Goal: Transaction & Acquisition: Obtain resource

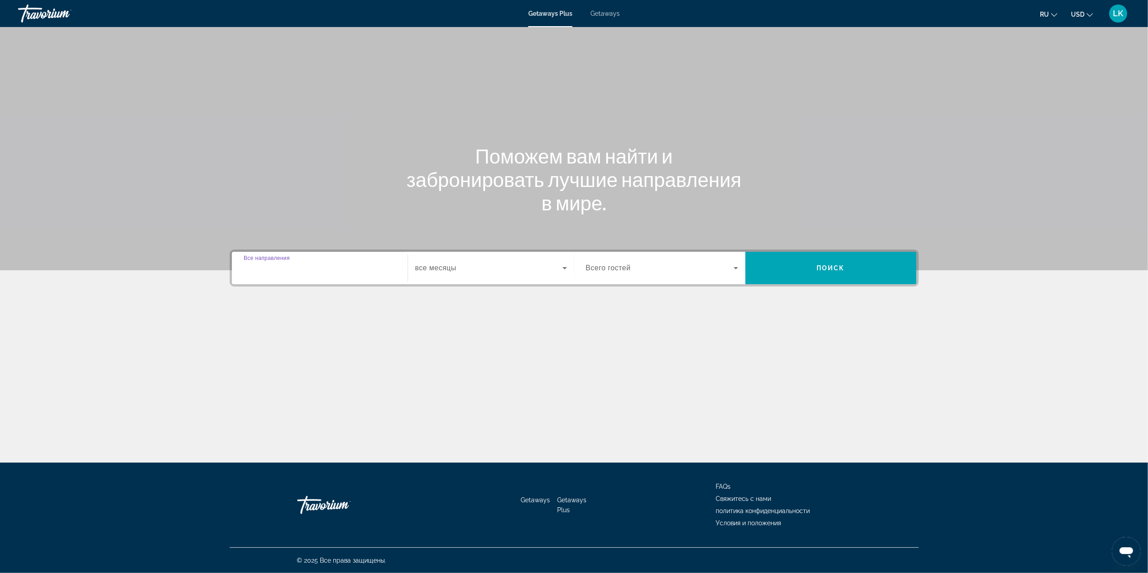
click at [389, 271] on input "Destination Все направления" at bounding box center [320, 268] width 152 height 11
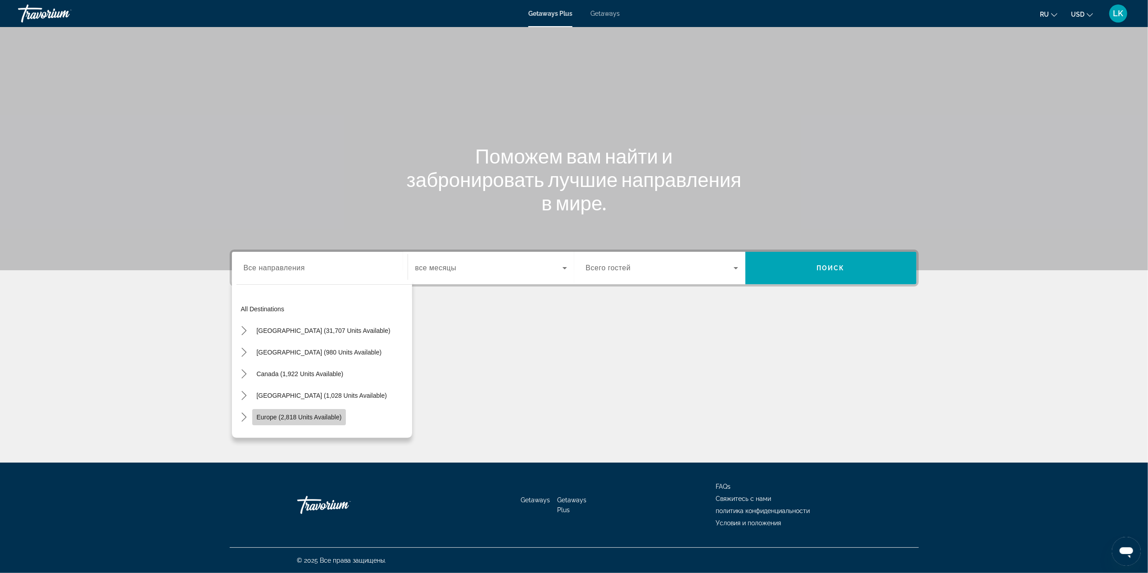
click at [321, 418] on span "Europe (2,818 units available)" at bounding box center [299, 416] width 85 height 7
type input "**********"
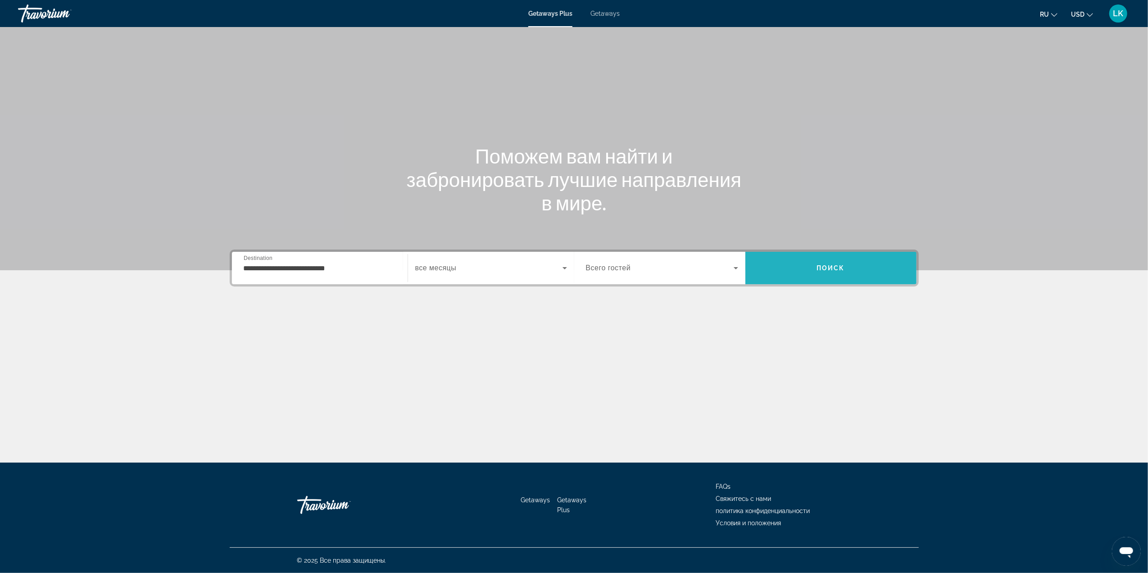
click at [813, 267] on span "Search" at bounding box center [830, 268] width 171 height 22
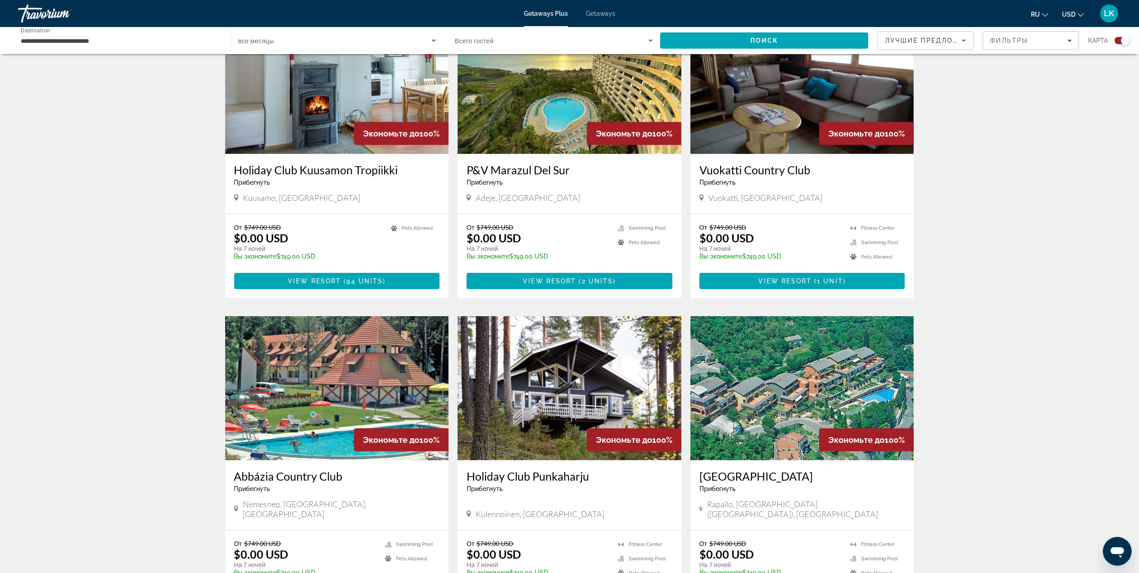
scroll to position [676, 0]
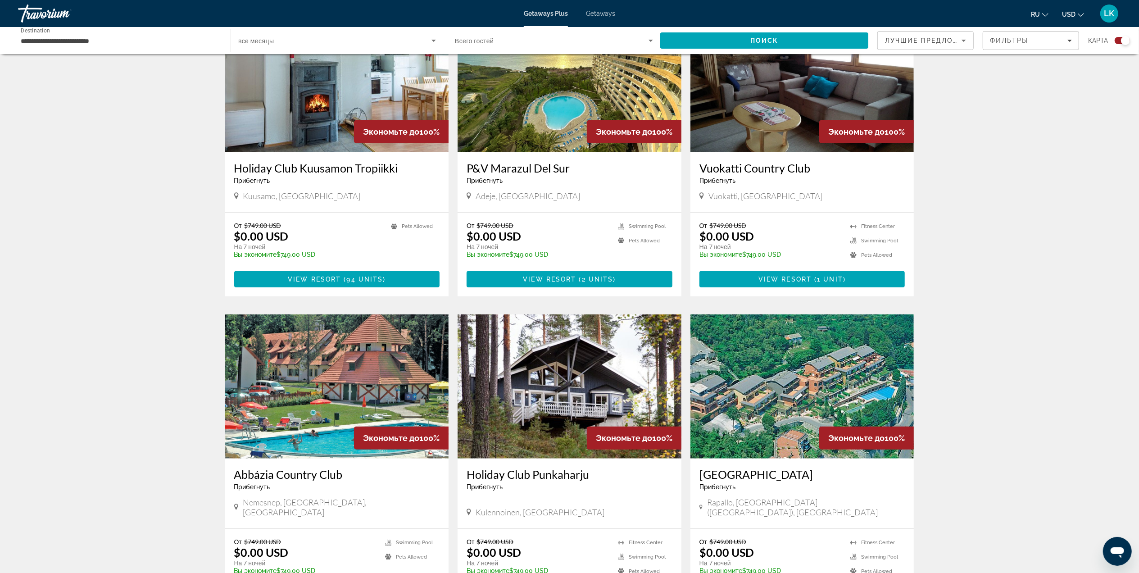
drag, startPoint x: 1135, startPoint y: 250, endPoint x: 1137, endPoint y: 244, distance: 6.9
click at [1137, 244] on div "← Move left → Move right ↑ Move up ↓ Move down + Zoom in - Zoom out Home Jump l…" at bounding box center [569, 171] width 1139 height 1568
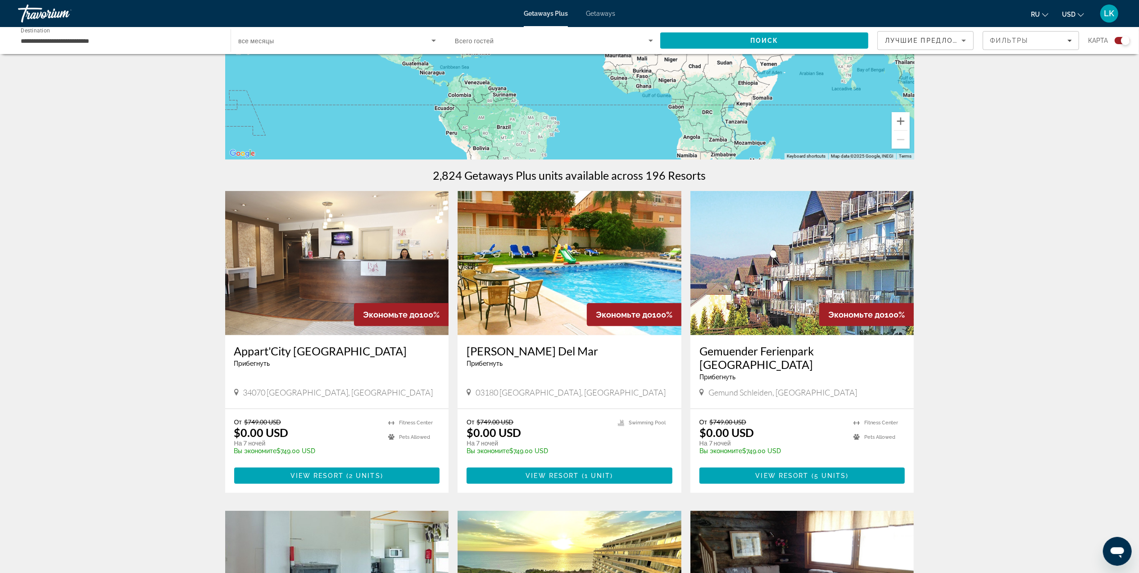
scroll to position [0, 0]
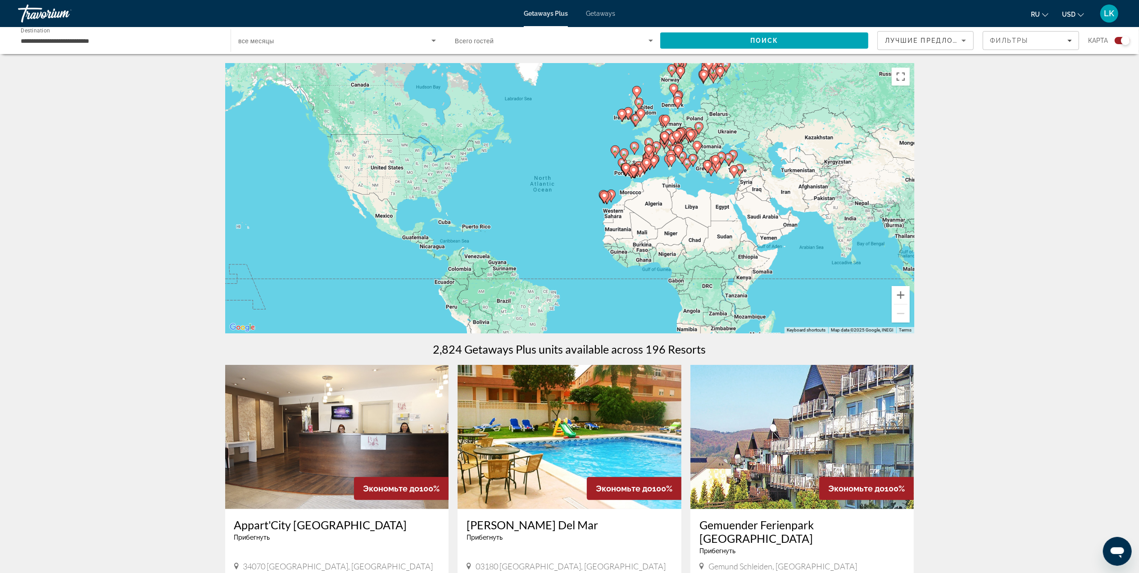
click at [709, 155] on gmp-advanced-marker "Main content" at bounding box center [713, 162] width 9 height 14
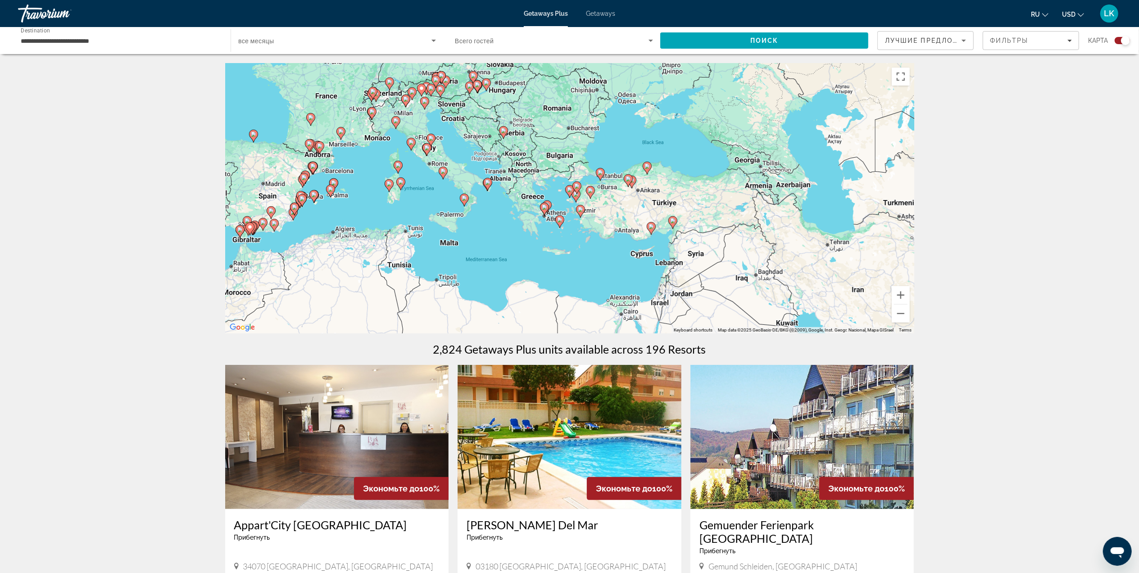
click at [519, 148] on div "To activate drag with keyboard, press Alt + Enter. Once in keyboard drag state,…" at bounding box center [569, 198] width 689 height 270
click at [487, 112] on div "To activate drag with keyboard, press Alt + Enter. Once in keyboard drag state,…" at bounding box center [569, 198] width 689 height 270
click at [481, 89] on gmp-advanced-marker "Main content" at bounding box center [477, 87] width 9 height 14
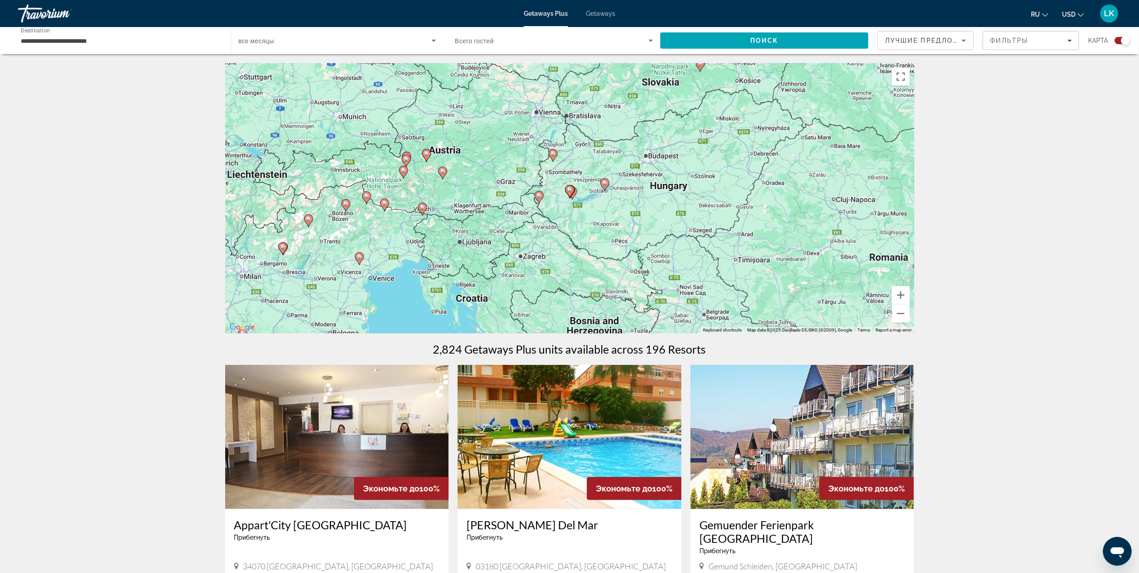
click at [570, 167] on div "To activate drag with keyboard, press Alt + Enter. Once in keyboard drag state,…" at bounding box center [569, 198] width 689 height 270
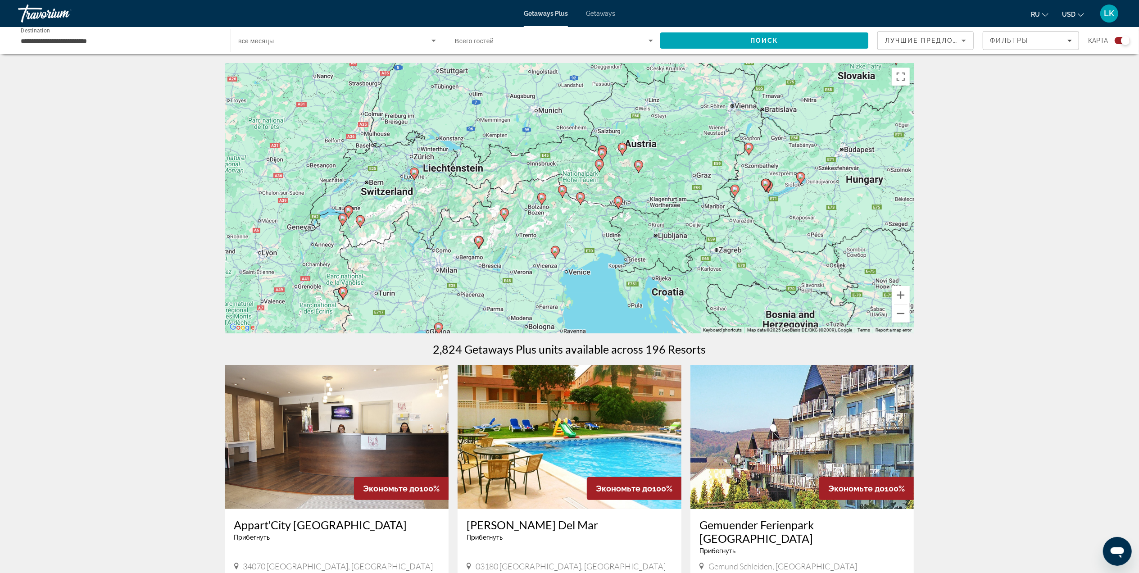
drag, startPoint x: 383, startPoint y: 158, endPoint x: 599, endPoint y: 151, distance: 216.2
click at [599, 151] on div "To activate drag with keyboard, press Alt + Enter. Once in keyboard drag state,…" at bounding box center [569, 198] width 689 height 270
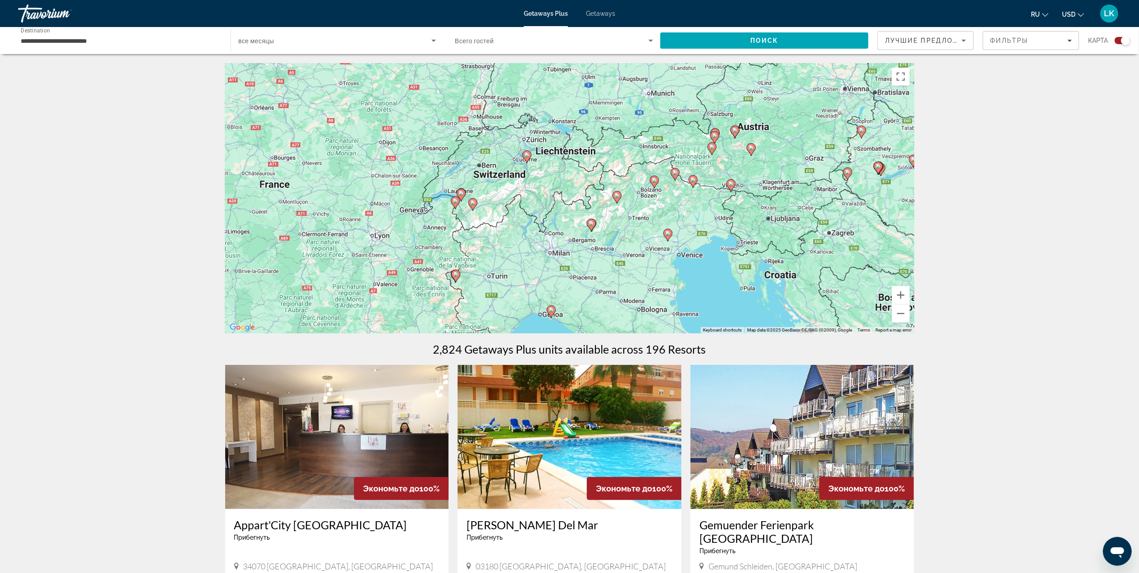
drag, startPoint x: 403, startPoint y: 200, endPoint x: 513, endPoint y: 182, distance: 112.2
click at [513, 182] on div "To activate drag with keyboard, press Alt + Enter. Once in keyboard drag state,…" at bounding box center [569, 198] width 689 height 270
click at [463, 197] on icon "Main content" at bounding box center [461, 195] width 8 height 12
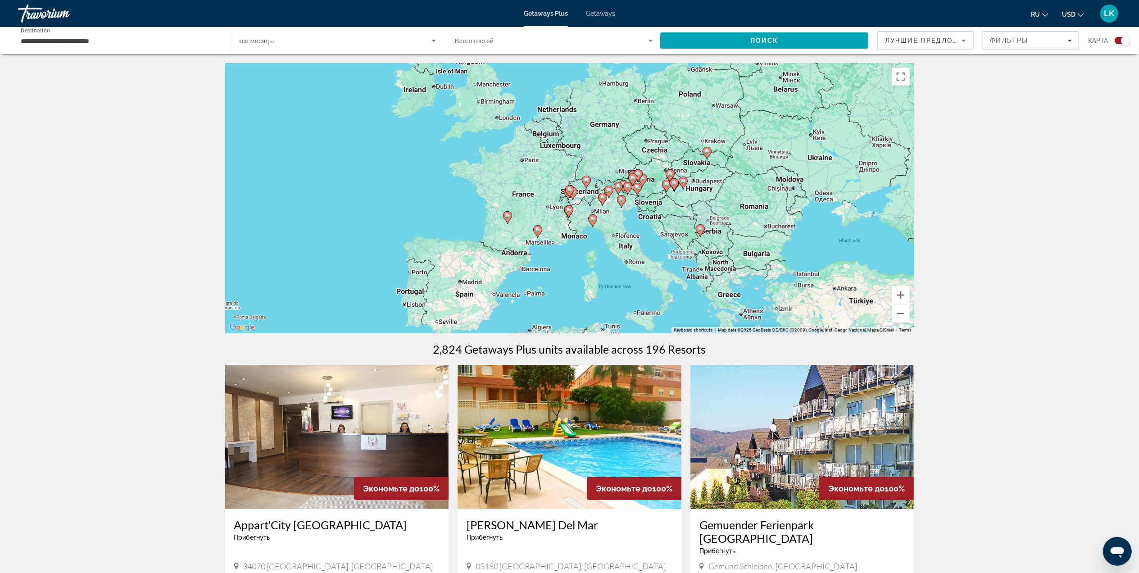
click at [570, 188] on image "Main content" at bounding box center [569, 189] width 5 height 5
type input "**********"
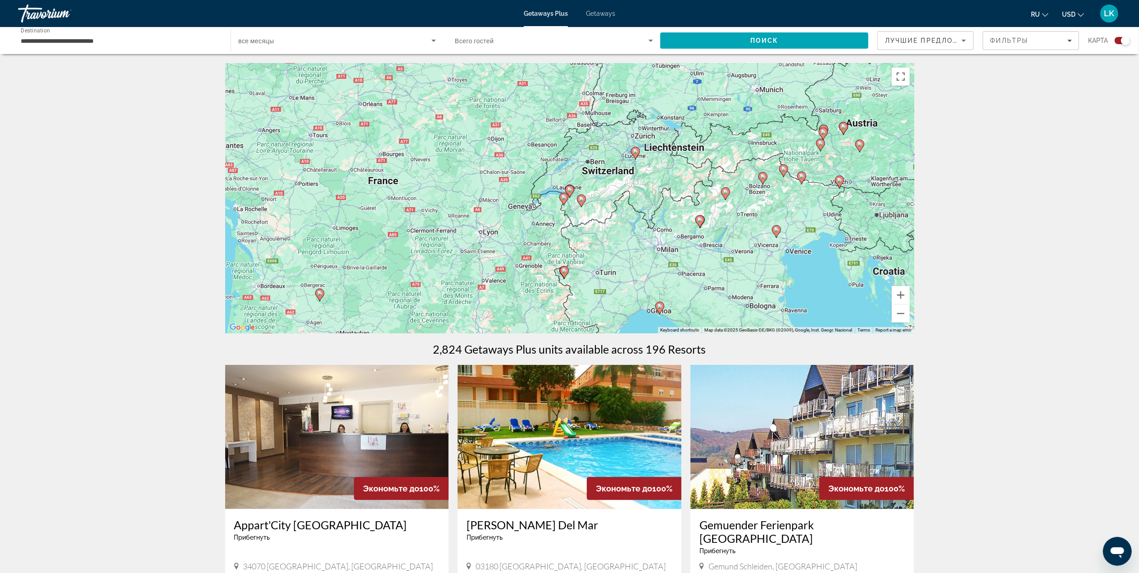
click at [570, 188] on image "Main content" at bounding box center [569, 189] width 5 height 5
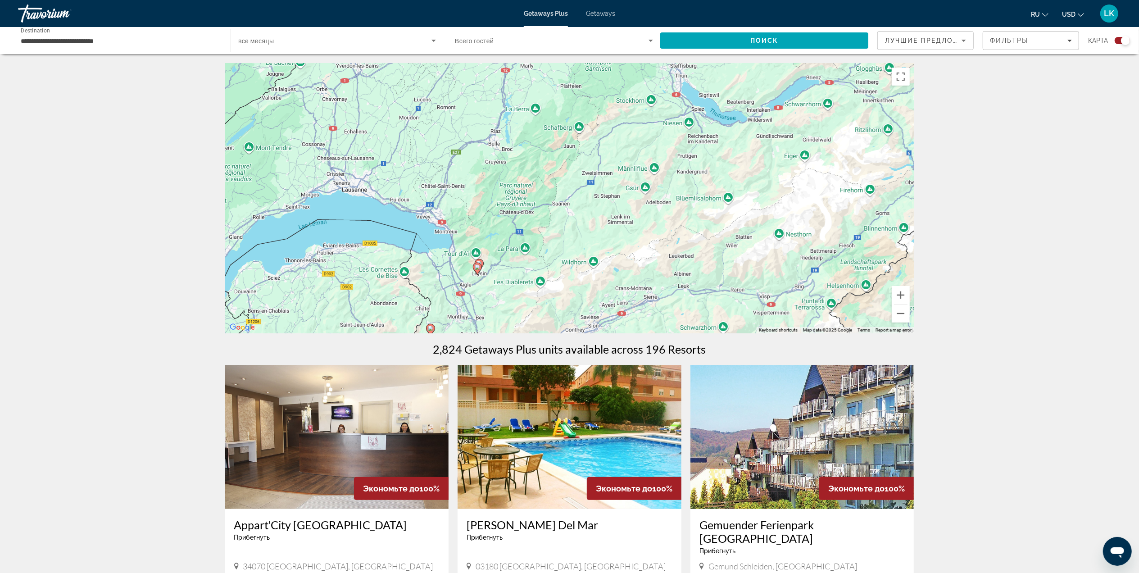
drag, startPoint x: 597, startPoint y: 204, endPoint x: 504, endPoint y: 283, distance: 121.7
click at [504, 283] on div "To activate drag with keyboard, press Alt + Enter. Once in keyboard drag state,…" at bounding box center [569, 198] width 689 height 270
click at [474, 259] on div "To activate drag with keyboard, press Alt + Enter. Once in keyboard drag state,…" at bounding box center [569, 198] width 689 height 270
click at [480, 262] on gmp-advanced-marker "Main content" at bounding box center [477, 269] width 9 height 14
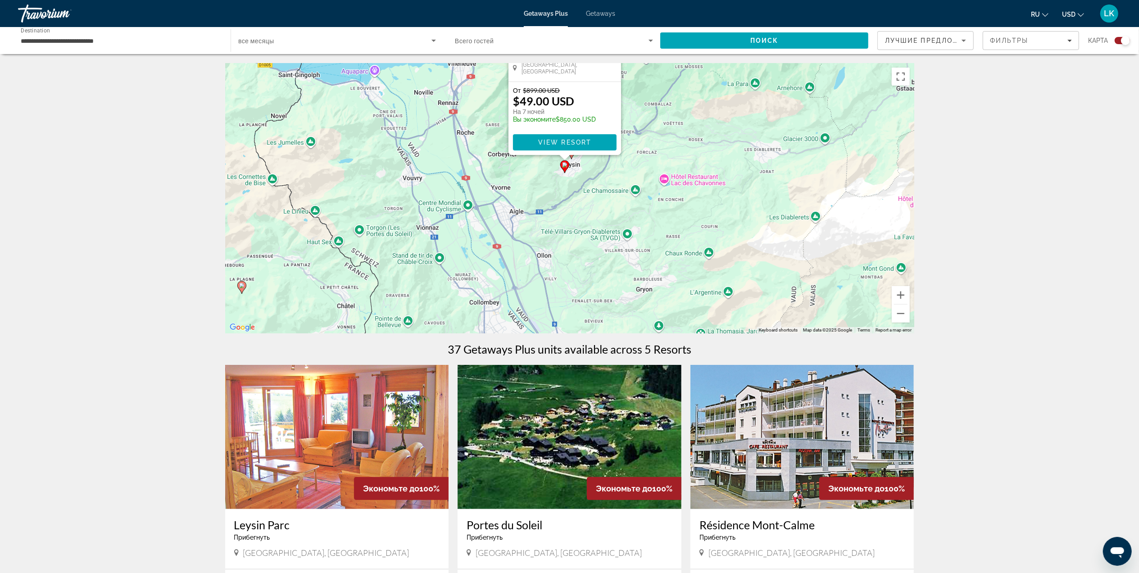
drag, startPoint x: 485, startPoint y: 249, endPoint x: 768, endPoint y: 87, distance: 326.4
click at [768, 87] on div "To activate drag with keyboard, press Alt + Enter. Once in keyboard drag state,…" at bounding box center [569, 198] width 689 height 270
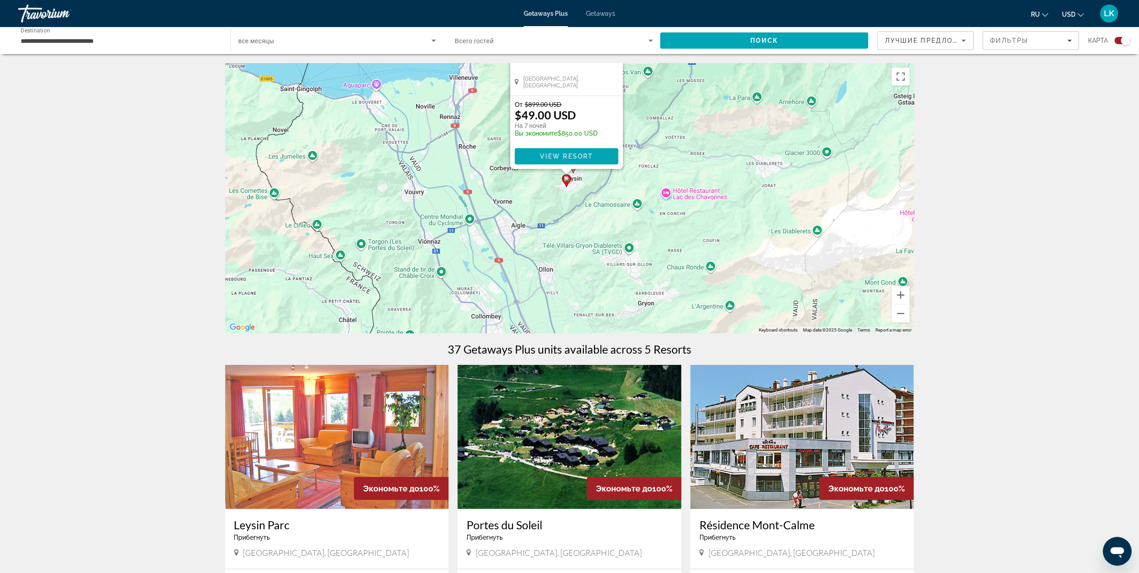
drag, startPoint x: 809, startPoint y: 191, endPoint x: 978, endPoint y: 136, distance: 178.1
click at [839, 190] on div "To activate drag with keyboard, press Alt + Enter. Once in keyboard drag state,…" at bounding box center [569, 198] width 689 height 270
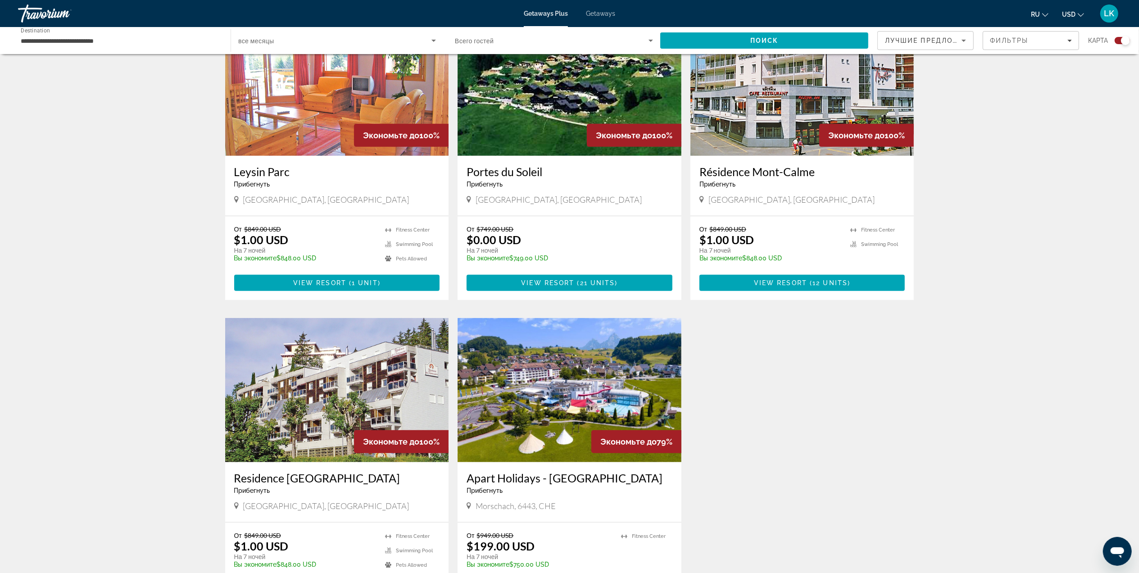
scroll to position [354, 0]
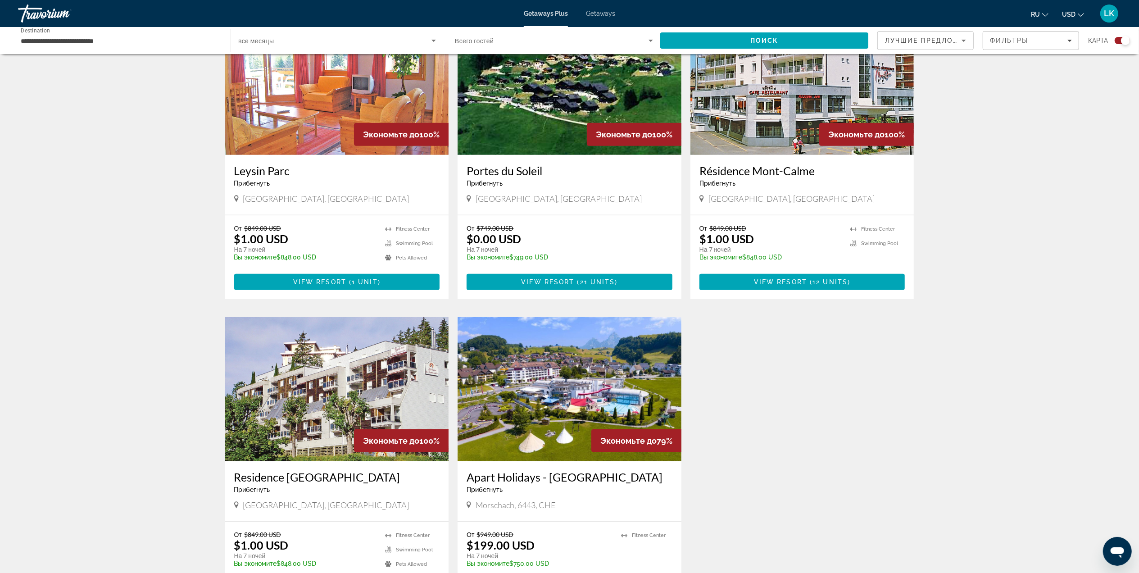
drag, startPoint x: 1137, startPoint y: 213, endPoint x: 1135, endPoint y: 163, distance: 51.0
click at [1135, 163] on div "← Move left → Move right ↑ Move up ↓ Move down + Zoom in - Zoom out Home Jump l…" at bounding box center [569, 175] width 1139 height 932
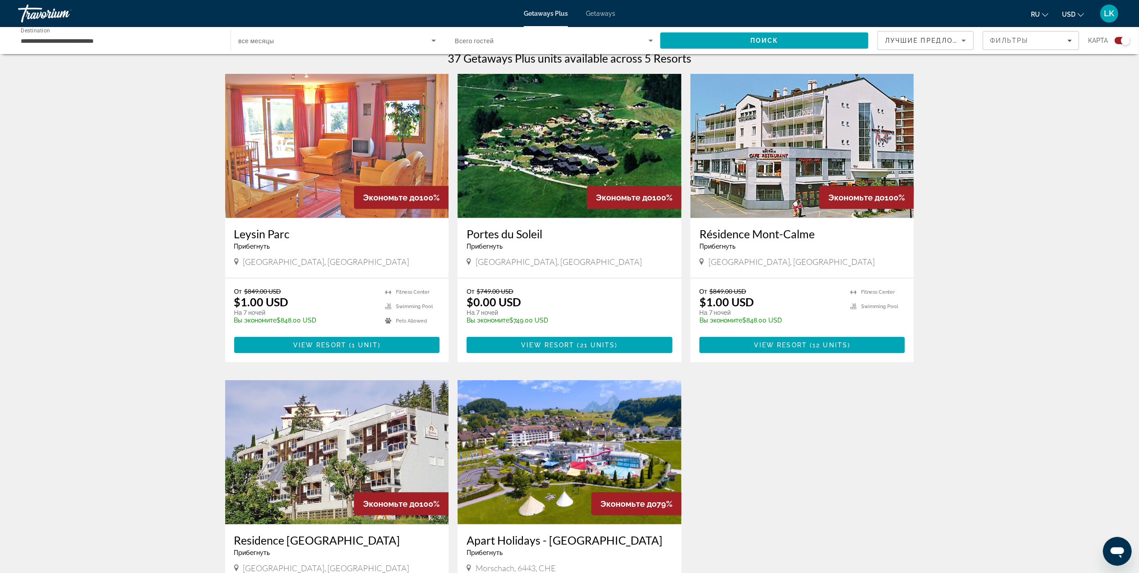
scroll to position [294, 0]
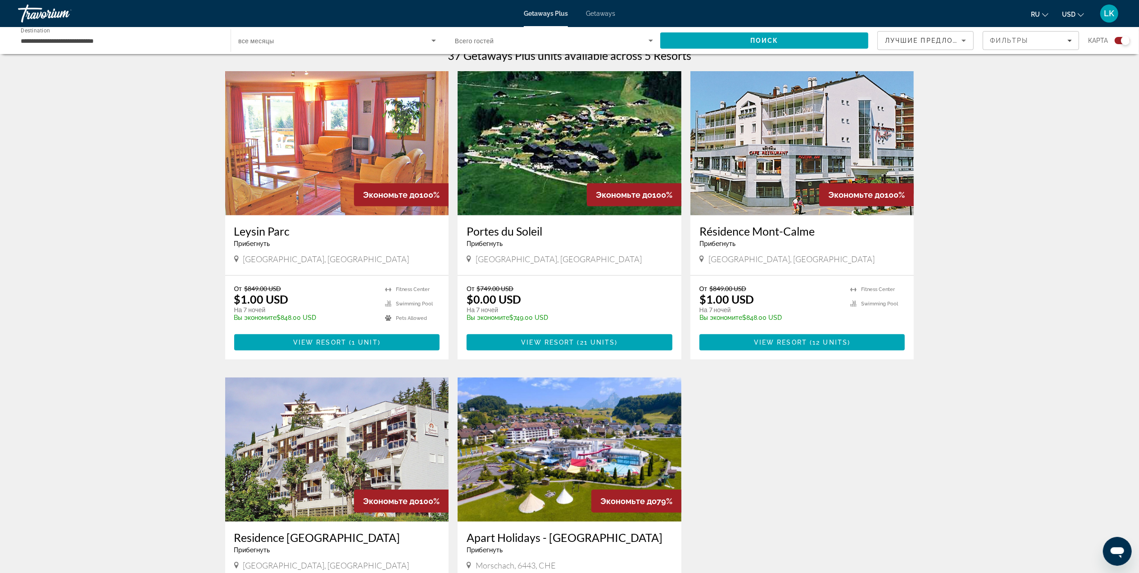
click at [543, 134] on img "Main content" at bounding box center [570, 143] width 224 height 144
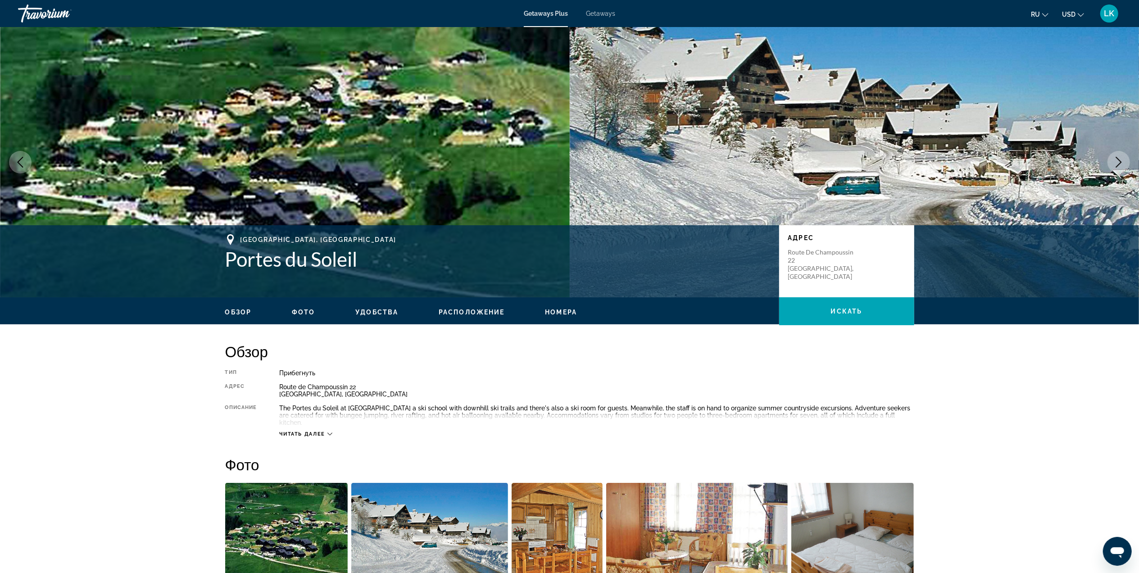
click at [1119, 159] on icon "Next image" at bounding box center [1118, 162] width 11 height 11
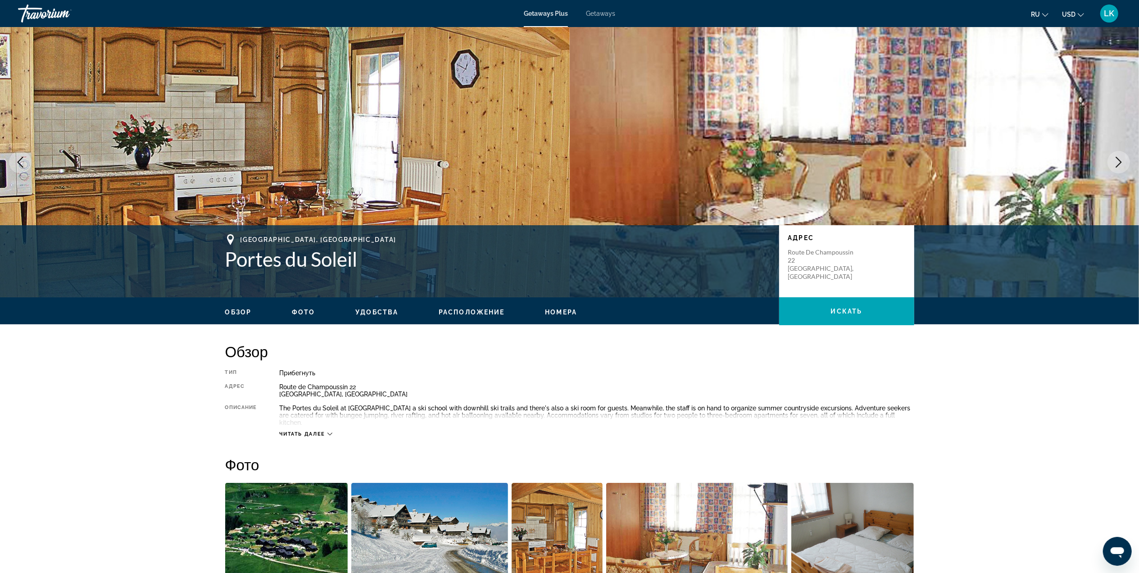
click at [1119, 159] on icon "Next image" at bounding box center [1118, 162] width 11 height 11
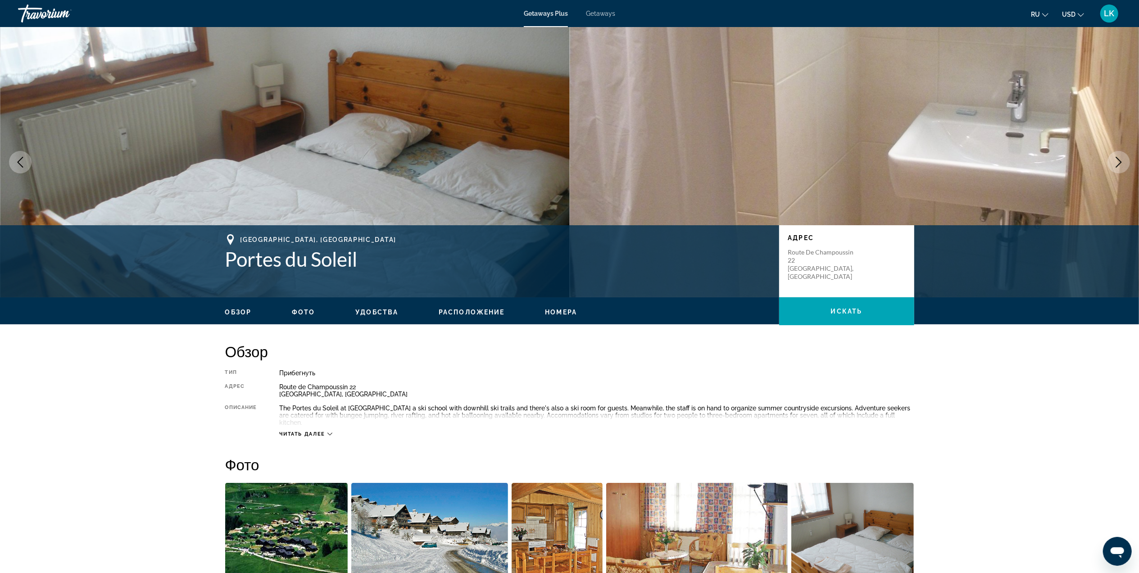
click at [1119, 159] on icon "Next image" at bounding box center [1118, 162] width 11 height 11
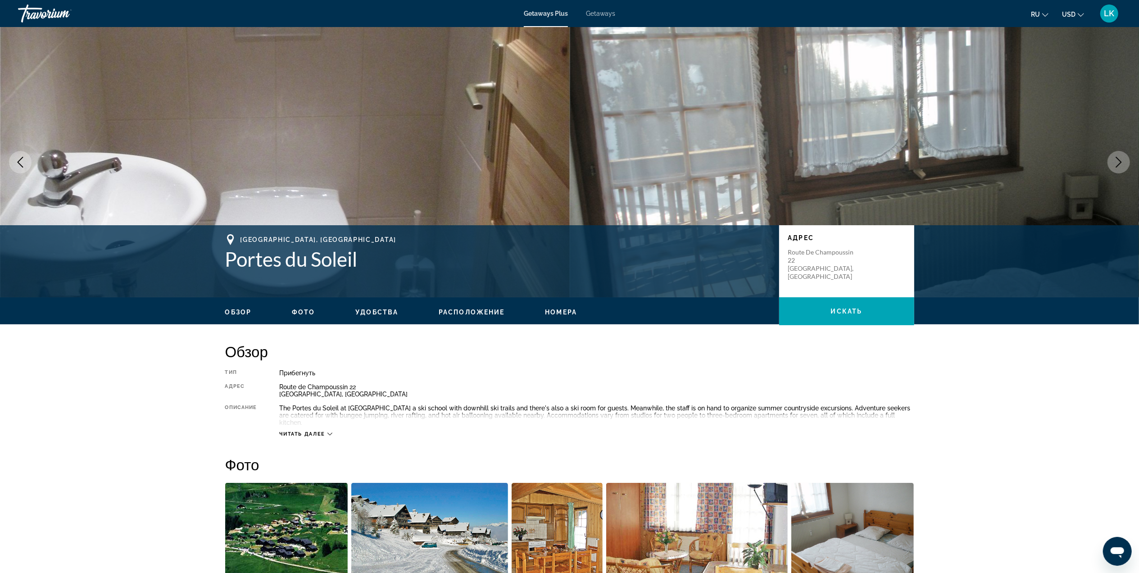
click at [1119, 159] on icon "Next image" at bounding box center [1118, 162] width 11 height 11
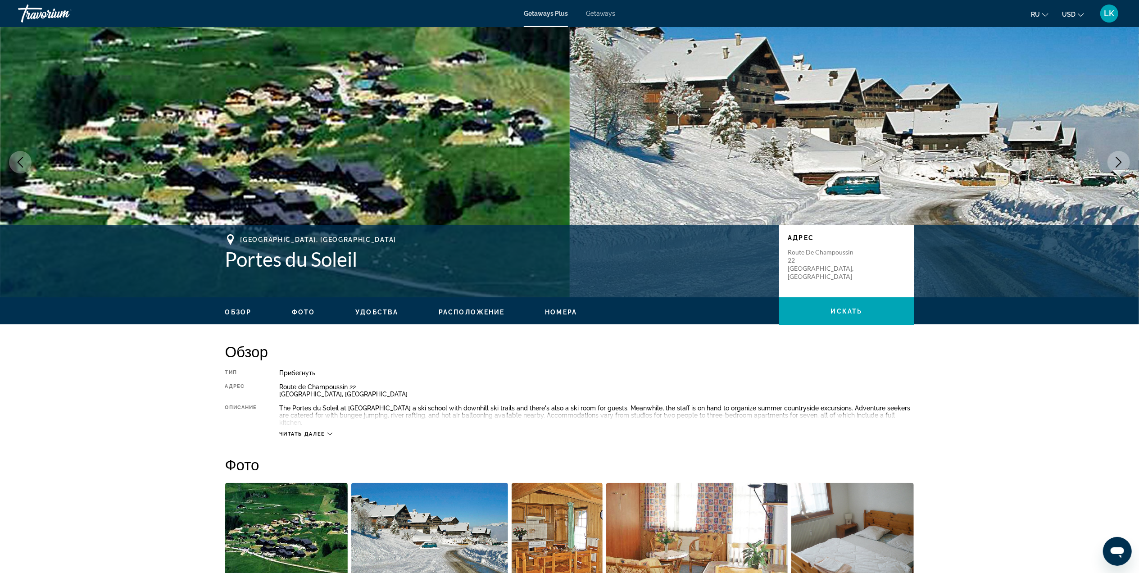
click at [1119, 159] on icon "Next image" at bounding box center [1118, 162] width 11 height 11
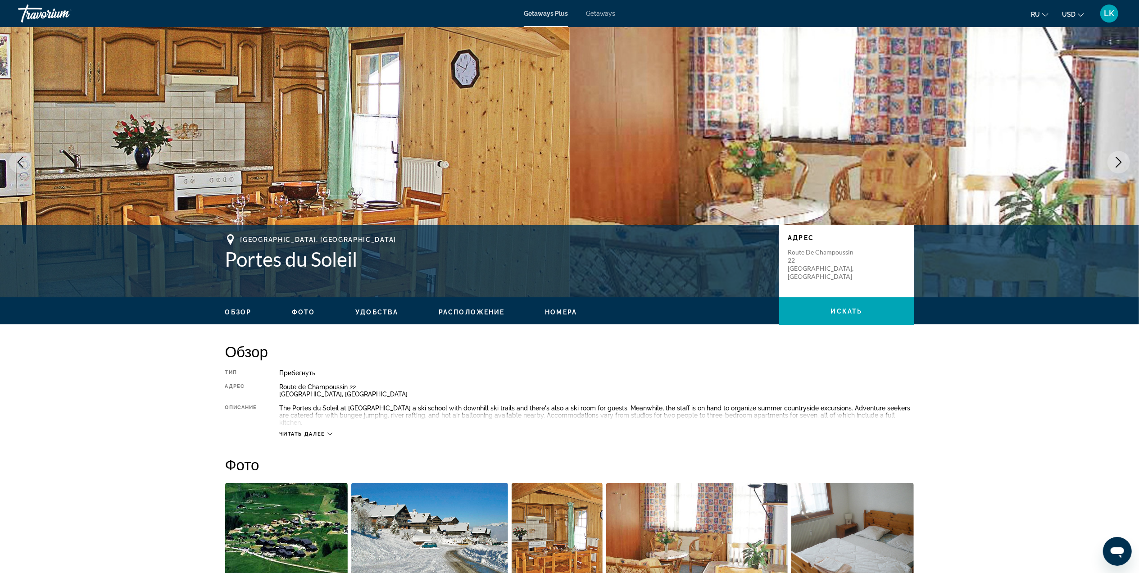
click at [1119, 159] on icon "Next image" at bounding box center [1118, 162] width 11 height 11
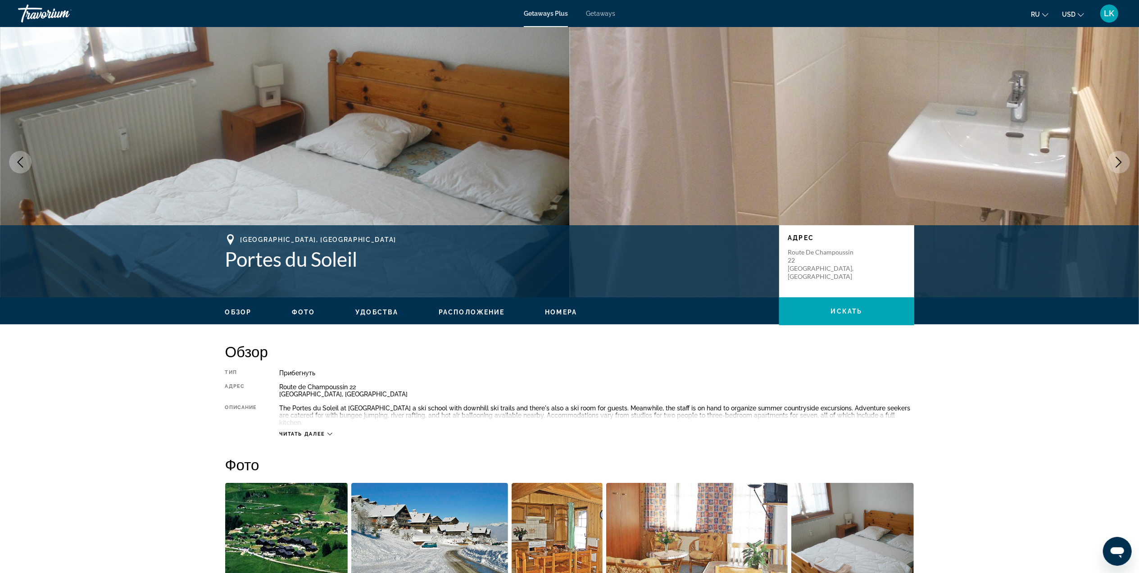
click at [1119, 159] on icon "Next image" at bounding box center [1118, 162] width 11 height 11
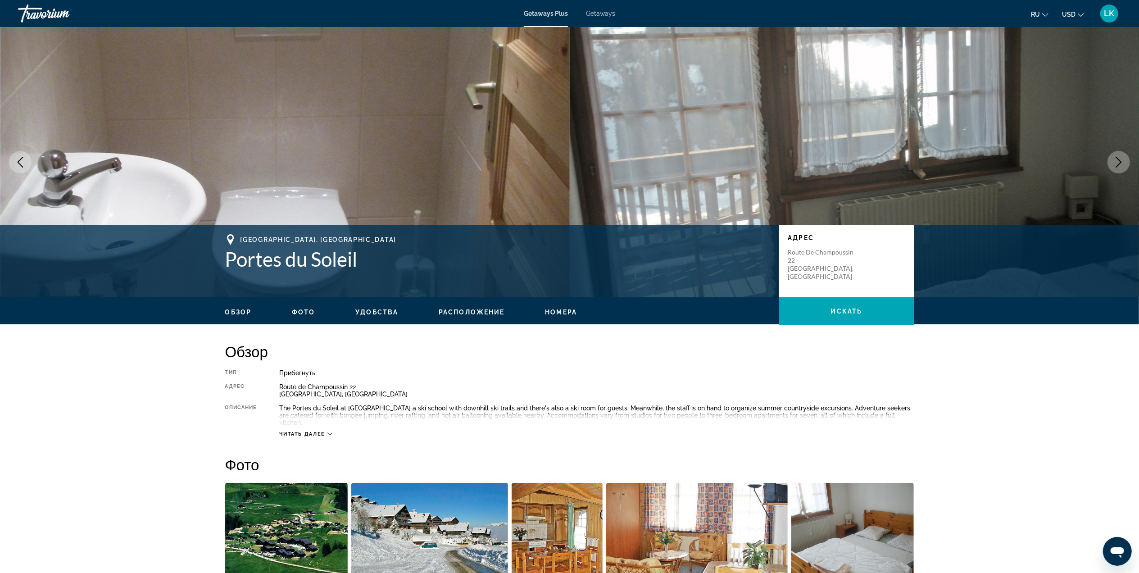
click at [1119, 159] on icon "Next image" at bounding box center [1118, 162] width 11 height 11
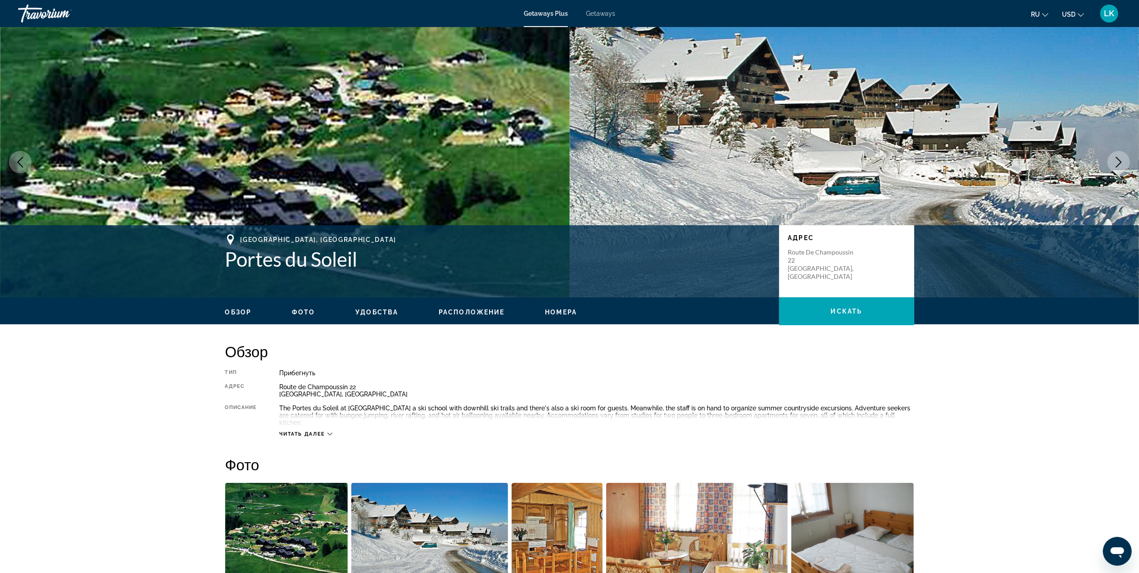
click at [1119, 159] on icon "Next image" at bounding box center [1118, 162] width 11 height 11
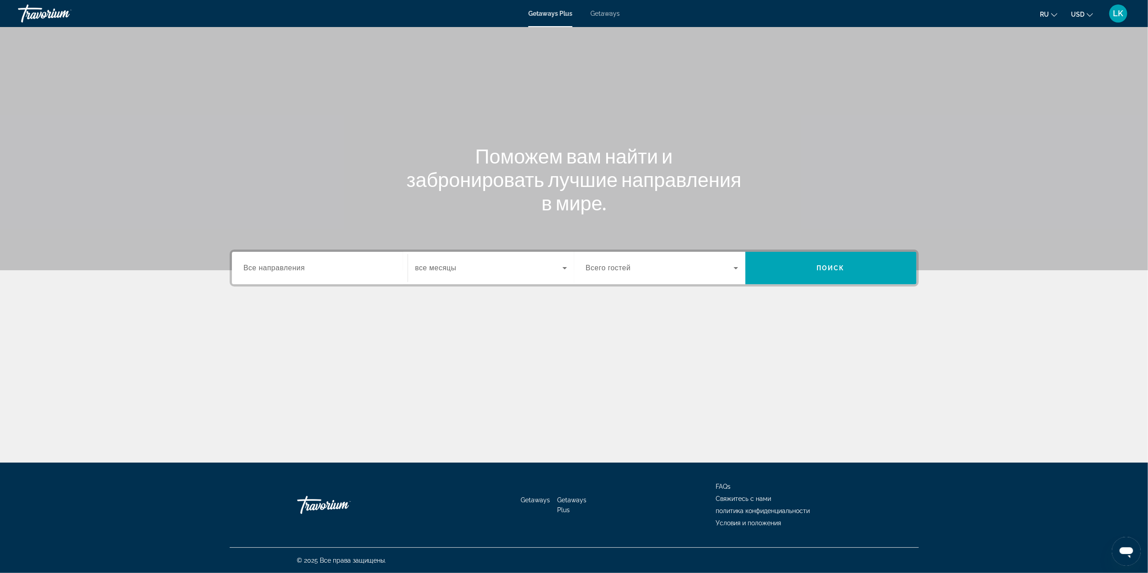
click at [467, 267] on span "Search widget" at bounding box center [488, 268] width 147 height 11
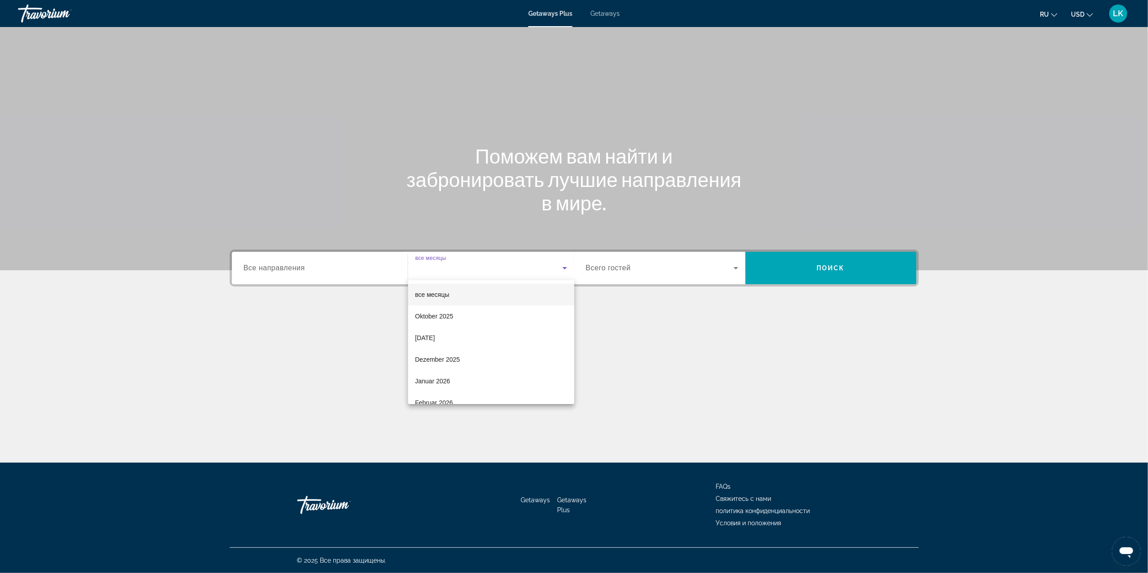
click at [447, 406] on div at bounding box center [574, 286] width 1148 height 573
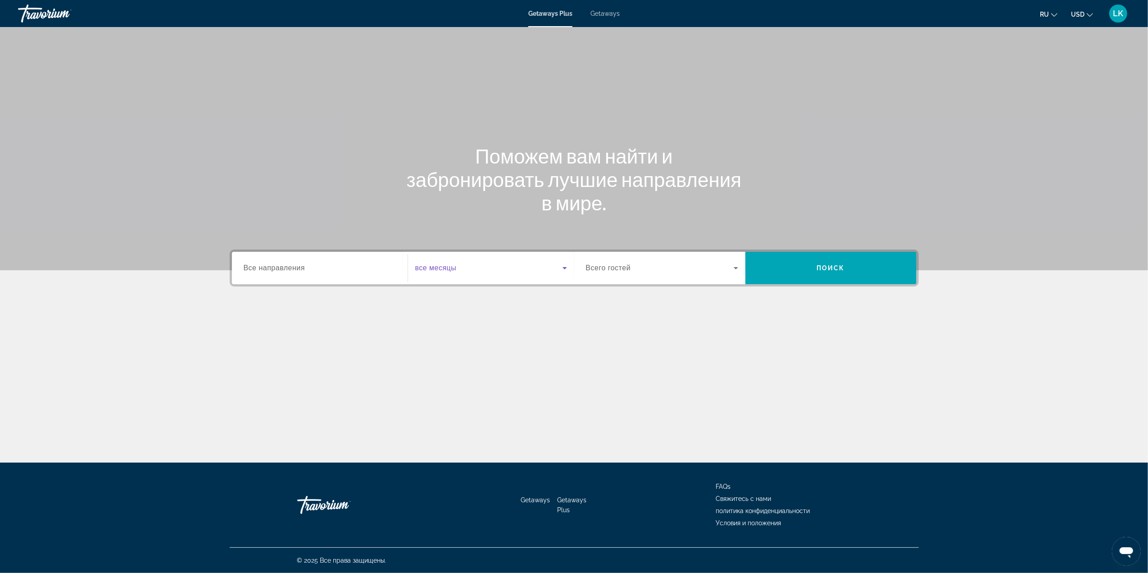
click at [568, 269] on icon "Search widget" at bounding box center [564, 268] width 11 height 11
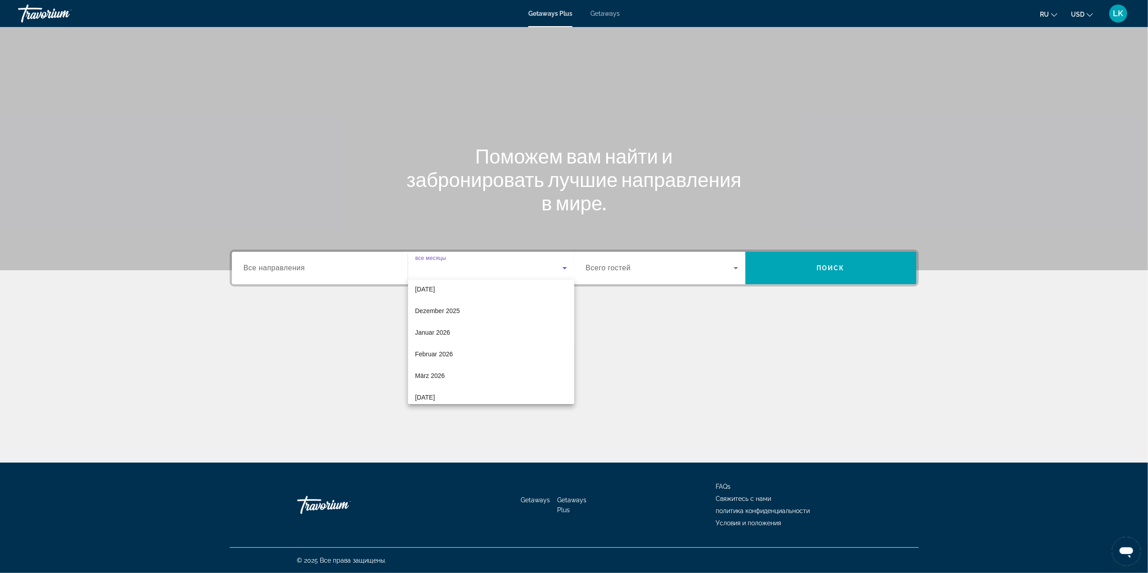
scroll to position [79, 0]
click at [463, 320] on mat-option "Februar 2026" at bounding box center [491, 324] width 166 height 22
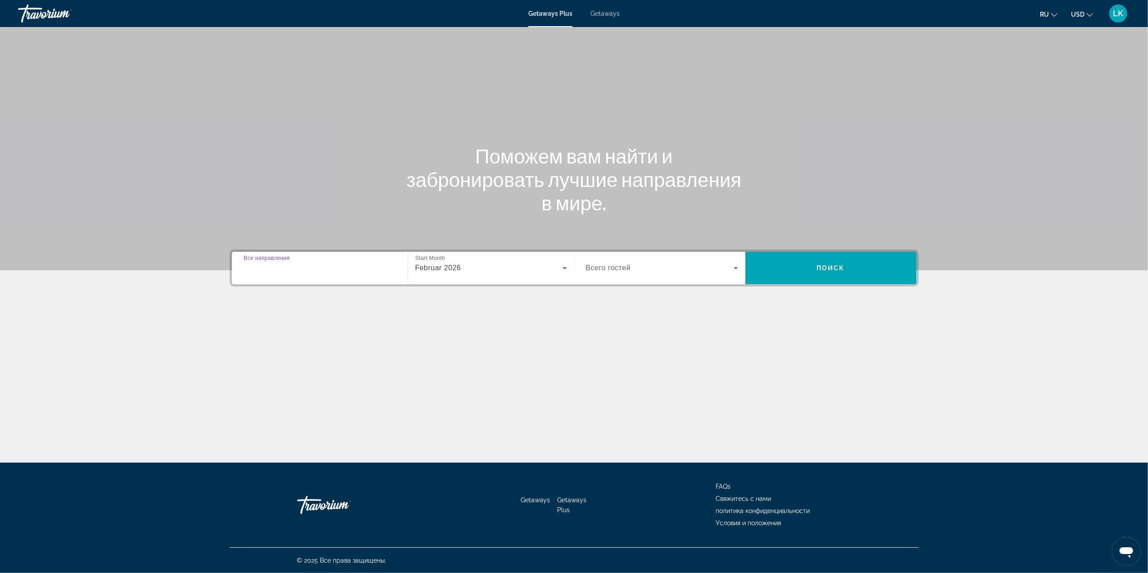
click at [366, 271] on input "Destination Все направления" at bounding box center [320, 268] width 152 height 11
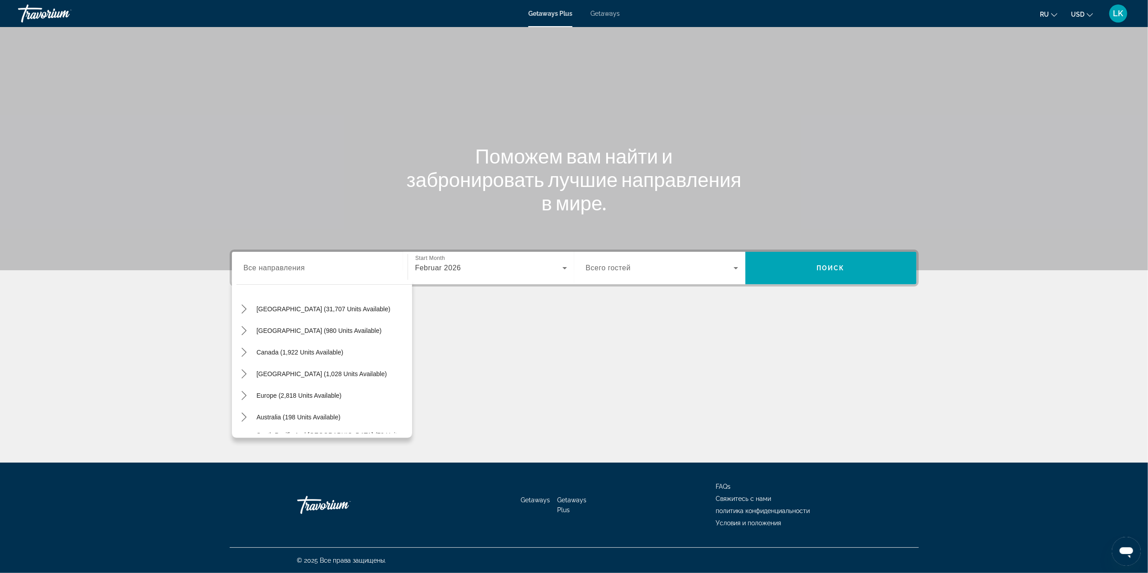
scroll to position [32, 0]
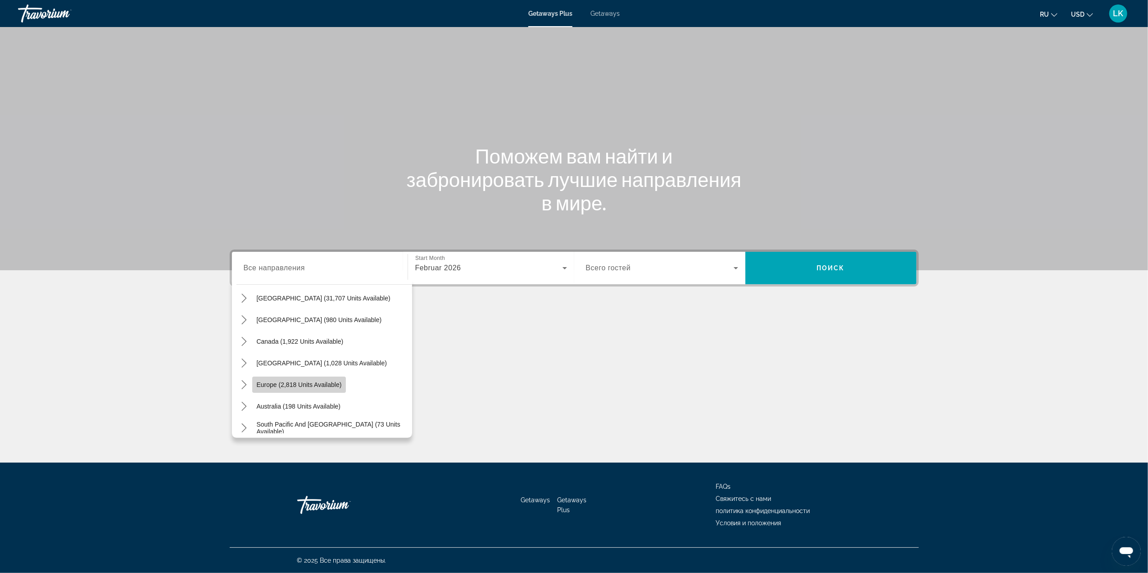
click at [333, 384] on span "Europe (2,818 units available)" at bounding box center [299, 384] width 85 height 7
type input "**********"
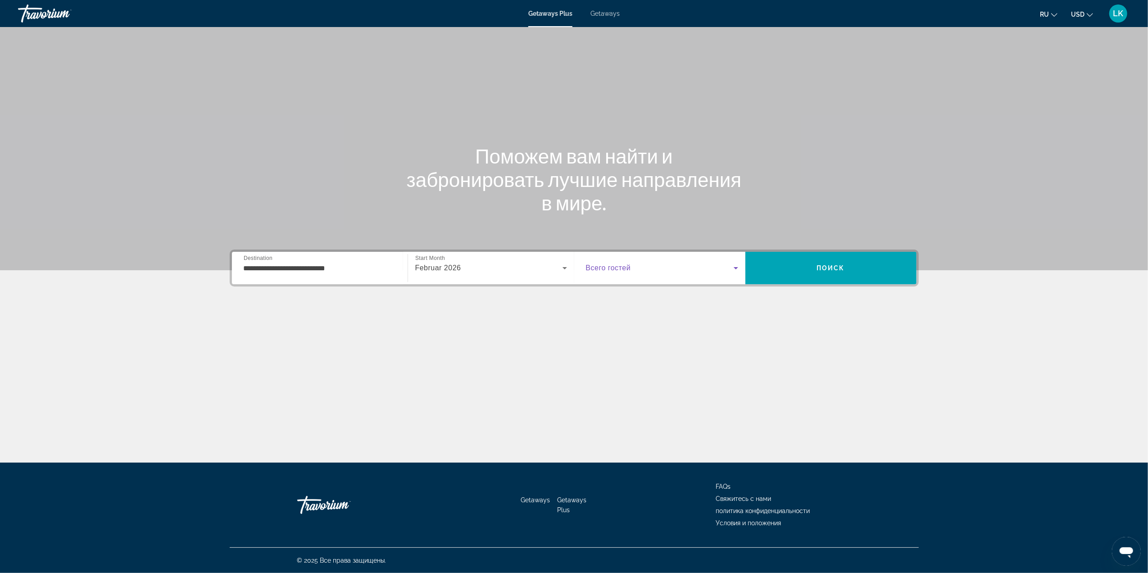
click at [739, 265] on icon "Search widget" at bounding box center [735, 268] width 11 height 11
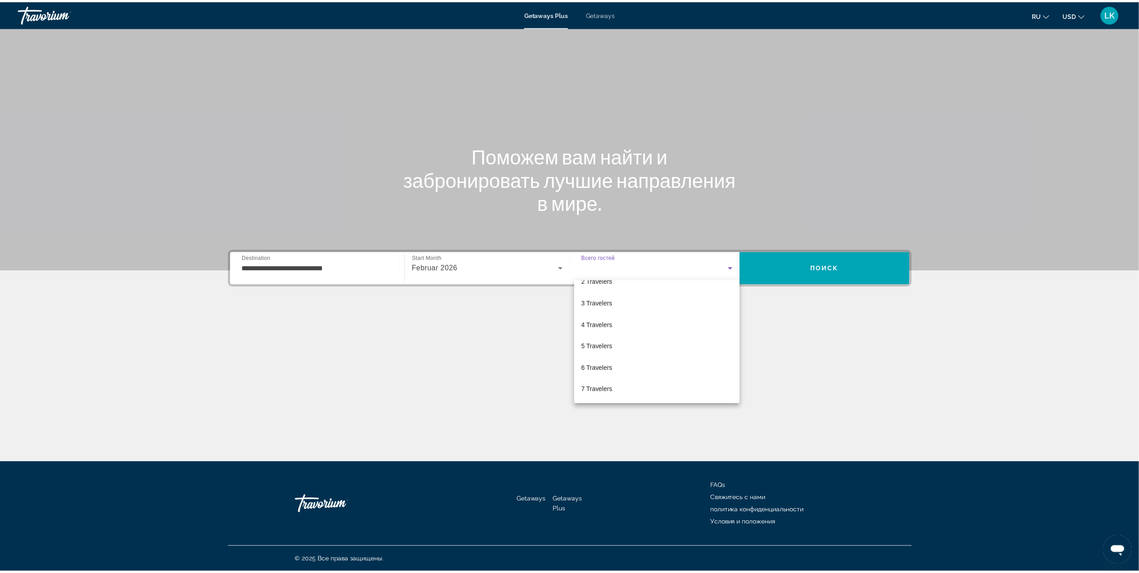
scroll to position [38, 0]
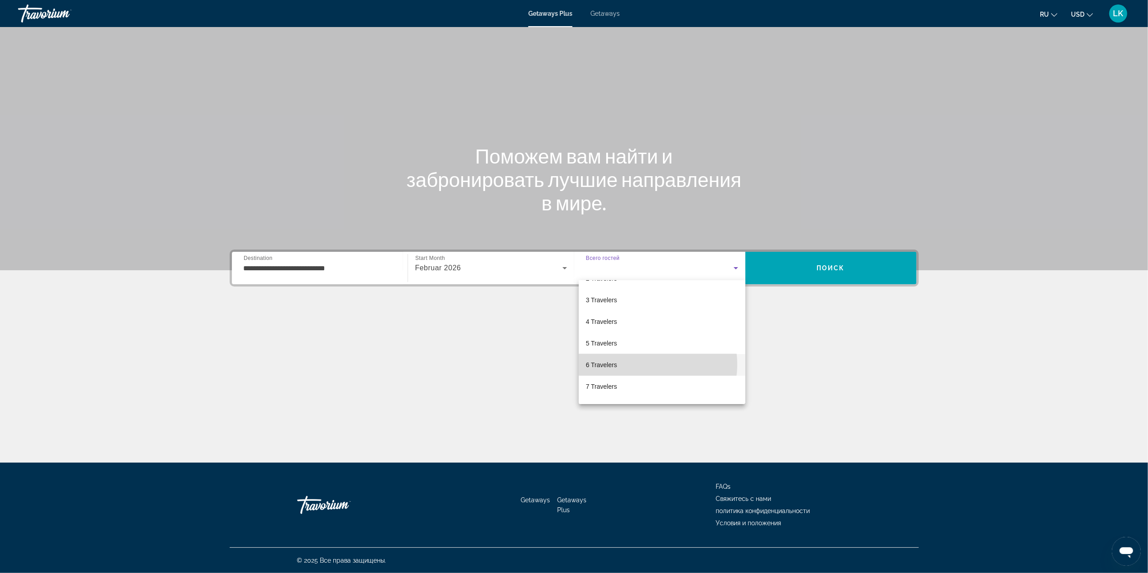
click at [646, 364] on mat-option "6 Travelers" at bounding box center [662, 365] width 167 height 22
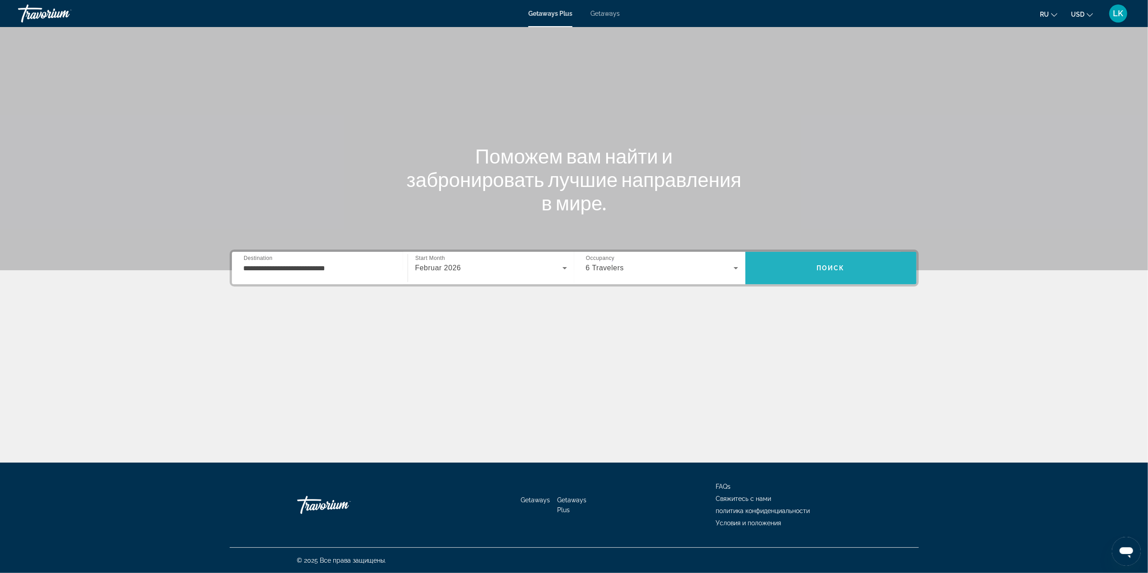
click at [795, 274] on span "Search" at bounding box center [830, 268] width 171 height 22
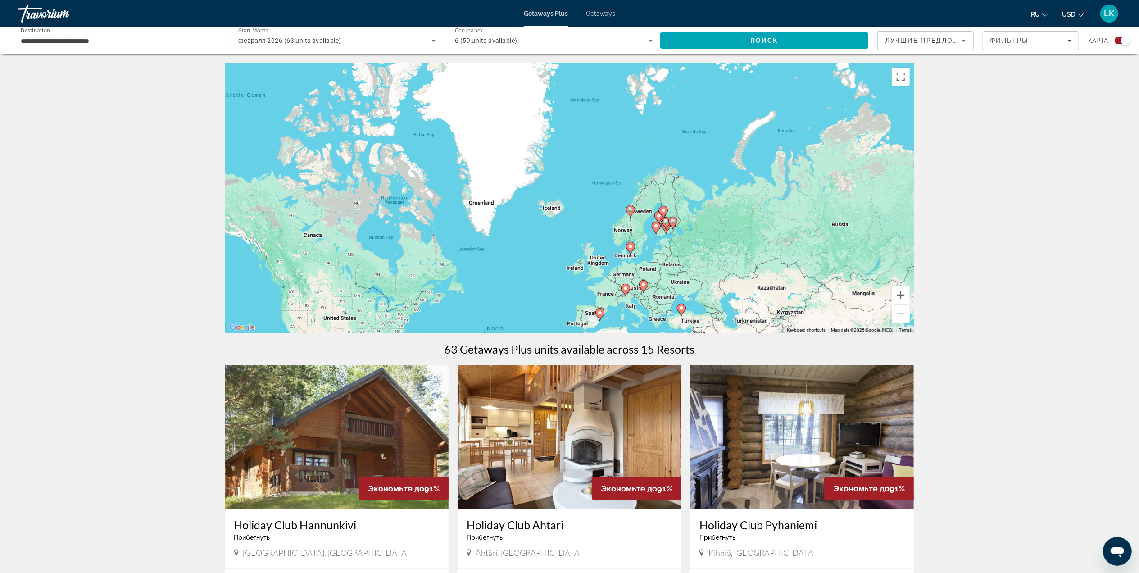
drag, startPoint x: 771, startPoint y: 86, endPoint x: 724, endPoint y: 239, distance: 160.2
click at [724, 239] on div "To activate drag with keyboard, press Alt + Enter. Once in keyboard drag state,…" at bounding box center [569, 198] width 689 height 270
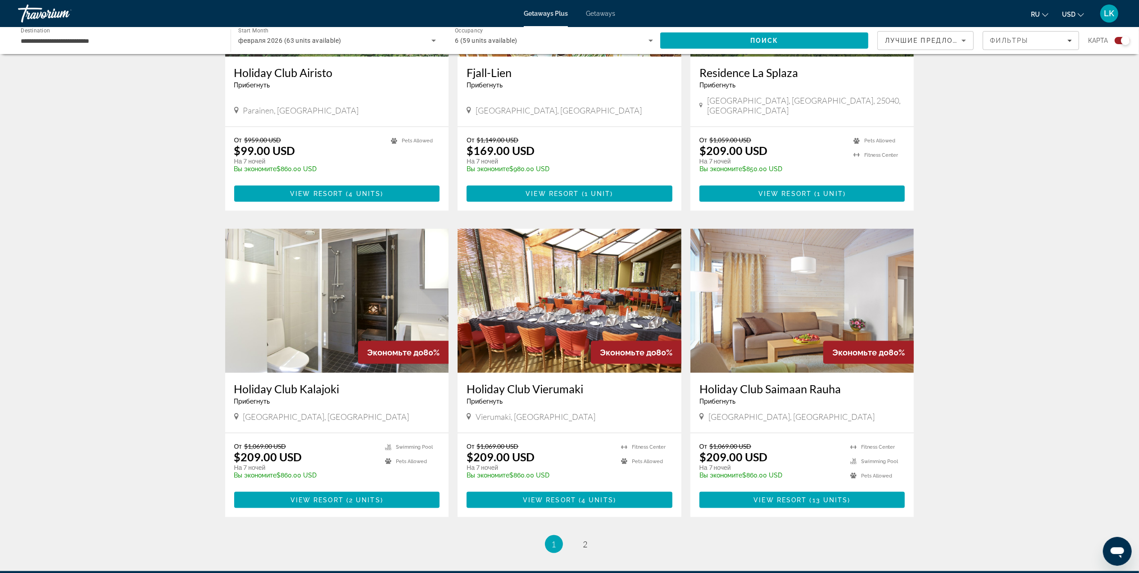
scroll to position [1114, 0]
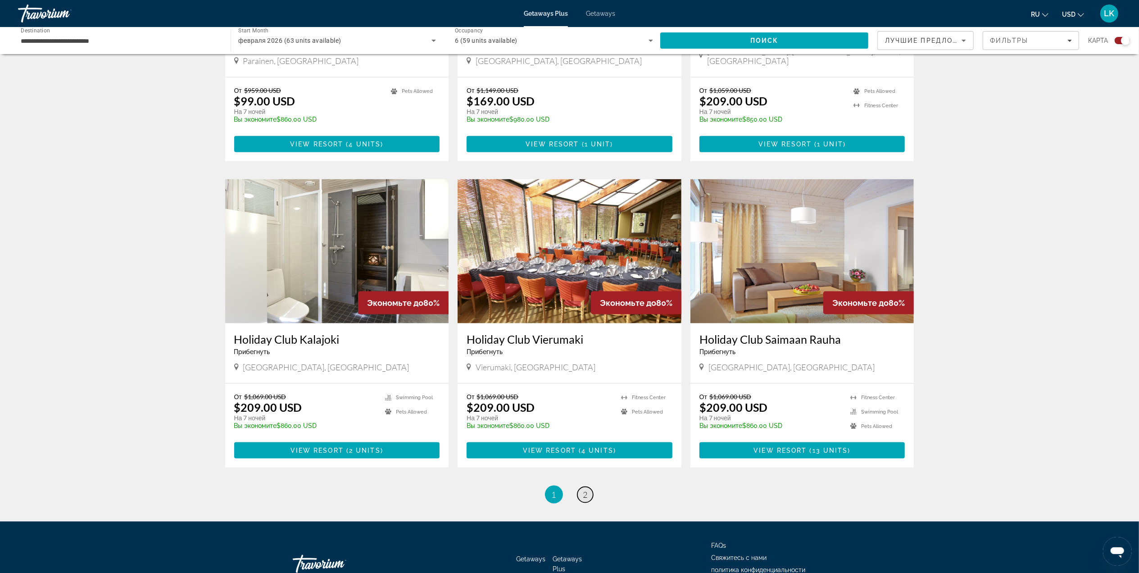
click at [591, 487] on link "page 2" at bounding box center [585, 495] width 16 height 16
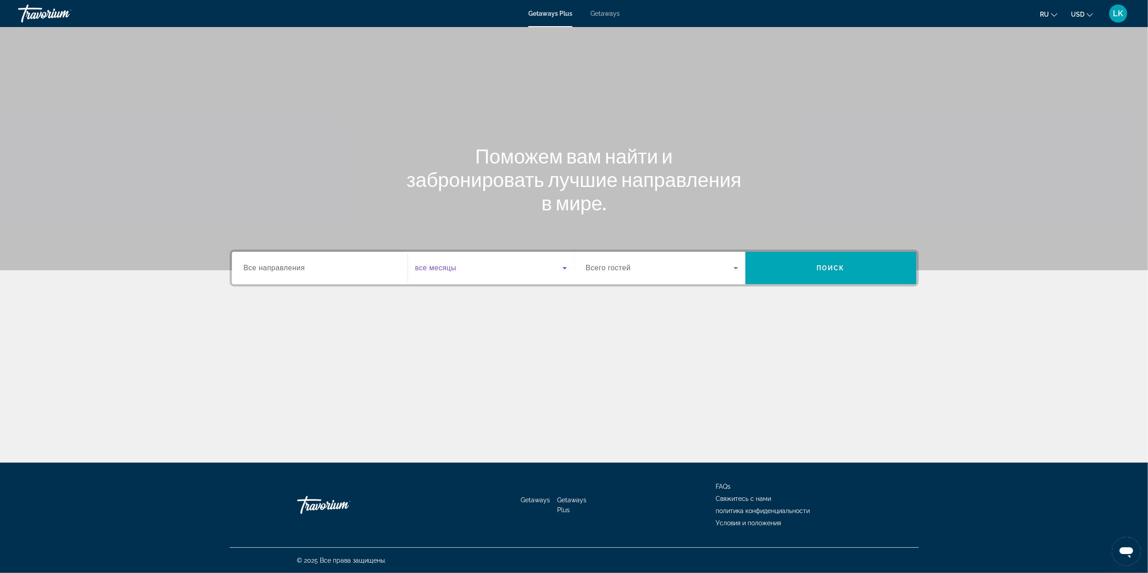
click at [568, 268] on icon "Search widget" at bounding box center [564, 268] width 11 height 11
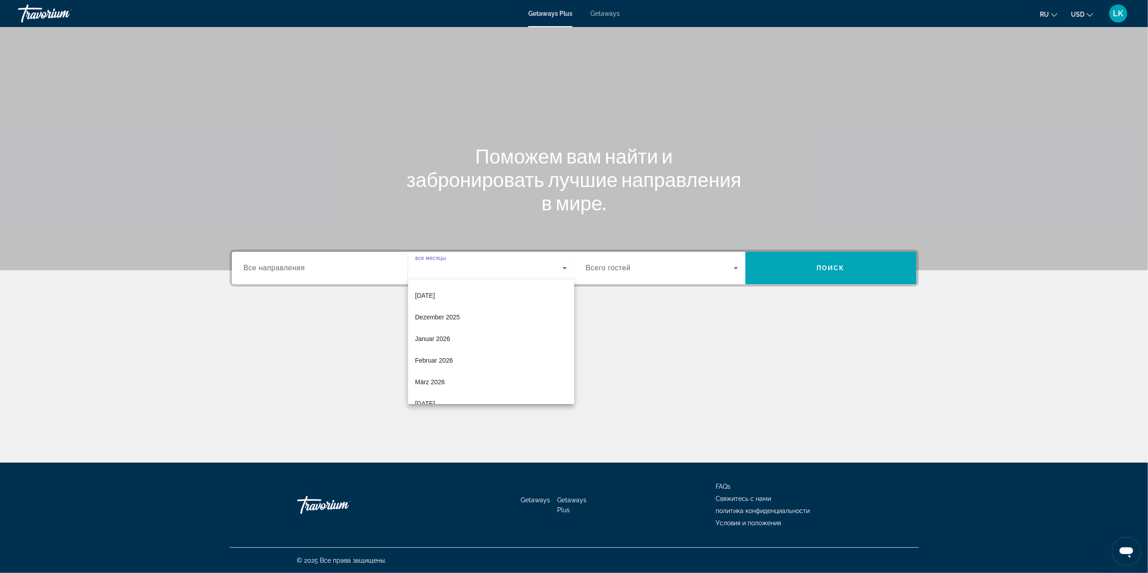
scroll to position [44, 0]
click at [473, 353] on mat-option "Februar 2026" at bounding box center [491, 359] width 166 height 22
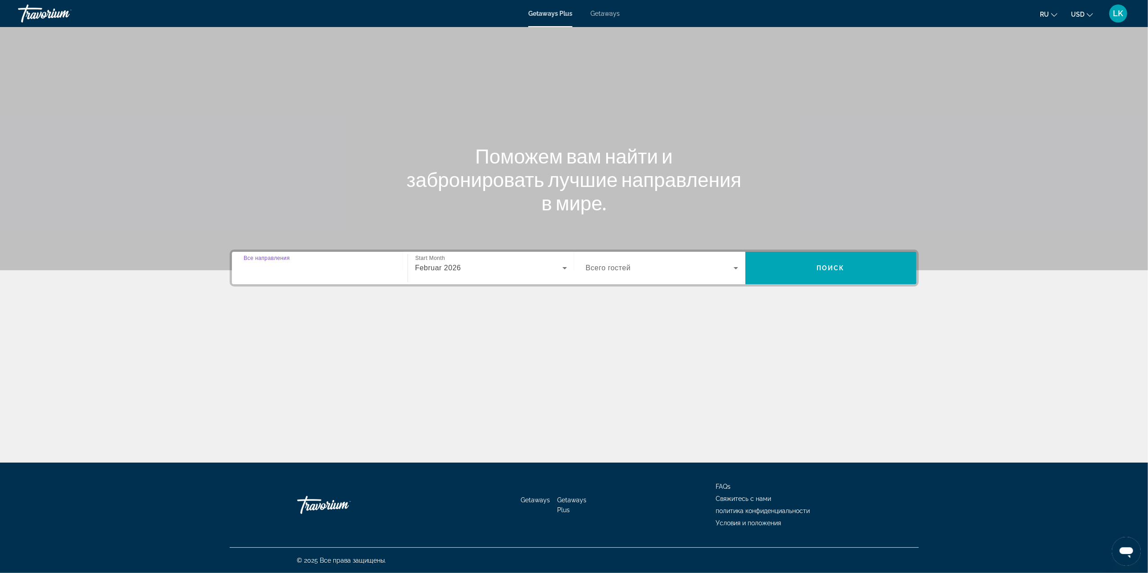
click at [348, 267] on input "Destination Все направления" at bounding box center [320, 268] width 152 height 11
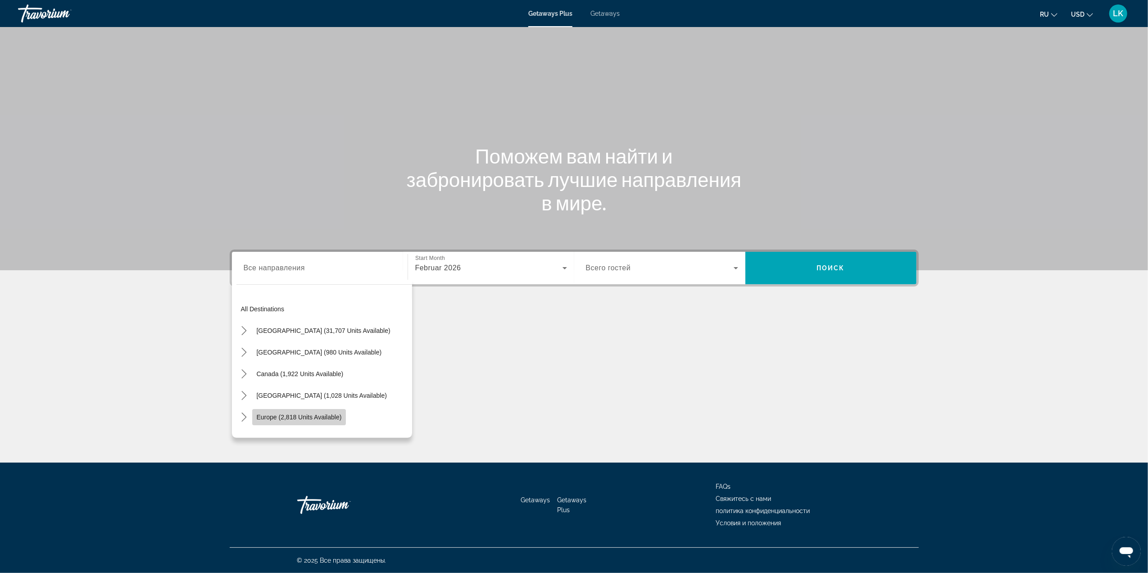
click at [307, 418] on span "Europe (2,818 units available)" at bounding box center [299, 416] width 85 height 7
type input "**********"
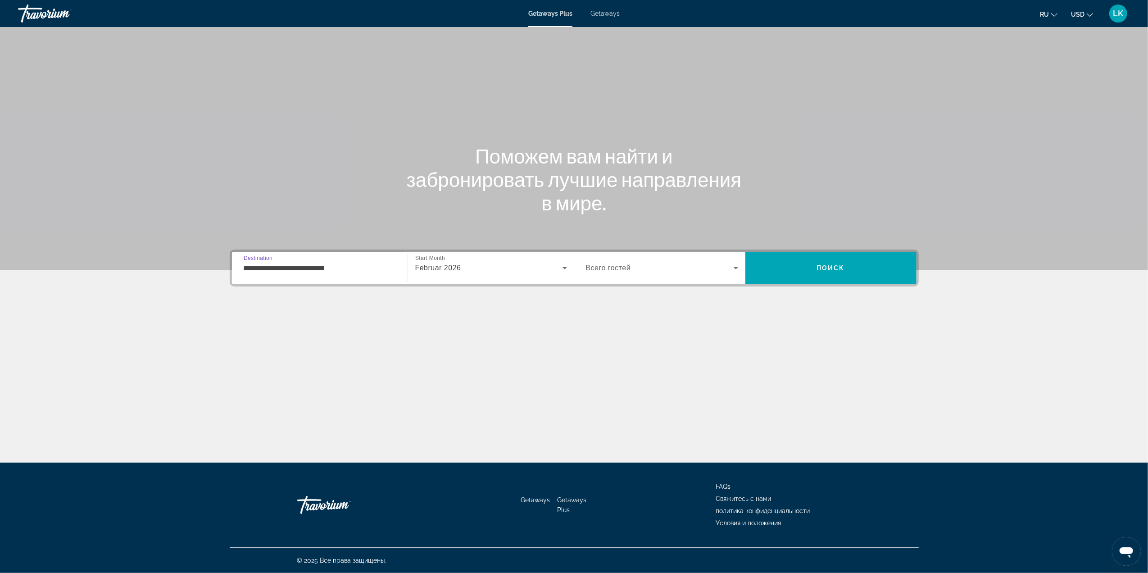
click at [689, 271] on span "Search widget" at bounding box center [660, 268] width 148 height 11
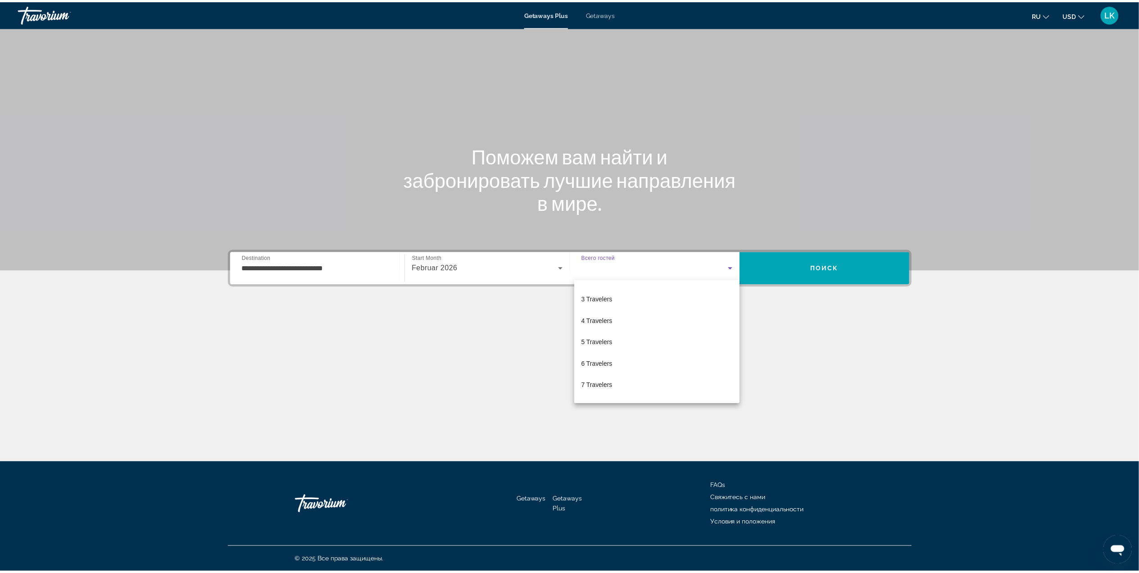
scroll to position [52, 0]
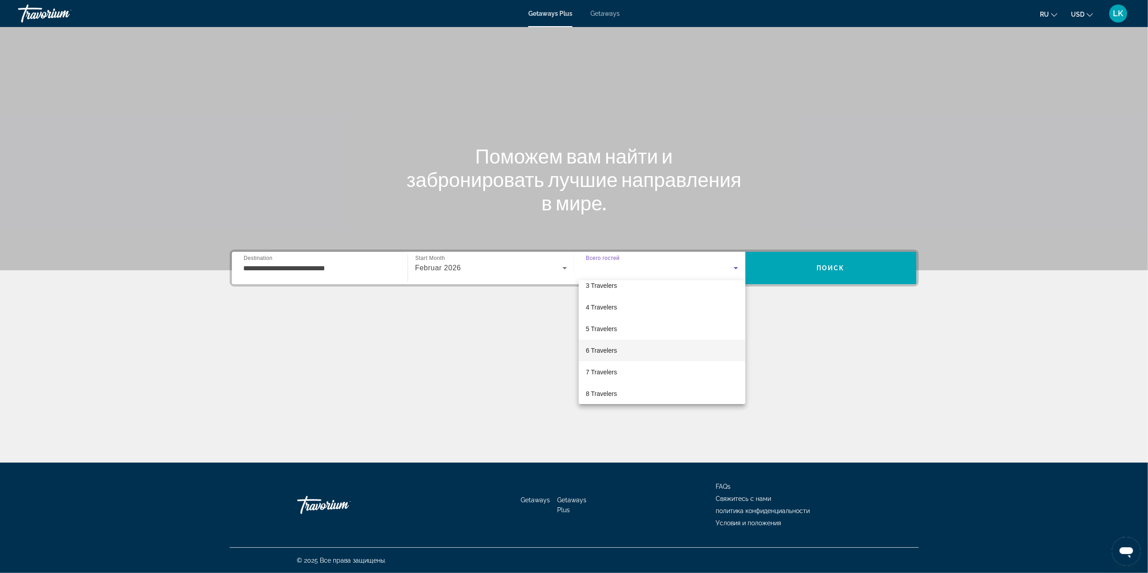
click at [676, 357] on mat-option "6 Travelers" at bounding box center [662, 351] width 167 height 22
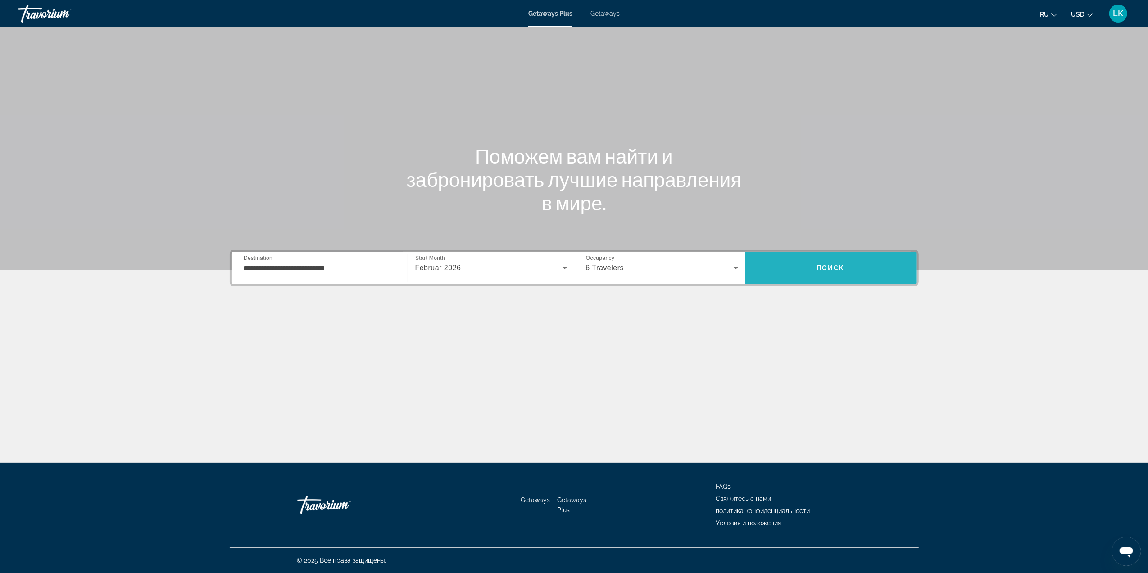
click at [800, 265] on span "Search" at bounding box center [830, 268] width 171 height 22
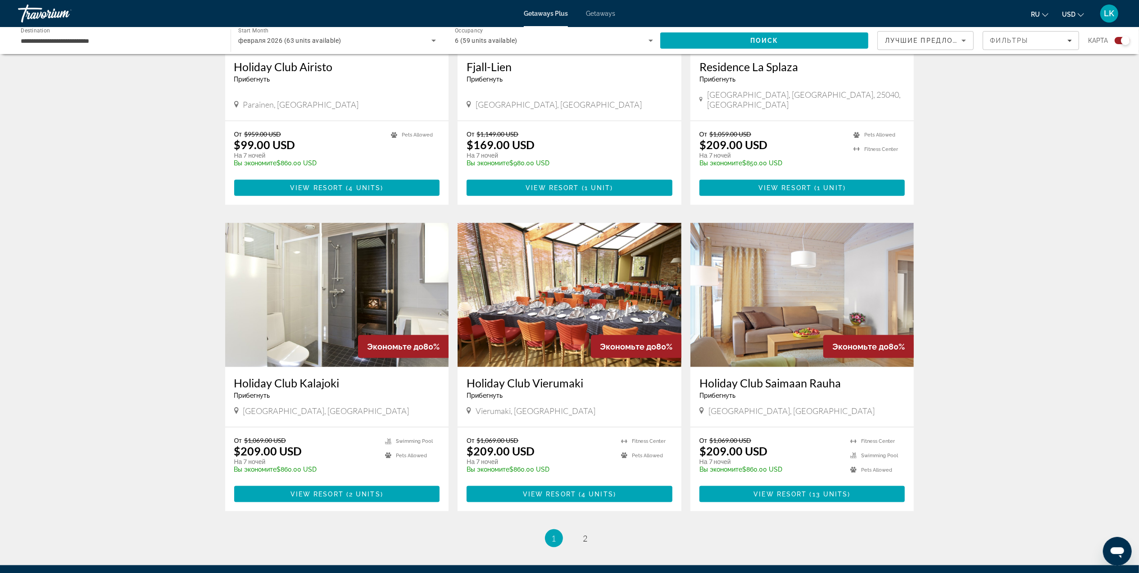
scroll to position [1076, 0]
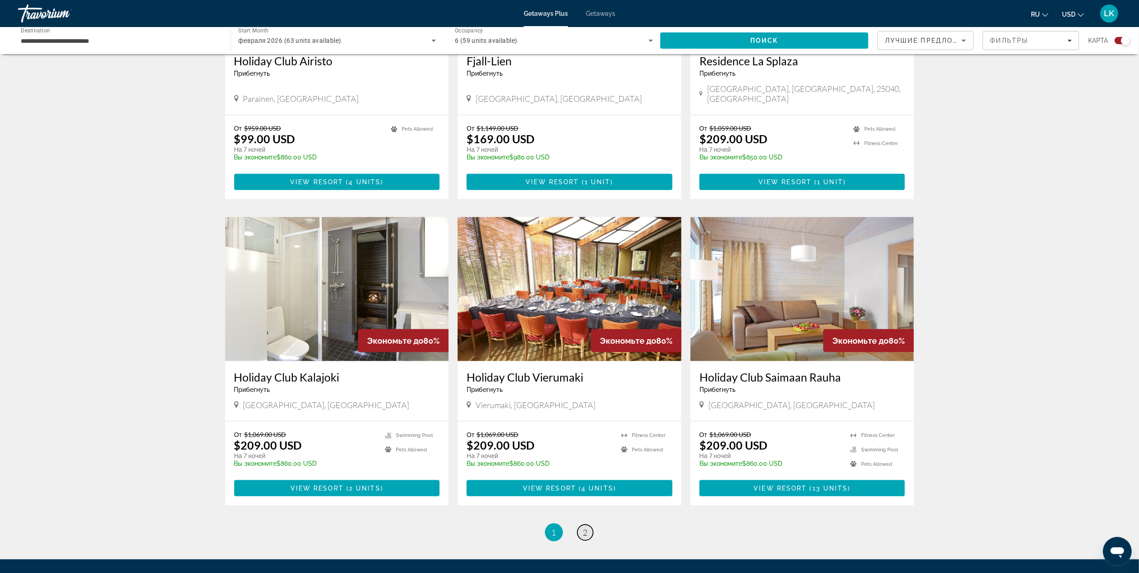
click at [584, 525] on link "page 2" at bounding box center [585, 533] width 16 height 16
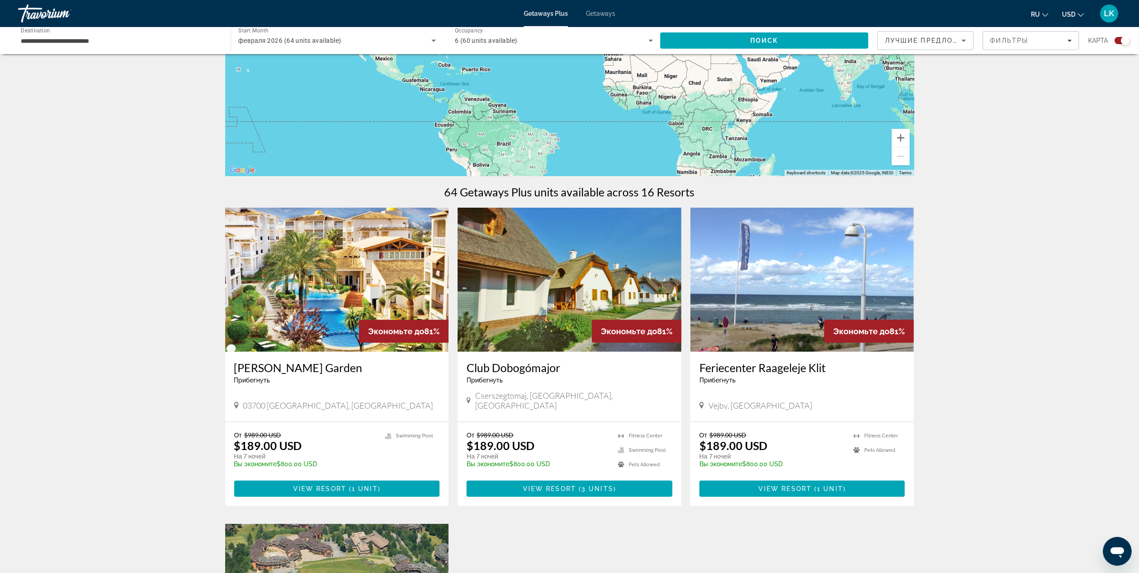
scroll to position [149, 0]
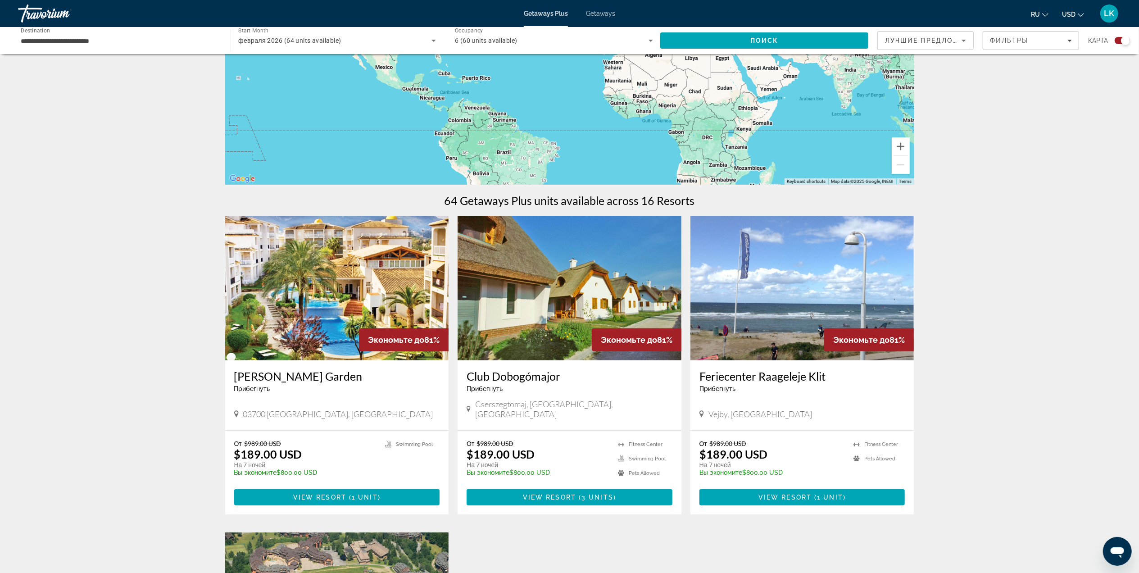
click at [301, 292] on img "Main content" at bounding box center [337, 288] width 224 height 144
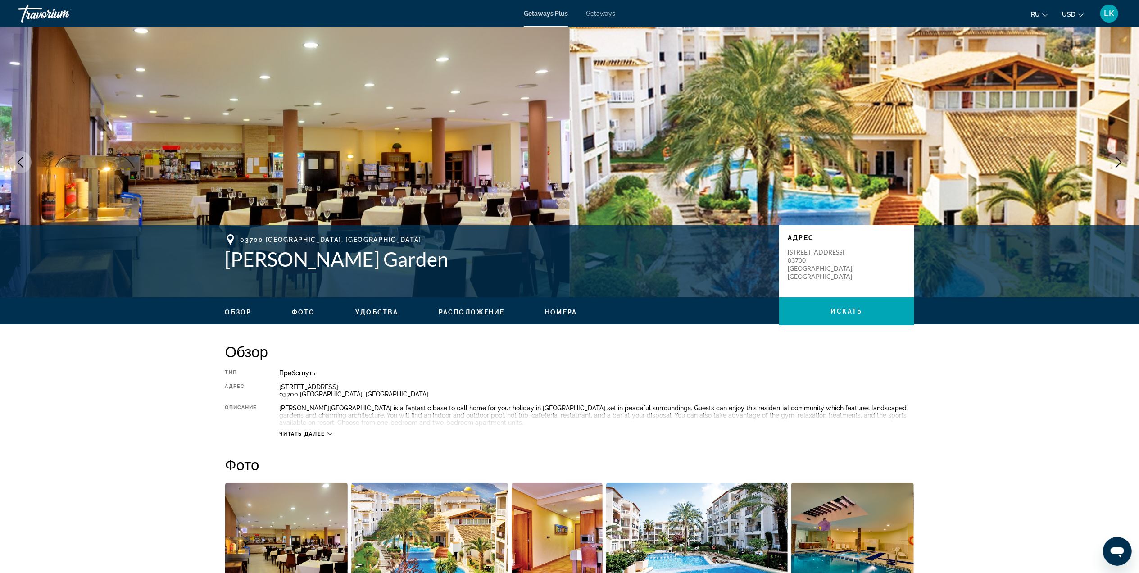
click at [1114, 155] on button "Next image" at bounding box center [1118, 162] width 23 height 23
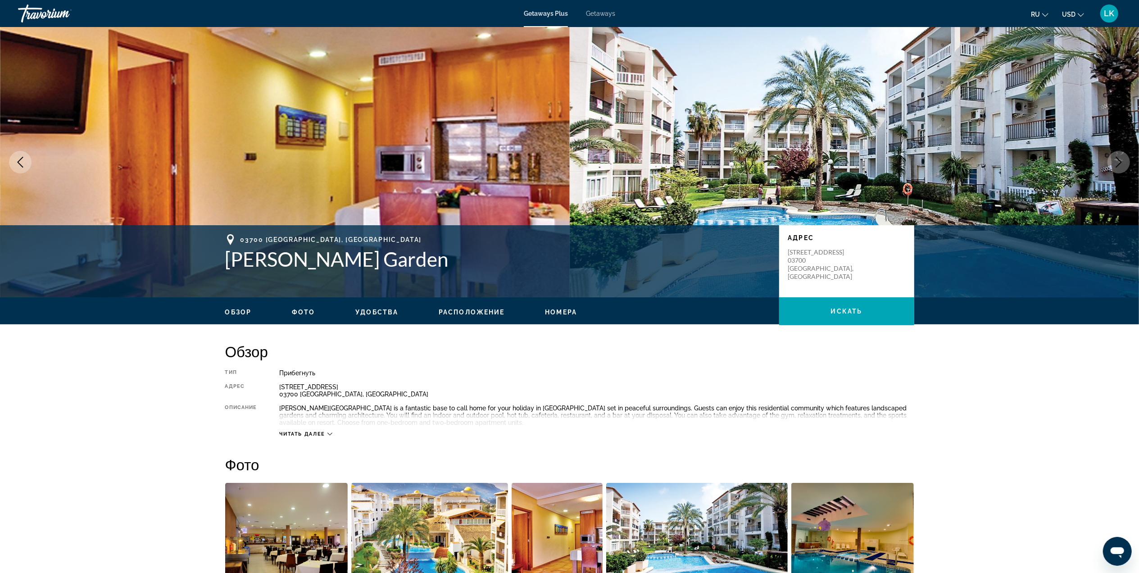
click at [1114, 155] on button "Next image" at bounding box center [1118, 162] width 23 height 23
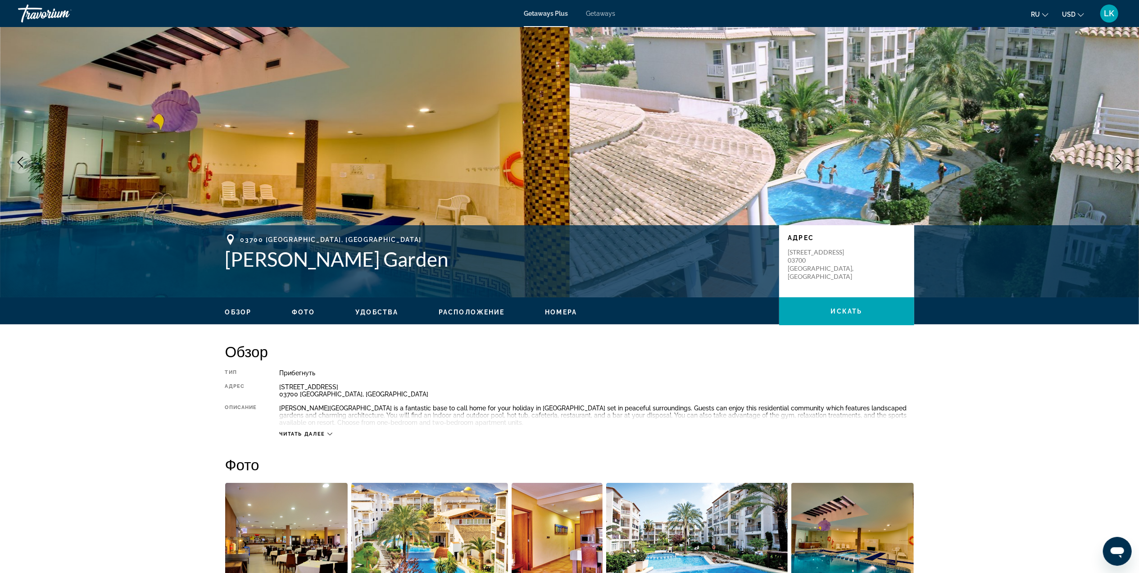
click at [1114, 155] on button "Next image" at bounding box center [1118, 162] width 23 height 23
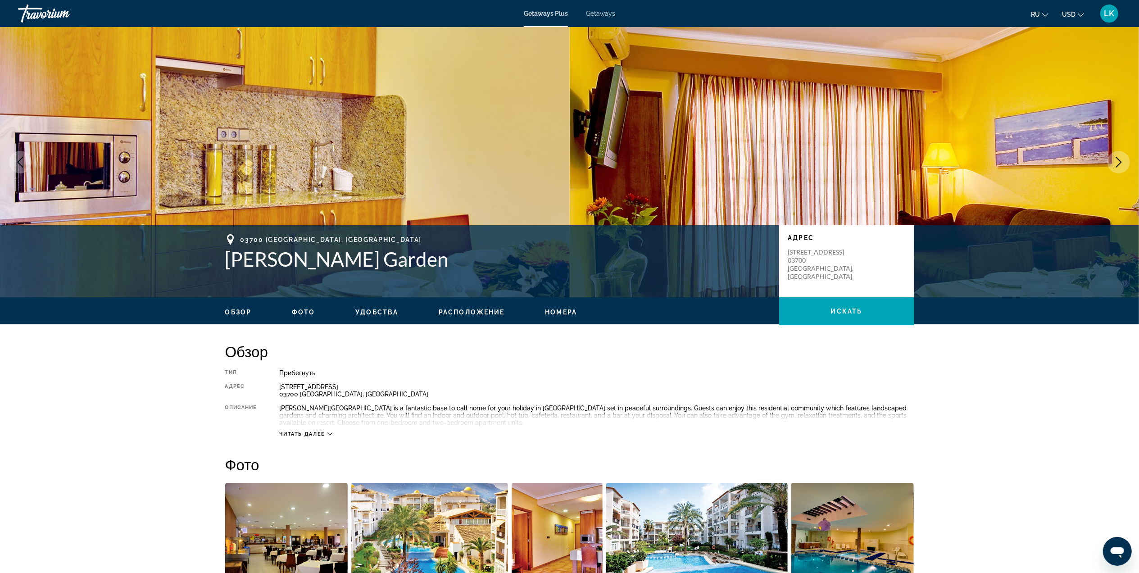
click at [1114, 155] on button "Next image" at bounding box center [1118, 162] width 23 height 23
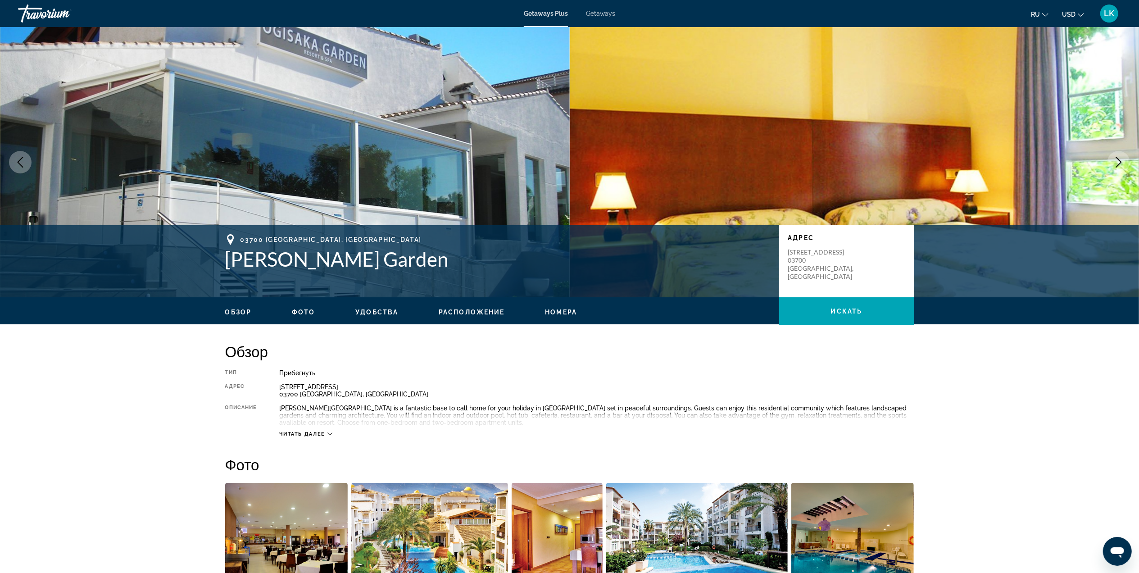
click at [1116, 159] on icon "Next image" at bounding box center [1118, 162] width 11 height 11
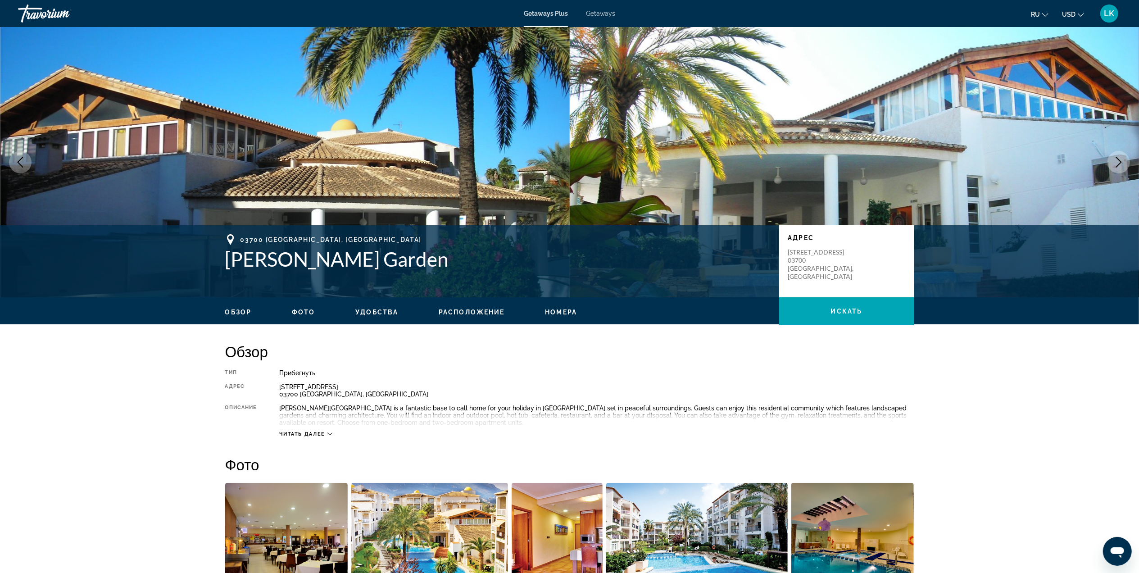
click at [1116, 159] on icon "Next image" at bounding box center [1118, 162] width 11 height 11
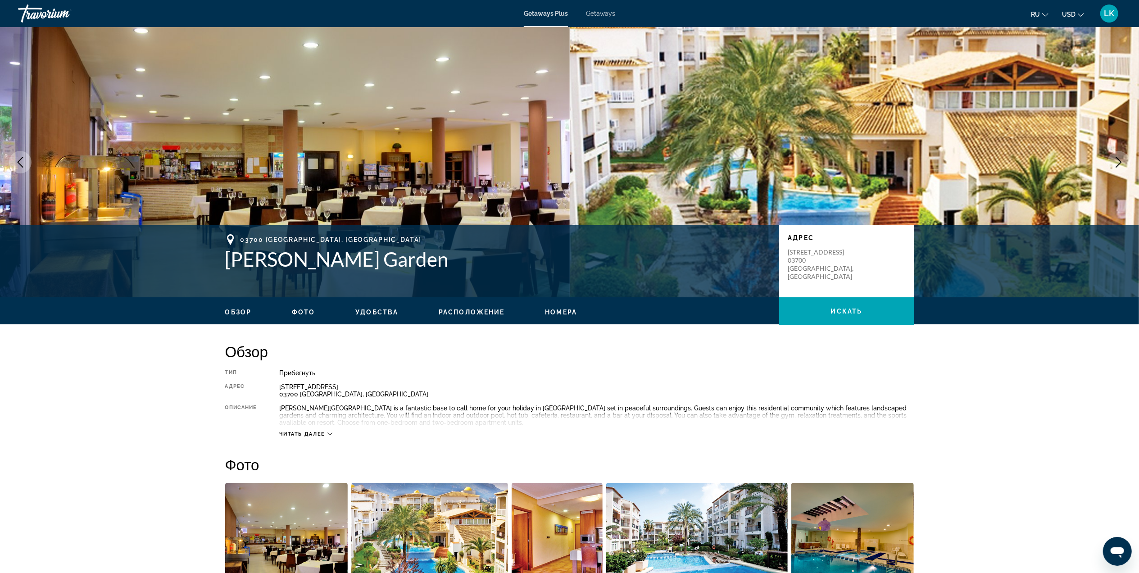
click at [1116, 159] on icon "Next image" at bounding box center [1118, 162] width 11 height 11
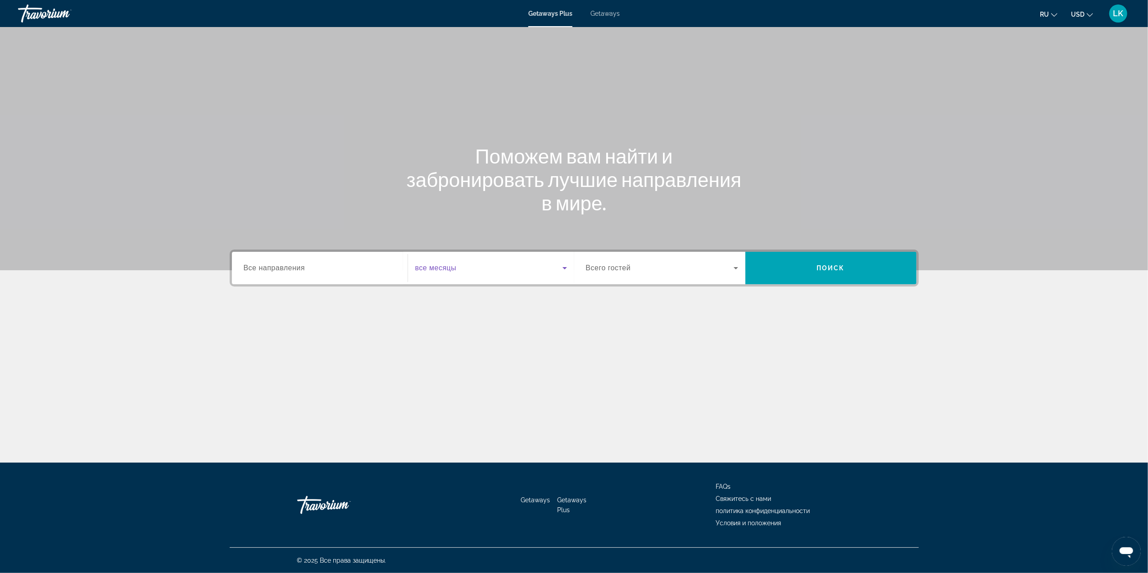
click at [465, 269] on span "Search widget" at bounding box center [488, 268] width 147 height 11
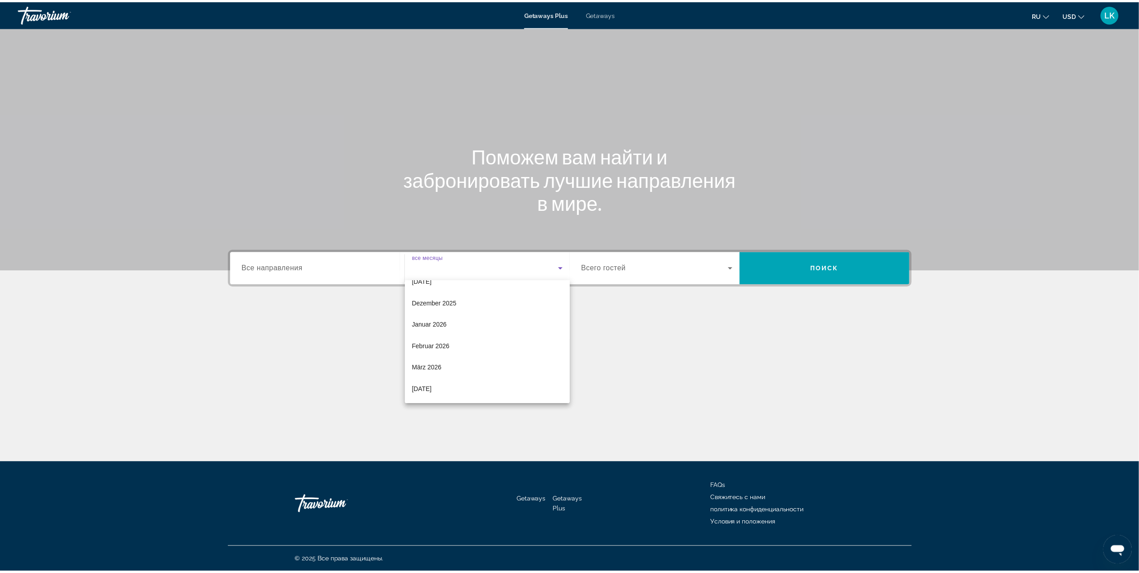
scroll to position [66, 0]
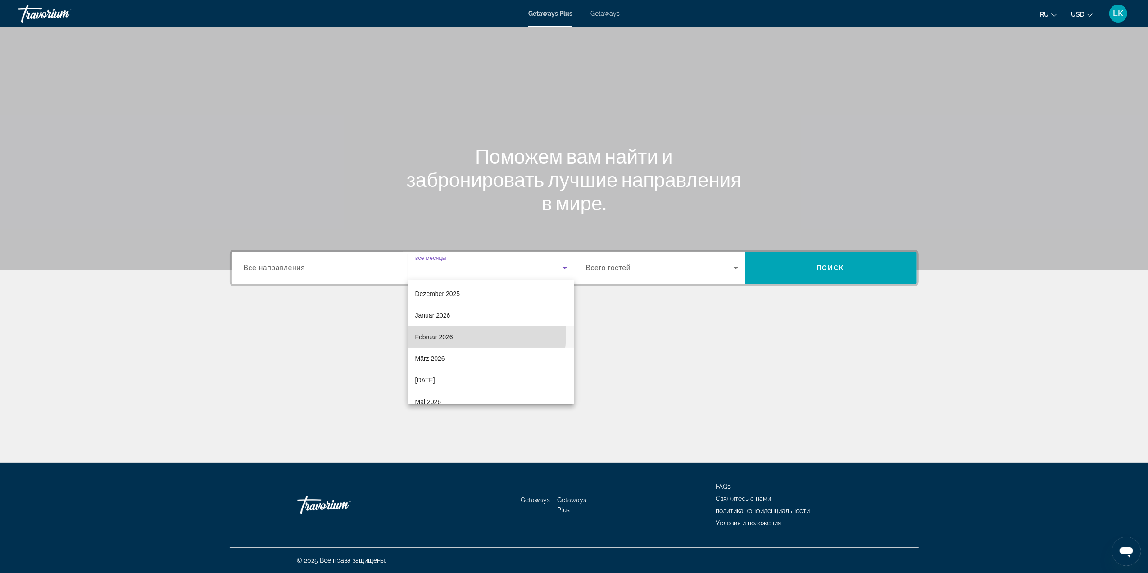
click at [445, 333] on span "Februar 2026" at bounding box center [434, 336] width 38 height 11
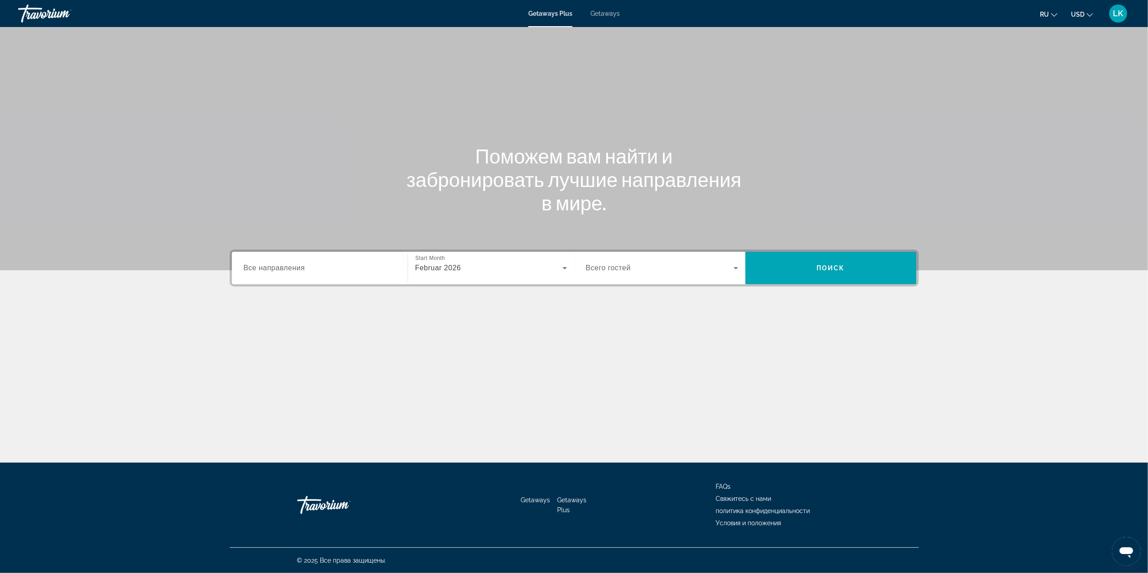
click at [612, 266] on span "Всего гостей" at bounding box center [608, 268] width 45 height 8
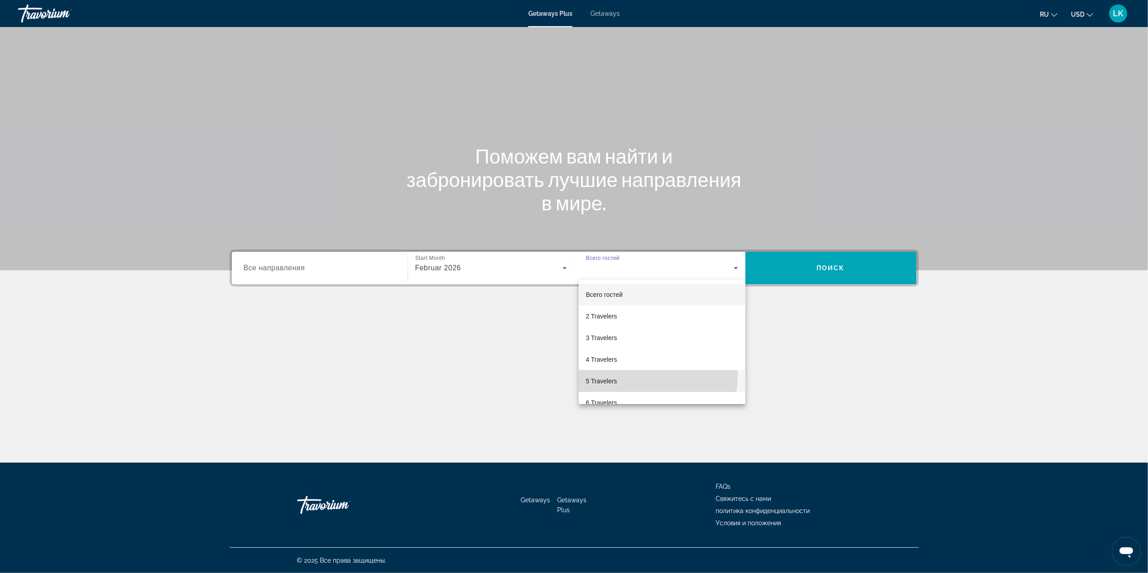
click at [620, 375] on mat-option "5 Travelers" at bounding box center [662, 381] width 167 height 22
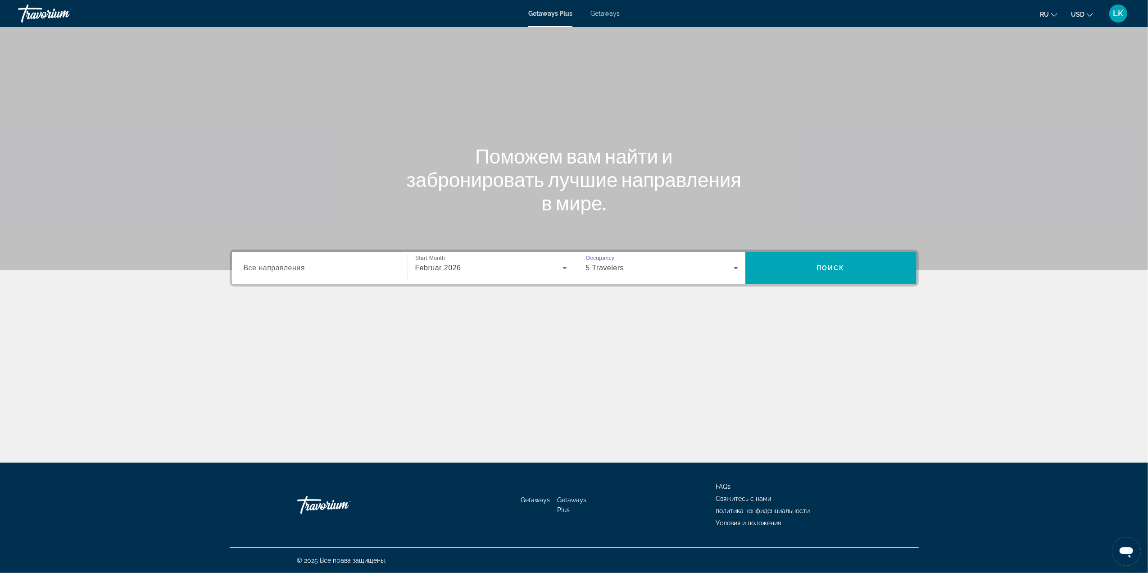
click at [732, 264] on icon "Search widget" at bounding box center [735, 268] width 11 height 11
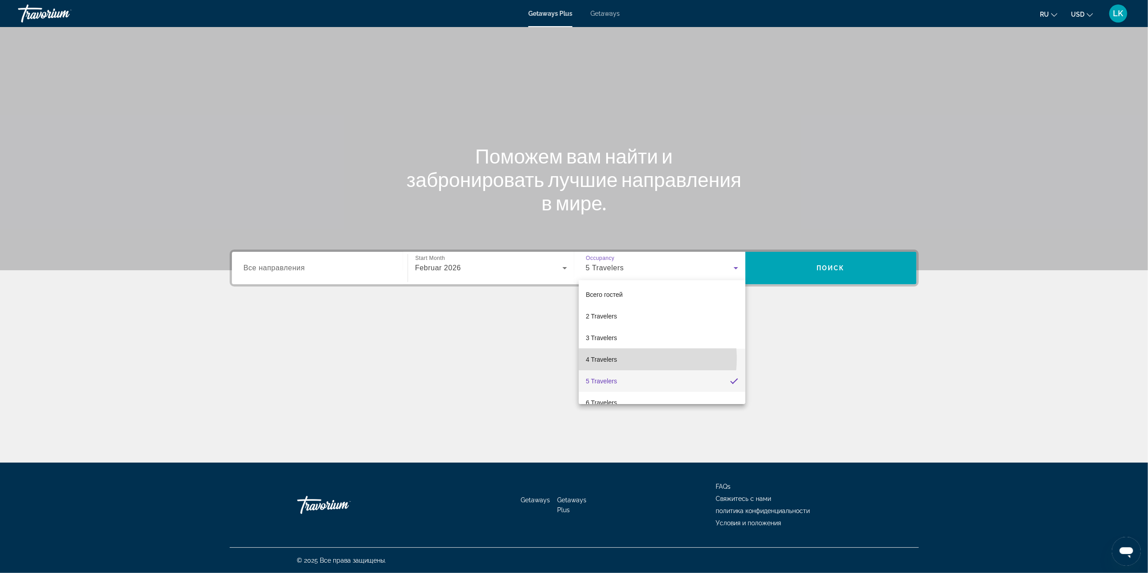
click at [618, 358] on mat-option "4 Travelers" at bounding box center [662, 360] width 167 height 22
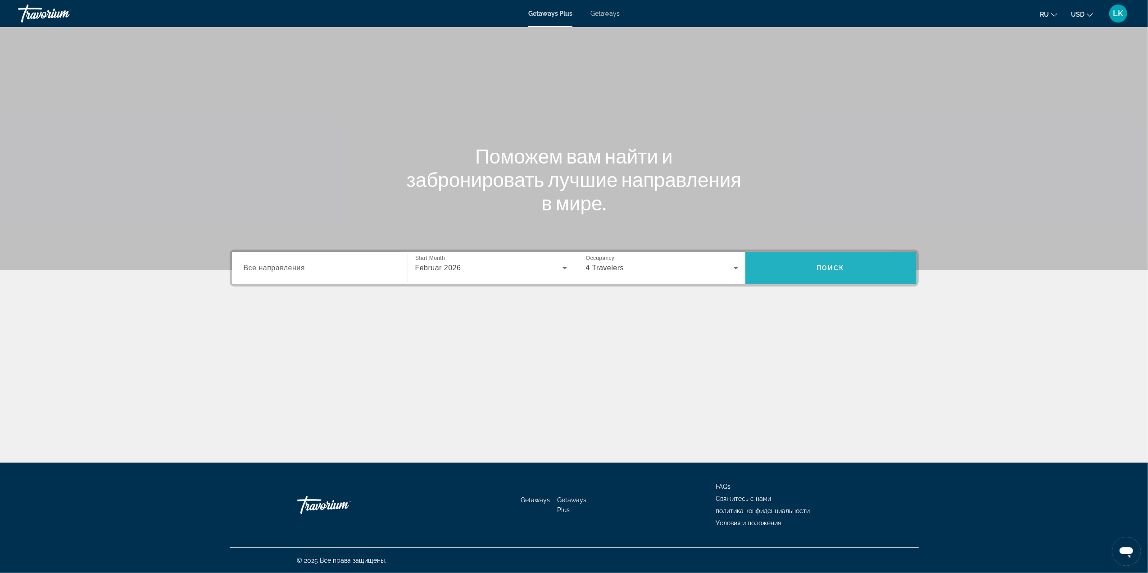
click at [791, 263] on span "Search" at bounding box center [830, 268] width 171 height 22
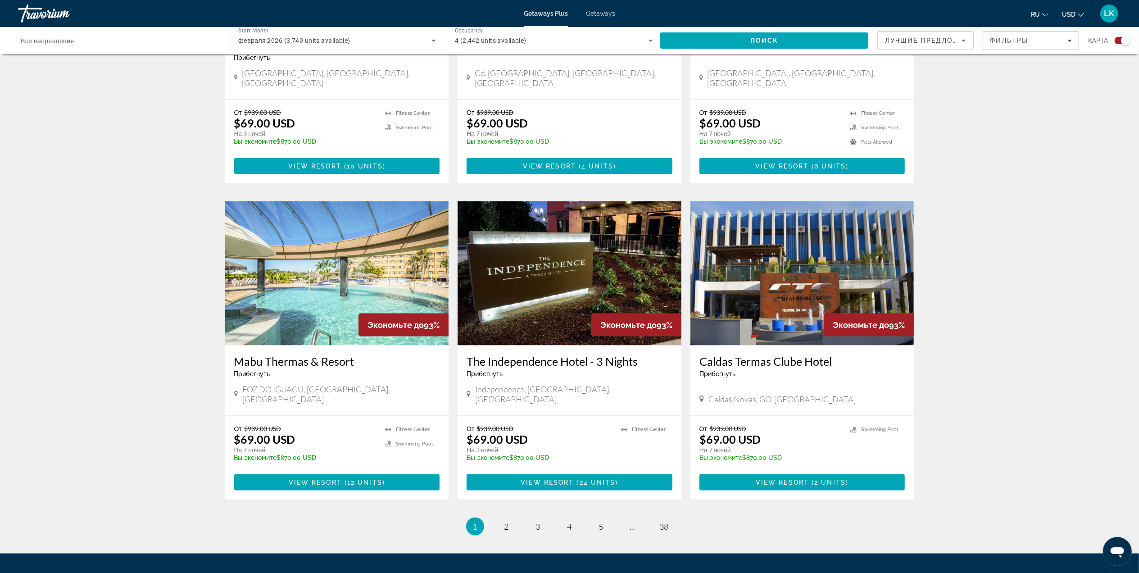
scroll to position [1169, 0]
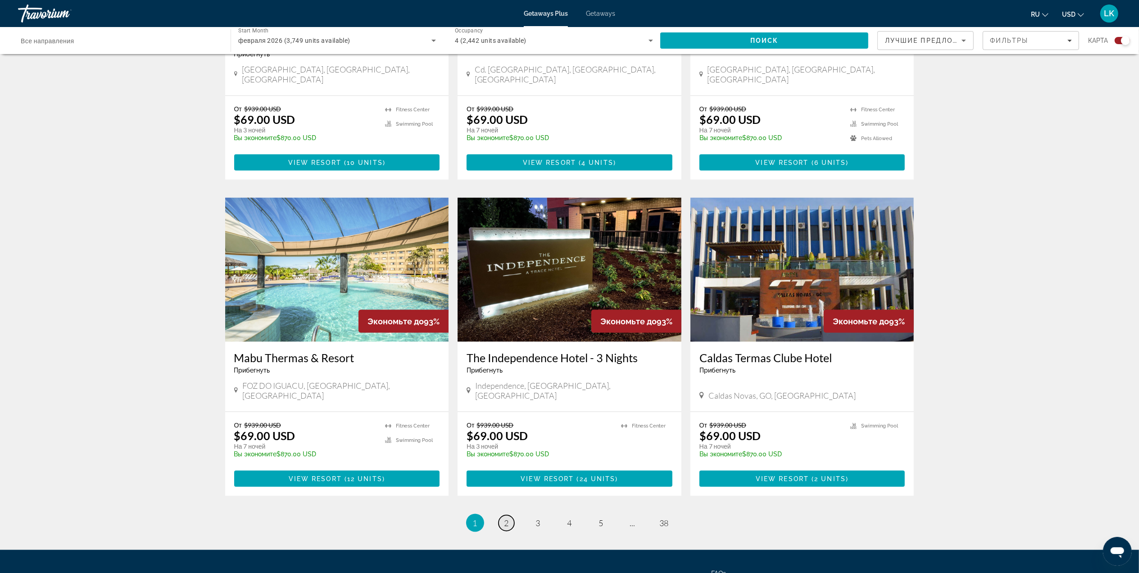
click at [504, 518] on span "2" at bounding box center [506, 523] width 5 height 10
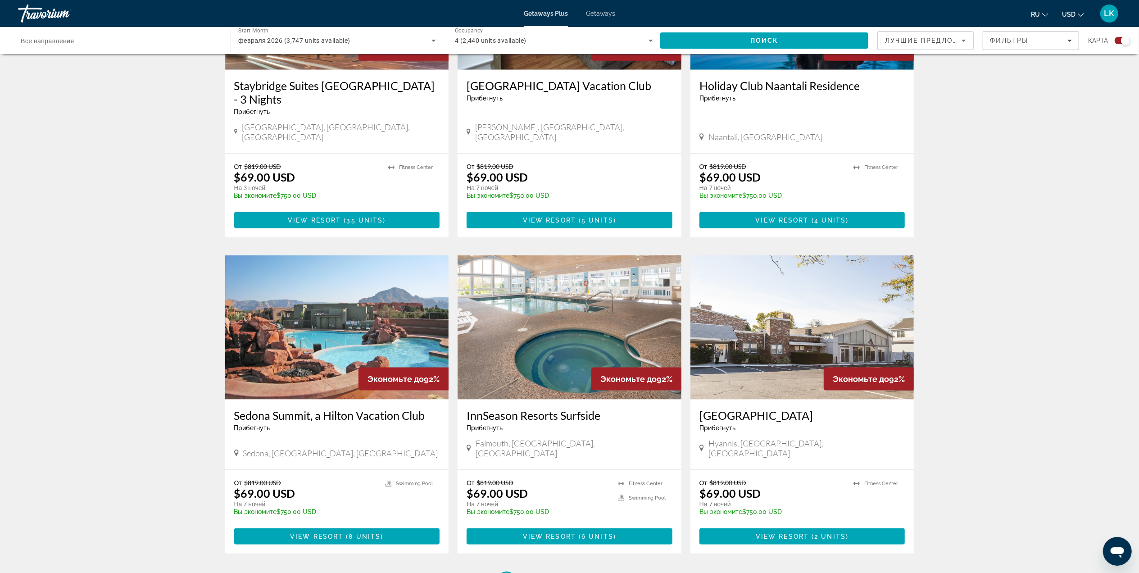
scroll to position [1081, 0]
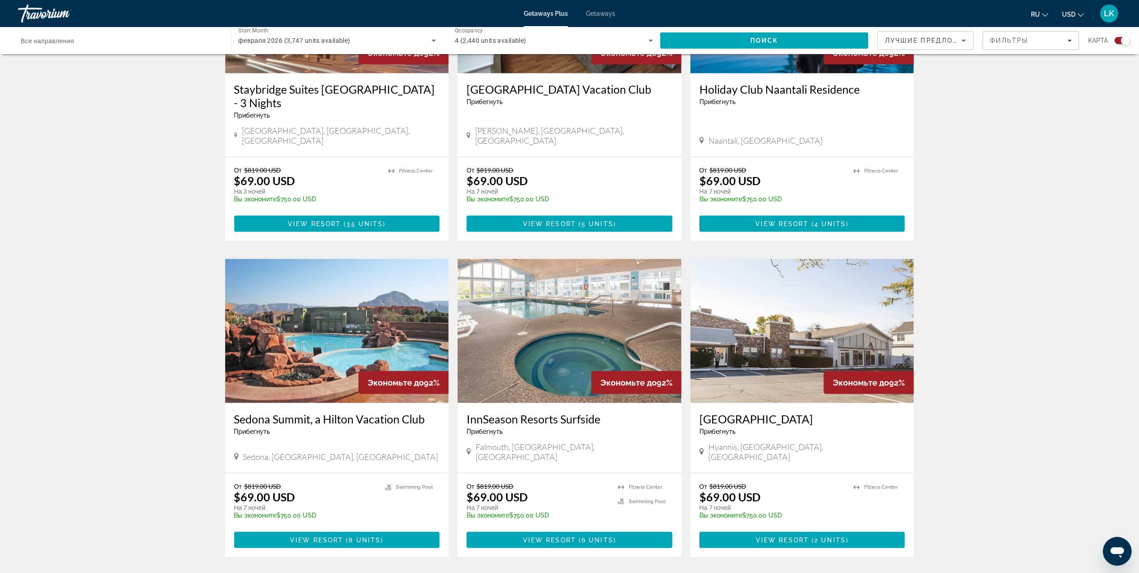
click at [536, 572] on span "3" at bounding box center [538, 584] width 5 height 10
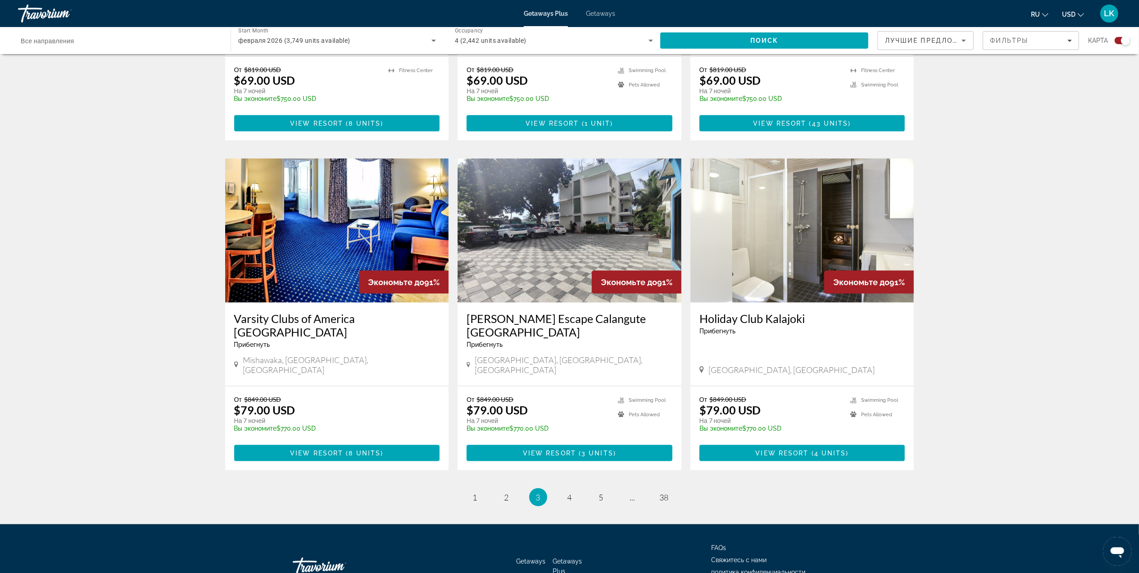
scroll to position [1186, 0]
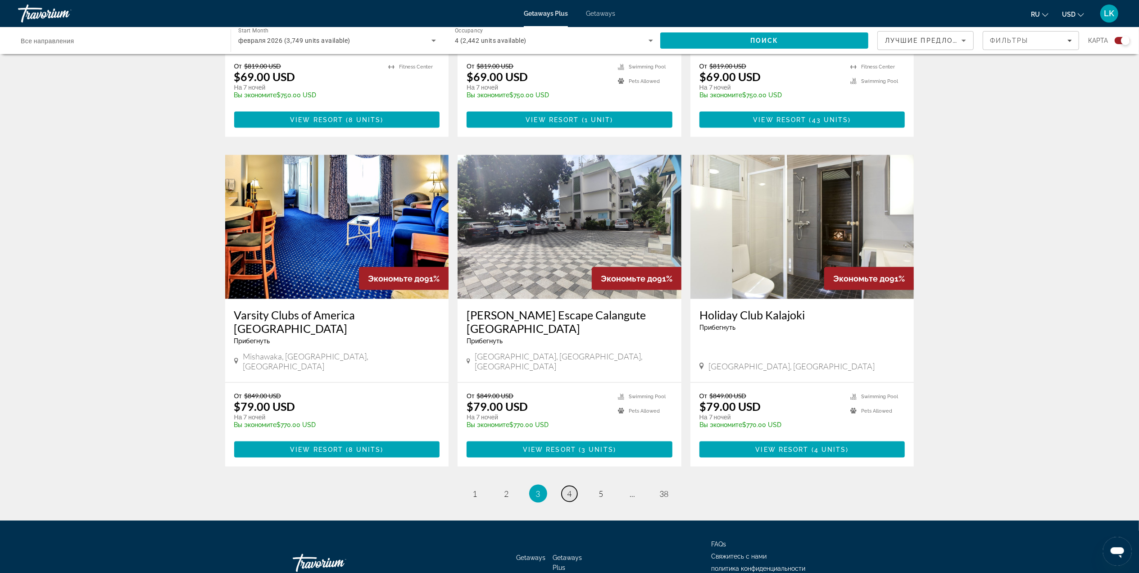
click at [571, 489] on span "4" at bounding box center [569, 494] width 5 height 10
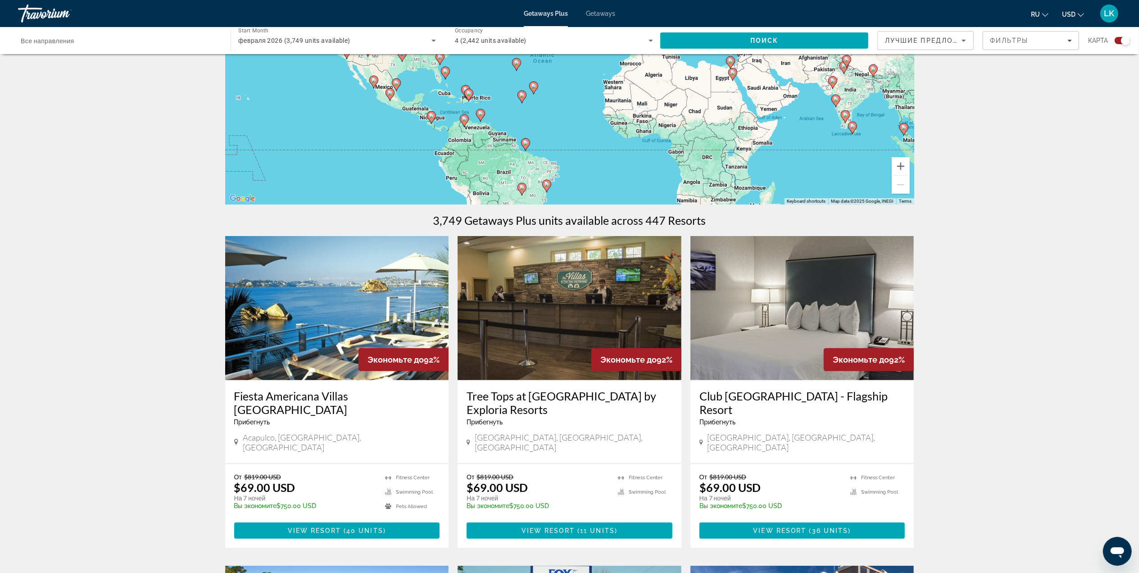
scroll to position [133, 0]
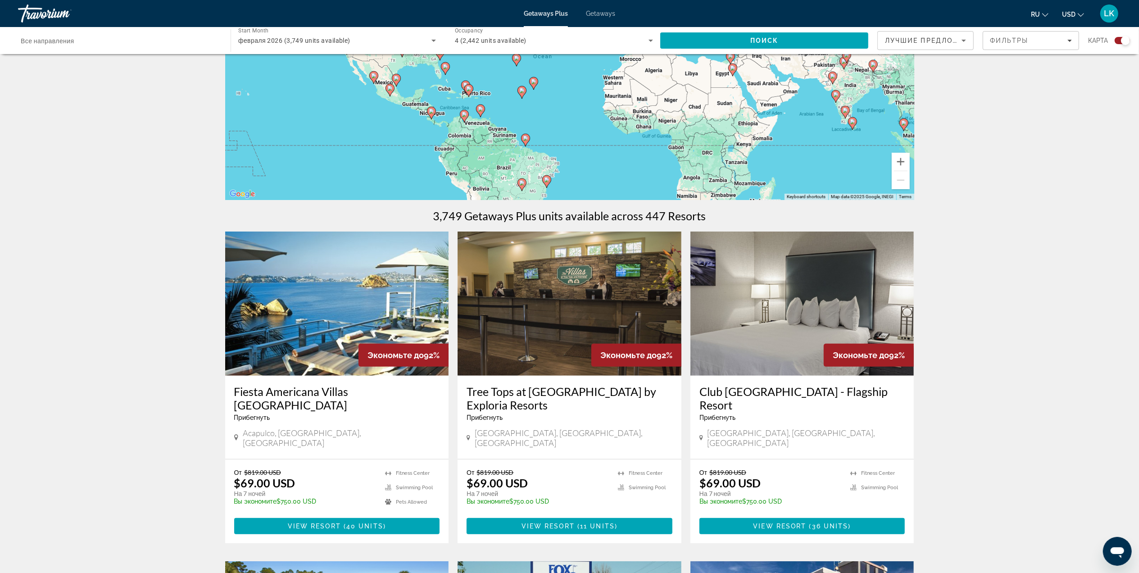
click at [390, 306] on img "Main content" at bounding box center [337, 303] width 224 height 144
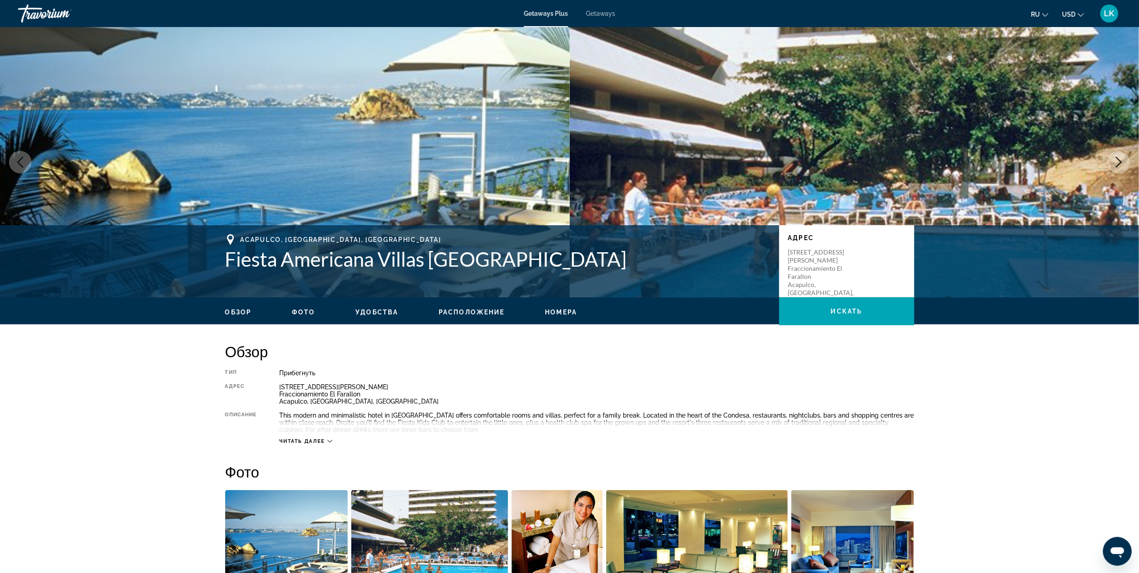
click at [1119, 152] on button "Next image" at bounding box center [1118, 162] width 23 height 23
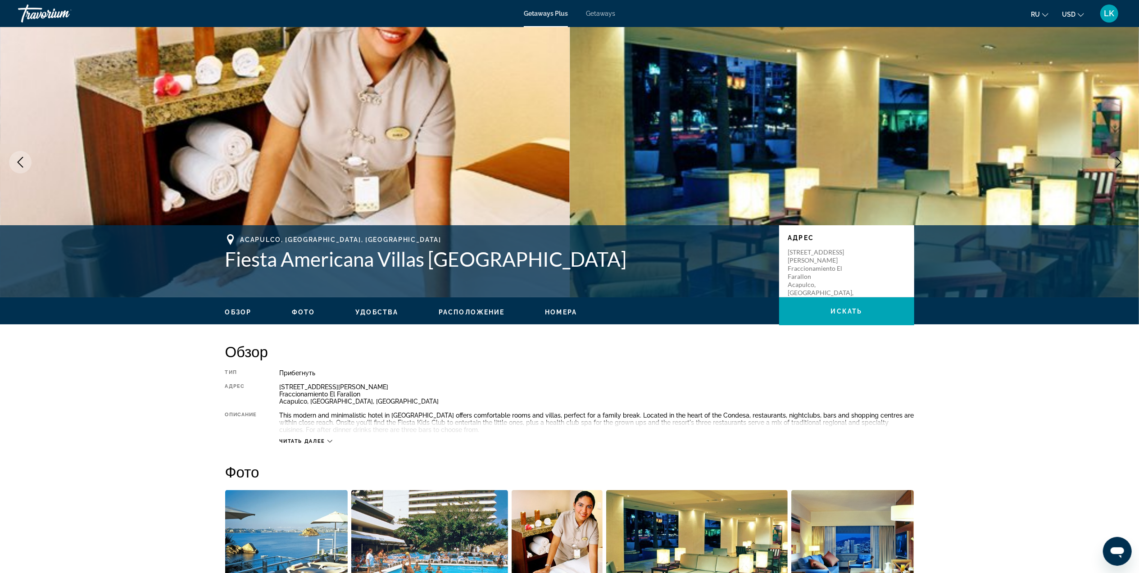
click at [1119, 152] on button "Next image" at bounding box center [1118, 162] width 23 height 23
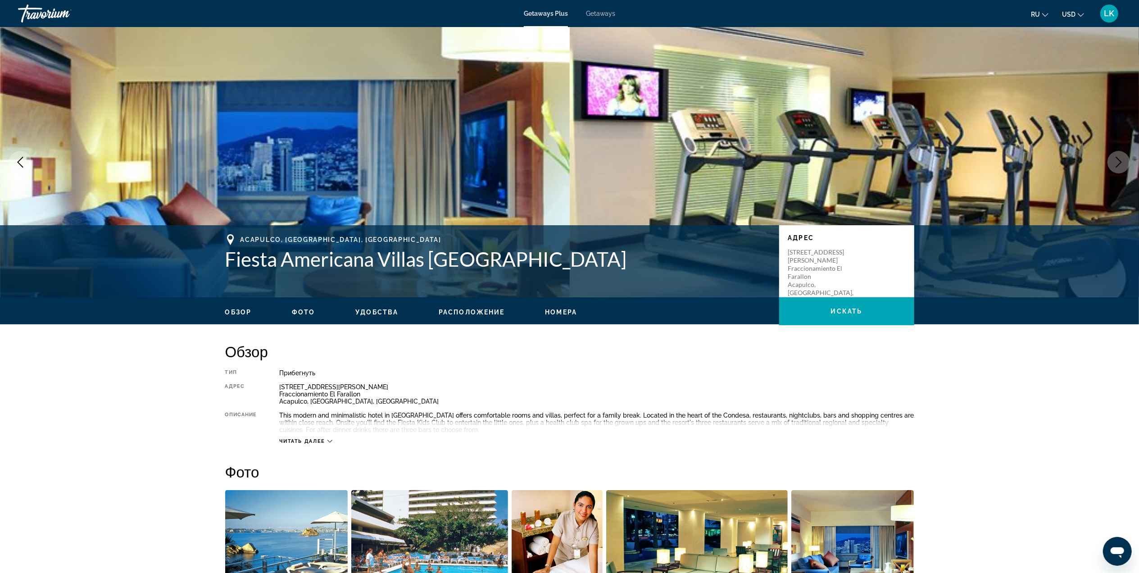
click at [1119, 152] on button "Next image" at bounding box center [1118, 162] width 23 height 23
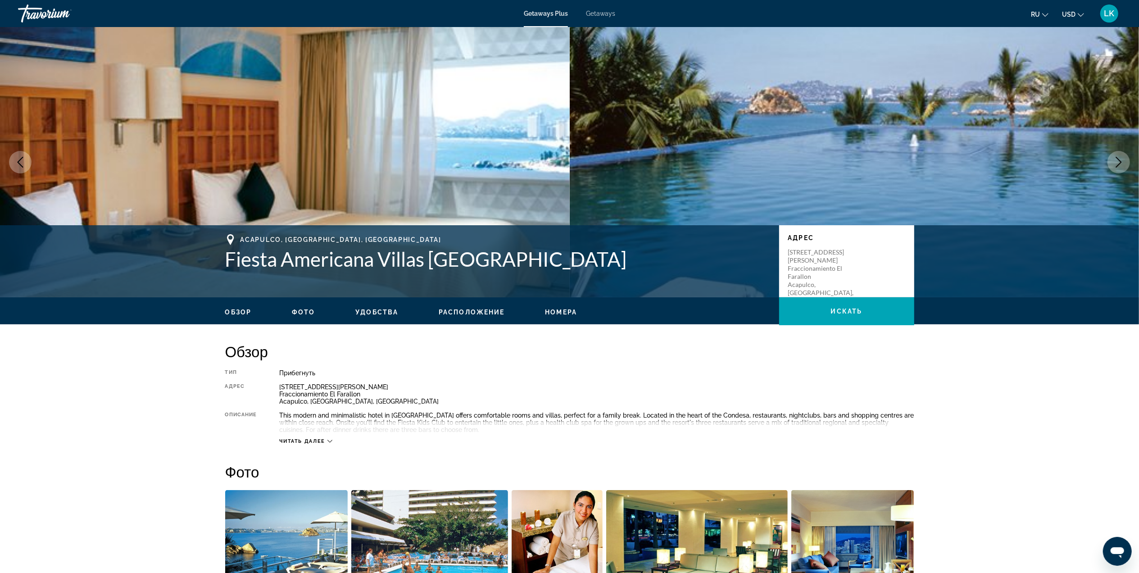
click at [1119, 152] on button "Next image" at bounding box center [1118, 162] width 23 height 23
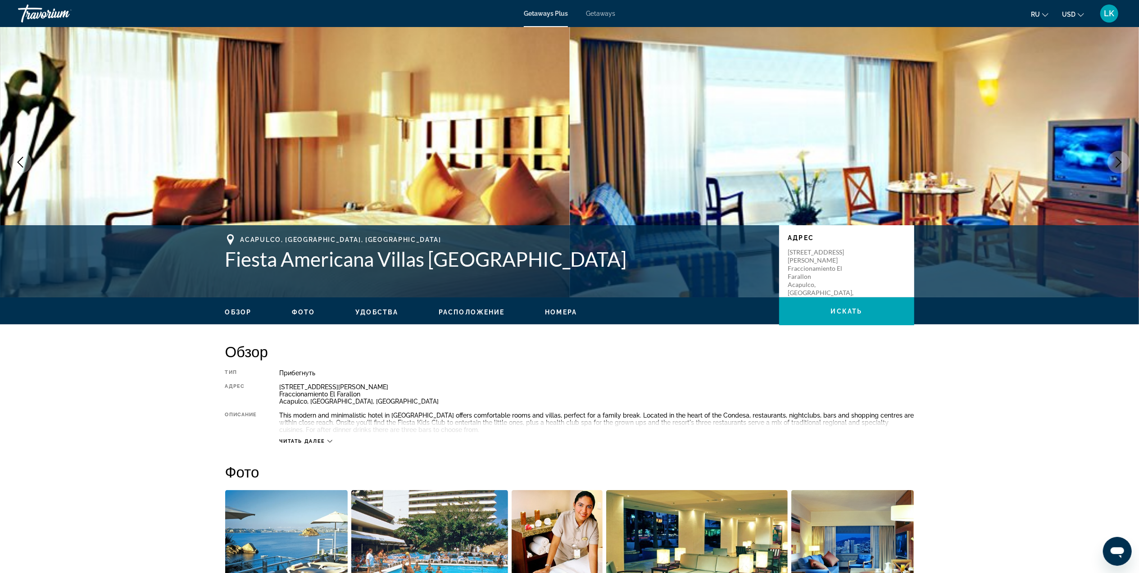
click at [1119, 152] on button "Next image" at bounding box center [1118, 162] width 23 height 23
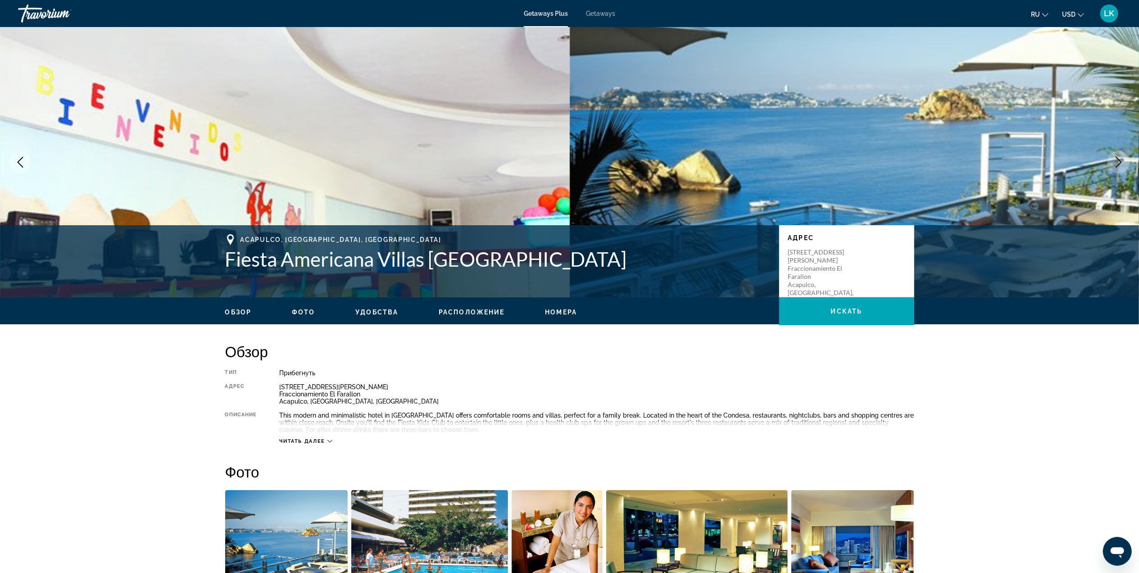
click at [1119, 152] on button "Next image" at bounding box center [1118, 162] width 23 height 23
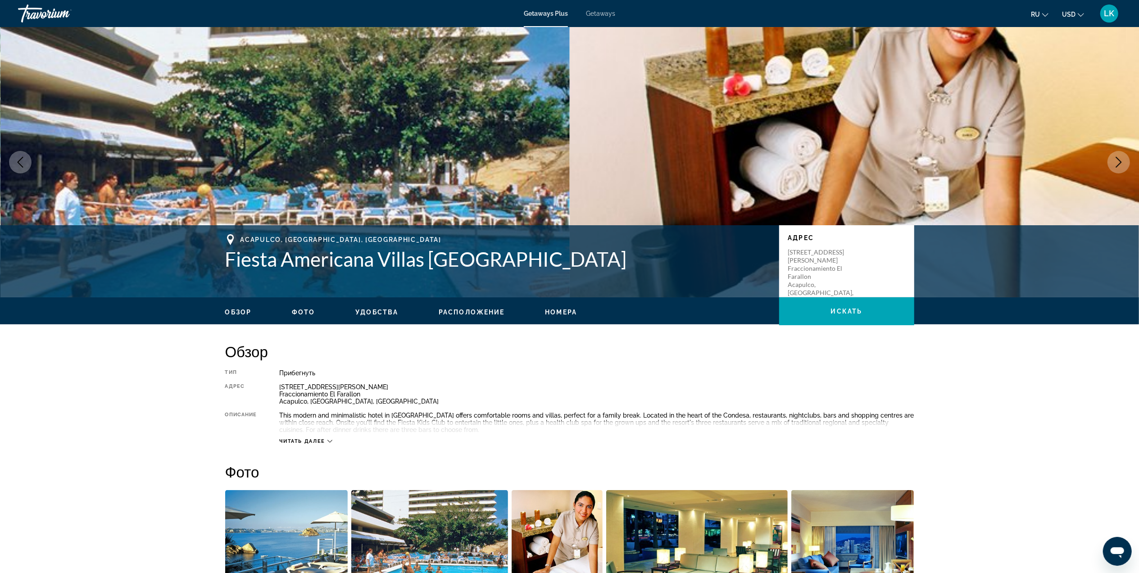
click at [1119, 152] on button "Next image" at bounding box center [1118, 162] width 23 height 23
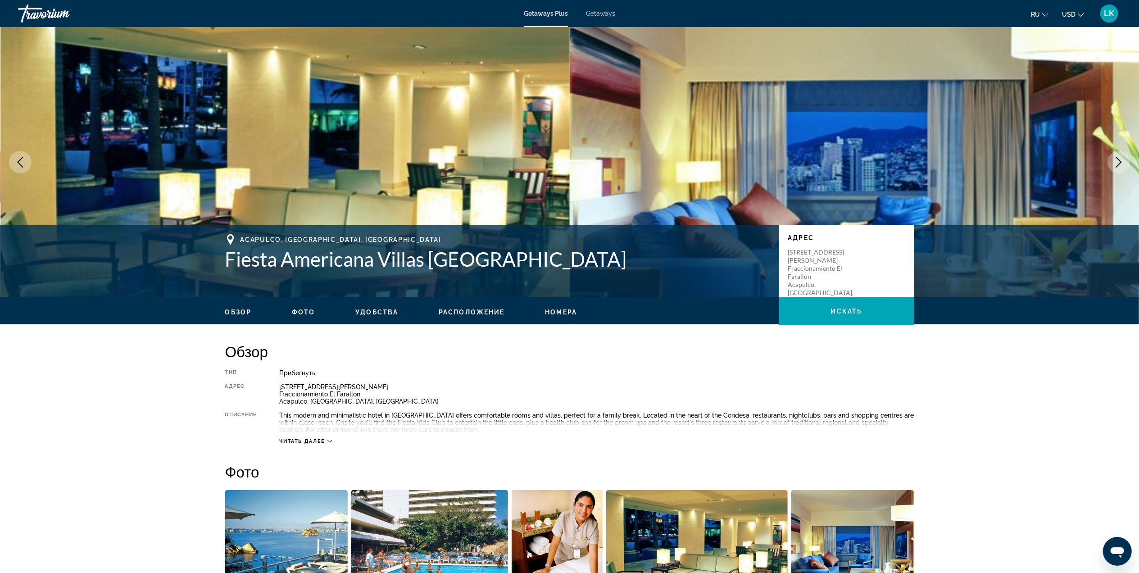
click at [1119, 152] on button "Next image" at bounding box center [1118, 162] width 23 height 23
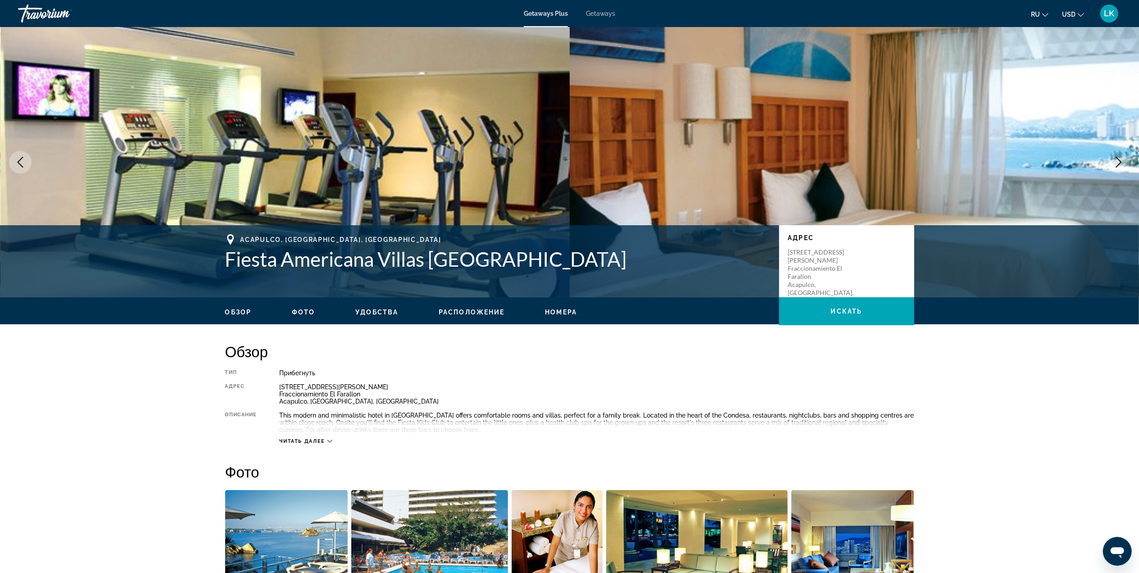
click at [1119, 152] on button "Next image" at bounding box center [1118, 162] width 23 height 23
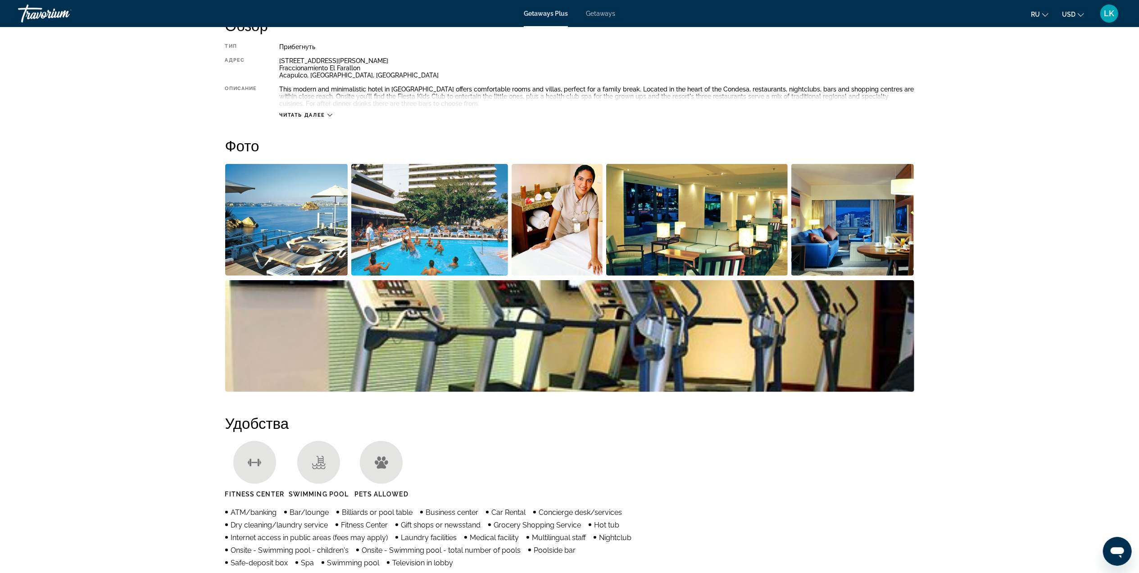
scroll to position [315, 0]
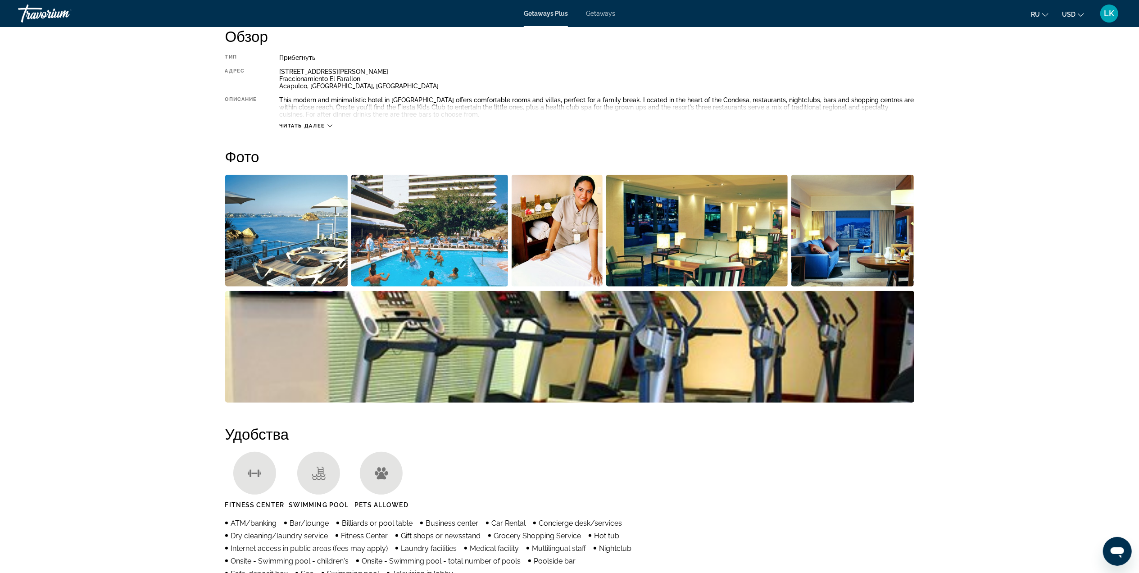
click at [262, 235] on img "Open full-screen image slider" at bounding box center [286, 231] width 123 height 112
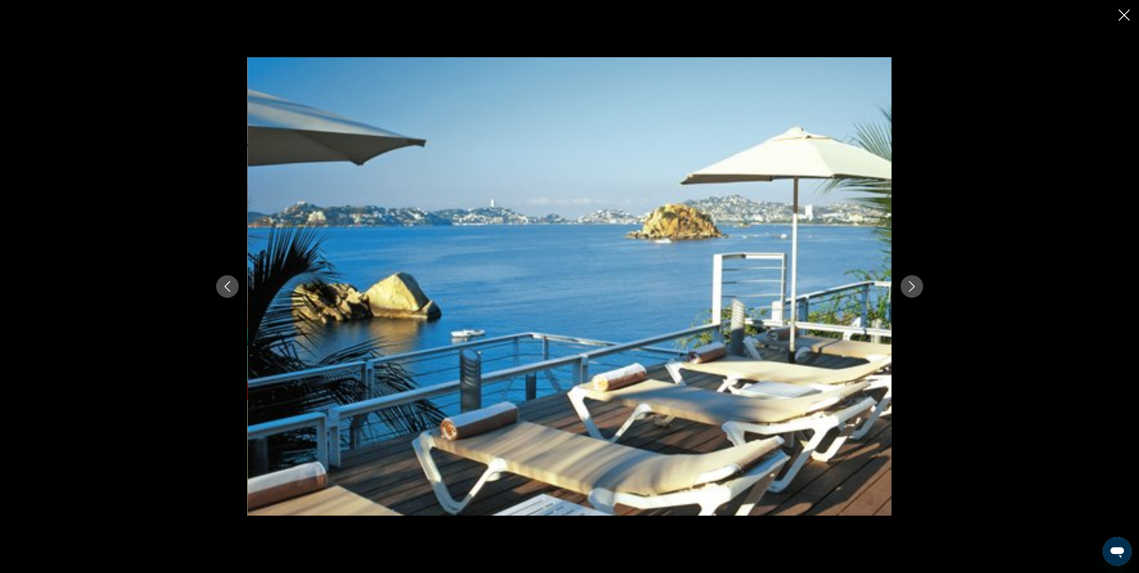
click at [911, 280] on button "Next image" at bounding box center [912, 286] width 23 height 23
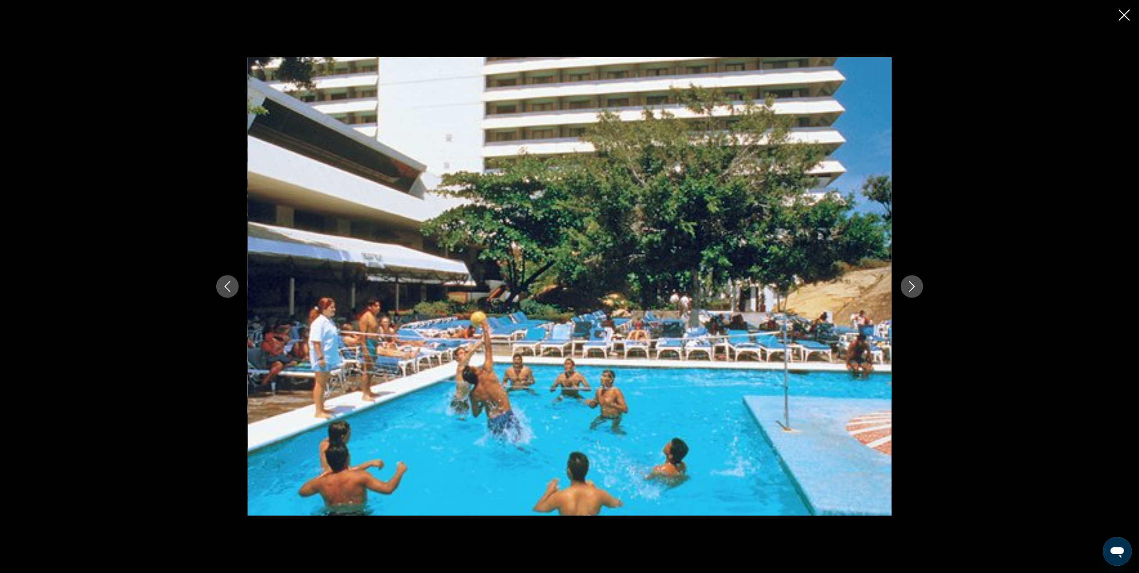
click at [911, 280] on button "Next image" at bounding box center [912, 286] width 23 height 23
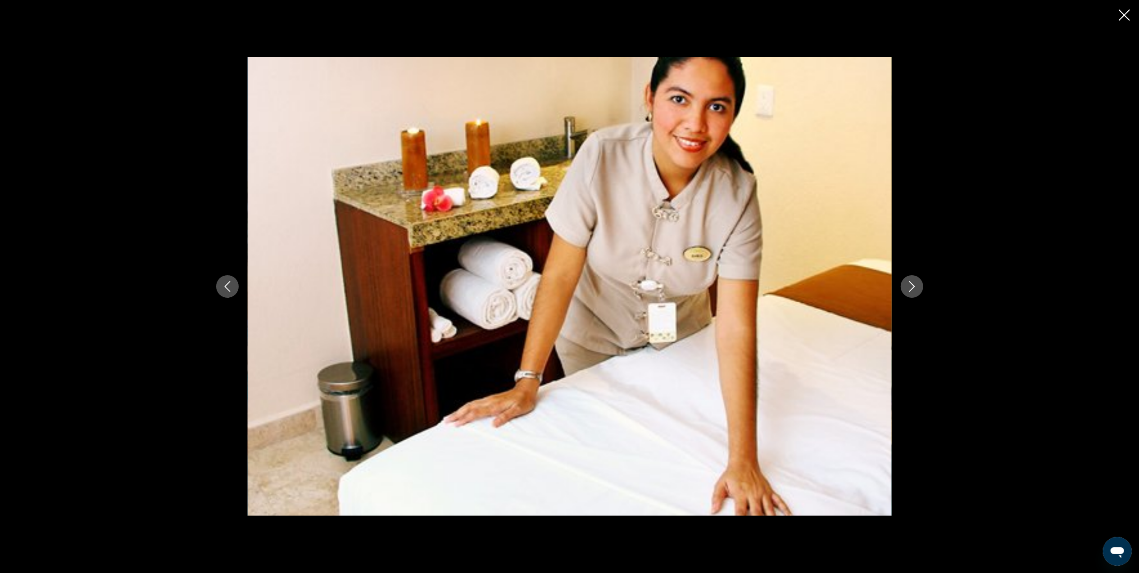
click at [911, 280] on button "Next image" at bounding box center [912, 286] width 23 height 23
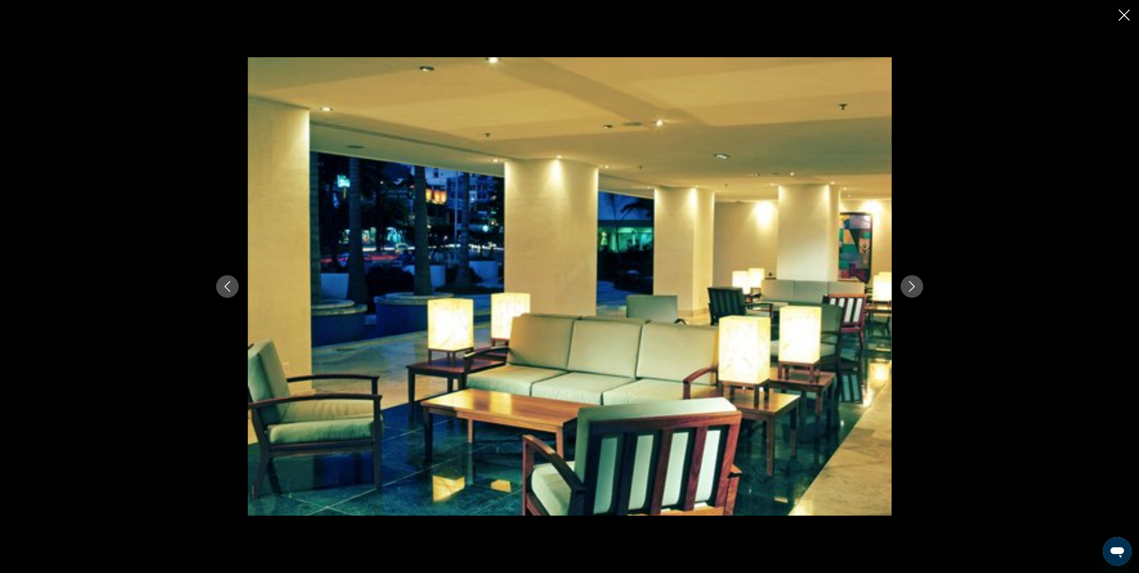
click at [911, 280] on button "Next image" at bounding box center [912, 286] width 23 height 23
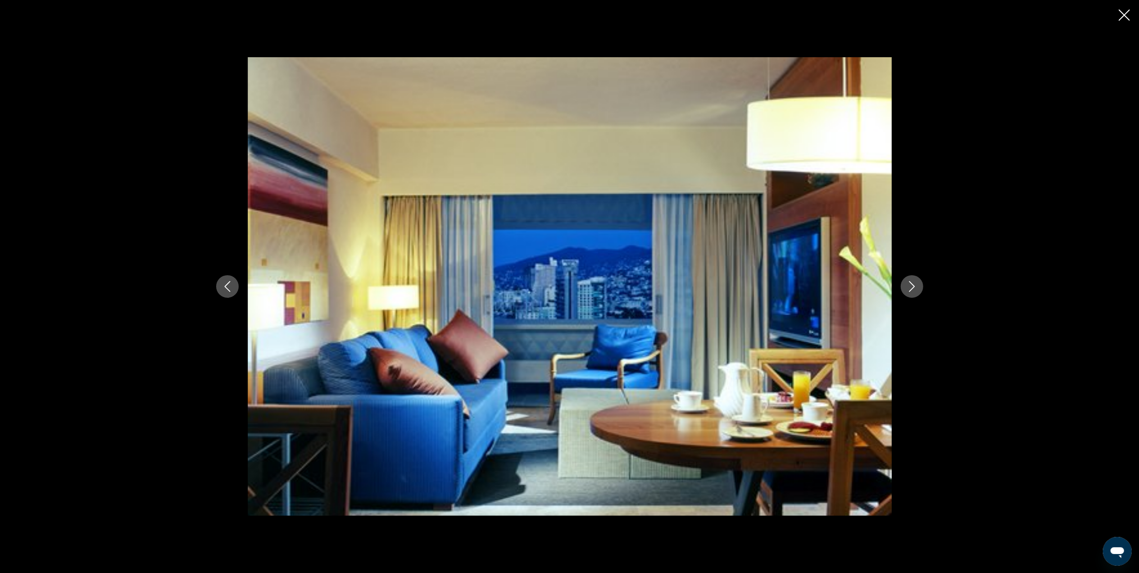
click at [911, 280] on button "Next image" at bounding box center [912, 286] width 23 height 23
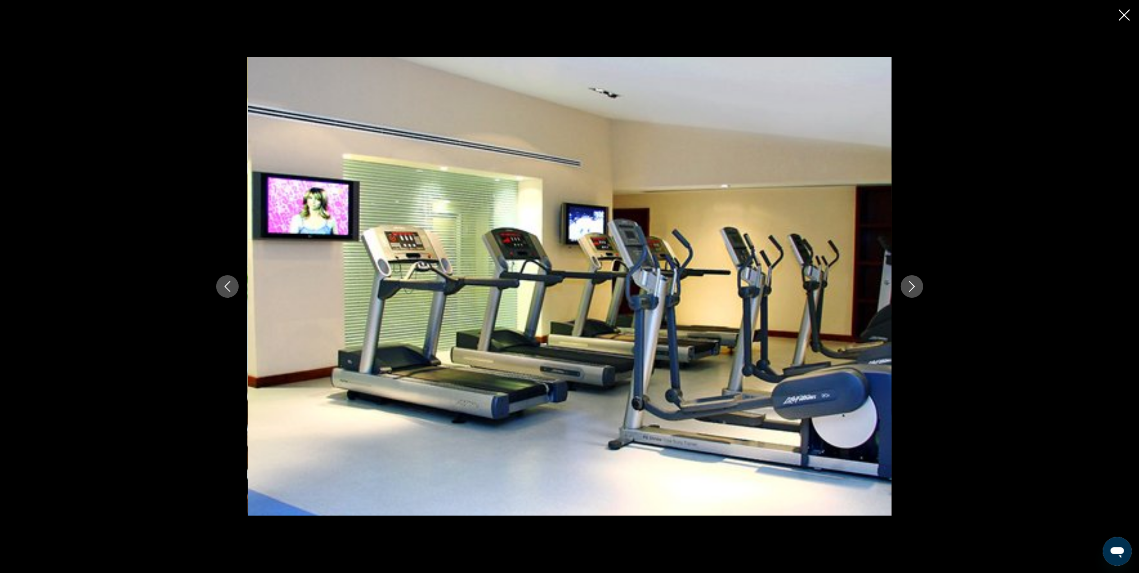
click at [911, 280] on button "Next image" at bounding box center [912, 286] width 23 height 23
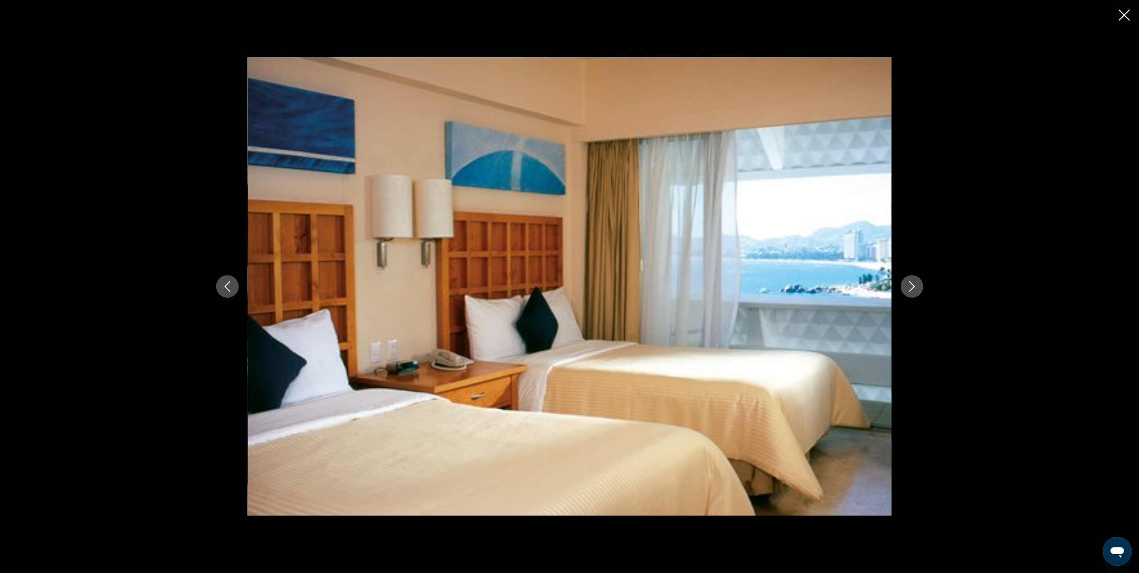
click at [911, 280] on button "Next image" at bounding box center [912, 286] width 23 height 23
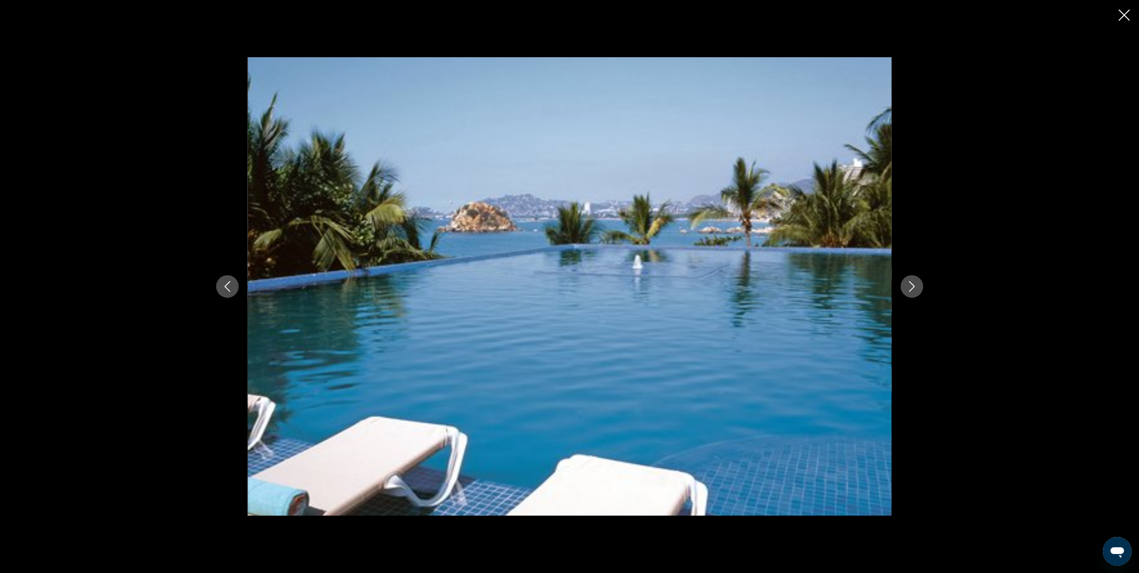
click at [911, 280] on button "Next image" at bounding box center [912, 286] width 23 height 23
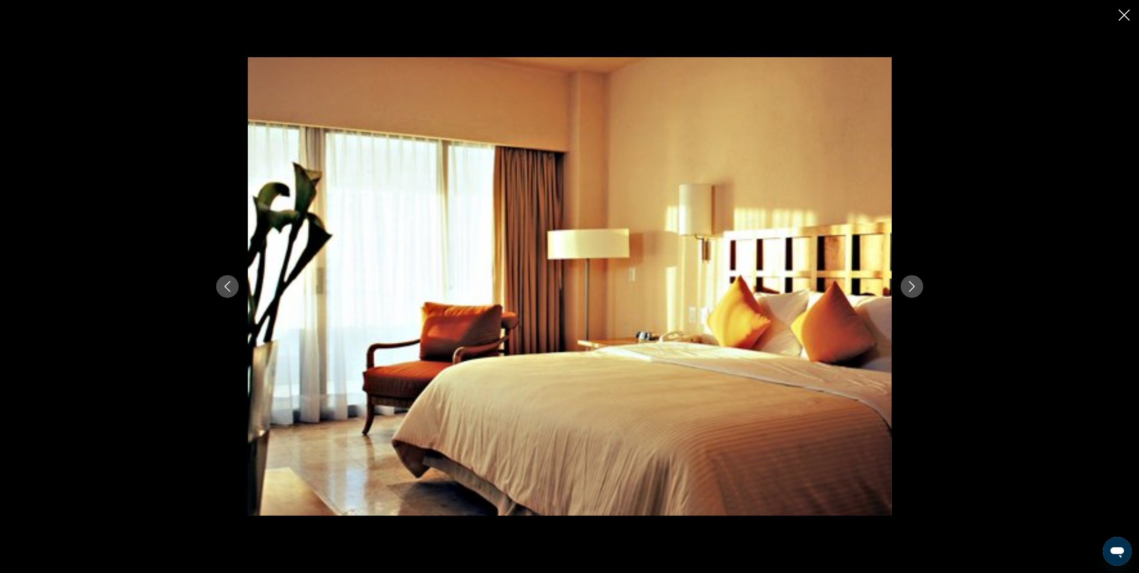
click at [911, 280] on button "Next image" at bounding box center [912, 286] width 23 height 23
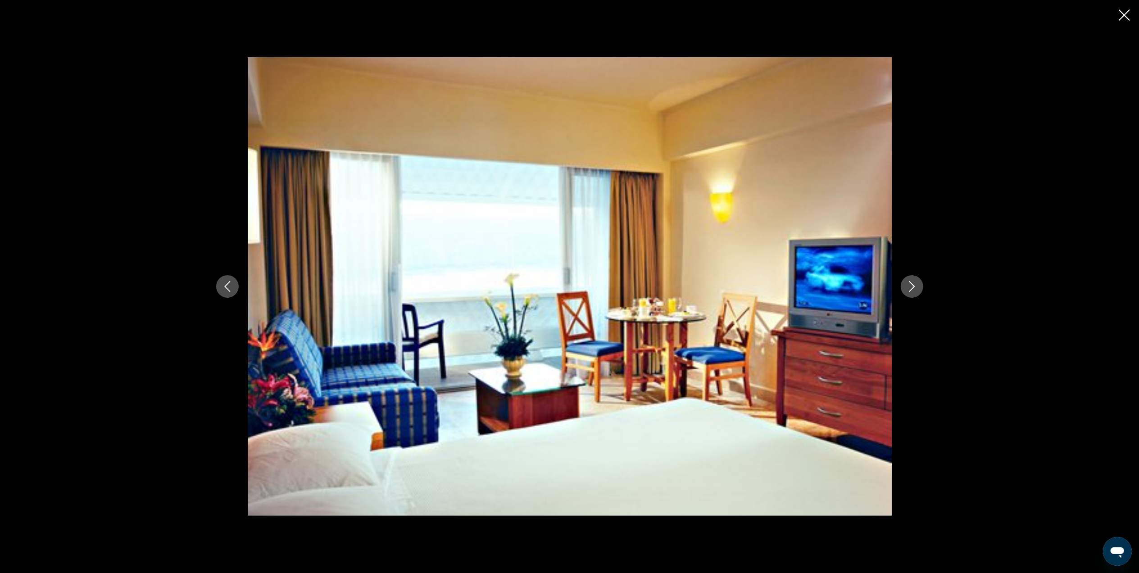
click at [911, 280] on button "Next image" at bounding box center [912, 286] width 23 height 23
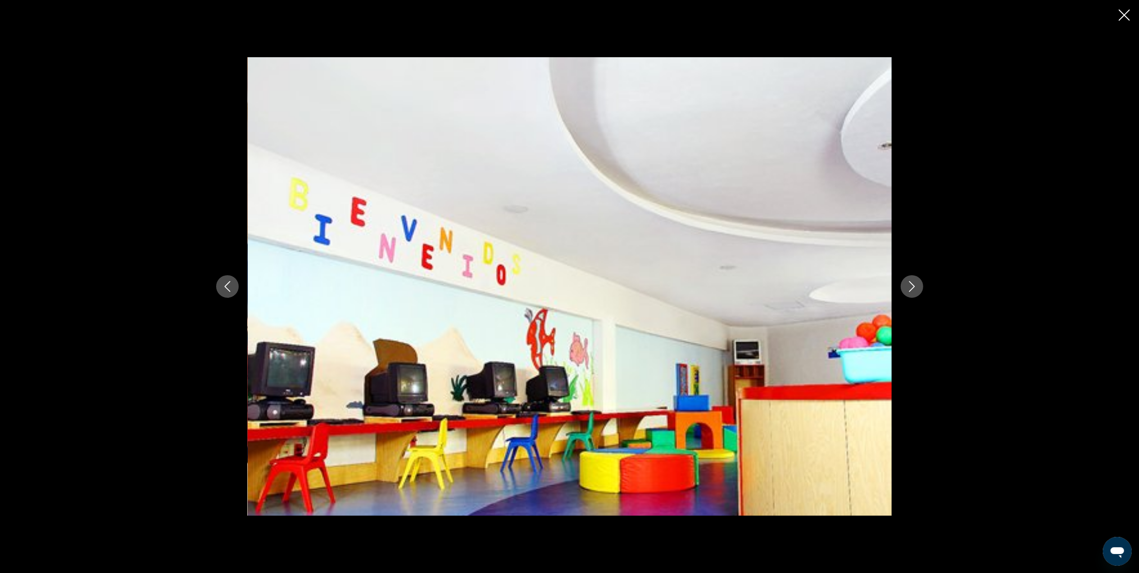
click at [911, 280] on button "Next image" at bounding box center [912, 286] width 23 height 23
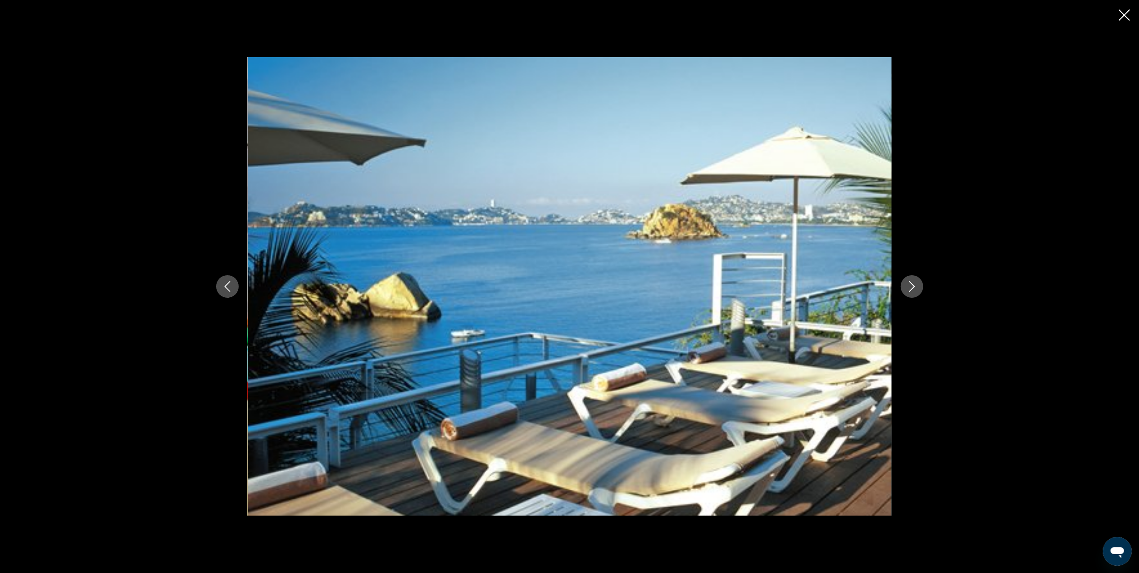
click at [911, 280] on button "Next image" at bounding box center [912, 286] width 23 height 23
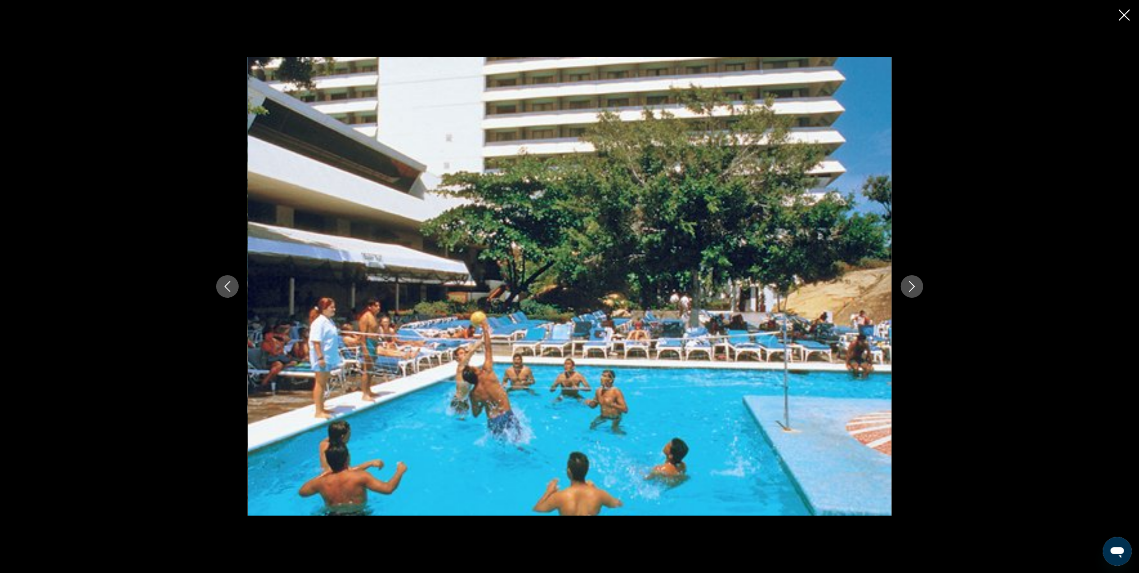
click at [1120, 13] on icon "Close slideshow" at bounding box center [1124, 14] width 11 height 11
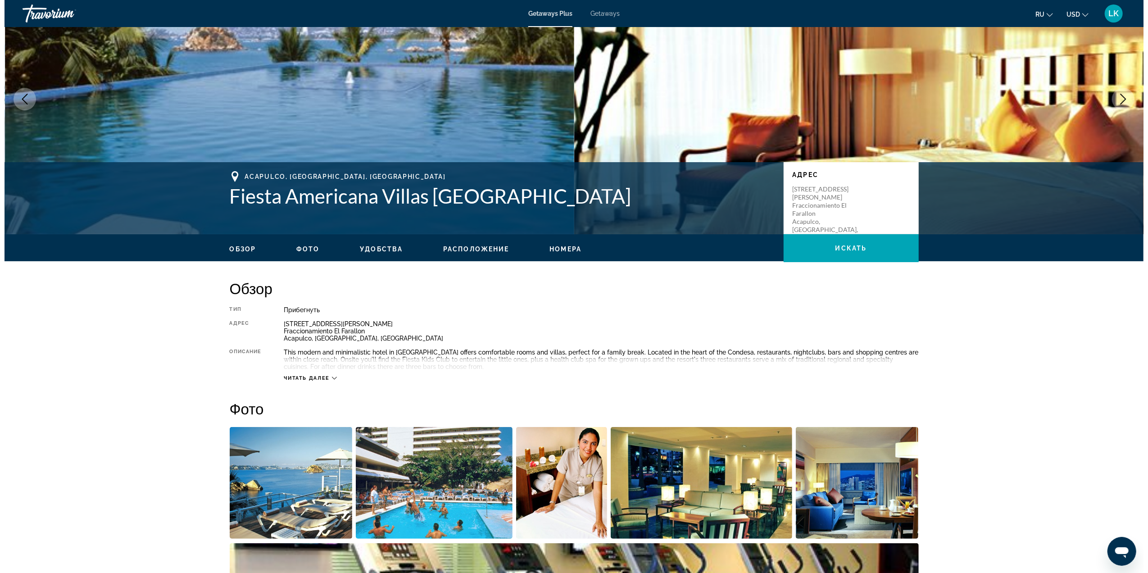
scroll to position [0, 0]
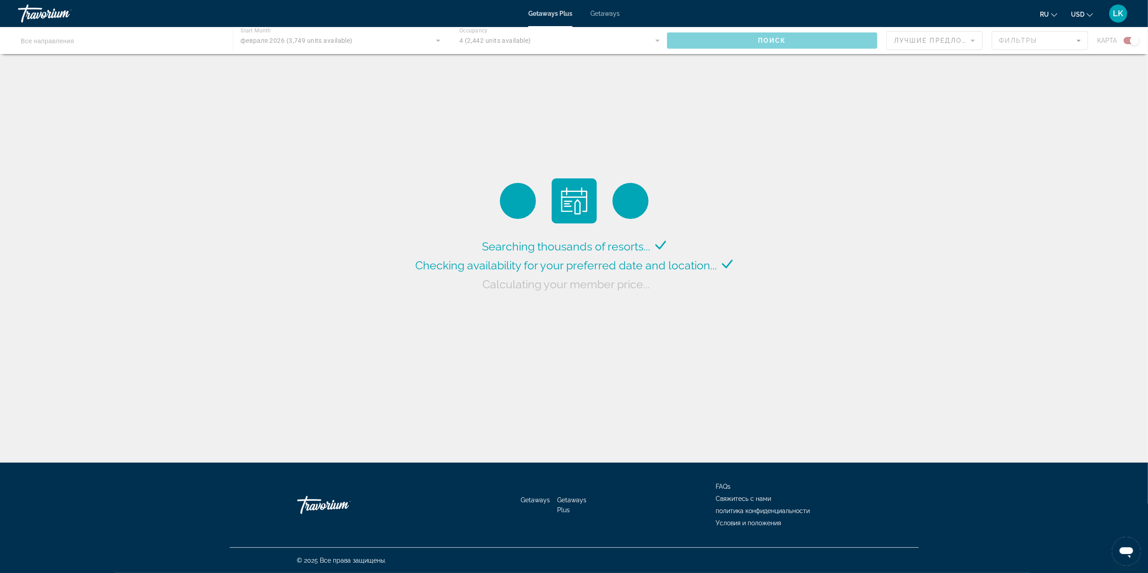
click at [611, 13] on span "Getaways" at bounding box center [604, 13] width 29 height 7
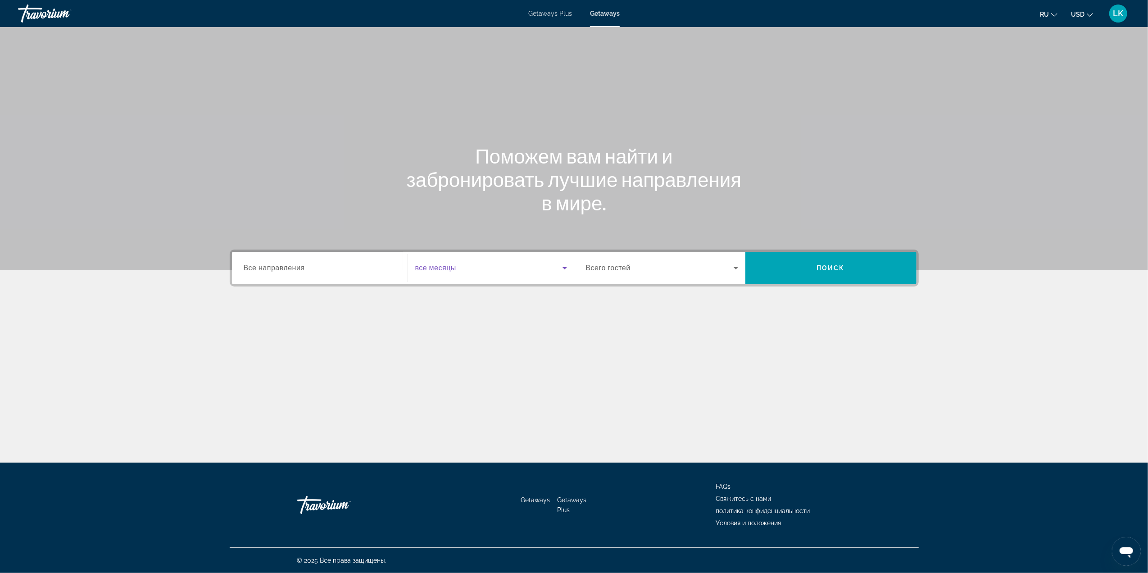
click at [564, 266] on icon "Search widget" at bounding box center [564, 268] width 11 height 11
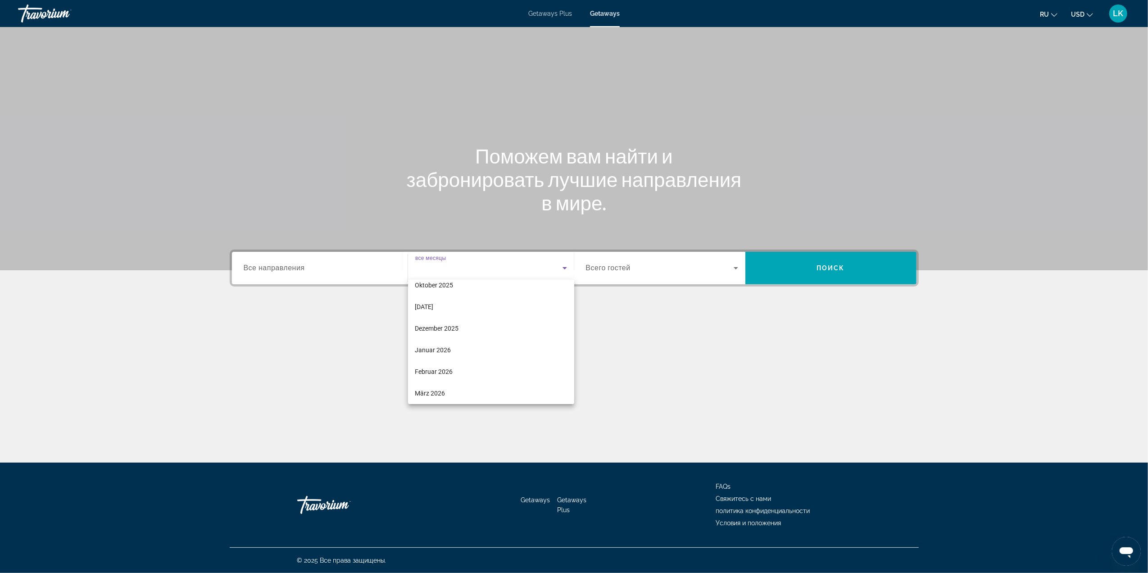
scroll to position [39, 0]
click at [448, 362] on span "Februar 2026" at bounding box center [434, 363] width 38 height 11
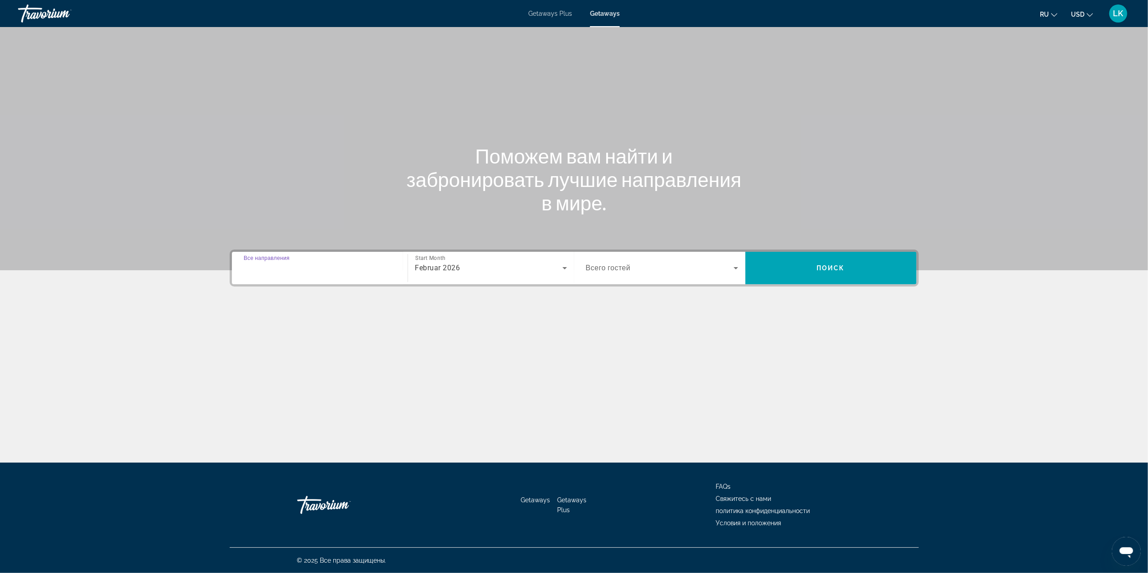
click at [370, 271] on input "Destination Все направления" at bounding box center [320, 268] width 152 height 11
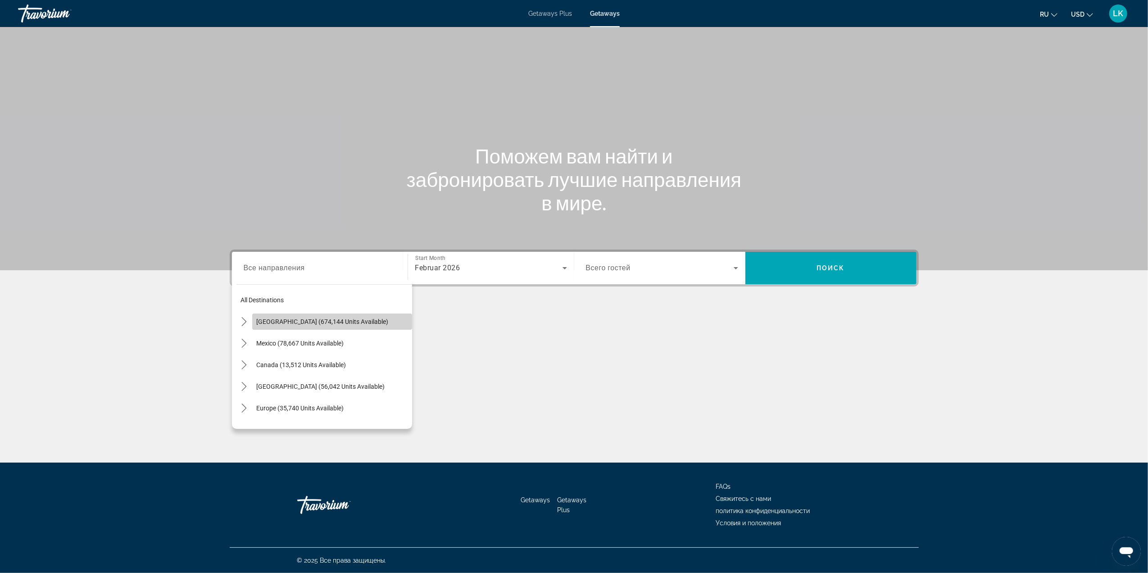
drag, startPoint x: 401, startPoint y: 320, endPoint x: 401, endPoint y: 331, distance: 10.8
click at [401, 331] on span "Select destination: United States (674,144 units available)" at bounding box center [332, 322] width 160 height 22
type input "**********"
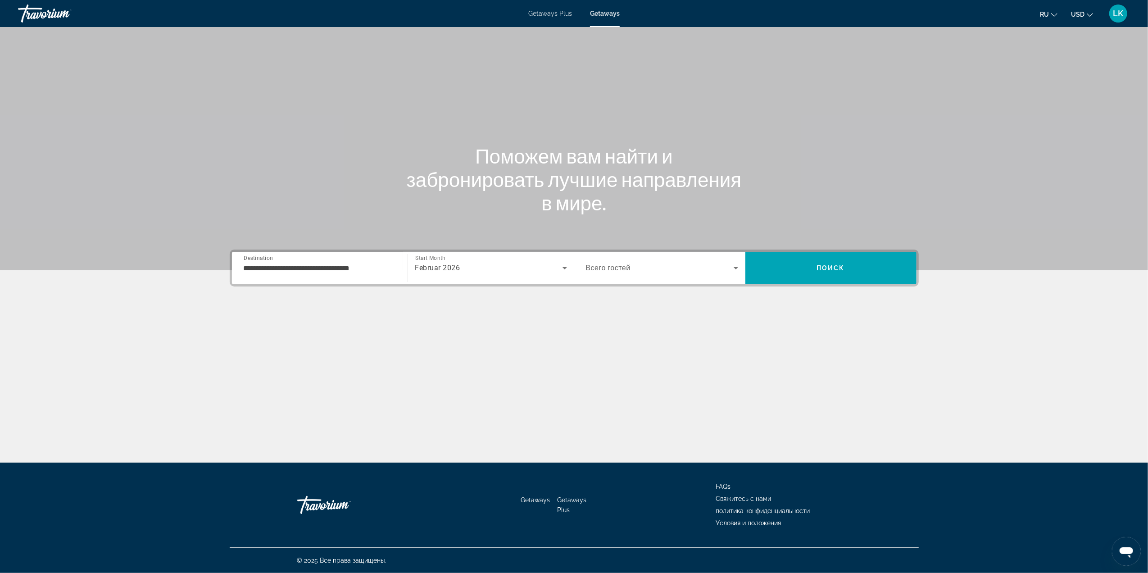
click at [395, 263] on div "**********" at bounding box center [319, 268] width 167 height 26
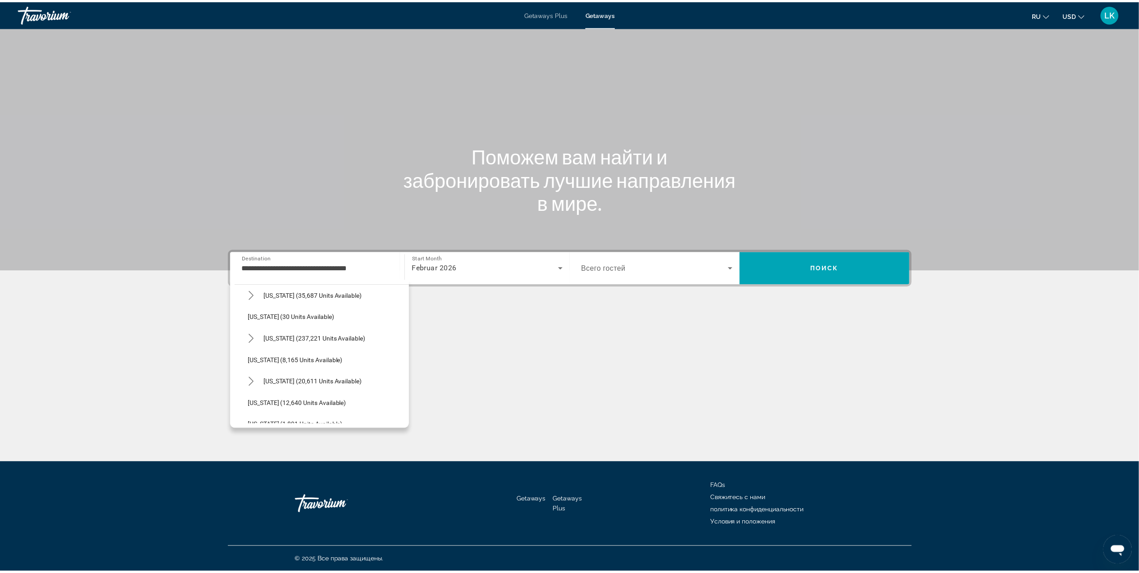
scroll to position [0, 0]
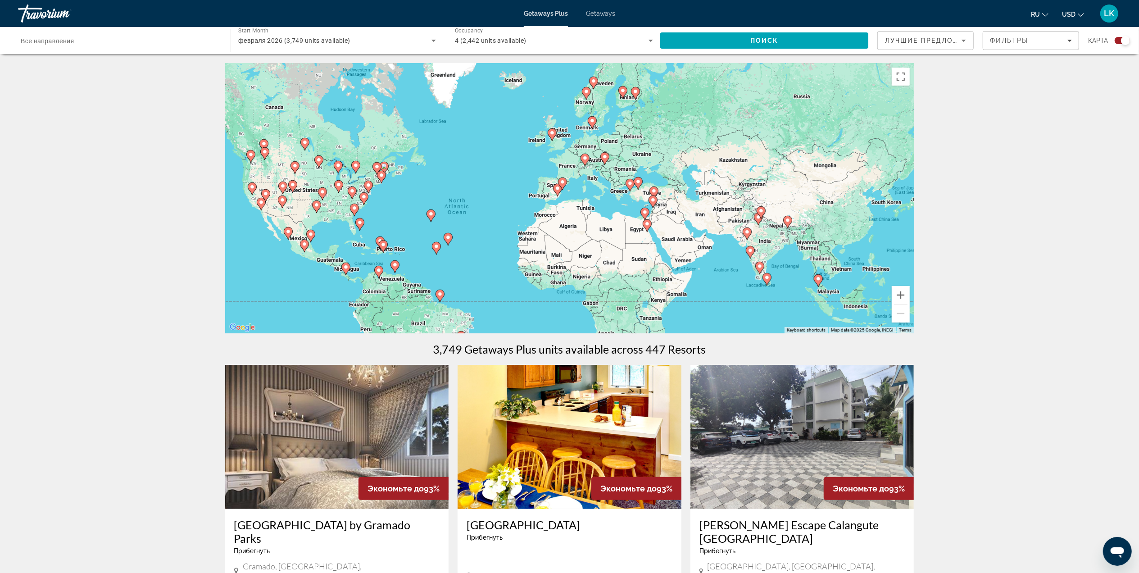
drag, startPoint x: 710, startPoint y: 199, endPoint x: 603, endPoint y: 227, distance: 110.9
click at [603, 227] on div "To activate drag with keyboard, press Alt + Enter. Once in keyboard drag state,…" at bounding box center [569, 198] width 689 height 270
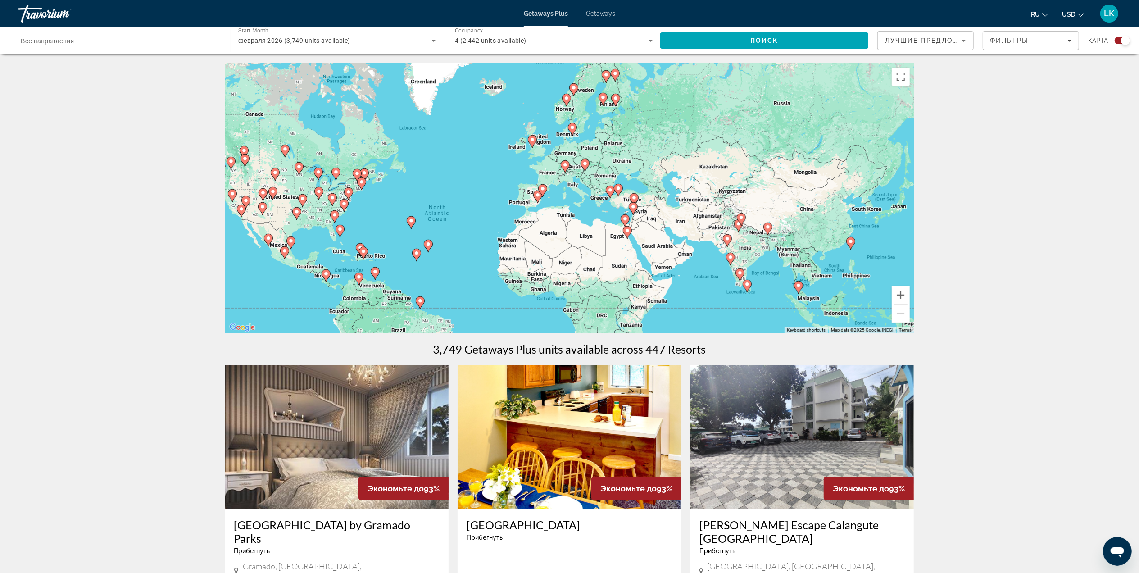
click at [584, 173] on div "To activate drag with keyboard, press Alt + Enter. Once in keyboard drag state,…" at bounding box center [569, 198] width 689 height 270
click at [588, 167] on icon "Main content" at bounding box center [584, 165] width 9 height 13
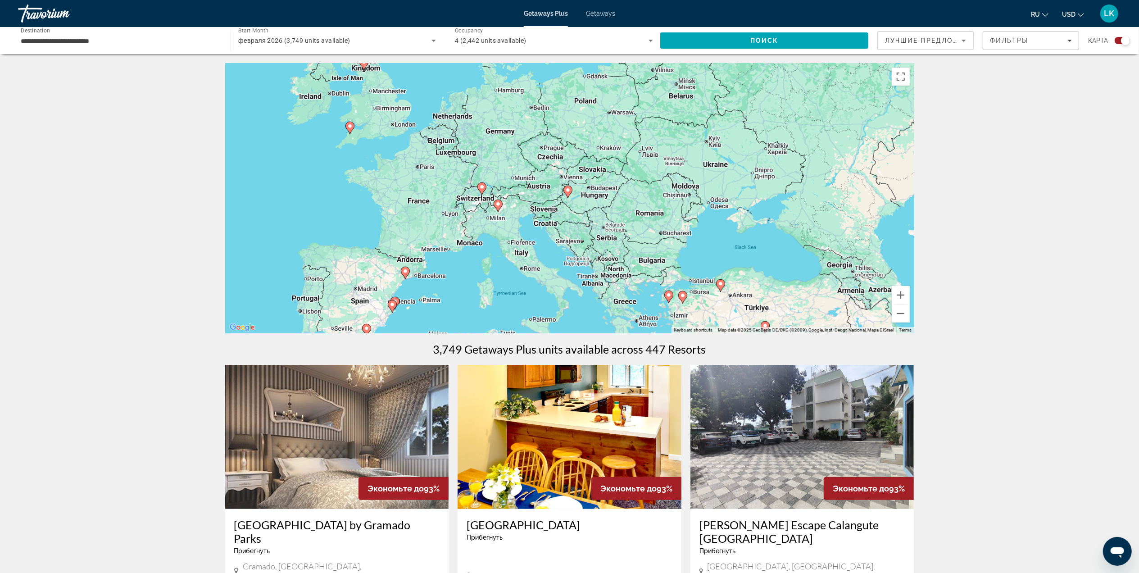
click at [479, 190] on icon "Main content" at bounding box center [481, 189] width 8 height 12
type input "**********"
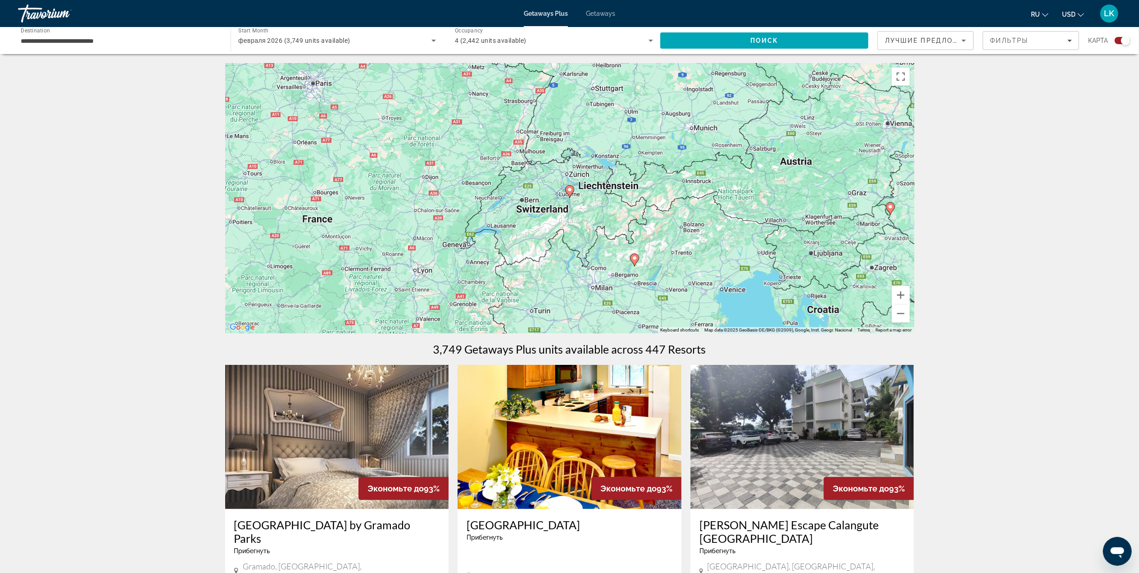
click at [569, 190] on image "Main content" at bounding box center [569, 189] width 5 height 5
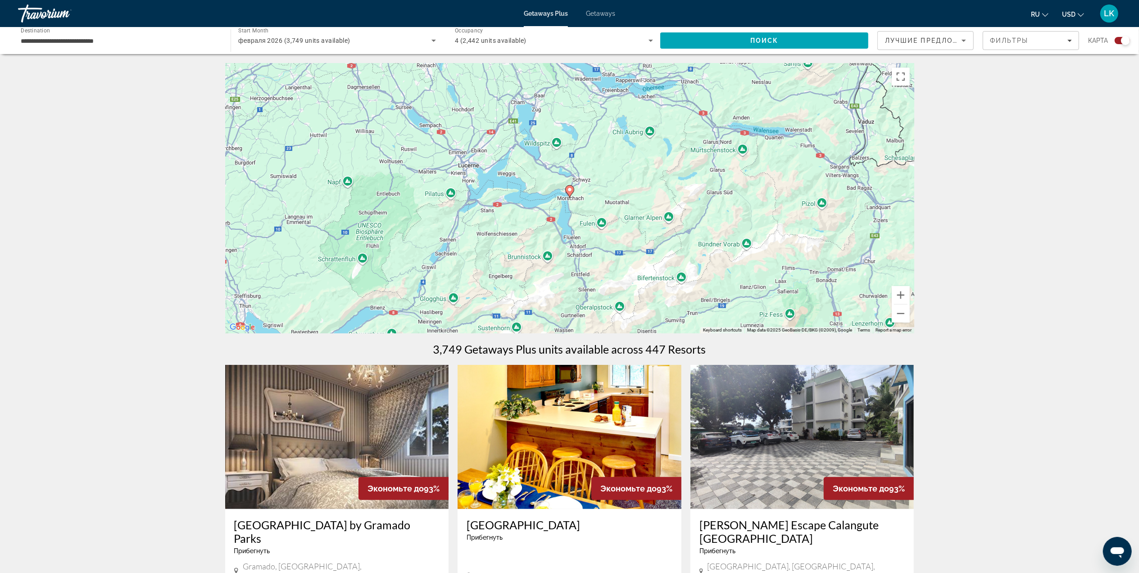
click at [570, 191] on image "Main content" at bounding box center [569, 189] width 5 height 5
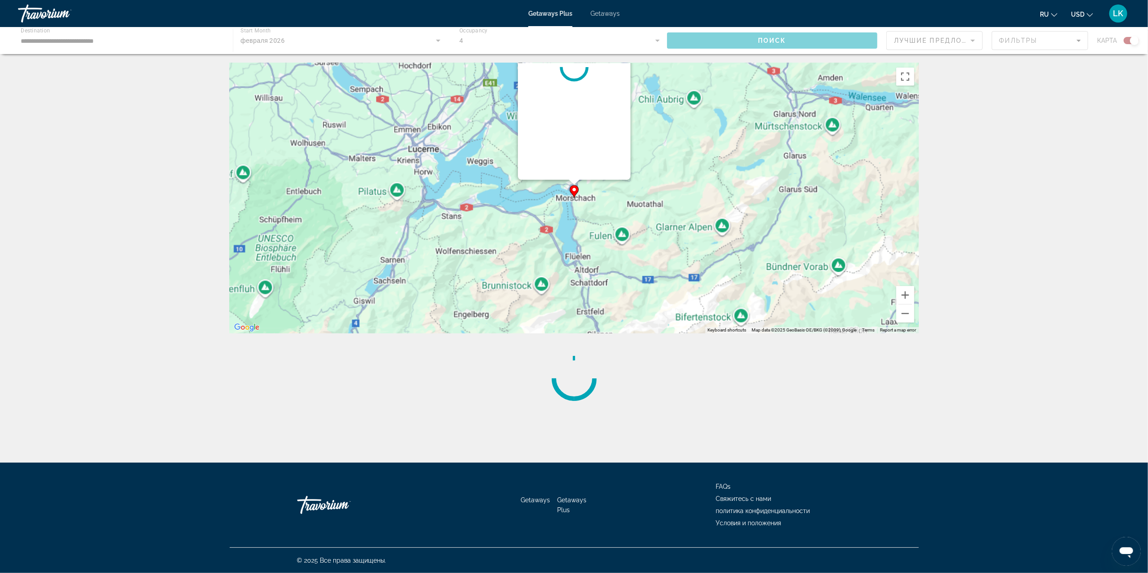
click at [574, 198] on div "To navigate, press the arrow keys. To activate drag with keyboard, press Alt + …" at bounding box center [918, 198] width 689 height 0
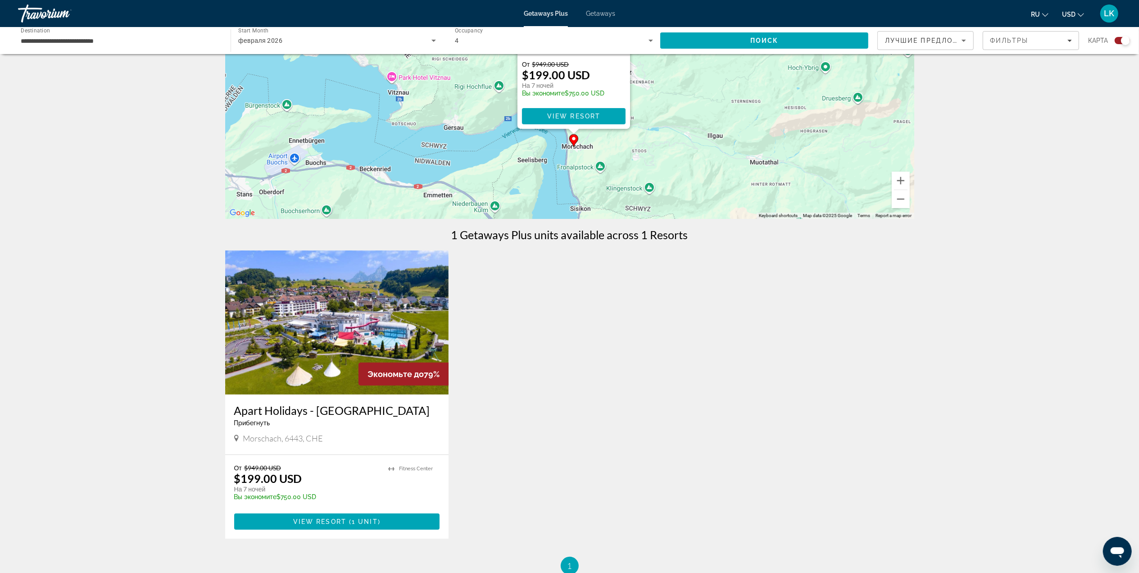
scroll to position [117, 0]
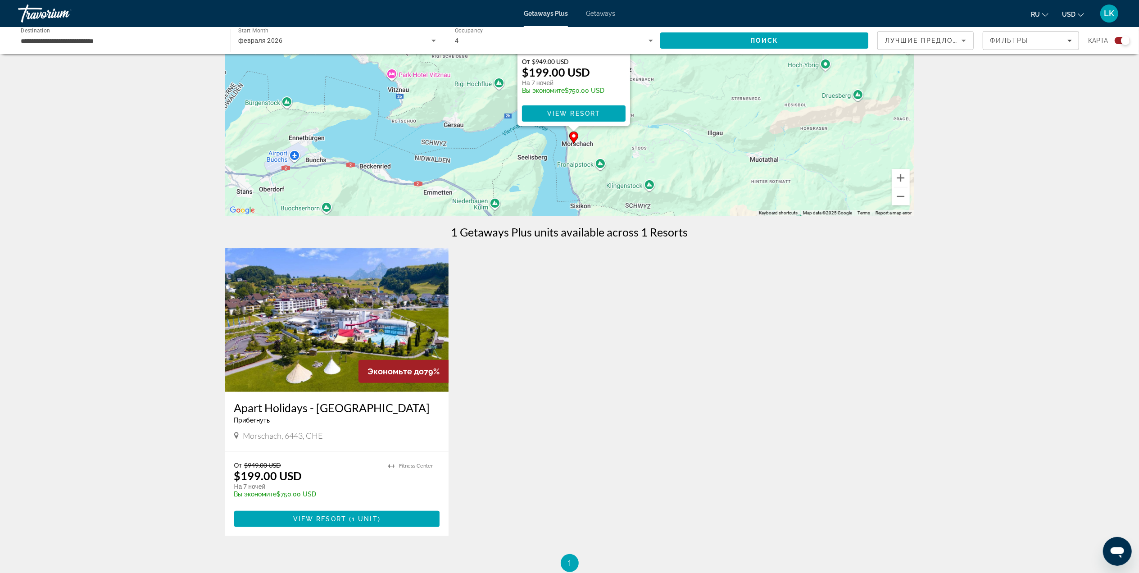
click at [379, 370] on span "Экономьте до" at bounding box center [395, 371] width 56 height 9
click at [334, 516] on span "View Resort" at bounding box center [319, 518] width 53 height 7
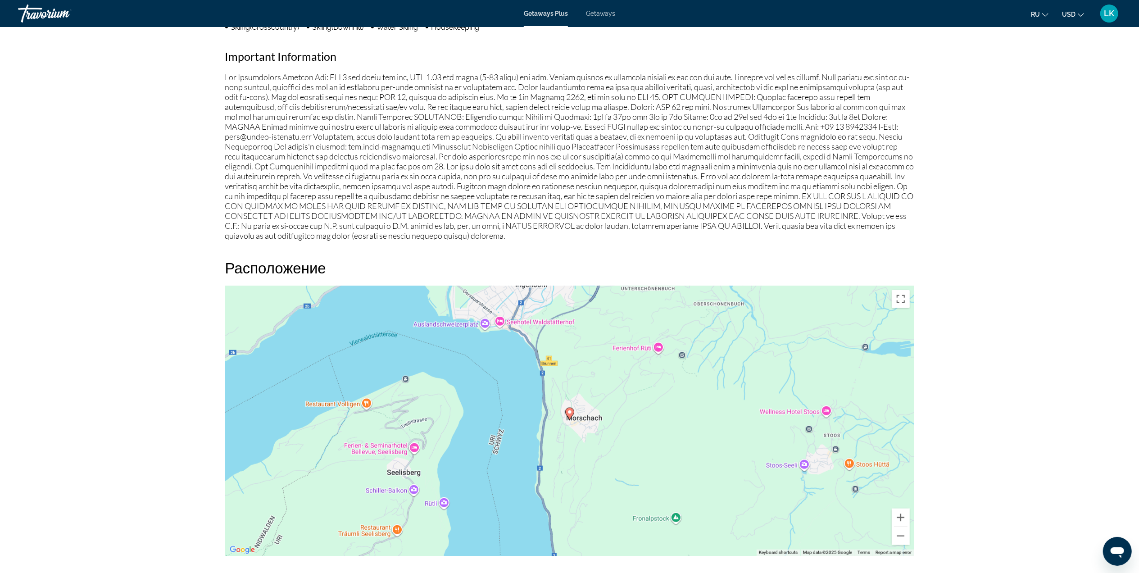
scroll to position [807, 0]
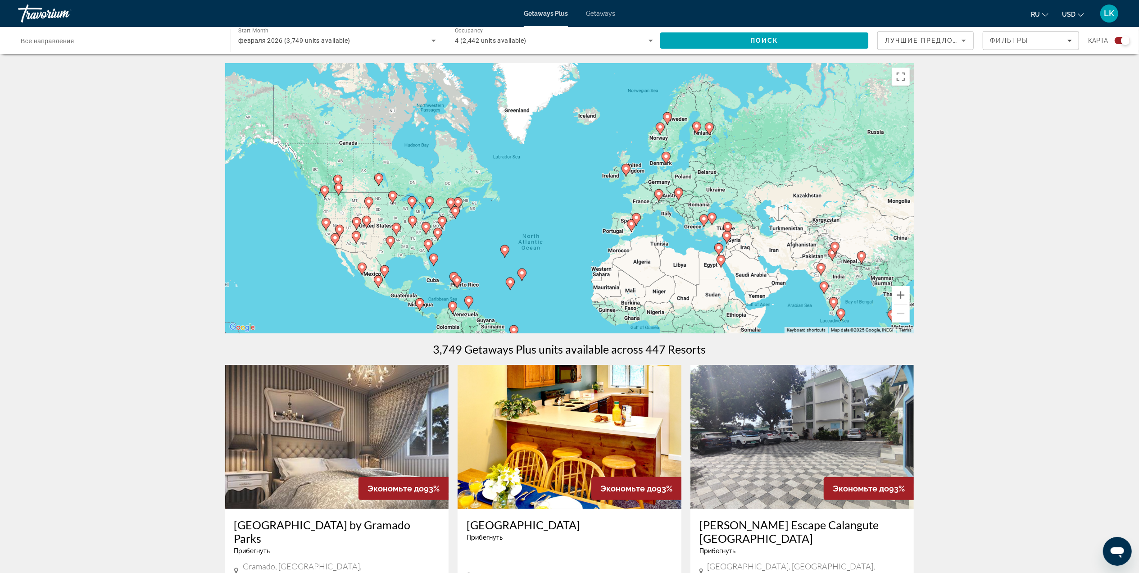
drag, startPoint x: 682, startPoint y: 180, endPoint x: 665, endPoint y: 255, distance: 76.7
click at [665, 255] on div "To activate drag with keyboard, press Alt + Enter. Once in keyboard drag state,…" at bounding box center [569, 198] width 689 height 270
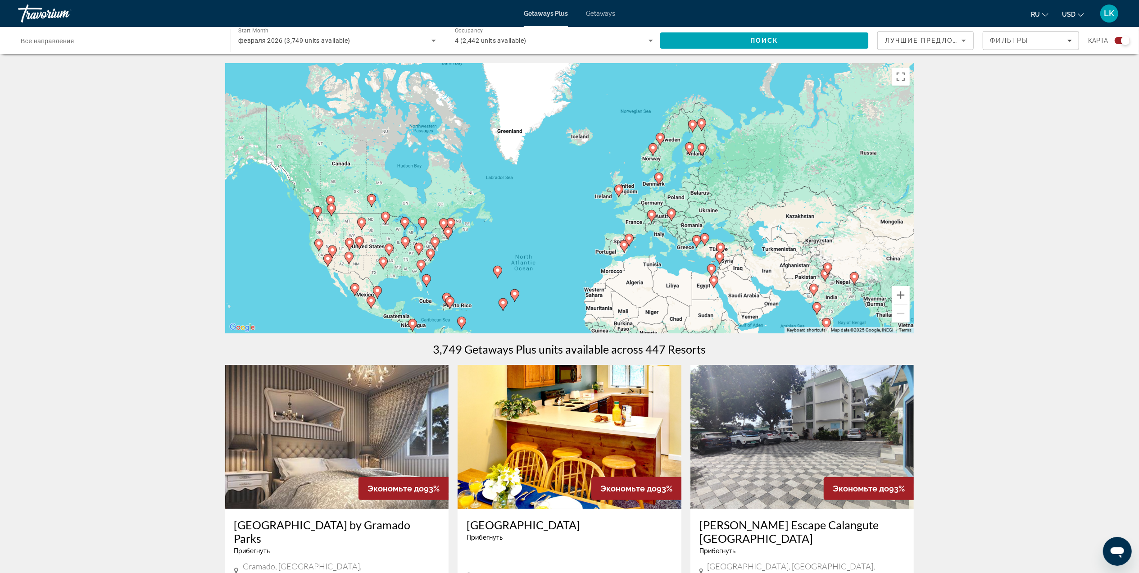
click at [690, 218] on div "To activate drag with keyboard, press Alt + Enter. Once in keyboard drag state,…" at bounding box center [569, 198] width 689 height 270
click at [627, 247] on icon "Main content" at bounding box center [624, 246] width 8 height 12
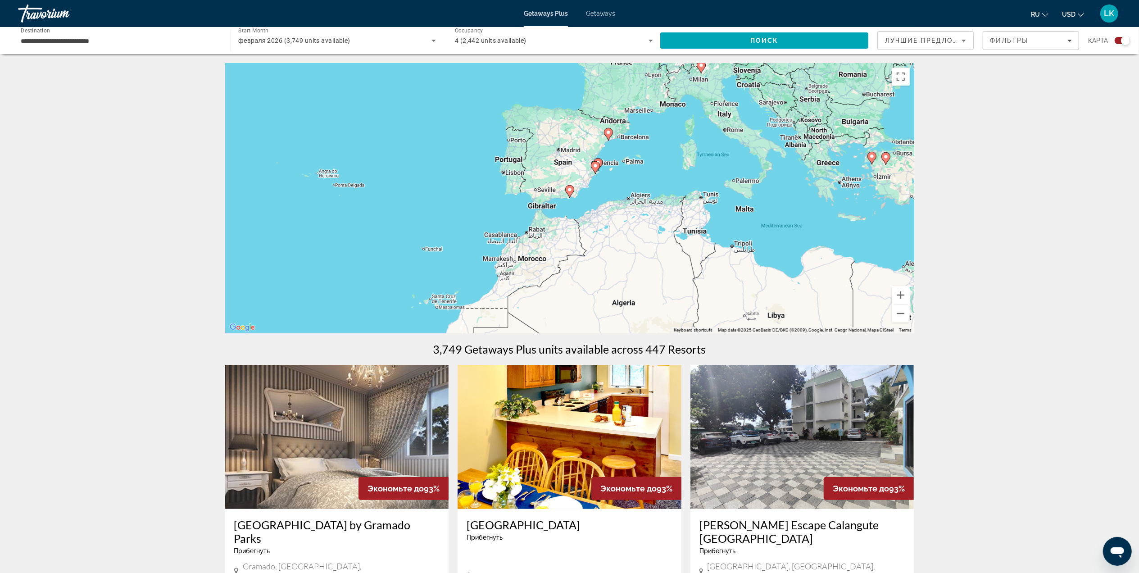
click at [614, 146] on div "To activate drag with keyboard, press Alt + Enter. Once in keyboard drag state,…" at bounding box center [569, 198] width 689 height 270
click at [606, 135] on icon "Main content" at bounding box center [608, 134] width 8 height 12
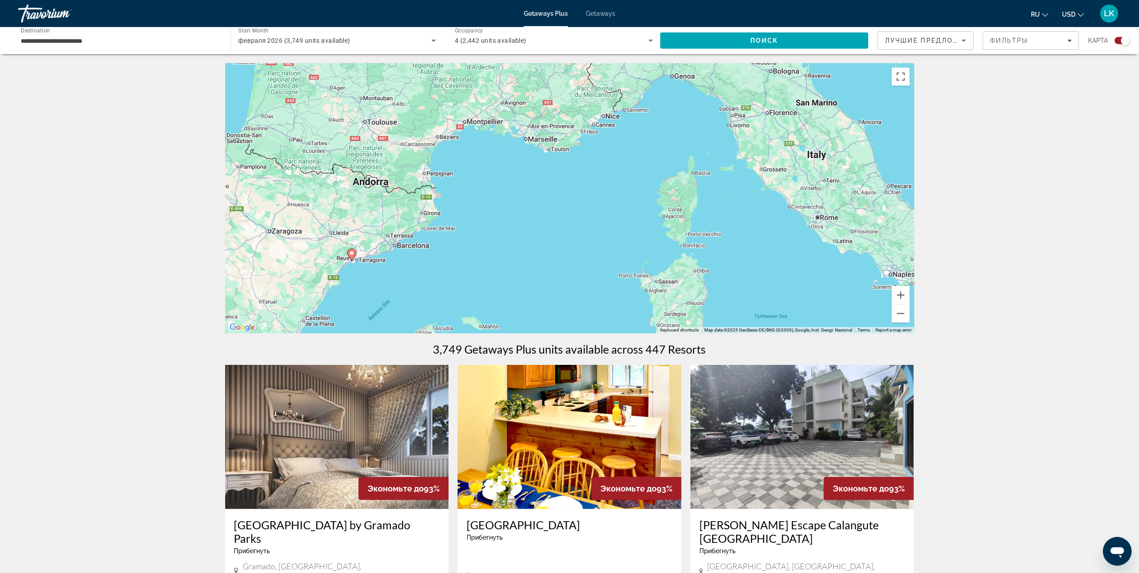
drag, startPoint x: 594, startPoint y: 222, endPoint x: 372, endPoint y: 286, distance: 230.6
click at [372, 286] on div "To activate drag with keyboard, press Alt + Enter. Once in keyboard drag state,…" at bounding box center [569, 198] width 689 height 270
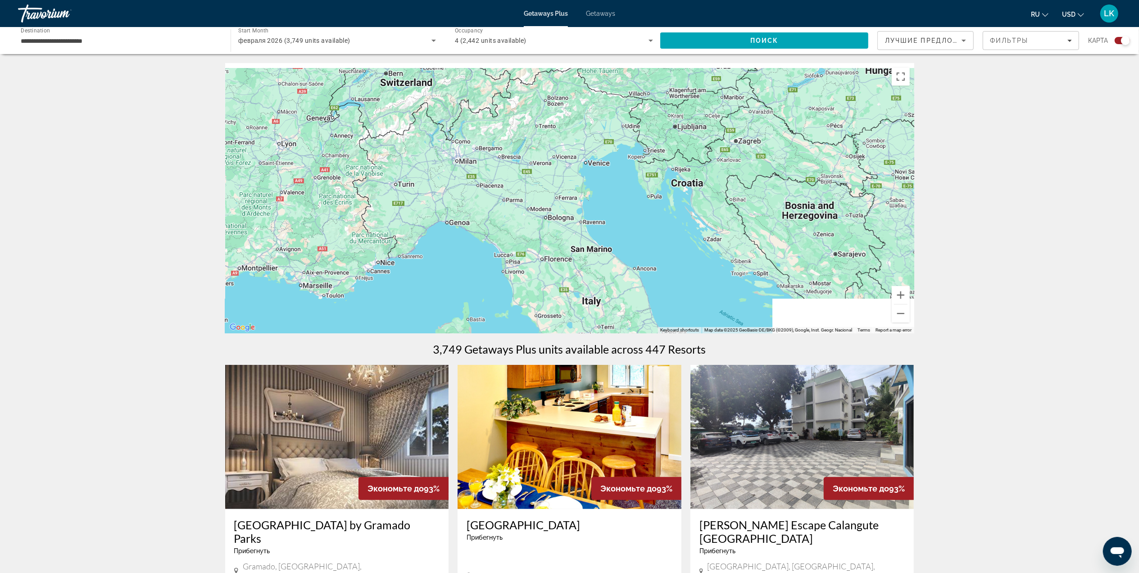
drag, startPoint x: 537, startPoint y: 263, endPoint x: 455, endPoint y: 316, distance: 97.8
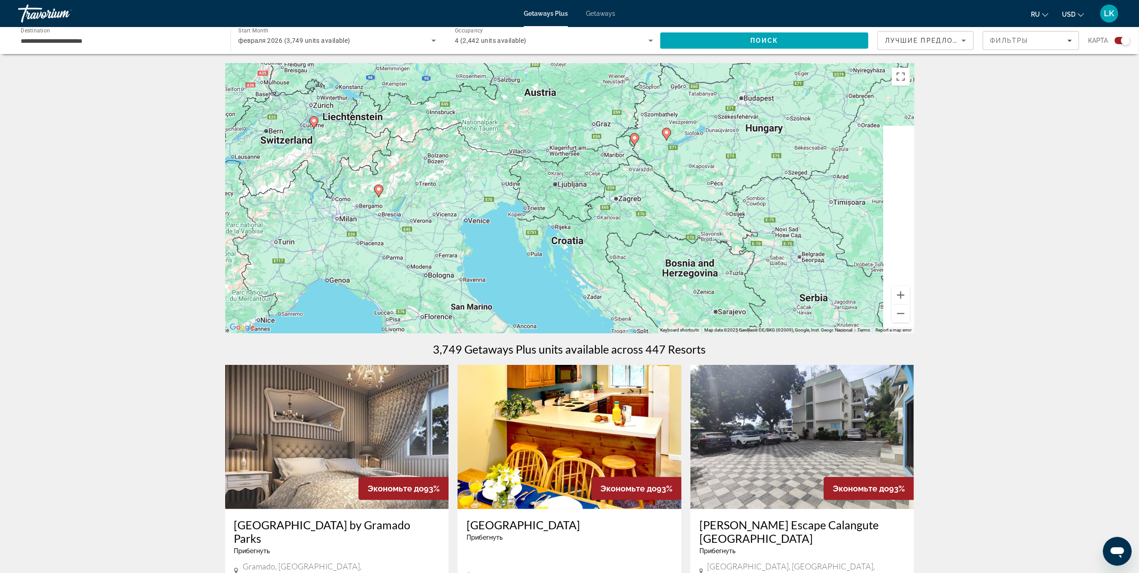
drag, startPoint x: 597, startPoint y: 222, endPoint x: 494, endPoint y: 280, distance: 117.8
click at [494, 280] on div "To activate drag with keyboard, press Alt + Enter. Once in keyboard drag state,…" at bounding box center [569, 198] width 689 height 270
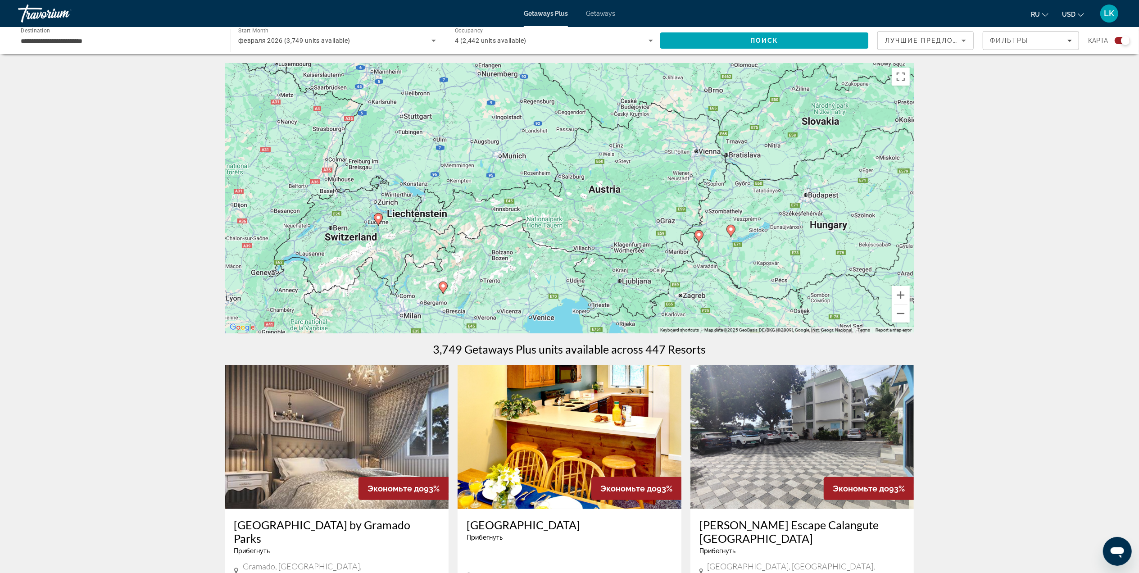
drag, startPoint x: 462, startPoint y: 195, endPoint x: 557, endPoint y: 273, distance: 123.5
click at [557, 273] on div "To activate drag with keyboard, press Alt + Enter. Once in keyboard drag state,…" at bounding box center [569, 198] width 689 height 270
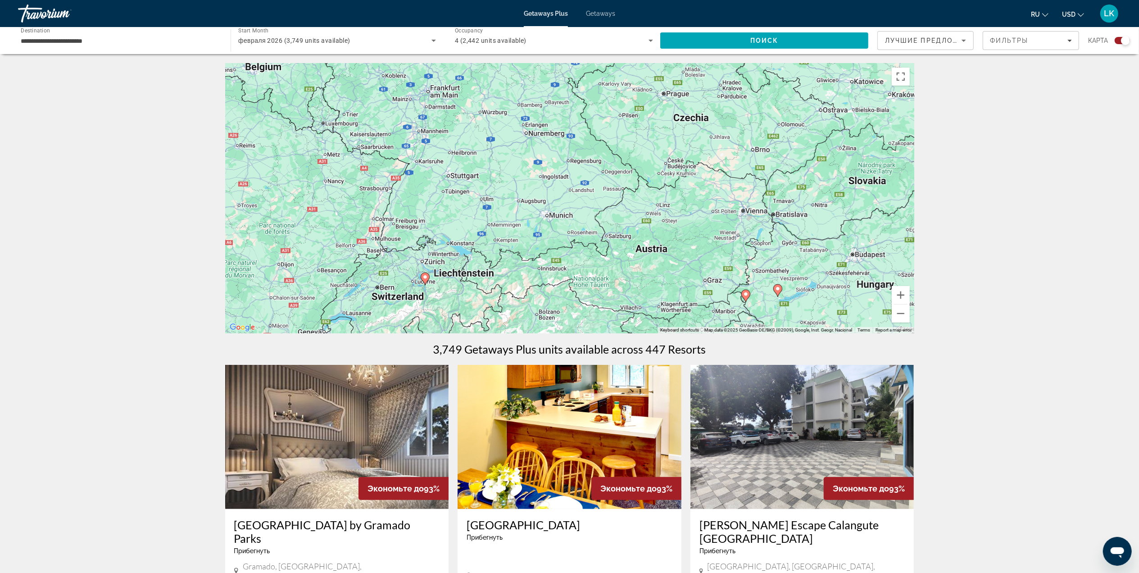
drag, startPoint x: 479, startPoint y: 222, endPoint x: 526, endPoint y: 284, distance: 77.4
click at [526, 284] on div "To activate drag with keyboard, press Alt + Enter. Once in keyboard drag state,…" at bounding box center [569, 198] width 689 height 270
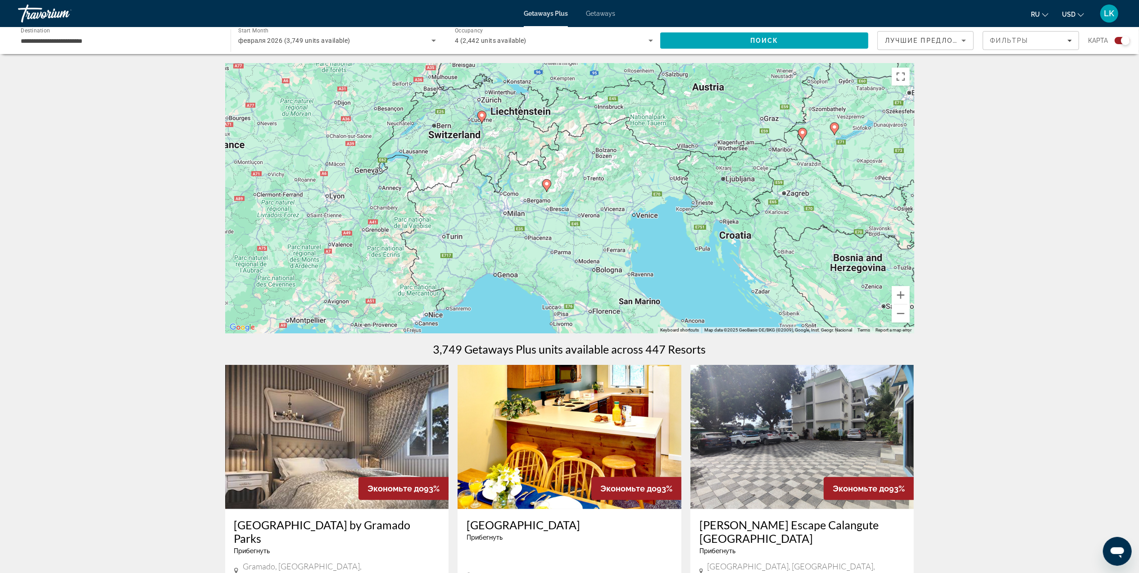
drag, startPoint x: 449, startPoint y: 302, endPoint x: 502, endPoint y: 136, distance: 174.5
click at [502, 136] on div "To activate drag with keyboard, press Alt + Enter. Once in keyboard drag state,…" at bounding box center [569, 198] width 689 height 270
click at [546, 181] on icon "Main content" at bounding box center [546, 186] width 8 height 12
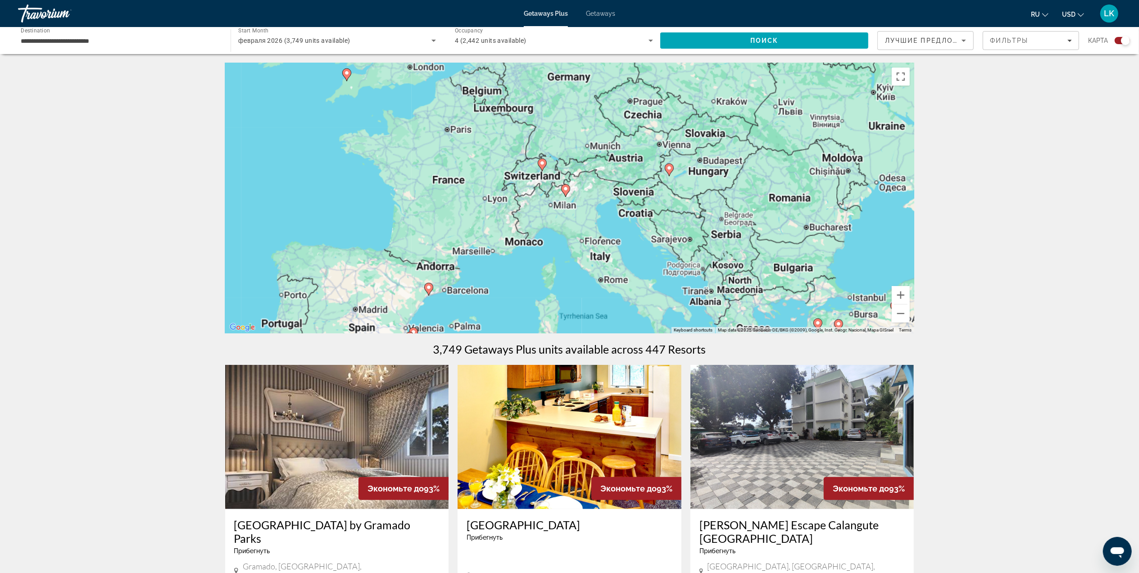
click at [546, 181] on div "To activate drag with keyboard, press Alt + Enter. Once in keyboard drag state,…" at bounding box center [569, 198] width 689 height 270
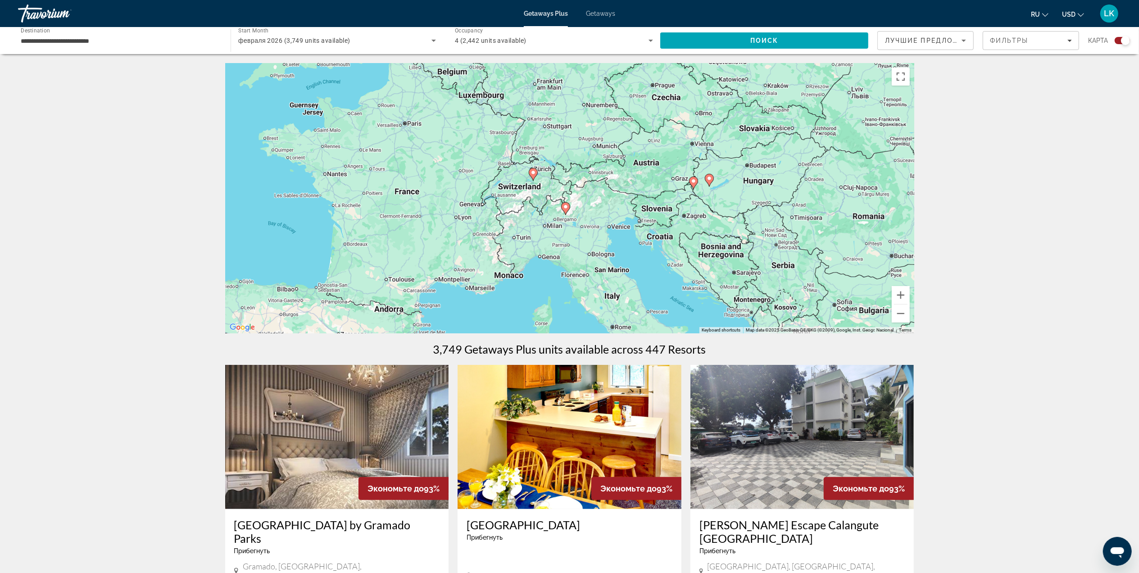
drag, startPoint x: 611, startPoint y: 175, endPoint x: 599, endPoint y: 186, distance: 15.9
click at [599, 186] on div "To activate drag with keyboard, press Alt + Enter. Once in keyboard drag state,…" at bounding box center [569, 198] width 689 height 270
click at [562, 206] on icon "Main content" at bounding box center [565, 209] width 8 height 12
type input "**********"
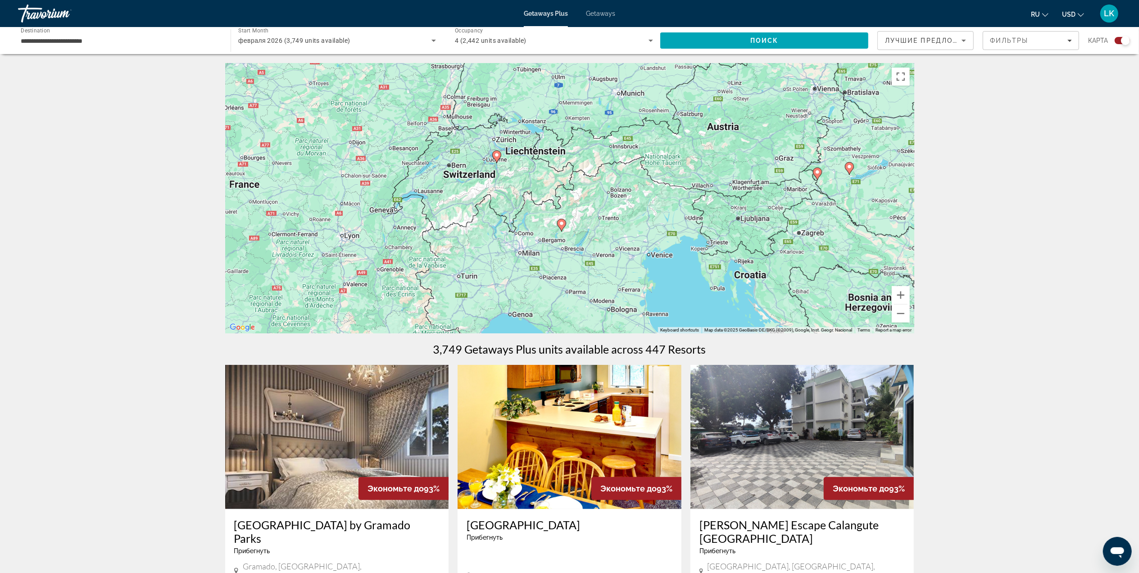
click at [559, 224] on image "Main content" at bounding box center [561, 223] width 5 height 5
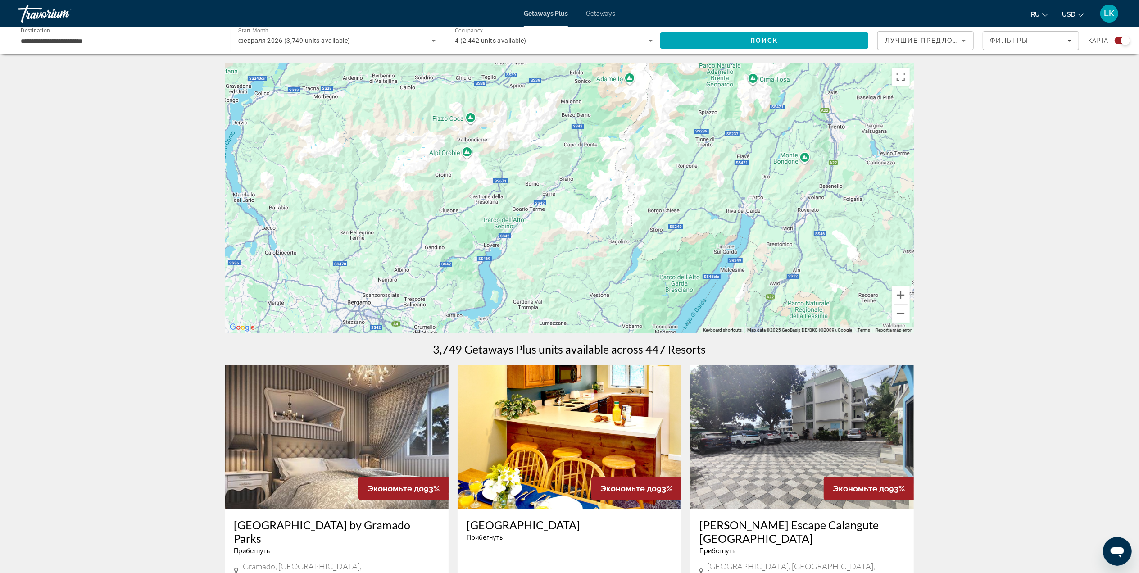
drag, startPoint x: 557, startPoint y: 249, endPoint x: 584, endPoint y: 17, distance: 234.0
click at [584, 17] on div "**********" at bounding box center [569, 286] width 1139 height 573
click at [531, 231] on image "Main content" at bounding box center [528, 230] width 5 height 5
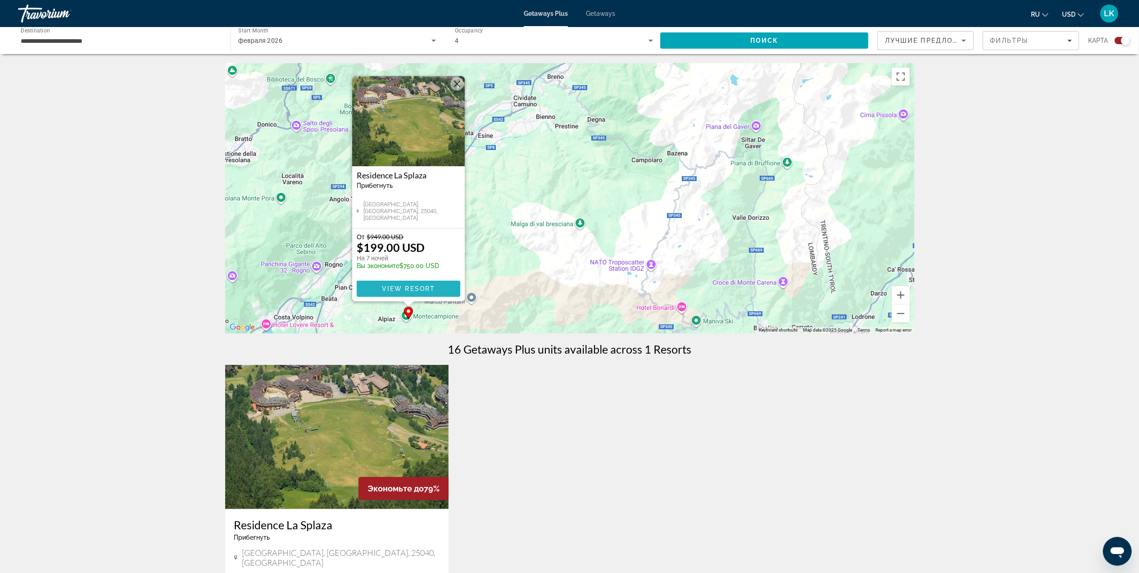
click at [408, 286] on span "View Resort" at bounding box center [407, 288] width 53 height 7
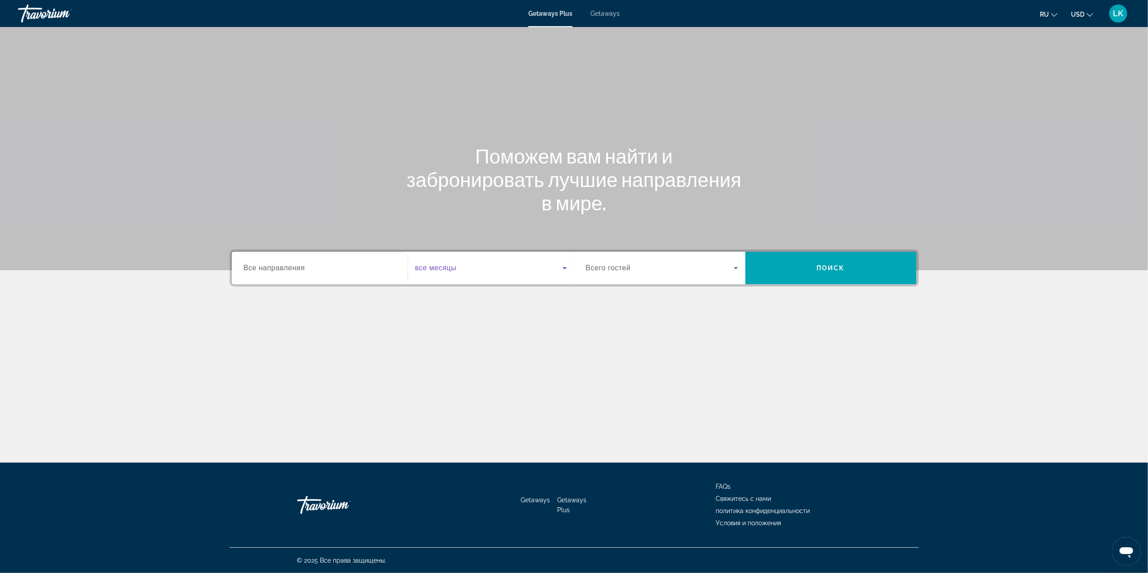
click at [566, 269] on icon "Search widget" at bounding box center [564, 268] width 11 height 11
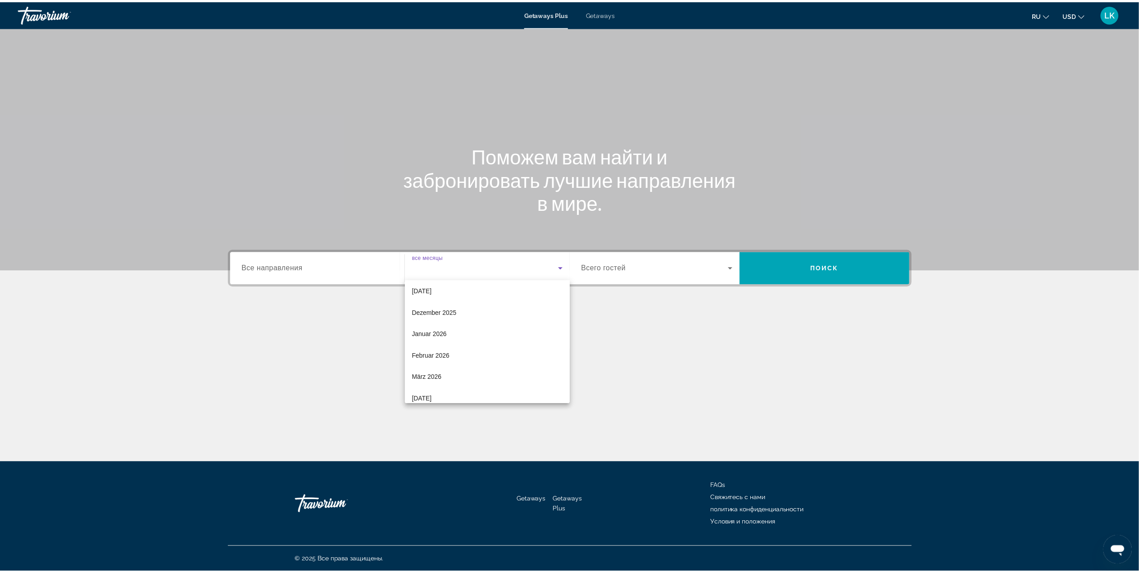
scroll to position [49, 0]
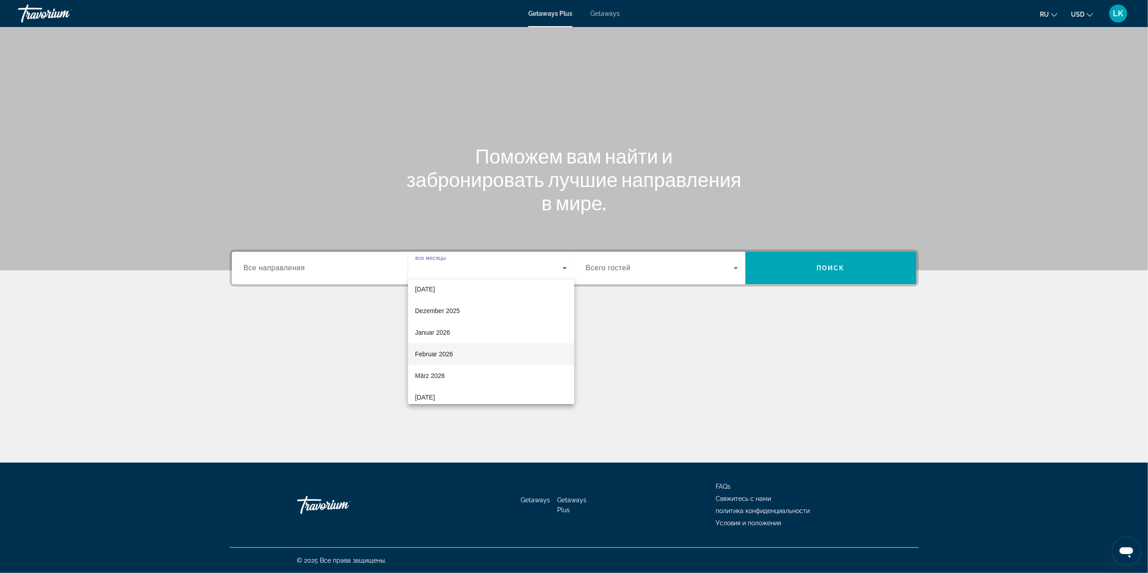
click at [425, 347] on mat-option "Februar 2026" at bounding box center [491, 354] width 166 height 22
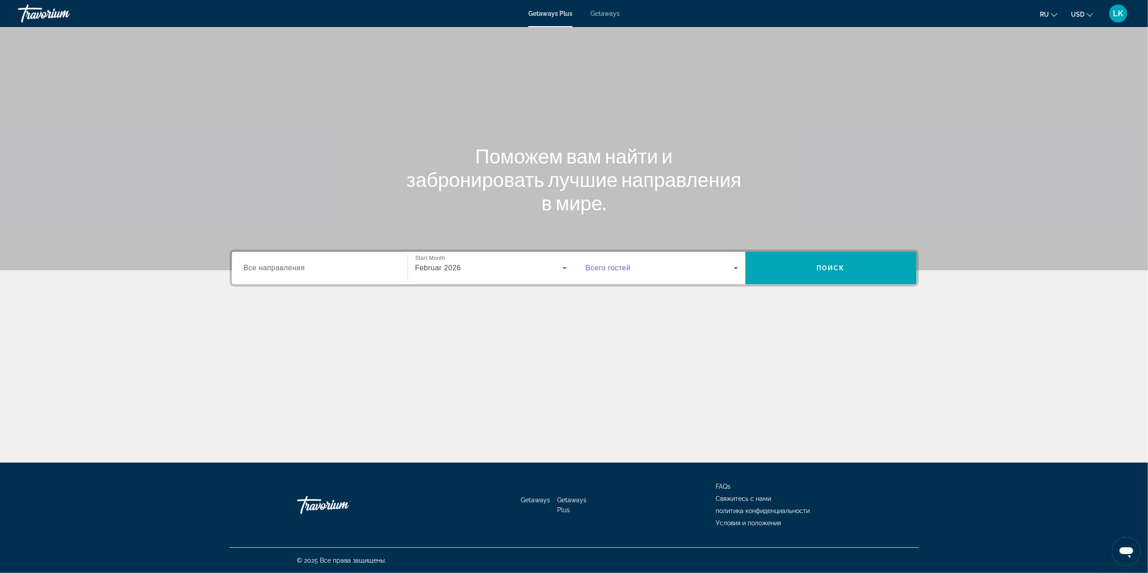
click at [735, 266] on icon "Search widget" at bounding box center [735, 268] width 11 height 11
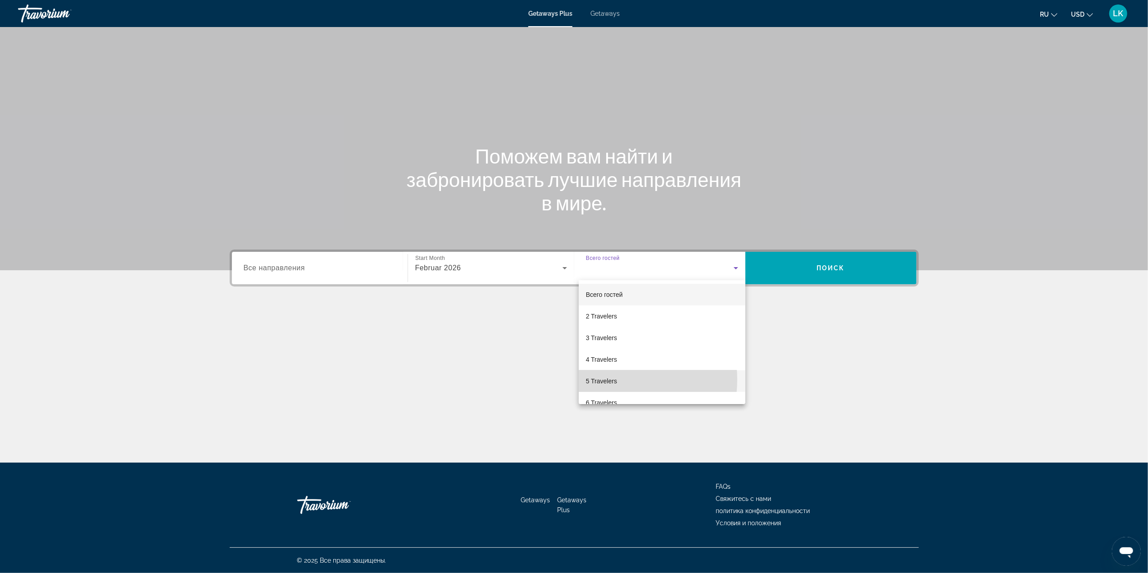
click at [606, 379] on span "5 Travelers" at bounding box center [601, 381] width 31 height 11
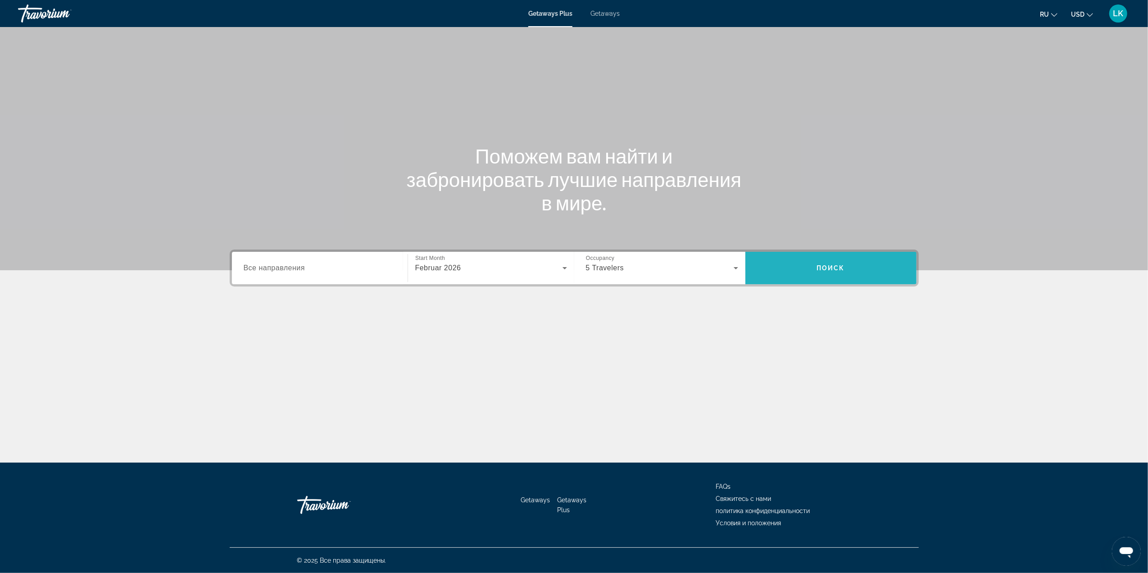
click at [811, 264] on span "Search" at bounding box center [830, 268] width 171 height 22
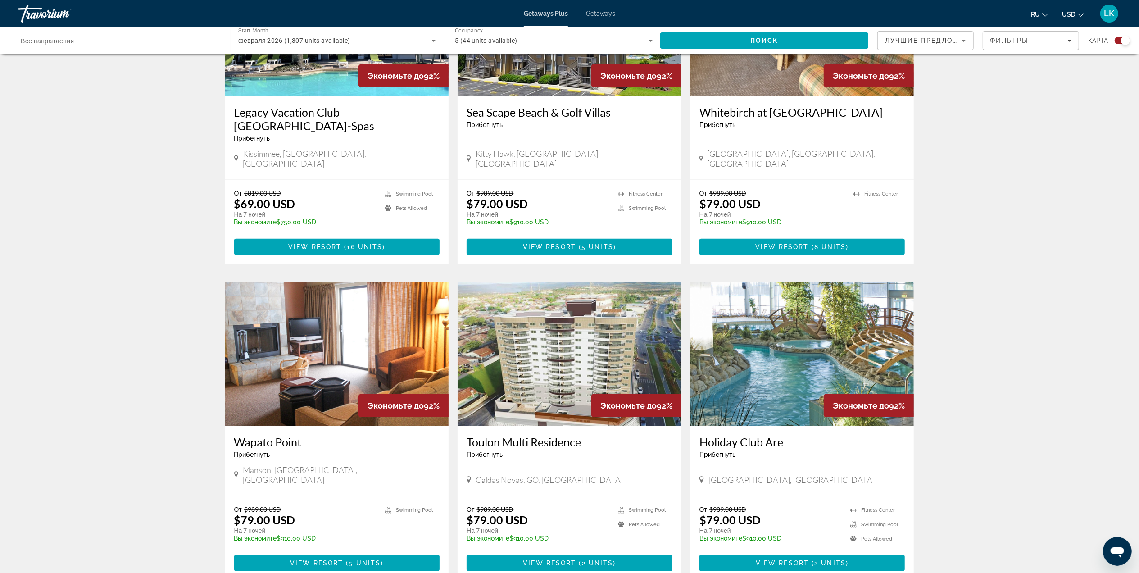
scroll to position [418, 0]
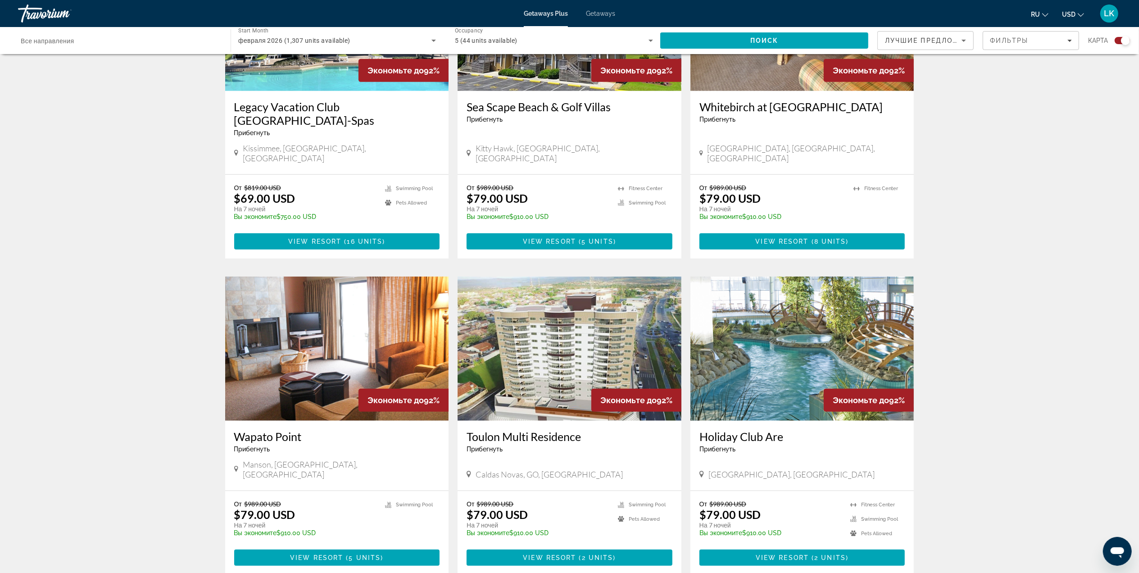
click at [799, 327] on img "Main content" at bounding box center [802, 348] width 224 height 144
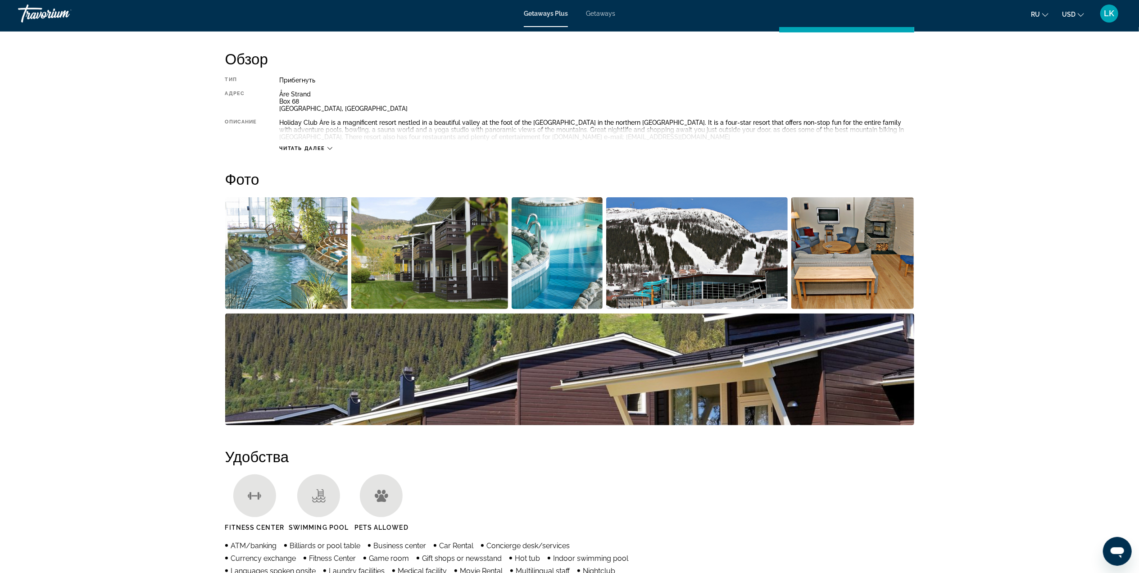
scroll to position [278, 0]
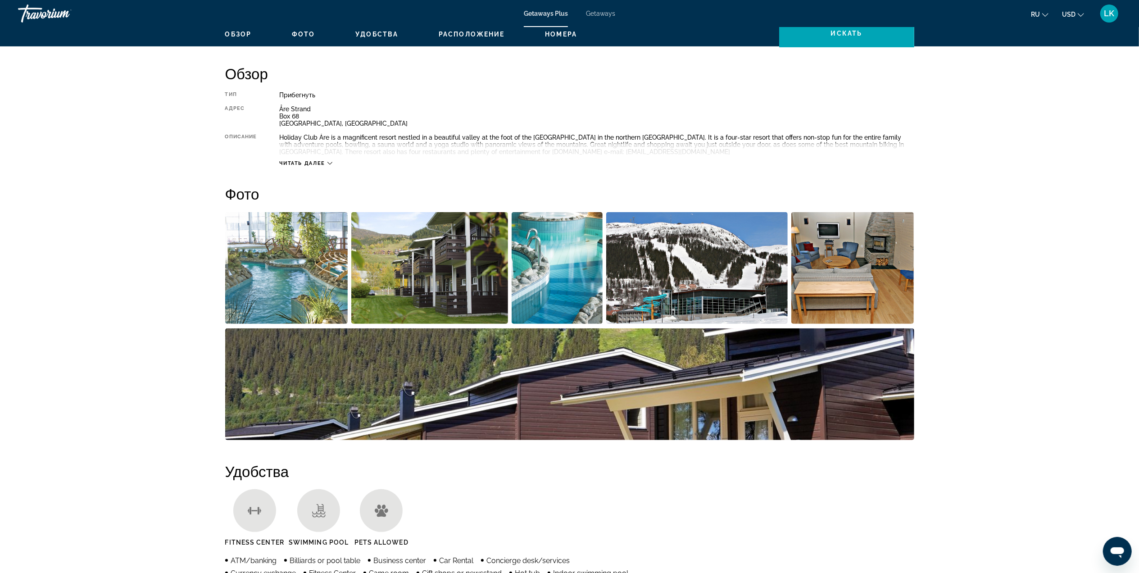
click at [265, 272] on img "Open full-screen image slider" at bounding box center [286, 268] width 123 height 112
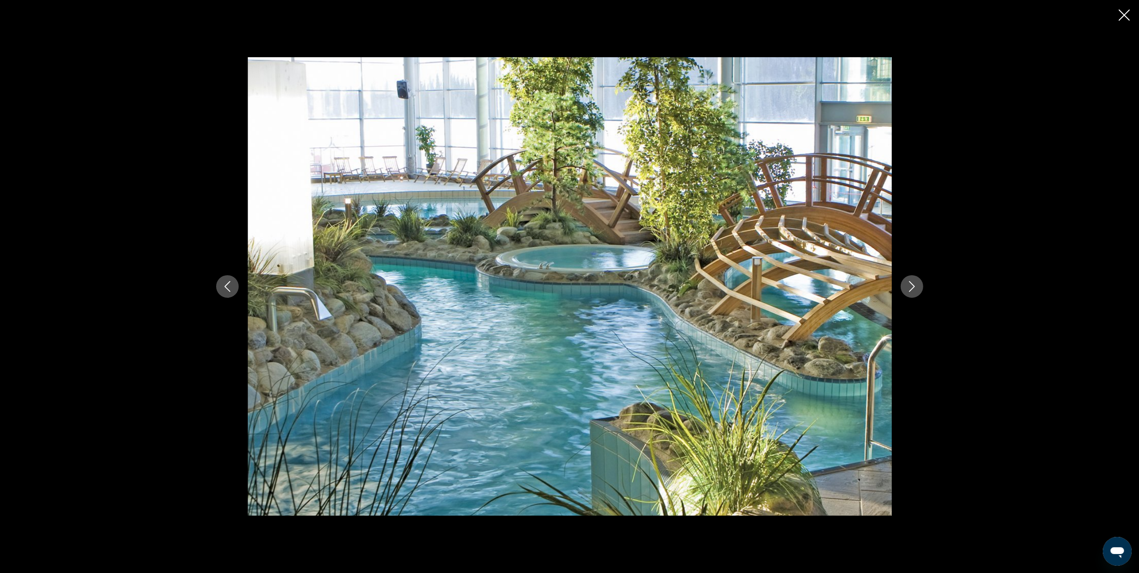
click at [910, 278] on button "Next image" at bounding box center [912, 286] width 23 height 23
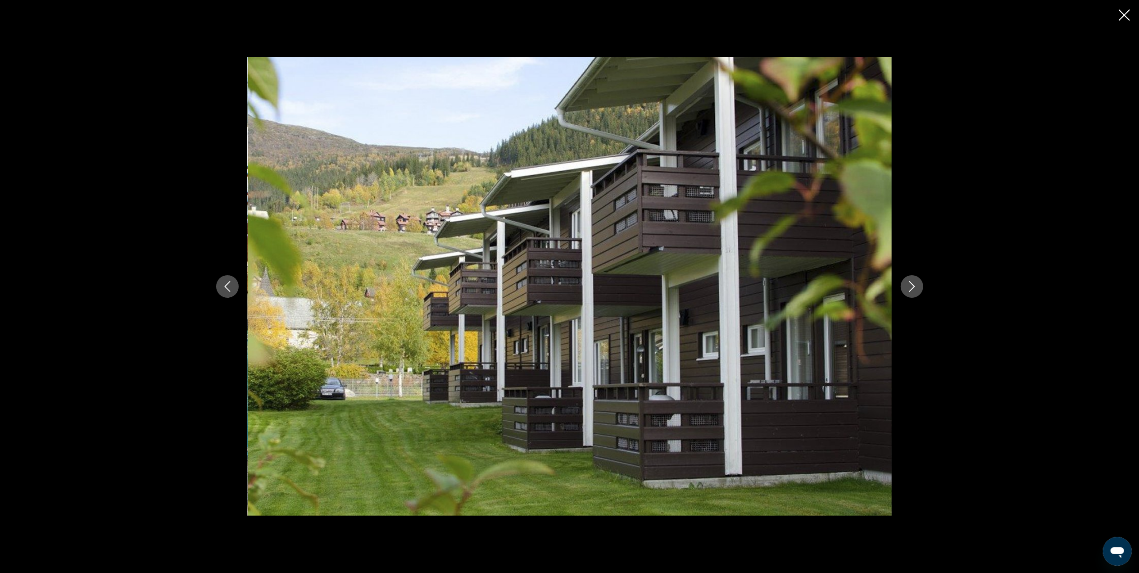
click at [910, 278] on button "Next image" at bounding box center [912, 286] width 23 height 23
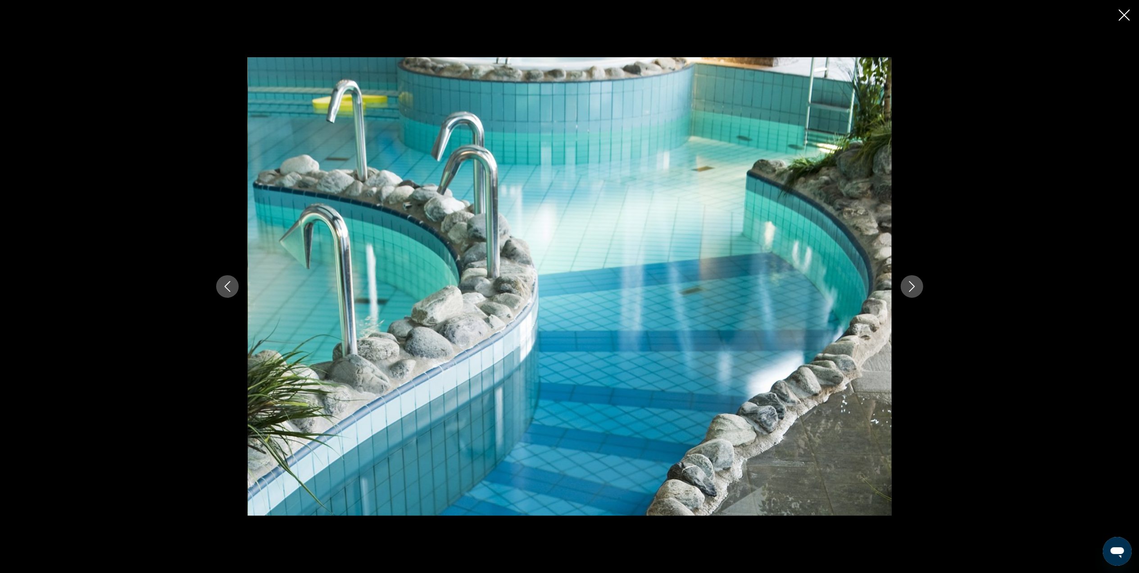
click at [910, 278] on button "Next image" at bounding box center [912, 286] width 23 height 23
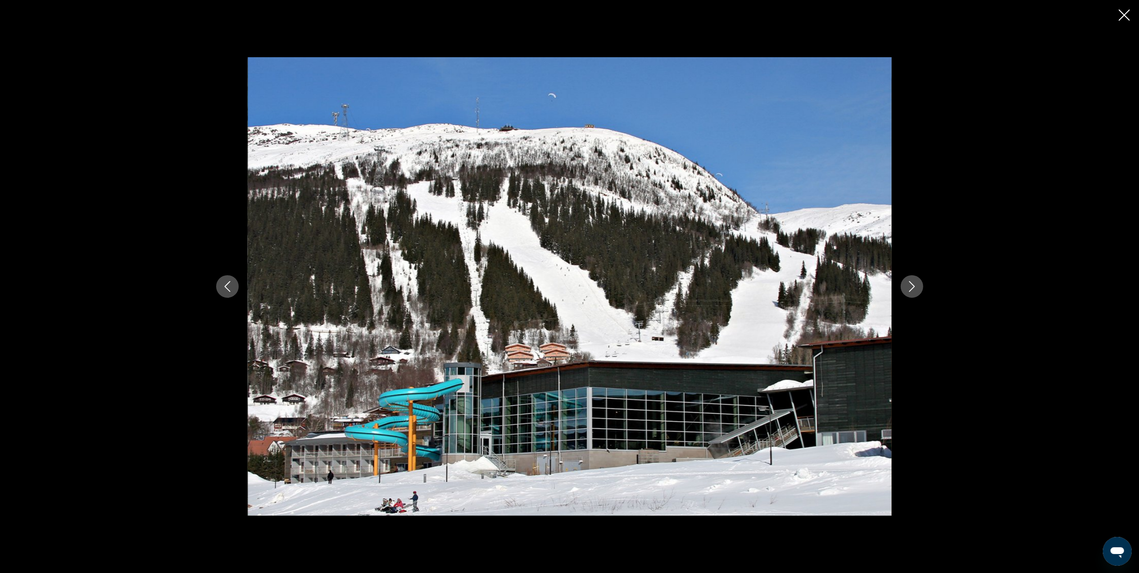
click at [910, 278] on button "Next image" at bounding box center [912, 286] width 23 height 23
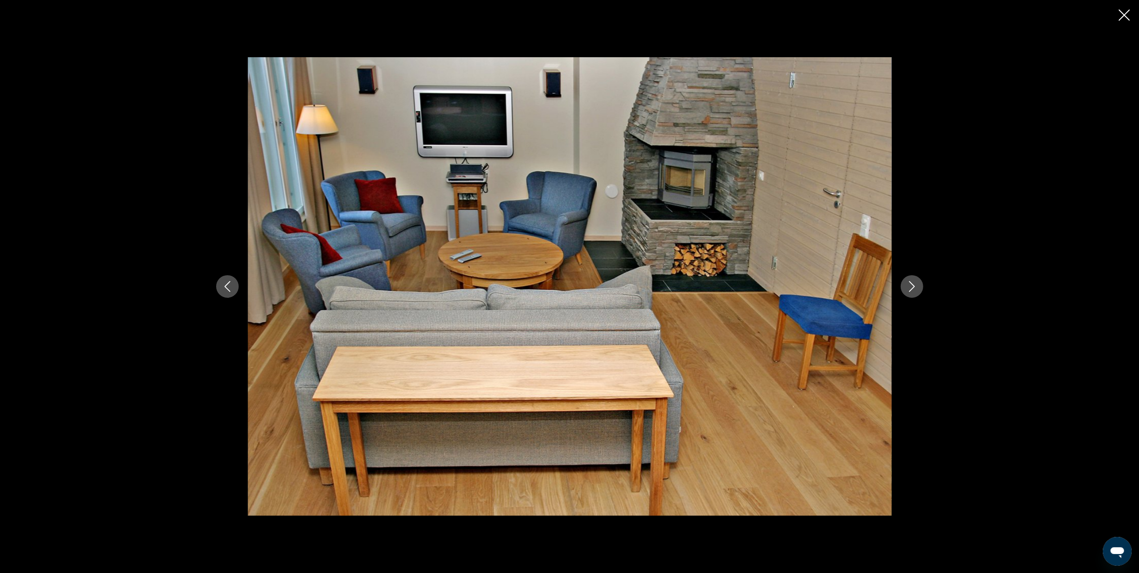
click at [910, 278] on button "Next image" at bounding box center [912, 286] width 23 height 23
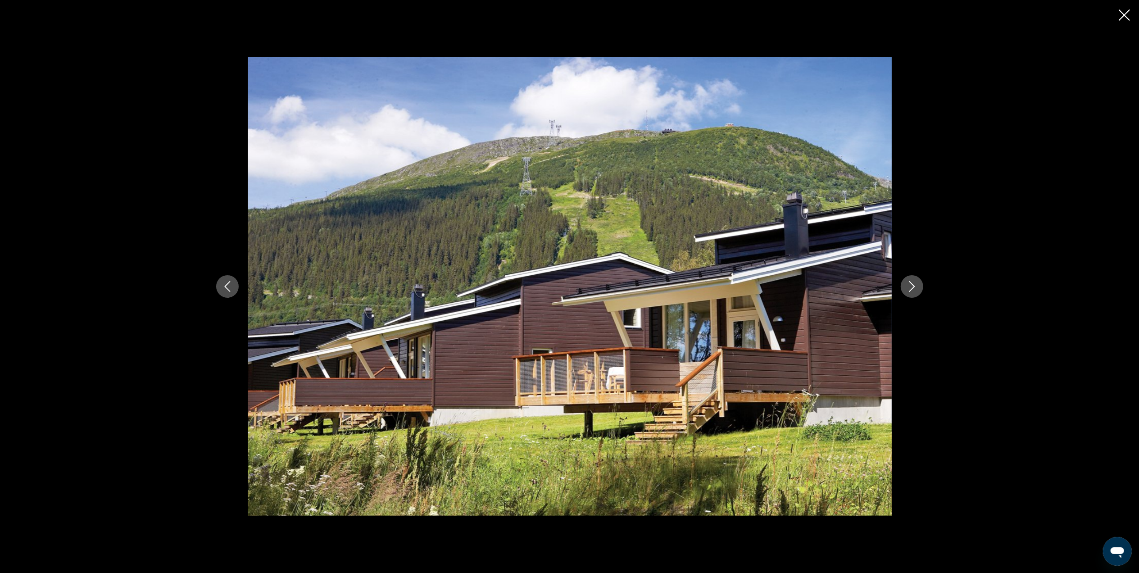
click at [910, 278] on button "Next image" at bounding box center [912, 286] width 23 height 23
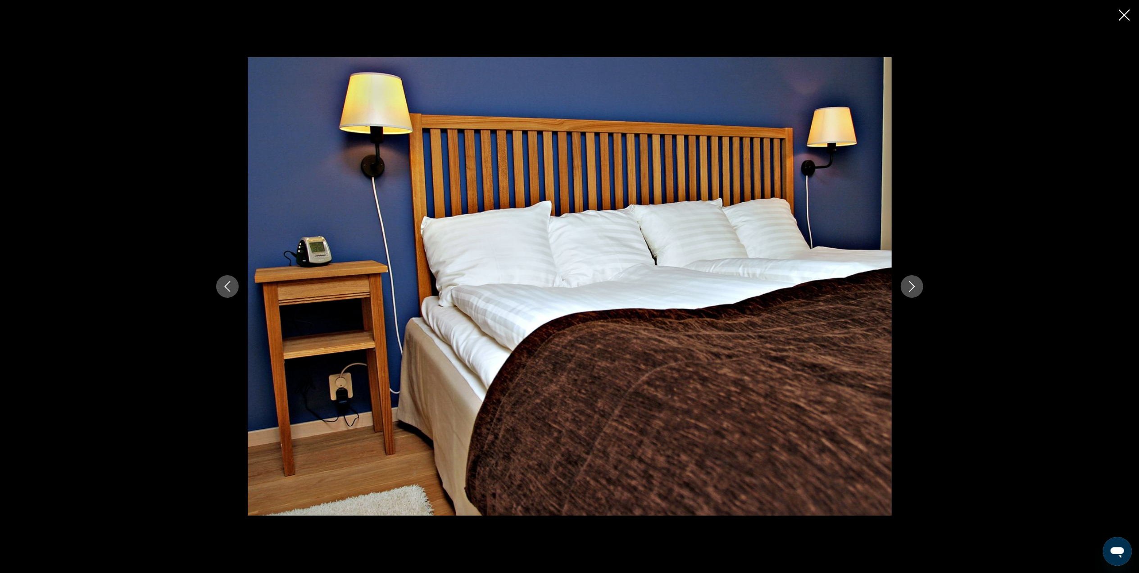
click at [910, 278] on button "Next image" at bounding box center [912, 286] width 23 height 23
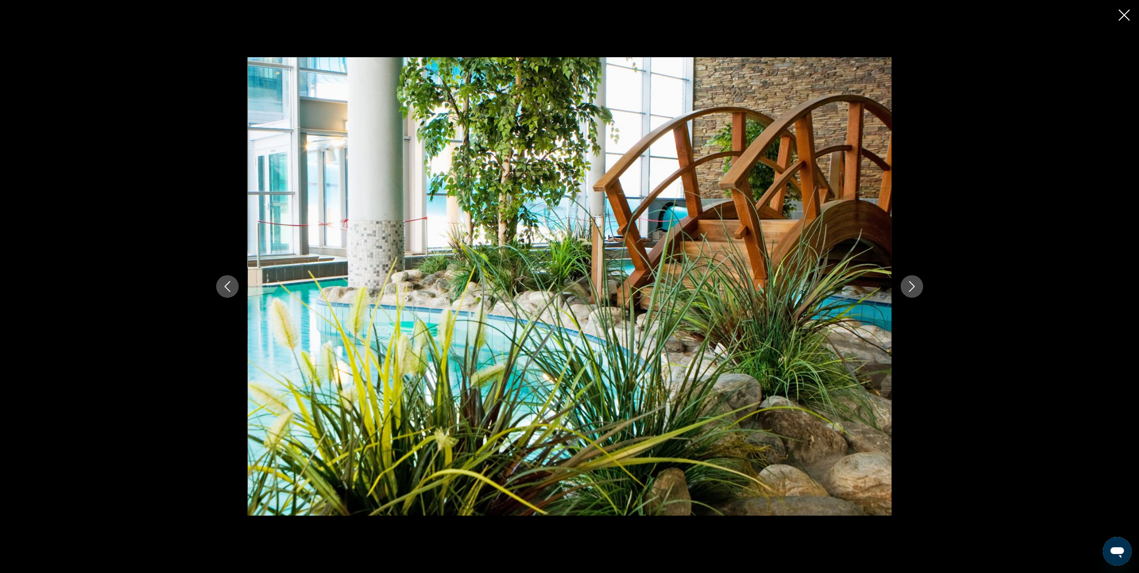
click at [910, 278] on button "Next image" at bounding box center [912, 286] width 23 height 23
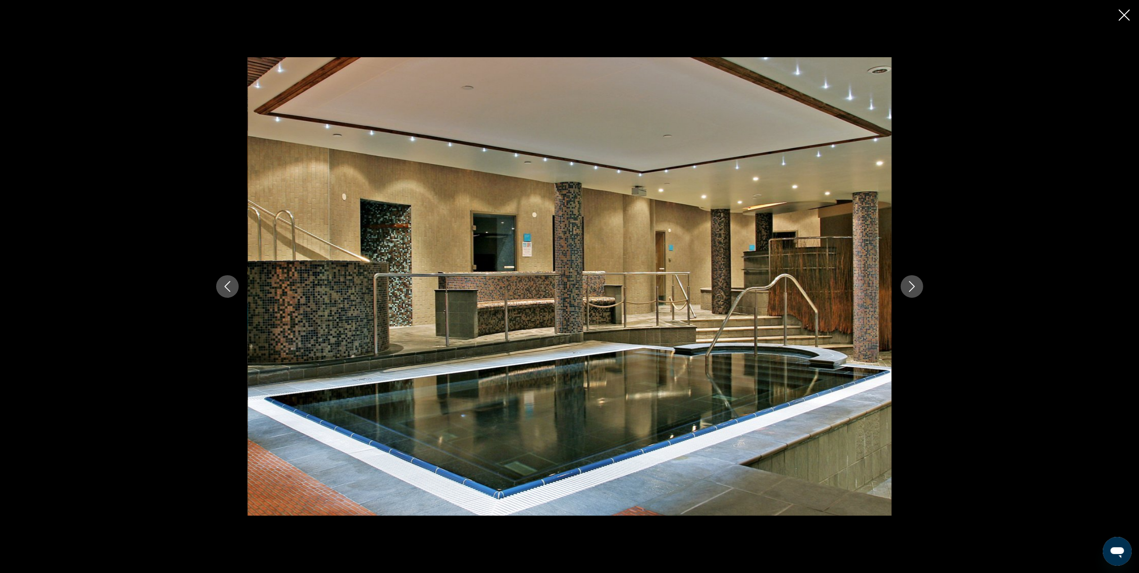
click at [910, 278] on button "Next image" at bounding box center [912, 286] width 23 height 23
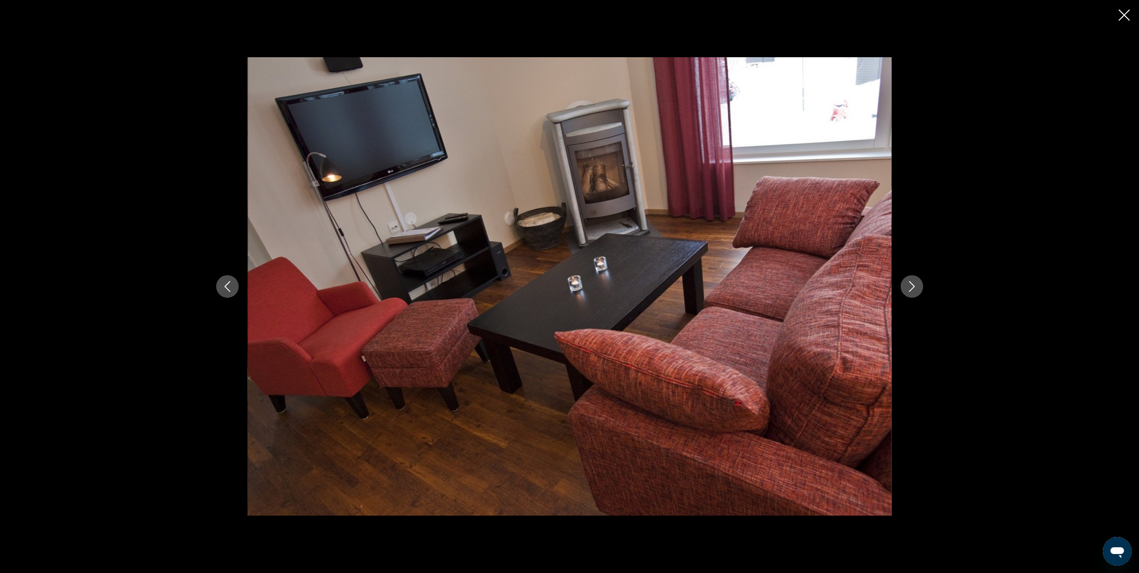
click at [910, 278] on button "Next image" at bounding box center [912, 286] width 23 height 23
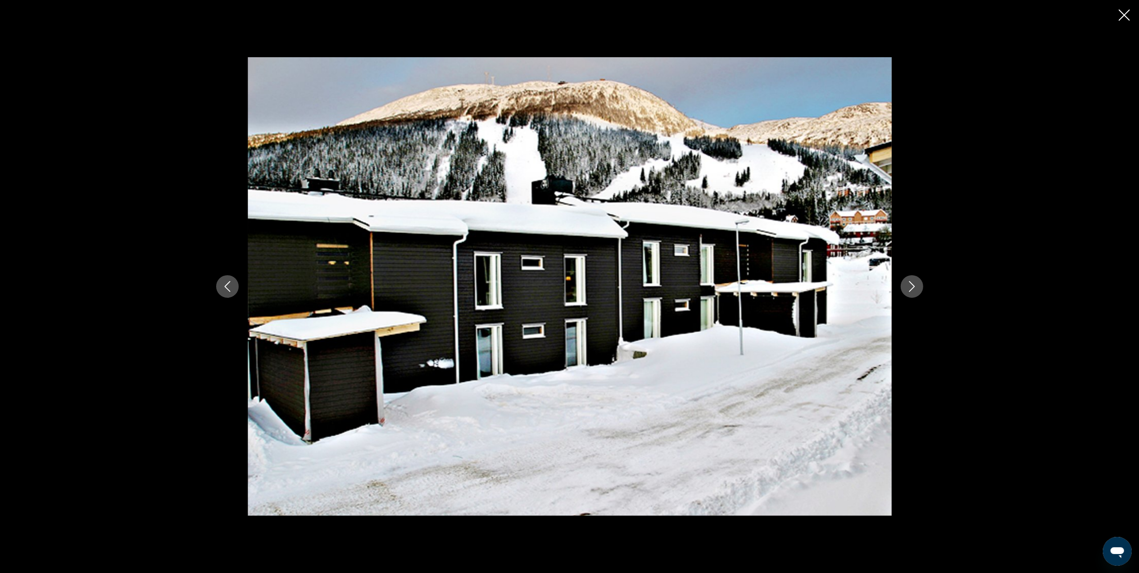
click at [910, 278] on button "Next image" at bounding box center [912, 286] width 23 height 23
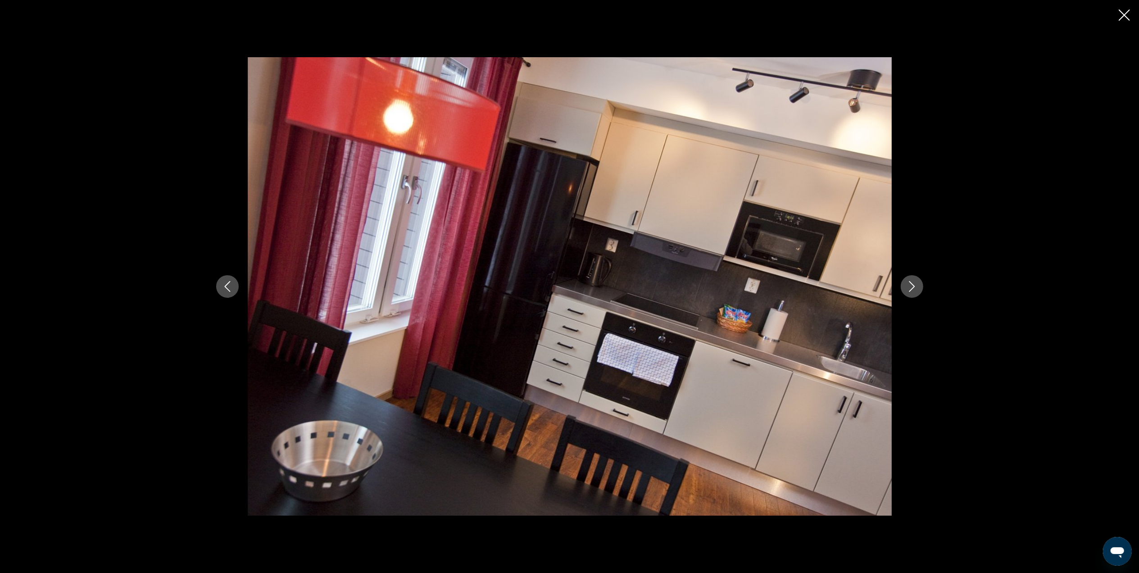
click at [910, 278] on button "Next image" at bounding box center [912, 286] width 23 height 23
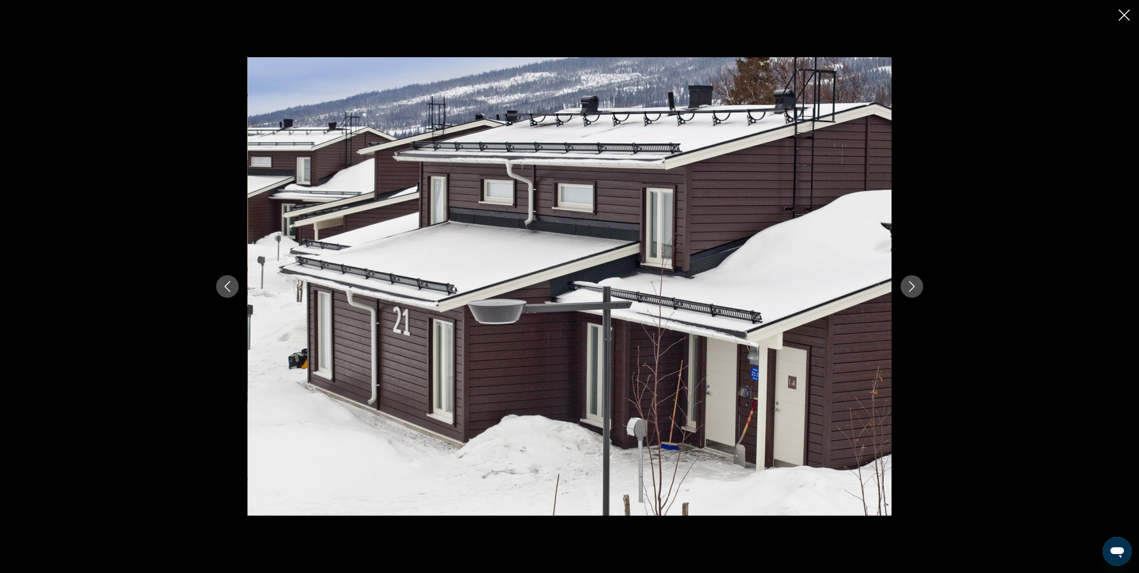
click at [910, 278] on button "Next image" at bounding box center [912, 286] width 23 height 23
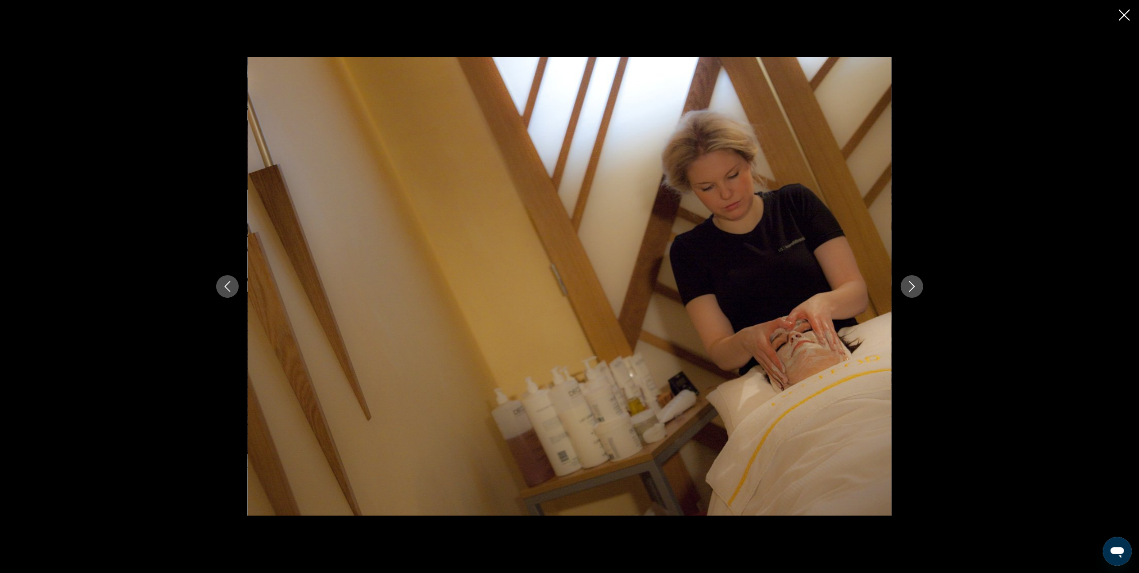
click at [910, 278] on button "Next image" at bounding box center [912, 286] width 23 height 23
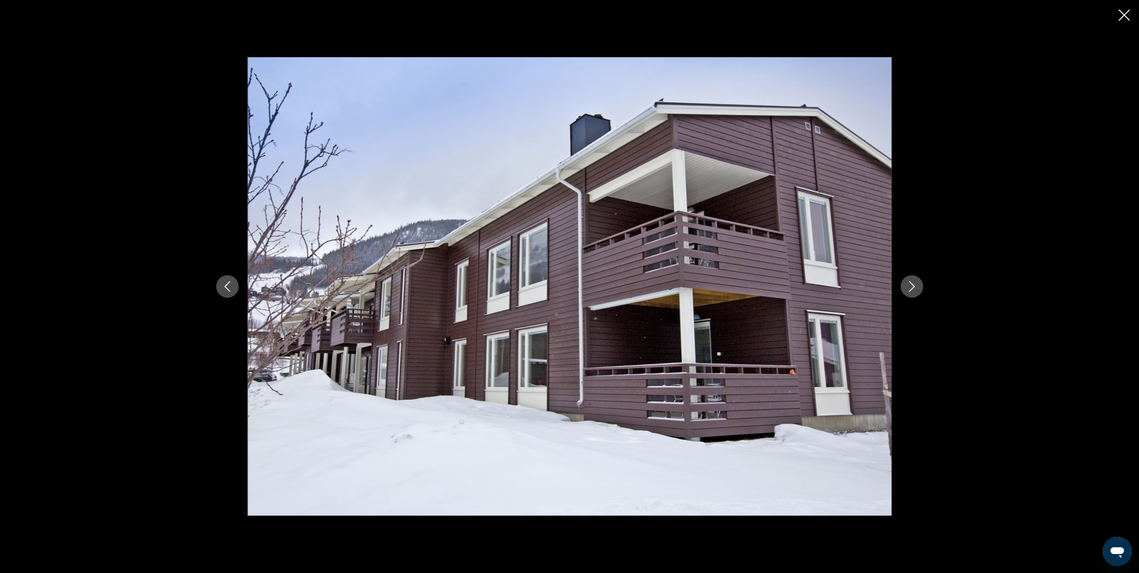
click at [910, 278] on button "Next image" at bounding box center [912, 286] width 23 height 23
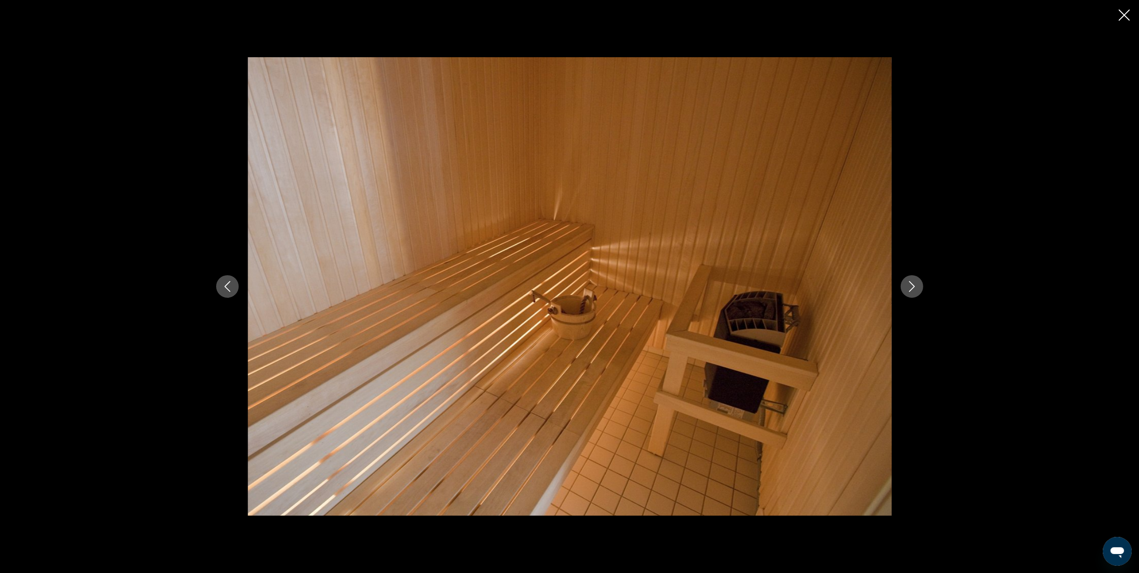
click at [910, 278] on button "Next image" at bounding box center [912, 286] width 23 height 23
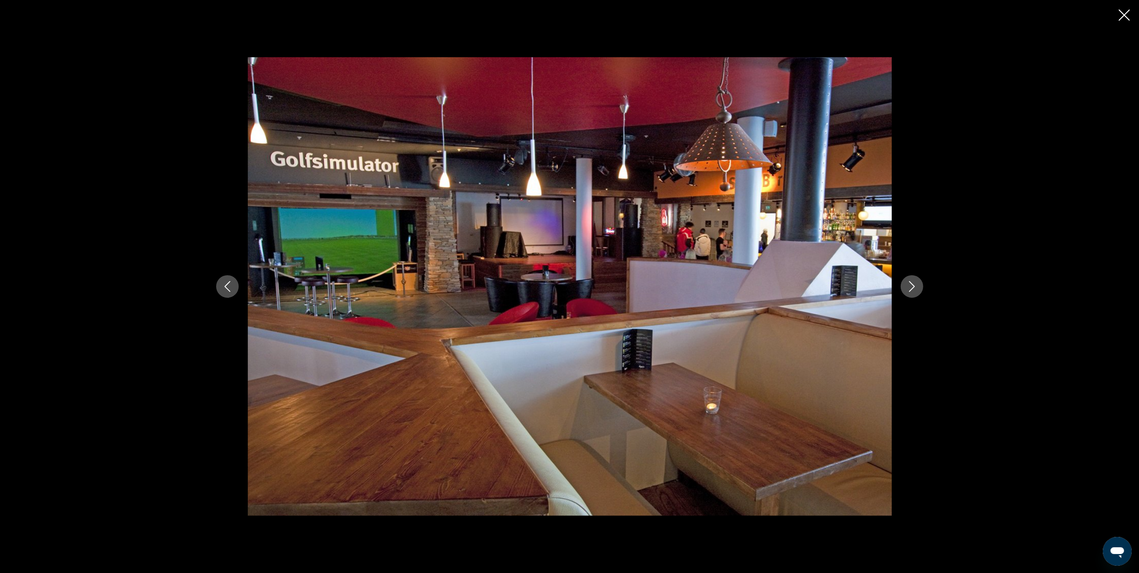
click at [910, 278] on button "Next image" at bounding box center [912, 286] width 23 height 23
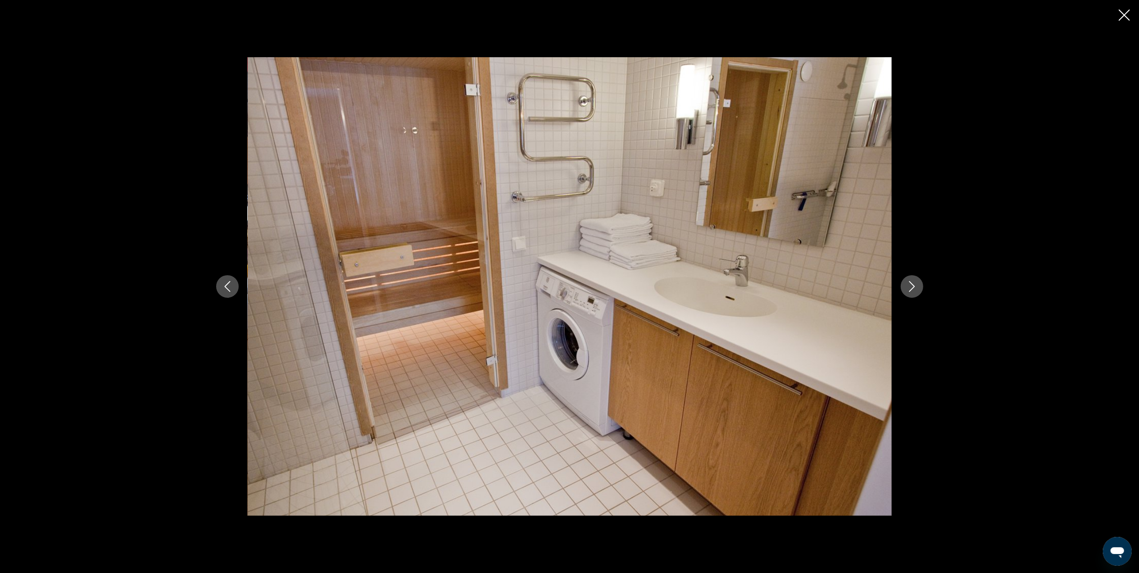
click at [910, 278] on button "Next image" at bounding box center [912, 286] width 23 height 23
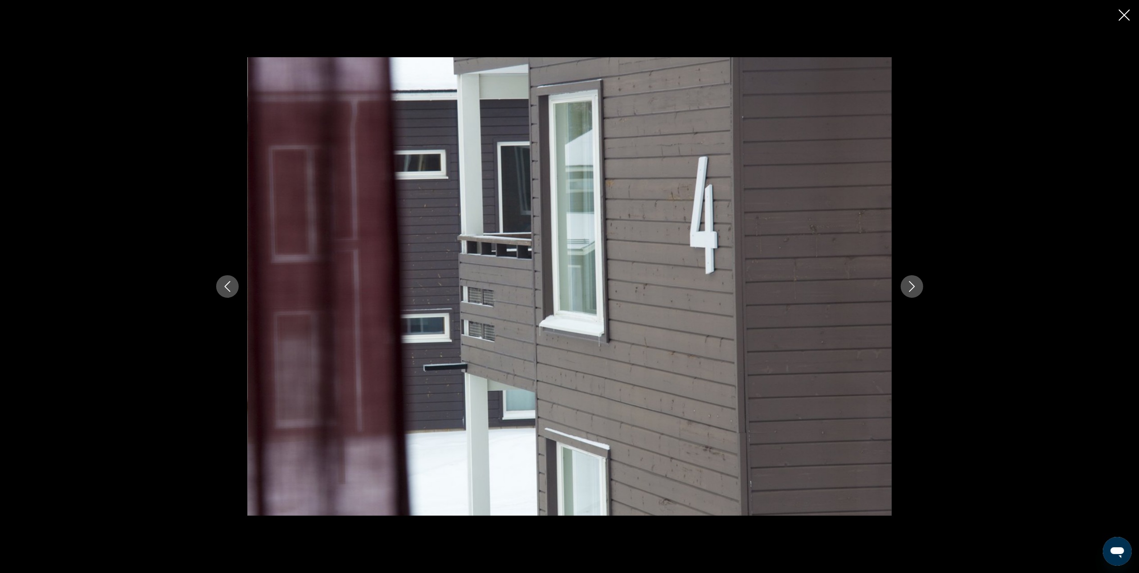
click at [910, 278] on button "Next image" at bounding box center [912, 286] width 23 height 23
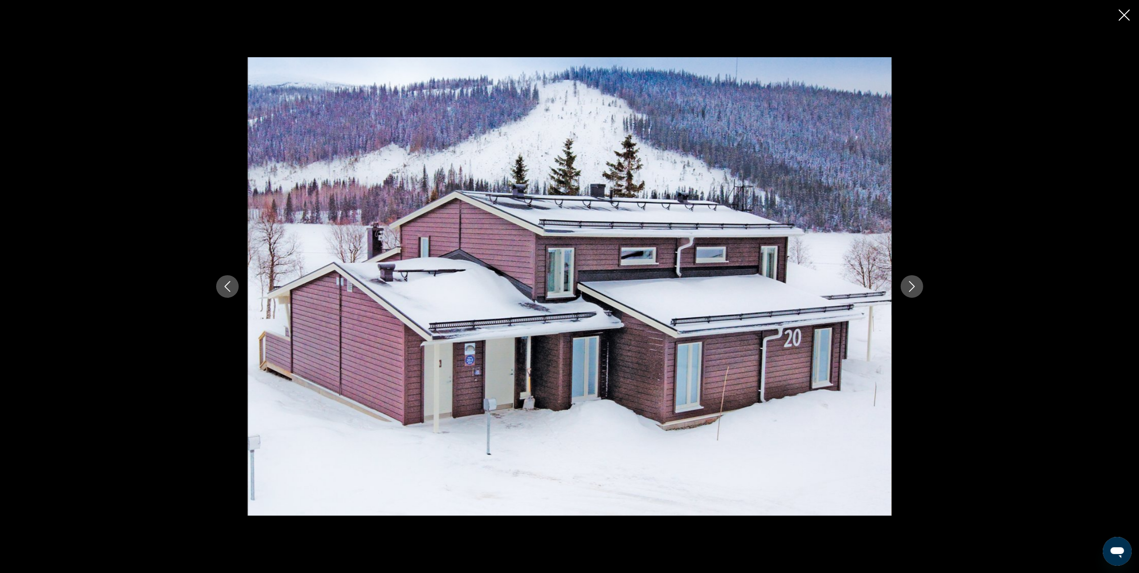
click at [910, 278] on button "Next image" at bounding box center [912, 286] width 23 height 23
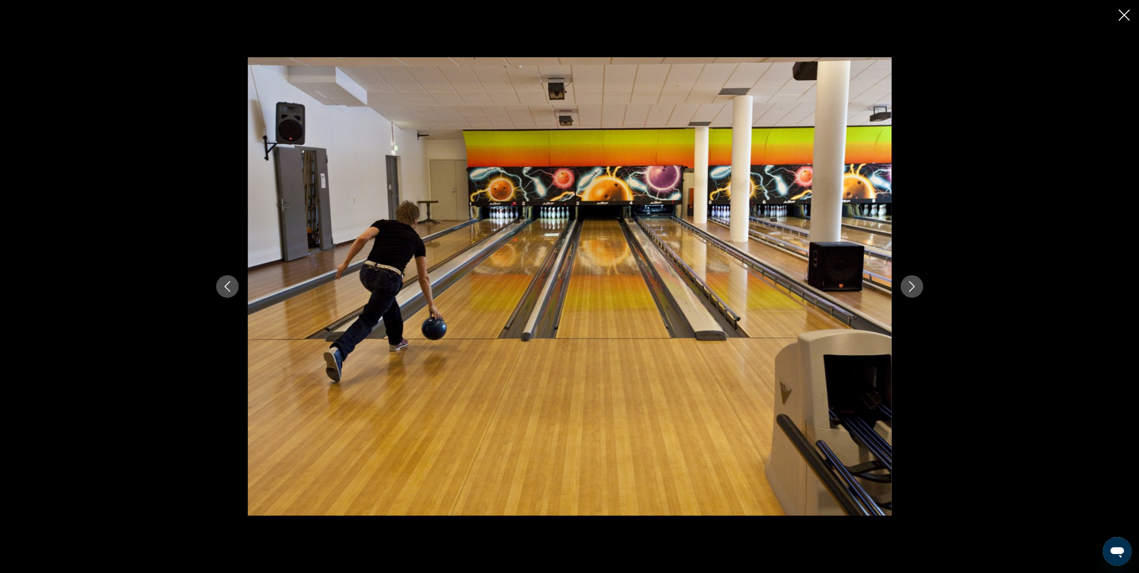
click at [910, 278] on button "Next image" at bounding box center [912, 286] width 23 height 23
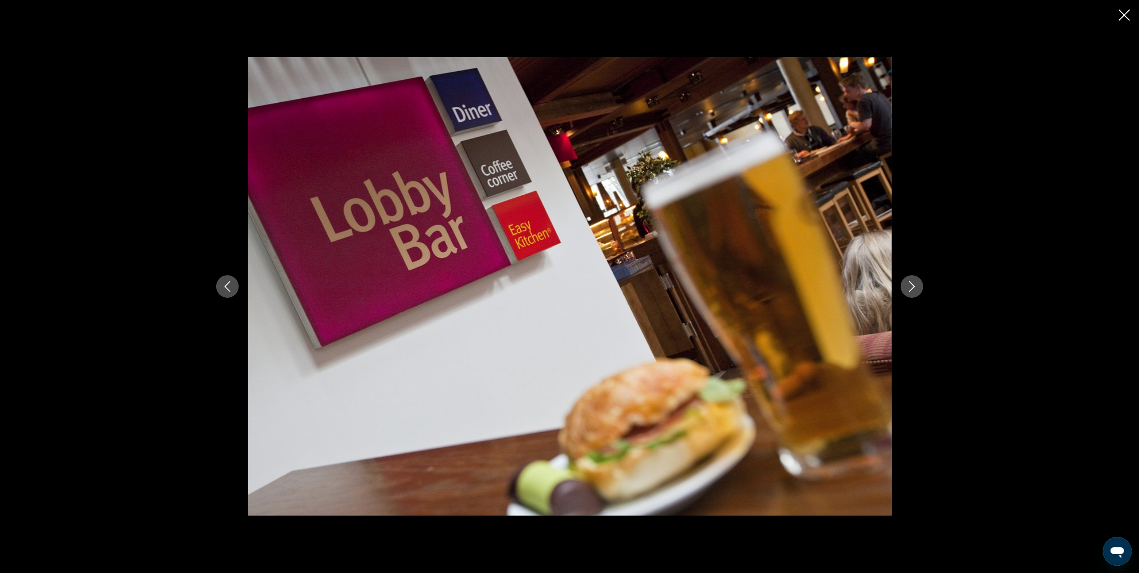
click at [910, 278] on button "Next image" at bounding box center [912, 286] width 23 height 23
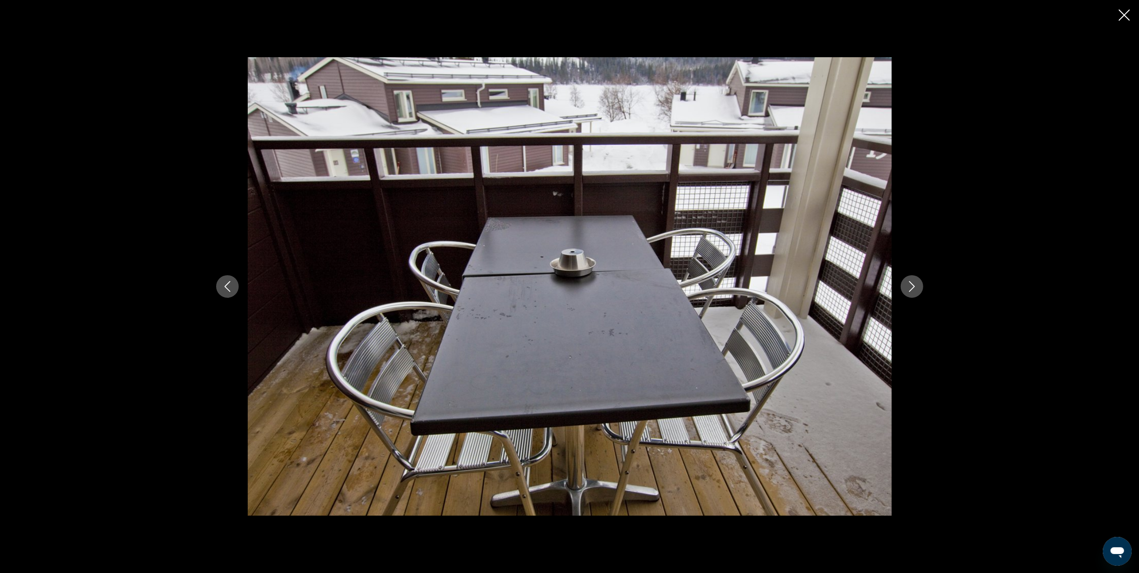
click at [910, 278] on button "Next image" at bounding box center [912, 286] width 23 height 23
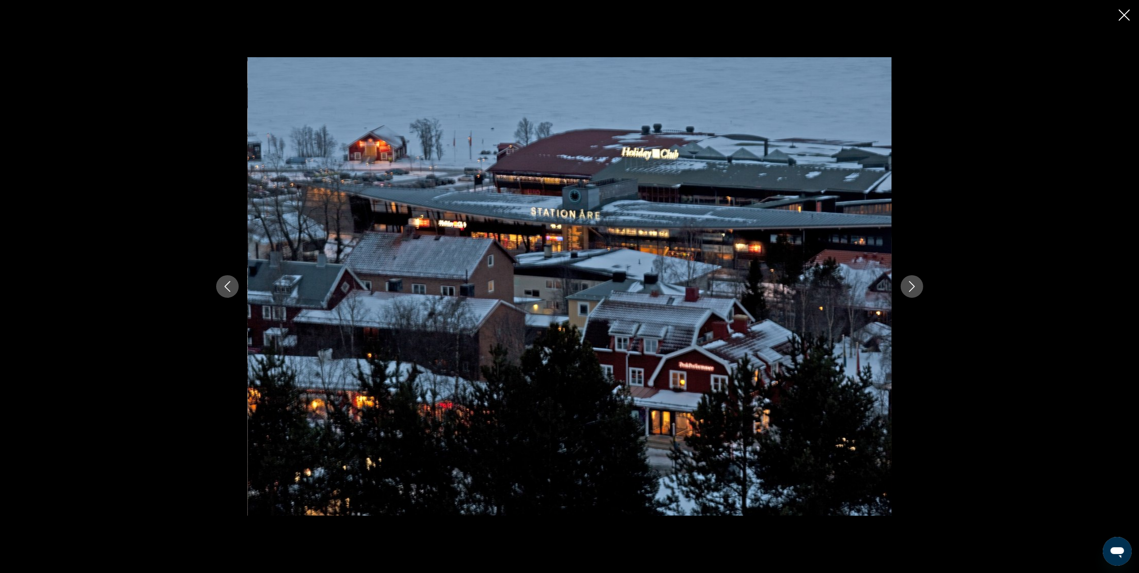
click at [910, 278] on button "Next image" at bounding box center [912, 286] width 23 height 23
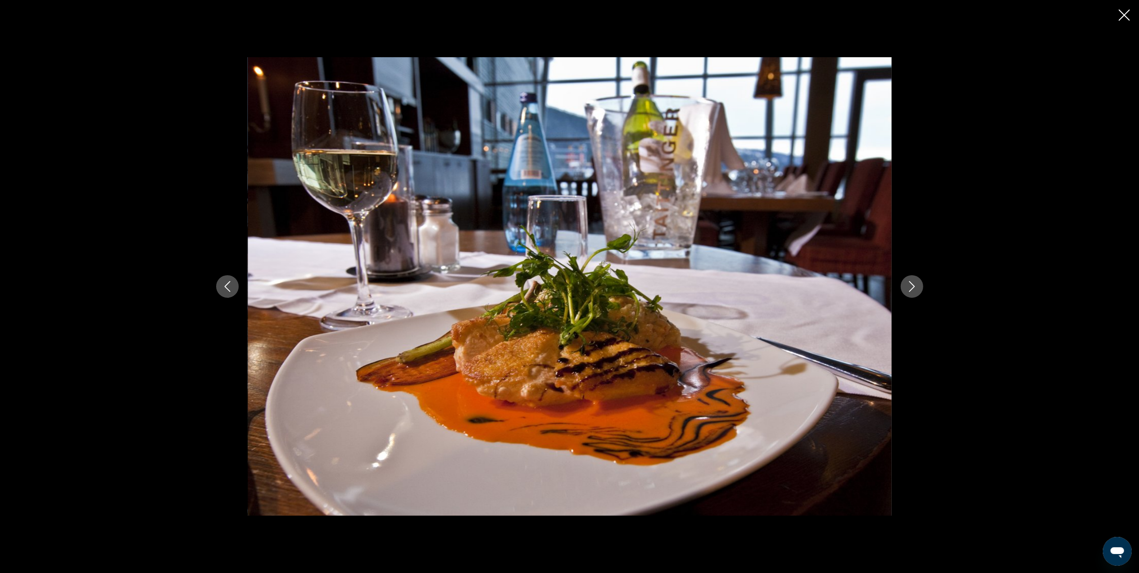
click at [910, 278] on button "Next image" at bounding box center [912, 286] width 23 height 23
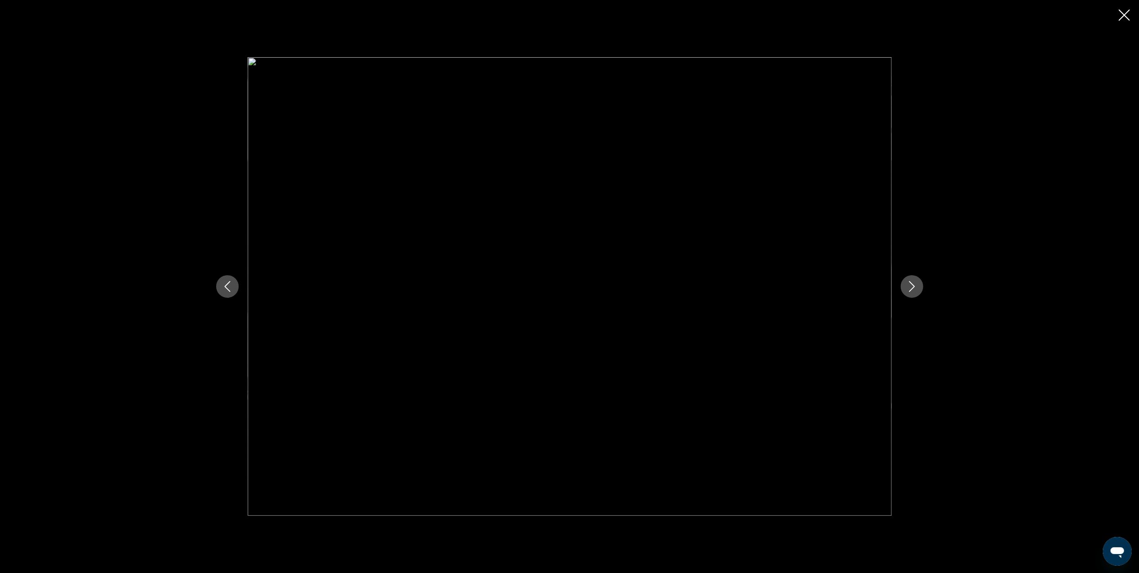
click at [910, 278] on button "Next image" at bounding box center [912, 286] width 23 height 23
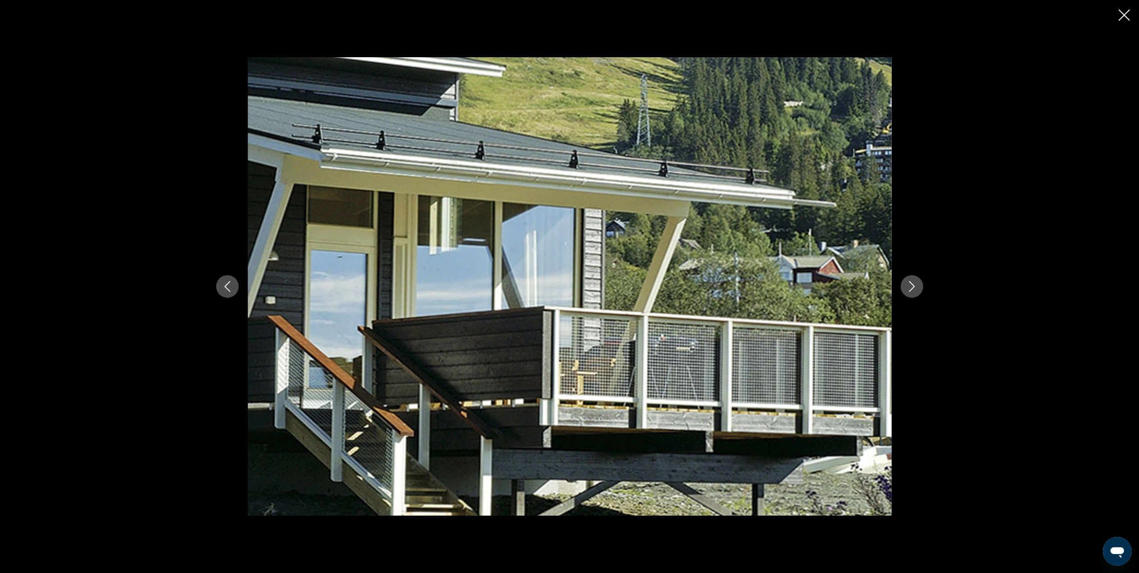
click at [910, 278] on button "Next image" at bounding box center [912, 286] width 23 height 23
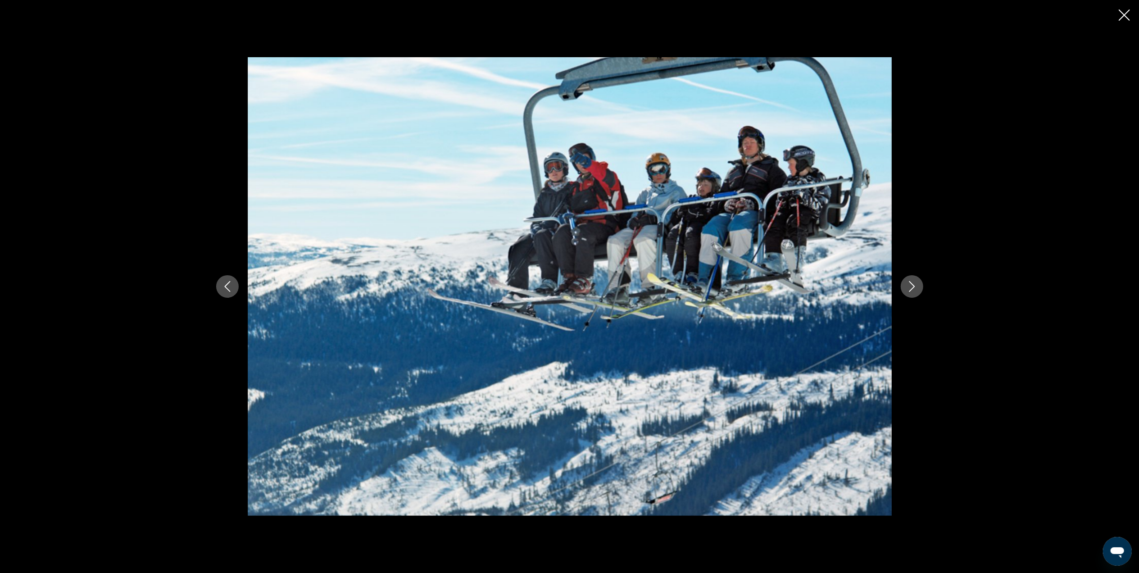
click at [910, 278] on button "Next image" at bounding box center [912, 286] width 23 height 23
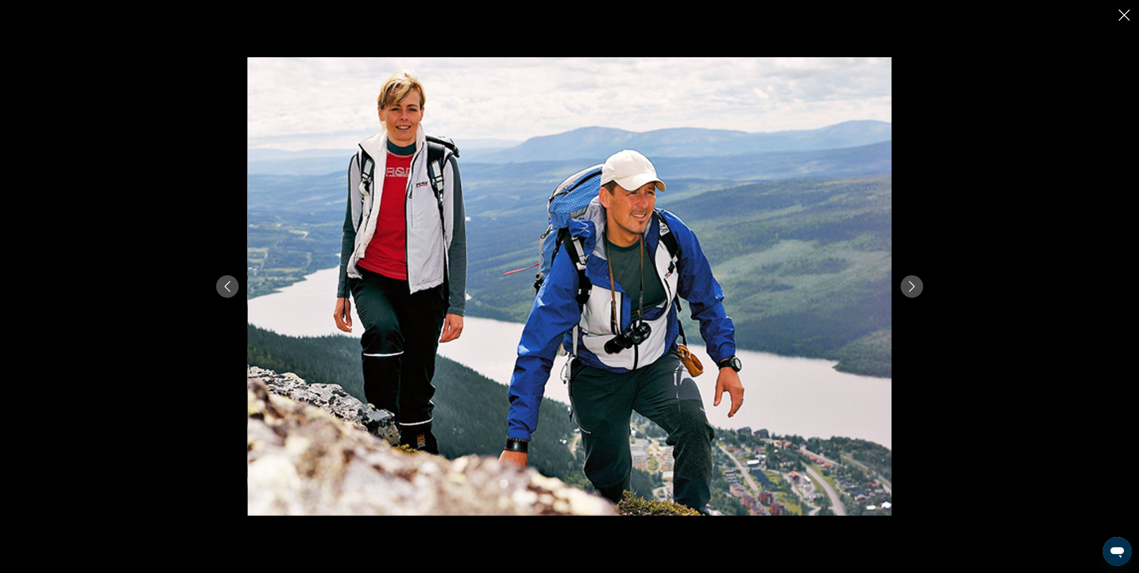
click at [910, 278] on button "Next image" at bounding box center [912, 286] width 23 height 23
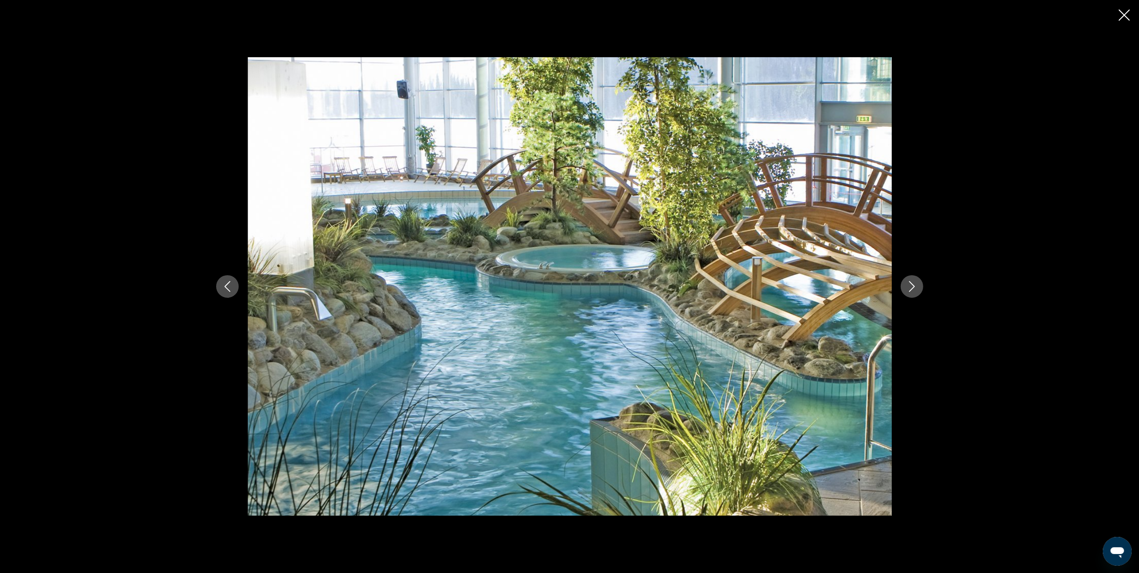
click at [910, 278] on button "Next image" at bounding box center [912, 286] width 23 height 23
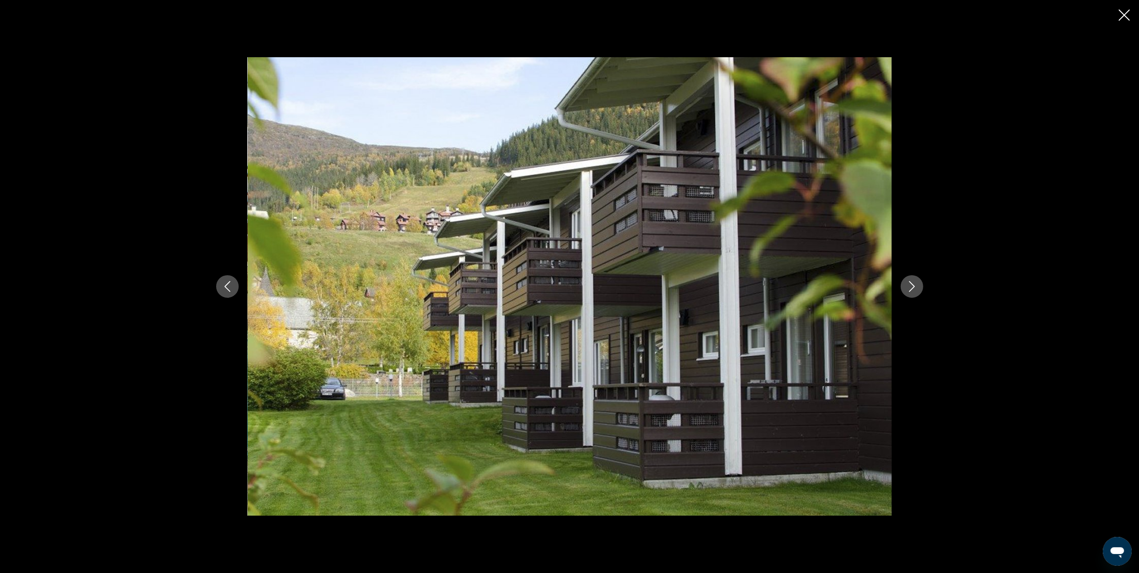
click at [1124, 14] on icon "Close slideshow" at bounding box center [1124, 14] width 11 height 11
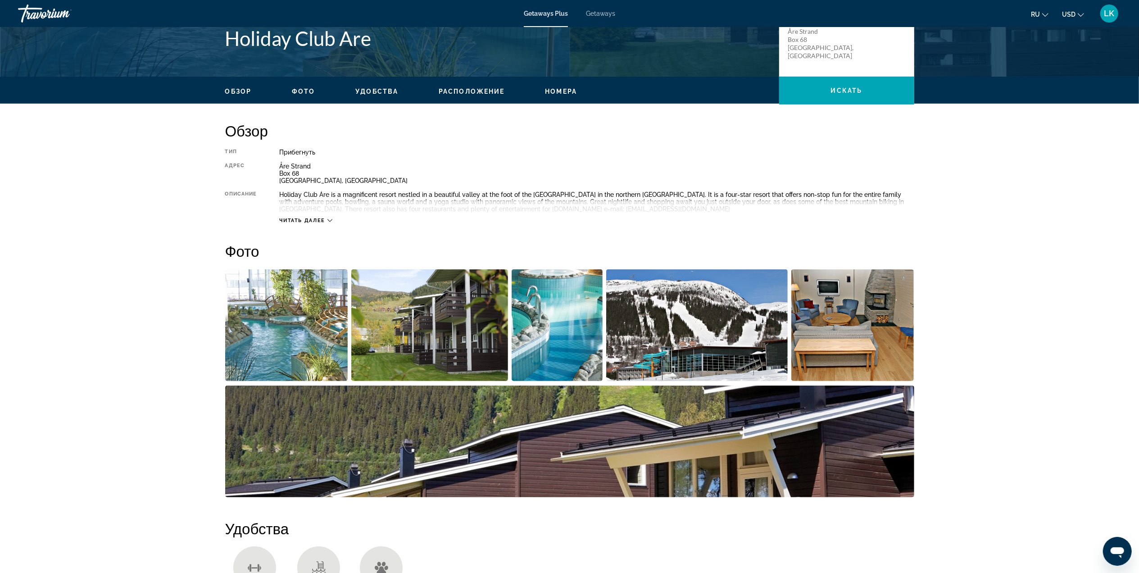
scroll to position [214, 0]
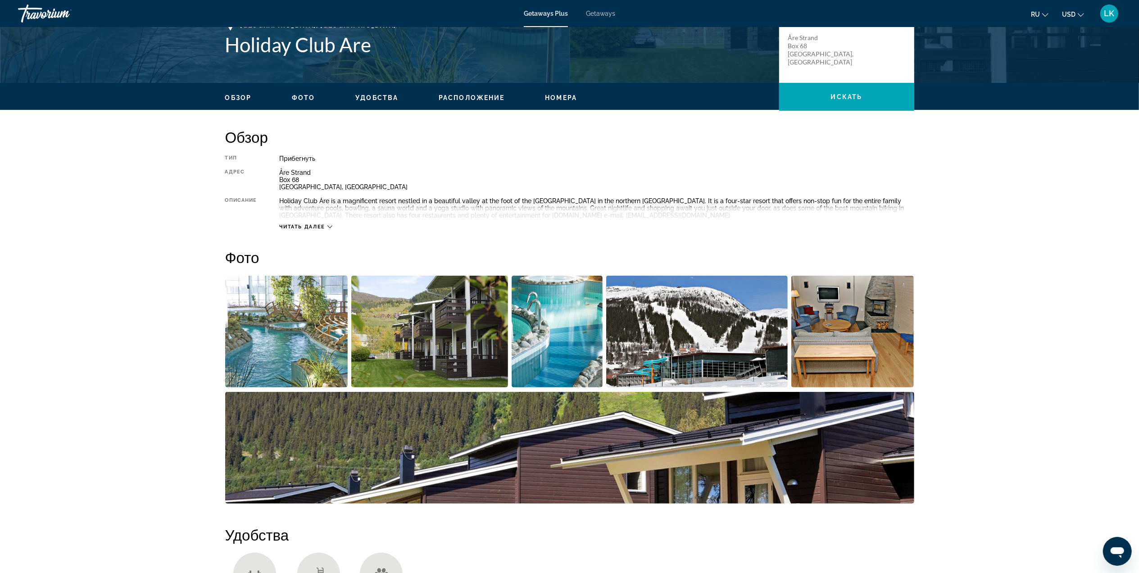
click at [326, 227] on div "Читать далее" at bounding box center [305, 227] width 53 height 6
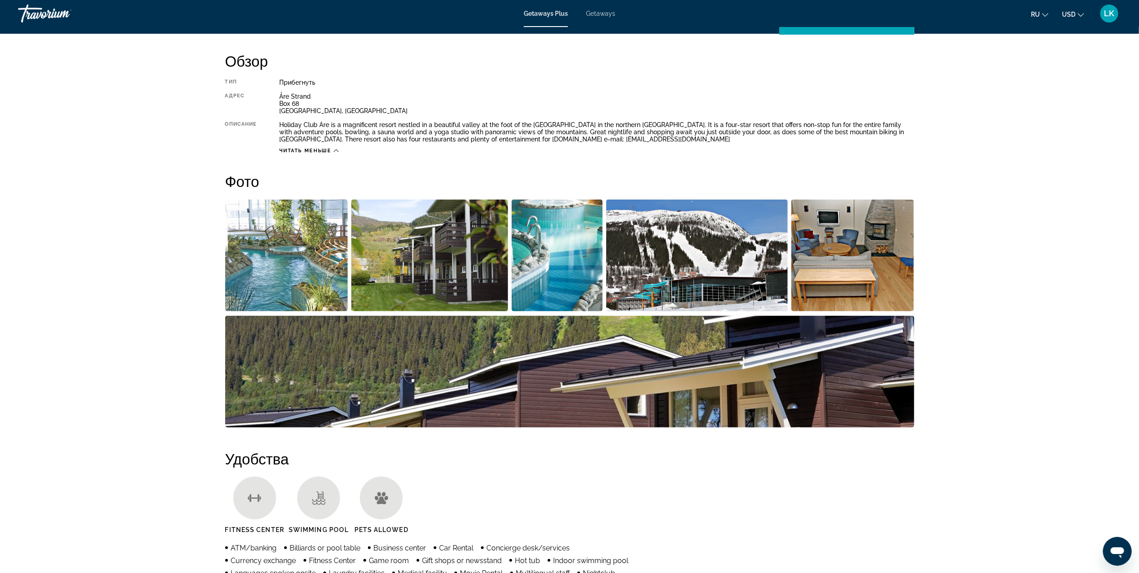
scroll to position [289, 0]
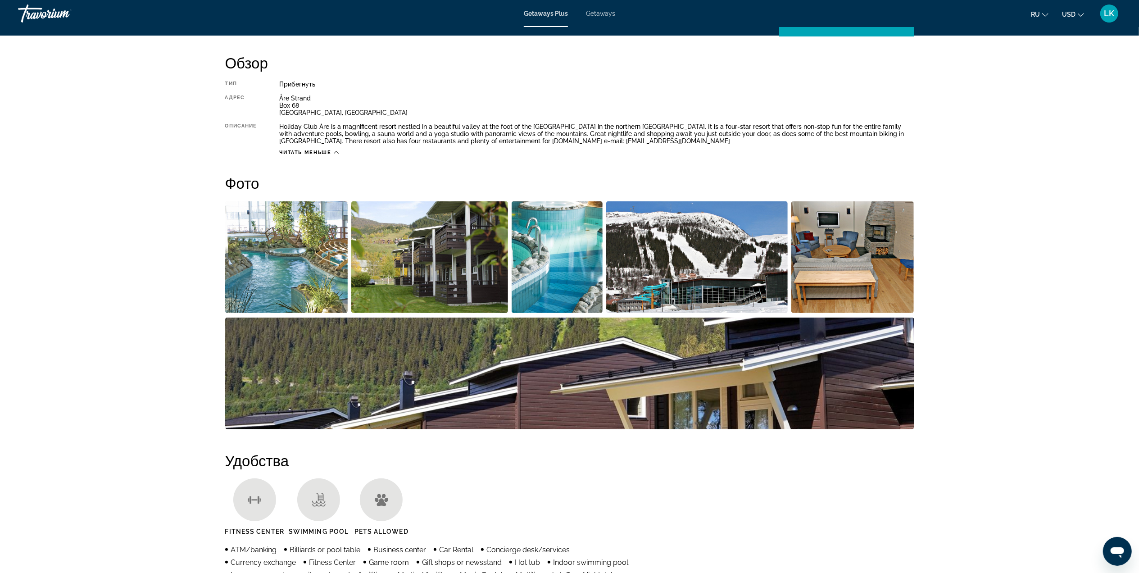
click at [304, 258] on img "Open full-screen image slider" at bounding box center [286, 257] width 123 height 112
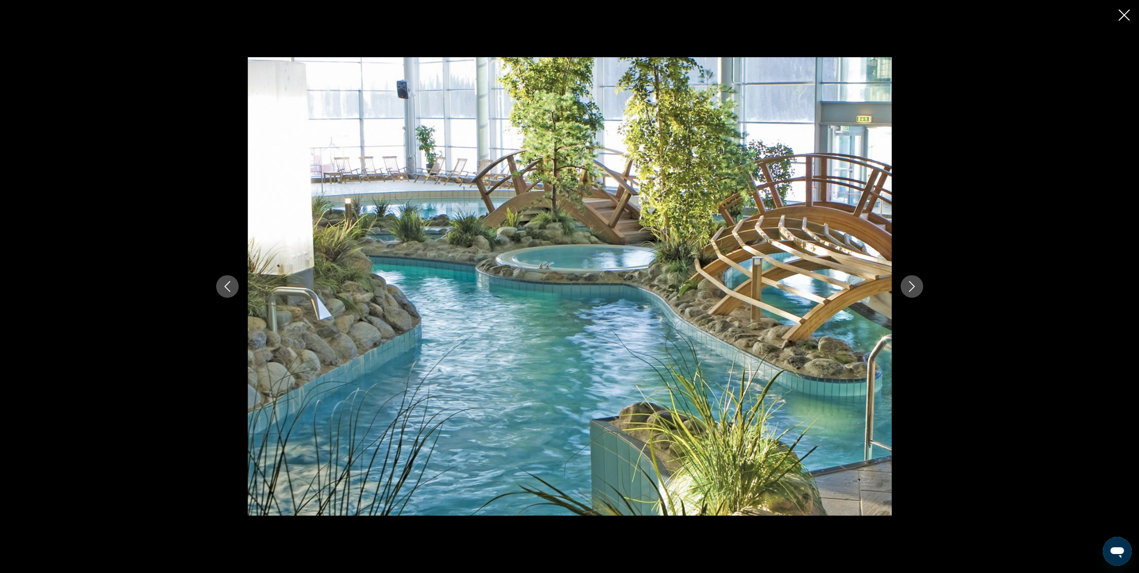
click at [1124, 9] on icon "Close slideshow" at bounding box center [1124, 14] width 11 height 11
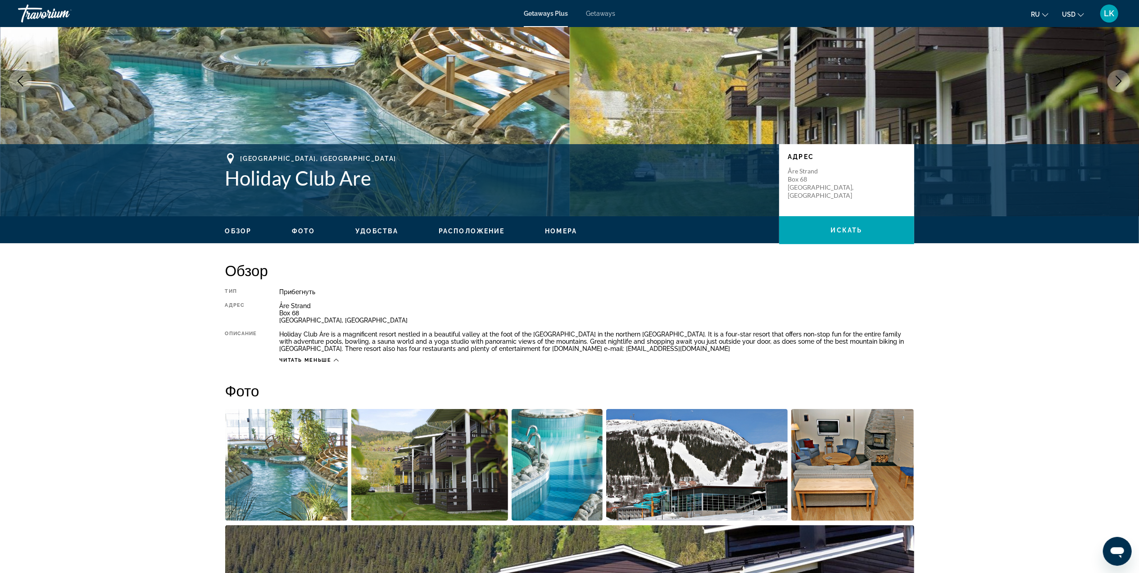
scroll to position [0, 0]
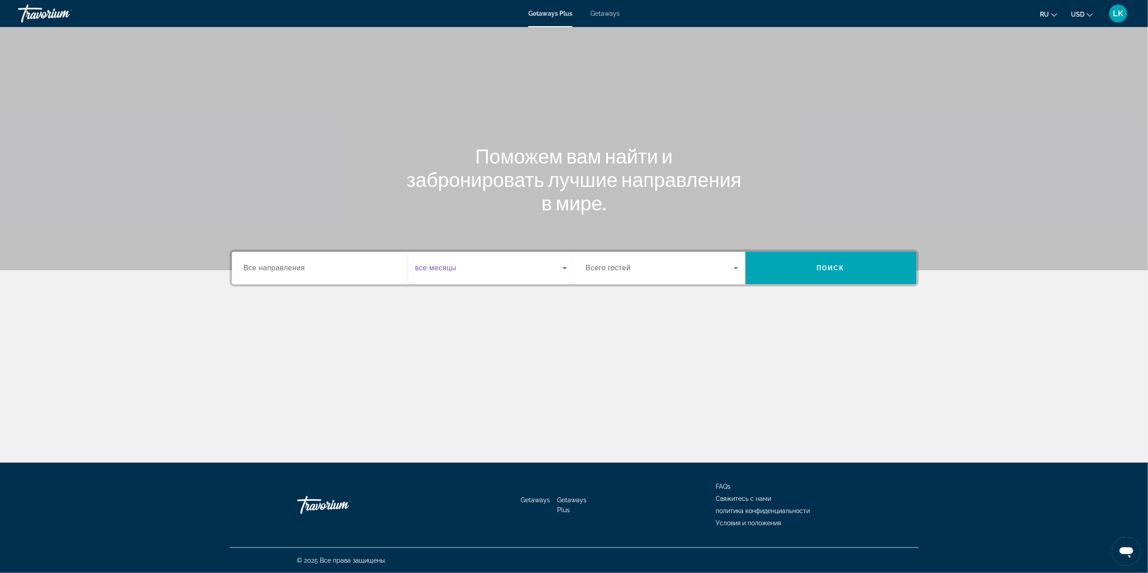
click at [564, 265] on icon "Search widget" at bounding box center [564, 268] width 11 height 11
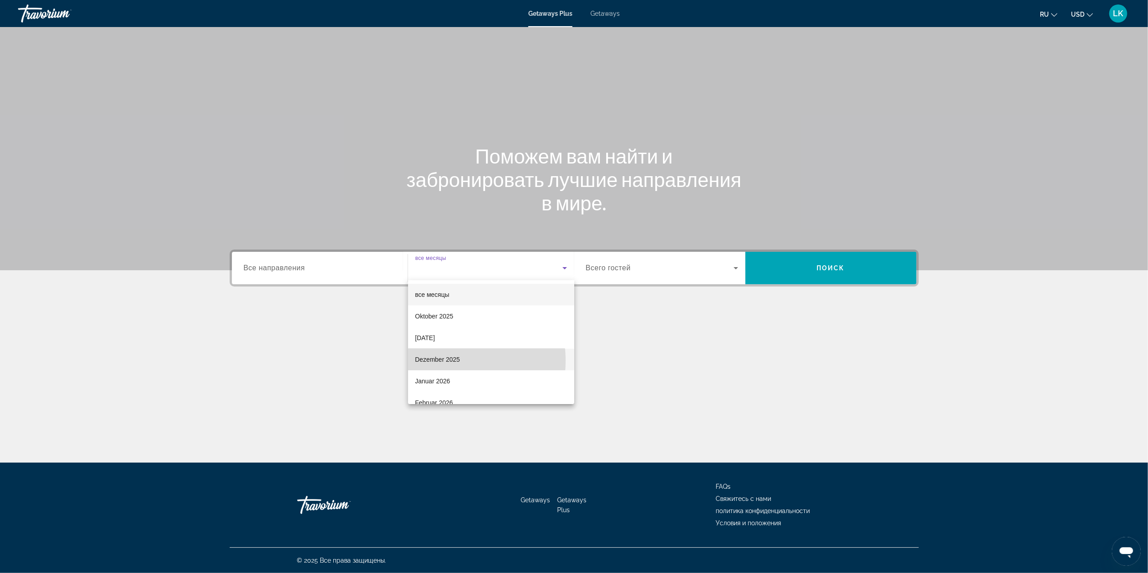
click at [447, 361] on span "Dezember 2025" at bounding box center [437, 359] width 45 height 11
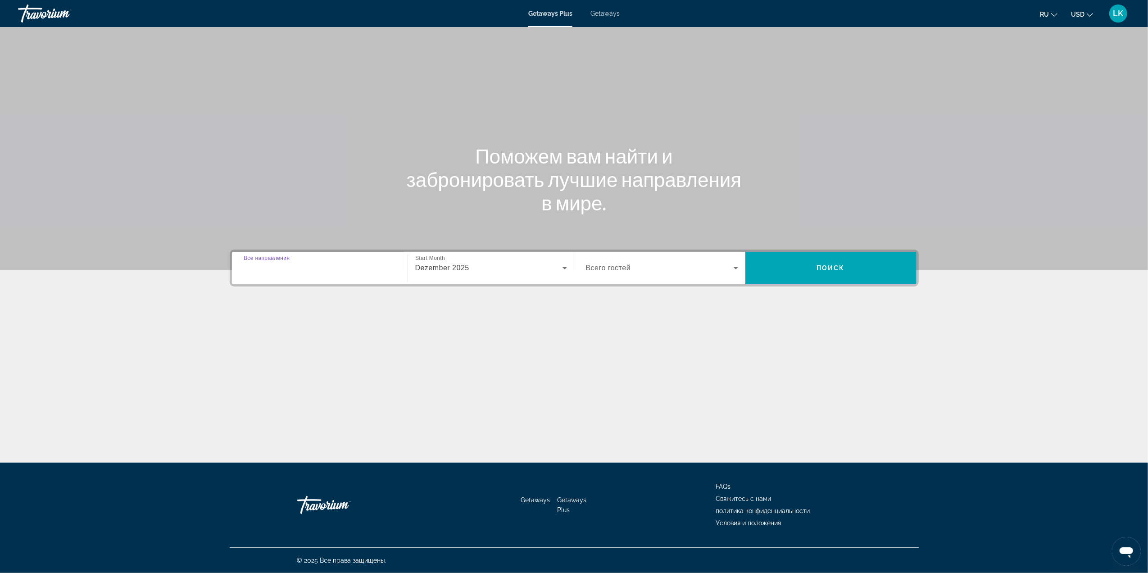
click at [382, 272] on input "Destination Все направления" at bounding box center [320, 268] width 152 height 11
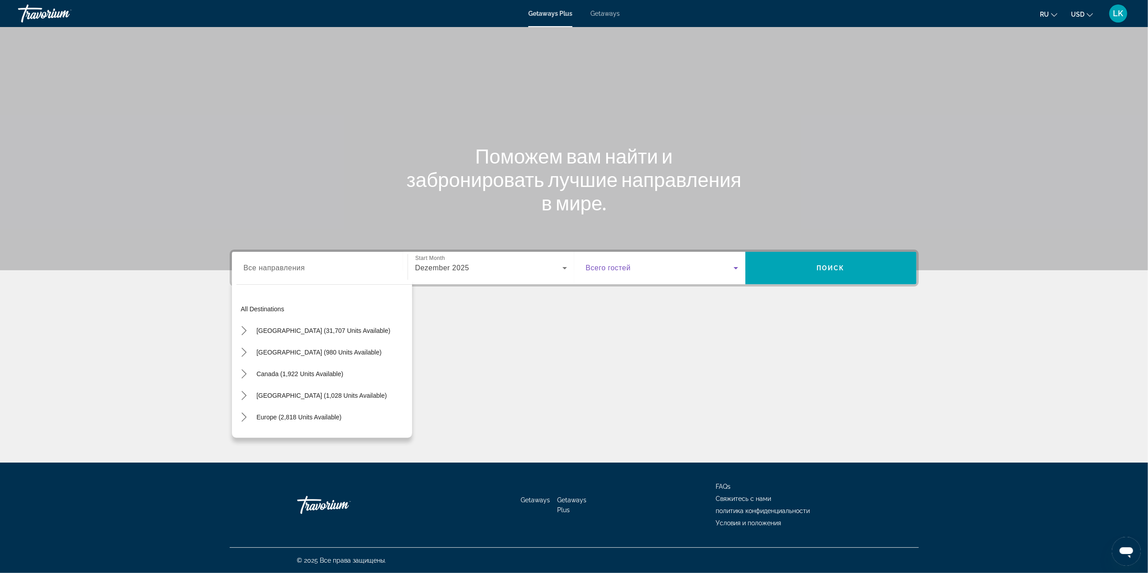
click at [735, 264] on icon "Search widget" at bounding box center [735, 268] width 11 height 11
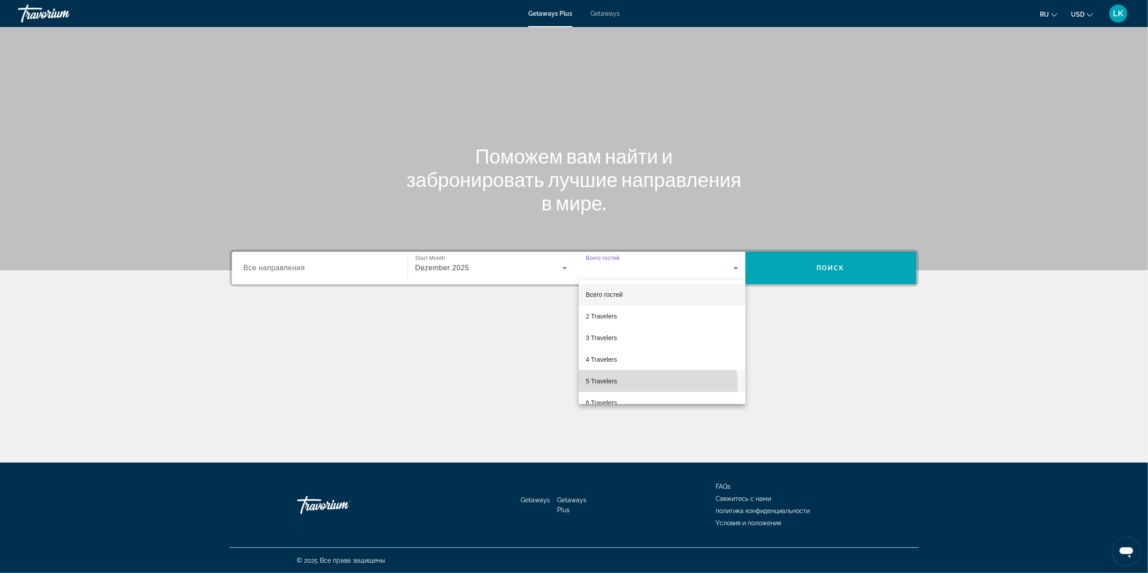
drag, startPoint x: 625, startPoint y: 387, endPoint x: 628, endPoint y: 382, distance: 5.6
click at [628, 382] on mat-option "5 Travelers" at bounding box center [662, 381] width 167 height 22
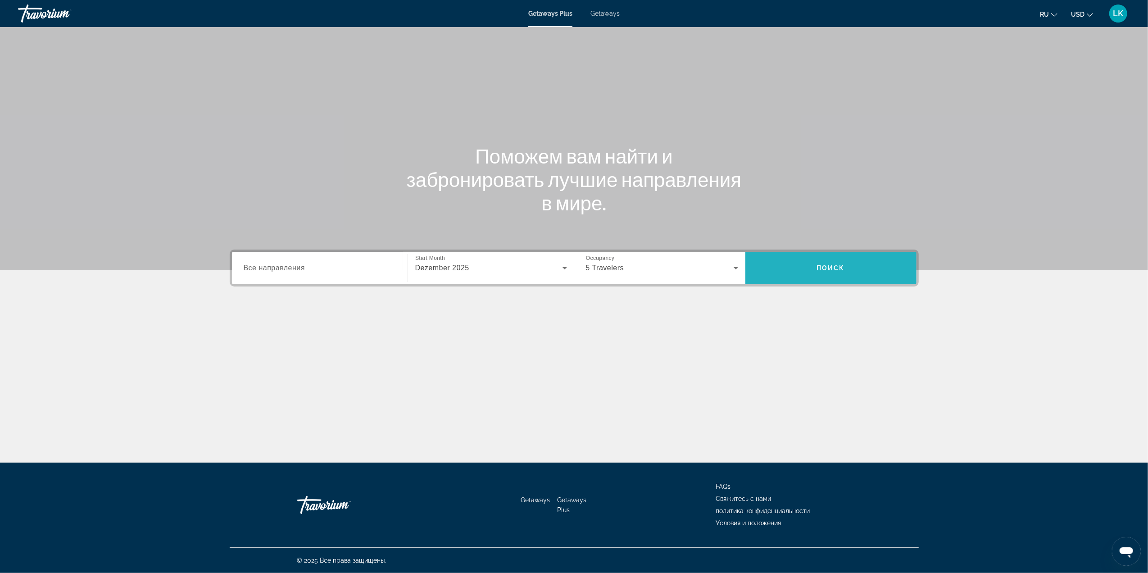
click at [809, 269] on span "Search" at bounding box center [830, 268] width 171 height 22
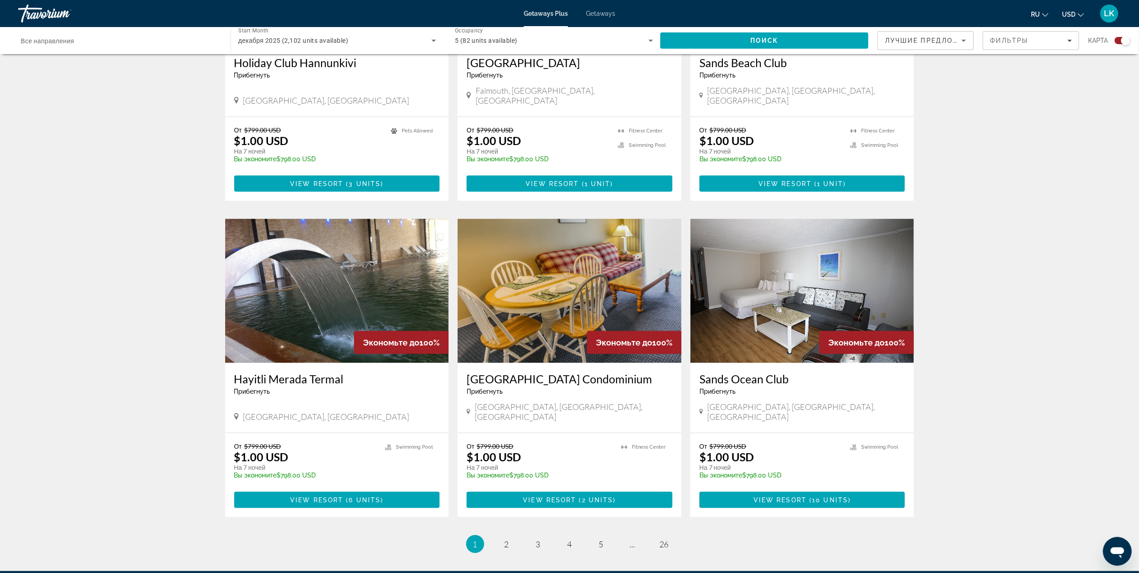
scroll to position [1128, 0]
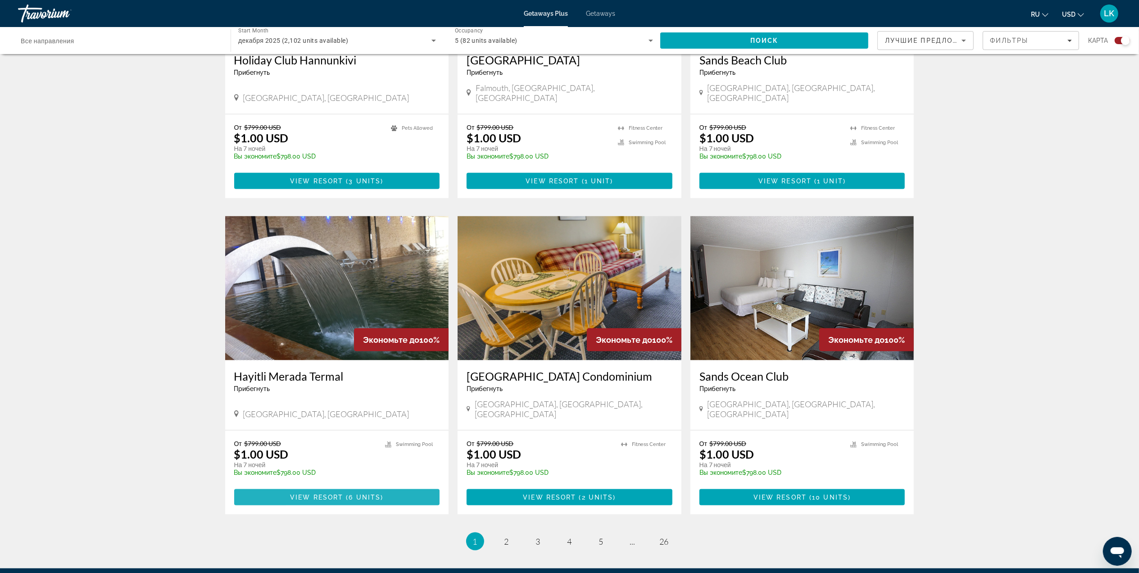
click at [305, 494] on span "View Resort" at bounding box center [316, 497] width 53 height 7
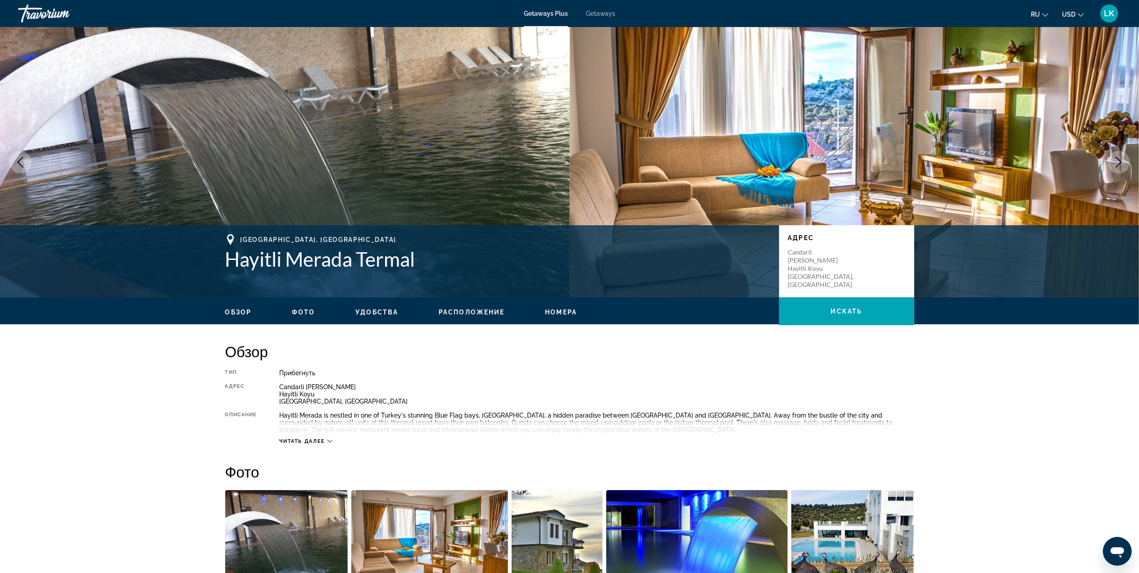
click at [1113, 161] on icon "Next image" at bounding box center [1118, 162] width 11 height 11
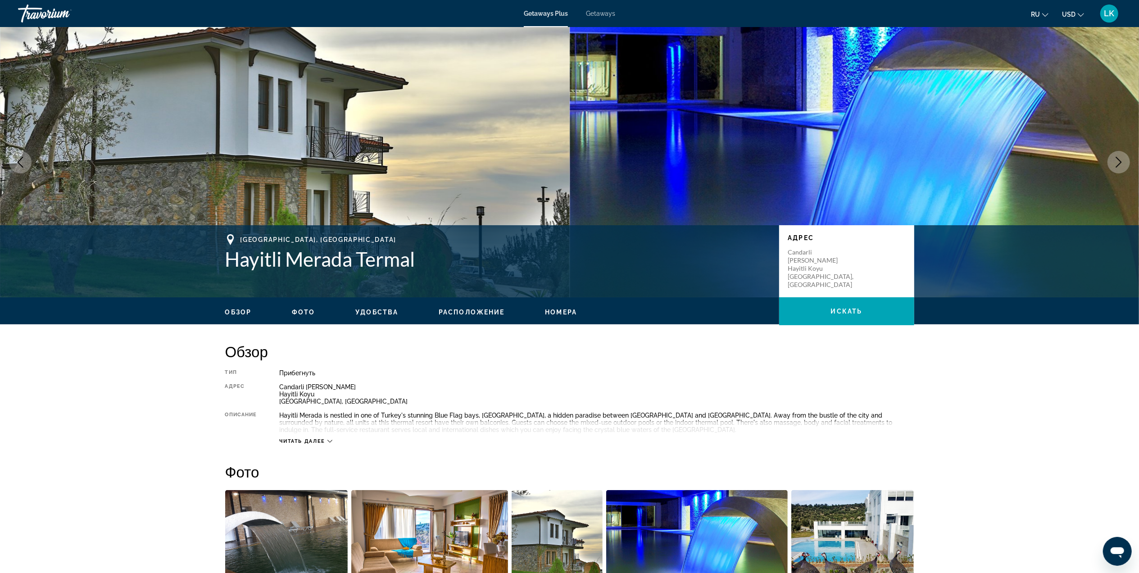
click at [1113, 161] on icon "Next image" at bounding box center [1118, 162] width 11 height 11
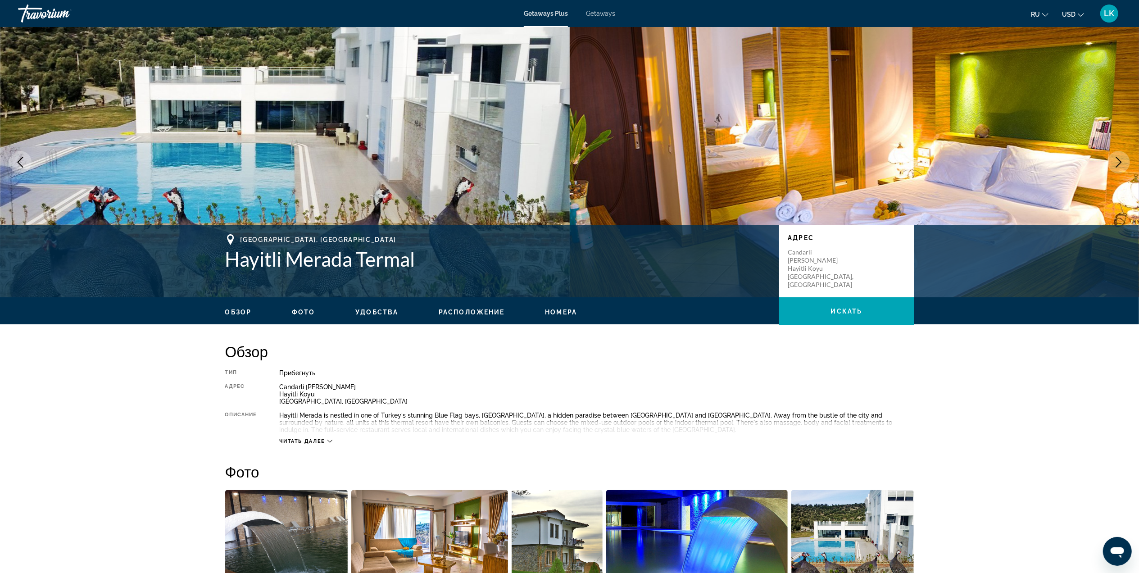
click at [1115, 160] on icon "Next image" at bounding box center [1118, 162] width 11 height 11
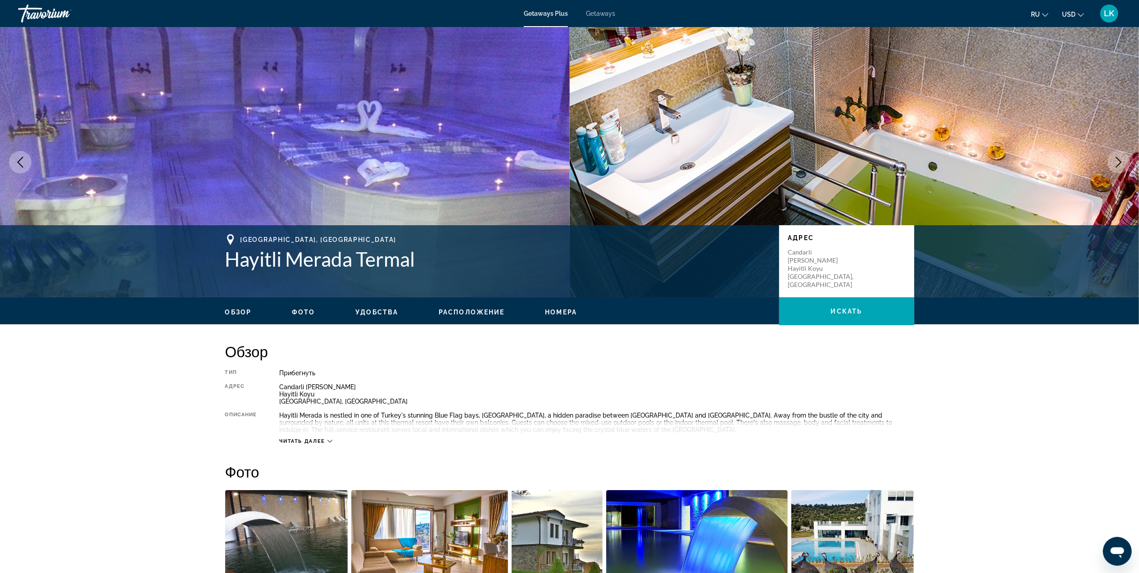
click at [1118, 157] on icon "Next image" at bounding box center [1118, 162] width 11 height 11
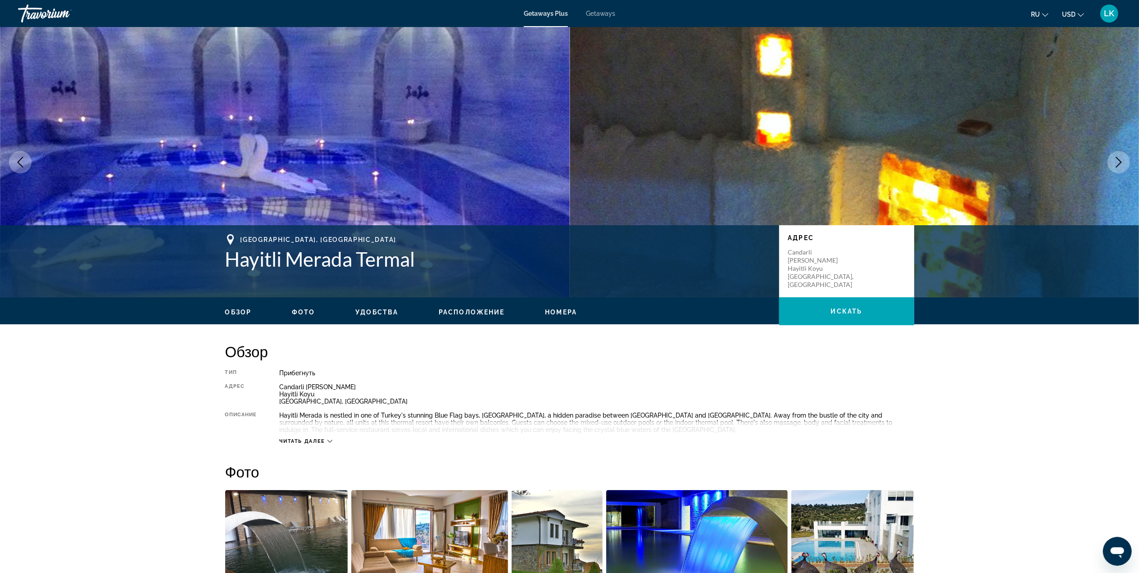
click at [1118, 157] on icon "Next image" at bounding box center [1118, 162] width 11 height 11
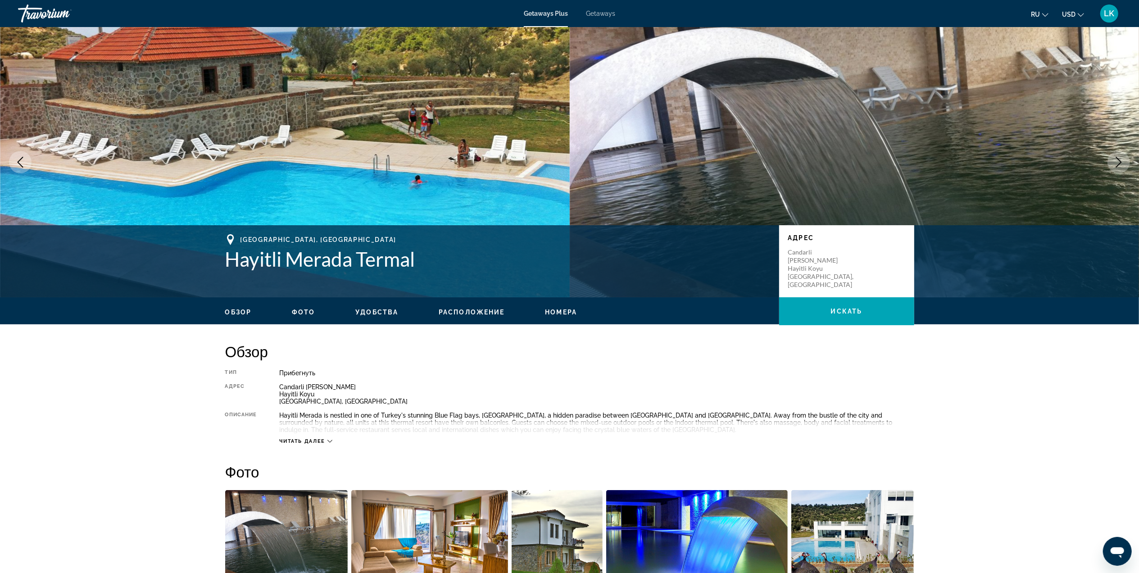
click at [1118, 157] on icon "Next image" at bounding box center [1118, 162] width 11 height 11
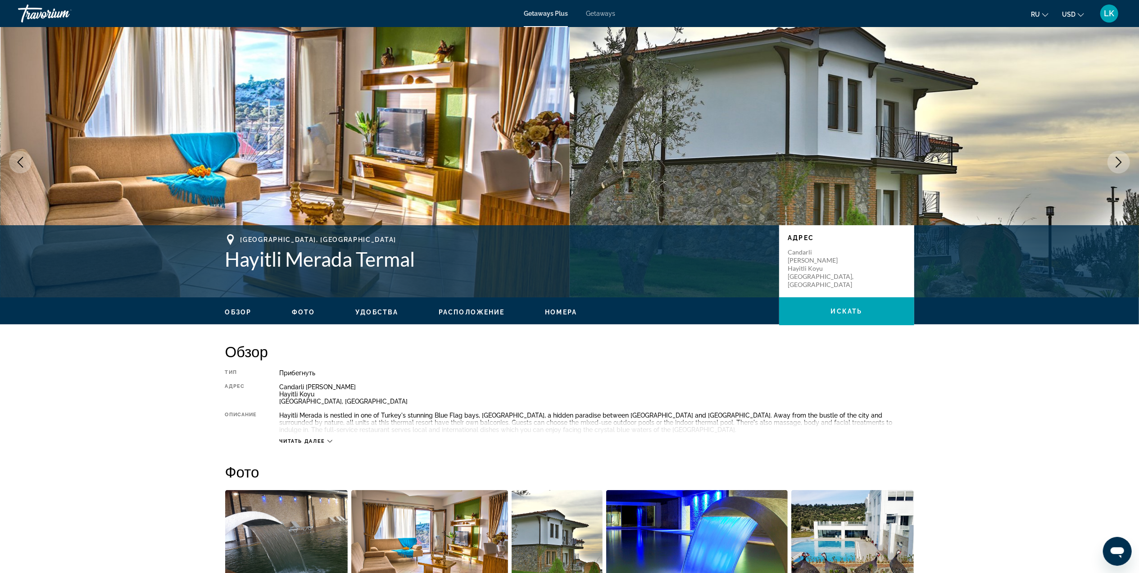
click at [1118, 157] on icon "Next image" at bounding box center [1118, 162] width 11 height 11
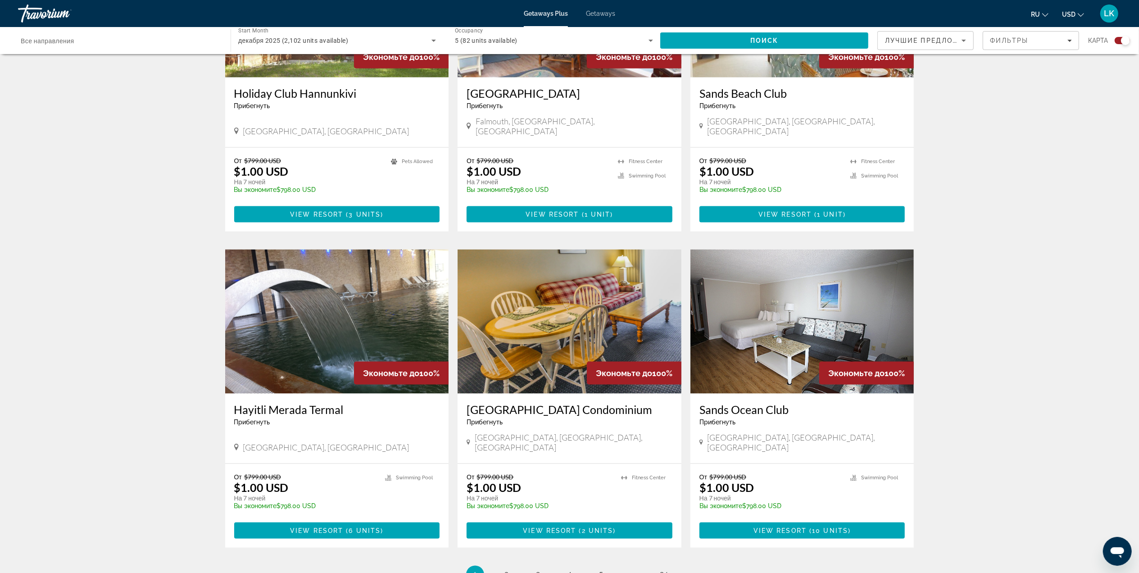
scroll to position [1096, 0]
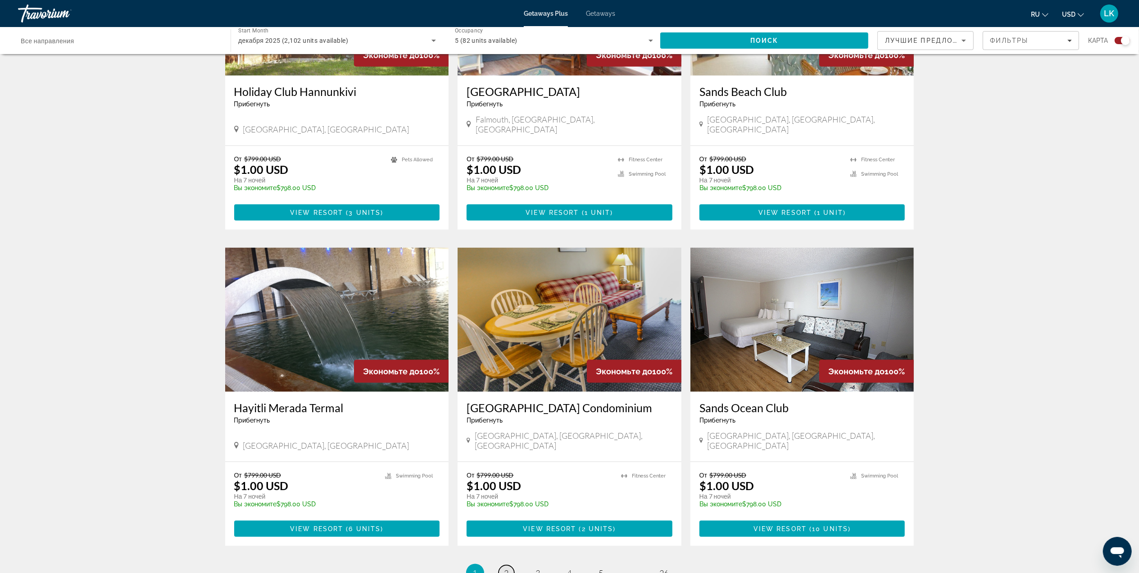
click at [505, 568] on span "2" at bounding box center [506, 573] width 5 height 10
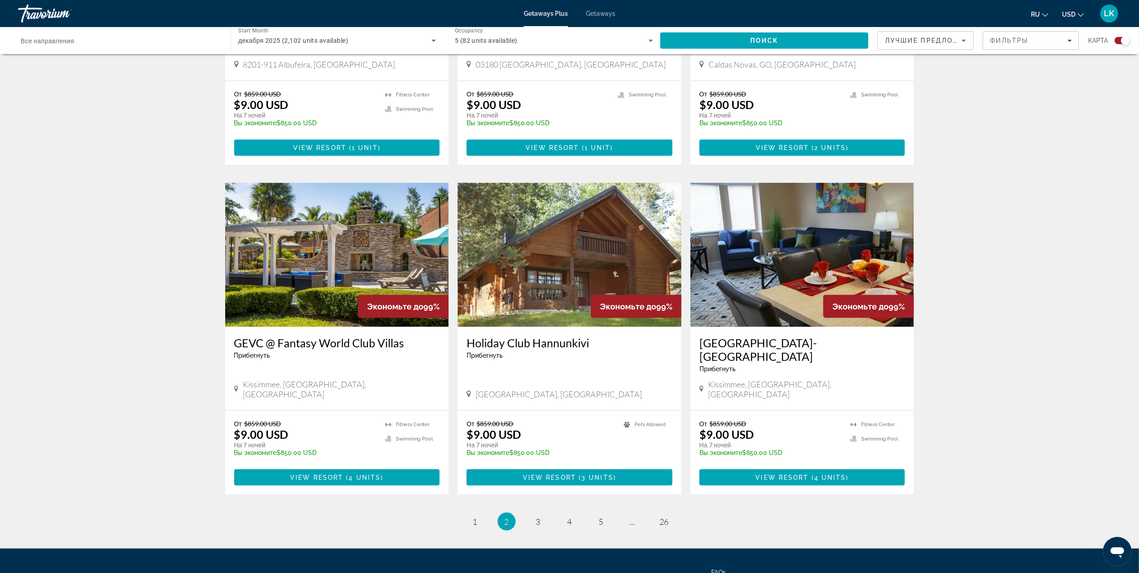
scroll to position [1097, 0]
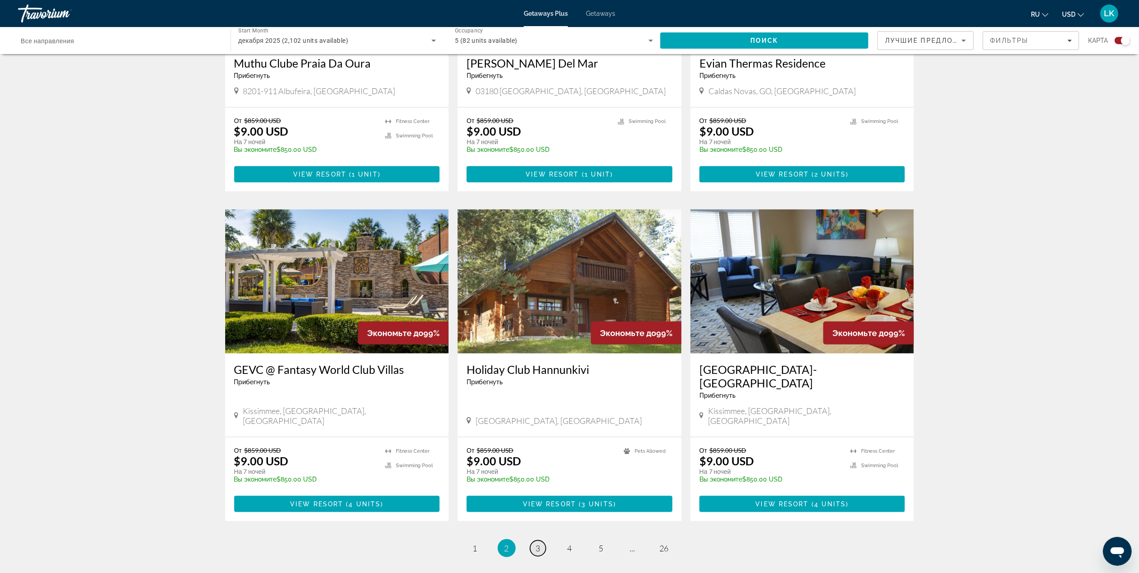
click at [533, 540] on link "page 3" at bounding box center [538, 548] width 16 height 16
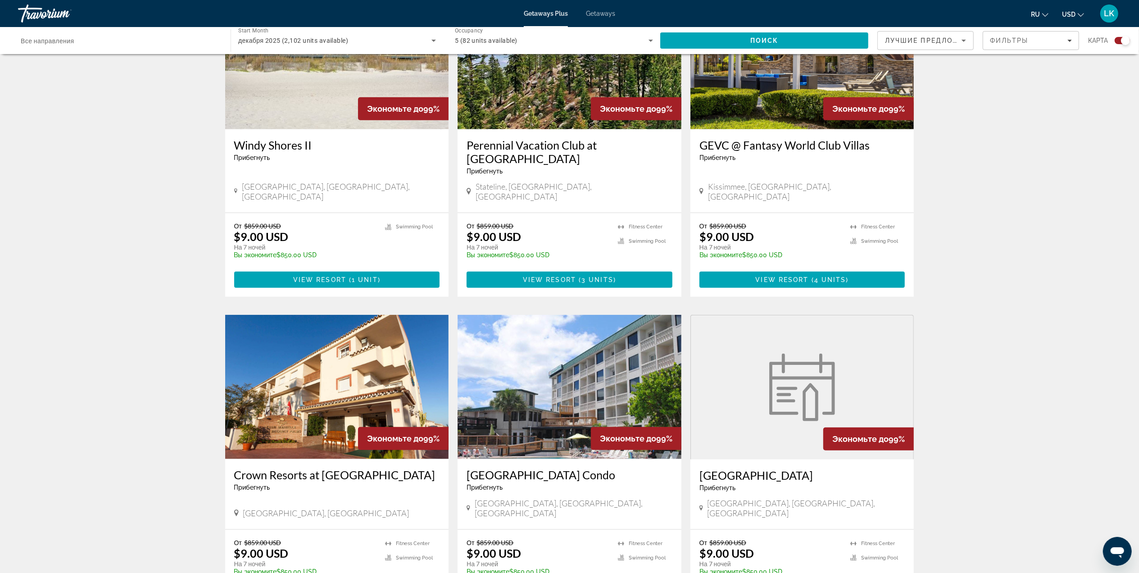
scroll to position [698, 0]
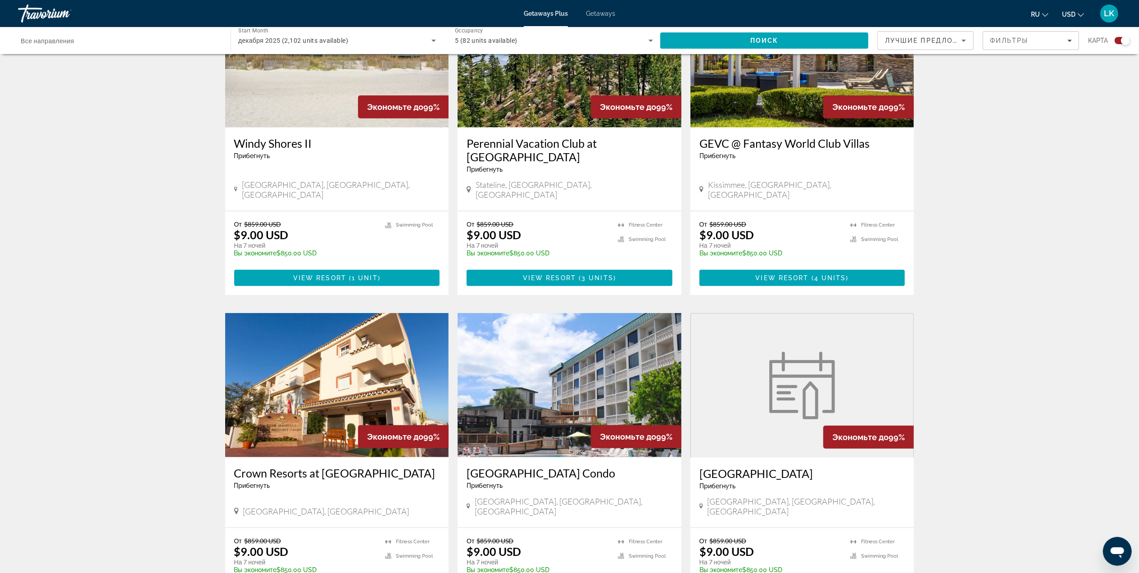
click at [367, 366] on img "Main content" at bounding box center [337, 385] width 224 height 144
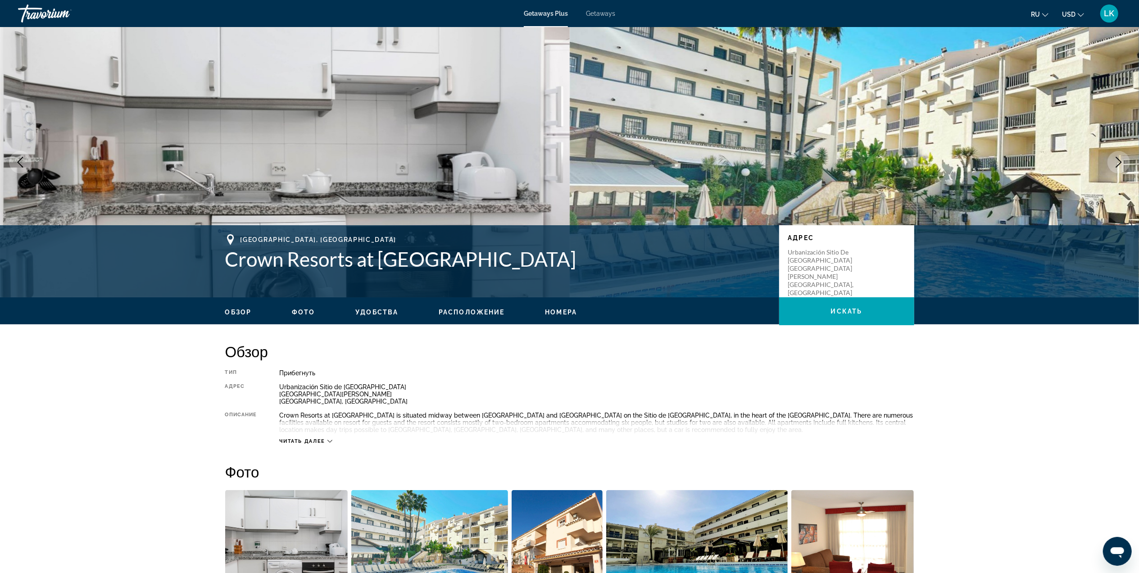
click at [1115, 154] on button "Next image" at bounding box center [1118, 162] width 23 height 23
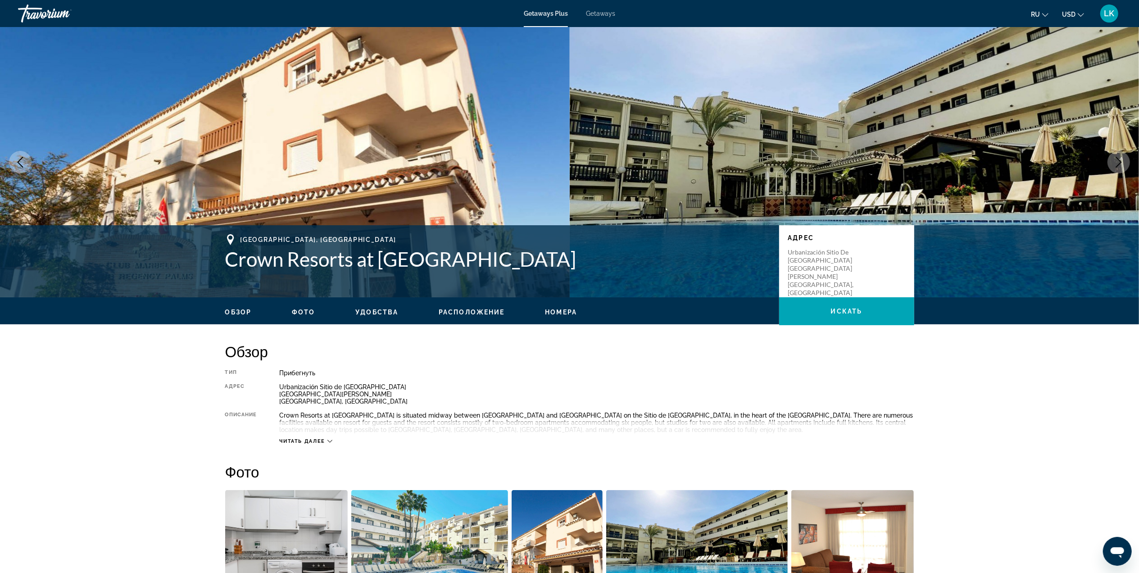
click at [1115, 154] on button "Next image" at bounding box center [1118, 162] width 23 height 23
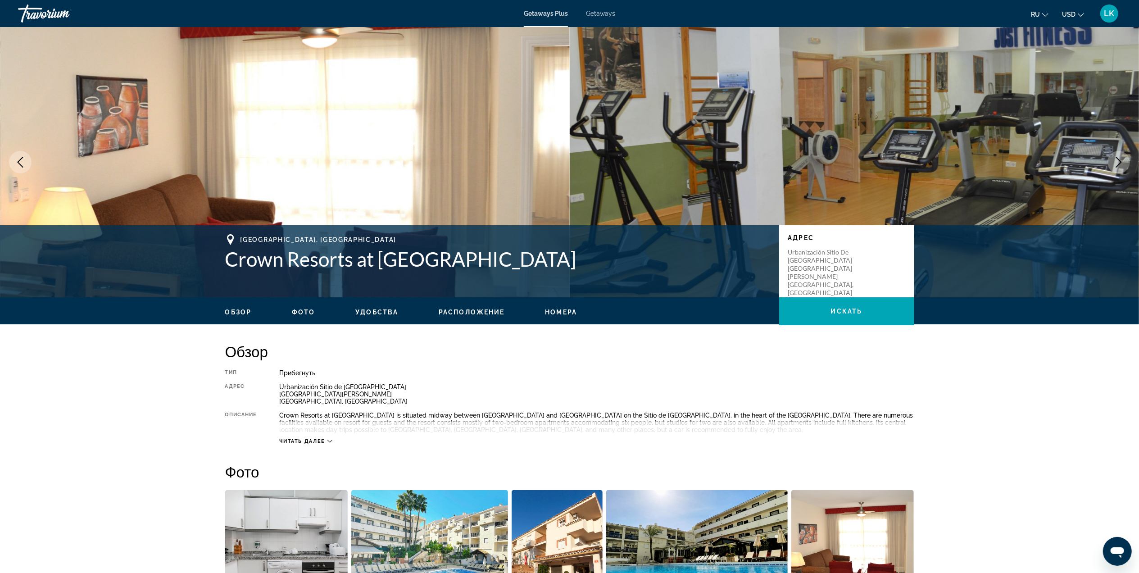
click at [1115, 154] on button "Next image" at bounding box center [1118, 162] width 23 height 23
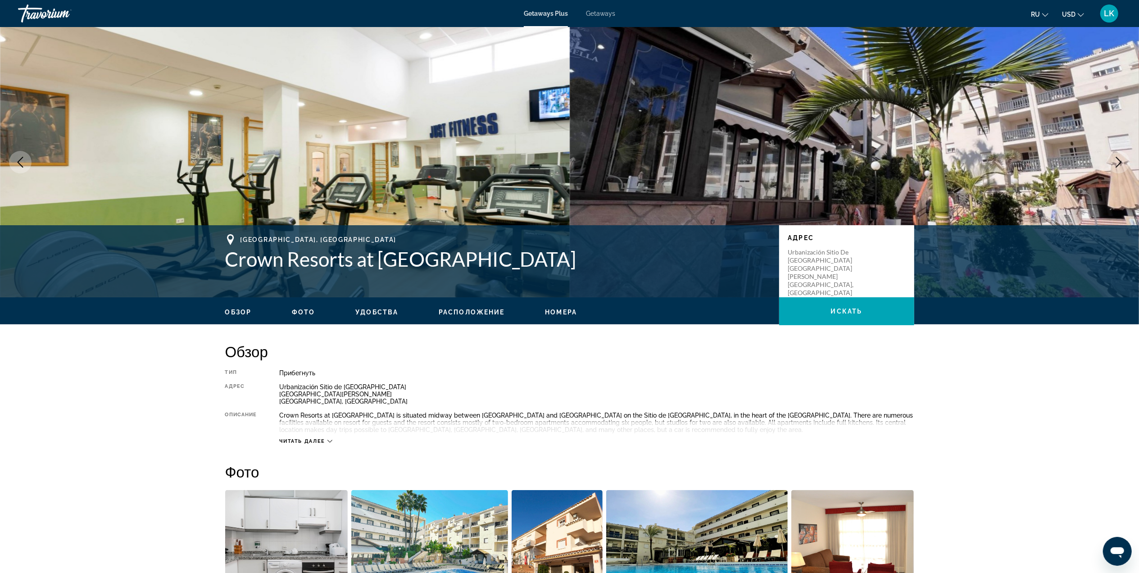
click at [1115, 154] on button "Next image" at bounding box center [1118, 162] width 23 height 23
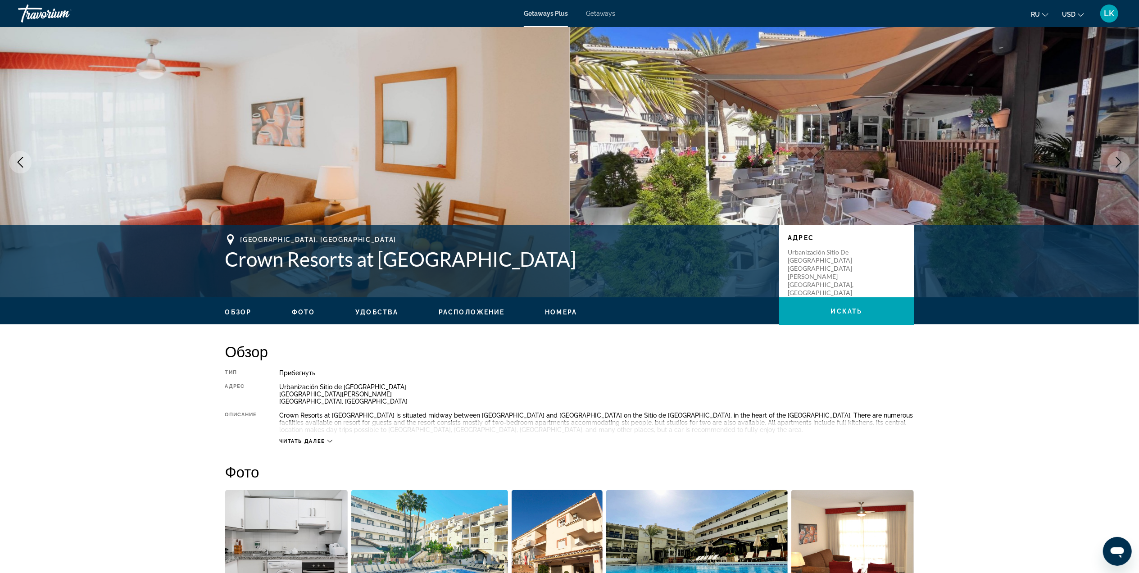
click at [1115, 154] on button "Next image" at bounding box center [1118, 162] width 23 height 23
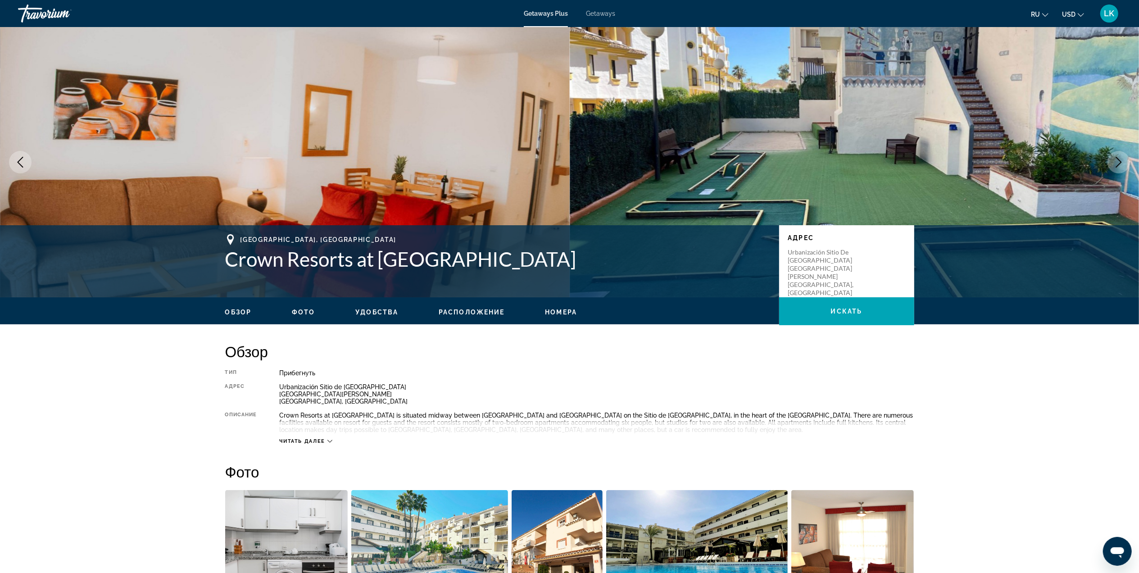
click at [1115, 154] on button "Next image" at bounding box center [1118, 162] width 23 height 23
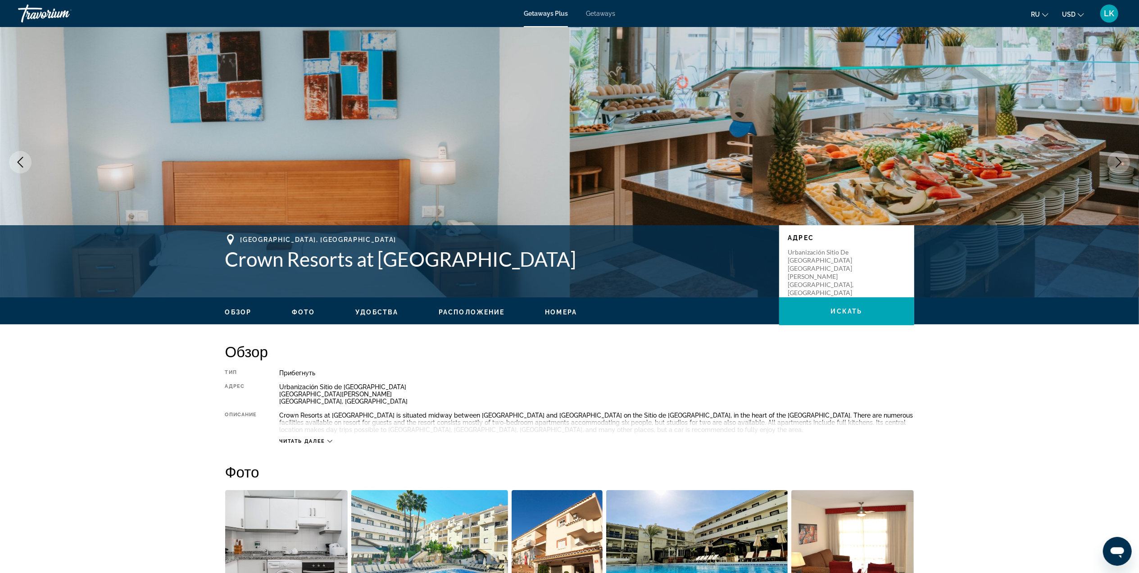
click at [1115, 154] on button "Next image" at bounding box center [1118, 162] width 23 height 23
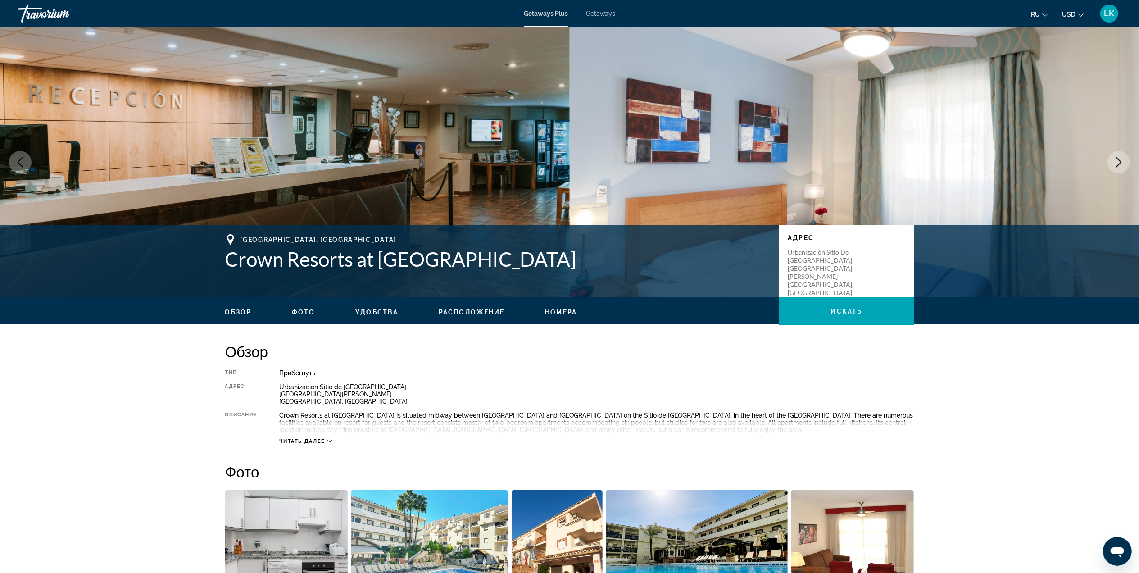
click at [1115, 154] on button "Next image" at bounding box center [1118, 162] width 23 height 23
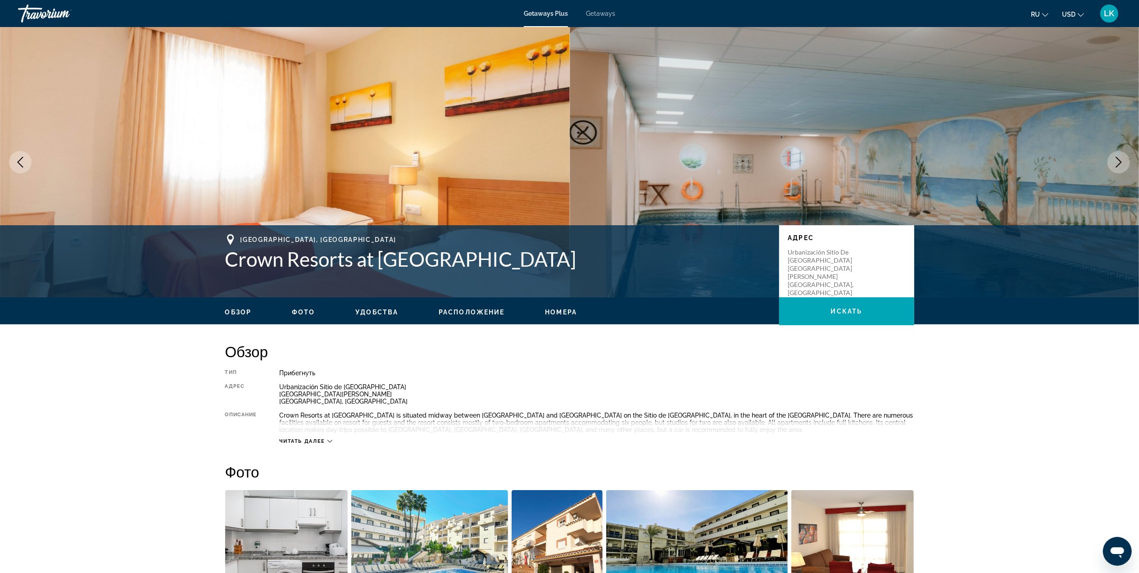
click at [1115, 154] on button "Next image" at bounding box center [1118, 162] width 23 height 23
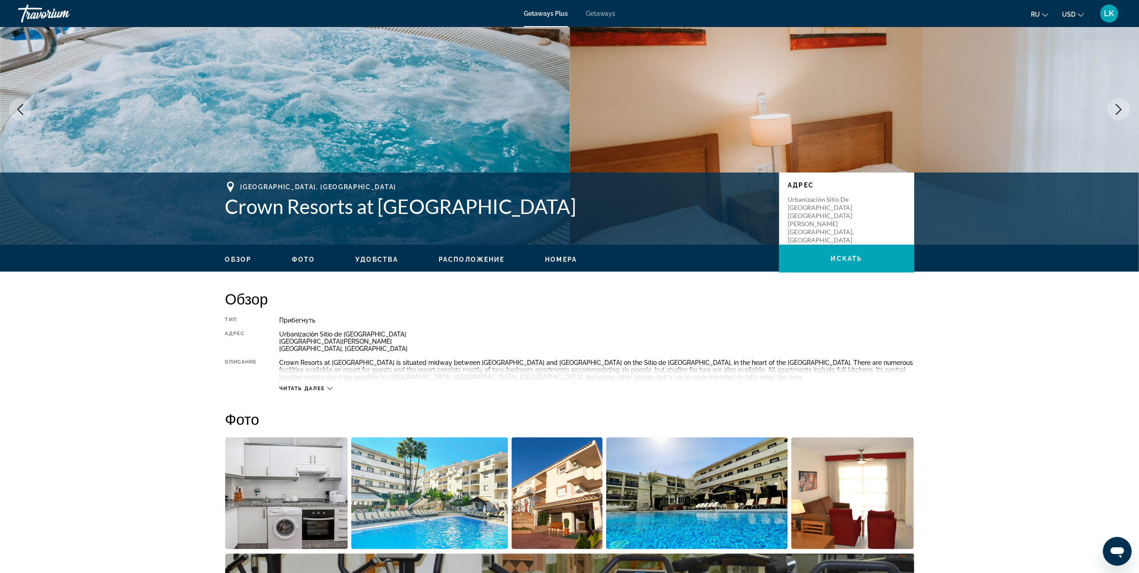
scroll to position [55, 0]
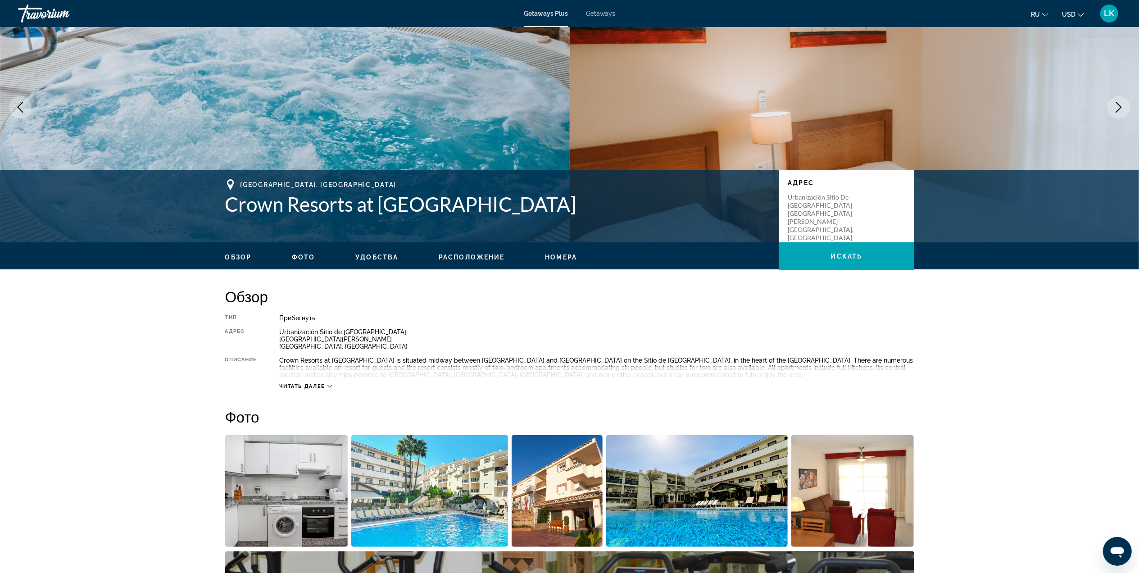
click at [1119, 100] on button "Next image" at bounding box center [1118, 107] width 23 height 23
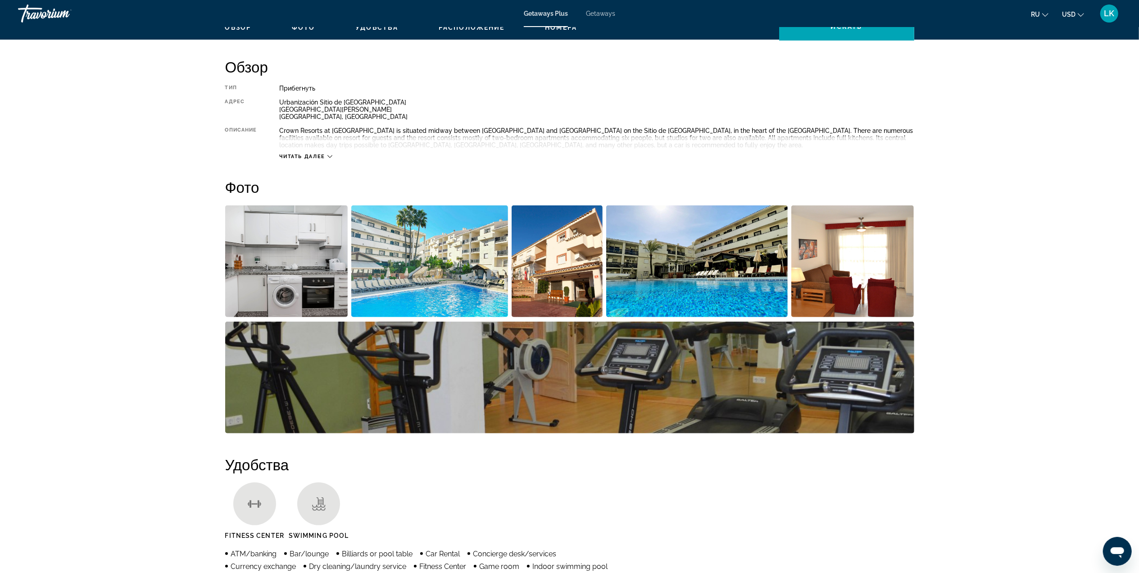
scroll to position [0, 0]
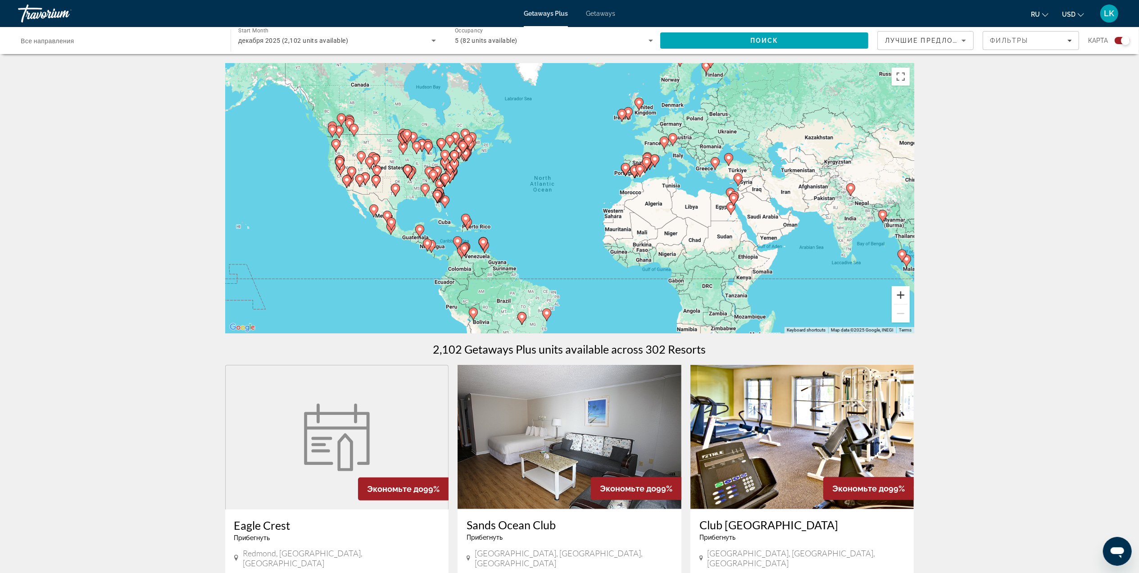
click at [897, 297] on button "Zoom in" at bounding box center [901, 295] width 18 height 18
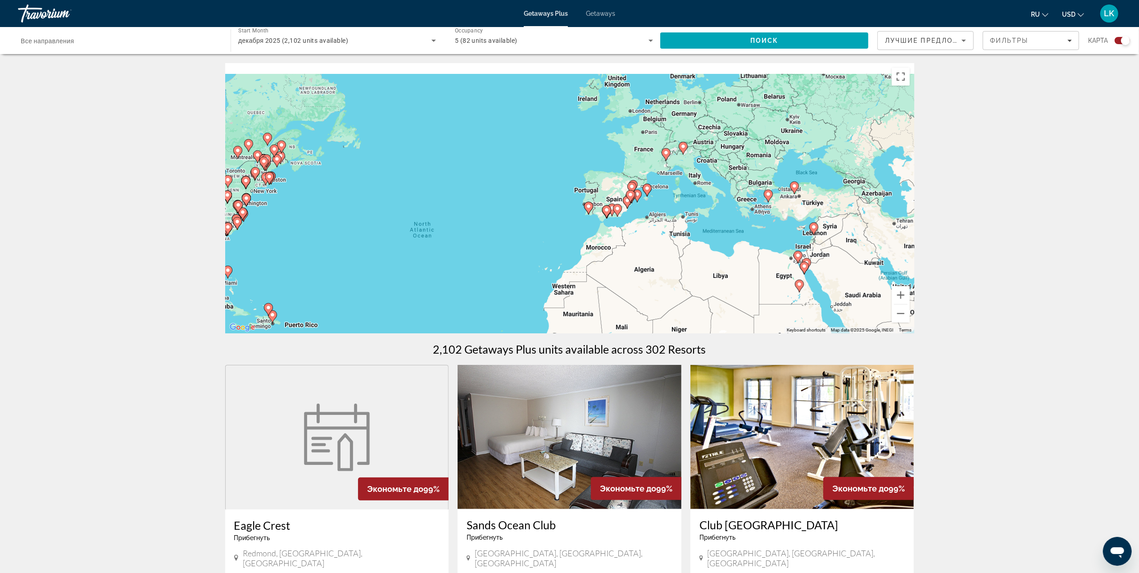
drag, startPoint x: 787, startPoint y: 193, endPoint x: 715, endPoint y: 233, distance: 82.2
click at [715, 233] on div "To activate drag with keyboard, press Alt + Enter. Once in keyboard drag state,…" at bounding box center [569, 198] width 689 height 270
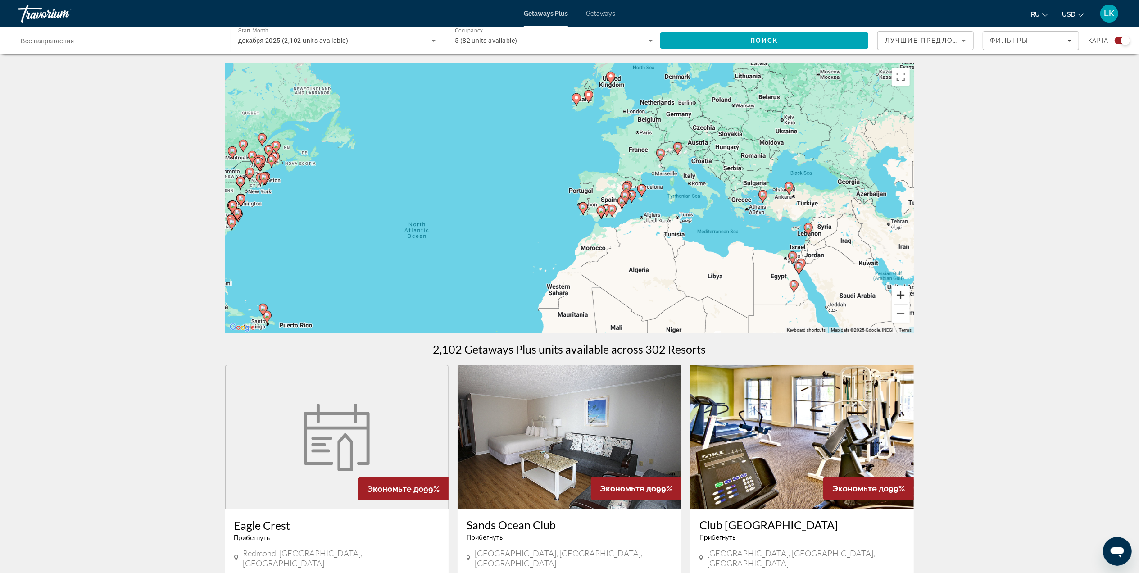
click at [897, 295] on button "Zoom in" at bounding box center [901, 295] width 18 height 18
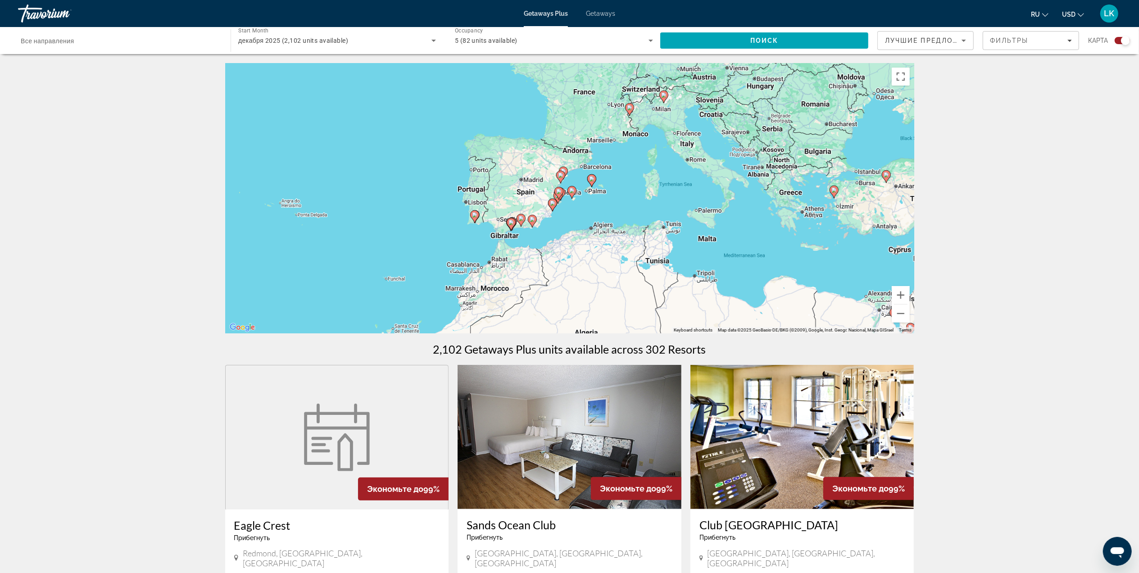
drag, startPoint x: 816, startPoint y: 206, endPoint x: 692, endPoint y: 197, distance: 125.1
click at [692, 197] on div "To activate drag with keyboard, press Alt + Enter. Once in keyboard drag state,…" at bounding box center [569, 198] width 689 height 270
click at [512, 222] on image "Main content" at bounding box center [510, 221] width 5 height 5
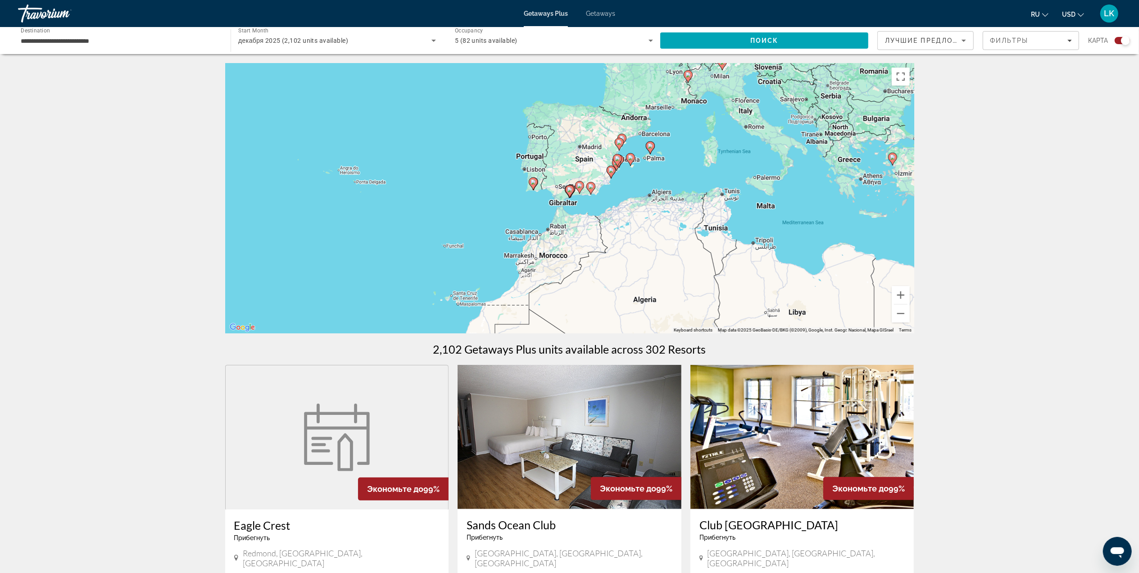
click at [567, 194] on gmp-advanced-marker "Main content" at bounding box center [569, 192] width 9 height 14
type input "**********"
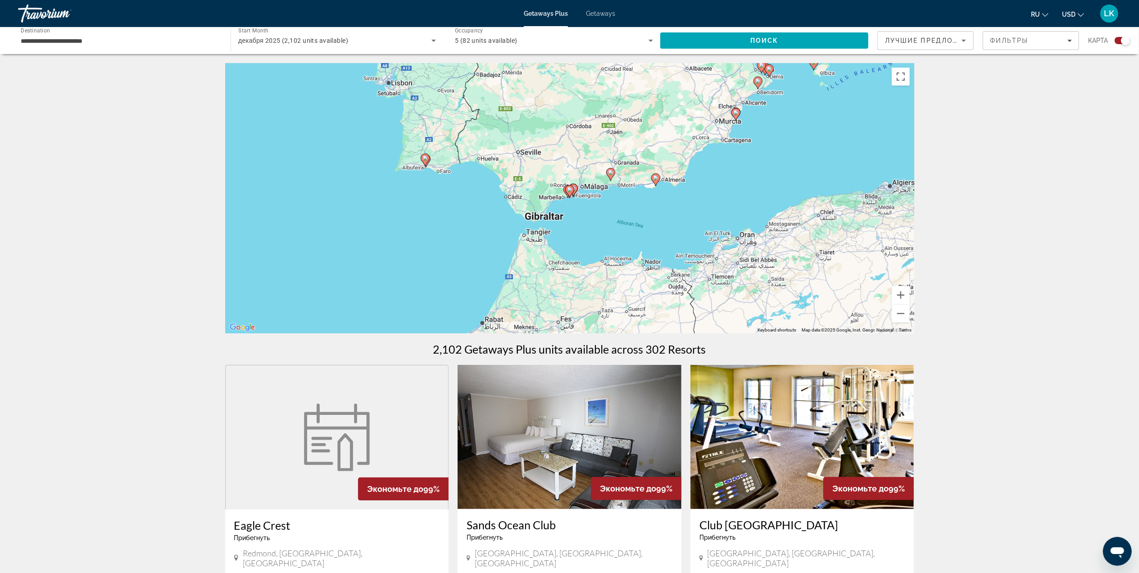
click at [566, 193] on icon "Main content" at bounding box center [569, 191] width 9 height 13
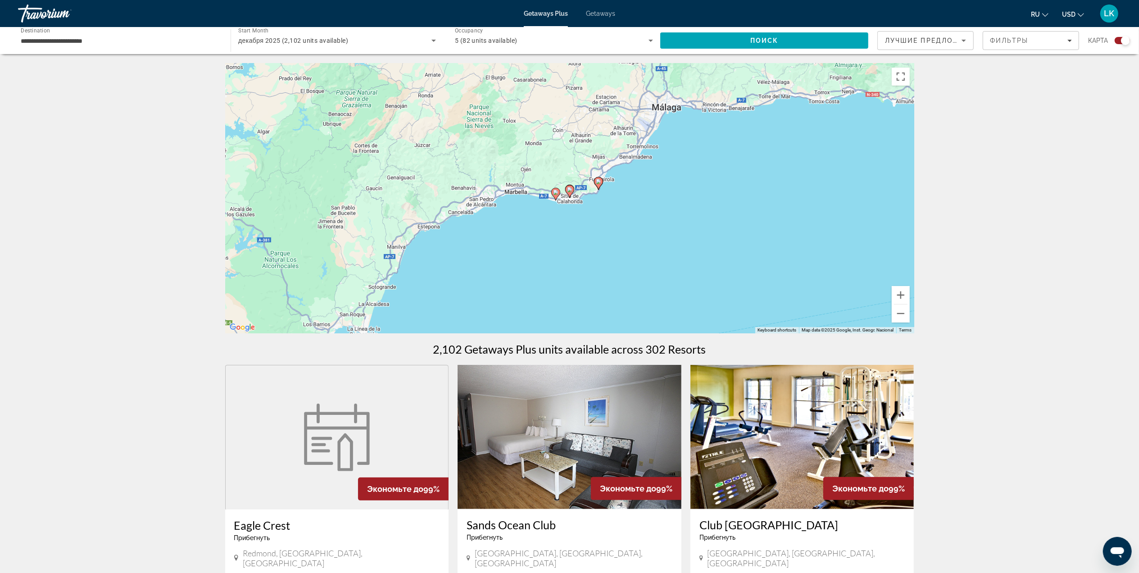
click at [554, 193] on image "Main content" at bounding box center [555, 192] width 5 height 5
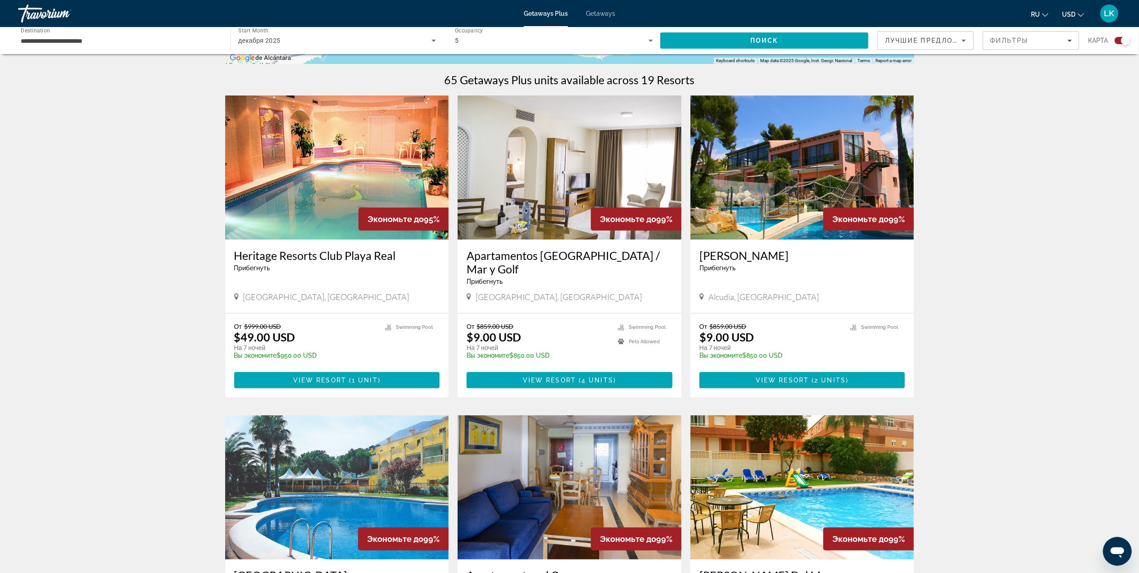
scroll to position [266, 0]
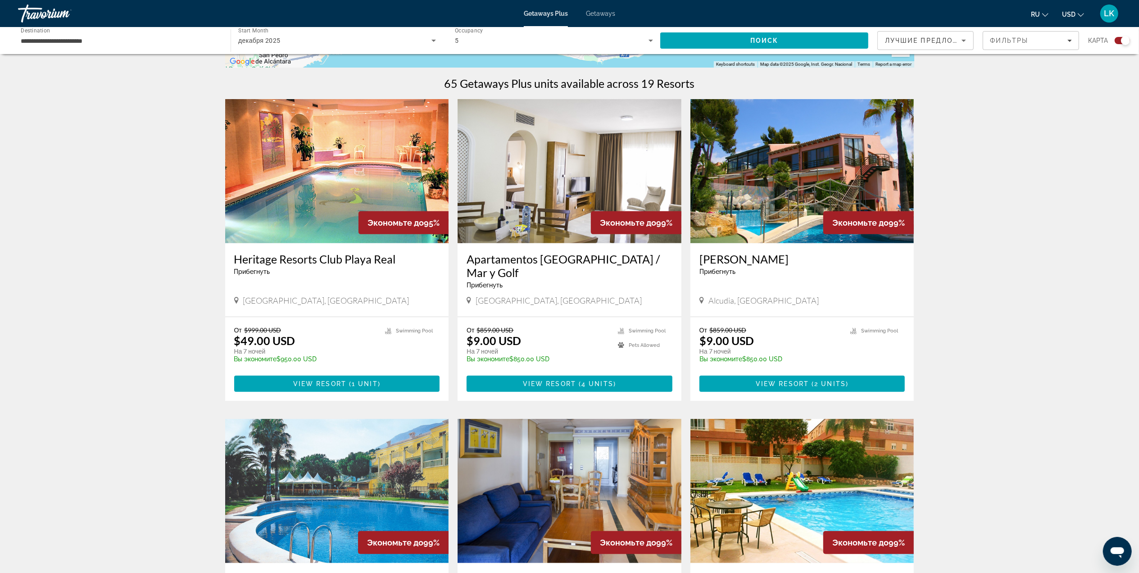
click at [382, 170] on img "Main content" at bounding box center [337, 171] width 224 height 144
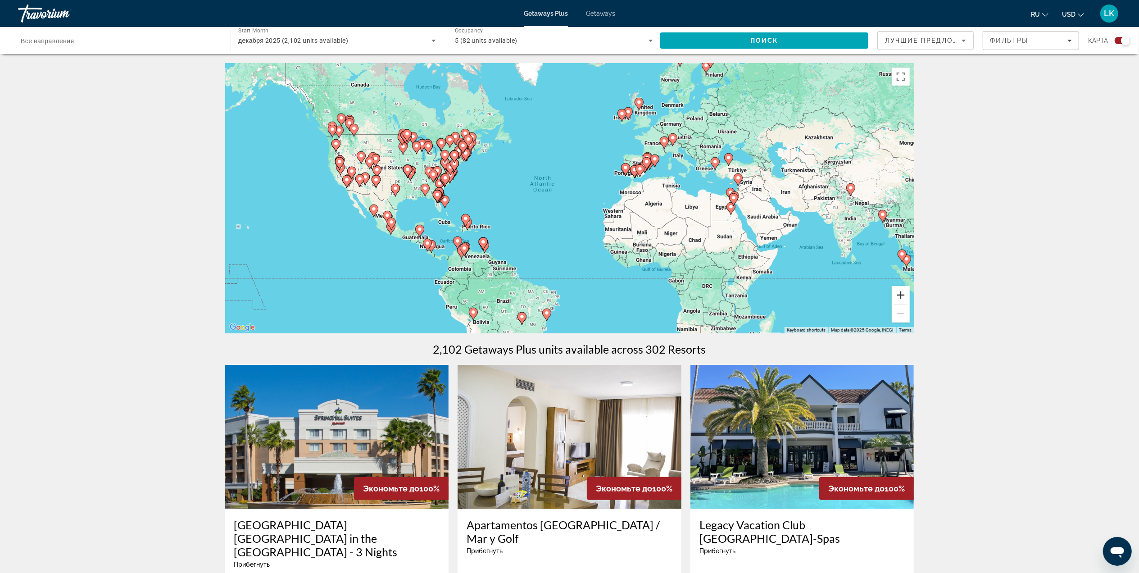
click at [899, 294] on button "Zoom in" at bounding box center [901, 295] width 18 height 18
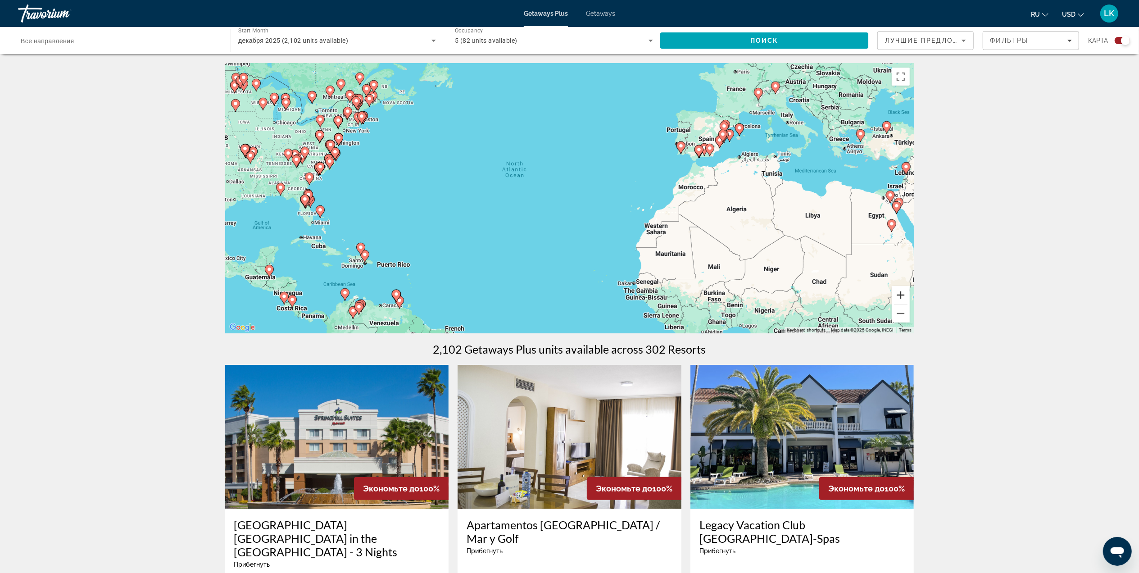
click at [899, 294] on button "Zoom in" at bounding box center [901, 295] width 18 height 18
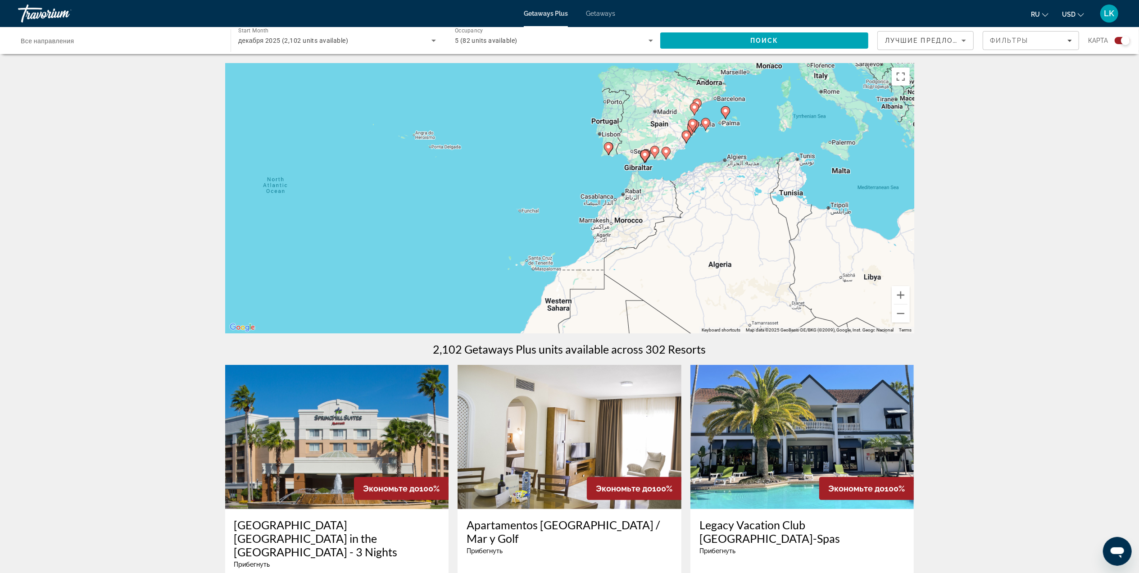
drag, startPoint x: 838, startPoint y: 179, endPoint x: 640, endPoint y: 224, distance: 202.7
click at [640, 224] on div "To activate drag with keyboard, press Alt + Enter. Once in keyboard drag state,…" at bounding box center [569, 198] width 689 height 270
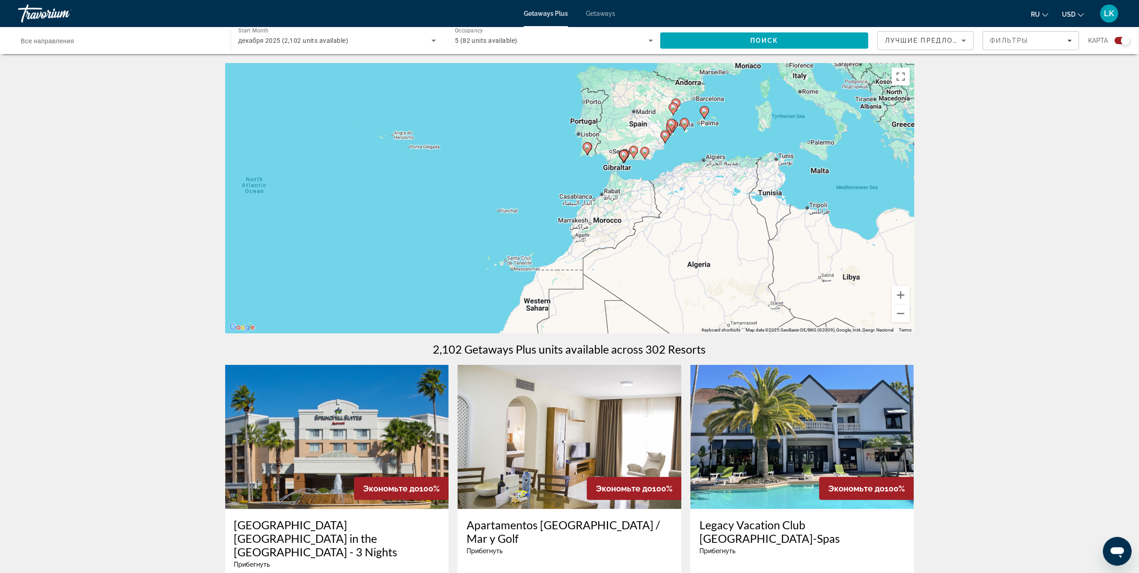
click at [621, 154] on image "Main content" at bounding box center [623, 154] width 5 height 5
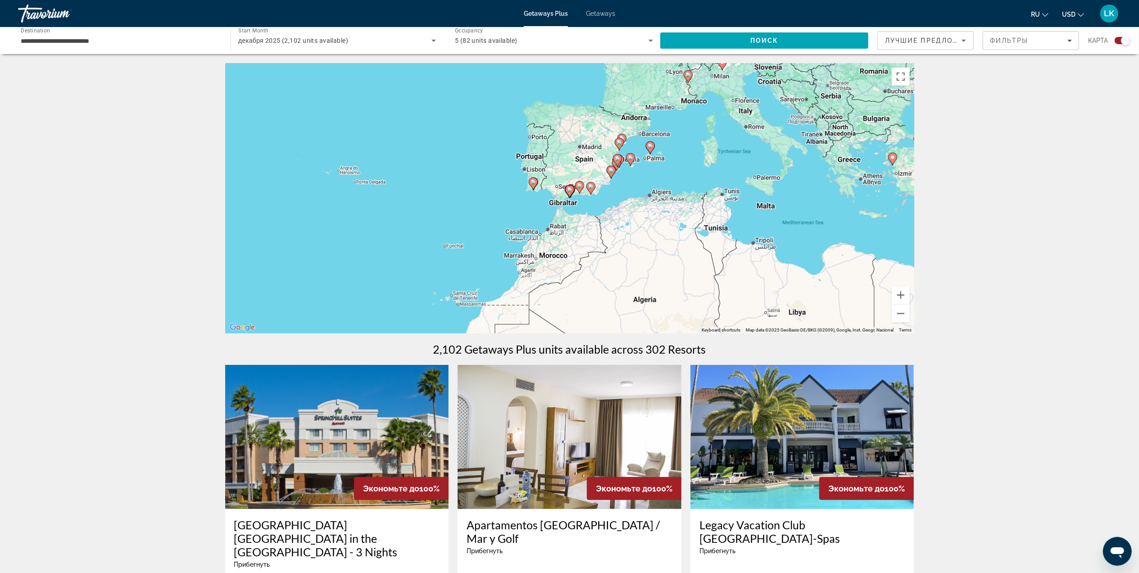
click at [652, 150] on gmp-advanced-marker "Main content" at bounding box center [650, 148] width 9 height 14
type input "**********"
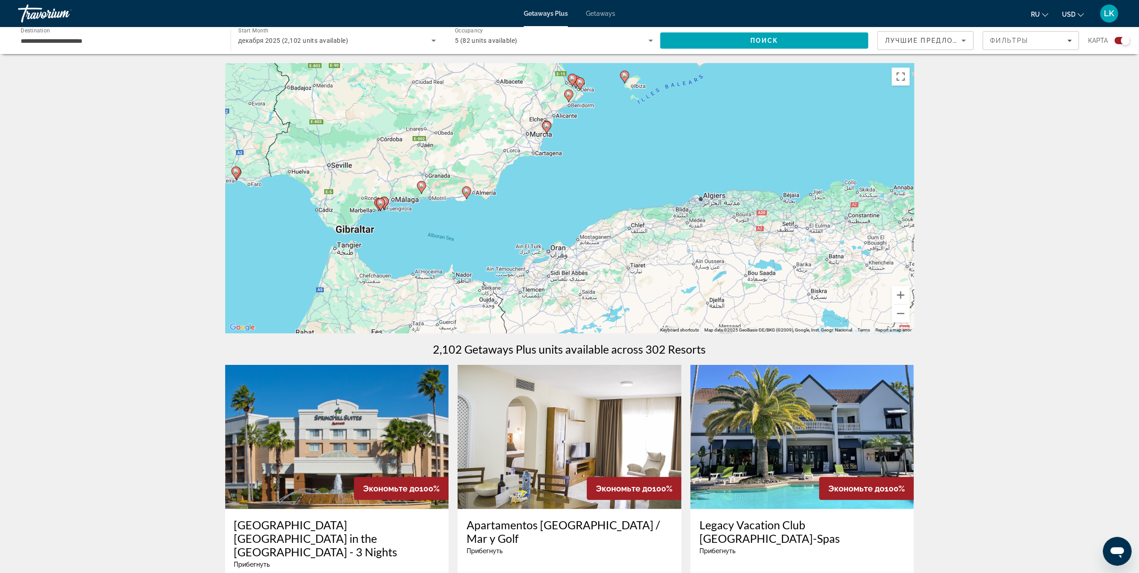
drag, startPoint x: 347, startPoint y: 287, endPoint x: 481, endPoint y: 123, distance: 211.8
click at [481, 123] on div "To activate drag with keyboard, press Alt + Enter. Once in keyboard drag state,…" at bounding box center [569, 198] width 689 height 270
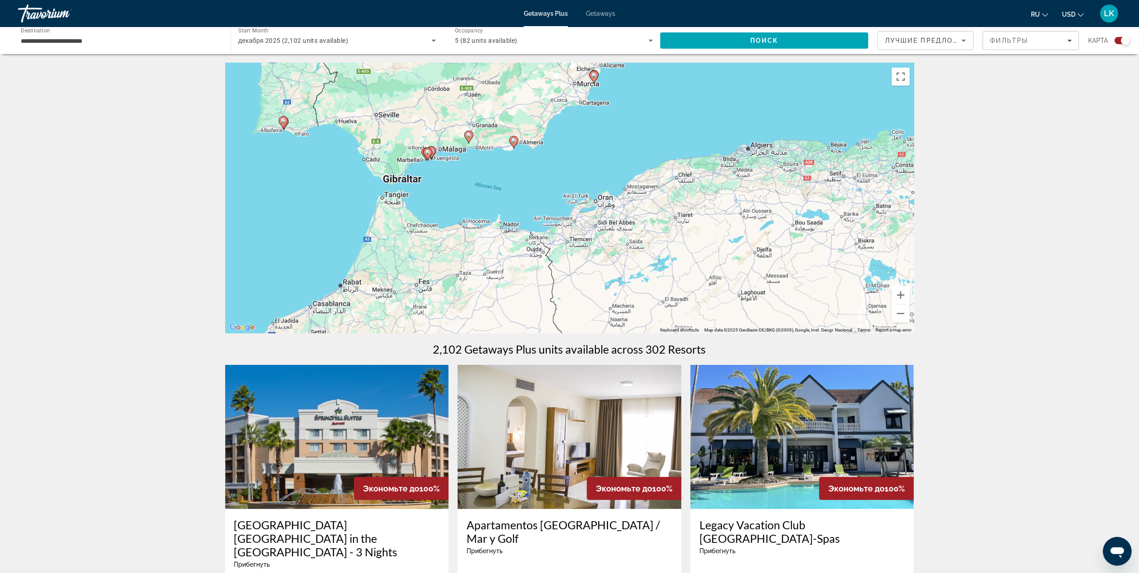
drag, startPoint x: 358, startPoint y: 200, endPoint x: 406, endPoint y: 149, distance: 70.4
click at [406, 149] on div "To activate drag with keyboard, press Alt + Enter. Once in keyboard drag state,…" at bounding box center [569, 198] width 689 height 270
click at [426, 154] on image "Main content" at bounding box center [427, 152] width 5 height 5
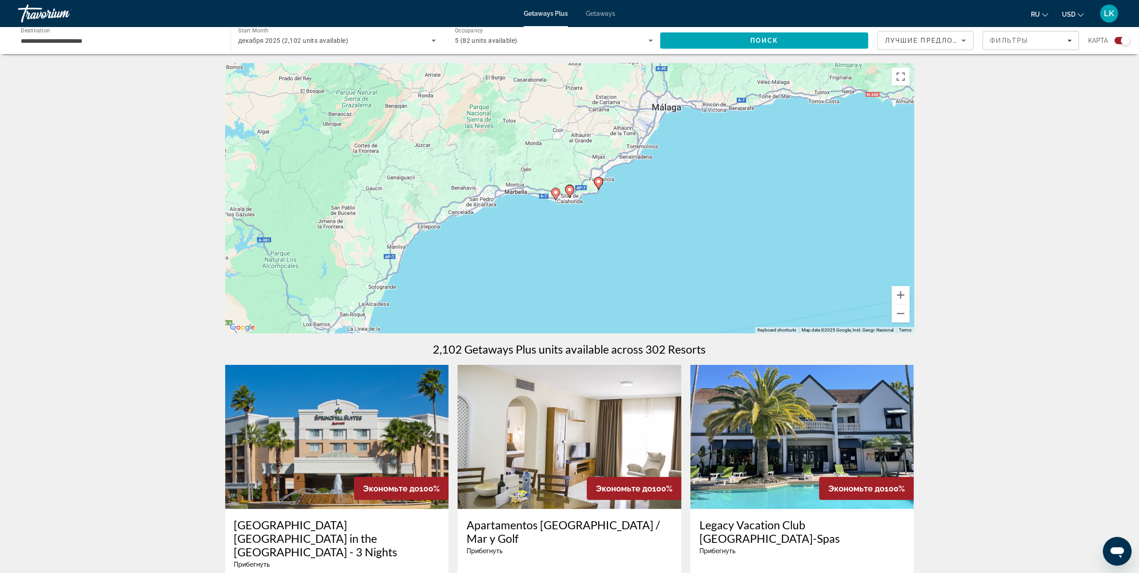
drag, startPoint x: 503, startPoint y: 226, endPoint x: 502, endPoint y: 221, distance: 5.1
click at [502, 221] on div "To navigate, press the arrow keys. To activate drag with keyboard, press Alt + …" at bounding box center [569, 198] width 689 height 270
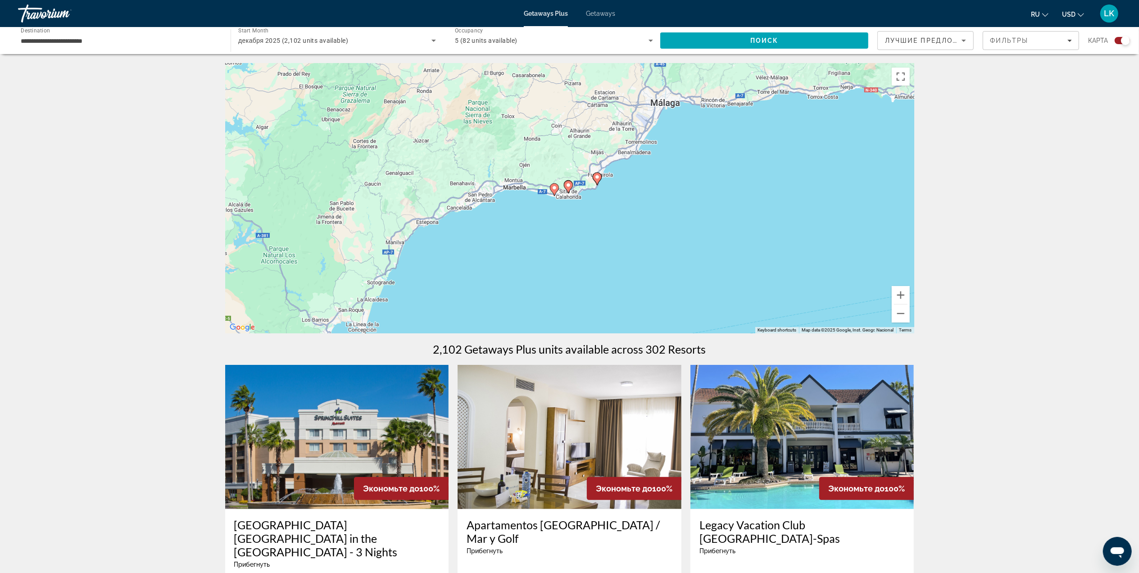
click at [598, 175] on image "Main content" at bounding box center [596, 176] width 5 height 5
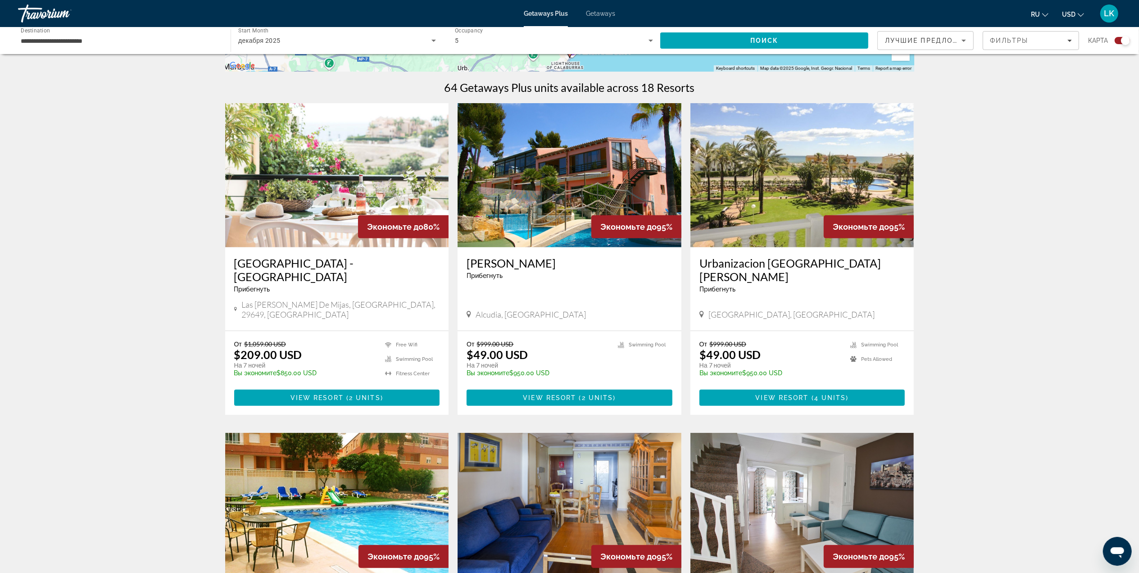
scroll to position [254, 0]
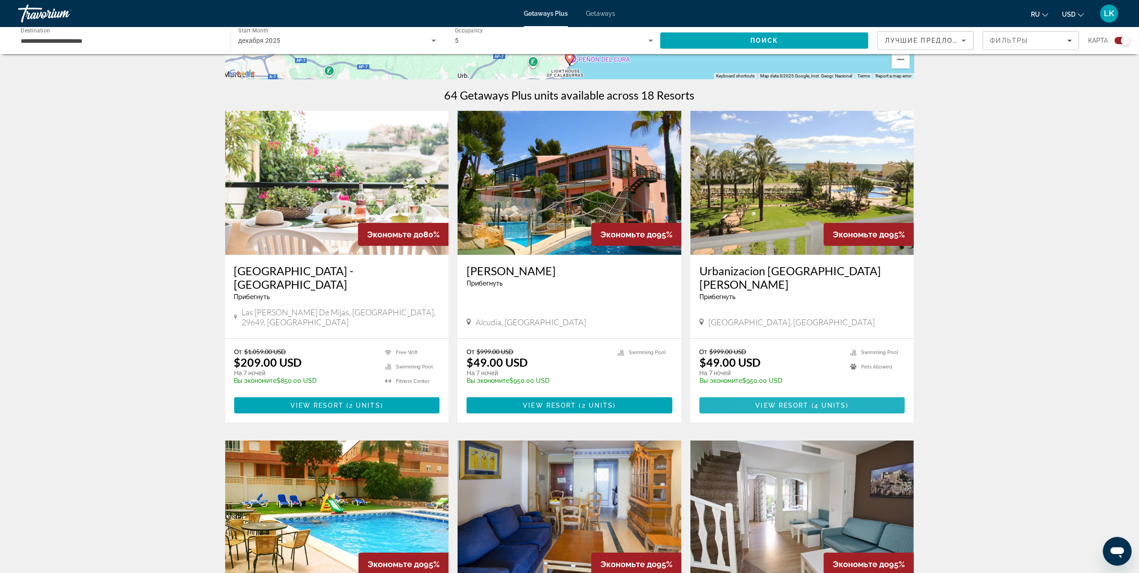
click at [763, 402] on span "View Resort" at bounding box center [782, 405] width 53 height 7
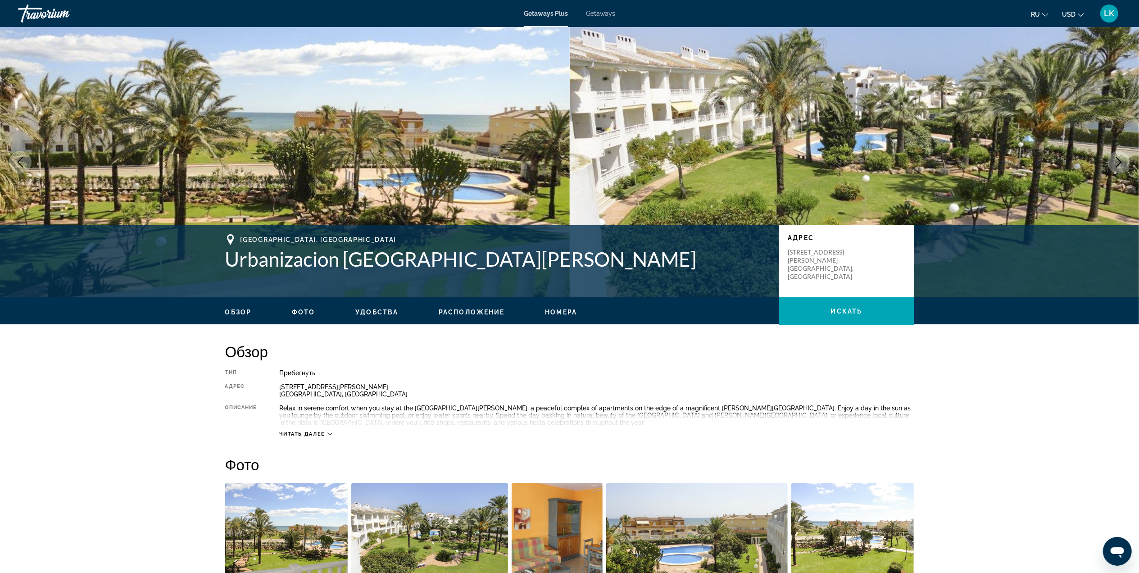
click at [1118, 153] on button "Next image" at bounding box center [1118, 162] width 23 height 23
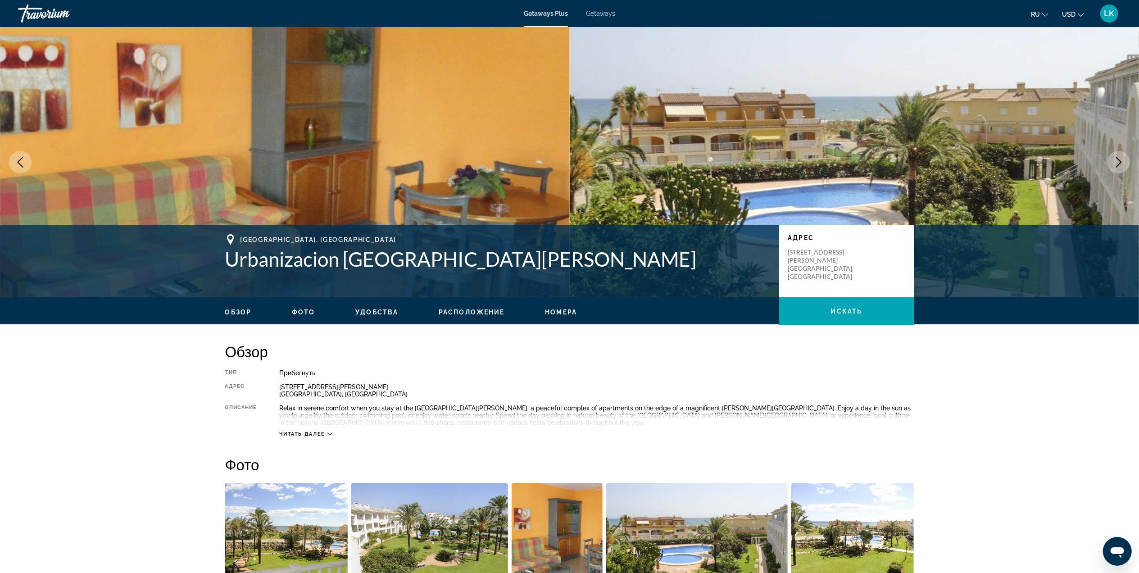
click at [1118, 153] on button "Next image" at bounding box center [1118, 162] width 23 height 23
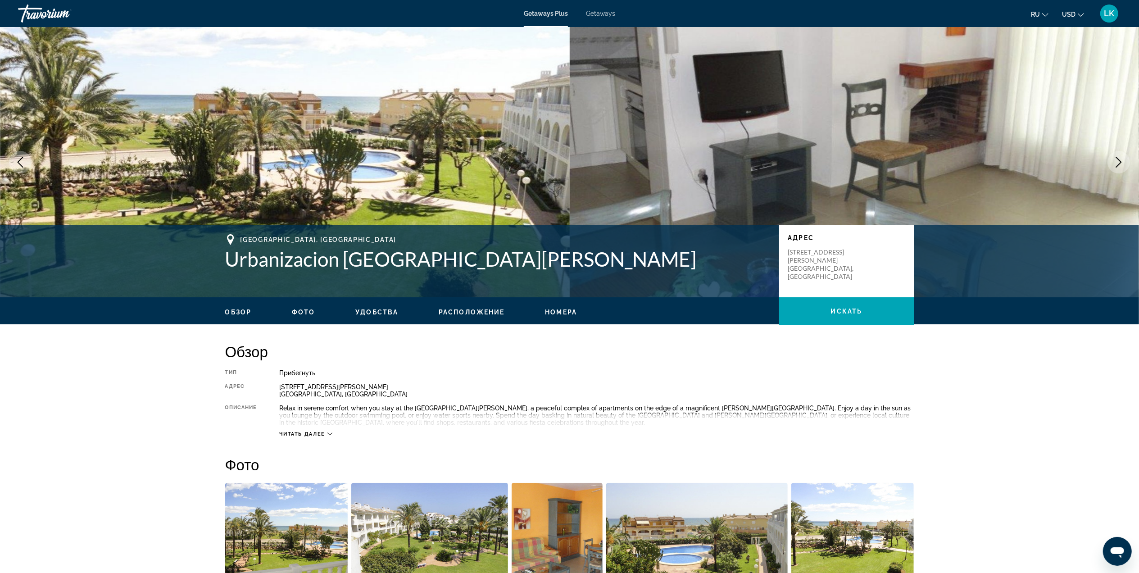
click at [1118, 153] on button "Next image" at bounding box center [1118, 162] width 23 height 23
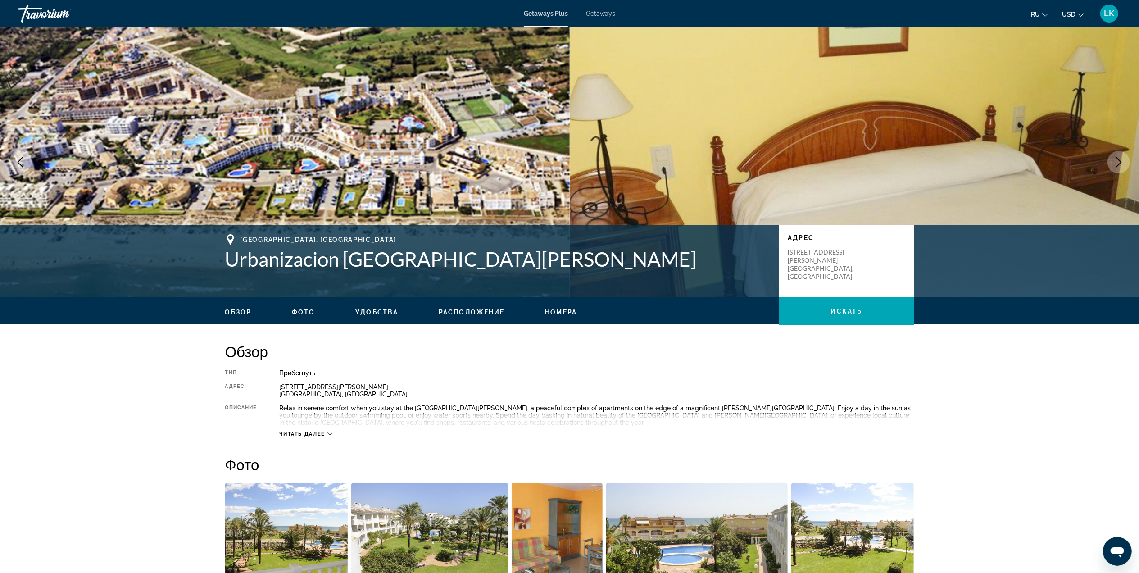
click at [1118, 153] on button "Next image" at bounding box center [1118, 162] width 23 height 23
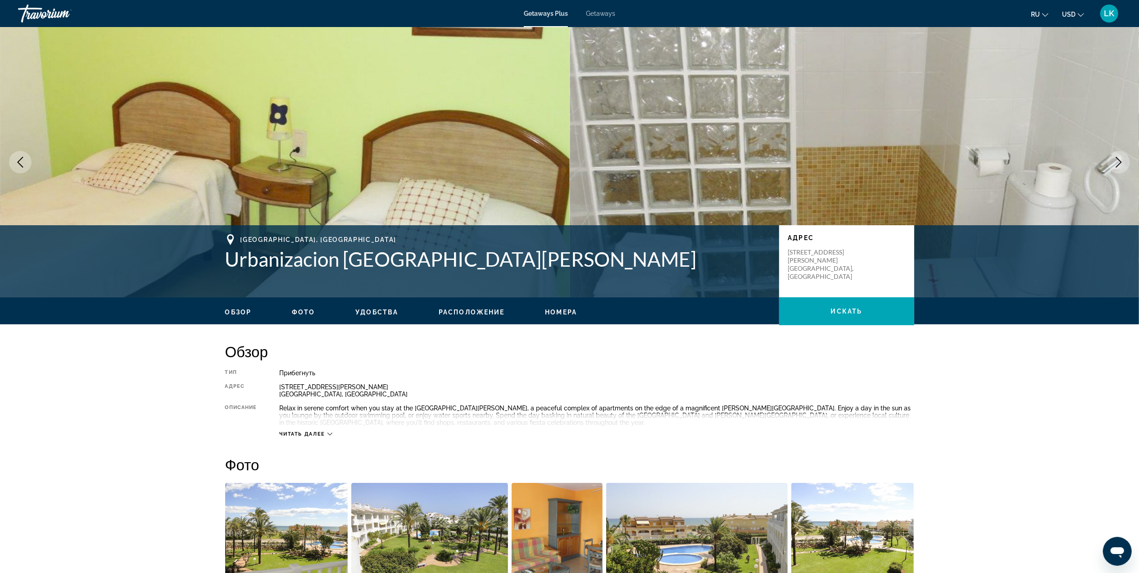
click at [1118, 153] on button "Next image" at bounding box center [1118, 162] width 23 height 23
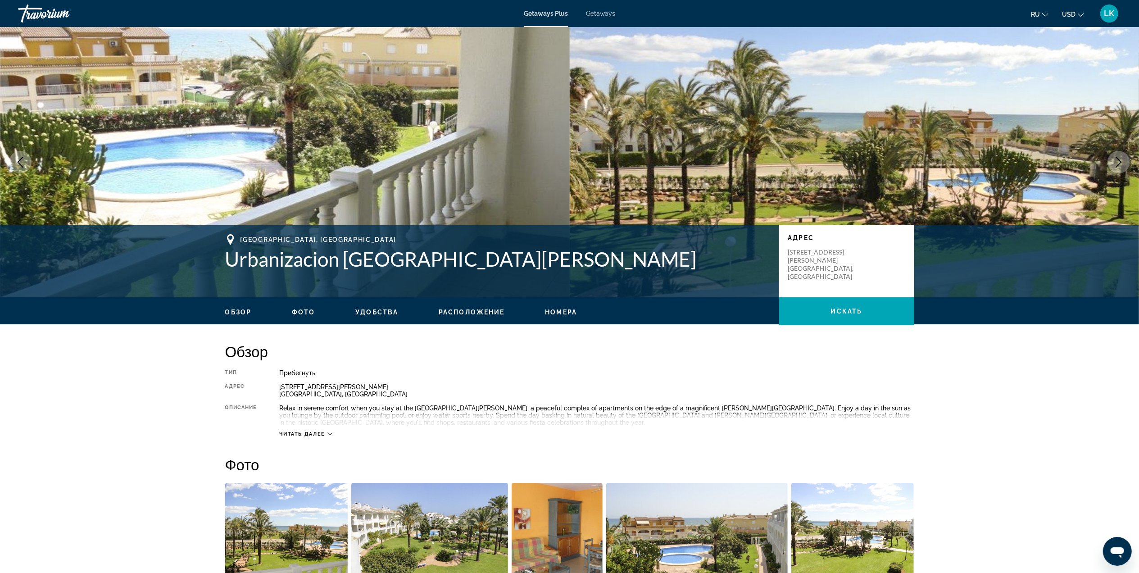
click at [1118, 153] on button "Next image" at bounding box center [1118, 162] width 23 height 23
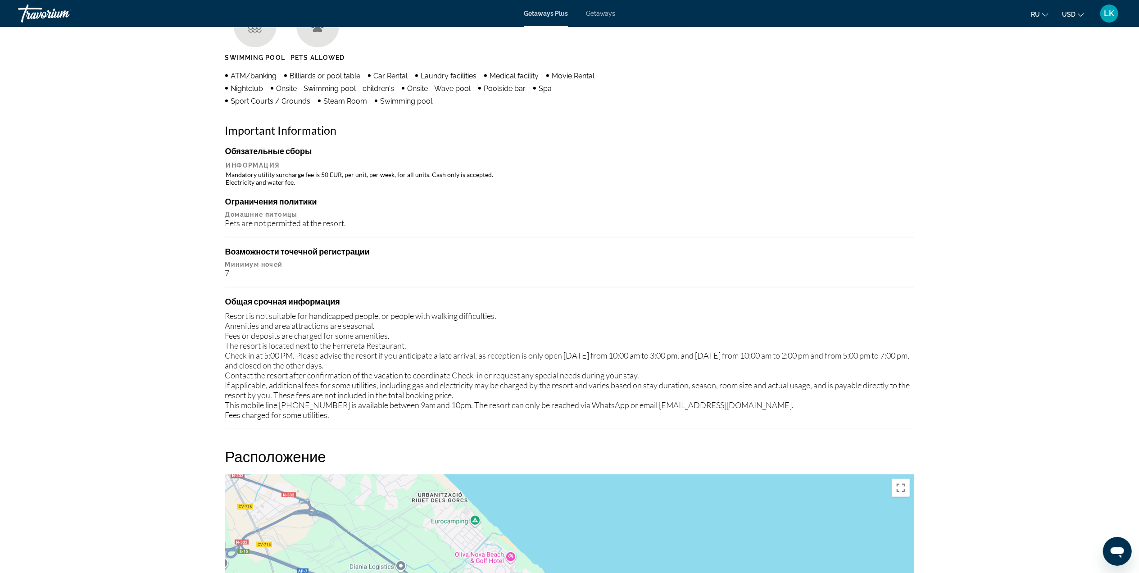
scroll to position [739, 0]
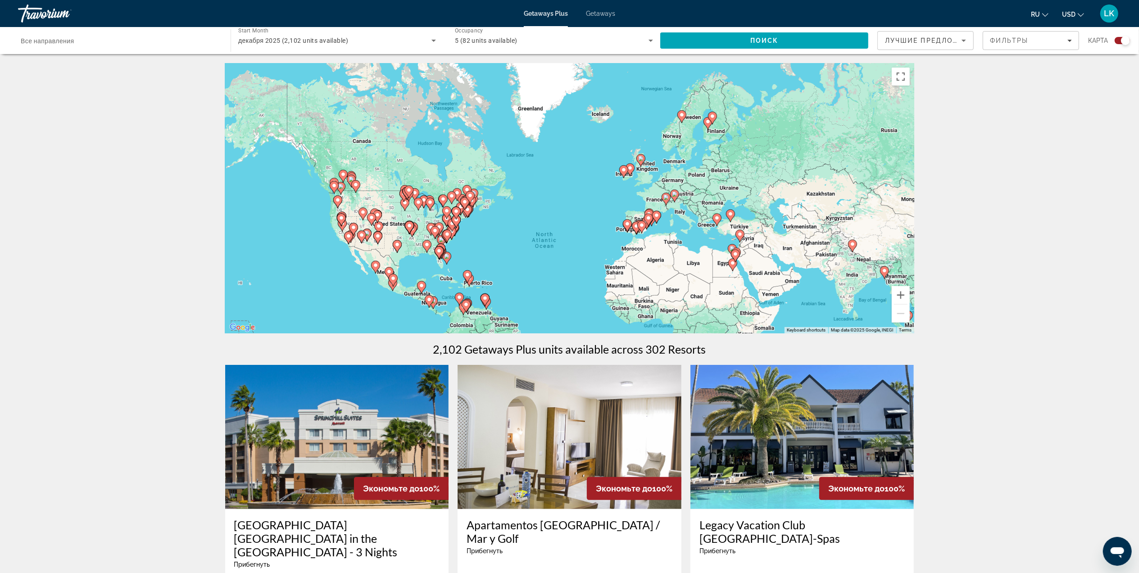
drag, startPoint x: 560, startPoint y: 92, endPoint x: 561, endPoint y: 161, distance: 68.4
click at [561, 161] on div "To activate drag with keyboard, press Alt + Enter. Once in keyboard drag state,…" at bounding box center [569, 198] width 689 height 270
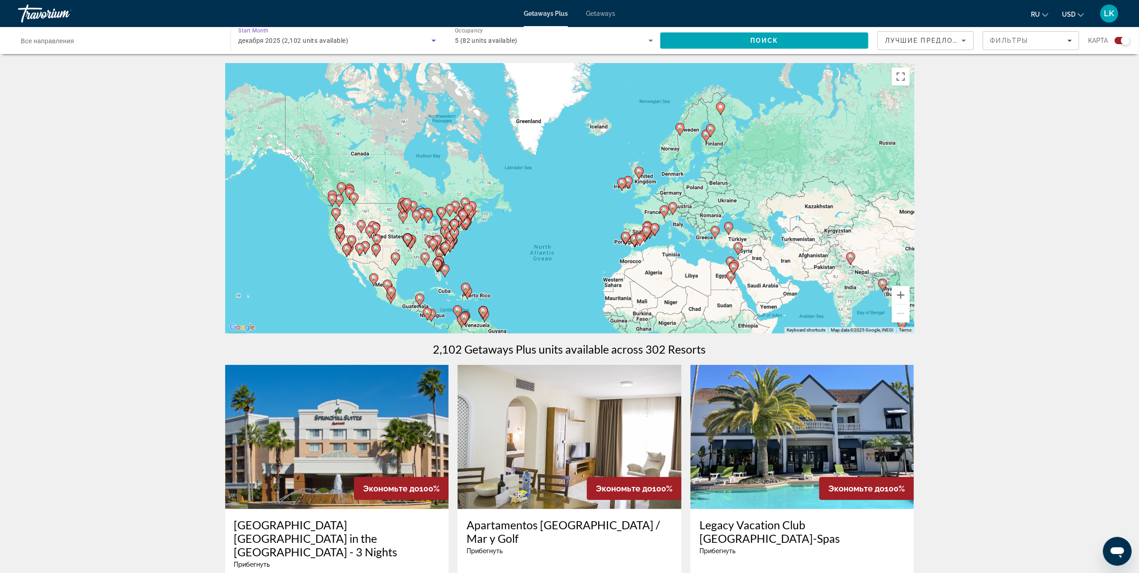
click at [435, 37] on icon "Search widget" at bounding box center [433, 40] width 11 height 11
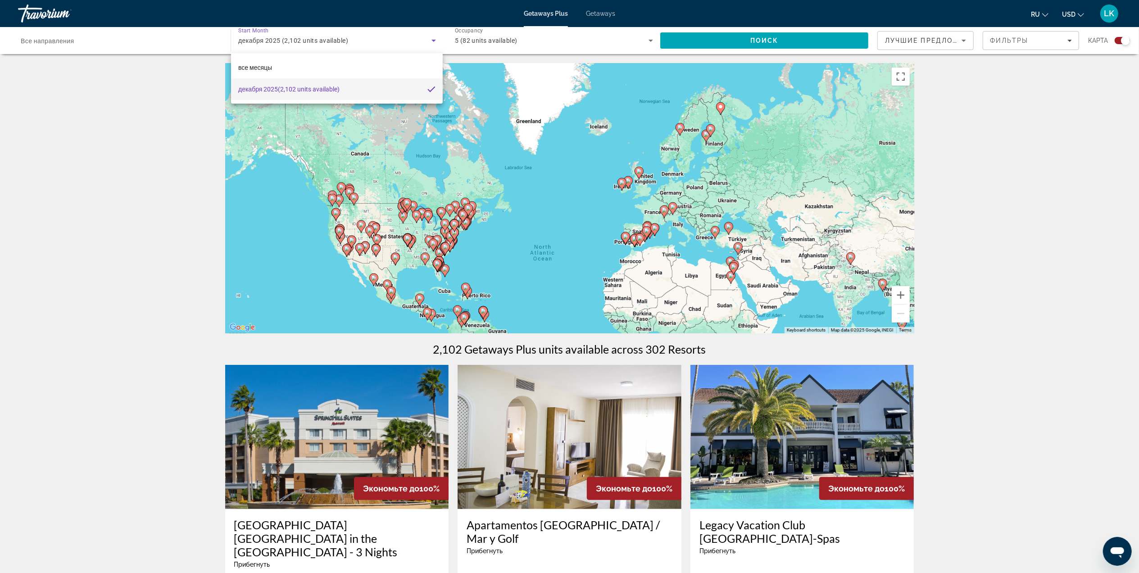
drag, startPoint x: 1138, startPoint y: 92, endPoint x: 1135, endPoint y: 40, distance: 52.8
click at [1135, 40] on div at bounding box center [569, 286] width 1139 height 573
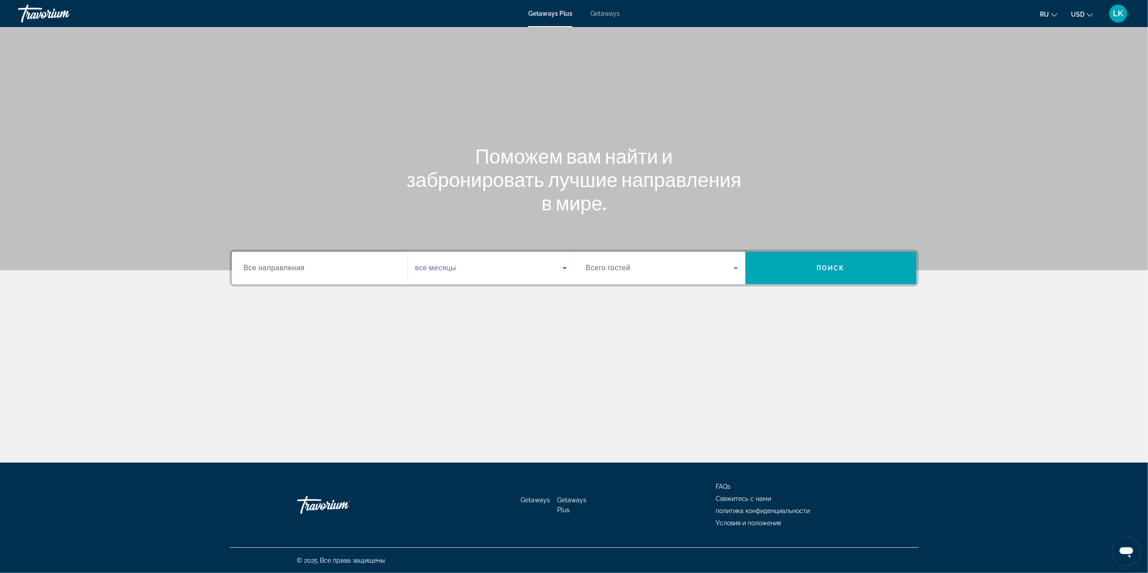
click at [530, 271] on span "Search widget" at bounding box center [488, 268] width 147 height 11
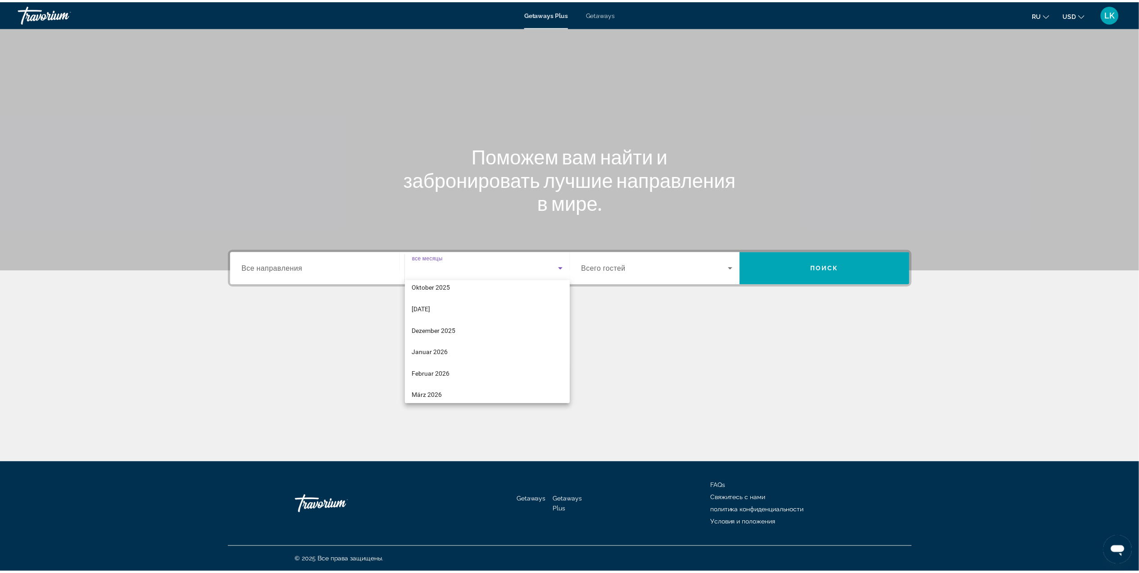
scroll to position [39, 0]
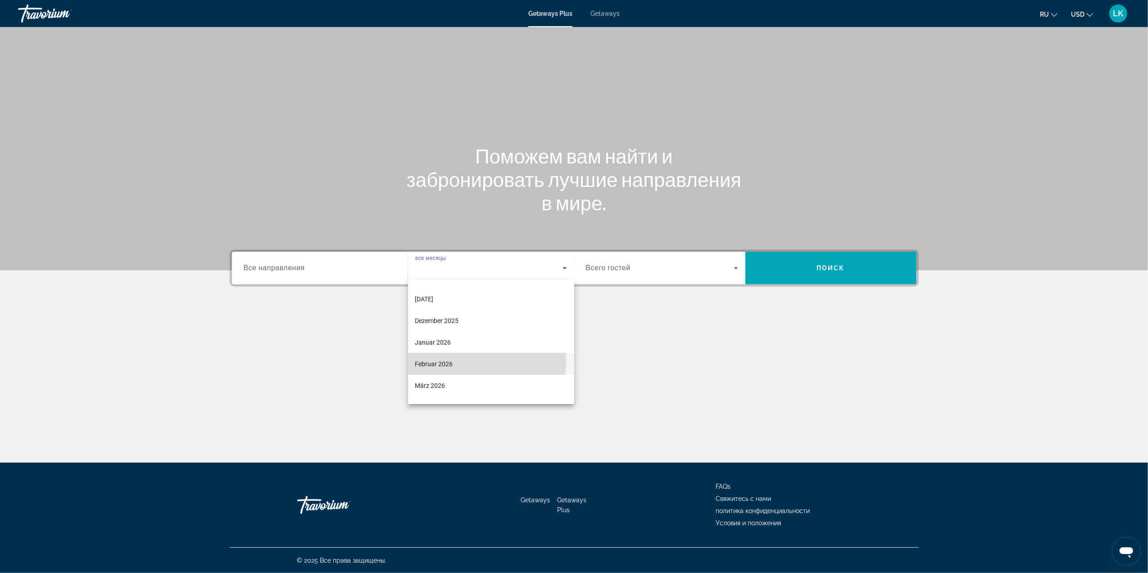
click at [435, 358] on span "Februar 2026" at bounding box center [434, 363] width 38 height 11
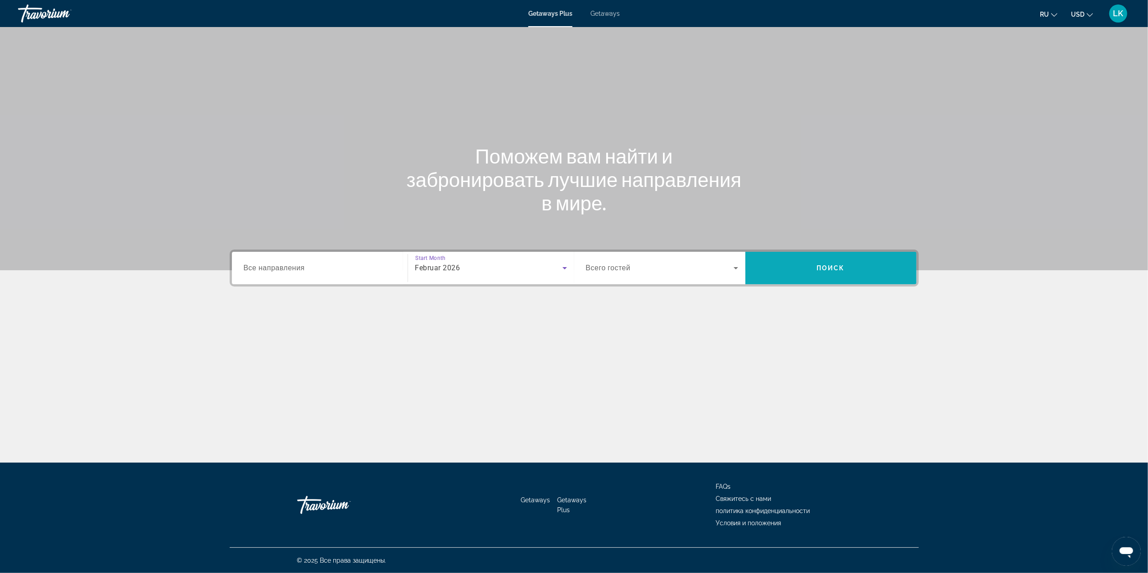
click at [794, 271] on span "Search" at bounding box center [830, 268] width 171 height 22
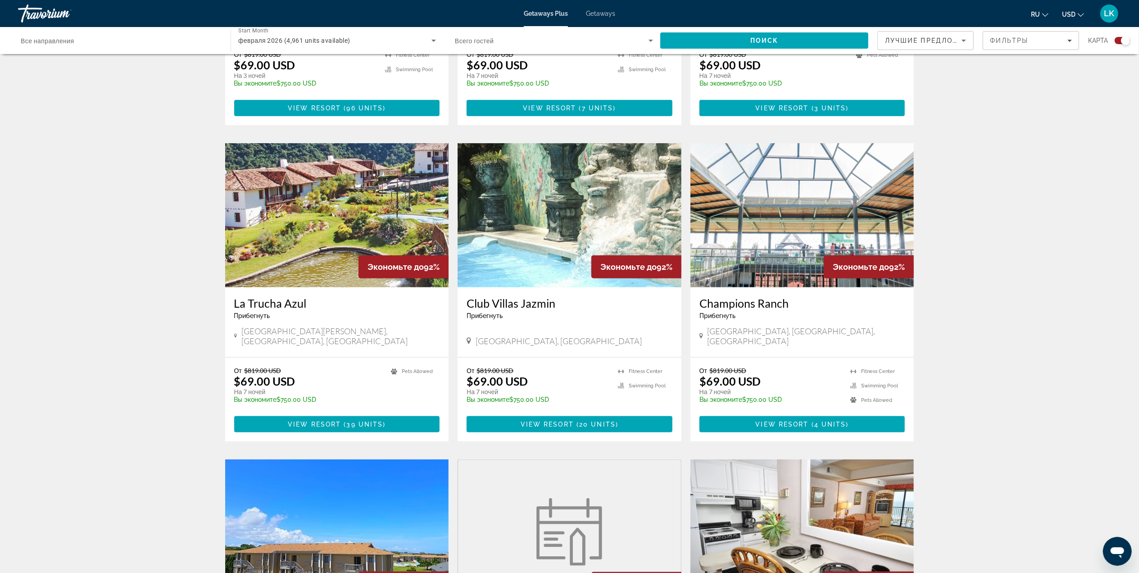
scroll to position [896, 0]
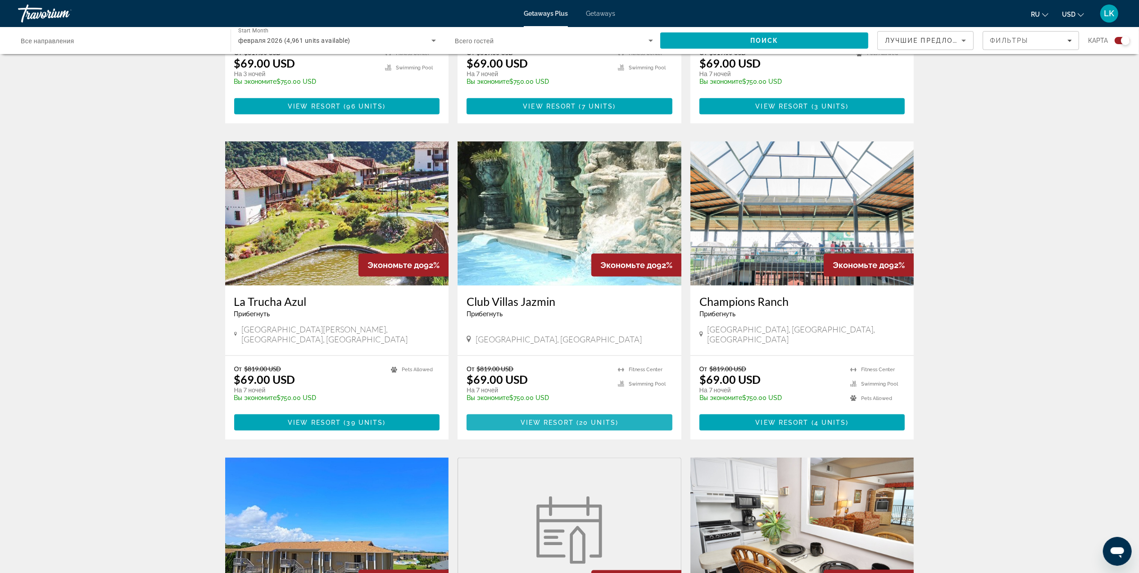
click at [587, 419] on span "20 units" at bounding box center [597, 422] width 36 height 7
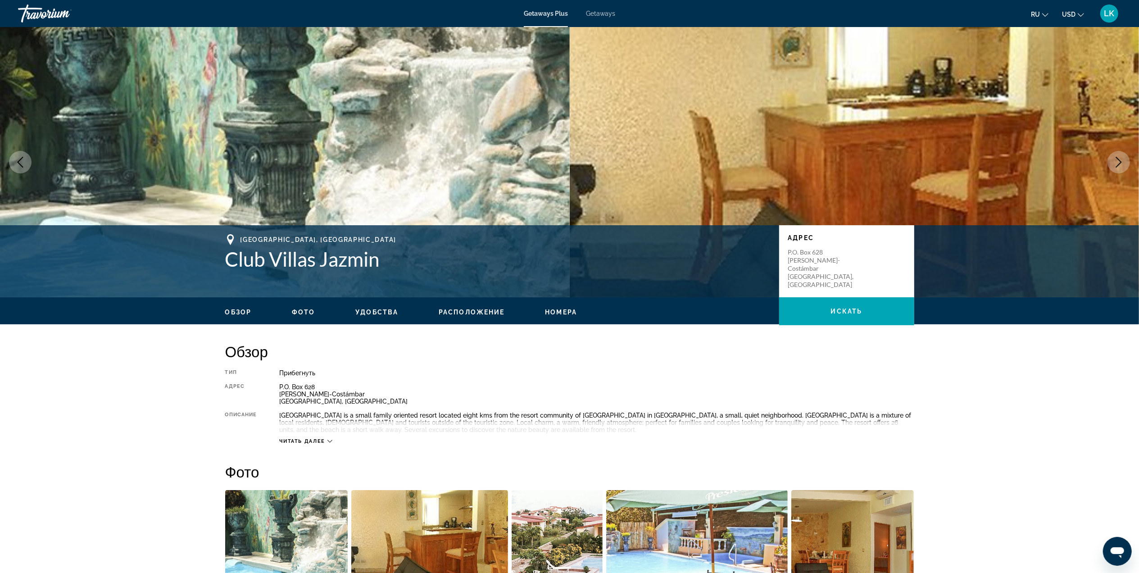
click at [1120, 155] on button "Next image" at bounding box center [1118, 162] width 23 height 23
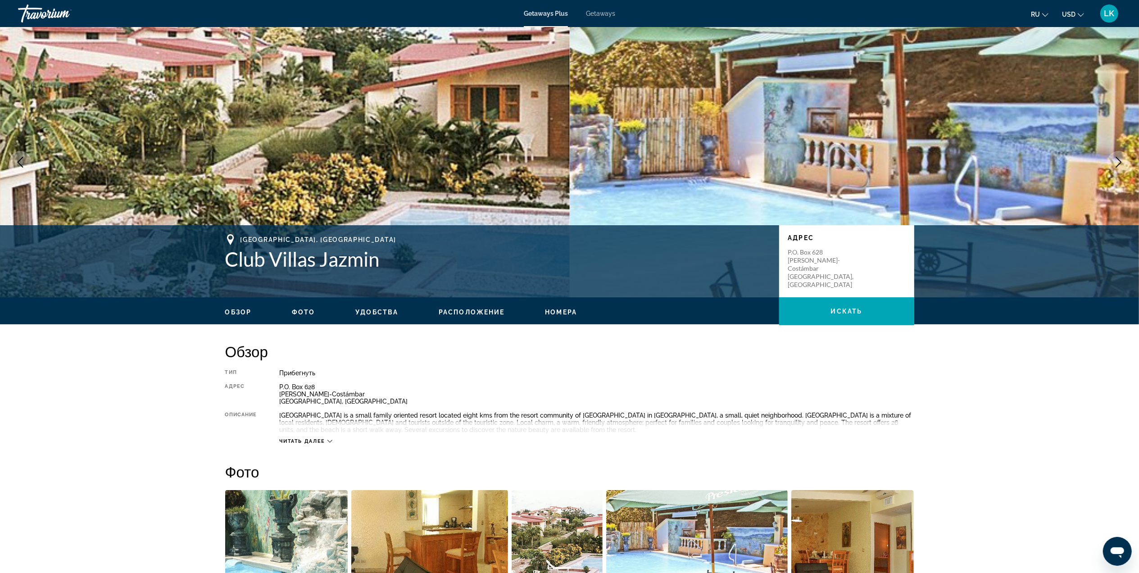
click at [1120, 155] on button "Next image" at bounding box center [1118, 162] width 23 height 23
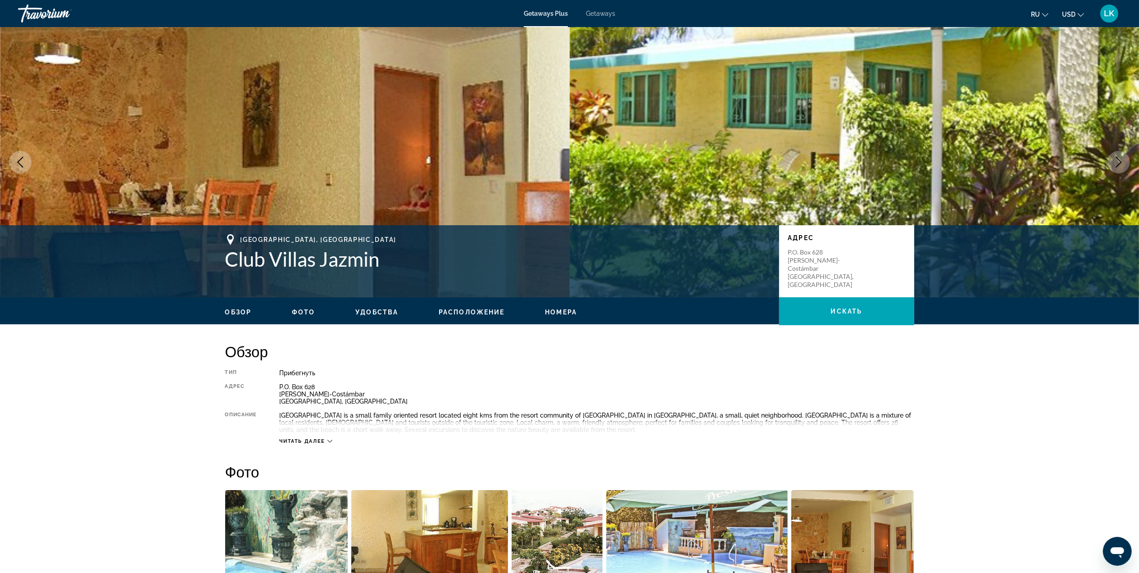
click at [1120, 155] on button "Next image" at bounding box center [1118, 162] width 23 height 23
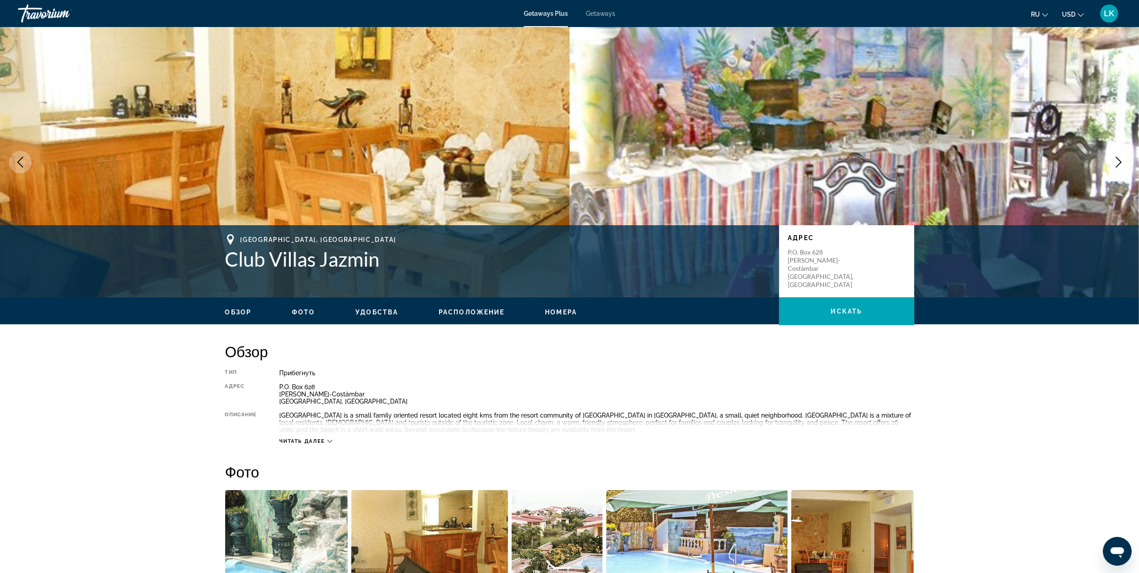
click at [1120, 155] on button "Next image" at bounding box center [1118, 162] width 23 height 23
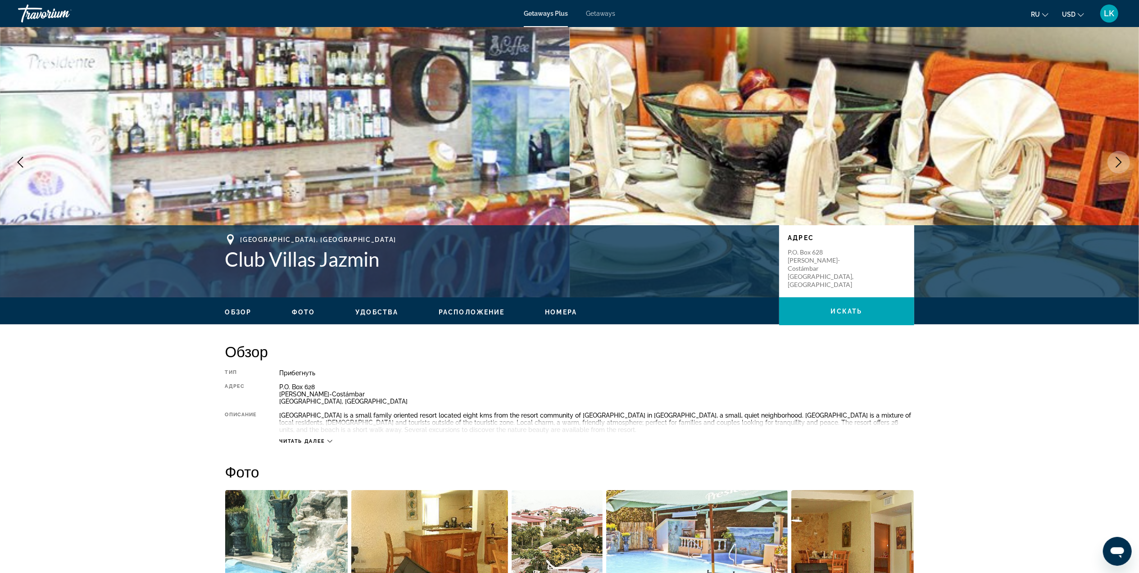
click at [1120, 155] on button "Next image" at bounding box center [1118, 162] width 23 height 23
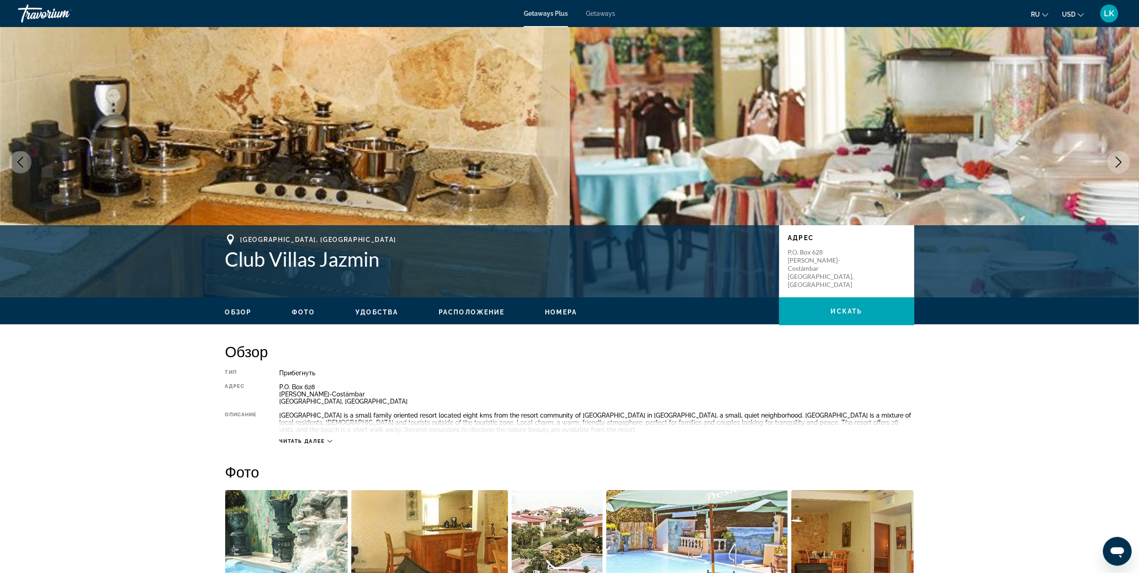
click at [1120, 155] on button "Next image" at bounding box center [1118, 162] width 23 height 23
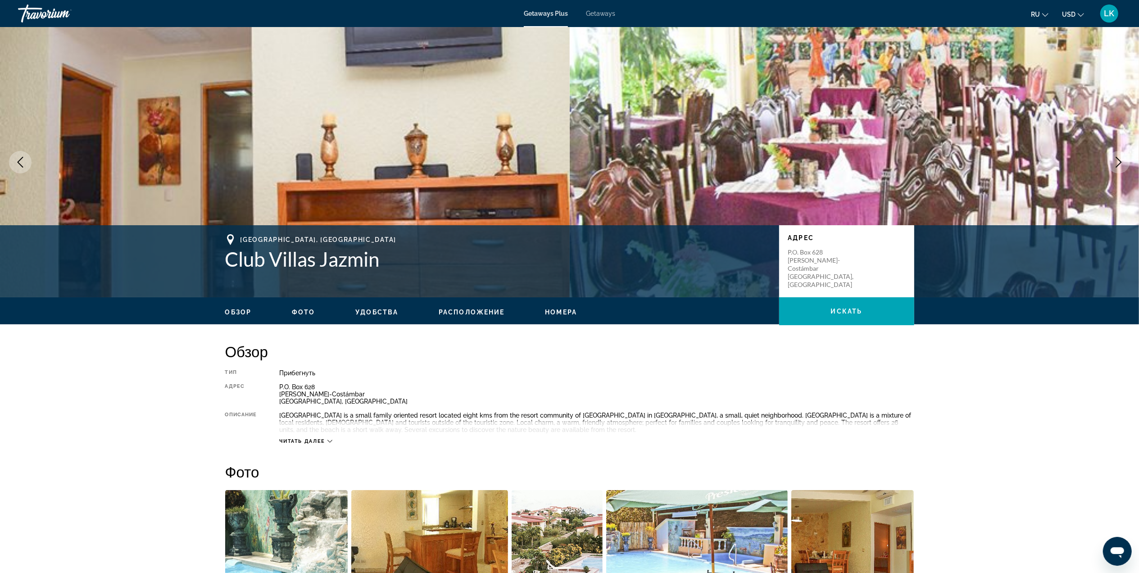
click at [1120, 155] on button "Next image" at bounding box center [1118, 162] width 23 height 23
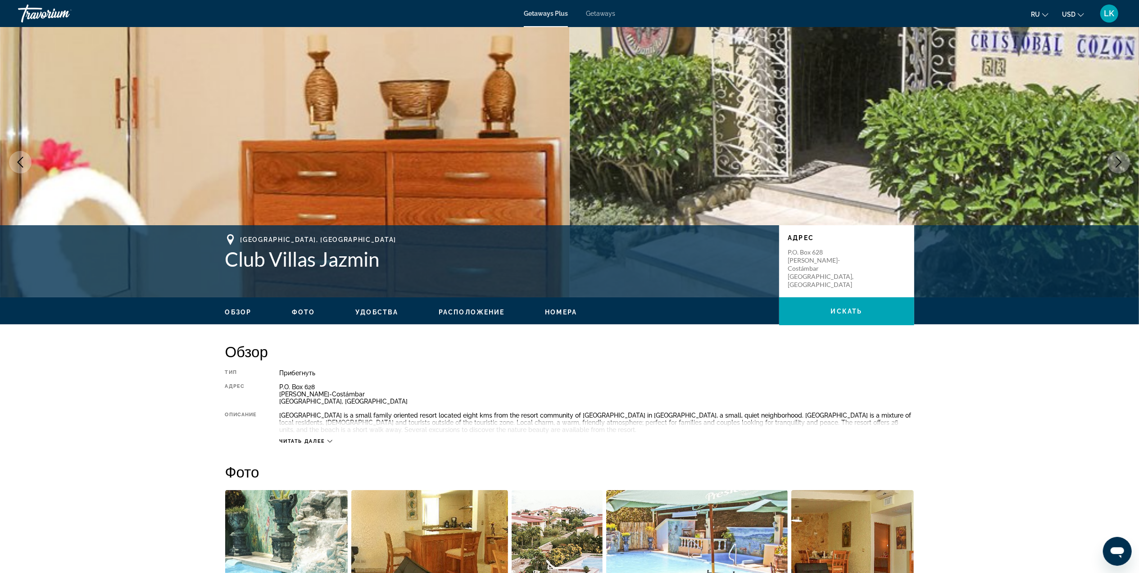
click at [1120, 155] on button "Next image" at bounding box center [1118, 162] width 23 height 23
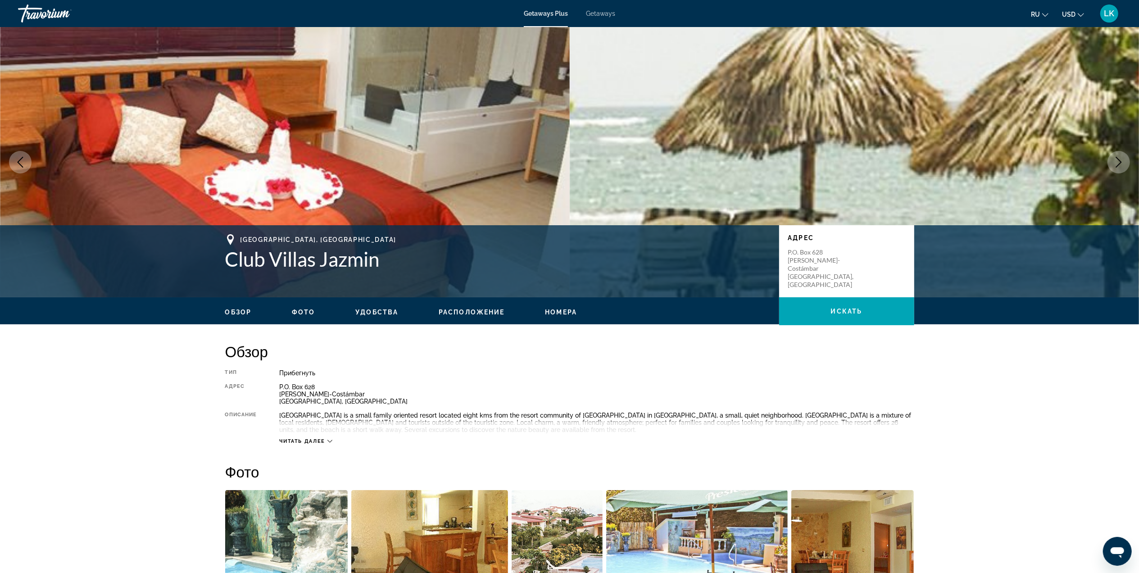
click at [1120, 155] on button "Next image" at bounding box center [1118, 162] width 23 height 23
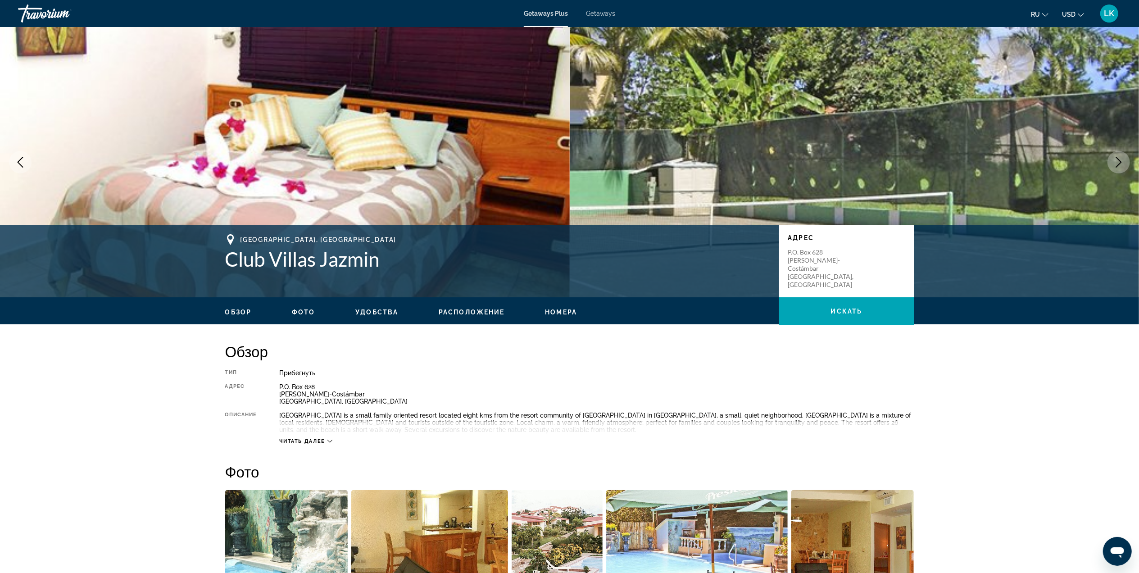
click at [1120, 155] on button "Next image" at bounding box center [1118, 162] width 23 height 23
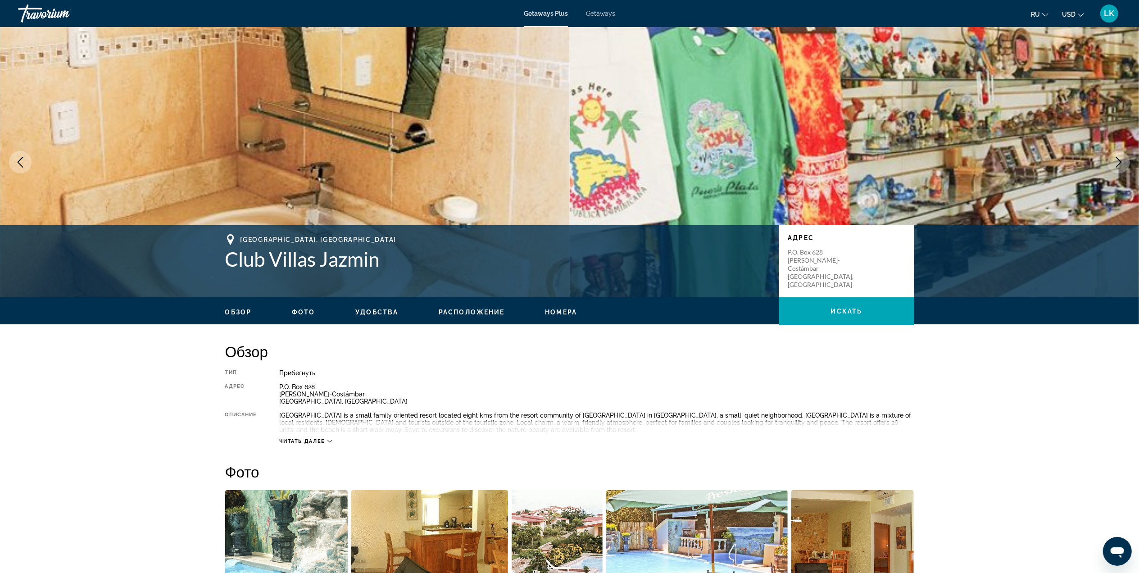
click at [1120, 155] on button "Next image" at bounding box center [1118, 162] width 23 height 23
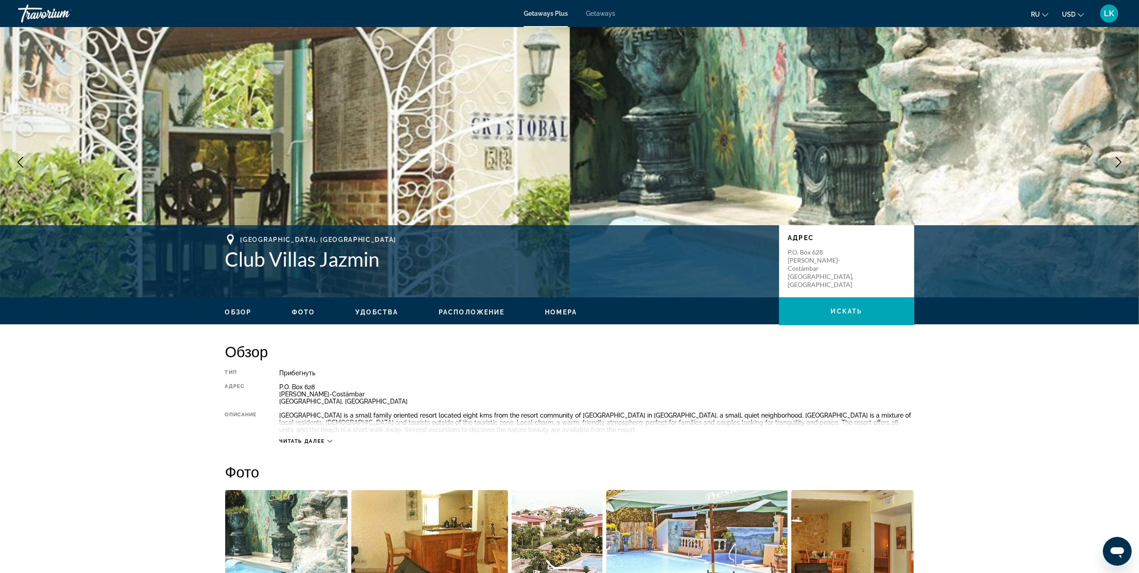
click at [1120, 155] on button "Next image" at bounding box center [1118, 162] width 23 height 23
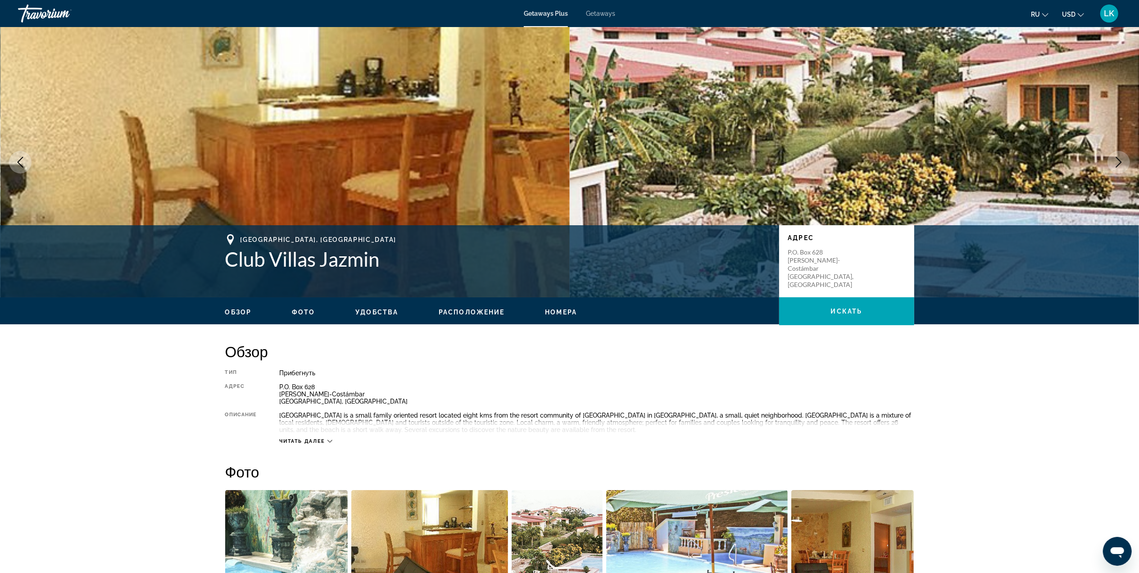
click at [1120, 155] on button "Next image" at bounding box center [1118, 162] width 23 height 23
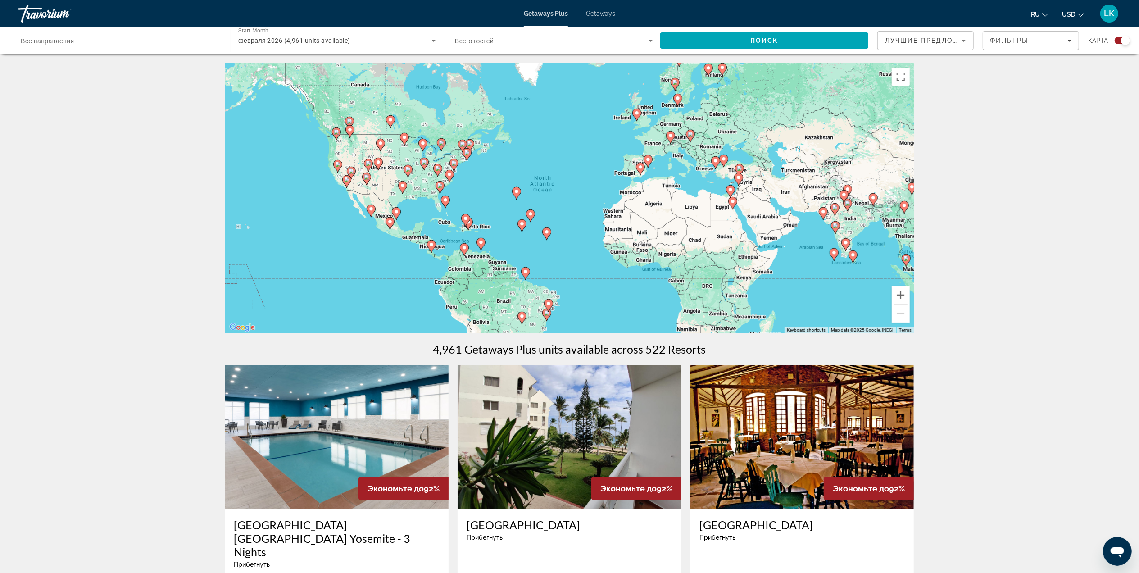
click at [467, 224] on icon "Main content" at bounding box center [465, 220] width 8 height 12
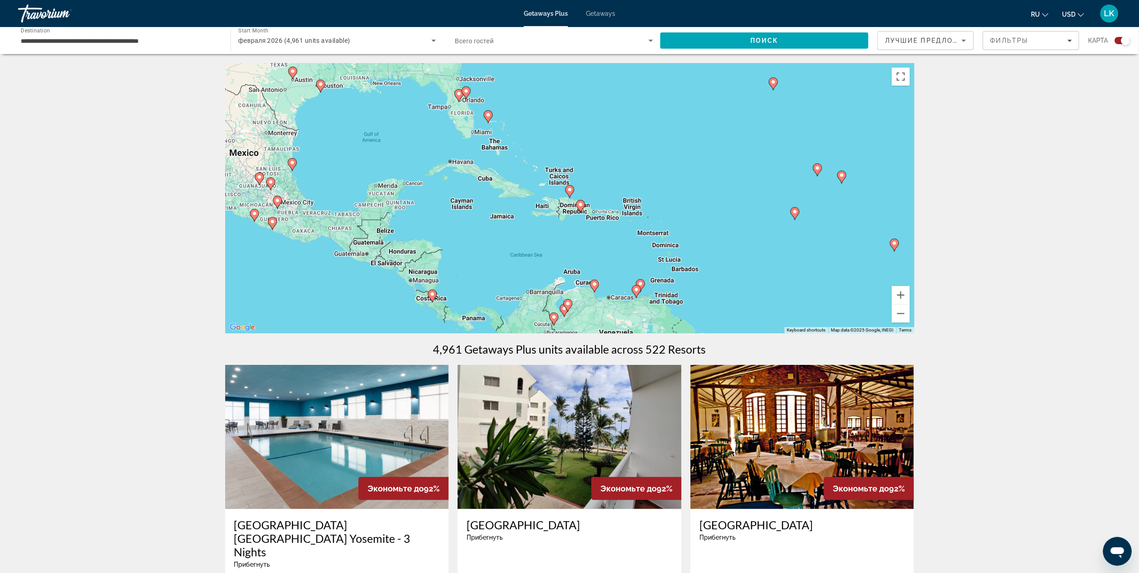
click at [579, 211] on gmp-advanced-marker "Main content" at bounding box center [580, 206] width 9 height 14
type input "**********"
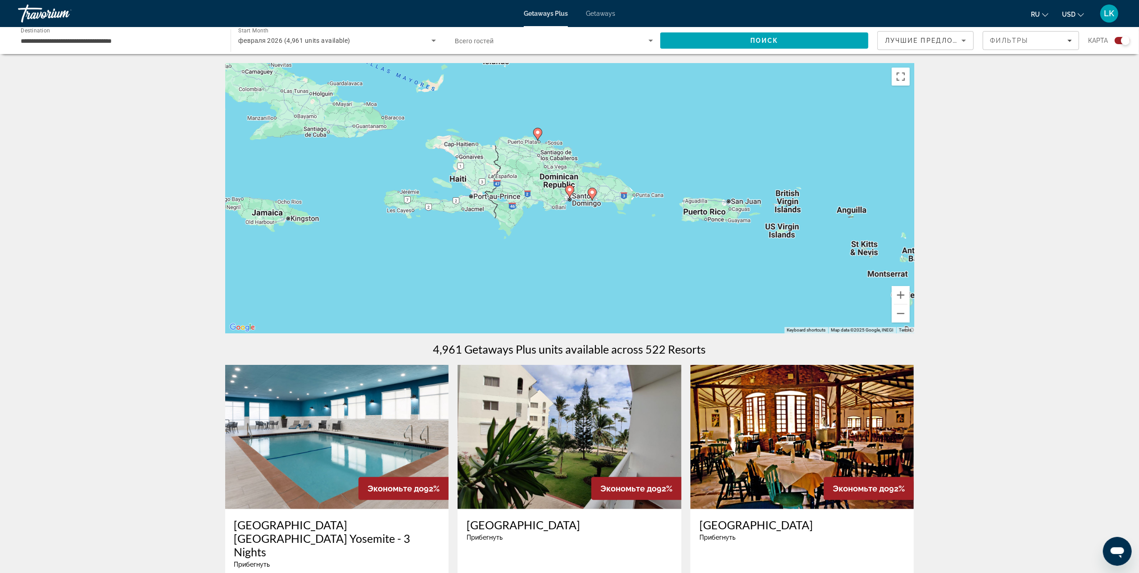
click at [537, 128] on gmp-advanced-marker "Main content" at bounding box center [537, 134] width 9 height 14
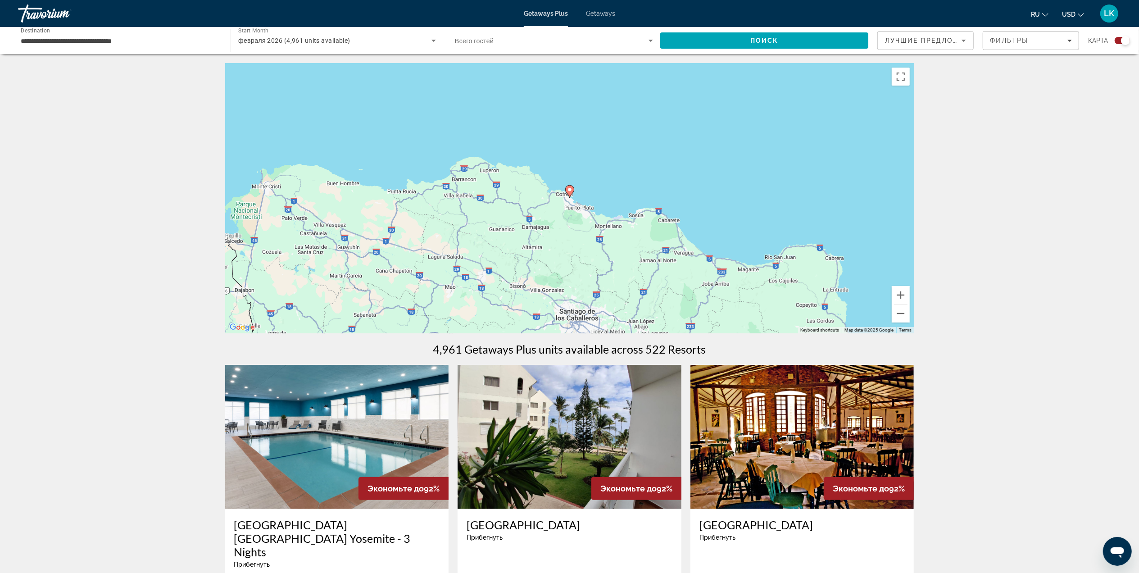
click at [568, 186] on icon "Main content" at bounding box center [569, 191] width 9 height 13
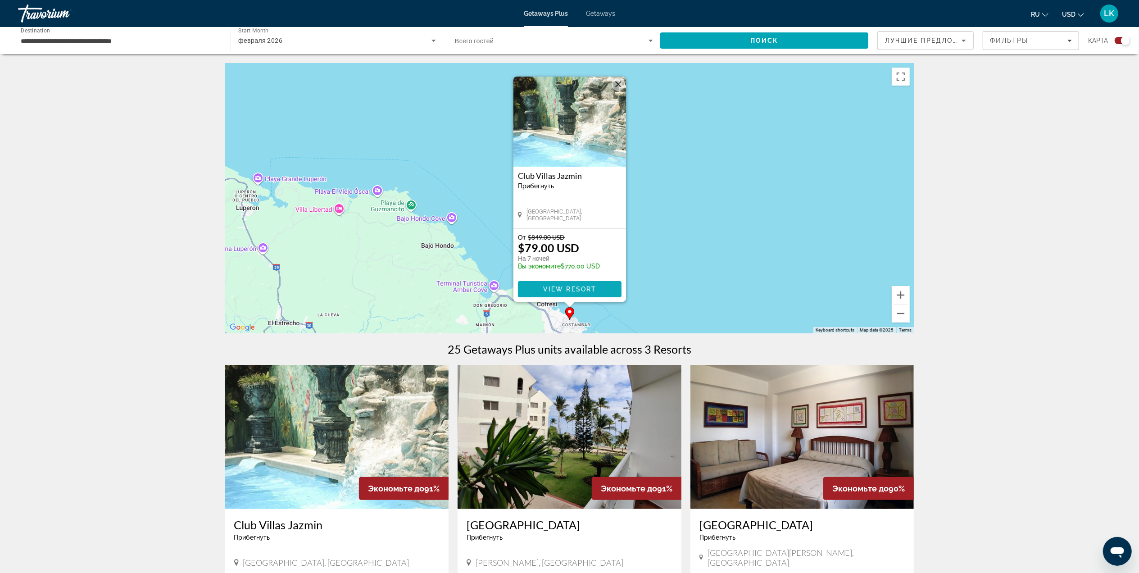
click at [553, 287] on span "View Resort" at bounding box center [569, 288] width 53 height 7
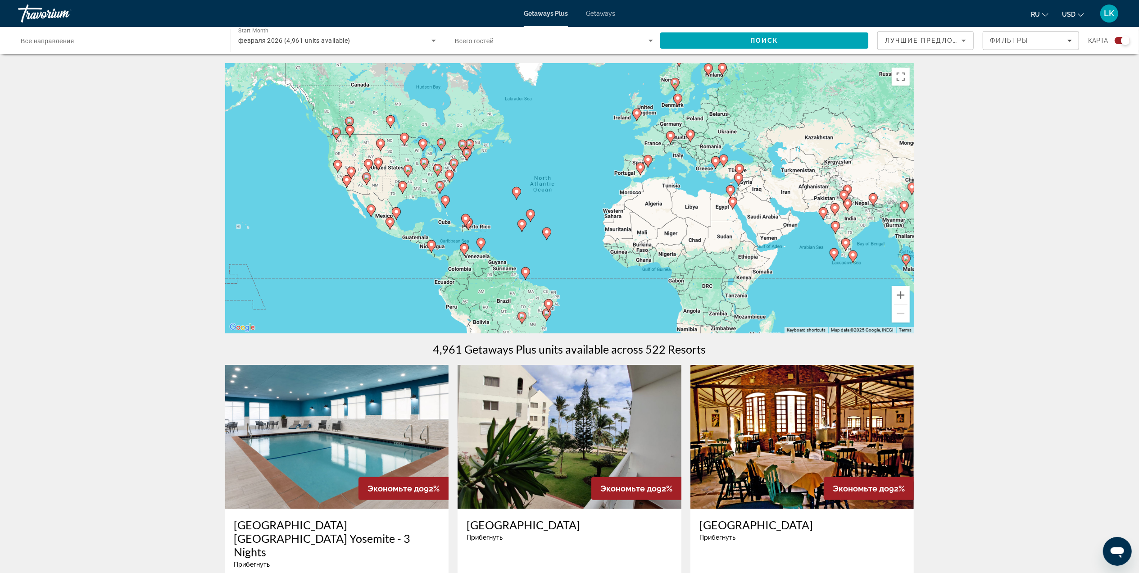
click at [469, 220] on icon "Main content" at bounding box center [465, 220] width 8 height 12
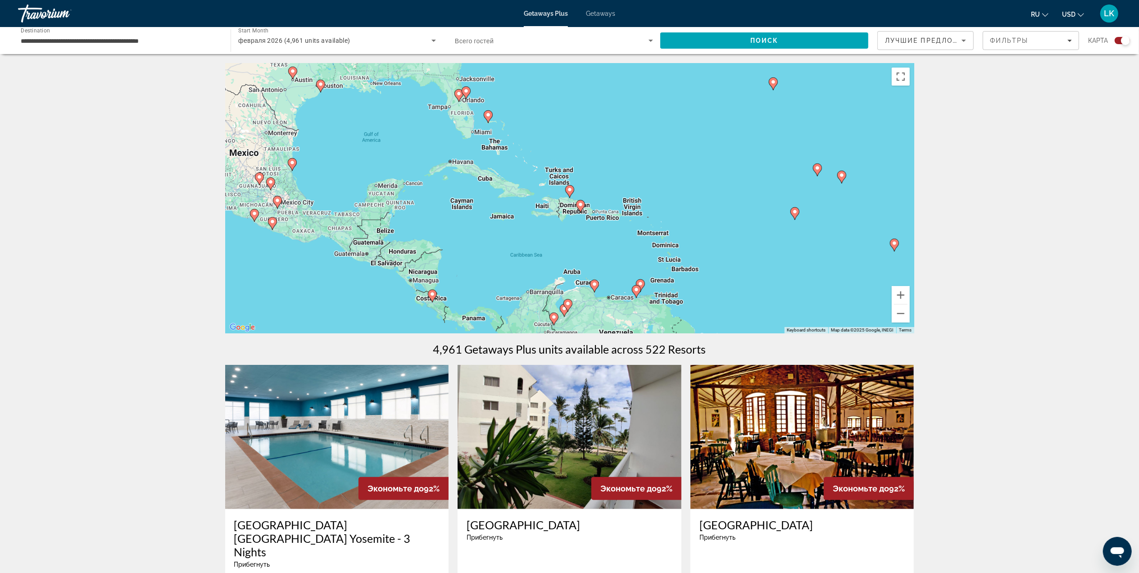
click at [577, 204] on icon "Main content" at bounding box center [580, 206] width 8 height 12
type input "**********"
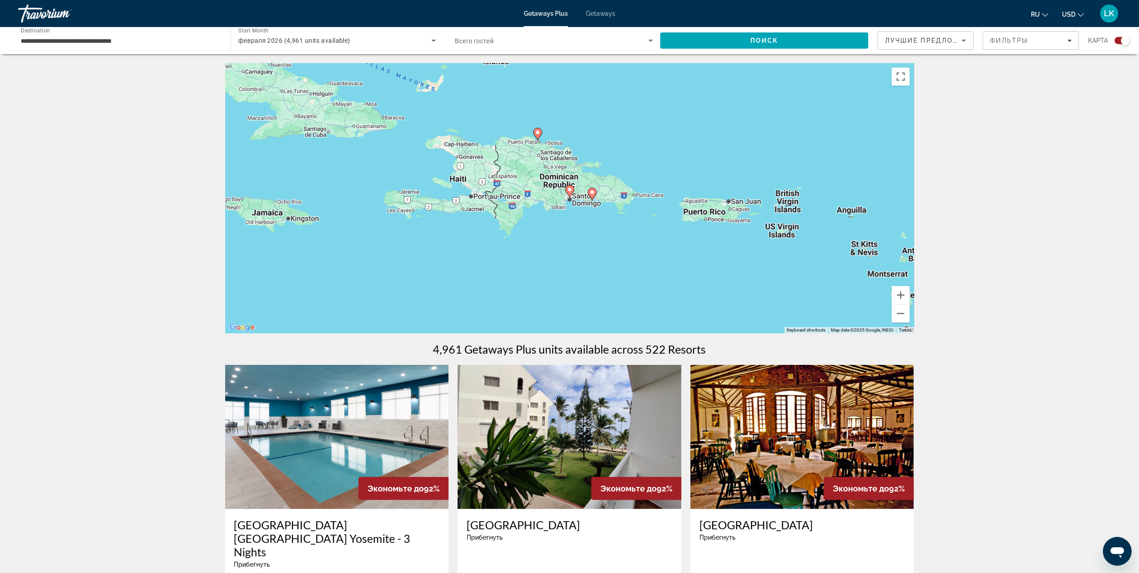
click at [570, 193] on icon "Main content" at bounding box center [569, 192] width 8 height 12
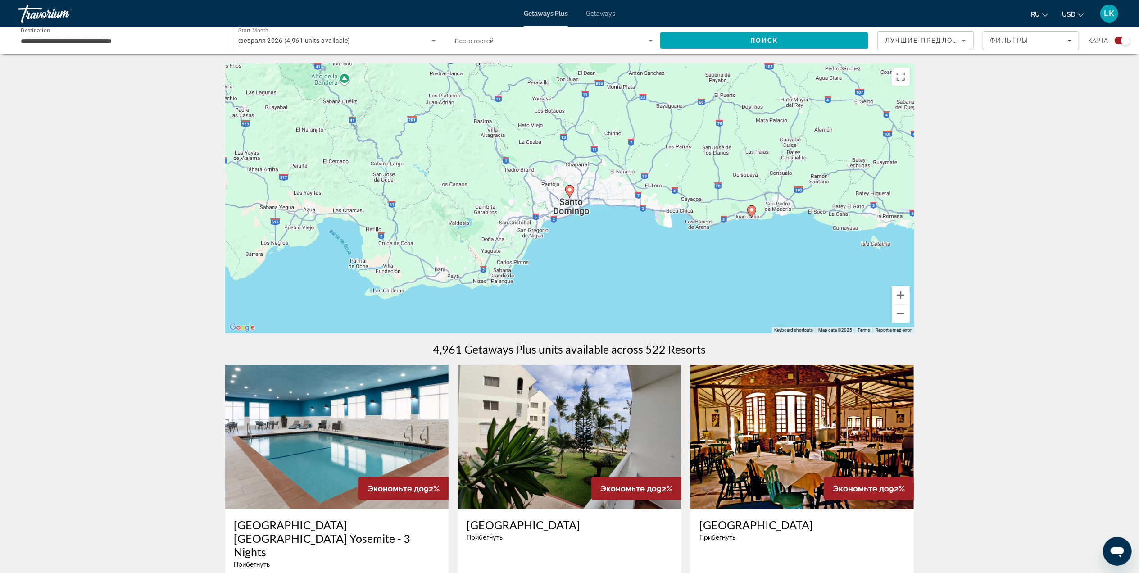
click at [566, 191] on icon "Main content" at bounding box center [569, 192] width 8 height 12
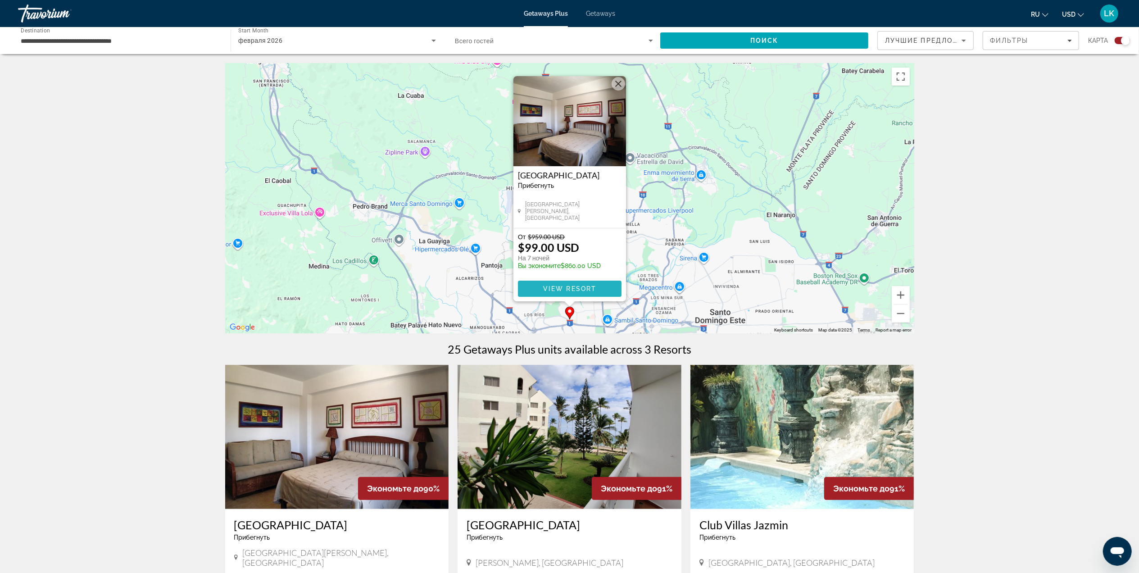
click at [553, 287] on span "View Resort" at bounding box center [569, 288] width 53 height 7
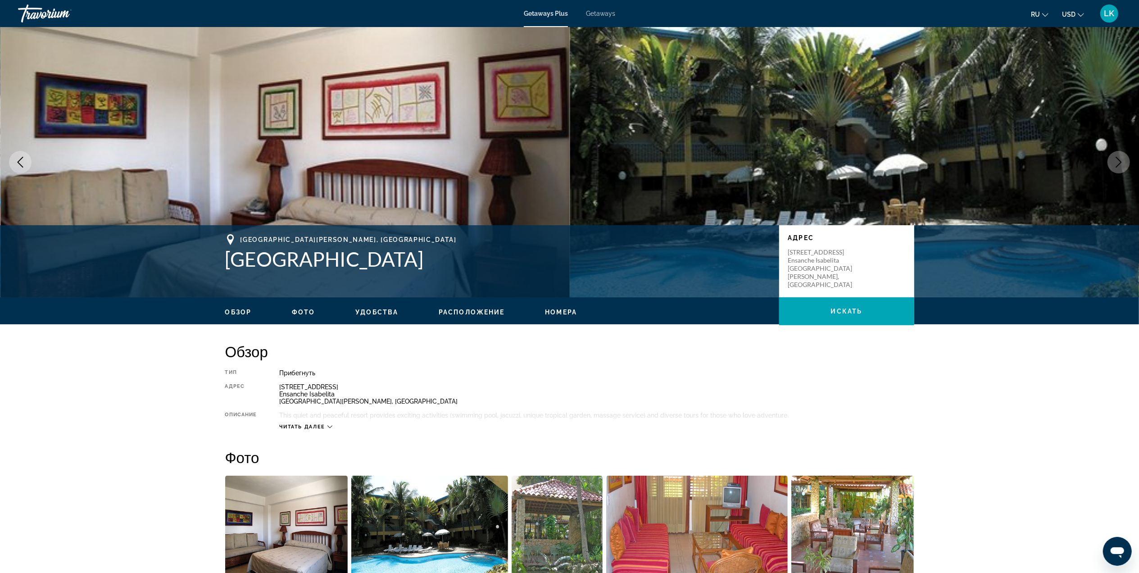
click at [1119, 157] on icon "Next image" at bounding box center [1118, 162] width 11 height 11
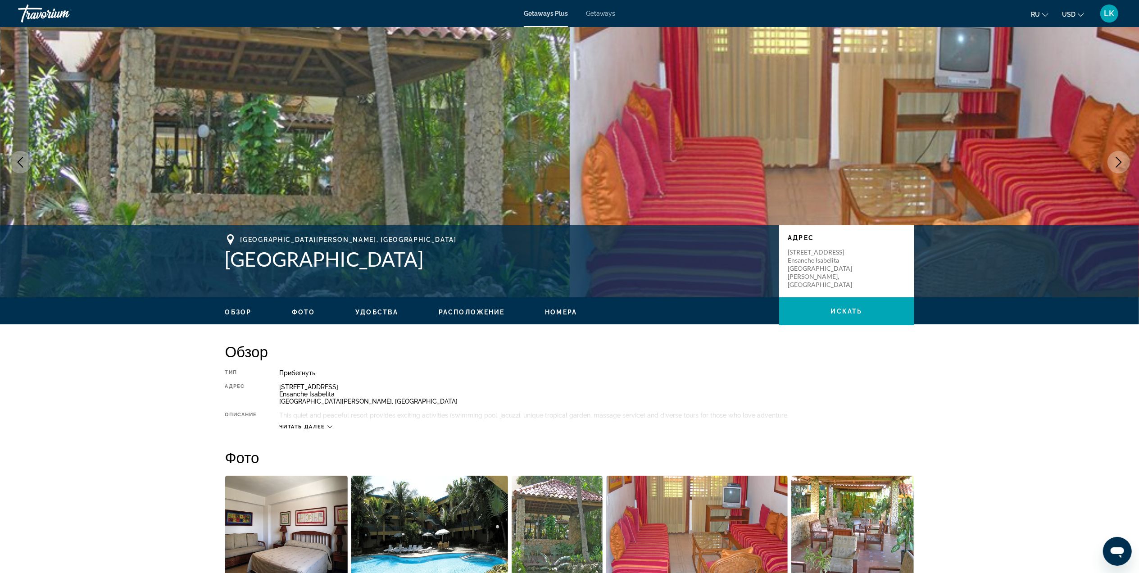
click at [1119, 157] on icon "Next image" at bounding box center [1118, 162] width 11 height 11
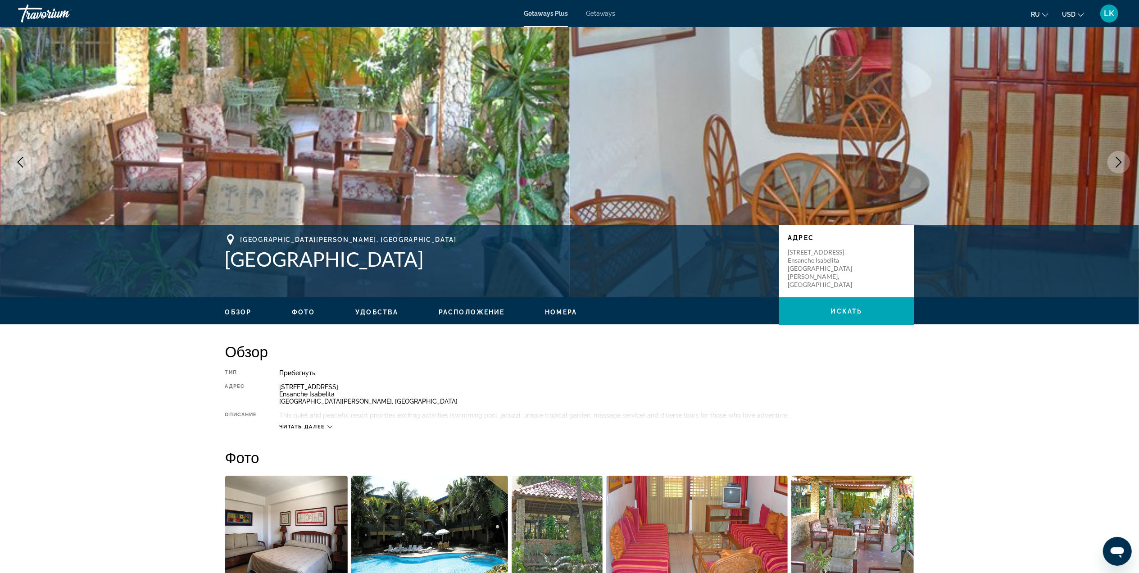
click at [1119, 157] on icon "Next image" at bounding box center [1118, 162] width 11 height 11
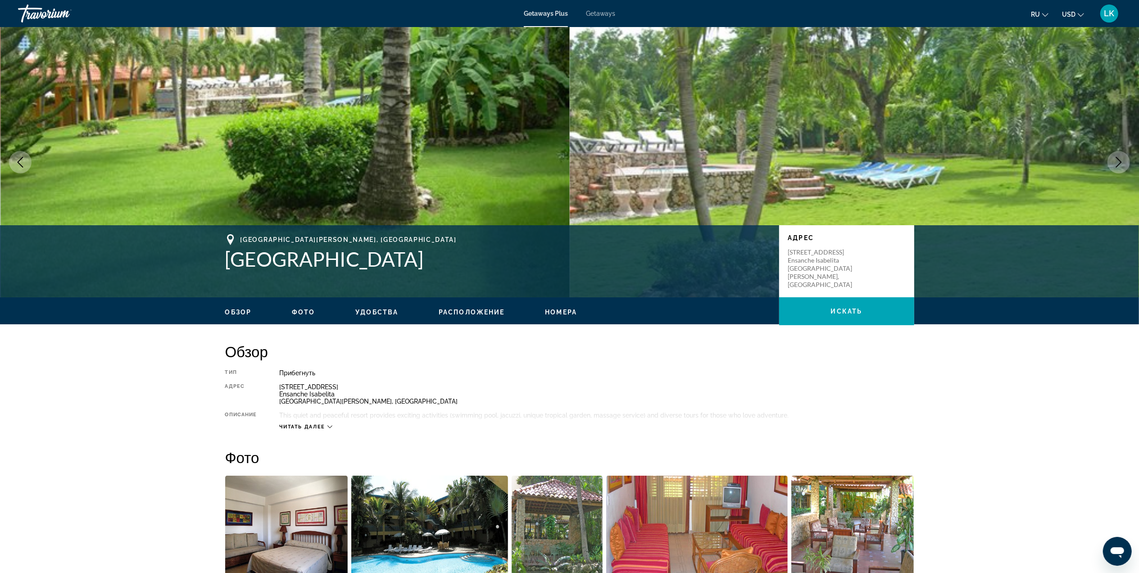
click at [1119, 157] on icon "Next image" at bounding box center [1118, 162] width 11 height 11
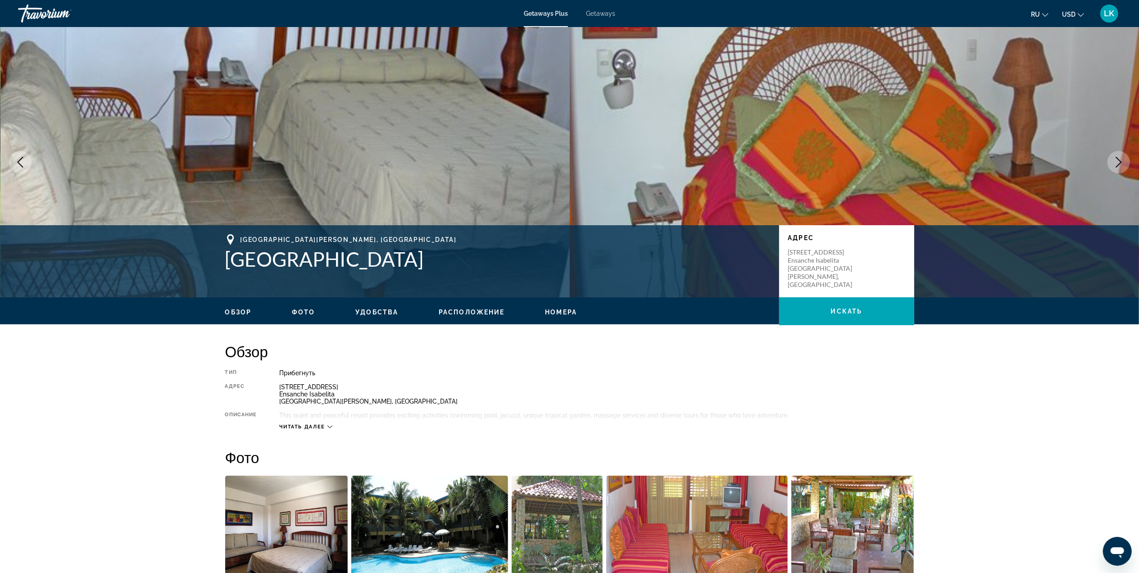
click at [1119, 157] on icon "Next image" at bounding box center [1118, 162] width 11 height 11
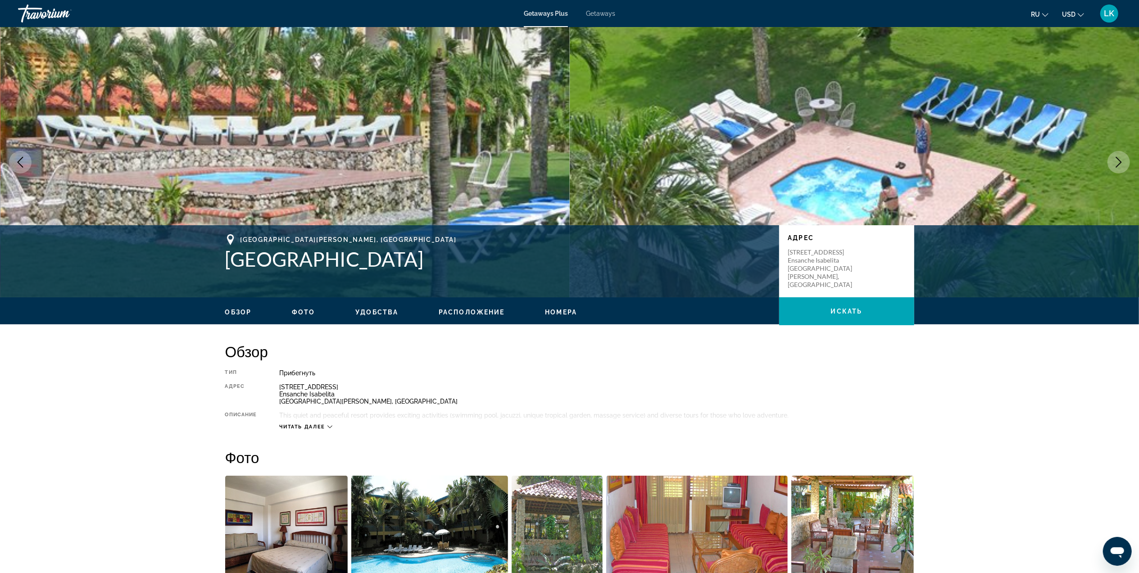
click at [1119, 157] on icon "Next image" at bounding box center [1118, 162] width 11 height 11
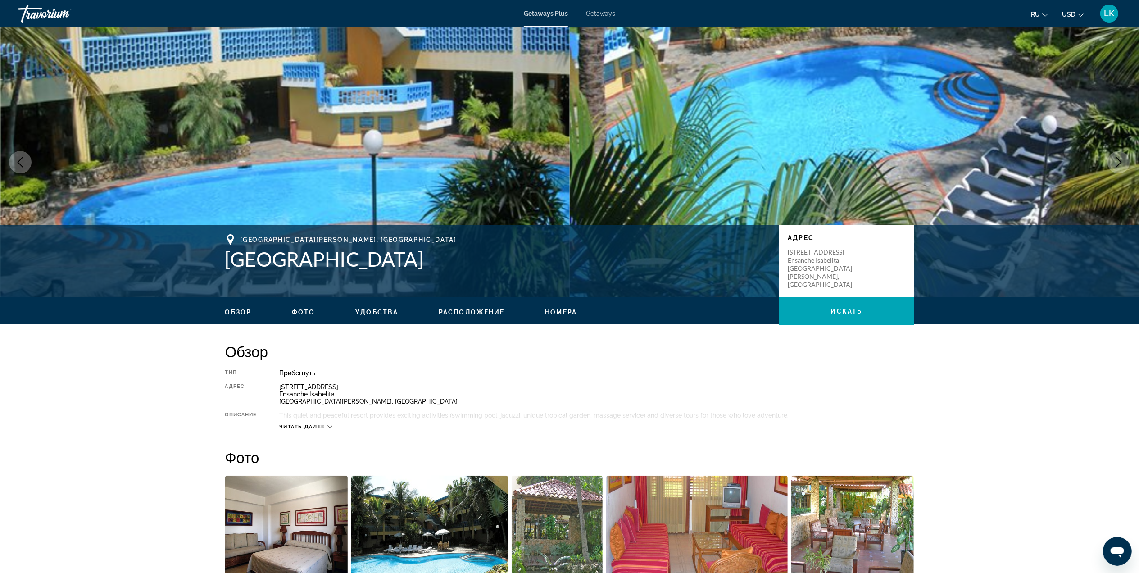
click at [1119, 157] on icon "Next image" at bounding box center [1118, 162] width 11 height 11
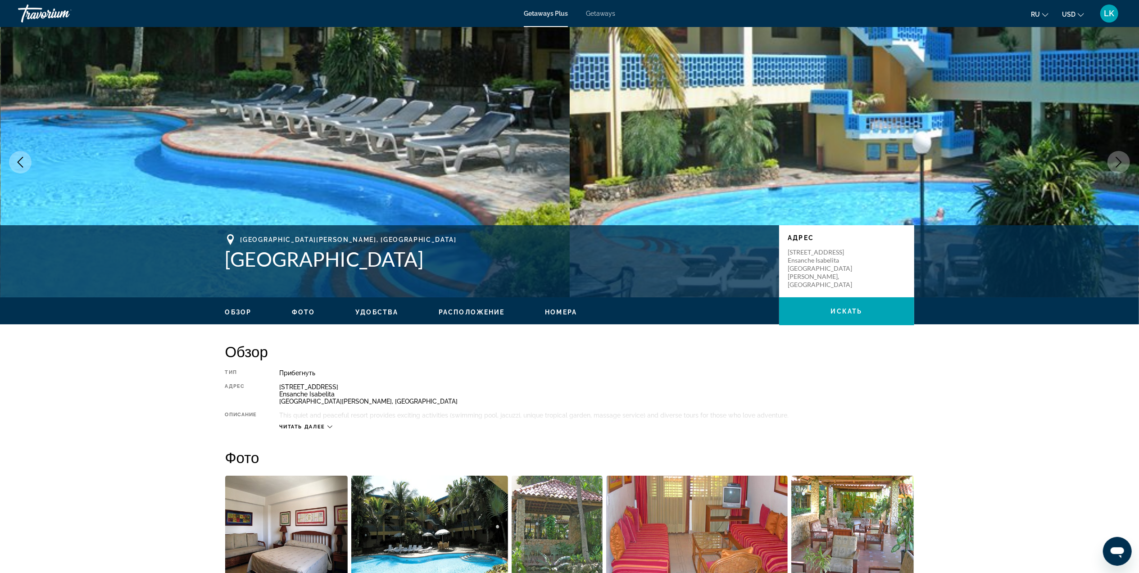
click at [1119, 157] on icon "Next image" at bounding box center [1118, 162] width 11 height 11
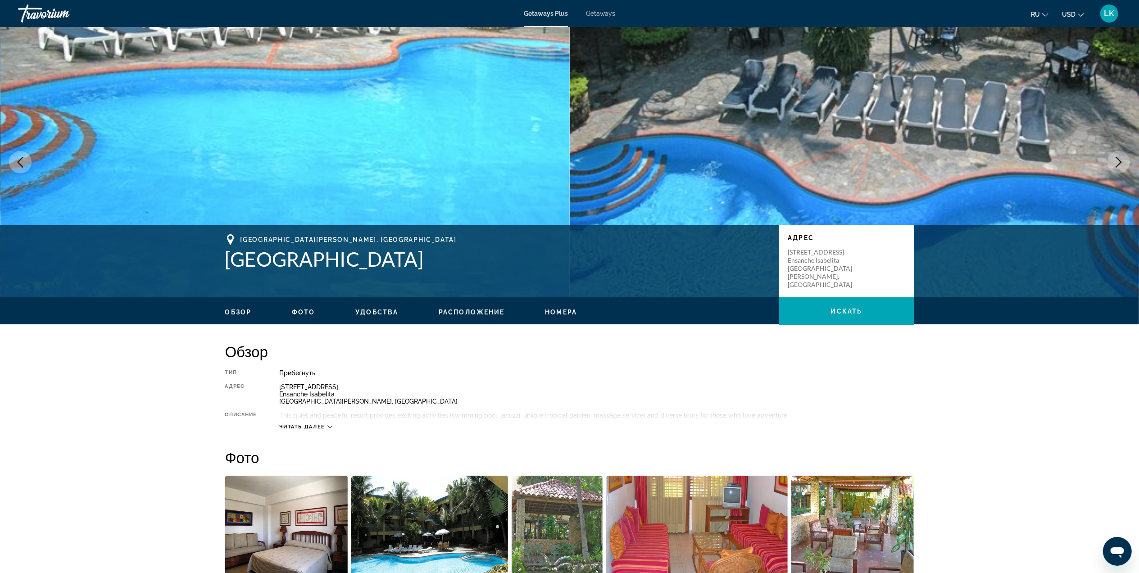
click at [1119, 157] on icon "Next image" at bounding box center [1118, 162] width 11 height 11
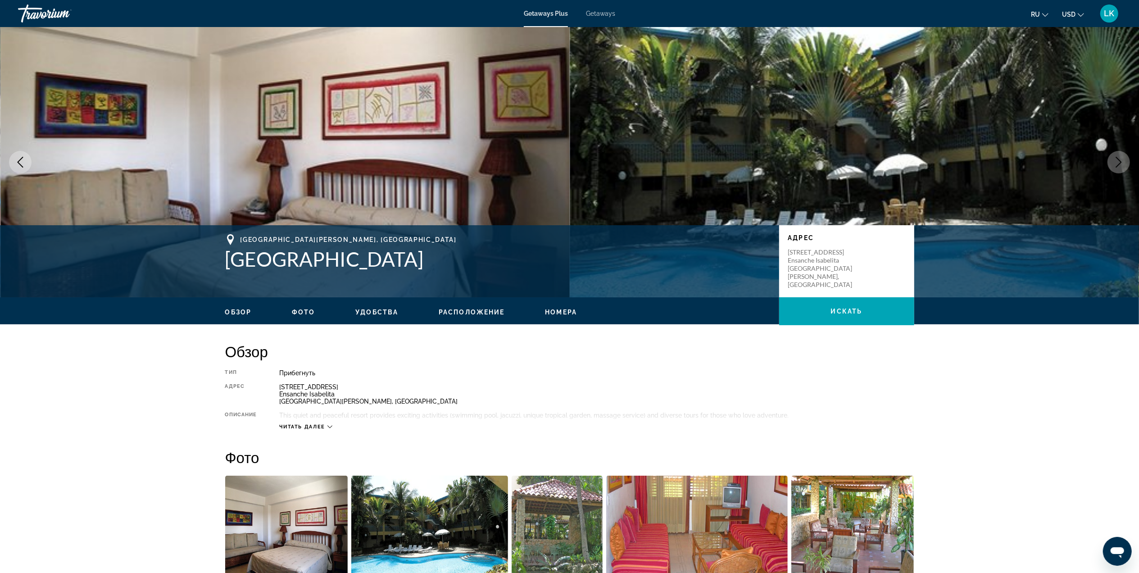
click at [1119, 157] on icon "Next image" at bounding box center [1118, 162] width 11 height 11
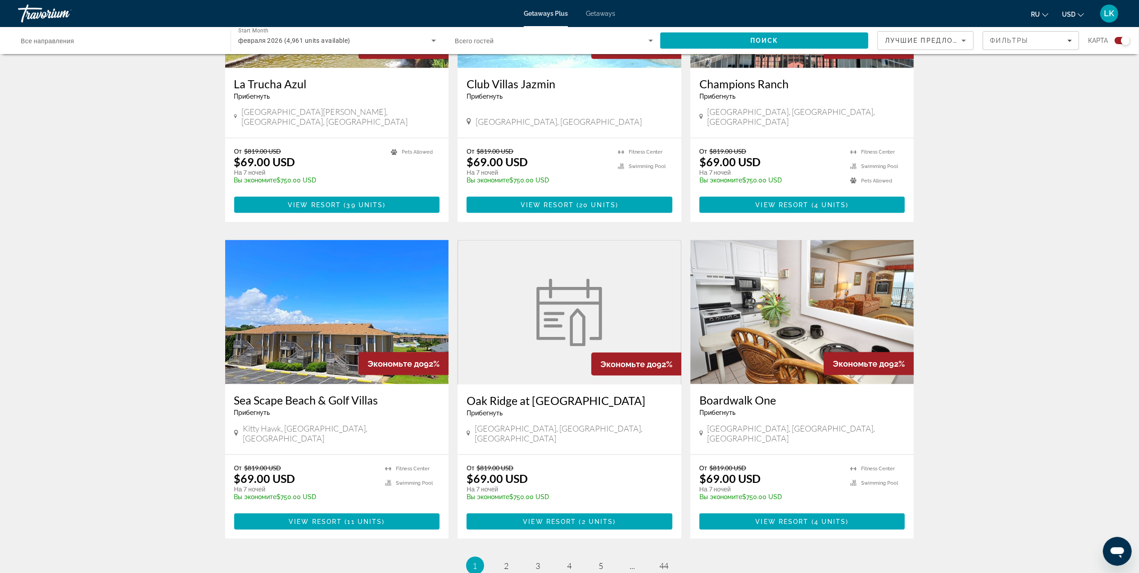
scroll to position [1118, 0]
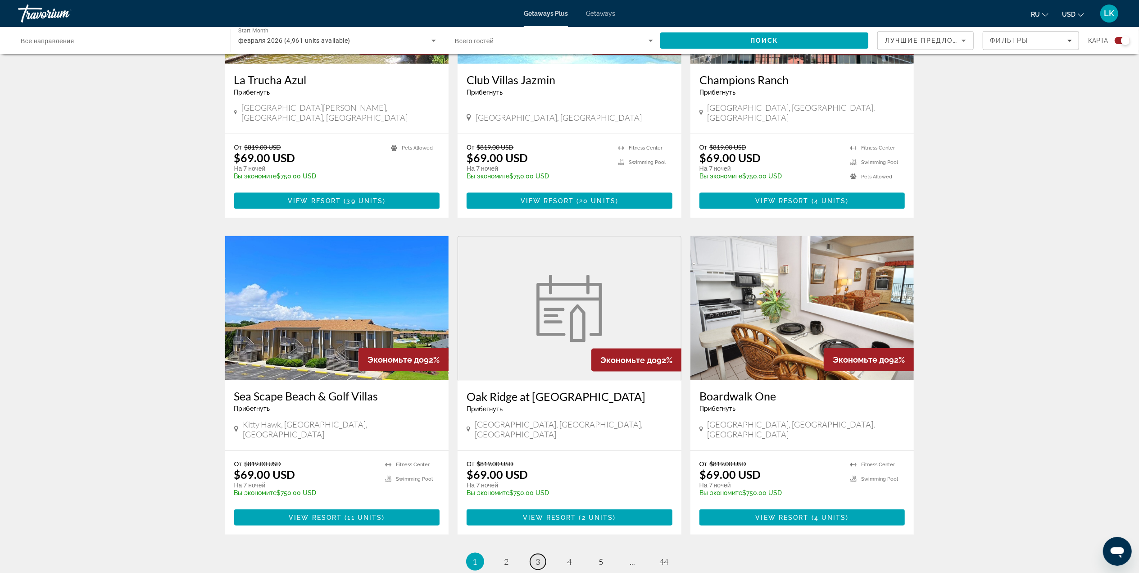
click at [539, 557] on span "3" at bounding box center [538, 562] width 5 height 10
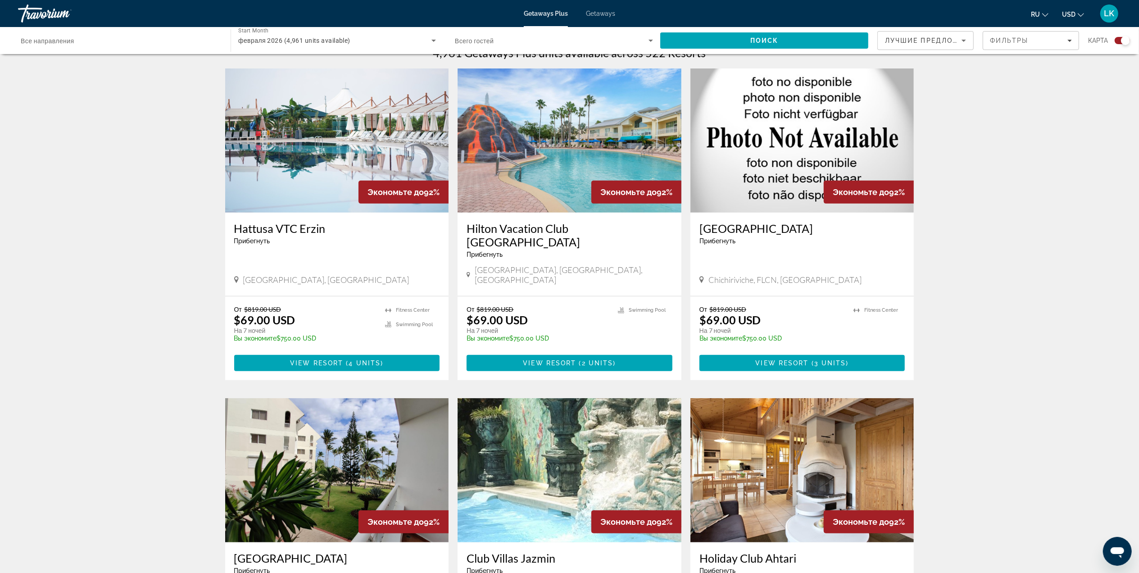
scroll to position [295, 0]
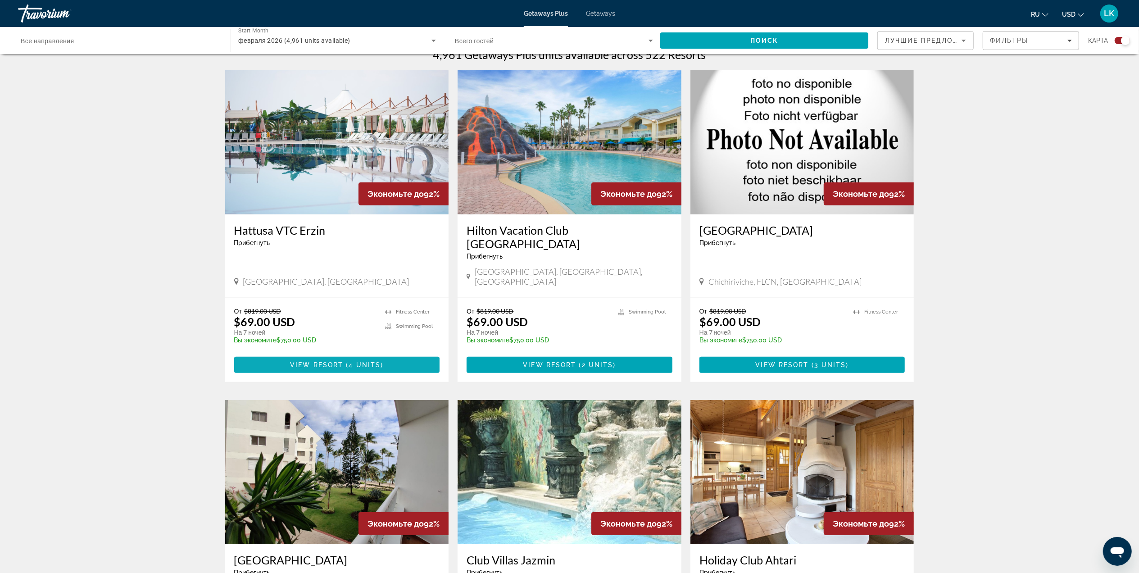
click at [322, 361] on span "View Resort" at bounding box center [316, 364] width 53 height 7
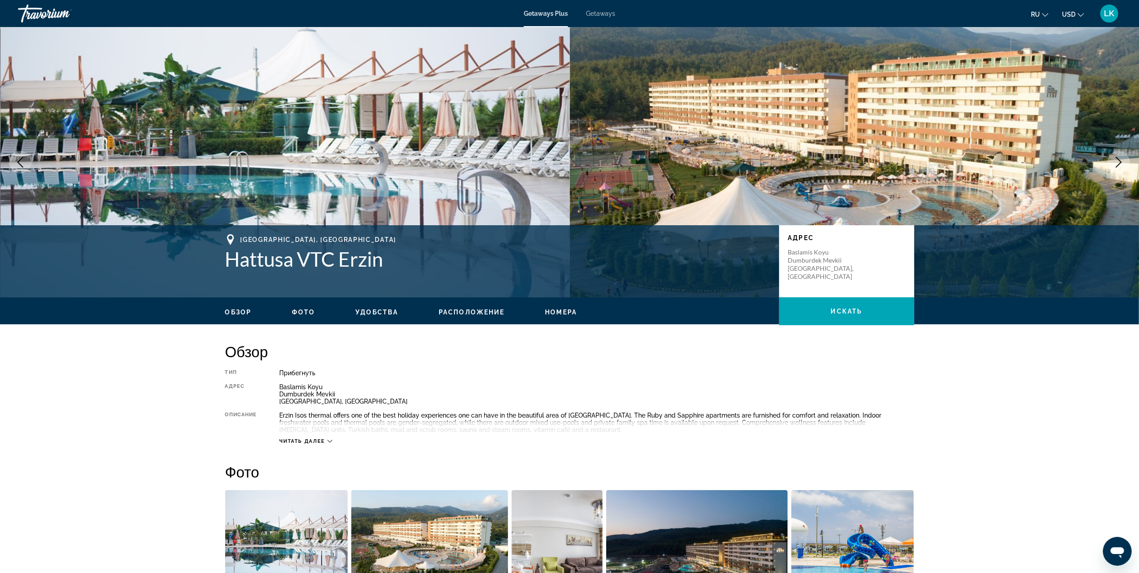
click at [1119, 155] on button "Next image" at bounding box center [1118, 162] width 23 height 23
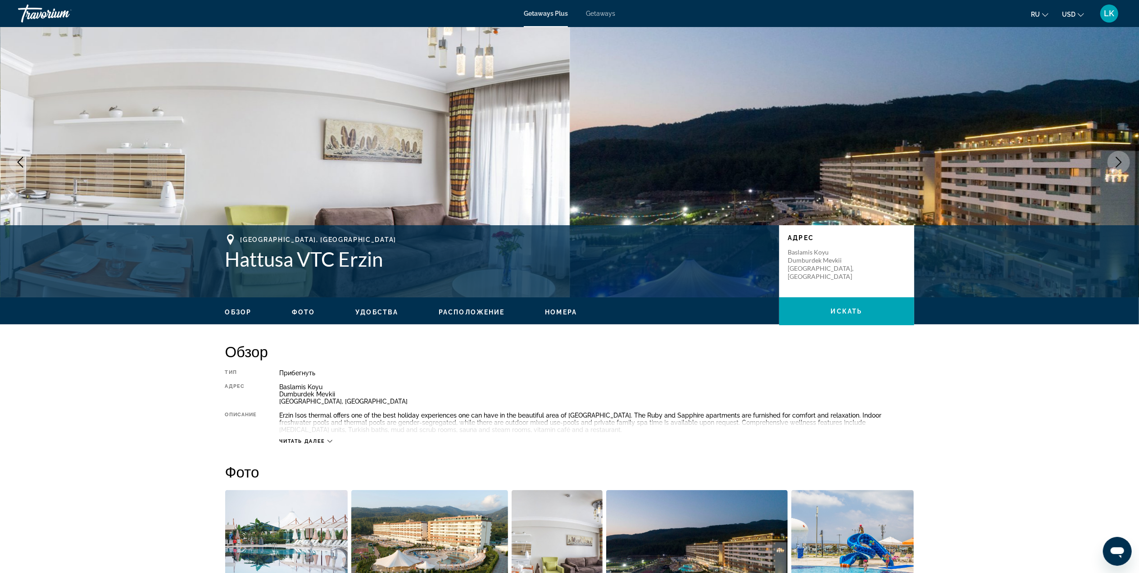
click at [1119, 155] on button "Next image" at bounding box center [1118, 162] width 23 height 23
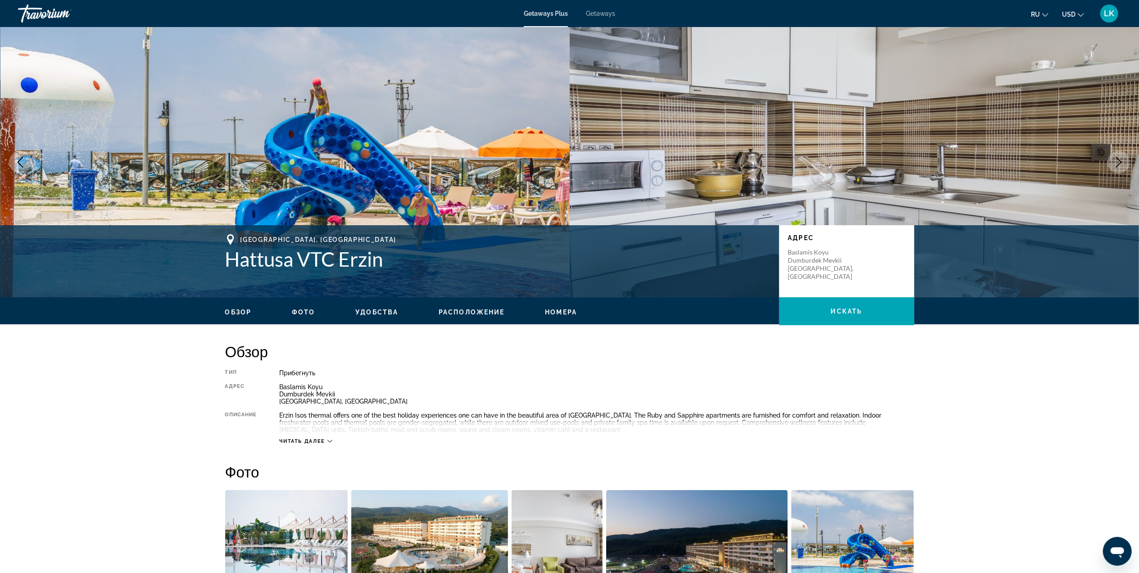
click at [1119, 155] on button "Next image" at bounding box center [1118, 162] width 23 height 23
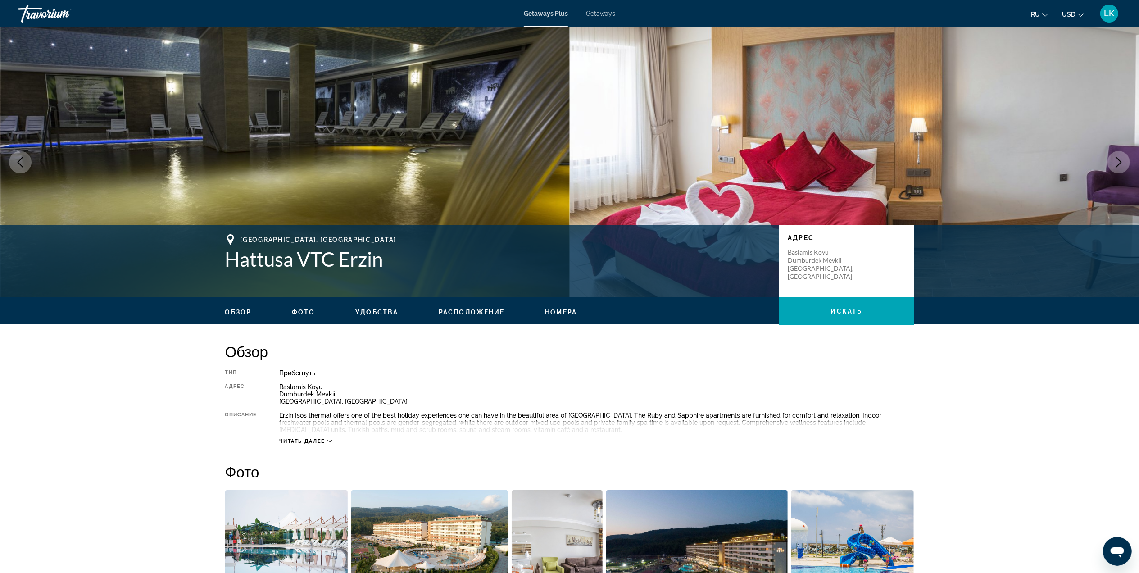
click at [1119, 155] on button "Next image" at bounding box center [1118, 162] width 23 height 23
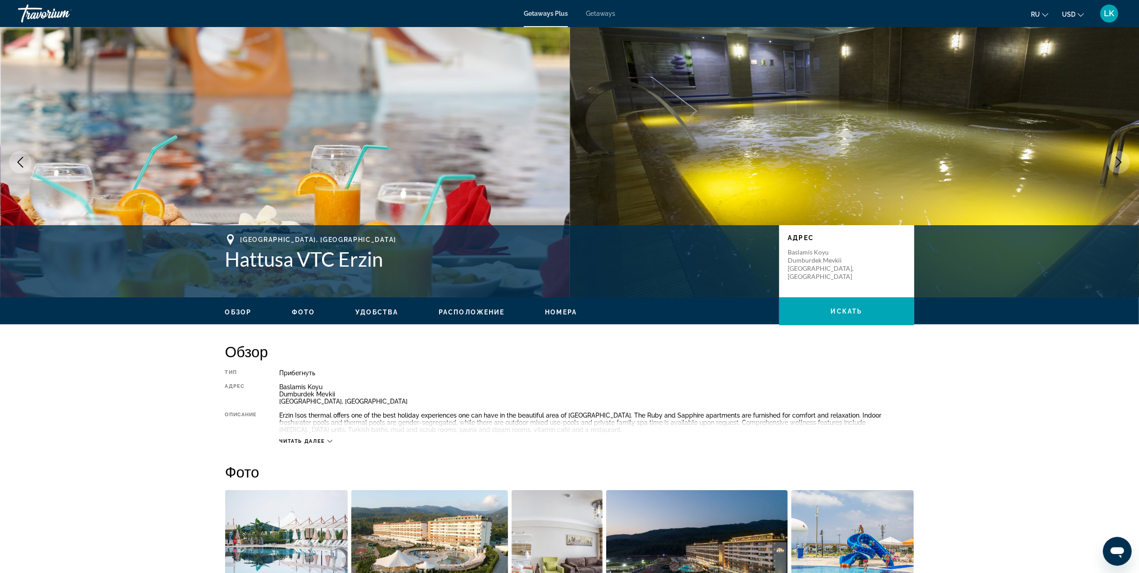
click at [1119, 155] on button "Next image" at bounding box center [1118, 162] width 23 height 23
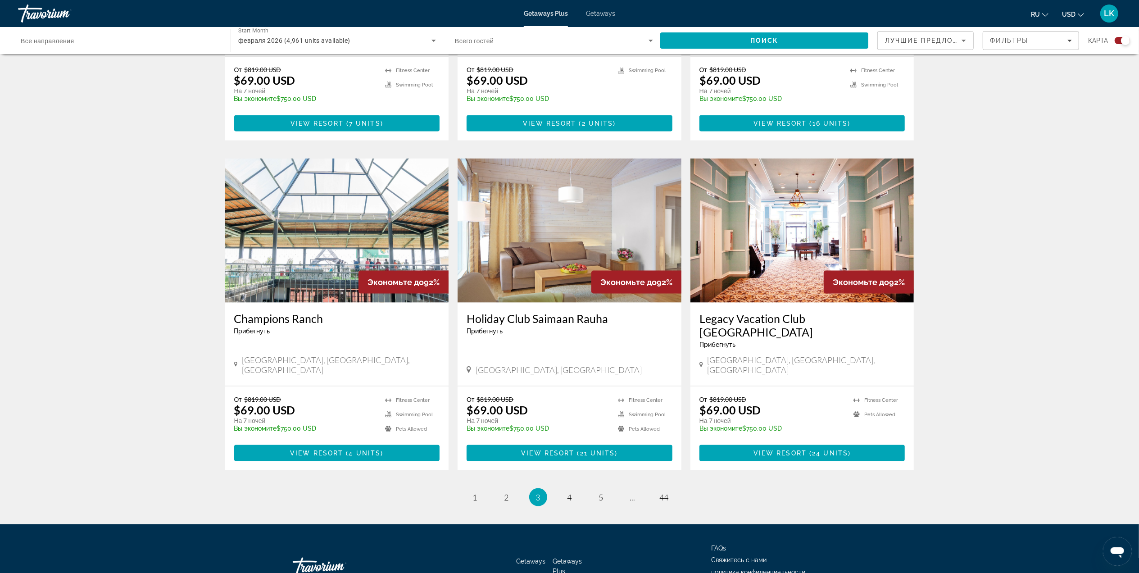
scroll to position [1160, 0]
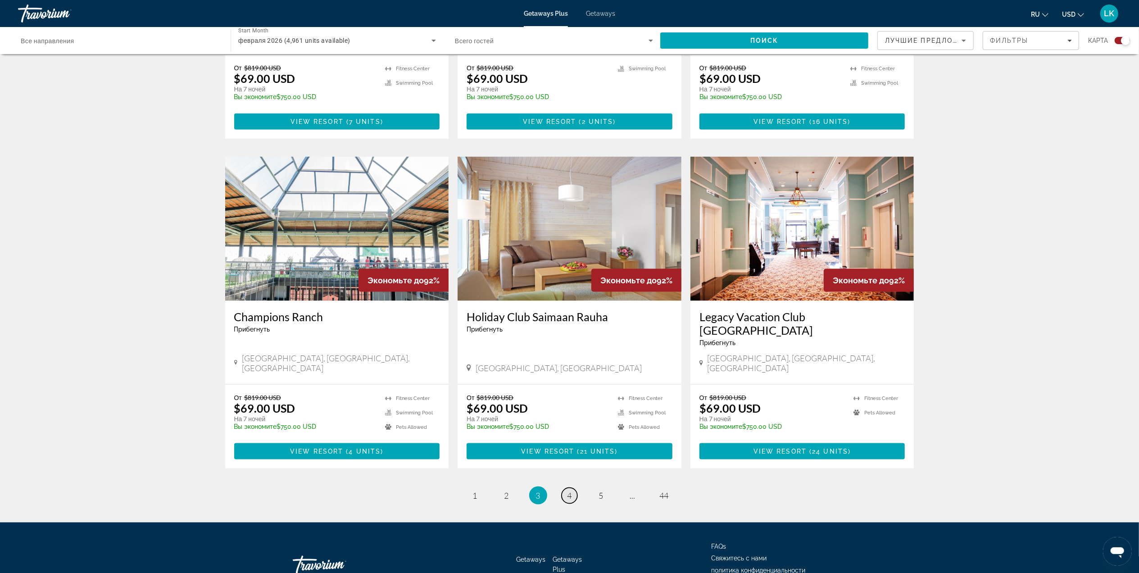
click at [573, 488] on link "page 4" at bounding box center [570, 496] width 16 height 16
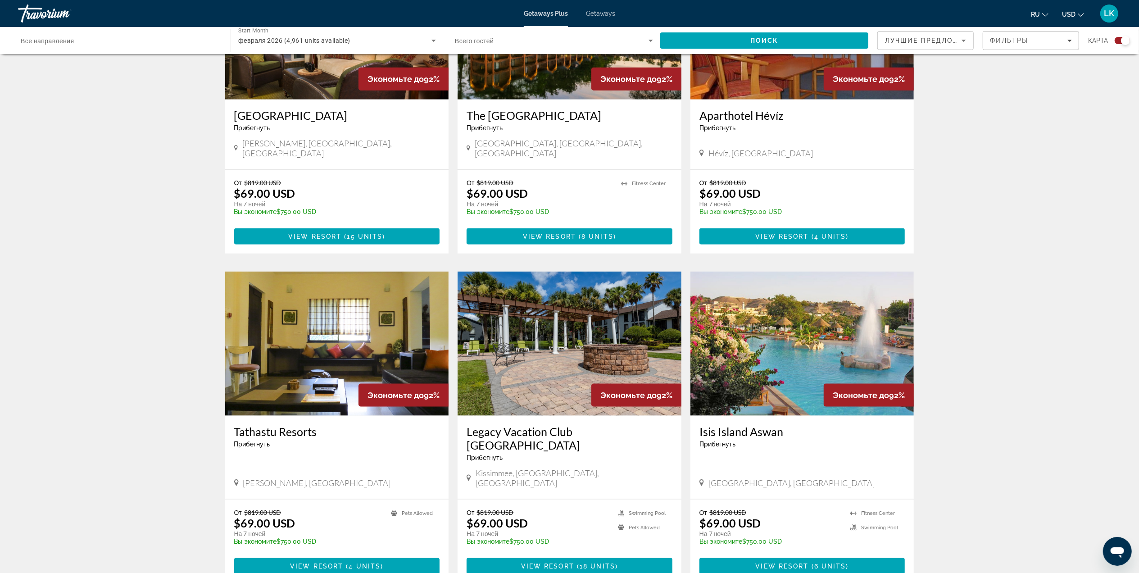
scroll to position [1038, 0]
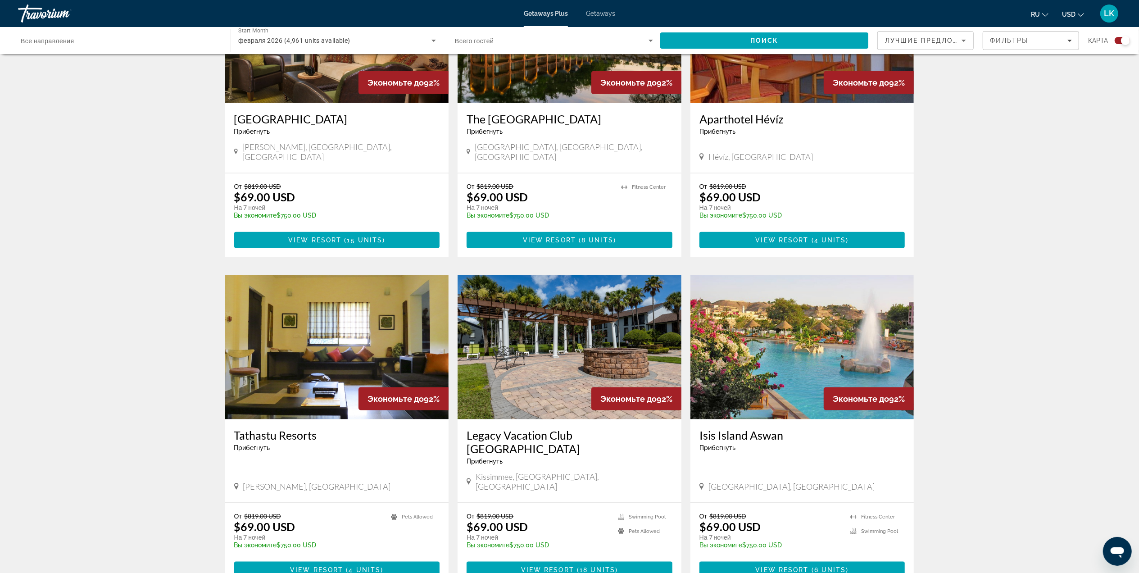
click at [753, 317] on img "Main content" at bounding box center [802, 347] width 224 height 144
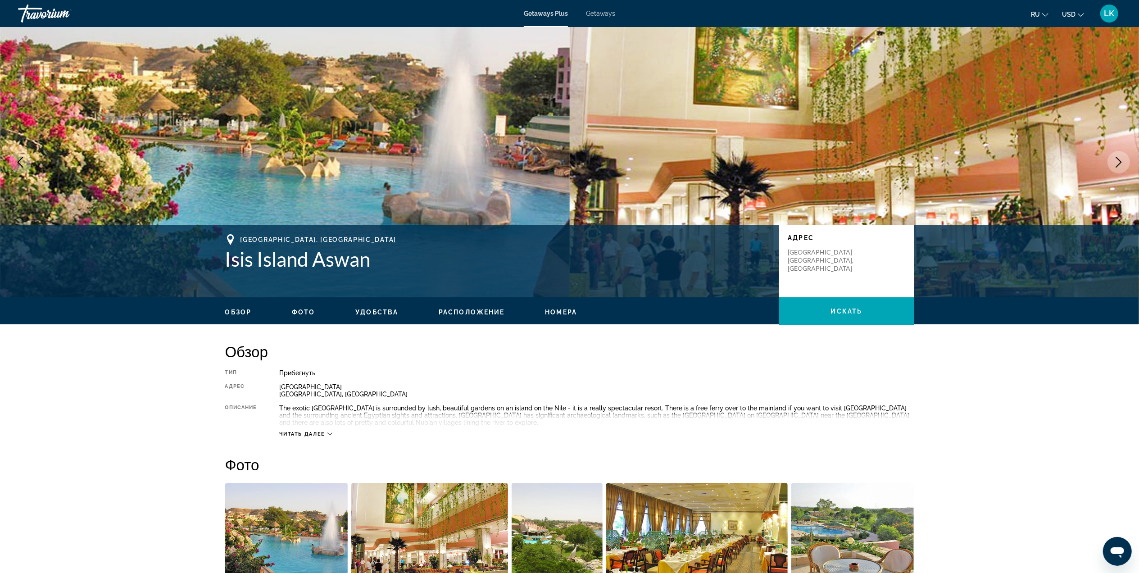
click at [1122, 157] on icon "Next image" at bounding box center [1118, 162] width 11 height 11
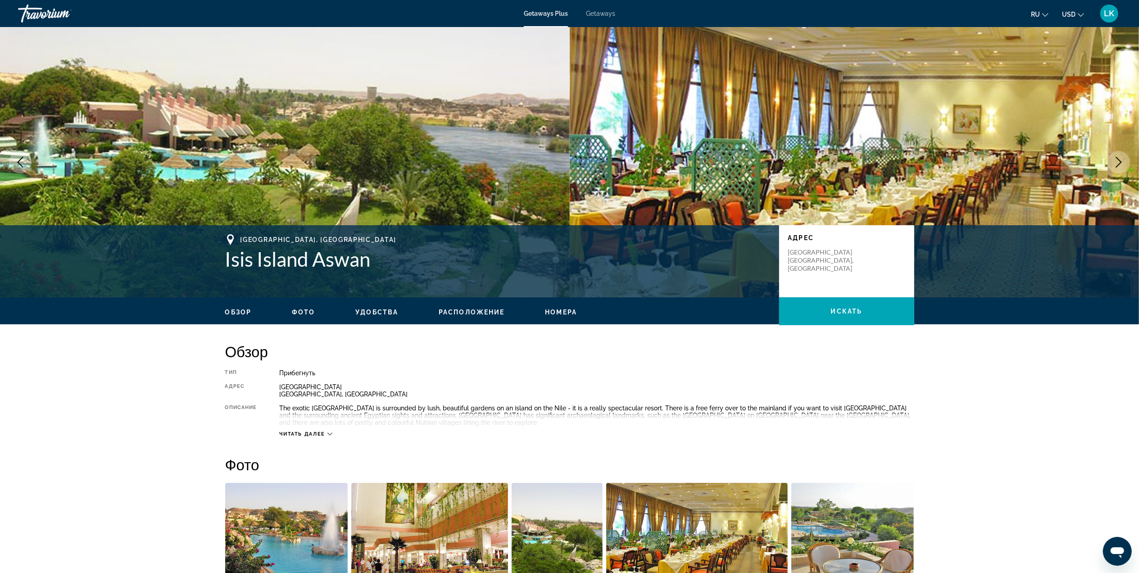
click at [1122, 157] on icon "Next image" at bounding box center [1118, 162] width 11 height 11
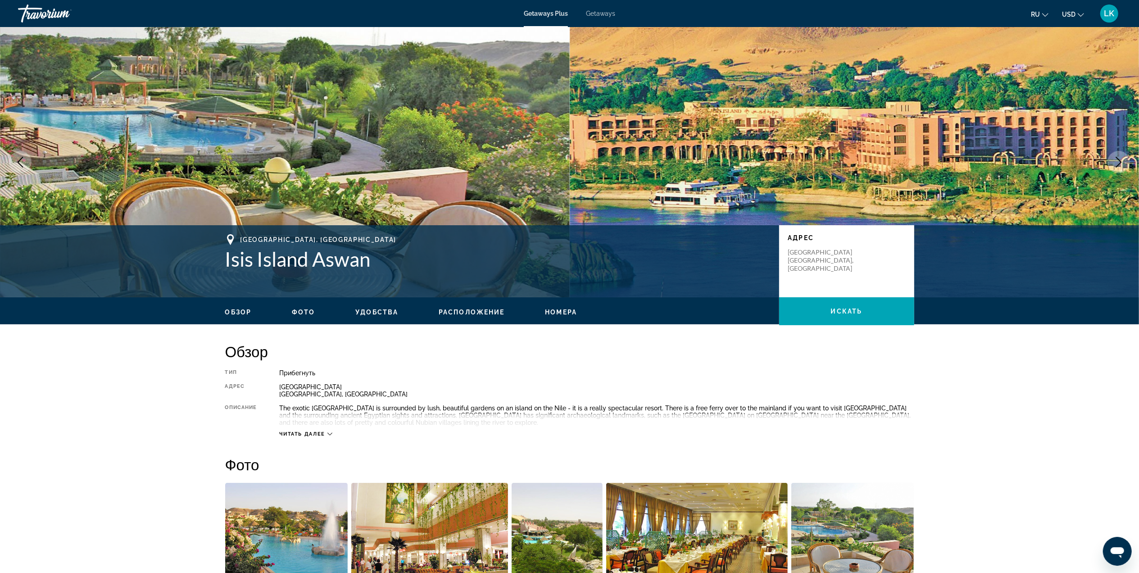
click at [1122, 157] on icon "Next image" at bounding box center [1118, 162] width 11 height 11
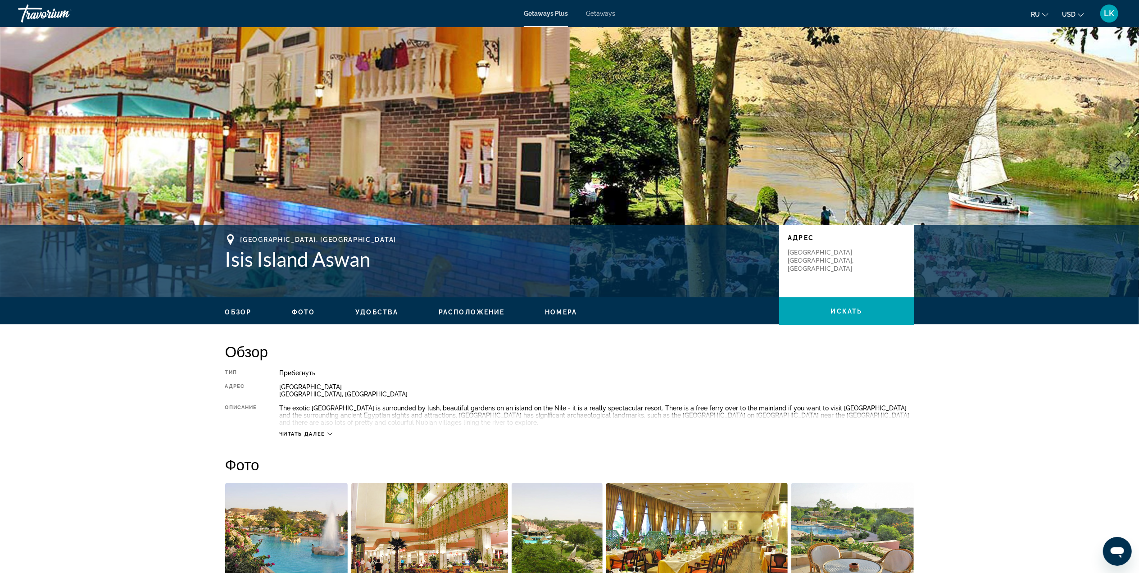
click at [1122, 157] on icon "Next image" at bounding box center [1118, 162] width 11 height 11
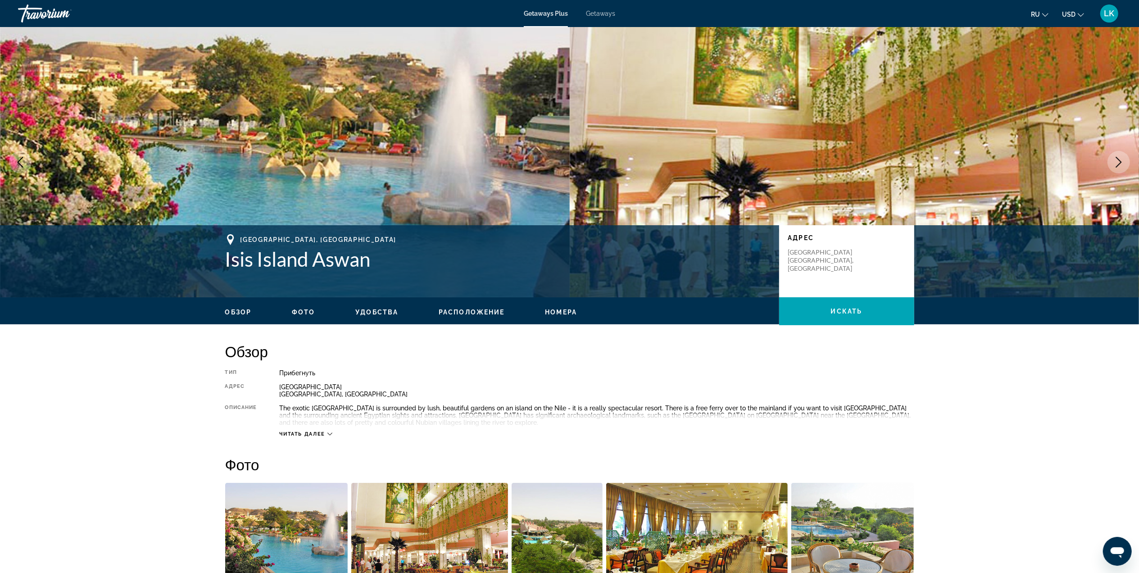
click at [1122, 157] on icon "Next image" at bounding box center [1118, 162] width 11 height 11
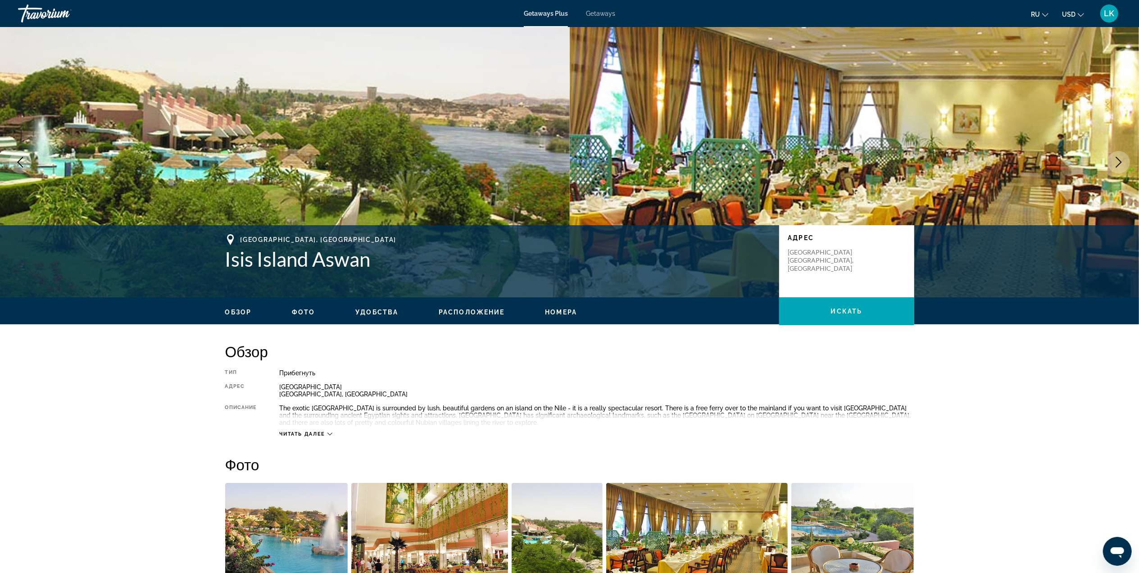
click at [1122, 157] on icon "Next image" at bounding box center [1118, 162] width 11 height 11
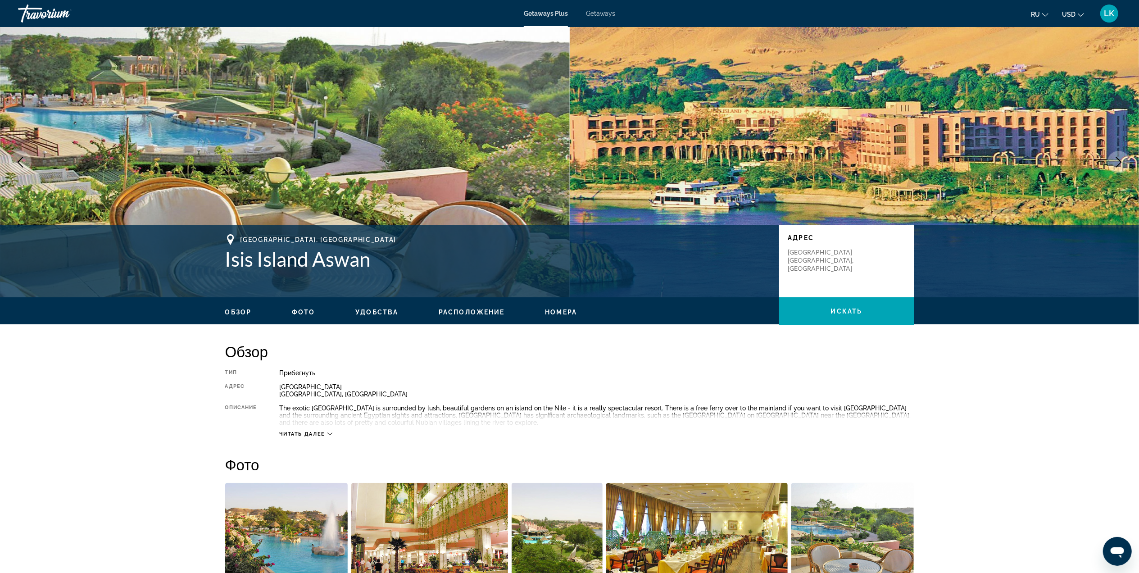
click at [1122, 157] on icon "Next image" at bounding box center [1118, 162] width 11 height 11
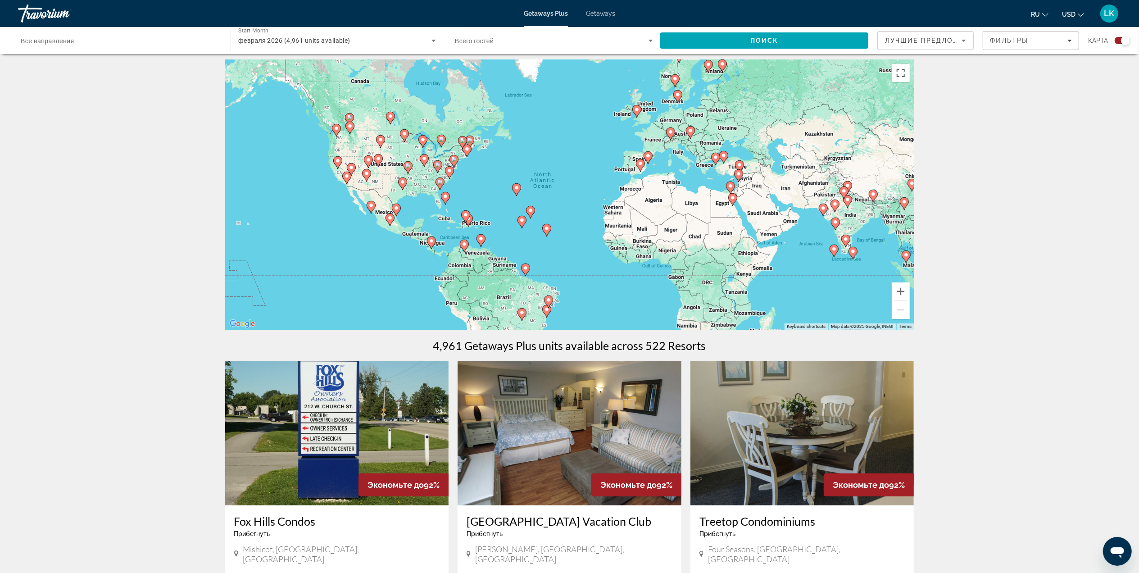
scroll to position [6, 0]
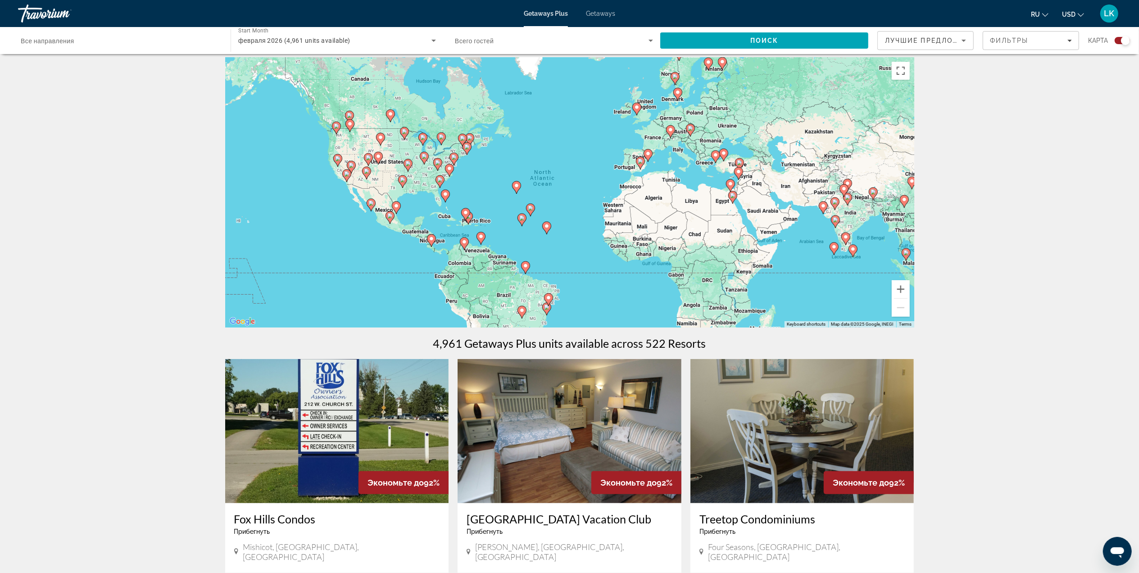
click at [469, 214] on icon "Main content" at bounding box center [465, 214] width 8 height 12
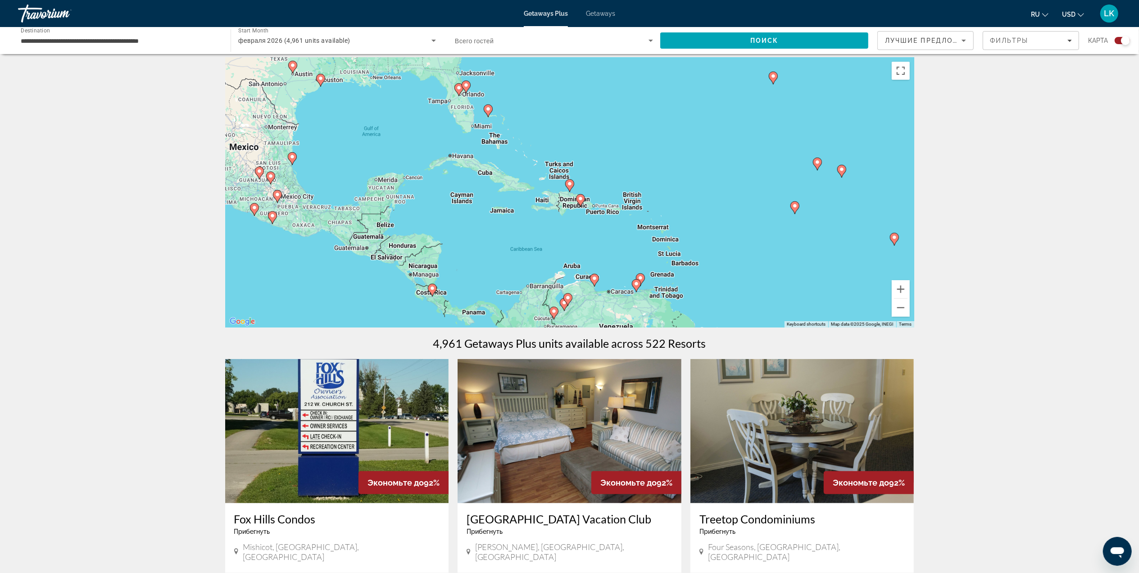
click at [579, 207] on div "To activate drag with keyboard, press Alt + Enter. Once in keyboard drag state,…" at bounding box center [569, 192] width 689 height 270
click at [573, 197] on div "To activate drag with keyboard, press Alt + Enter. Once in keyboard drag state,…" at bounding box center [569, 192] width 689 height 270
click at [582, 198] on image "Main content" at bounding box center [580, 198] width 5 height 5
type input "**********"
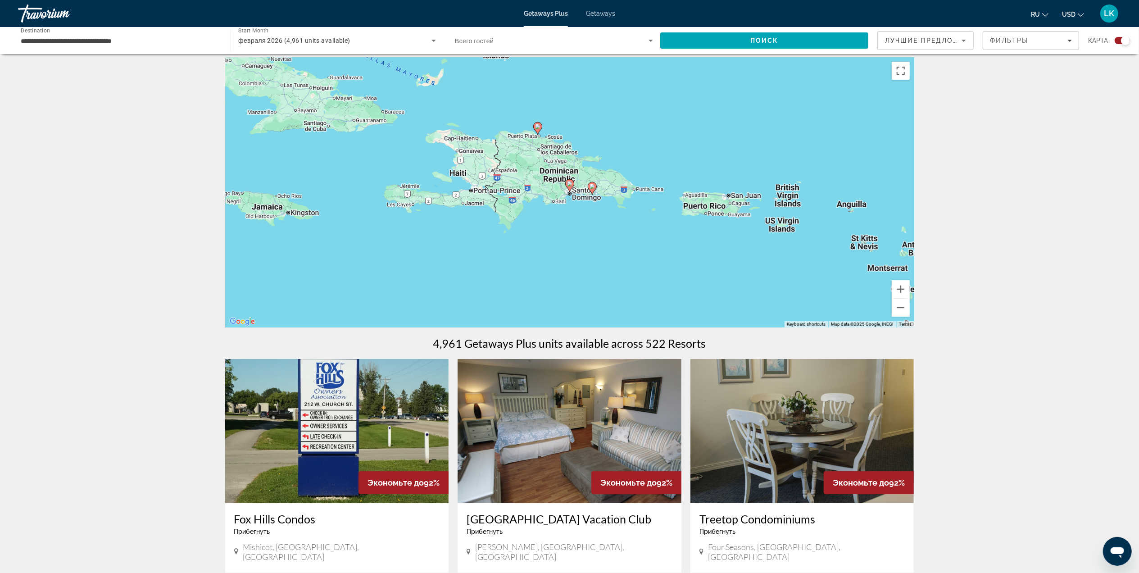
click at [594, 191] on icon "Main content" at bounding box center [592, 188] width 9 height 13
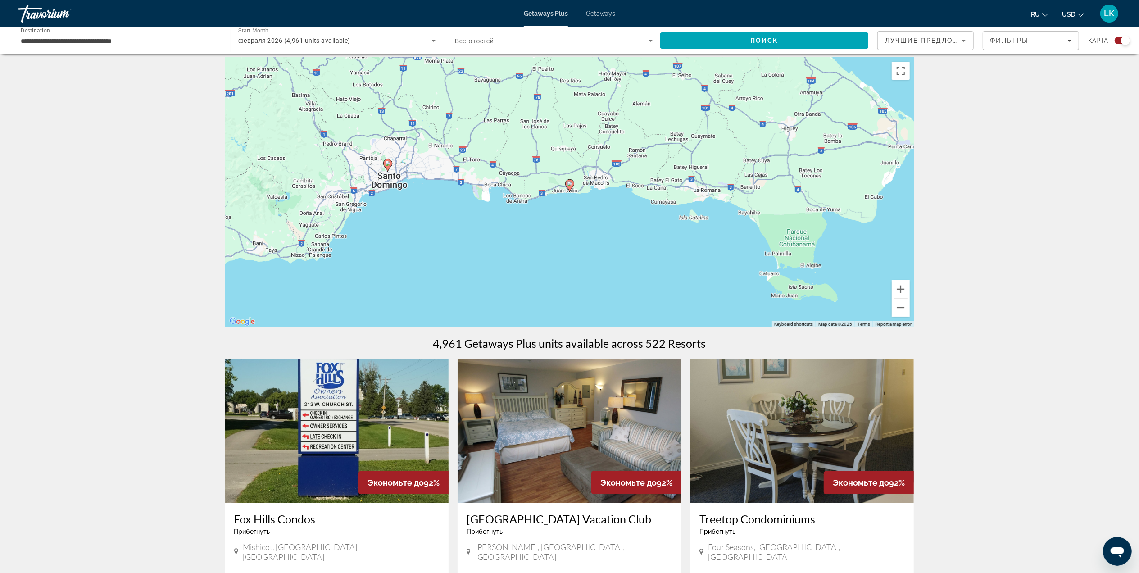
click at [568, 181] on icon "Main content" at bounding box center [569, 186] width 8 height 12
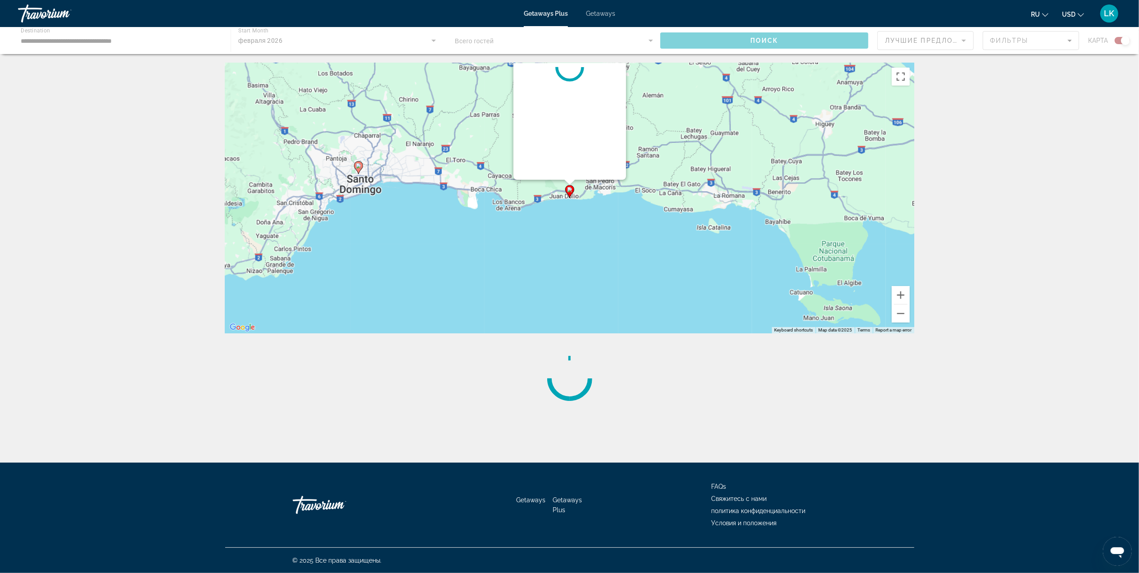
scroll to position [0, 0]
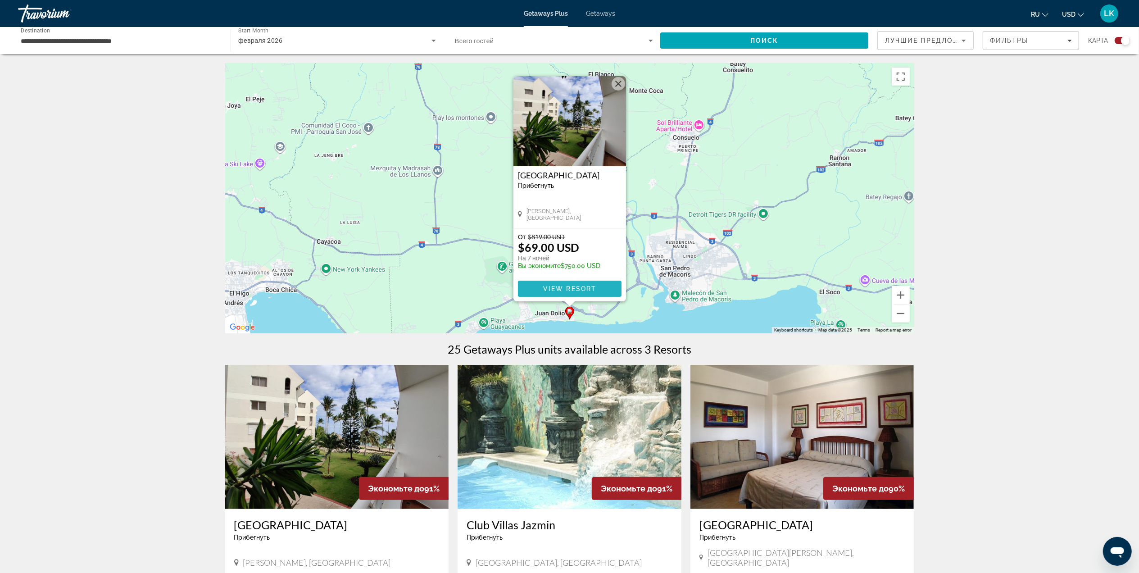
click at [573, 287] on span "View Resort" at bounding box center [569, 288] width 53 height 7
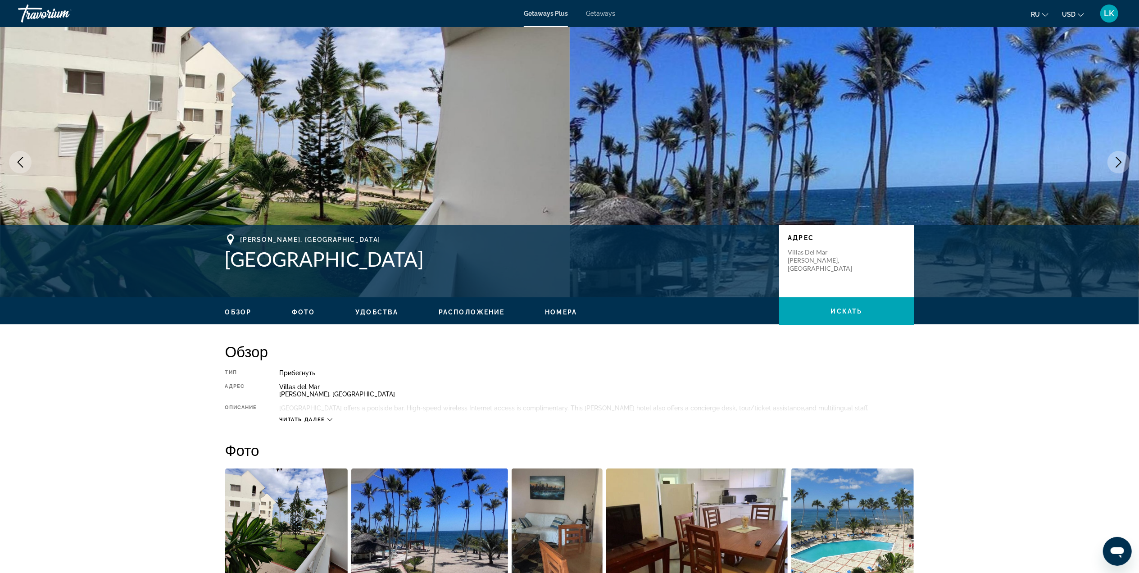
click at [1118, 156] on button "Next image" at bounding box center [1118, 162] width 23 height 23
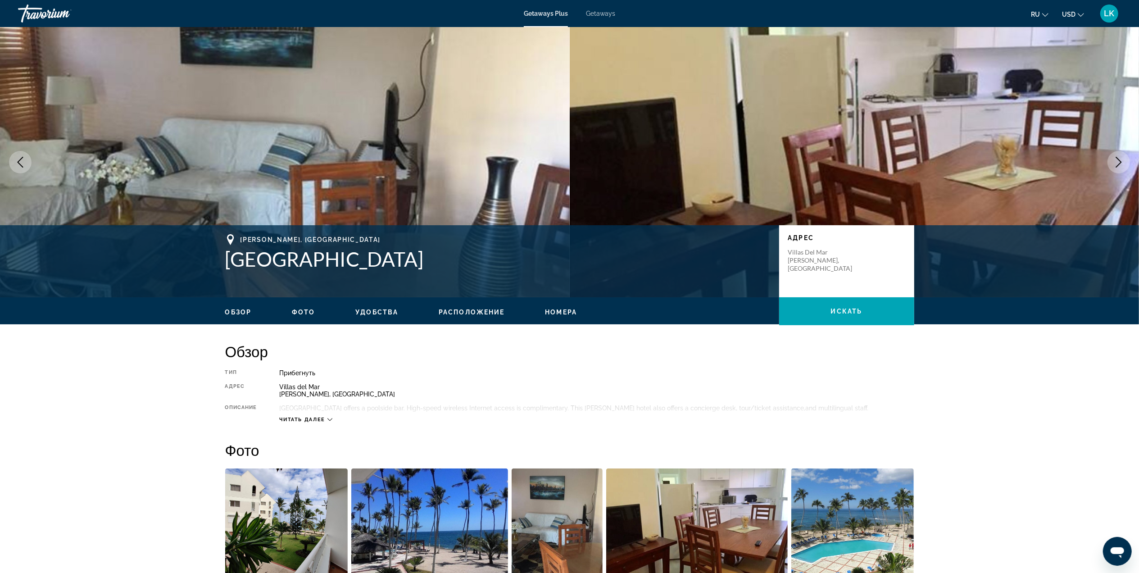
click at [1118, 156] on button "Next image" at bounding box center [1118, 162] width 23 height 23
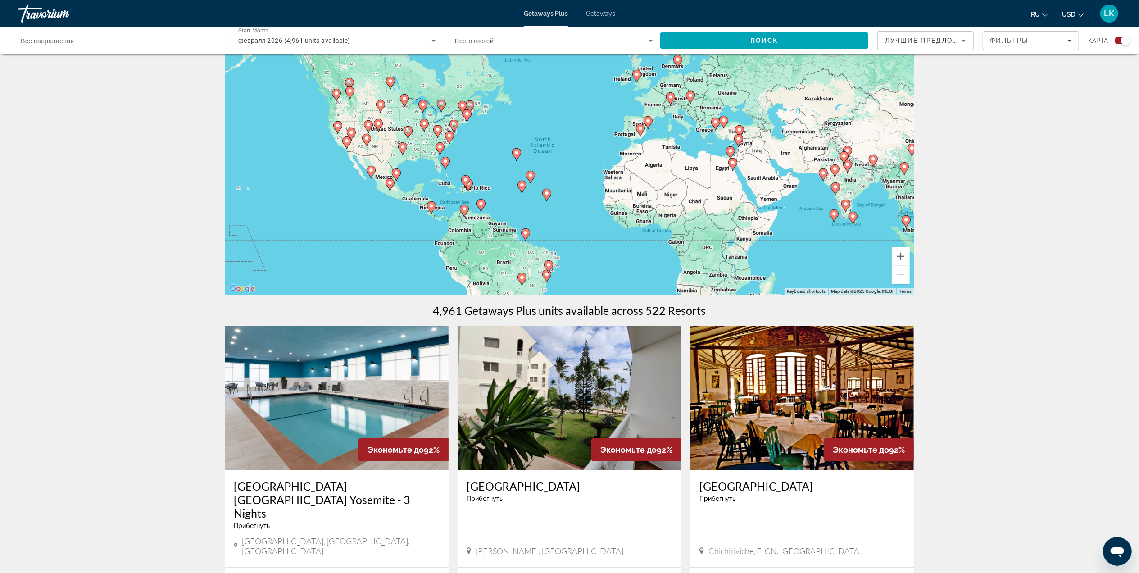
scroll to position [49, 0]
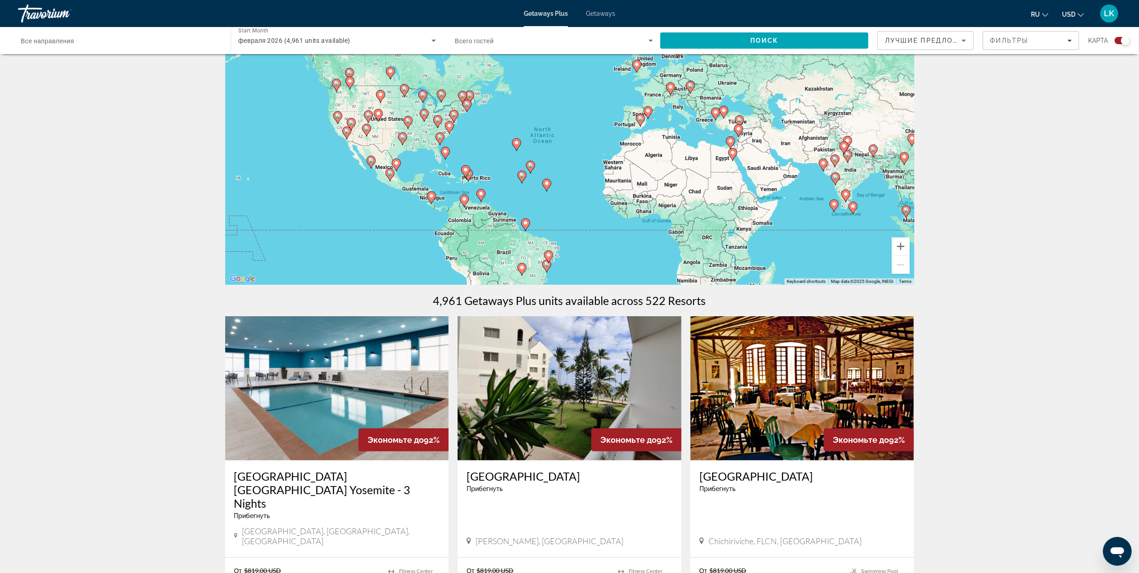
click at [720, 122] on div "To activate drag with keyboard, press Alt + Enter. Once in keyboard drag state,…" at bounding box center [569, 149] width 689 height 270
click at [435, 38] on icon "Search widget" at bounding box center [433, 40] width 11 height 11
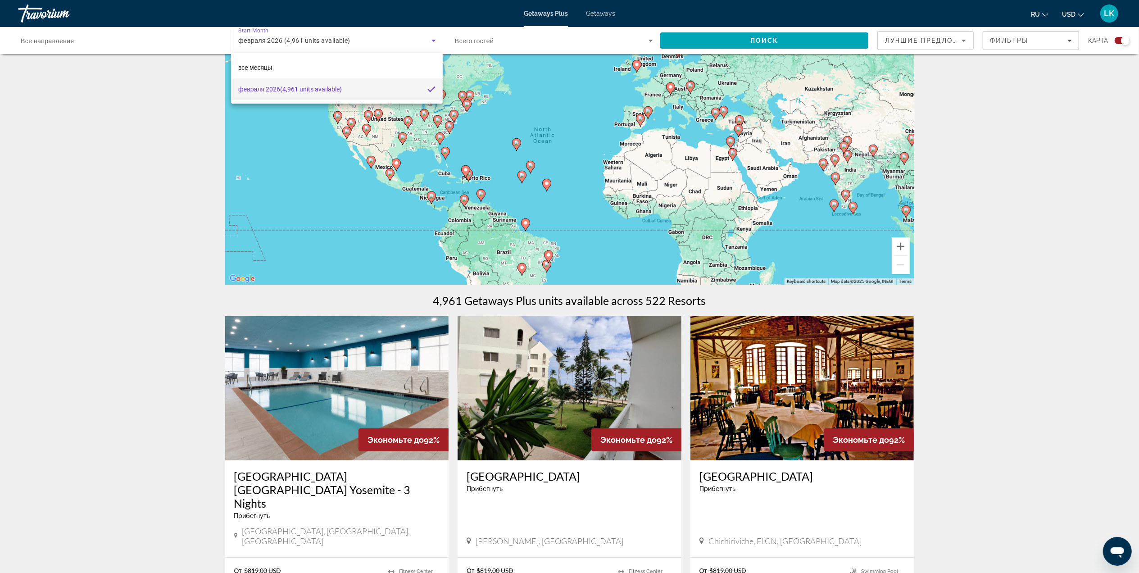
click at [305, 55] on div "все месяцы февраля 2026 (4,961 units available)" at bounding box center [337, 78] width 212 height 50
click at [172, 41] on div at bounding box center [569, 286] width 1139 height 573
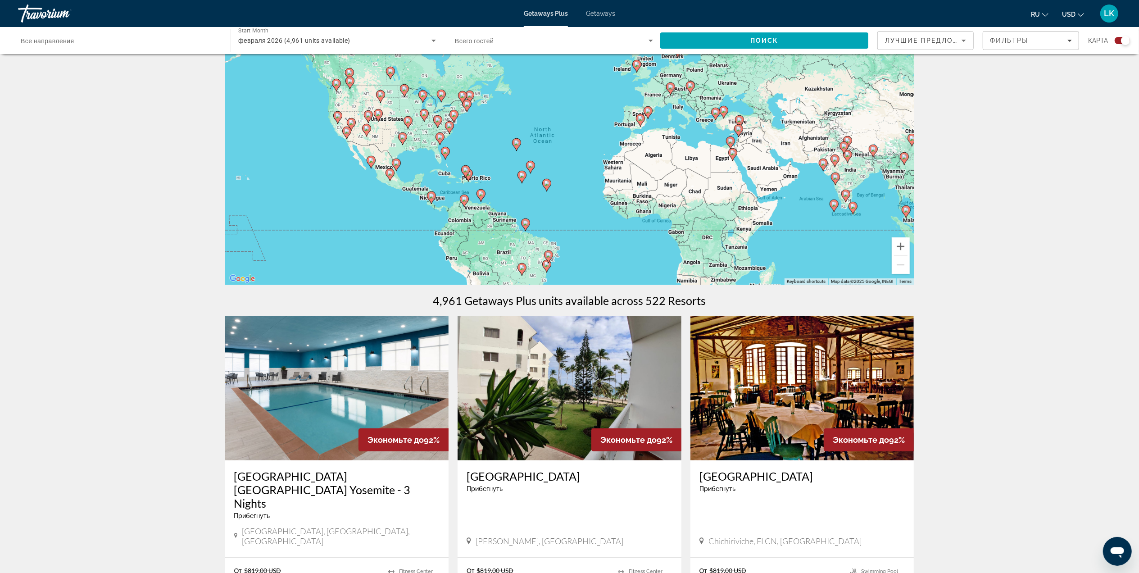
scroll to position [0, 0]
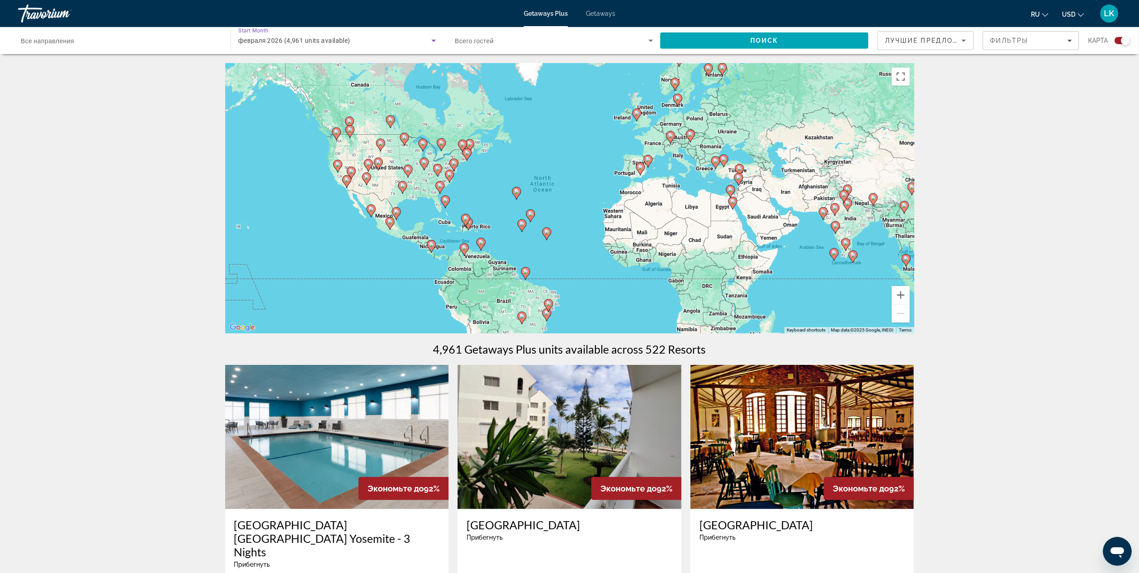
click at [362, 40] on div "февраля 2026 (4,961 units available)" at bounding box center [334, 40] width 193 height 11
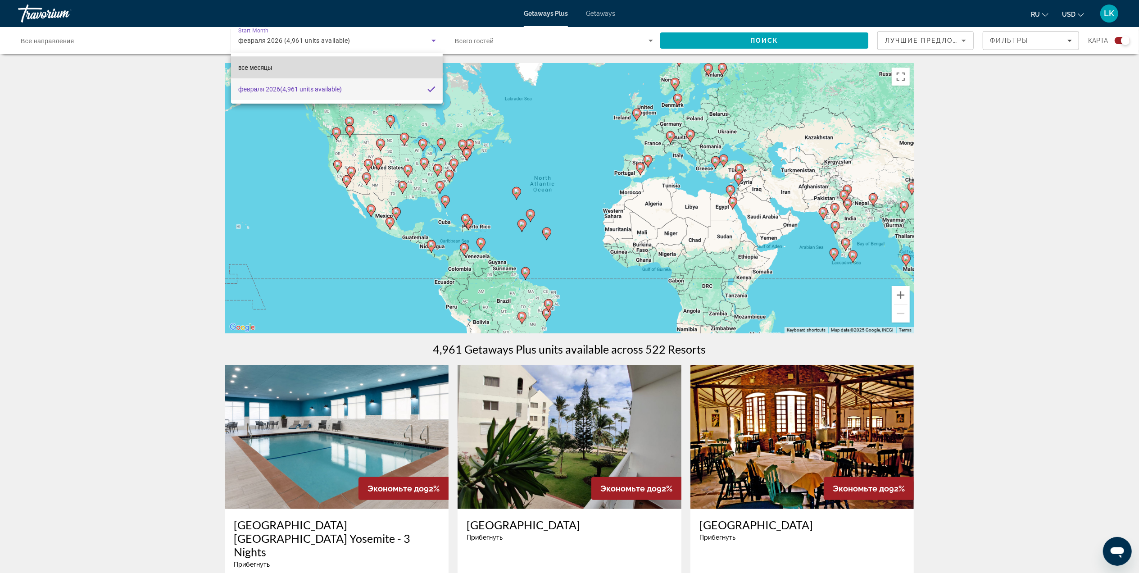
click at [340, 64] on mat-option "все месяцы" at bounding box center [337, 68] width 212 height 22
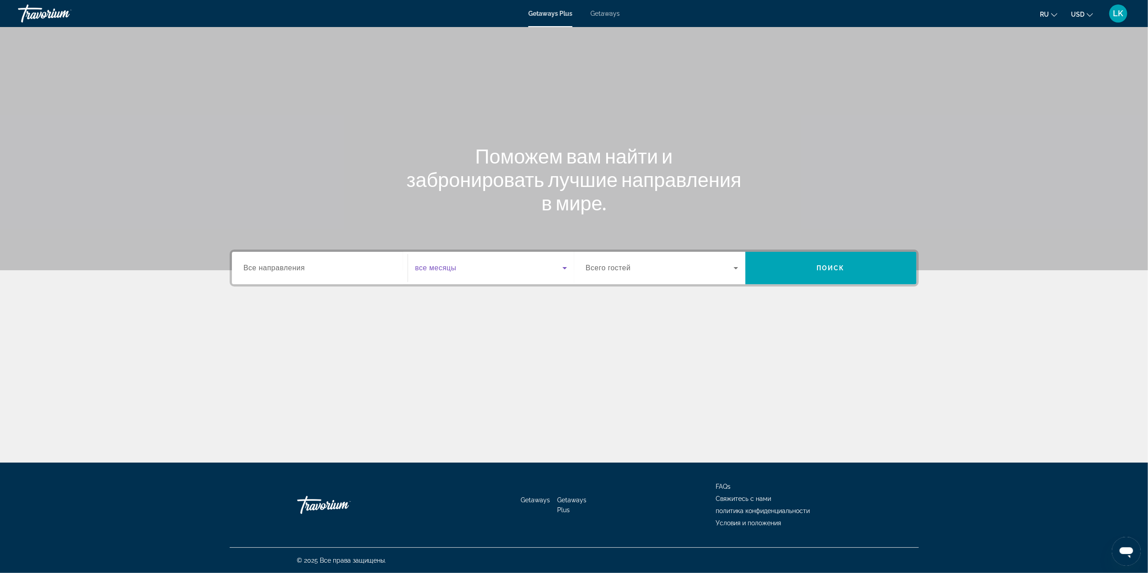
click at [562, 265] on icon "Search widget" at bounding box center [564, 268] width 11 height 11
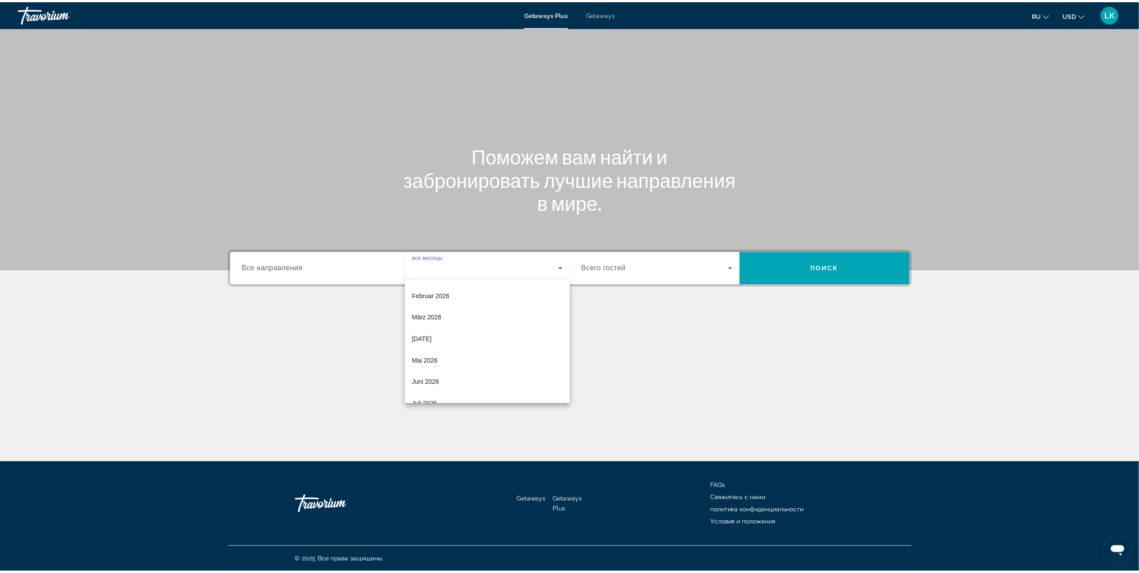
scroll to position [137, 0]
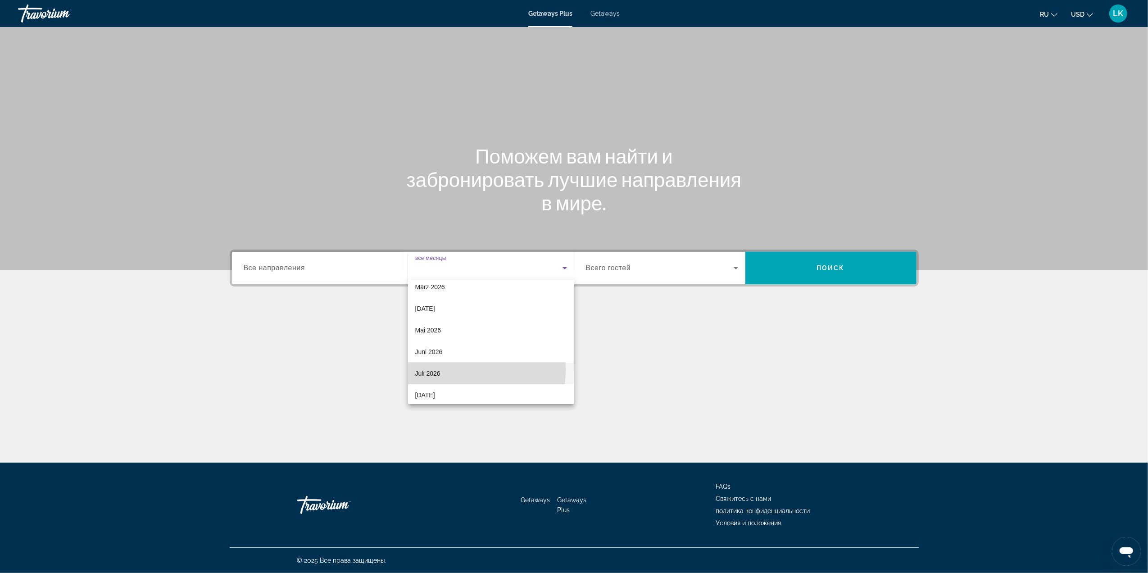
click at [425, 369] on span "Juli 2026" at bounding box center [427, 373] width 25 height 11
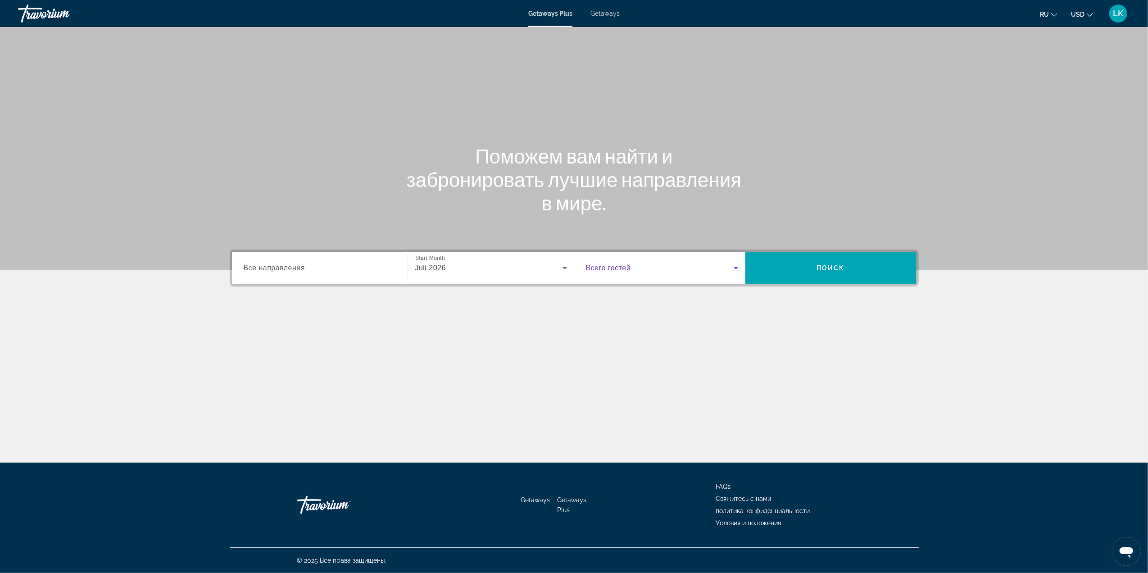
click at [674, 267] on span "Search widget" at bounding box center [660, 268] width 148 height 11
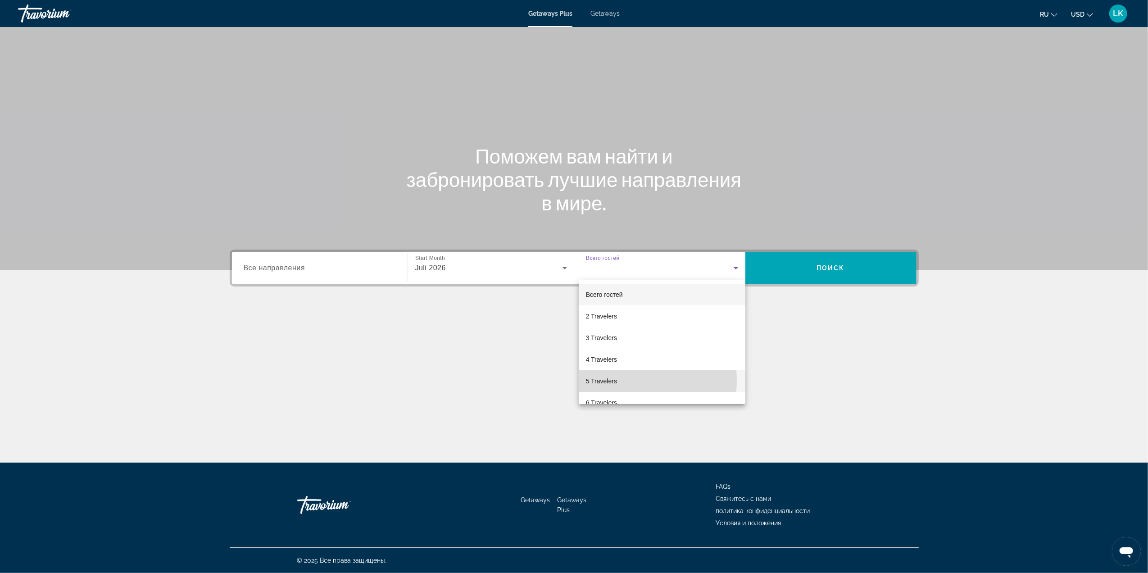
click at [618, 381] on mat-option "5 Travelers" at bounding box center [662, 381] width 167 height 22
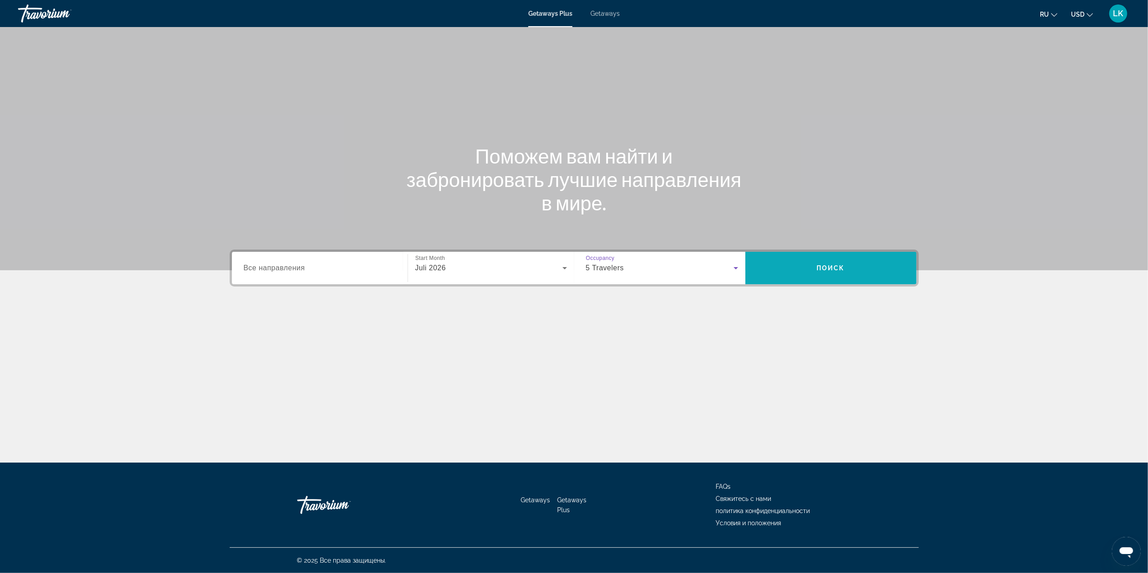
click at [828, 263] on span "Search" at bounding box center [830, 268] width 171 height 22
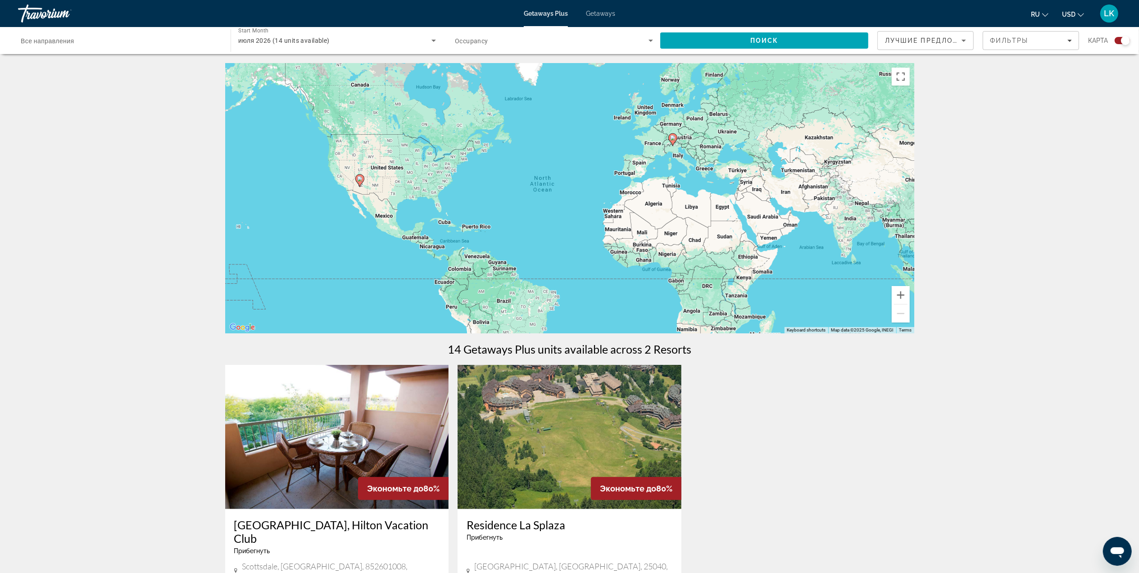
click at [675, 140] on image "Main content" at bounding box center [672, 137] width 5 height 5
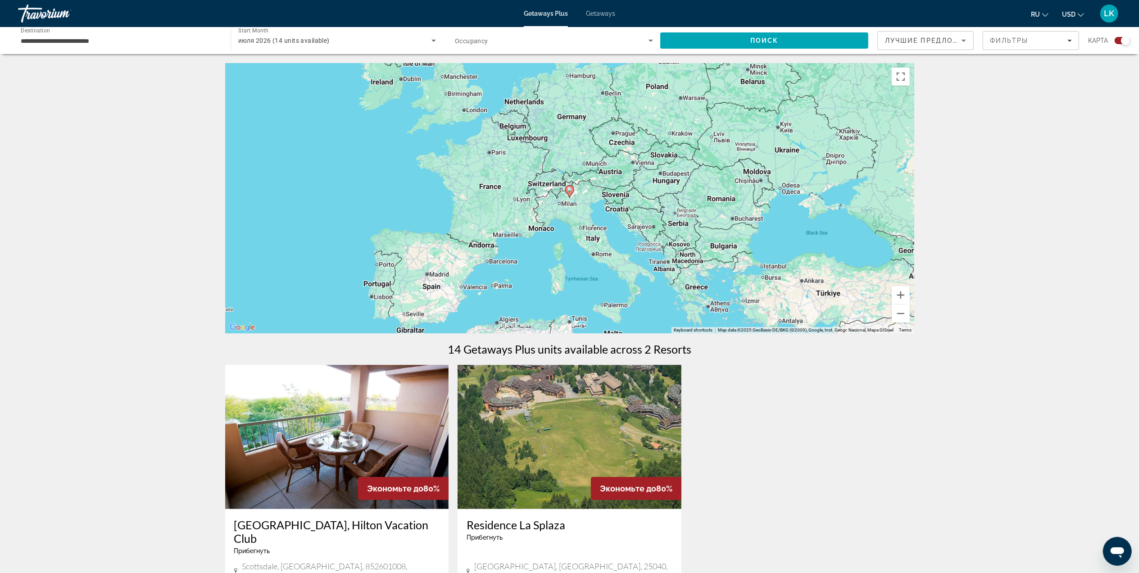
click at [574, 188] on icon "Main content" at bounding box center [569, 191] width 9 height 13
type input "**********"
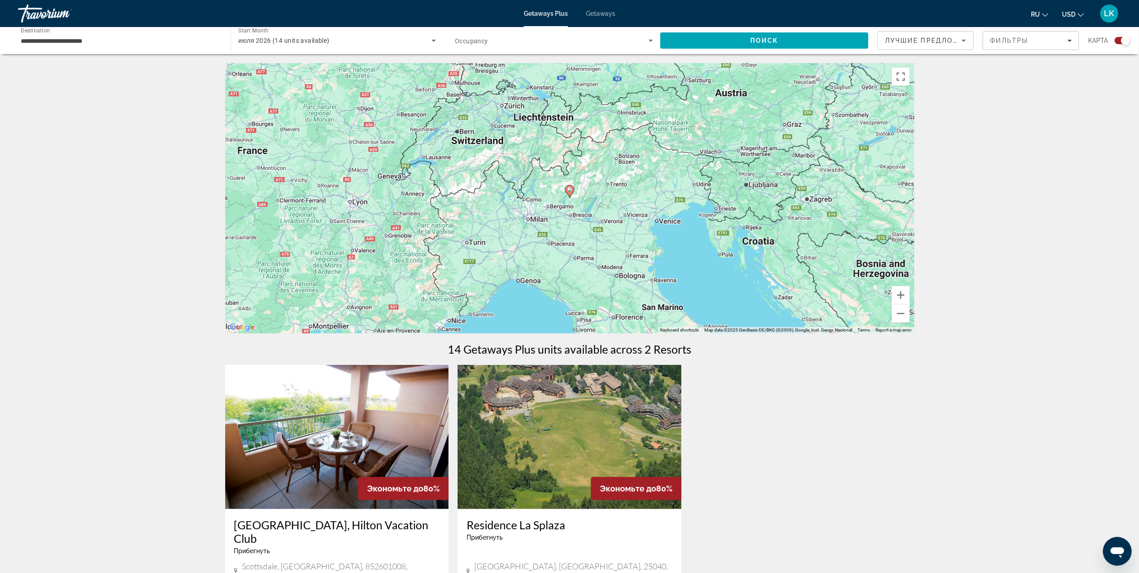
click at [570, 185] on gmp-advanced-marker "Main content" at bounding box center [569, 192] width 9 height 14
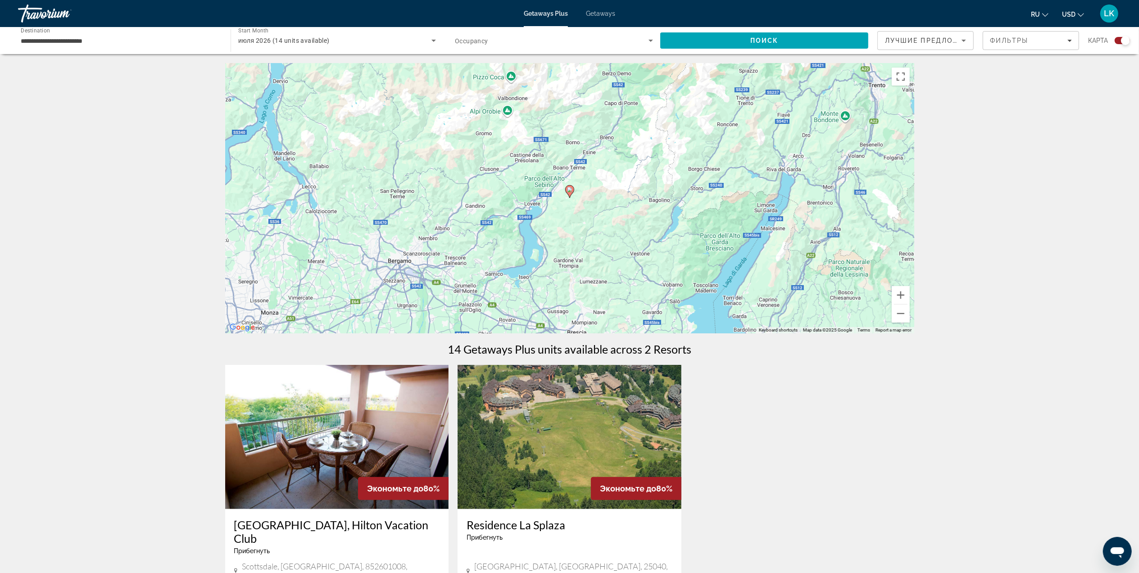
click at [568, 188] on image "Main content" at bounding box center [569, 189] width 5 height 5
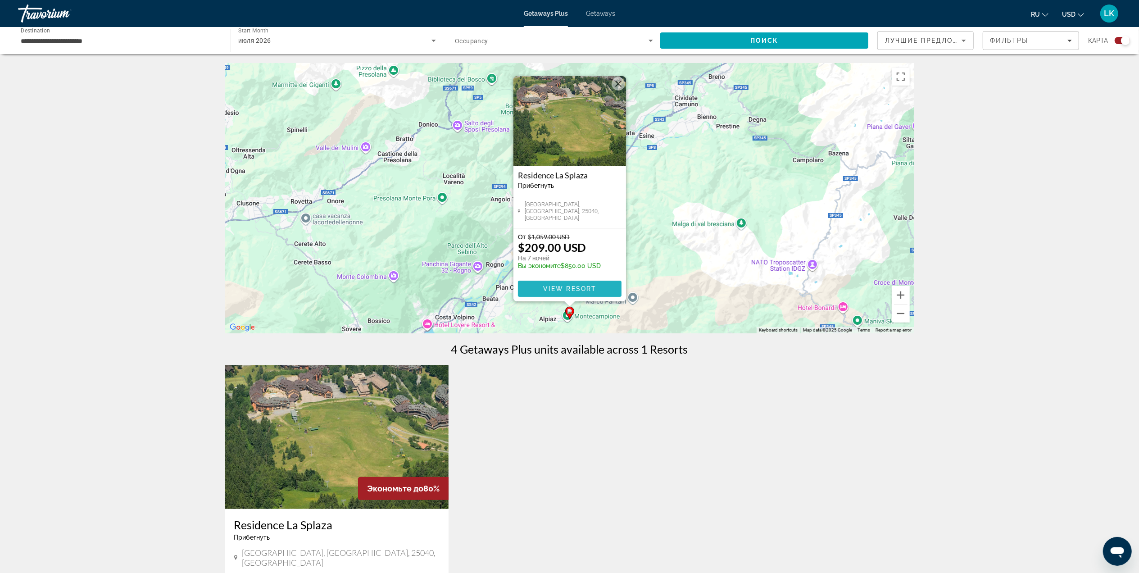
click at [565, 289] on span "View Resort" at bounding box center [569, 288] width 53 height 7
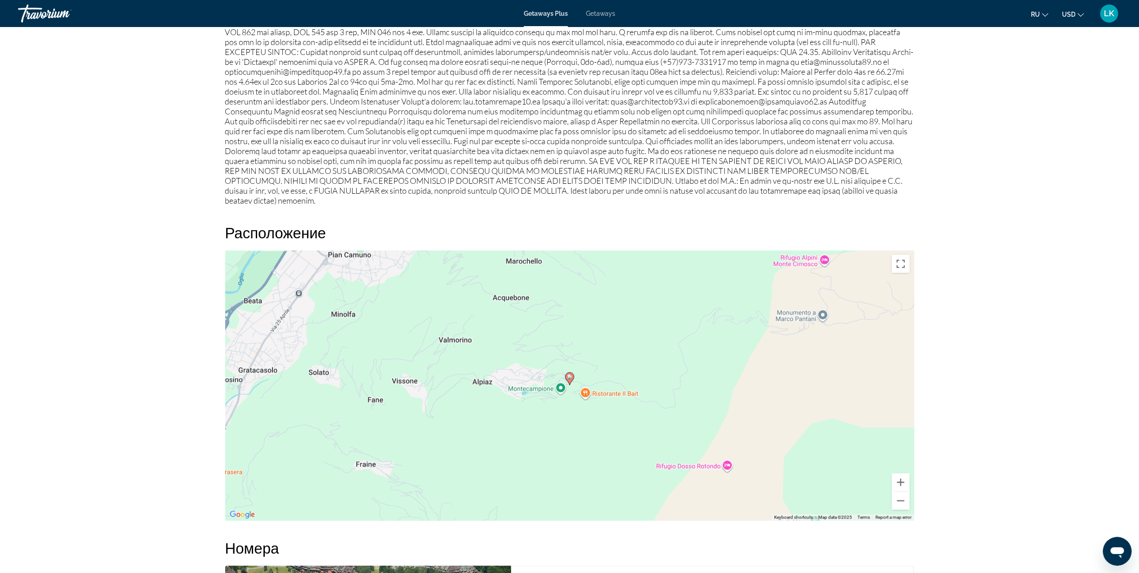
scroll to position [949, 0]
click at [574, 375] on icon "Main content" at bounding box center [569, 381] width 9 height 13
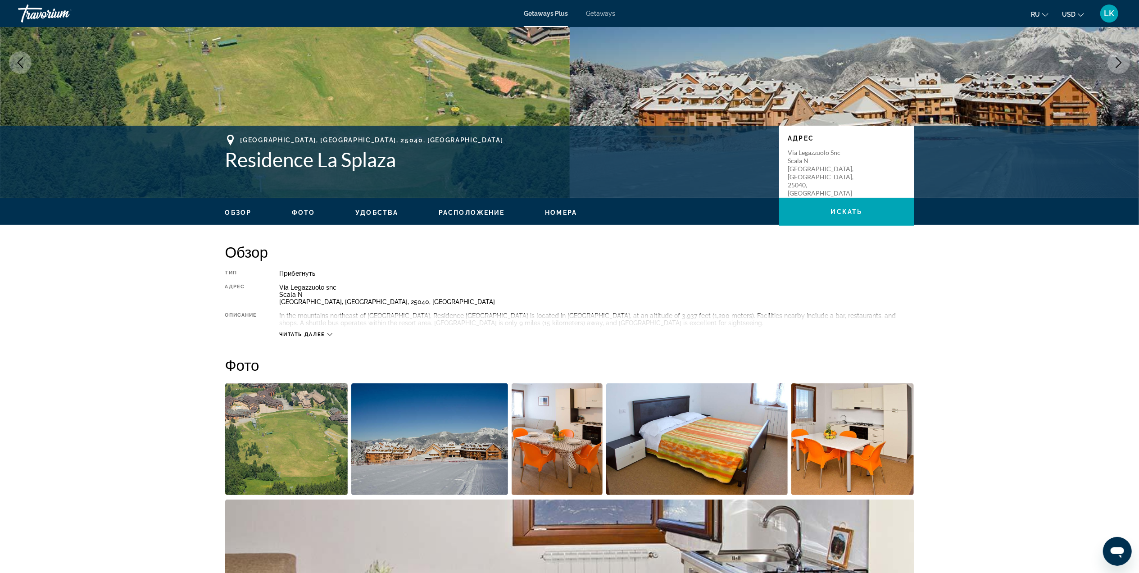
scroll to position [92, 0]
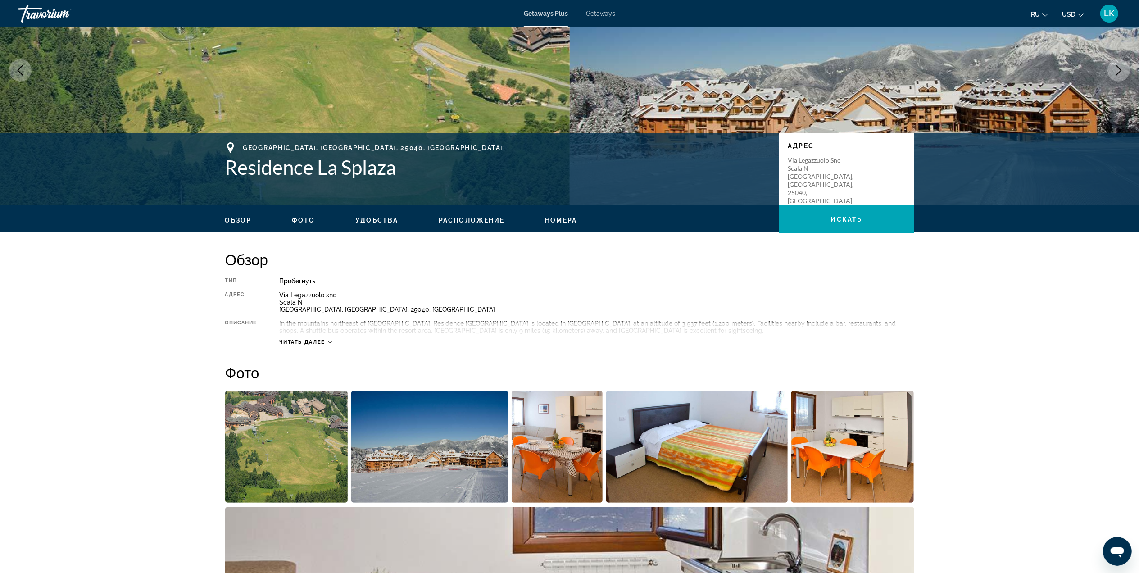
click at [1116, 60] on button "Next image" at bounding box center [1118, 70] width 23 height 23
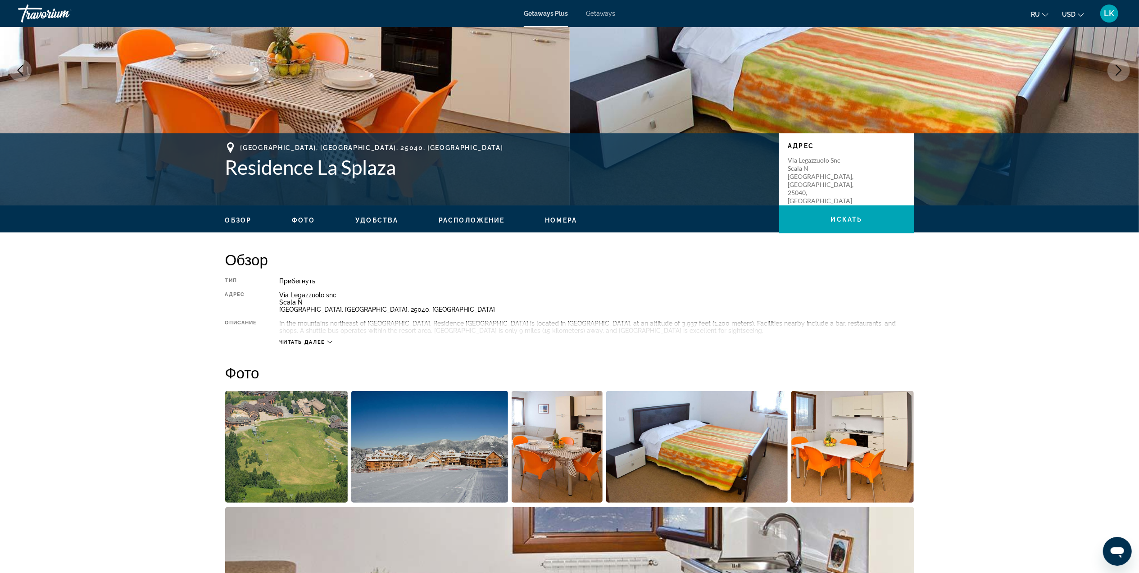
click at [1116, 60] on button "Next image" at bounding box center [1118, 70] width 23 height 23
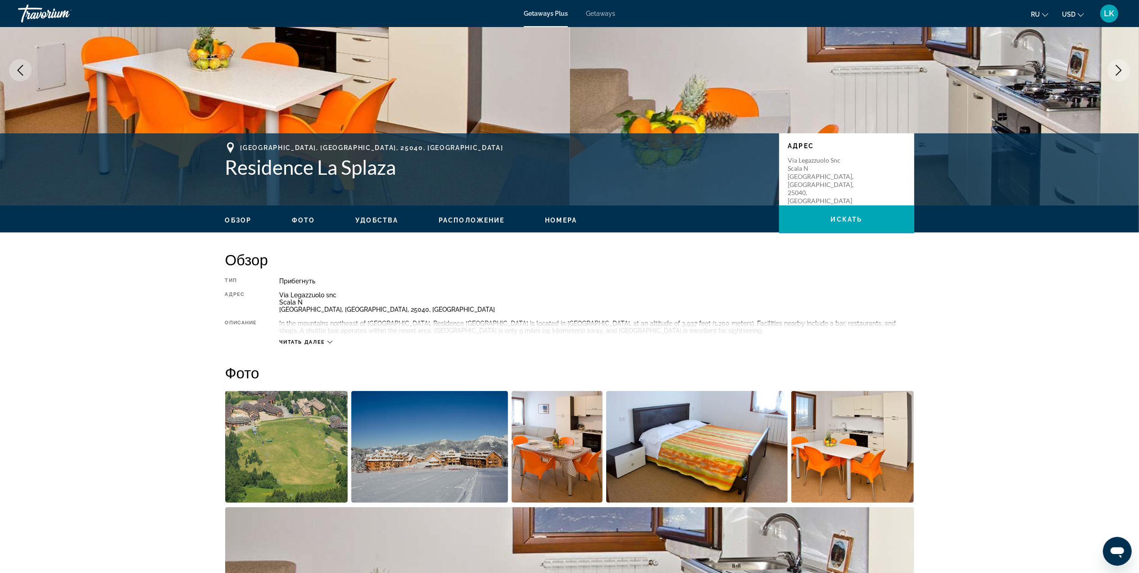
click at [1116, 60] on button "Next image" at bounding box center [1118, 70] width 23 height 23
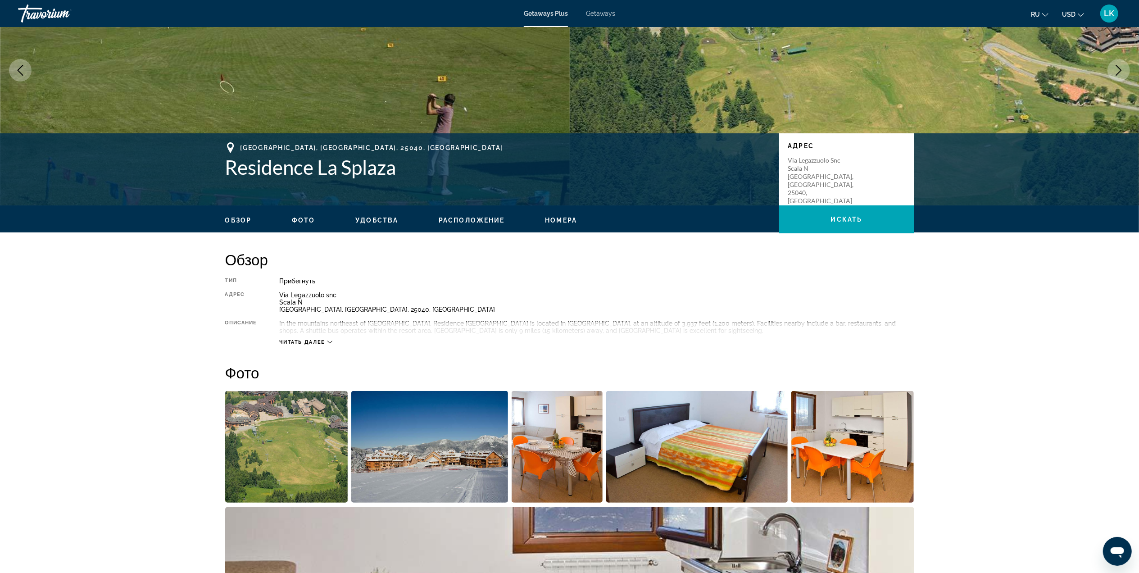
click at [1116, 60] on button "Next image" at bounding box center [1118, 70] width 23 height 23
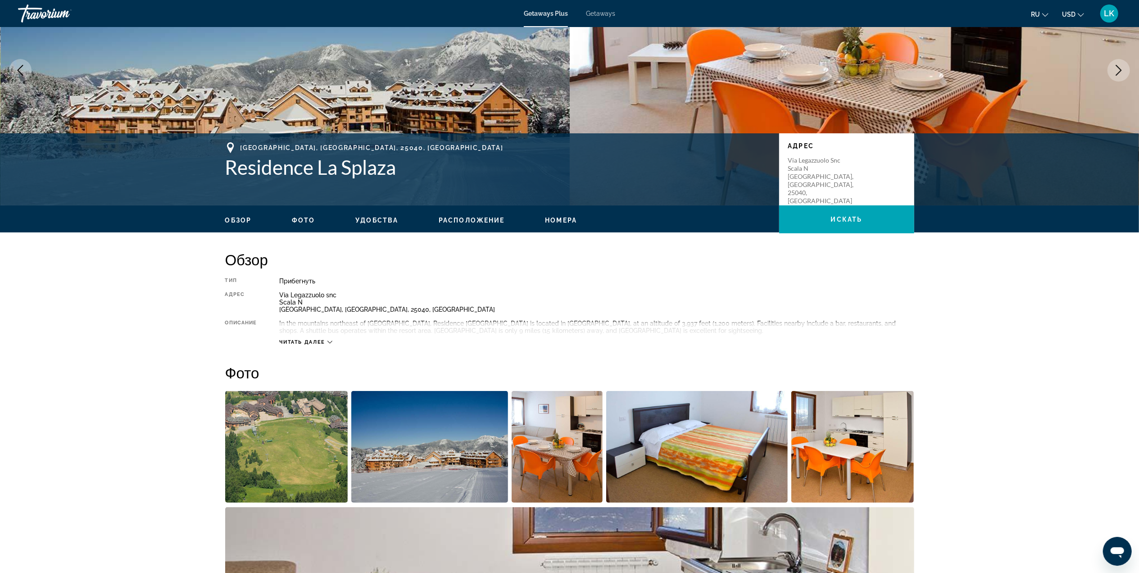
click at [1116, 60] on button "Next image" at bounding box center [1118, 70] width 23 height 23
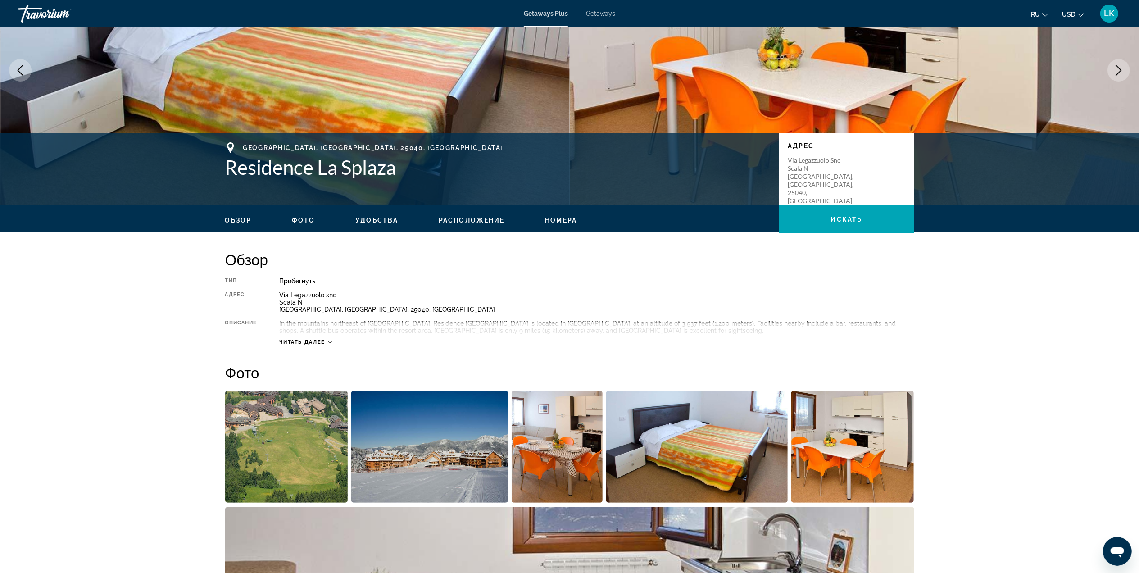
click at [1116, 60] on button "Next image" at bounding box center [1118, 70] width 23 height 23
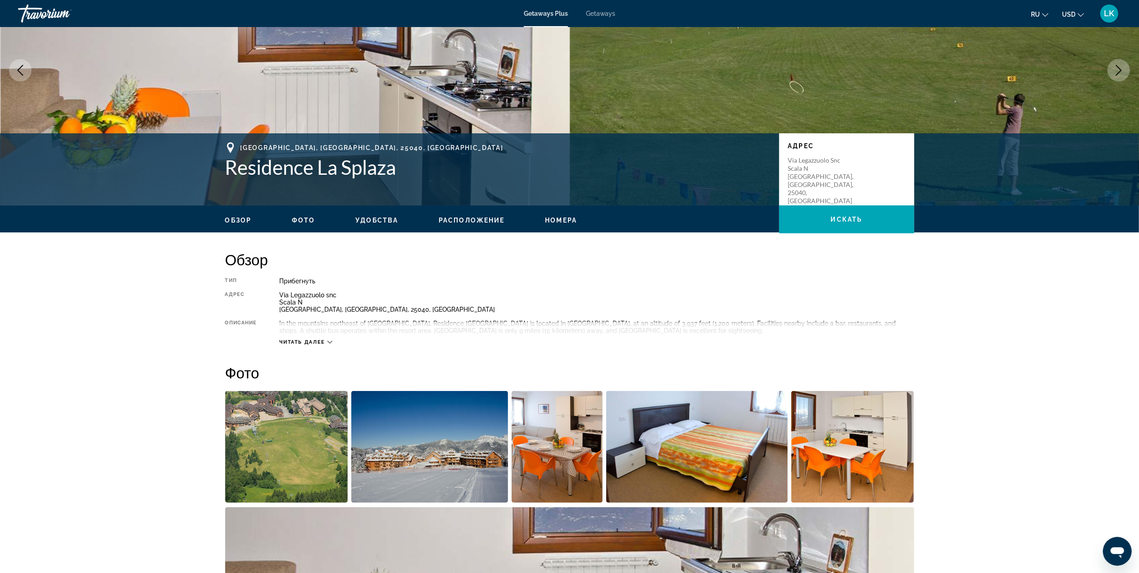
click at [1116, 60] on button "Next image" at bounding box center [1118, 70] width 23 height 23
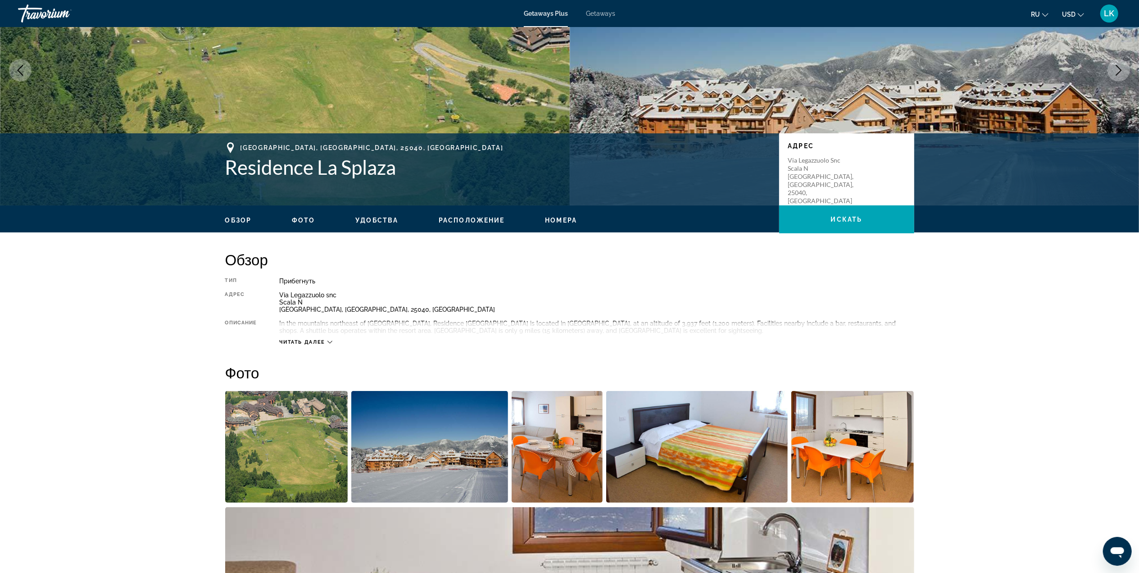
click at [602, 14] on span "Getaways" at bounding box center [600, 13] width 29 height 7
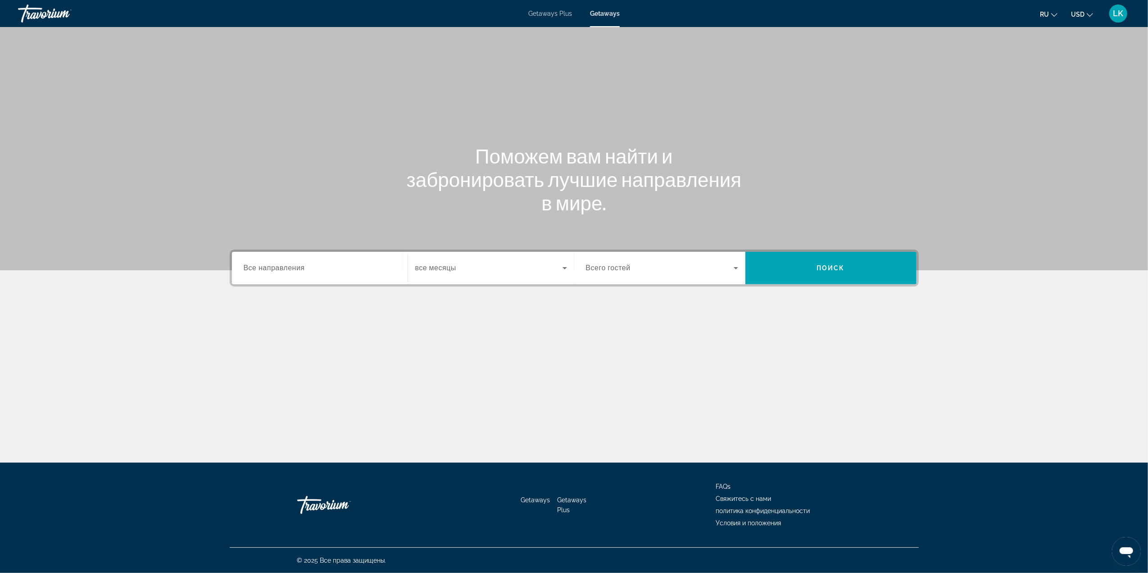
click at [381, 271] on input "Destination Все направления" at bounding box center [320, 268] width 152 height 11
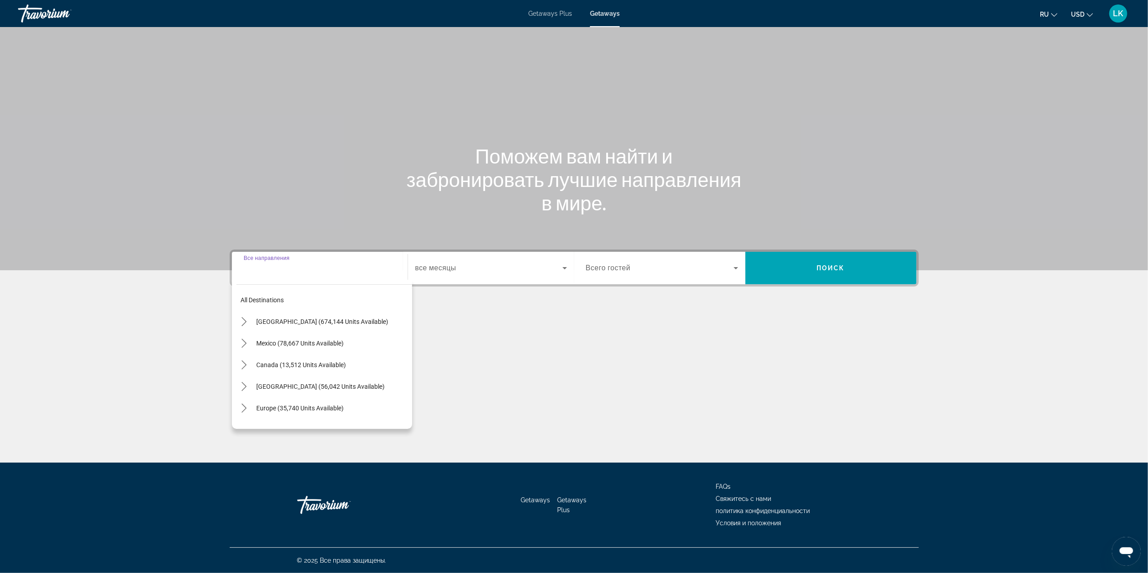
click at [561, 271] on icon "Search widget" at bounding box center [564, 268] width 11 height 11
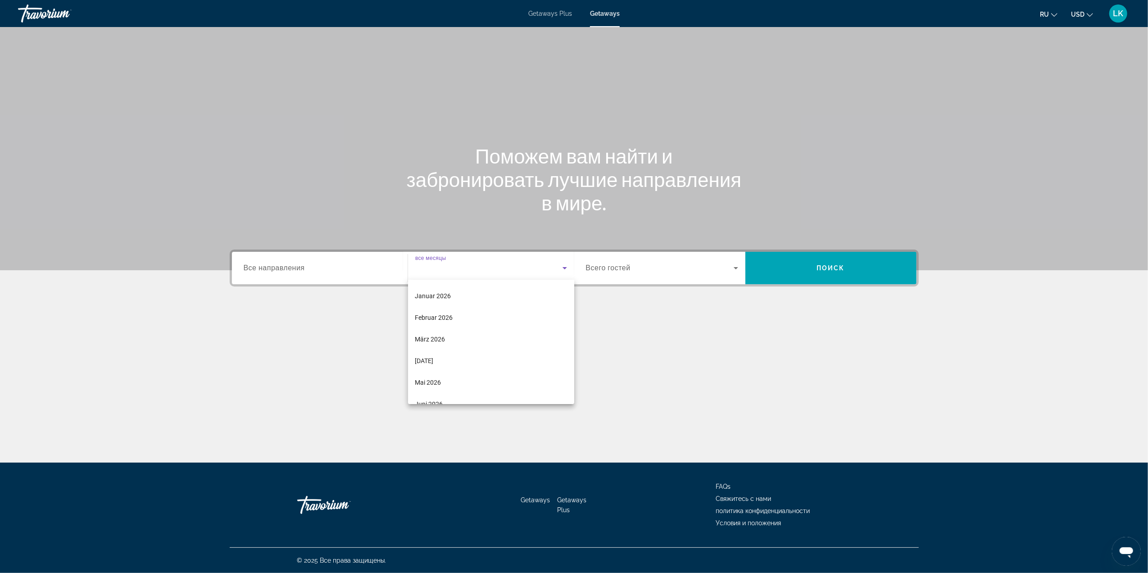
scroll to position [89, 0]
click at [564, 343] on mat-option "März 2026" at bounding box center [491, 335] width 166 height 22
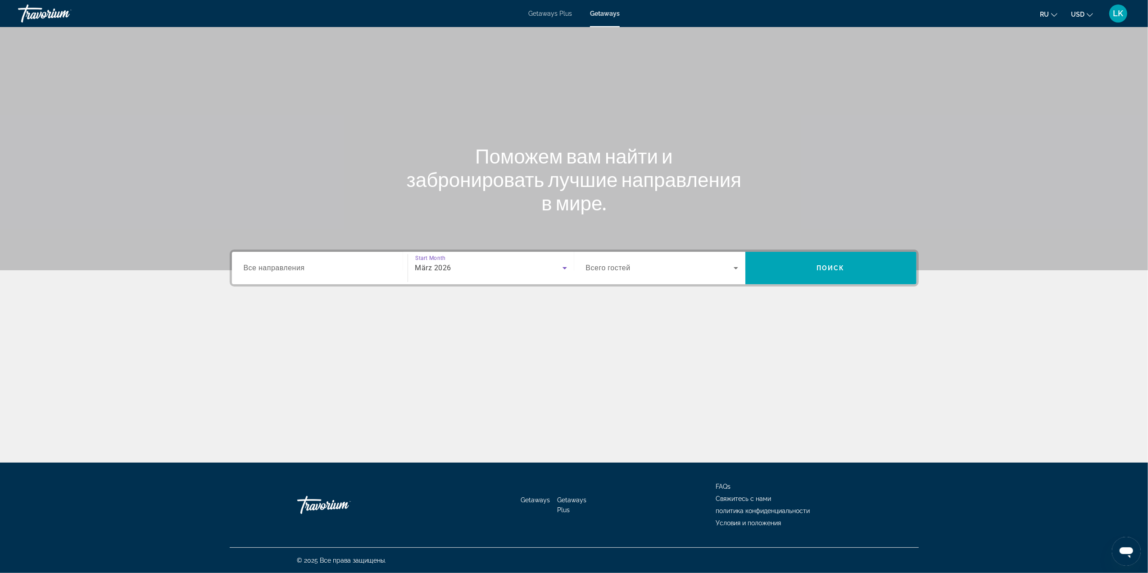
click at [566, 266] on icon "Search widget" at bounding box center [564, 268] width 11 height 11
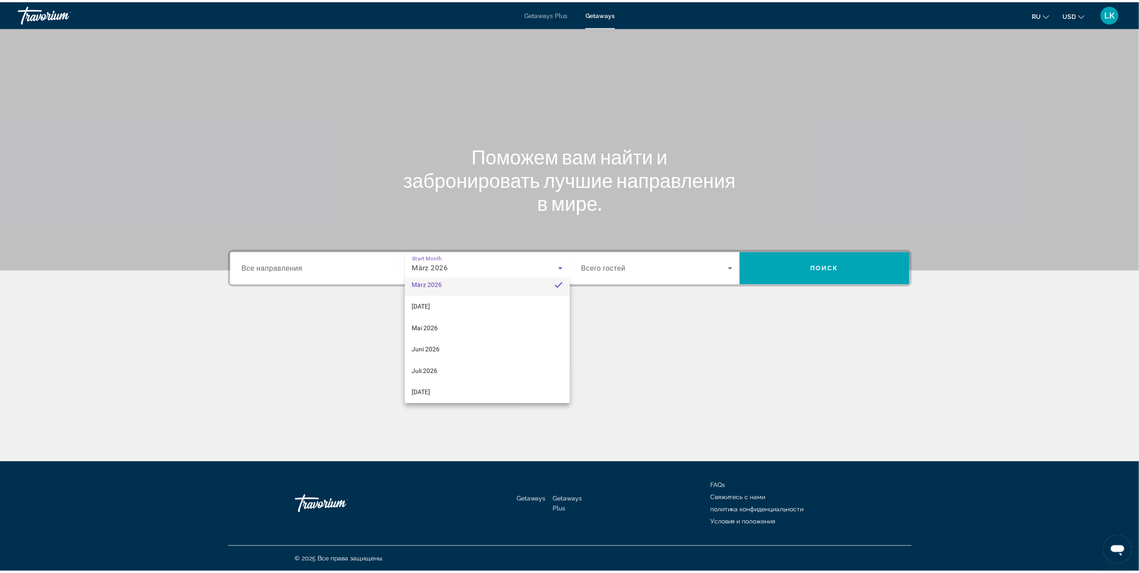
scroll to position [143, 0]
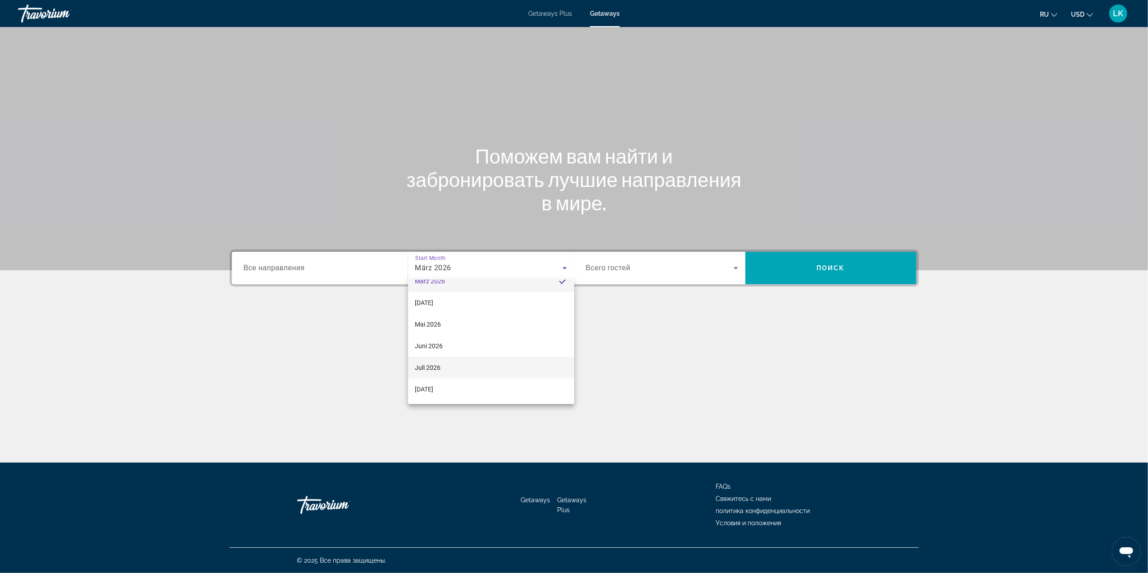
click at [453, 367] on mat-option "Juli 2026" at bounding box center [491, 368] width 166 height 22
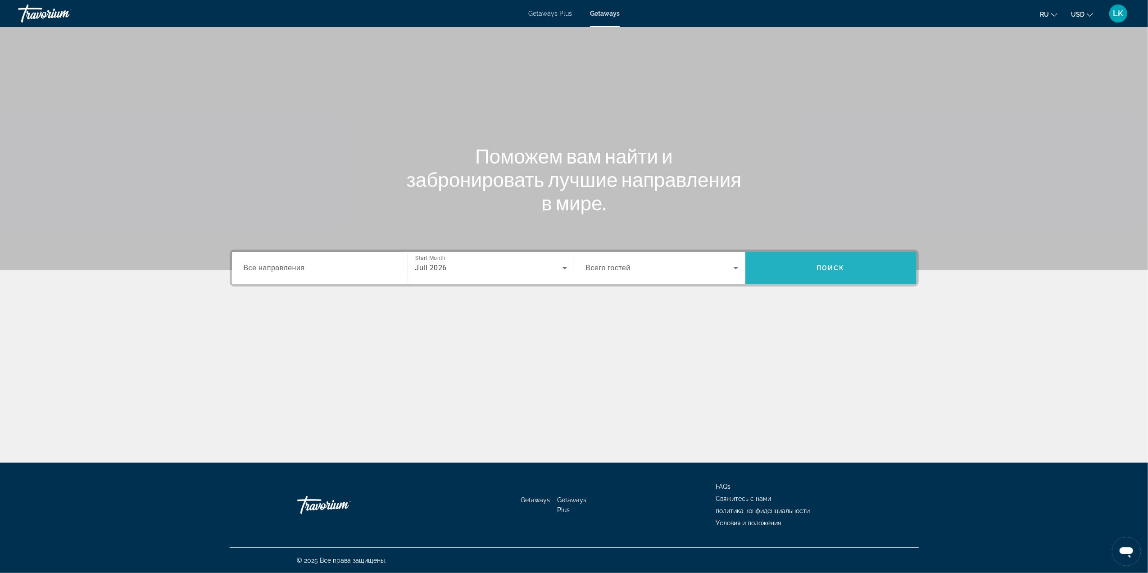
click at [838, 263] on span "Search" at bounding box center [830, 268] width 171 height 22
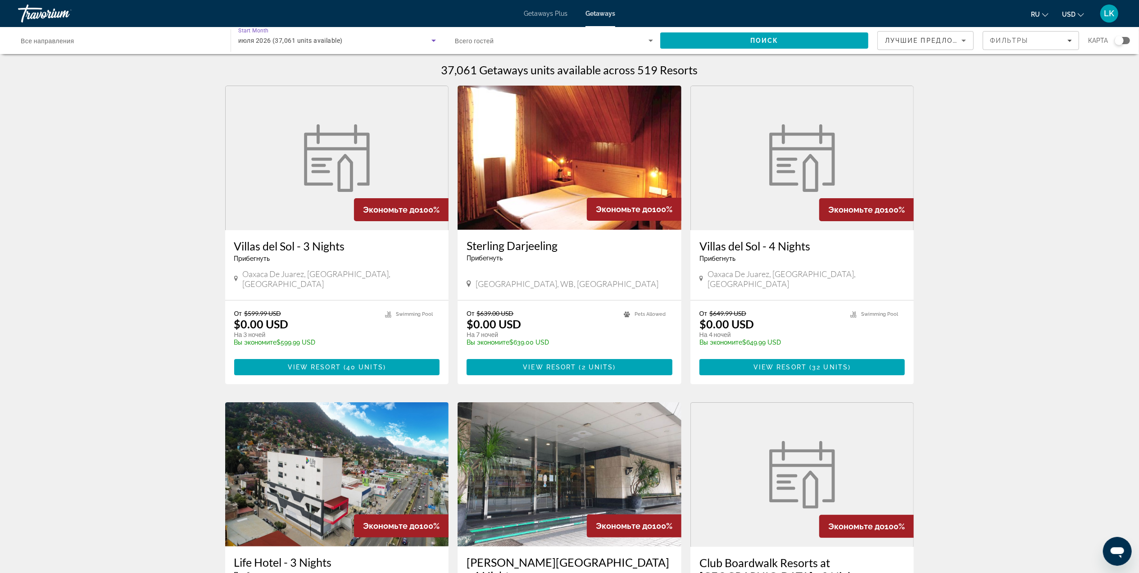
click at [370, 42] on div "июля 2026 (37,061 units available)" at bounding box center [334, 40] width 193 height 11
click at [361, 58] on mat-option "все месяцы" at bounding box center [337, 68] width 212 height 22
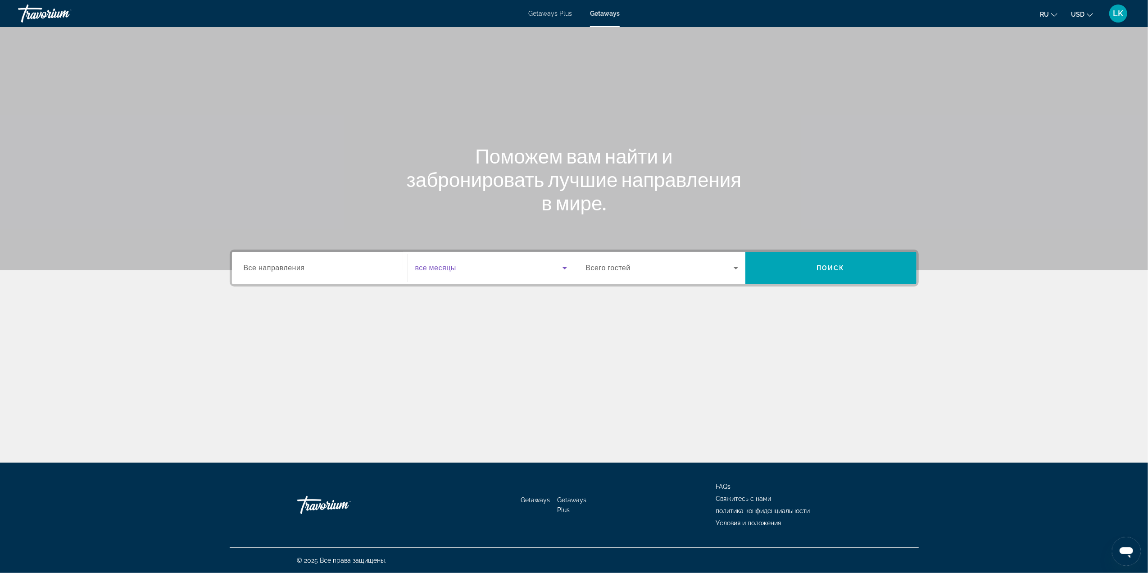
click at [566, 267] on icon "Search widget" at bounding box center [564, 268] width 5 height 2
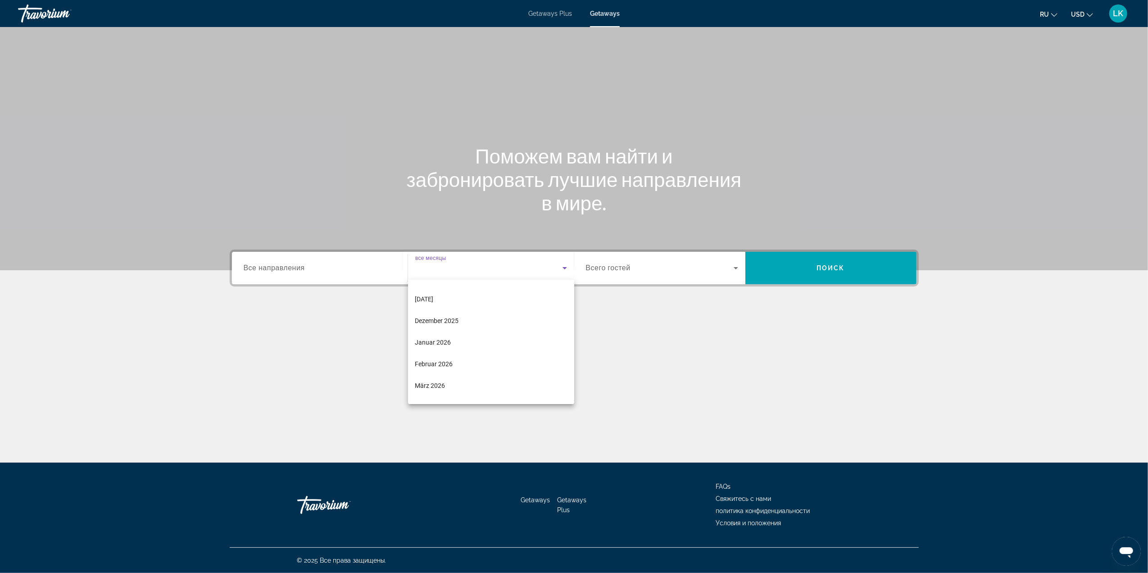
scroll to position [60, 0]
click at [429, 341] on span "Februar 2026" at bounding box center [434, 342] width 38 height 11
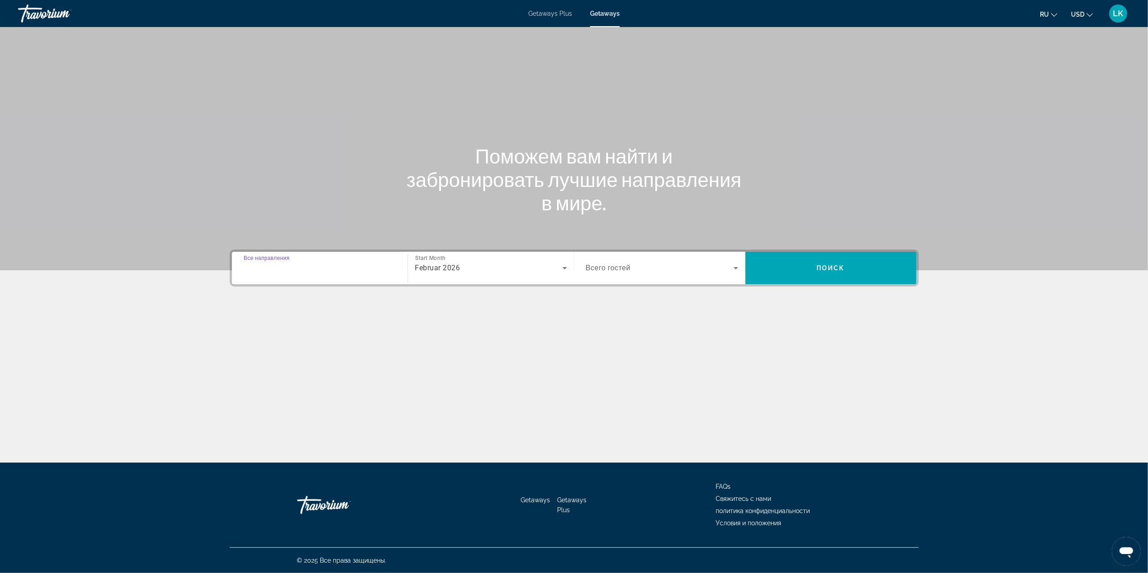
click at [378, 266] on input "Destination Все направления" at bounding box center [320, 268] width 152 height 11
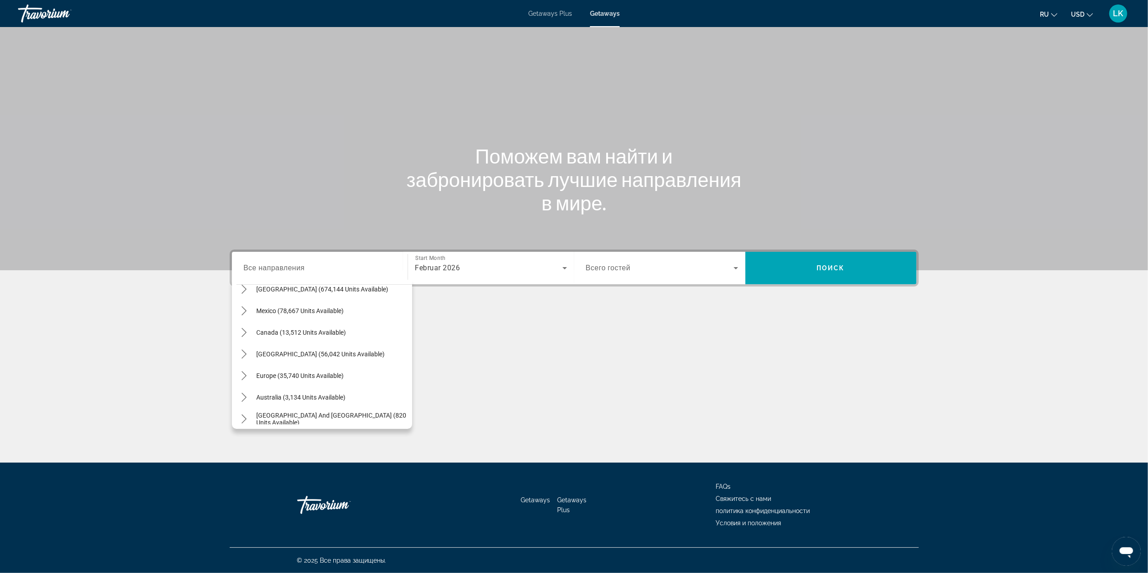
scroll to position [35, 0]
click at [331, 372] on span "Europe (35,740 units available)" at bounding box center [300, 372] width 87 height 7
type input "**********"
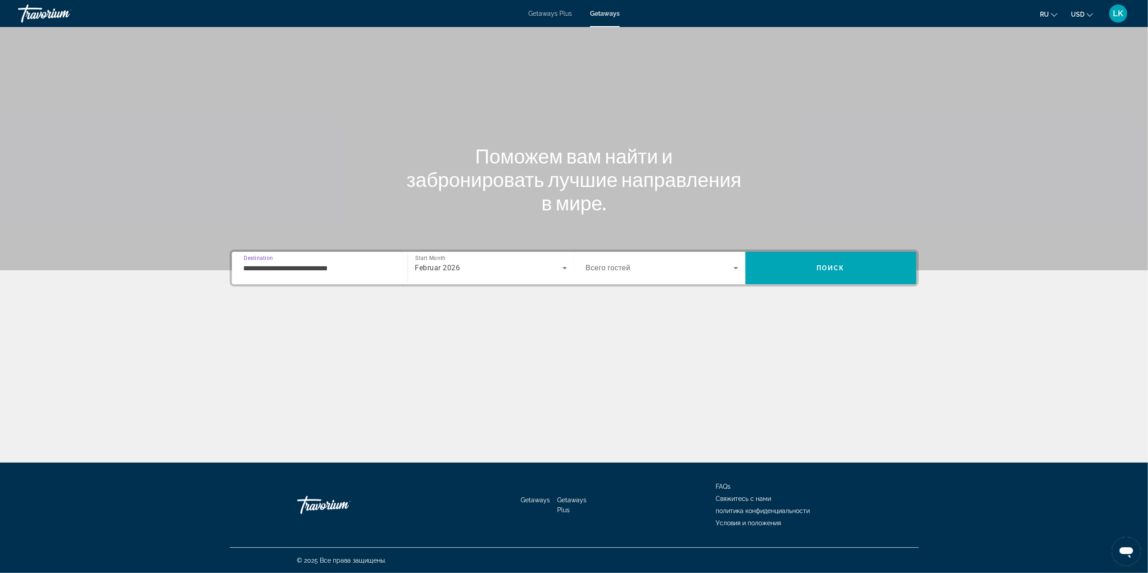
click at [341, 265] on input "**********" at bounding box center [320, 268] width 152 height 11
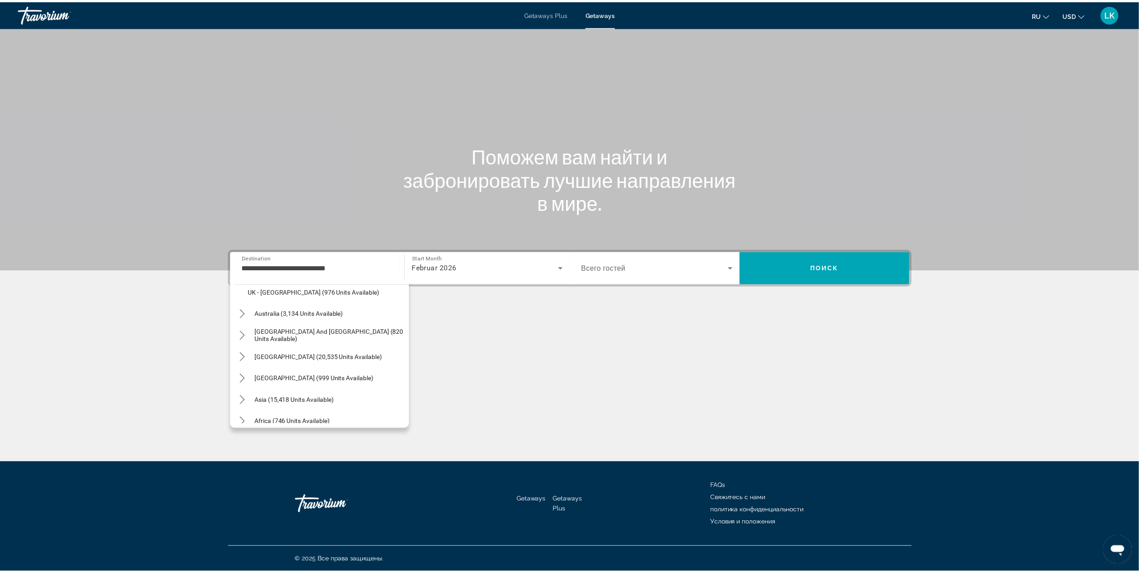
scroll to position [665, 0]
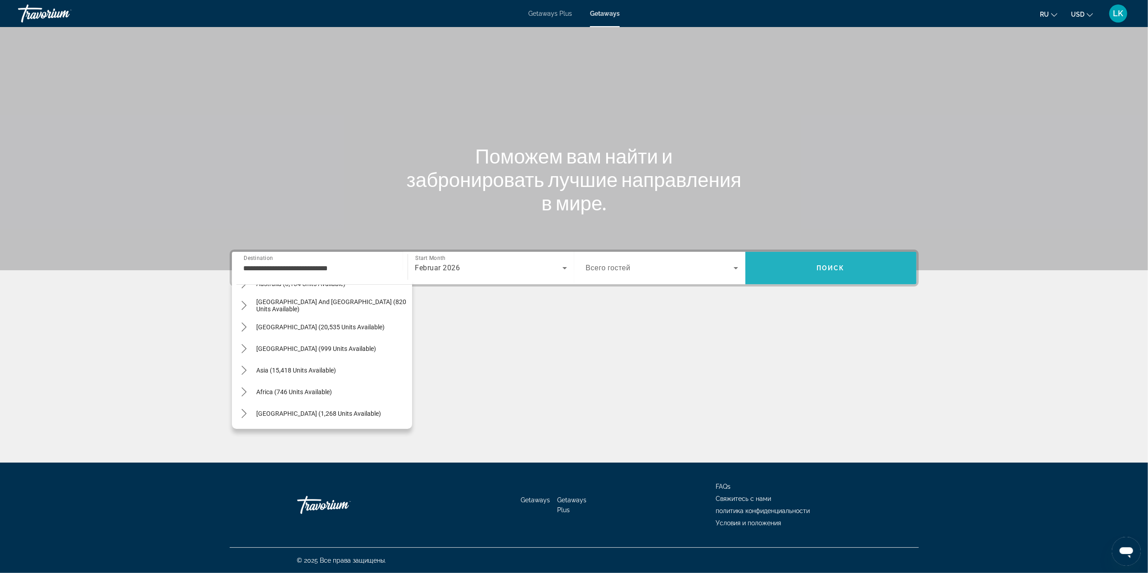
click at [784, 267] on span "Search" at bounding box center [830, 268] width 171 height 22
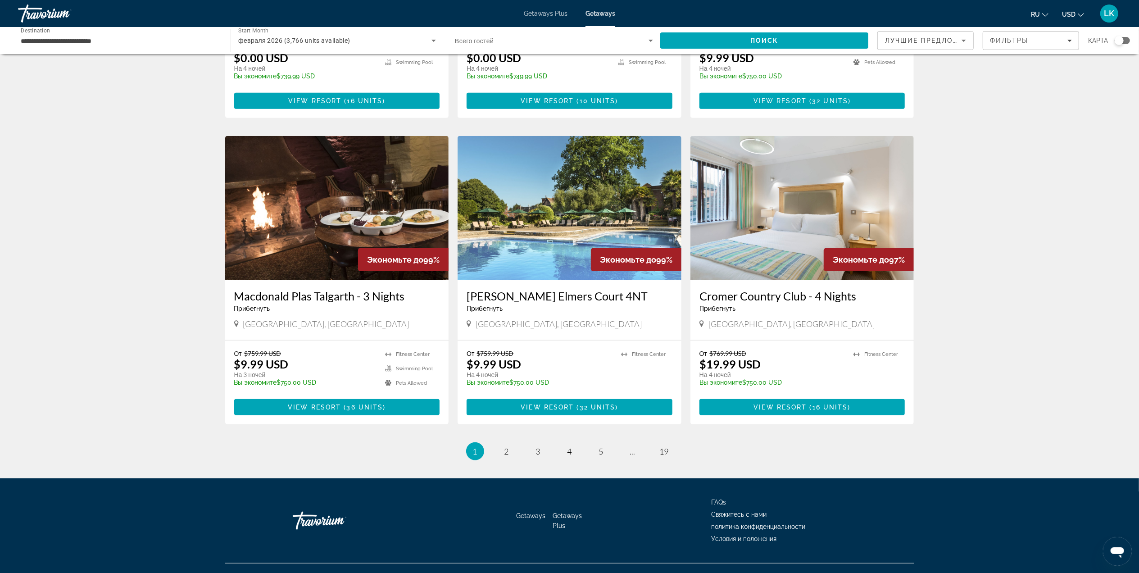
scroll to position [885, 0]
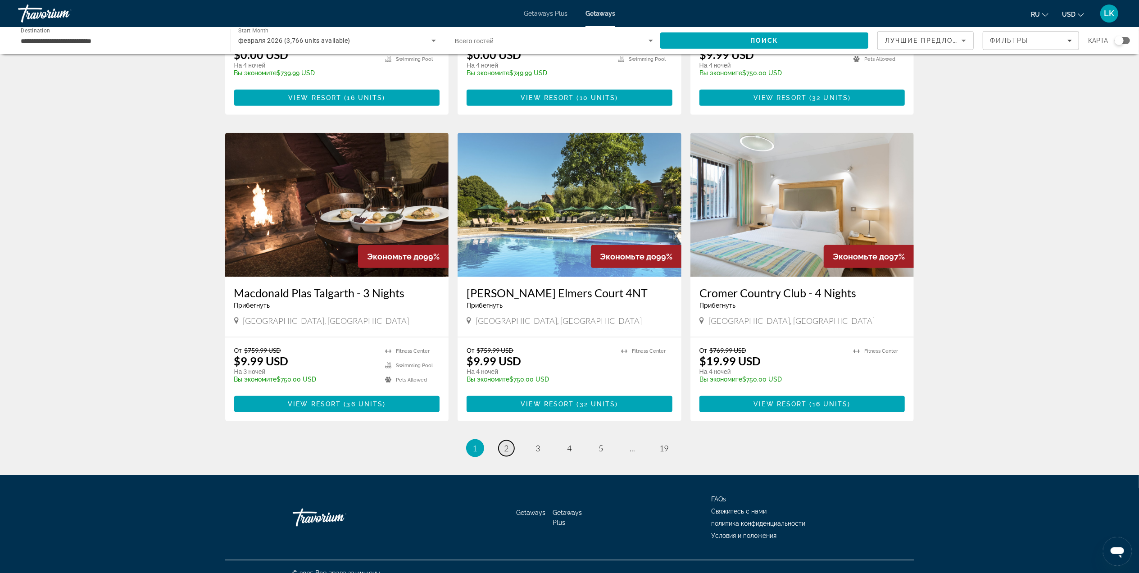
click at [508, 443] on span "2" at bounding box center [506, 448] width 5 height 10
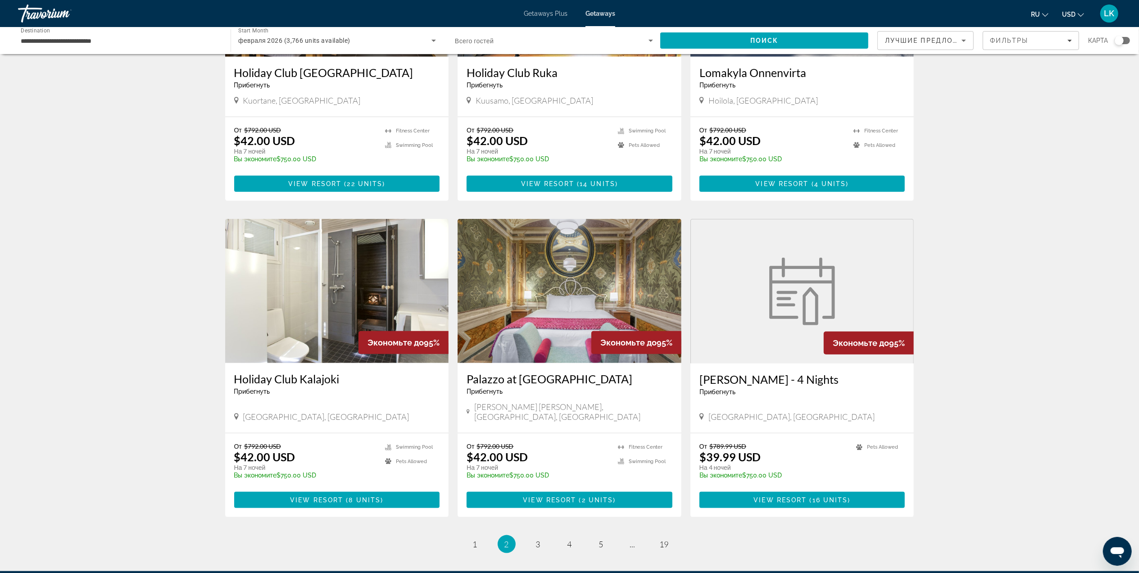
scroll to position [811, 0]
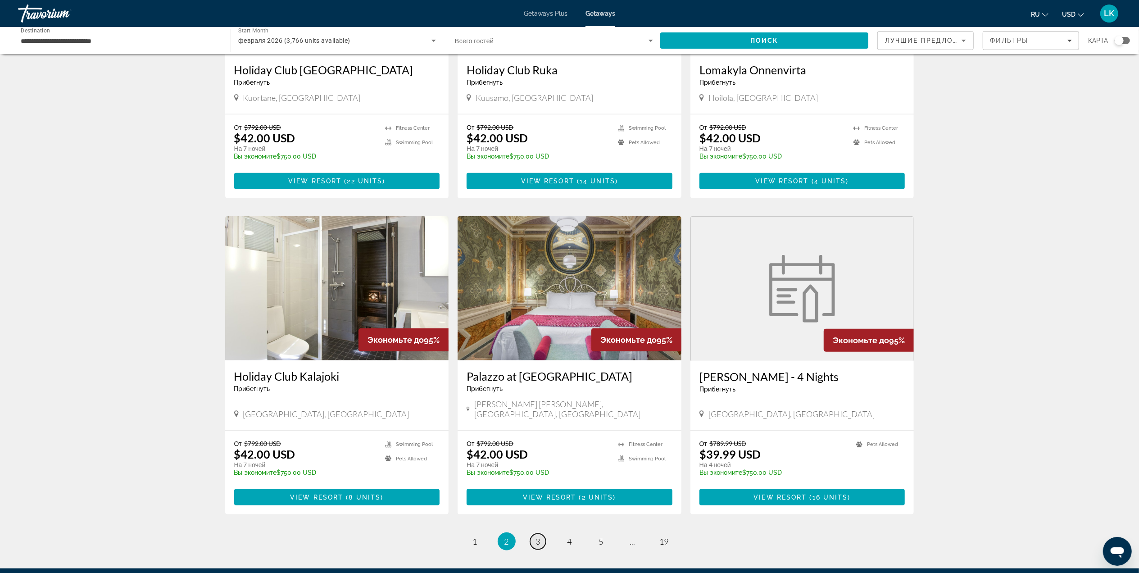
click at [539, 536] on span "3" at bounding box center [538, 541] width 5 height 10
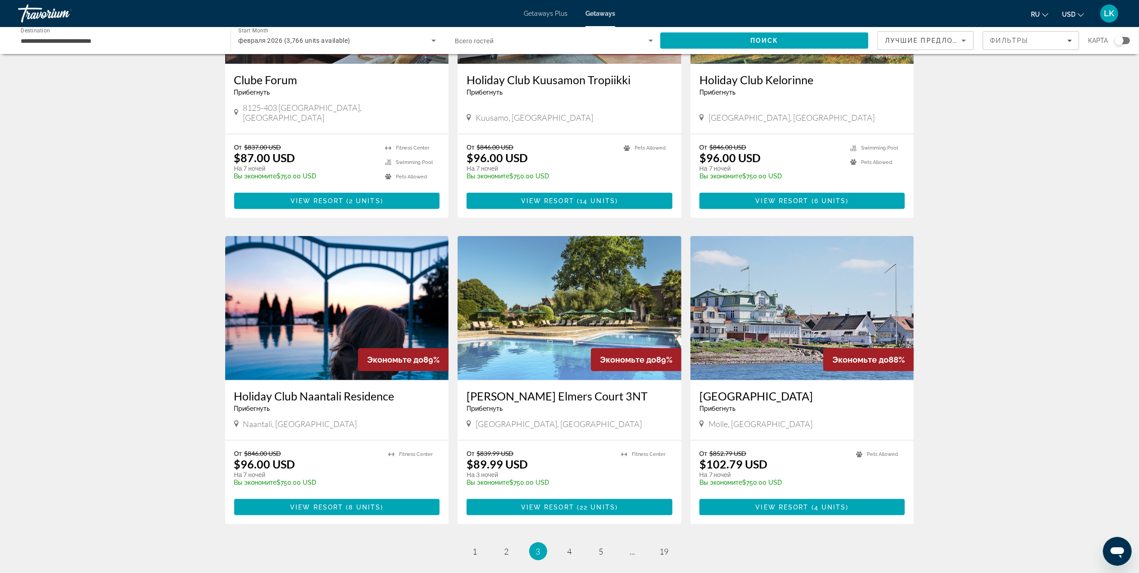
scroll to position [835, 0]
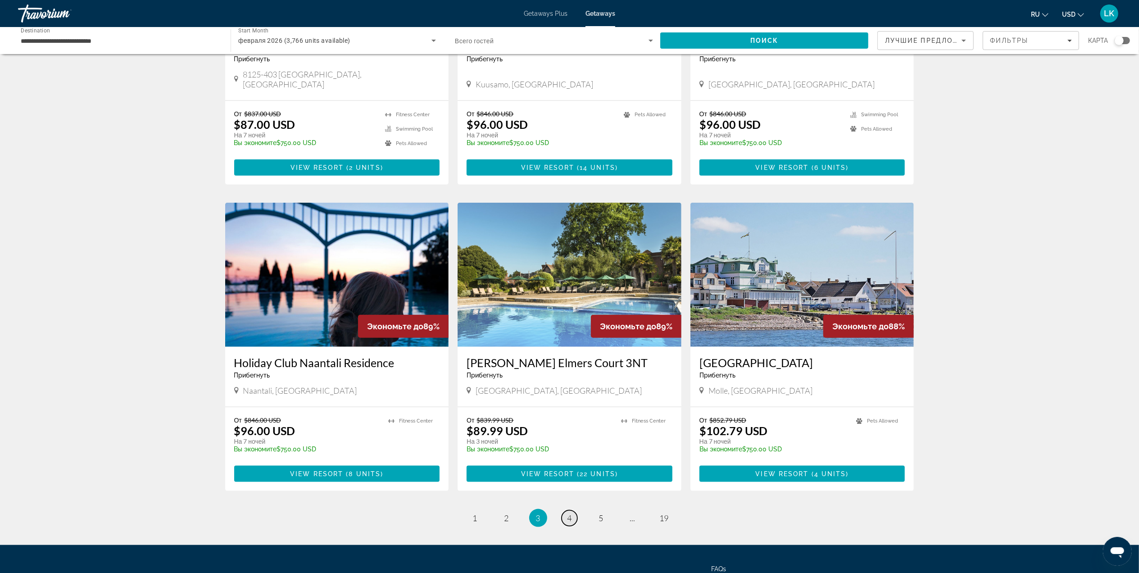
click at [570, 513] on span "4" at bounding box center [569, 518] width 5 height 10
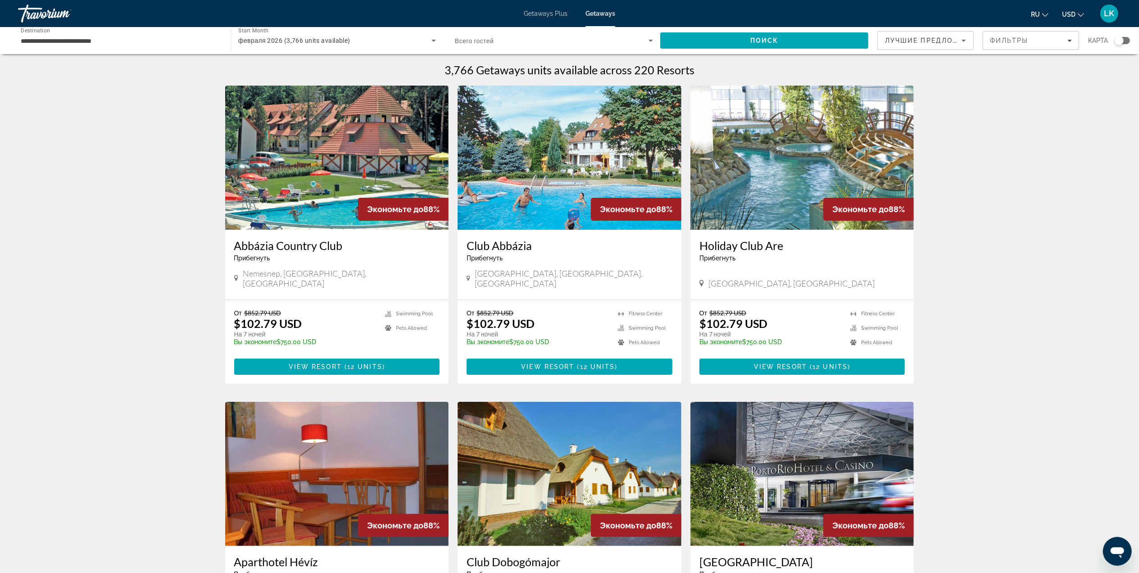
click at [807, 166] on img "Main content" at bounding box center [802, 158] width 224 height 144
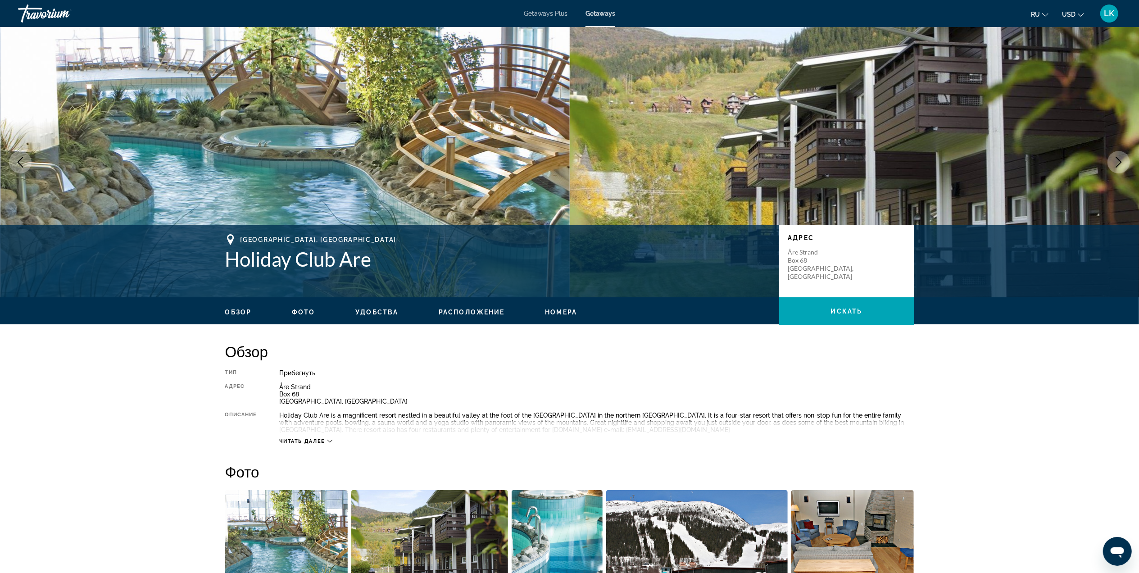
click at [1121, 157] on icon "Next image" at bounding box center [1118, 162] width 11 height 11
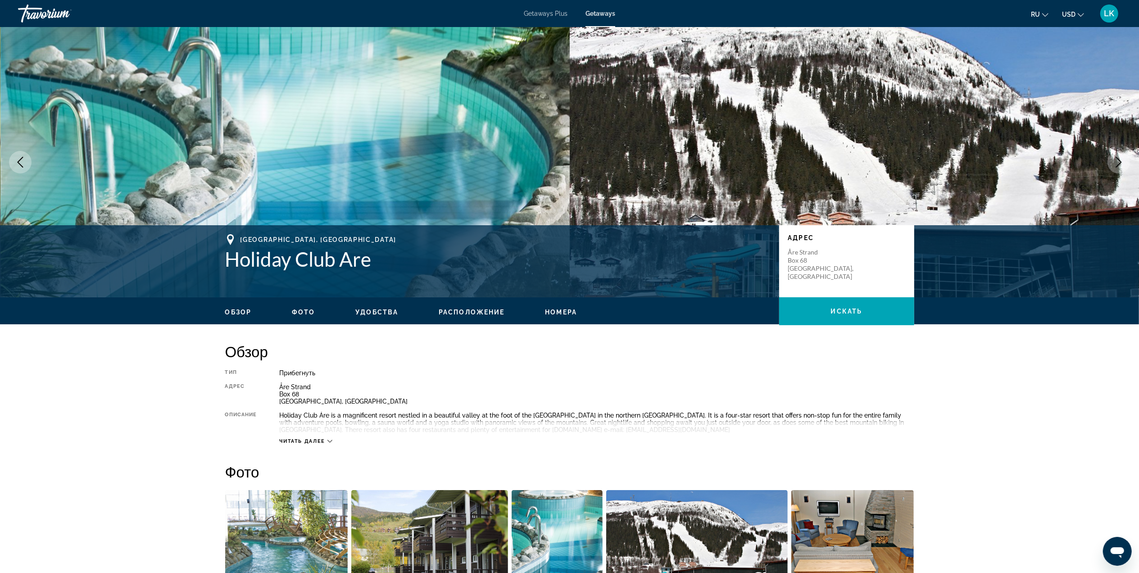
click at [1121, 157] on icon "Next image" at bounding box center [1118, 162] width 11 height 11
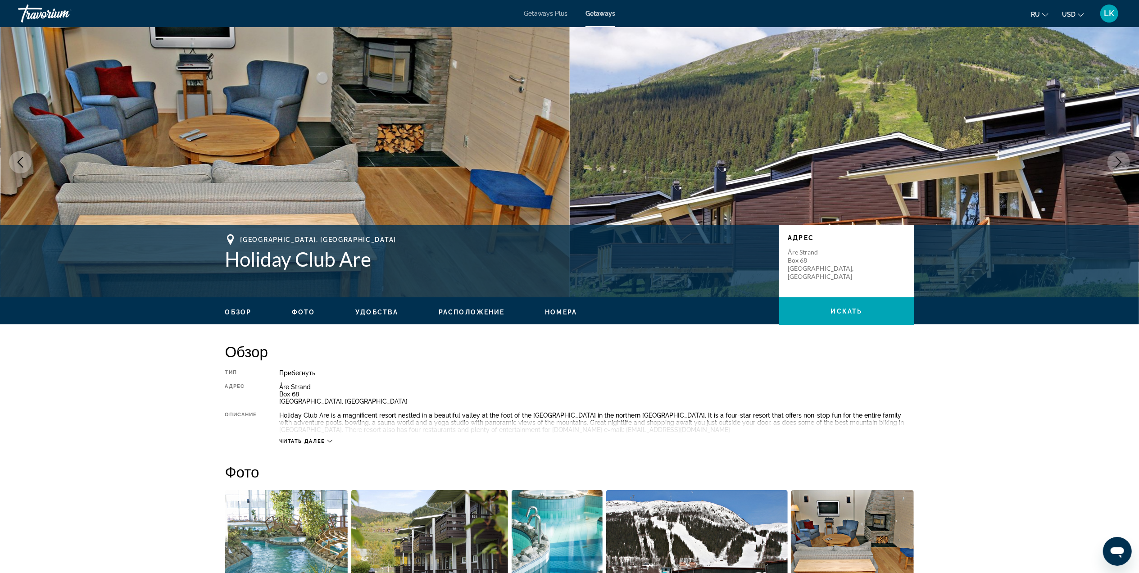
click at [1121, 157] on icon "Next image" at bounding box center [1118, 162] width 11 height 11
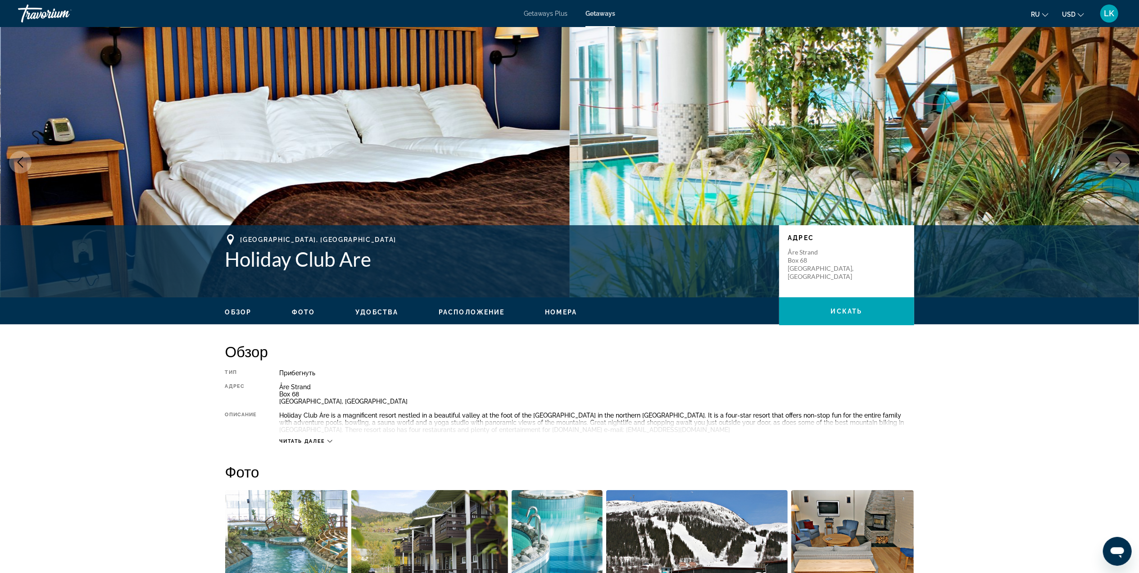
click at [1121, 157] on icon "Next image" at bounding box center [1118, 162] width 11 height 11
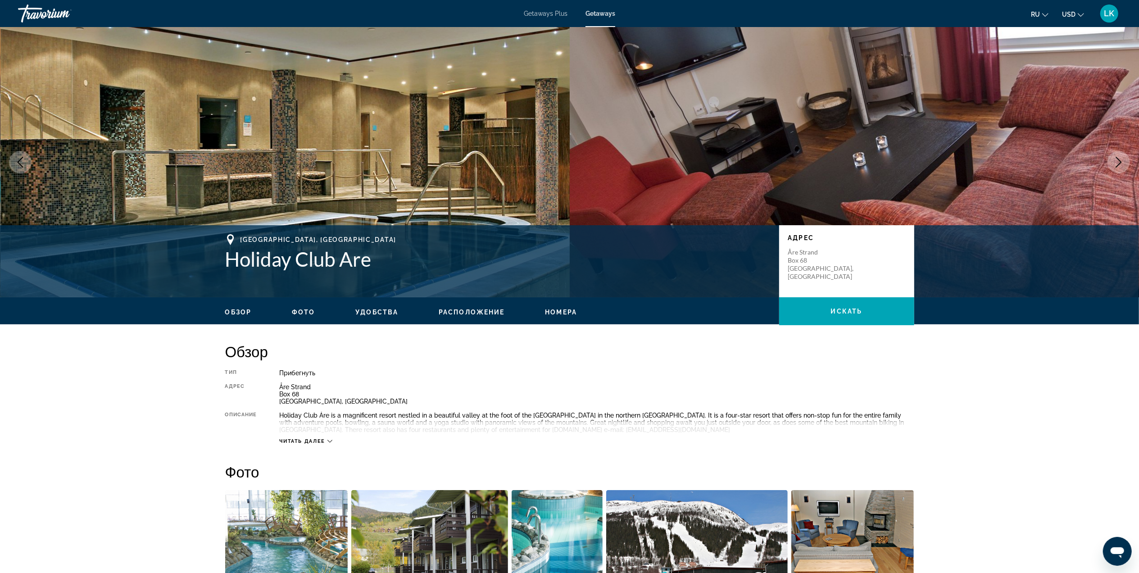
click at [1121, 157] on icon "Next image" at bounding box center [1118, 162] width 11 height 11
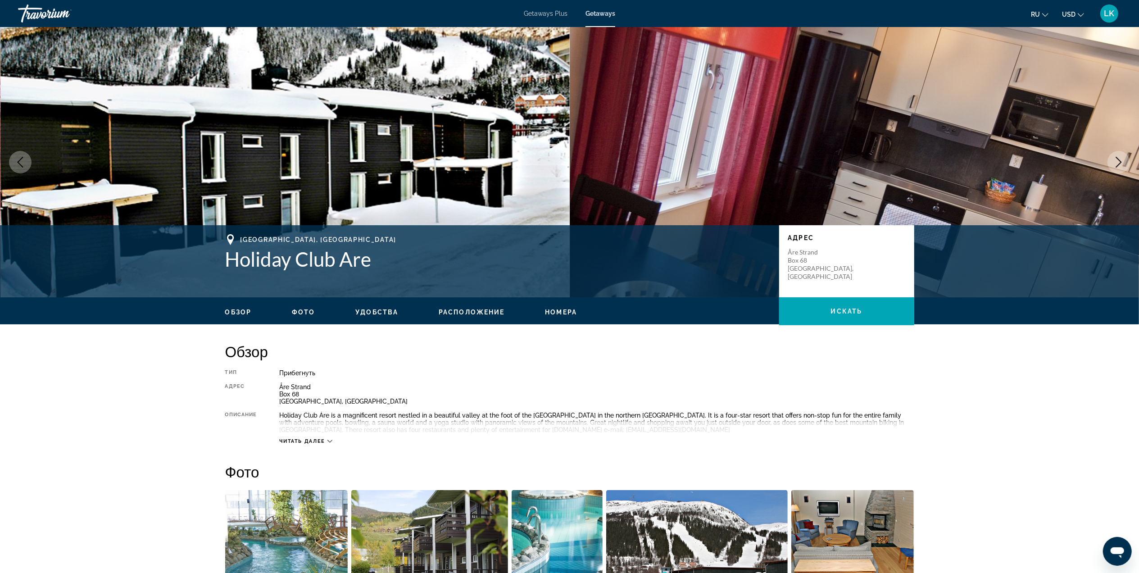
click at [1121, 157] on icon "Next image" at bounding box center [1118, 162] width 11 height 11
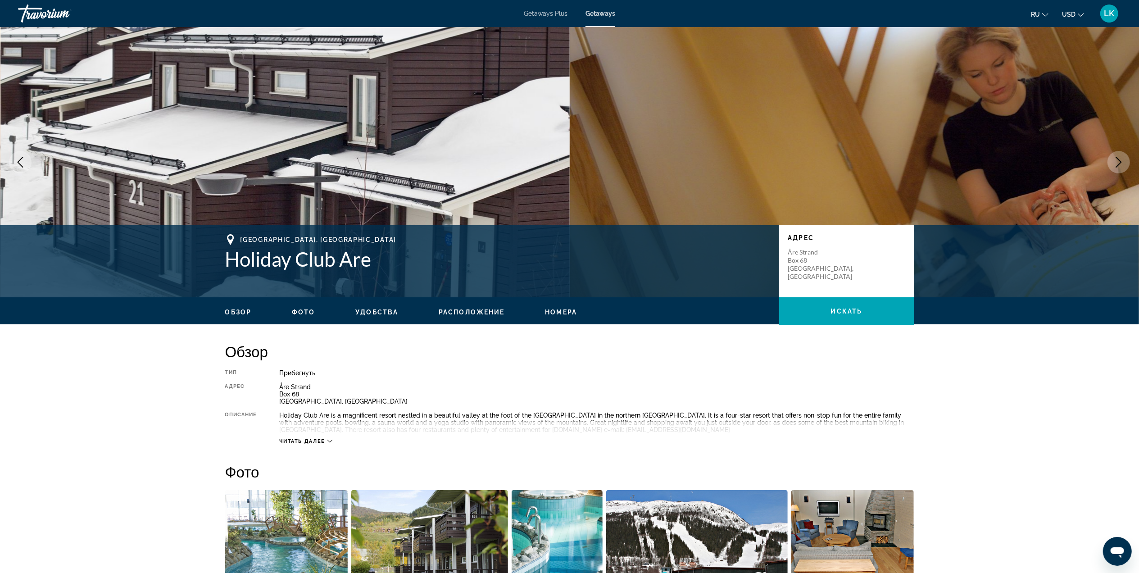
click at [1121, 157] on icon "Next image" at bounding box center [1118, 162] width 11 height 11
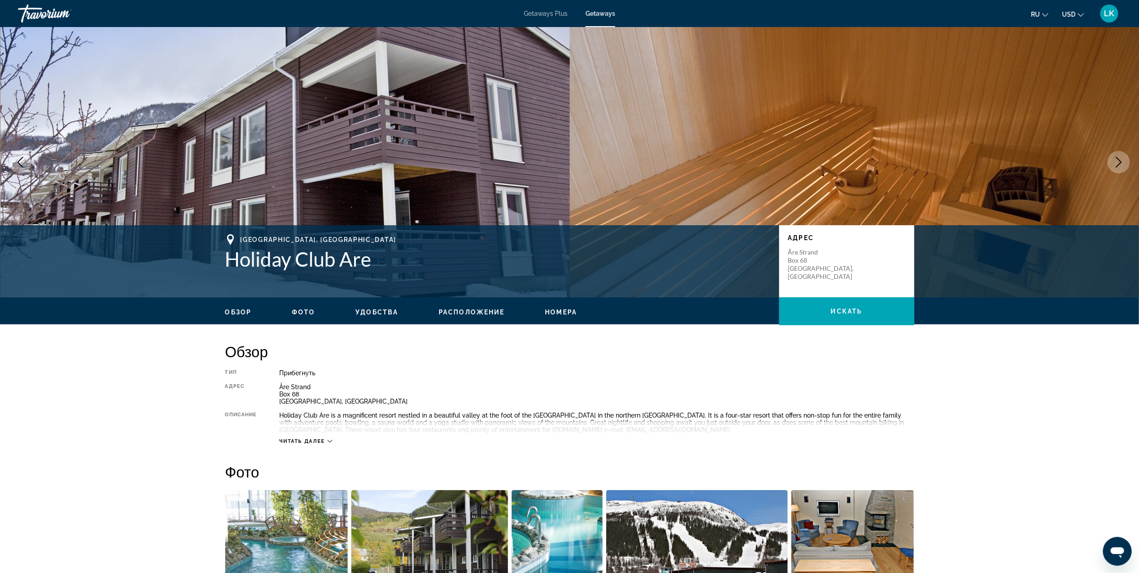
click at [1119, 157] on icon "Next image" at bounding box center [1118, 162] width 11 height 11
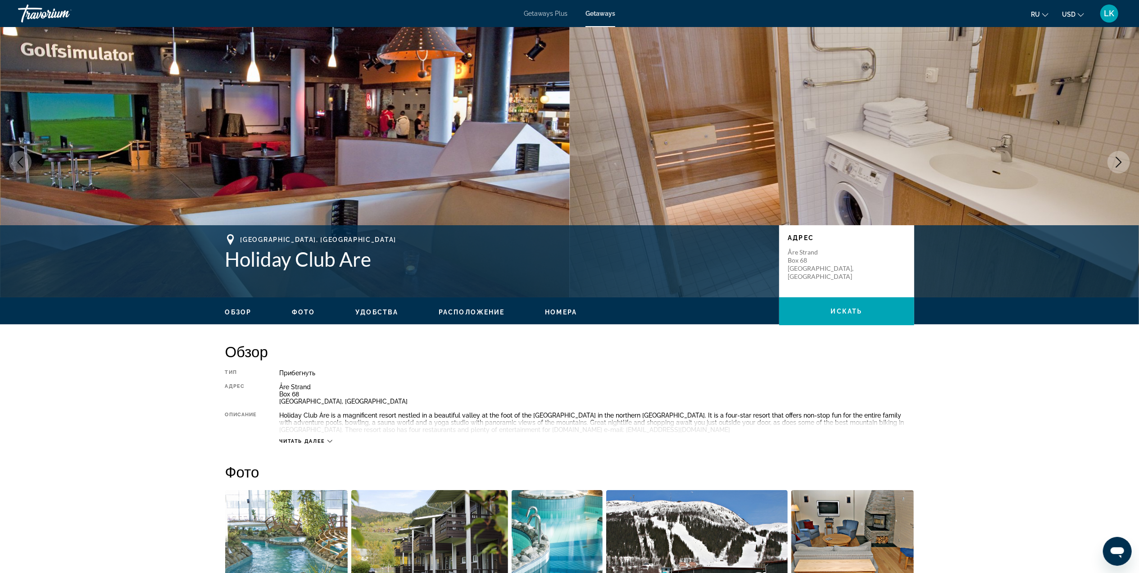
click at [1119, 157] on icon "Next image" at bounding box center [1118, 162] width 11 height 11
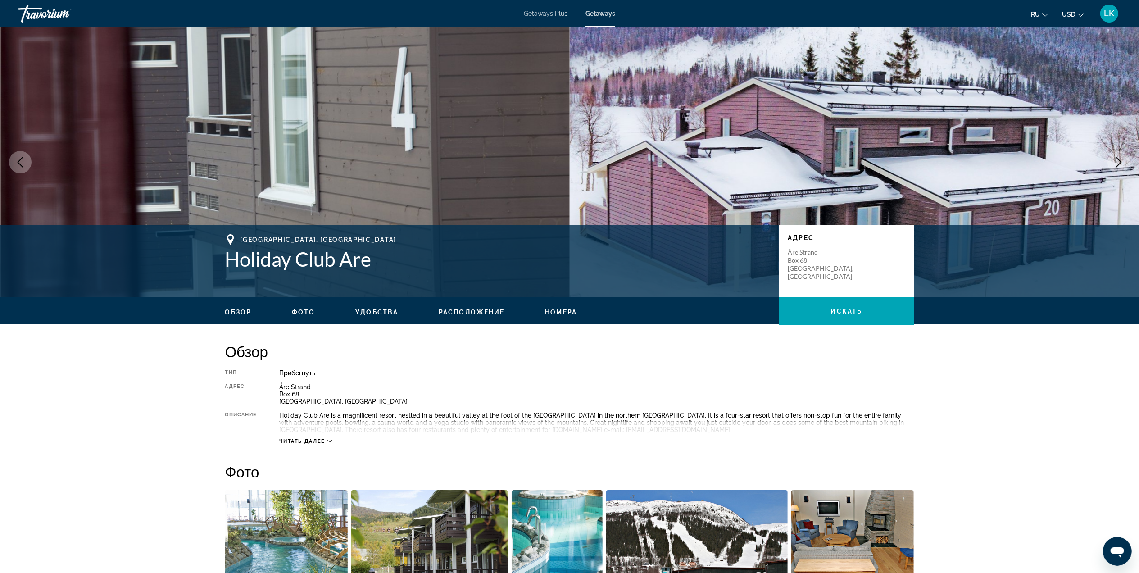
click at [1119, 157] on icon "Next image" at bounding box center [1118, 162] width 11 height 11
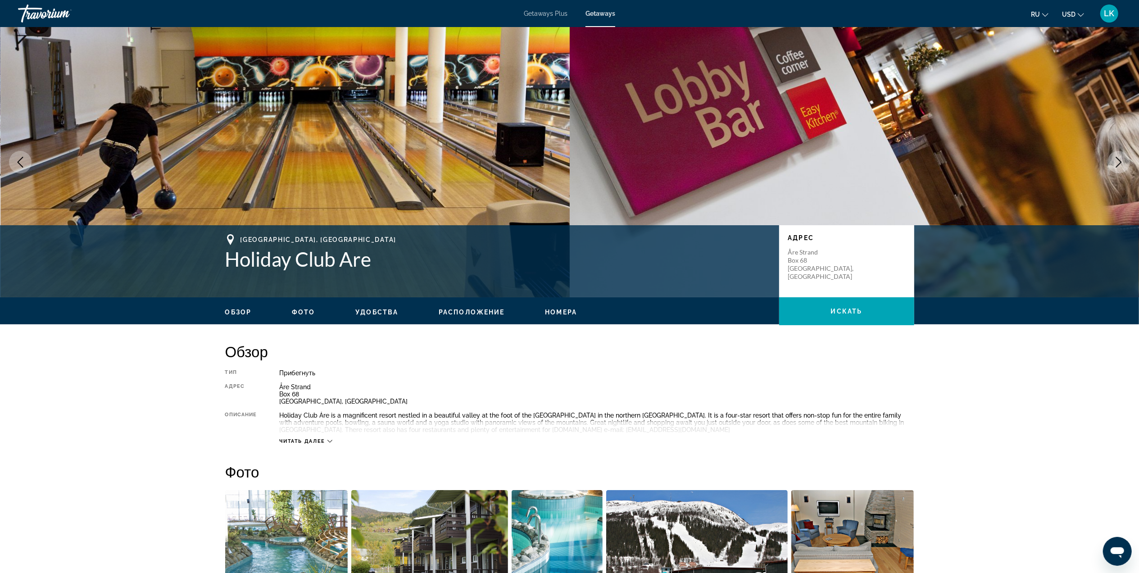
click at [1119, 157] on icon "Next image" at bounding box center [1118, 162] width 11 height 11
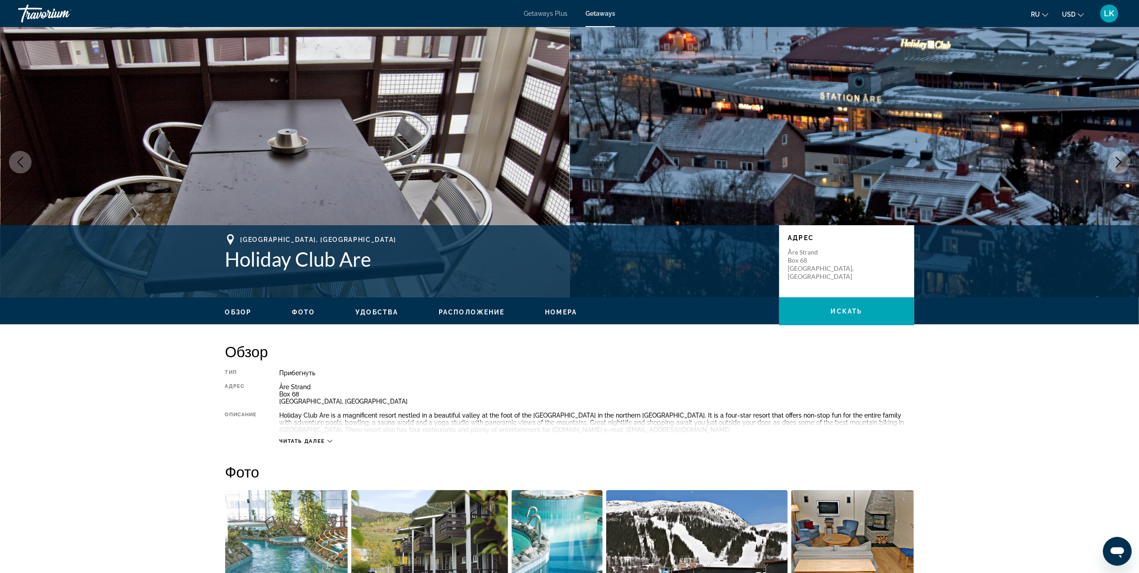
click at [1119, 160] on icon "Next image" at bounding box center [1118, 162] width 11 height 11
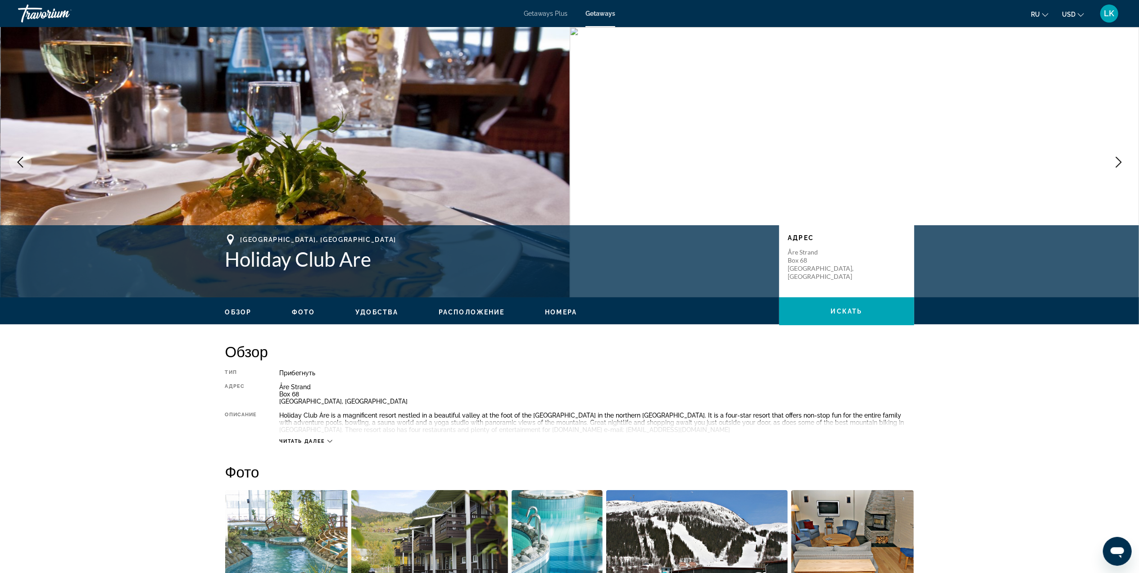
click at [1119, 160] on icon "Next image" at bounding box center [1118, 162] width 11 height 11
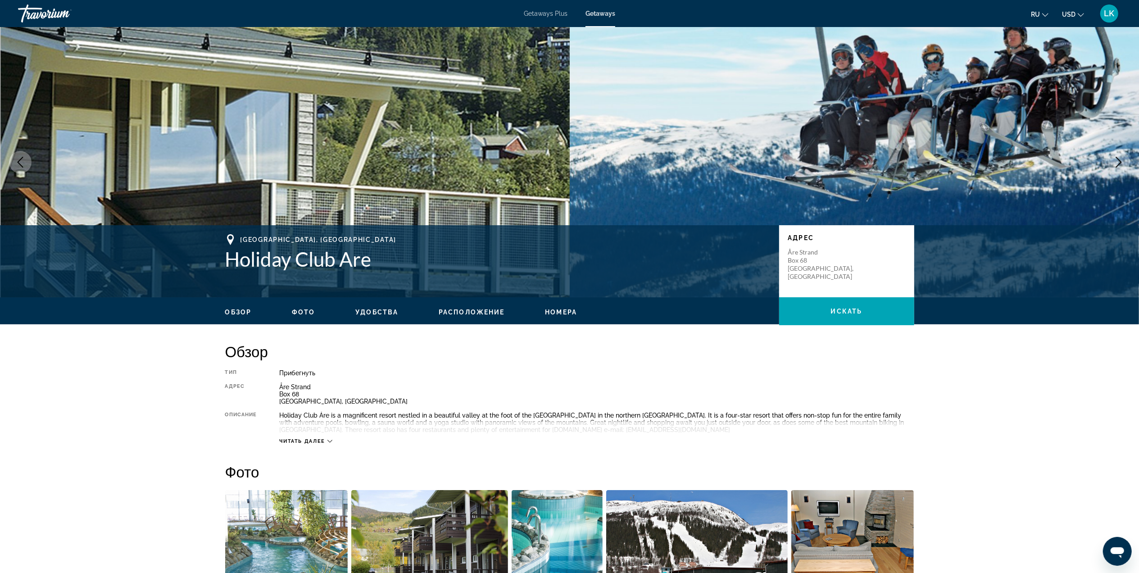
click at [1119, 160] on icon "Next image" at bounding box center [1118, 162] width 11 height 11
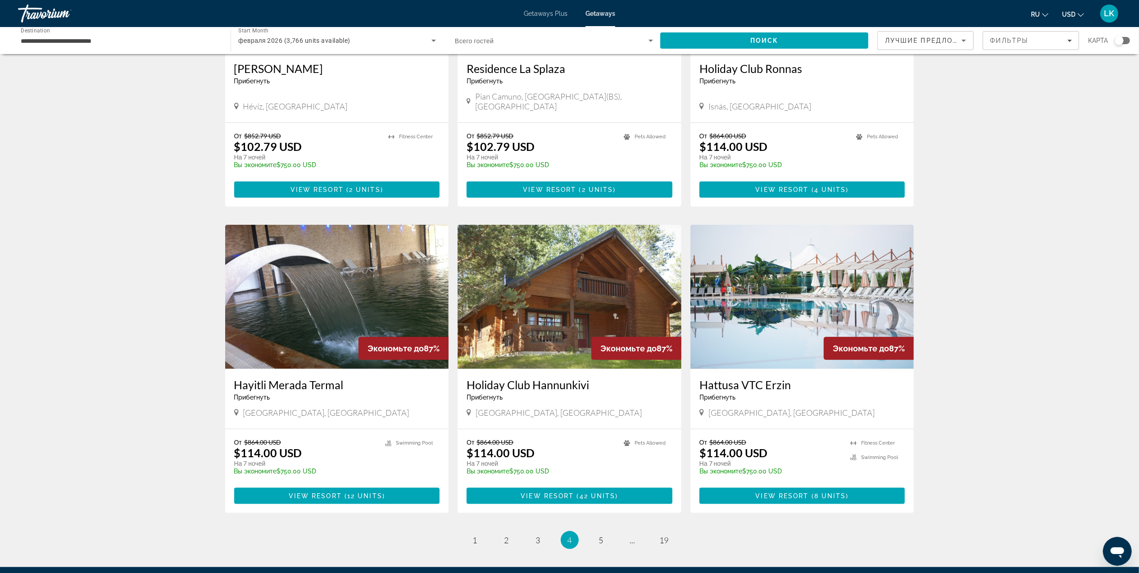
scroll to position [811, 0]
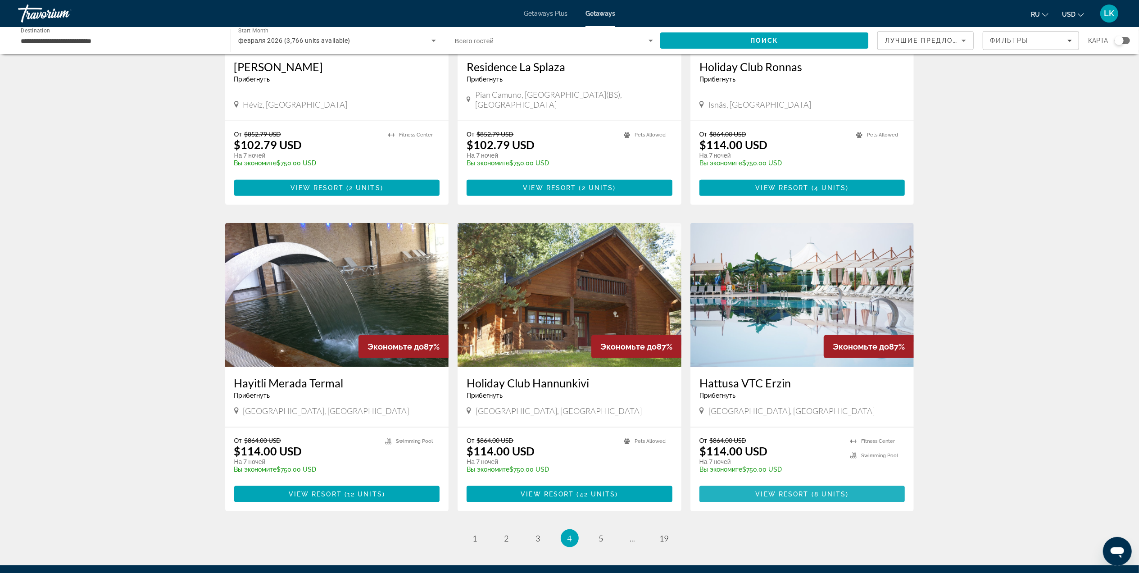
click at [758, 490] on span "View Resort" at bounding box center [782, 493] width 53 height 7
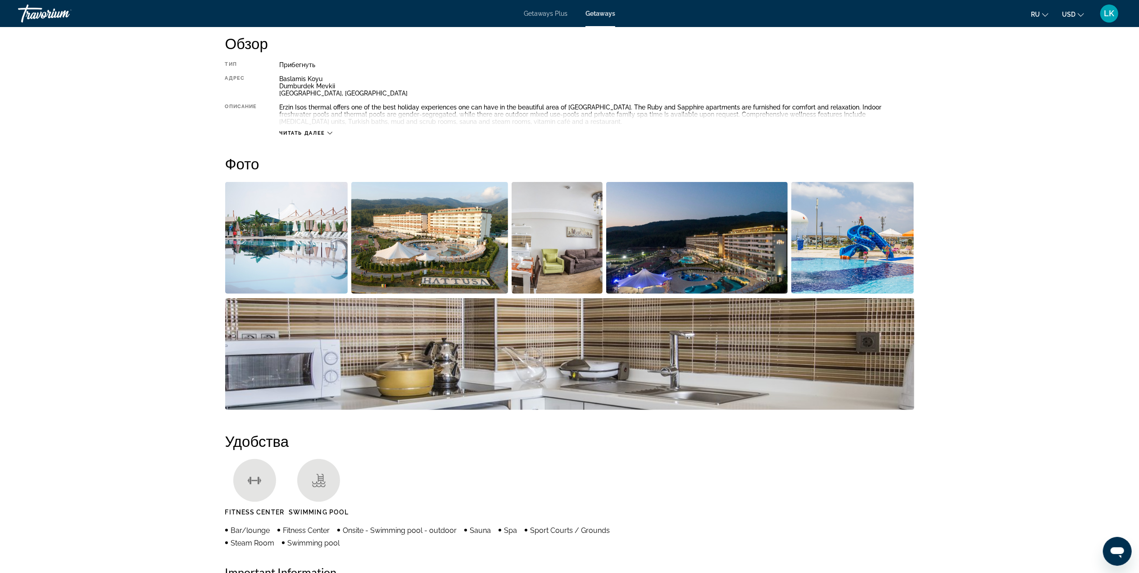
scroll to position [310, 0]
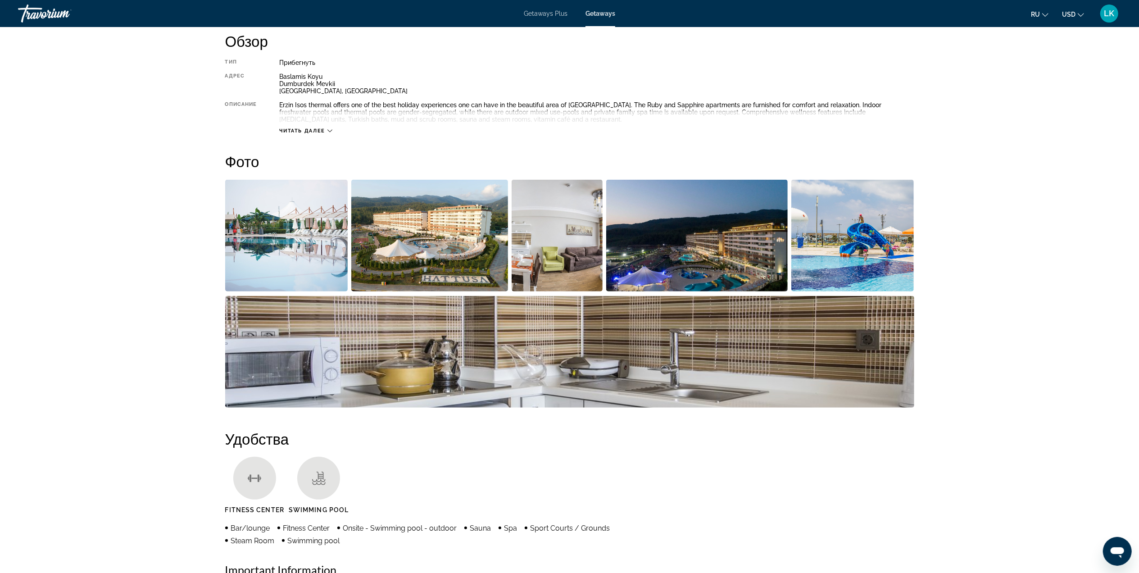
click at [292, 235] on img "Open full-screen image slider" at bounding box center [286, 236] width 123 height 112
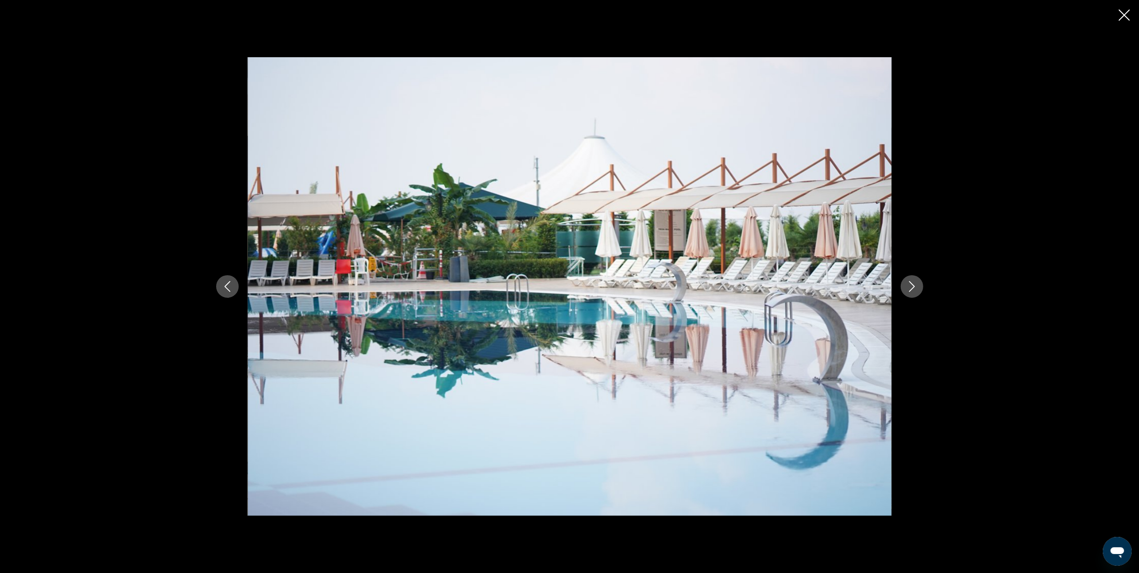
click at [917, 283] on icon "Next image" at bounding box center [911, 286] width 11 height 11
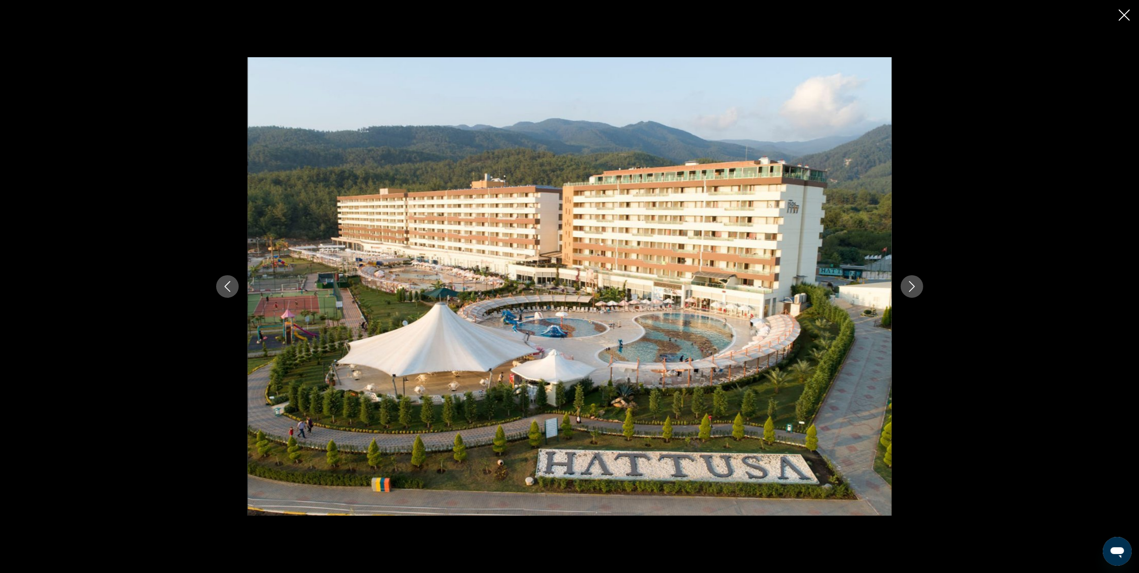
click at [917, 283] on icon "Next image" at bounding box center [911, 286] width 11 height 11
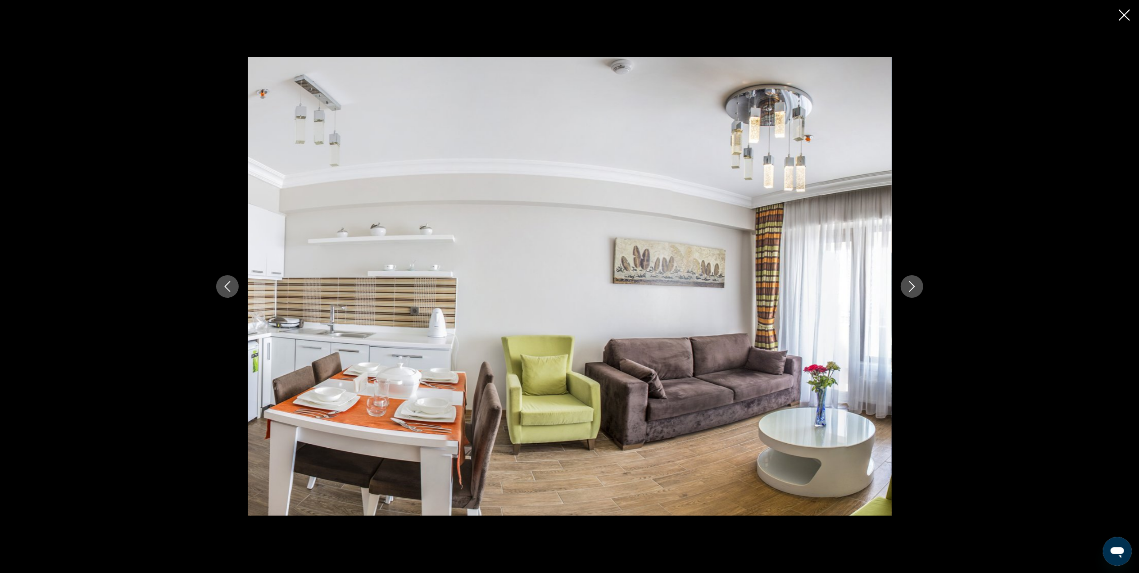
click at [917, 283] on icon "Next image" at bounding box center [911, 286] width 11 height 11
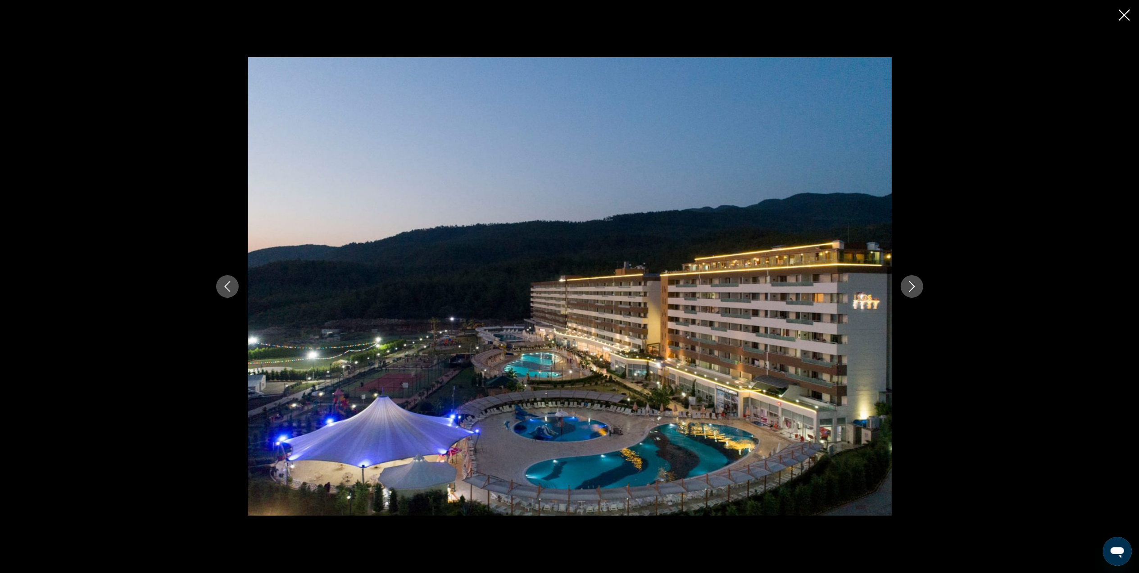
click at [917, 283] on icon "Next image" at bounding box center [911, 286] width 11 height 11
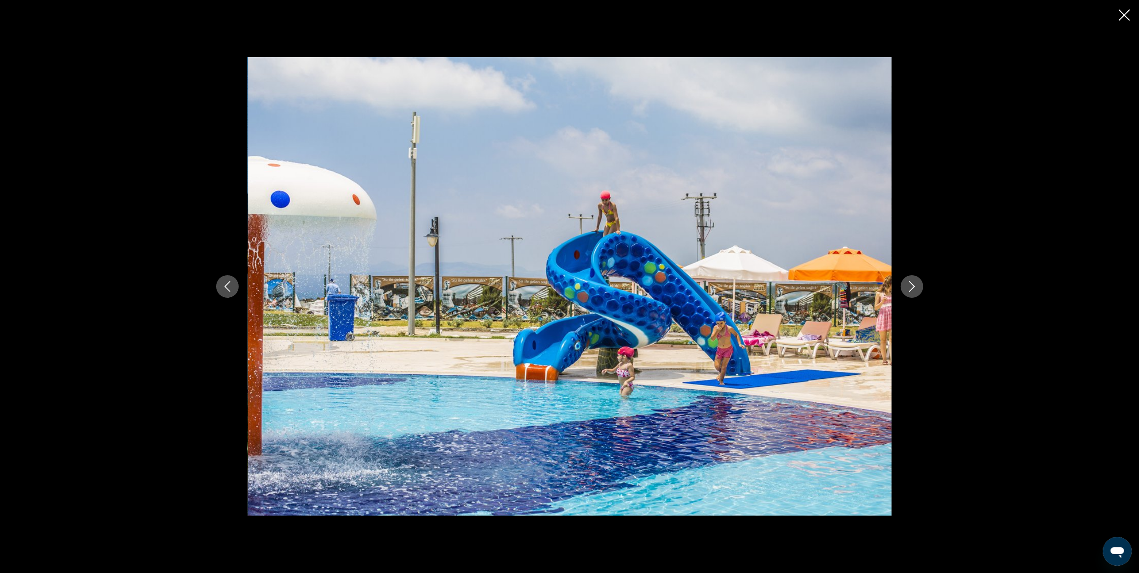
click at [917, 283] on icon "Next image" at bounding box center [911, 286] width 11 height 11
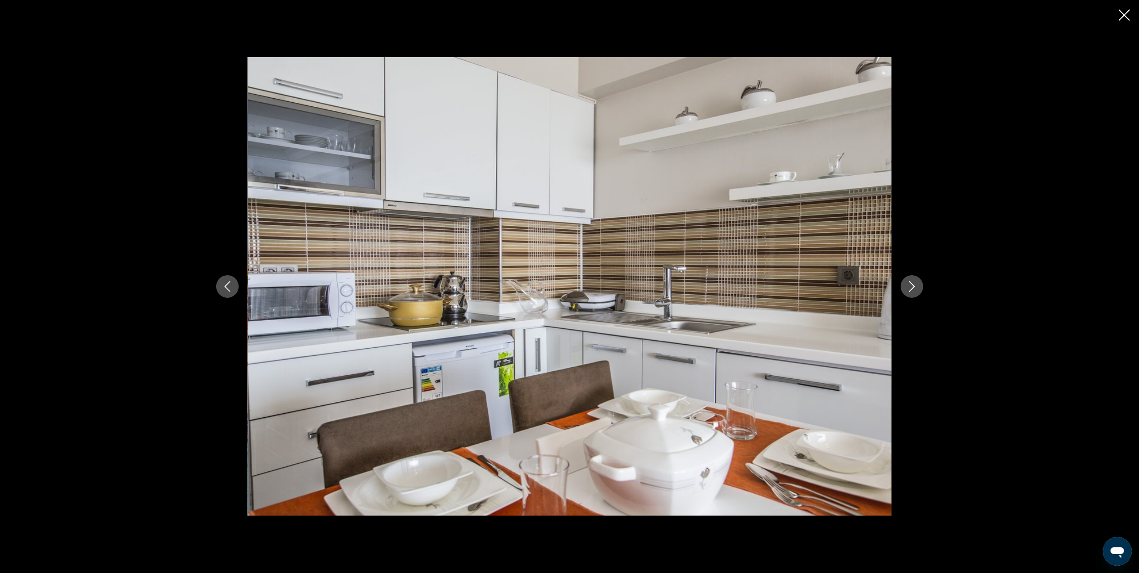
click at [917, 283] on icon "Next image" at bounding box center [911, 286] width 11 height 11
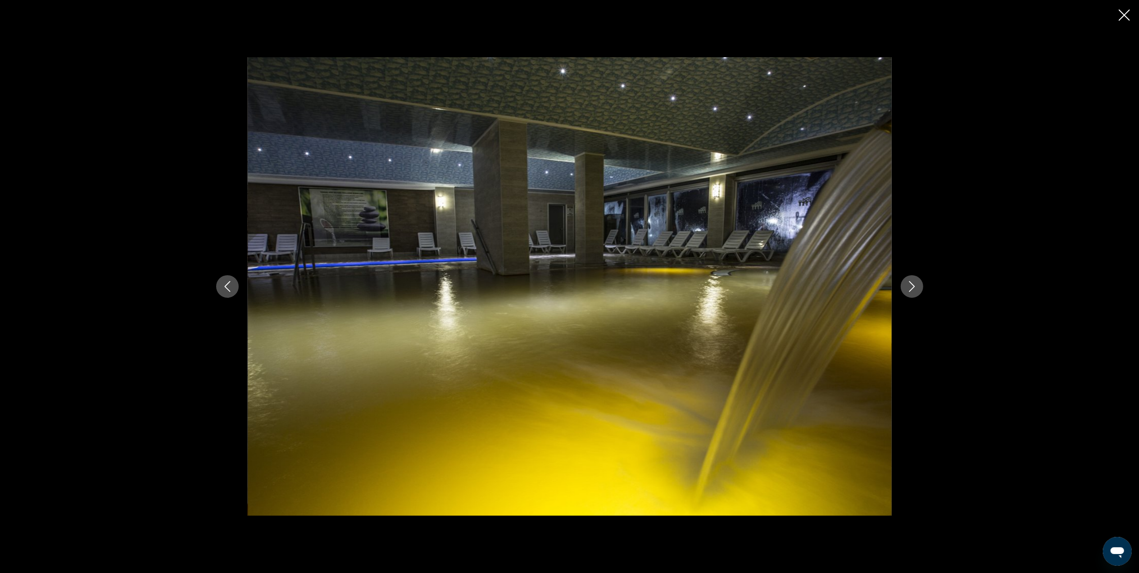
click at [917, 283] on icon "Next image" at bounding box center [911, 286] width 11 height 11
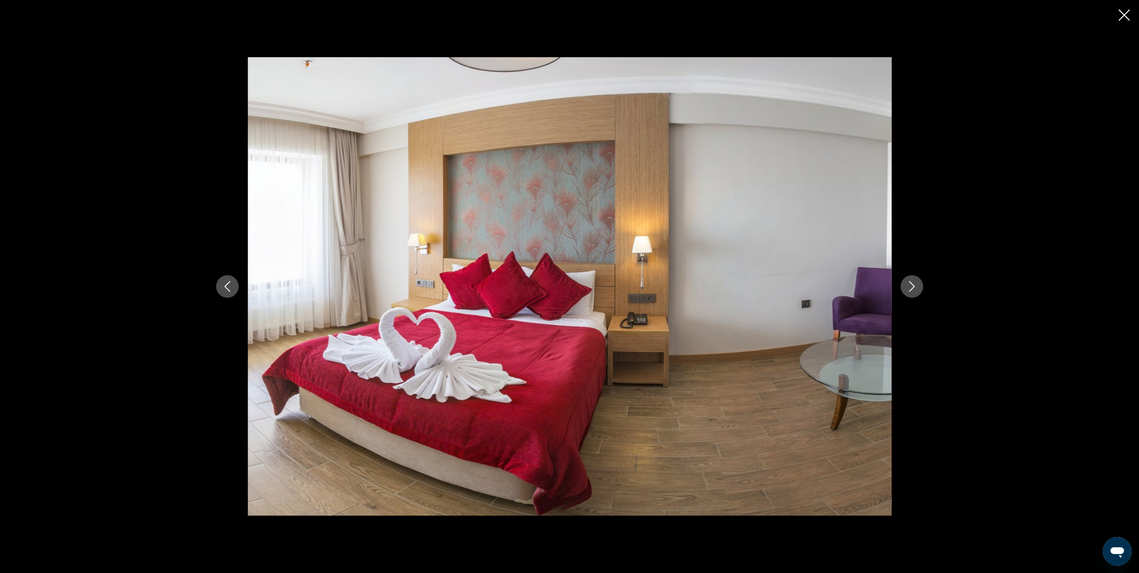
click at [917, 283] on icon "Next image" at bounding box center [911, 286] width 11 height 11
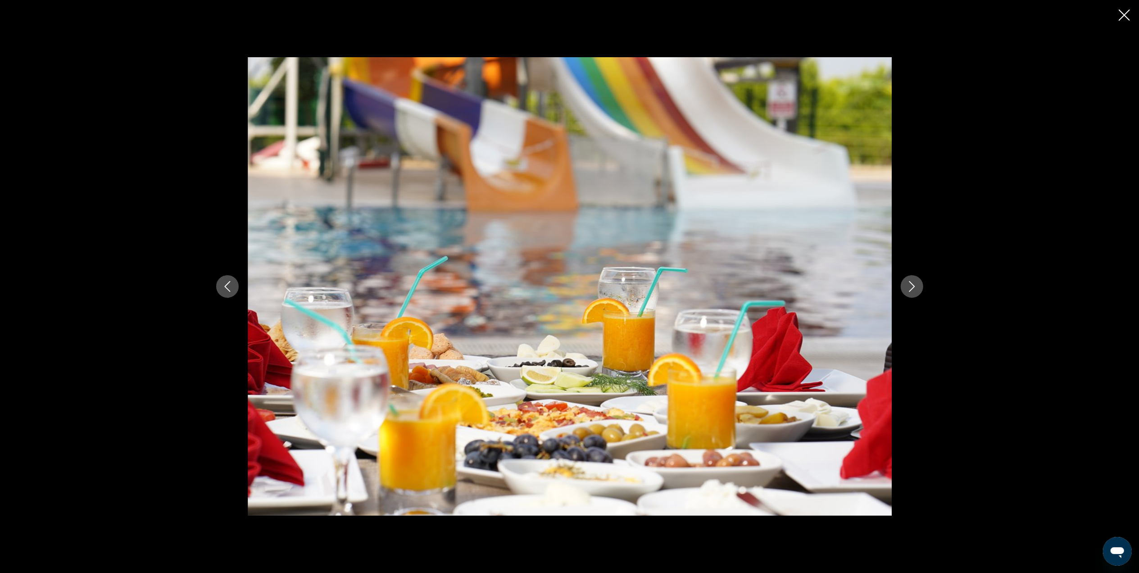
click at [917, 283] on icon "Next image" at bounding box center [911, 286] width 11 height 11
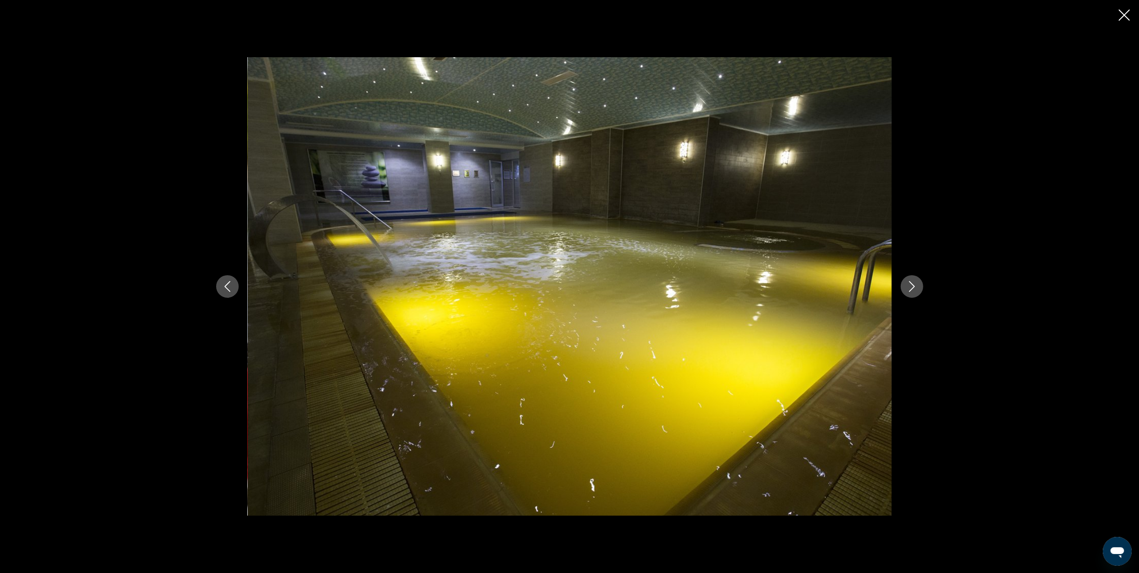
click at [917, 283] on icon "Next image" at bounding box center [911, 286] width 11 height 11
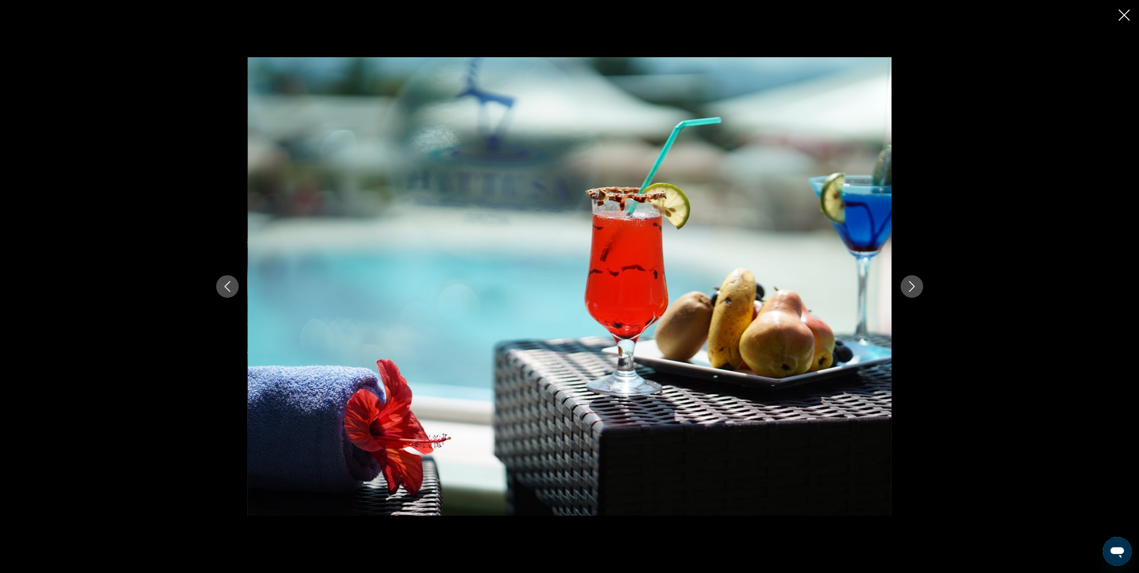
click at [917, 283] on icon "Next image" at bounding box center [911, 286] width 11 height 11
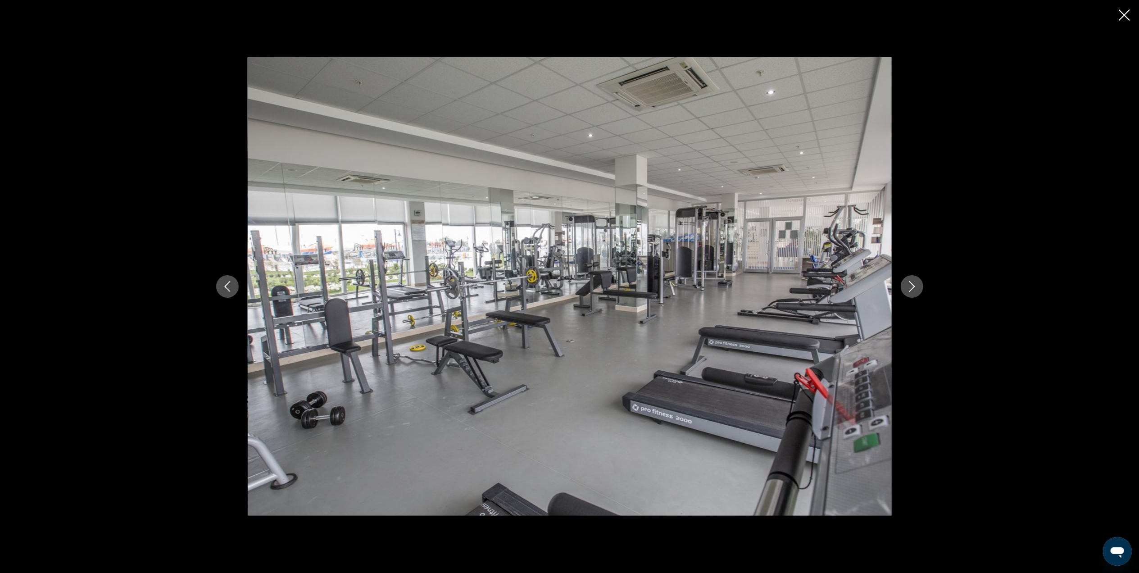
click at [917, 283] on icon "Next image" at bounding box center [911, 286] width 11 height 11
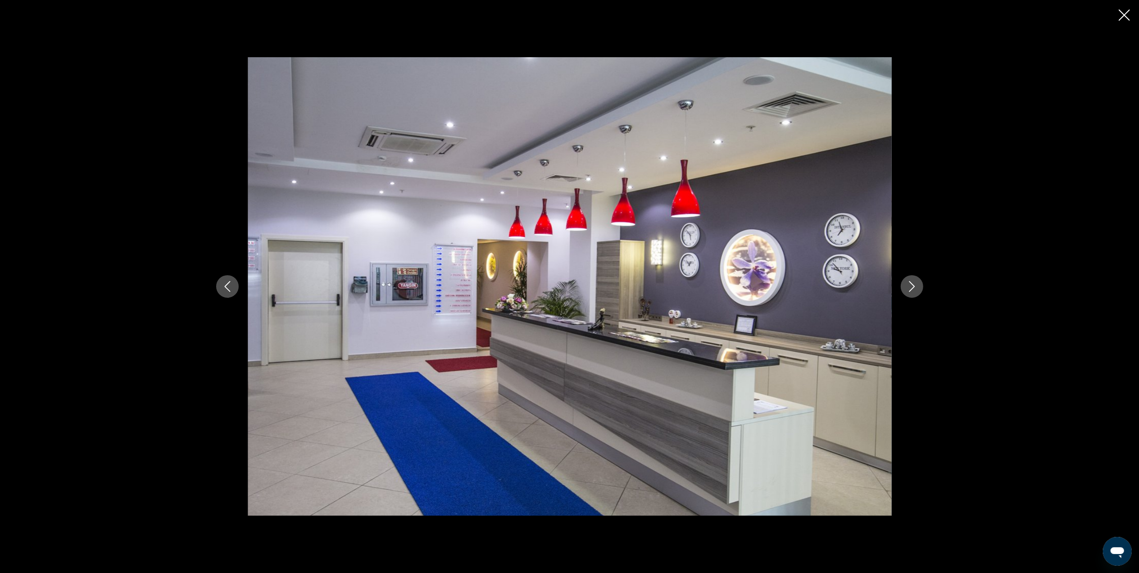
click at [917, 283] on icon "Next image" at bounding box center [911, 286] width 11 height 11
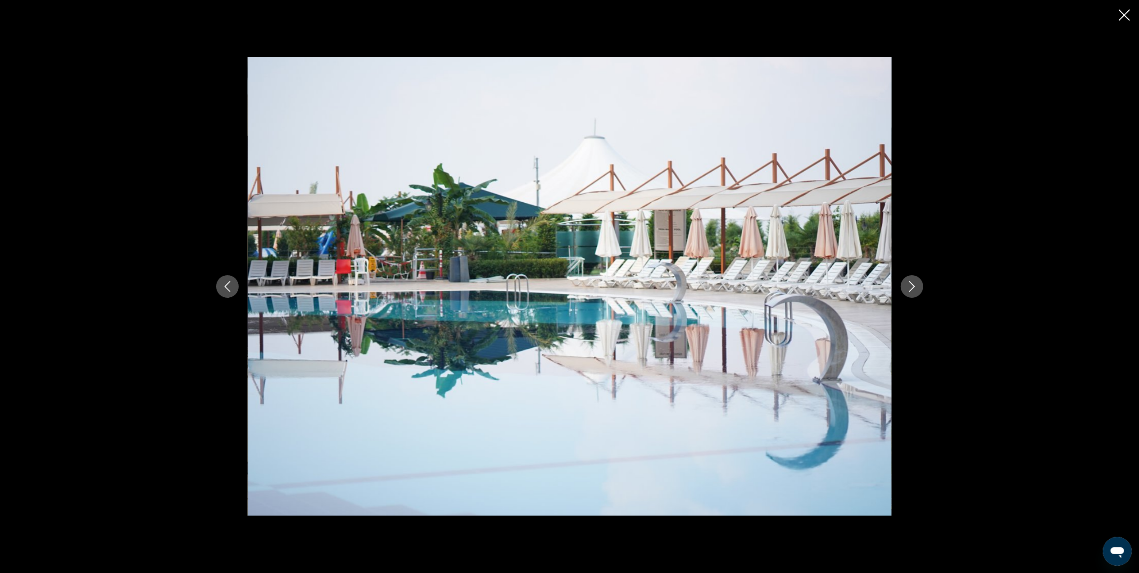
click at [917, 283] on icon "Next image" at bounding box center [911, 286] width 11 height 11
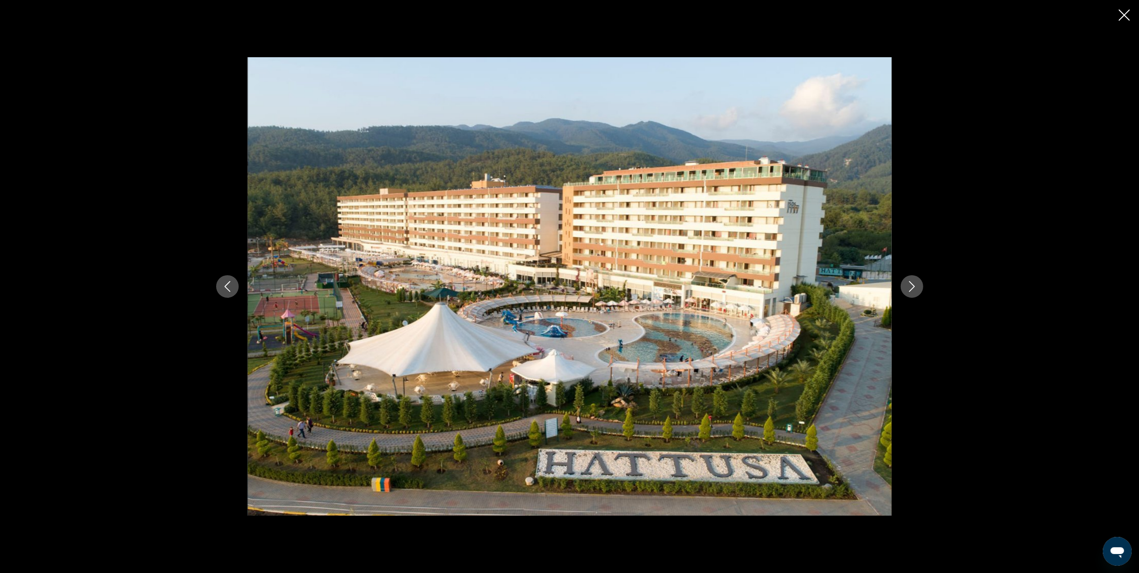
click at [1119, 11] on icon "Close slideshow" at bounding box center [1124, 14] width 11 height 11
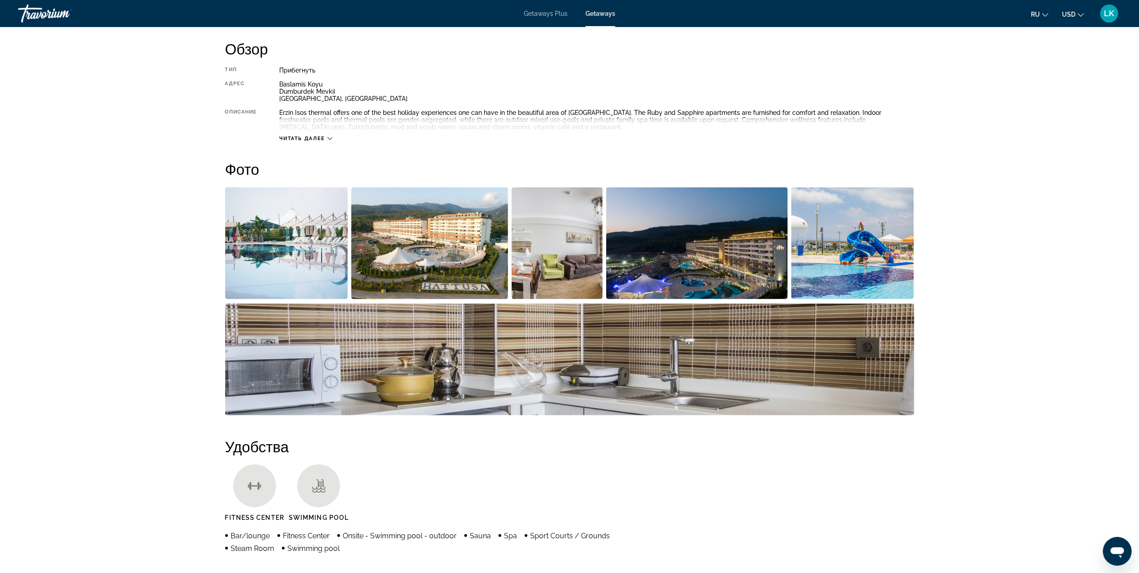
scroll to position [0, 0]
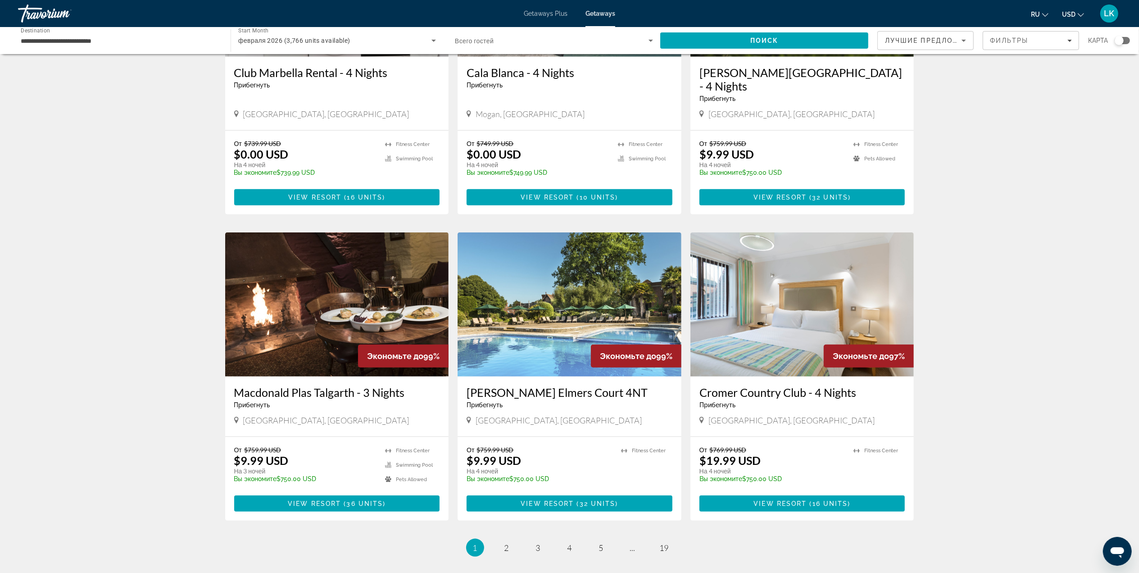
scroll to position [784, 0]
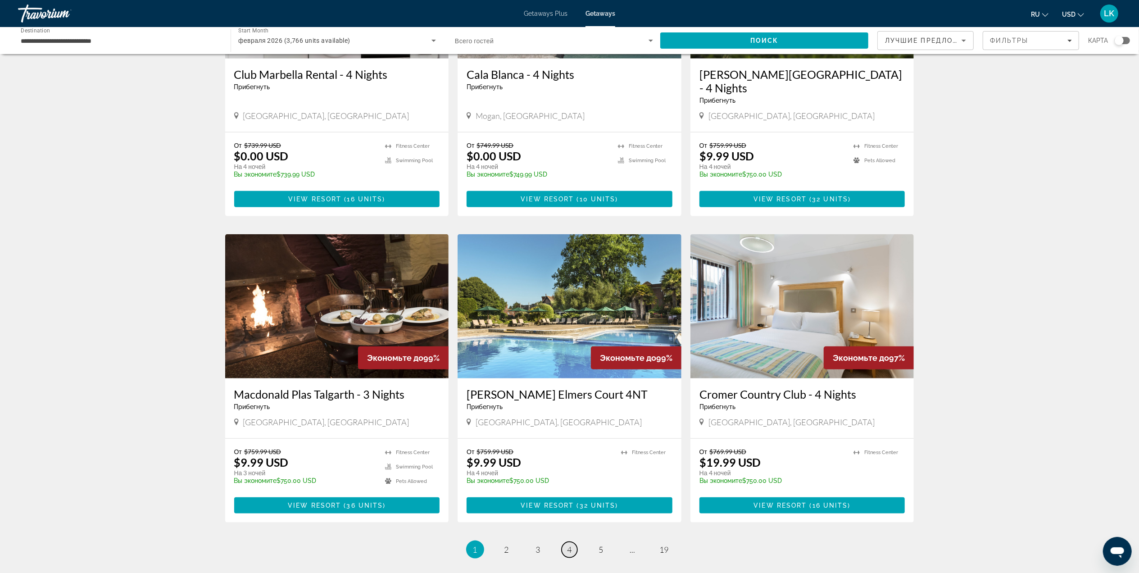
click at [574, 542] on link "page 4" at bounding box center [570, 550] width 16 height 16
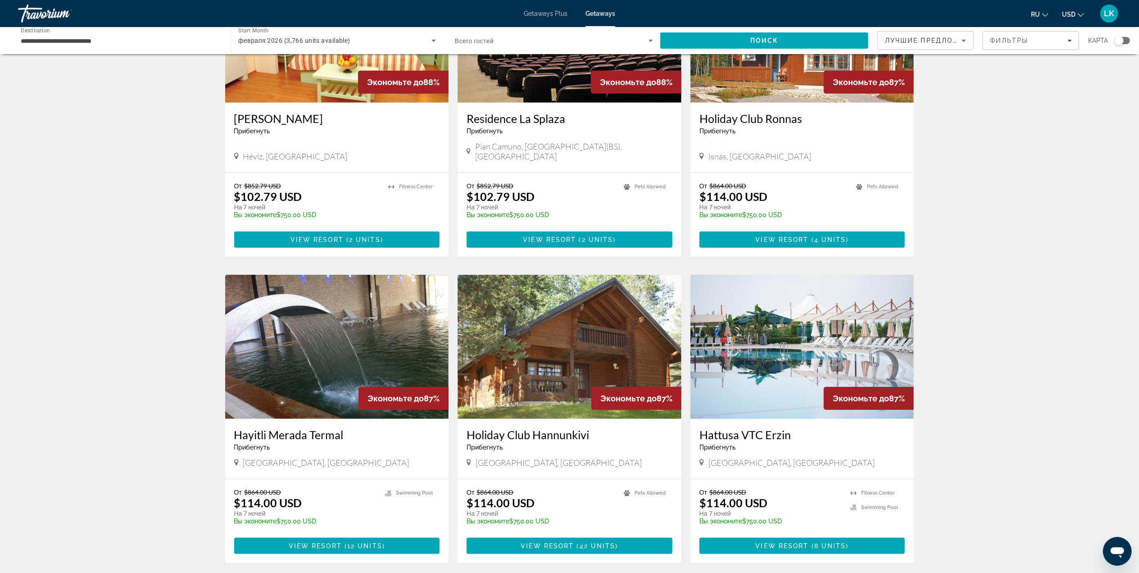
scroll to position [764, 0]
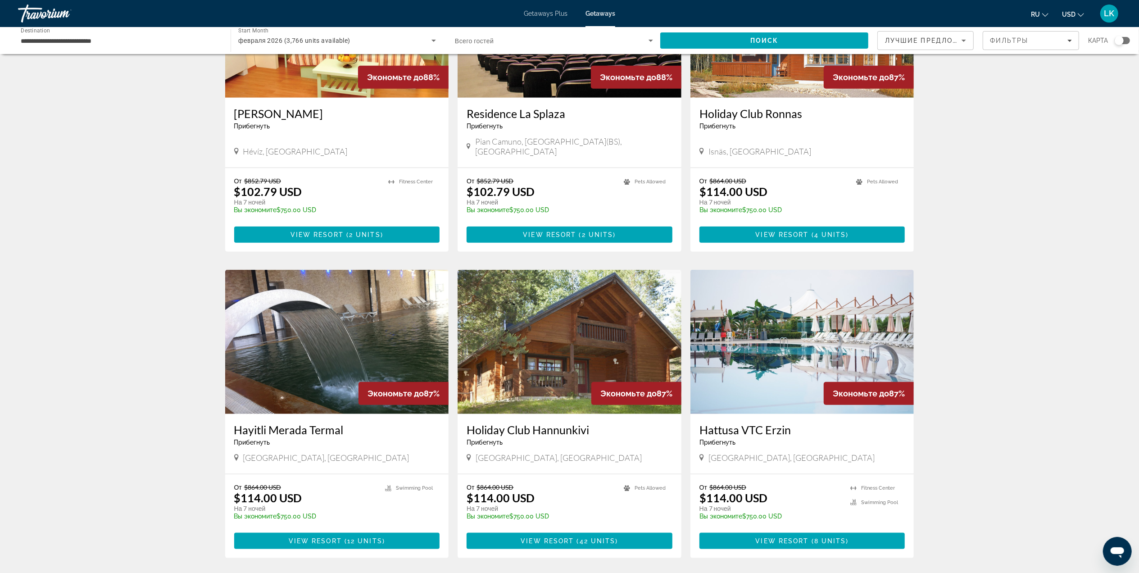
click at [372, 326] on img "Main content" at bounding box center [337, 342] width 224 height 144
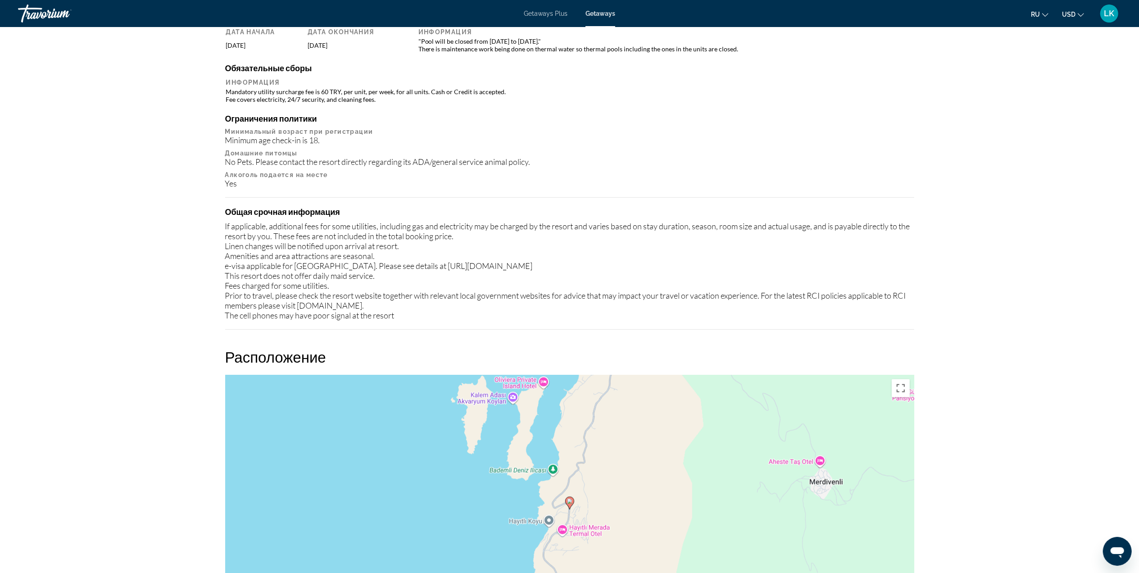
scroll to position [278, 0]
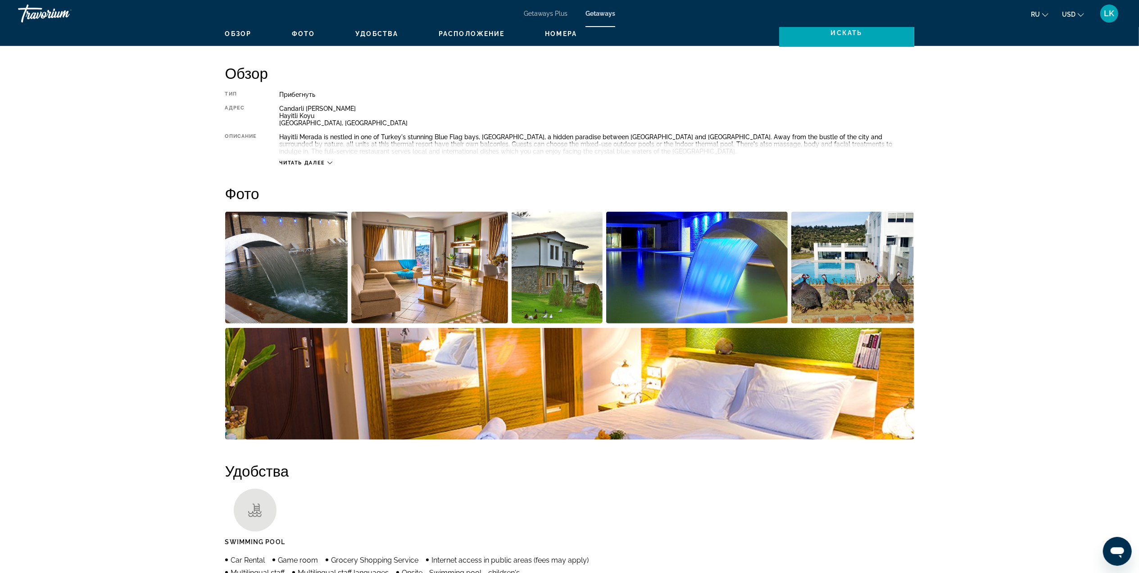
click at [468, 271] on img "Open full-screen image slider" at bounding box center [429, 268] width 157 height 112
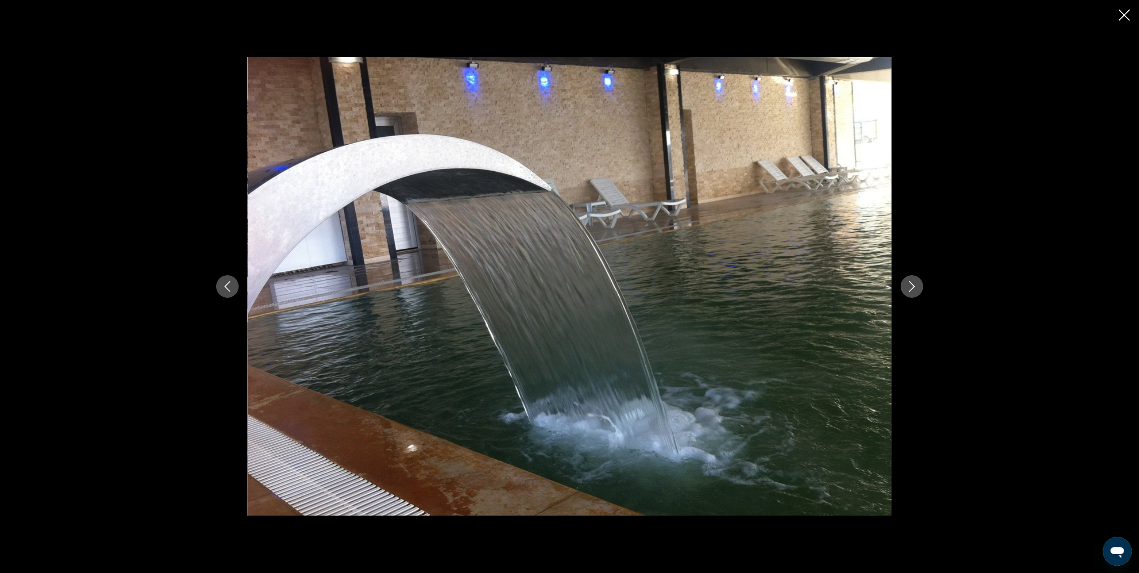
click at [910, 275] on button "Next image" at bounding box center [912, 286] width 23 height 23
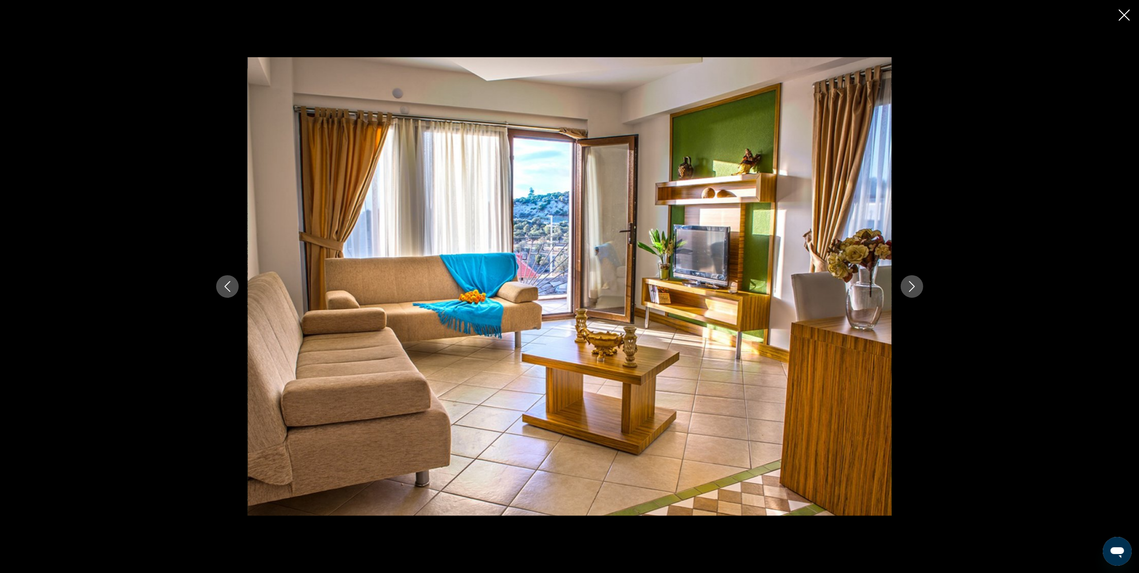
click at [910, 276] on button "Next image" at bounding box center [912, 286] width 23 height 23
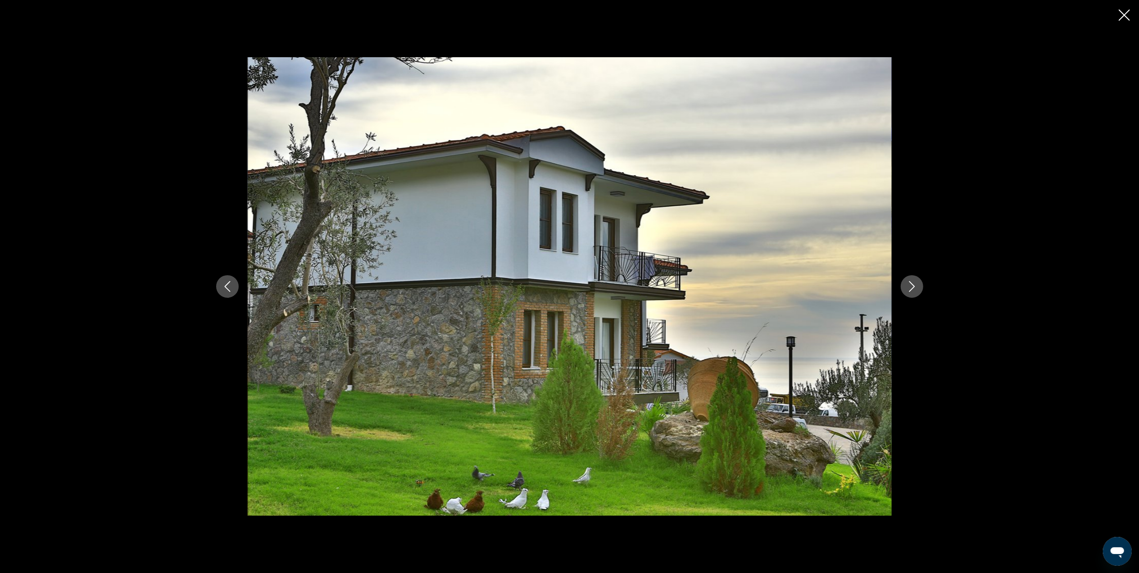
click at [910, 276] on button "Next image" at bounding box center [912, 286] width 23 height 23
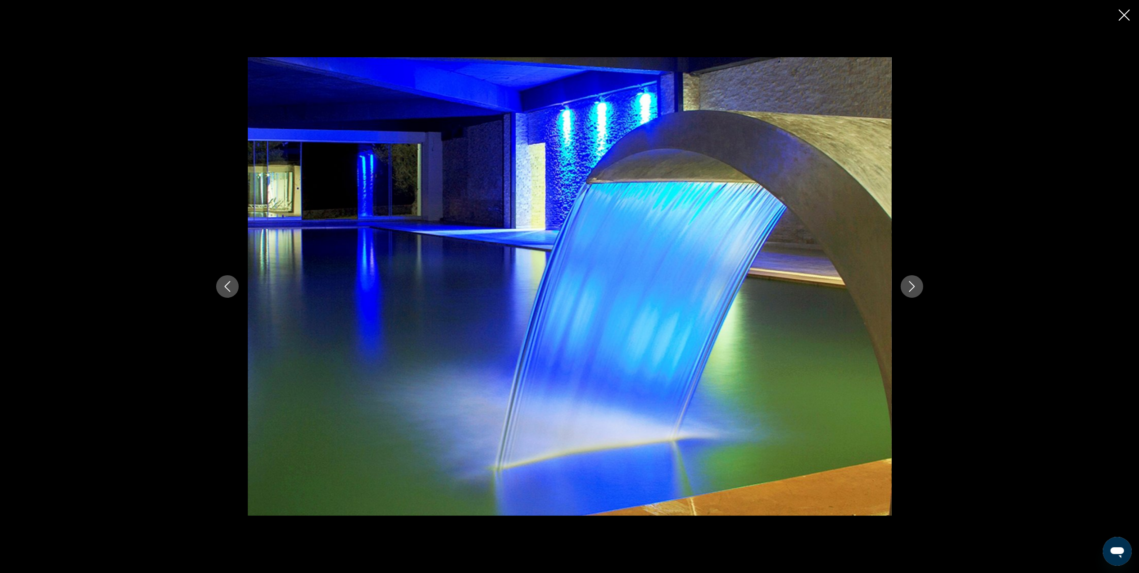
click at [910, 276] on button "Next image" at bounding box center [912, 286] width 23 height 23
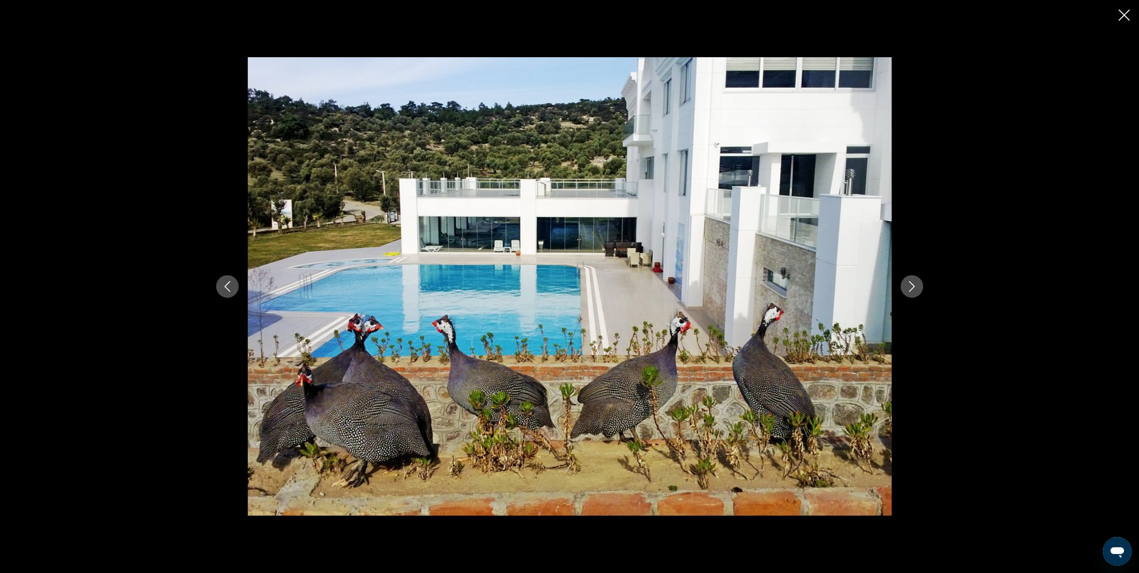
click at [910, 276] on button "Next image" at bounding box center [912, 286] width 23 height 23
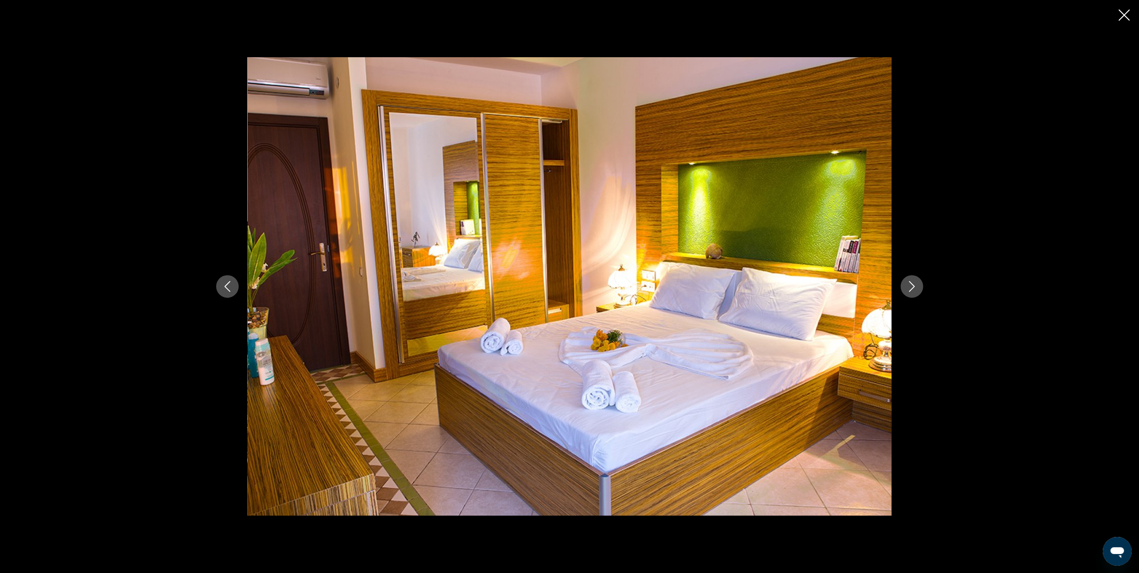
click at [910, 276] on button "Next image" at bounding box center [912, 286] width 23 height 23
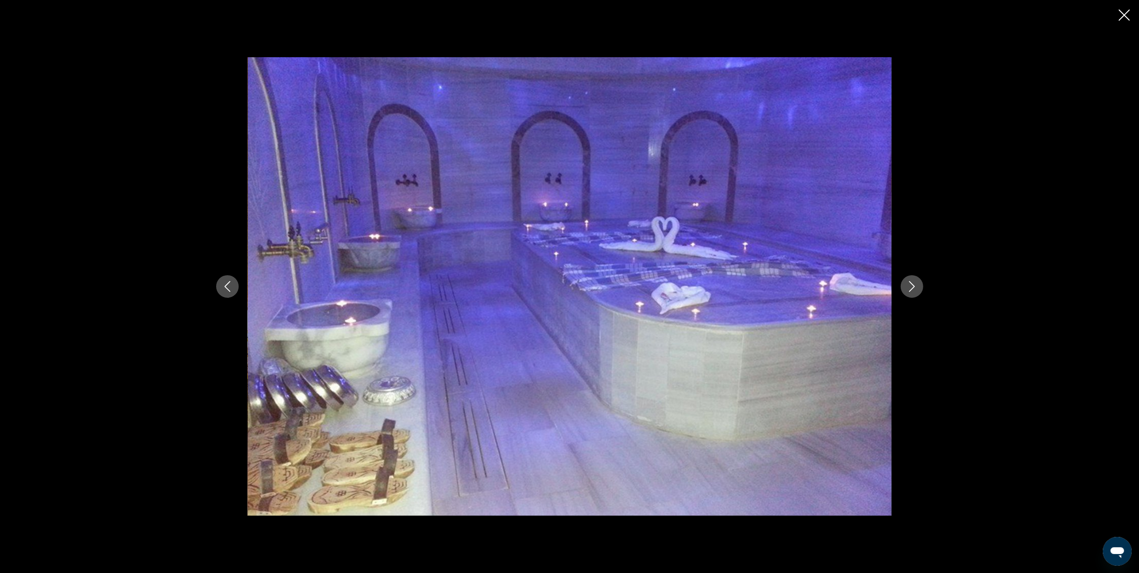
click at [910, 276] on button "Next image" at bounding box center [912, 286] width 23 height 23
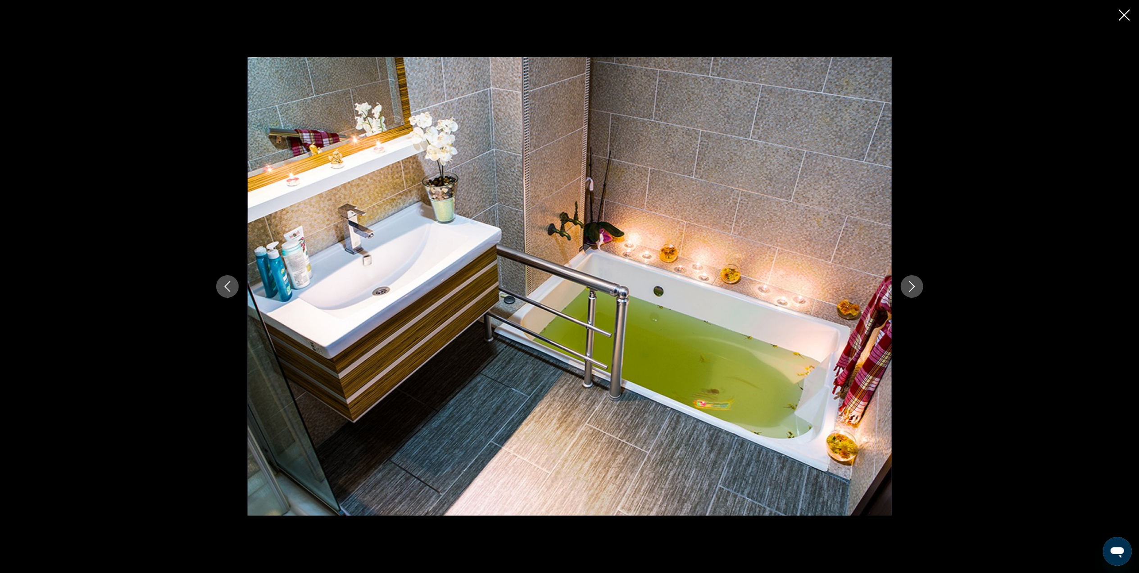
click at [910, 276] on button "Next image" at bounding box center [912, 286] width 23 height 23
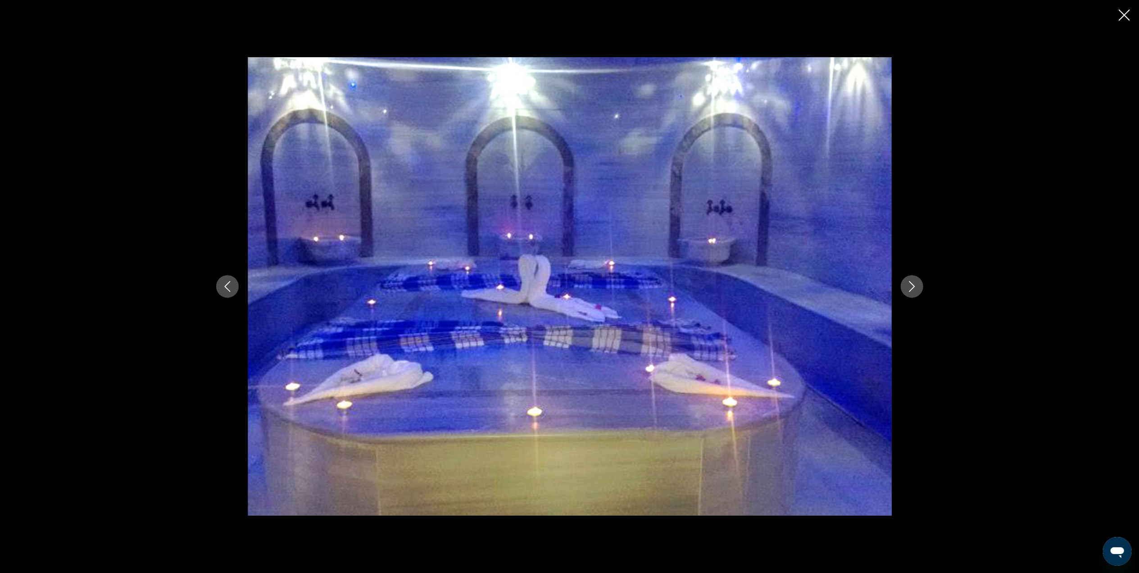
click at [910, 276] on button "Next image" at bounding box center [912, 286] width 23 height 23
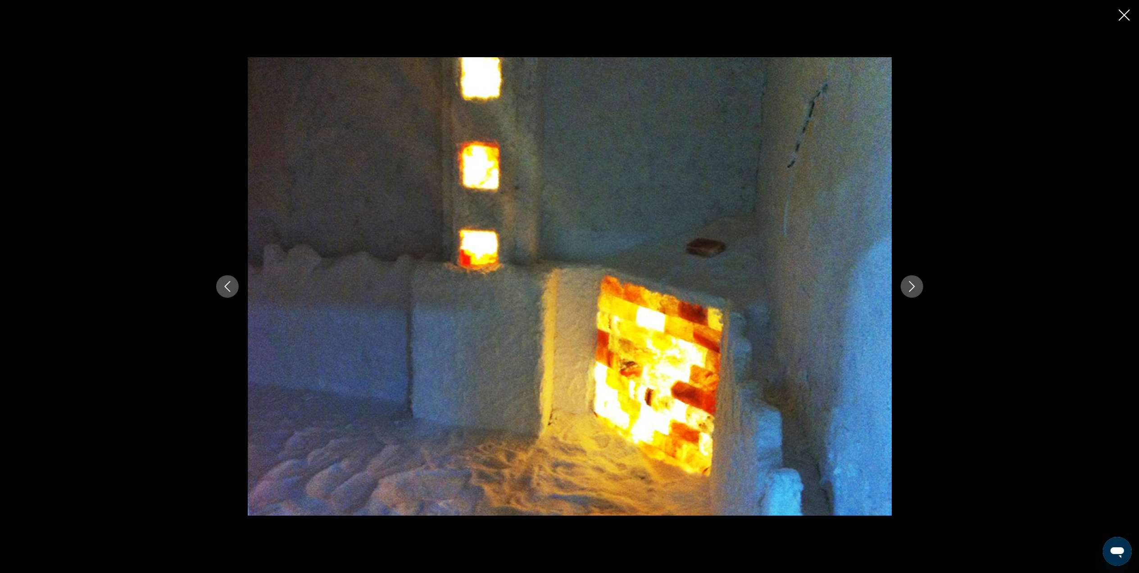
click at [910, 276] on button "Next image" at bounding box center [912, 286] width 23 height 23
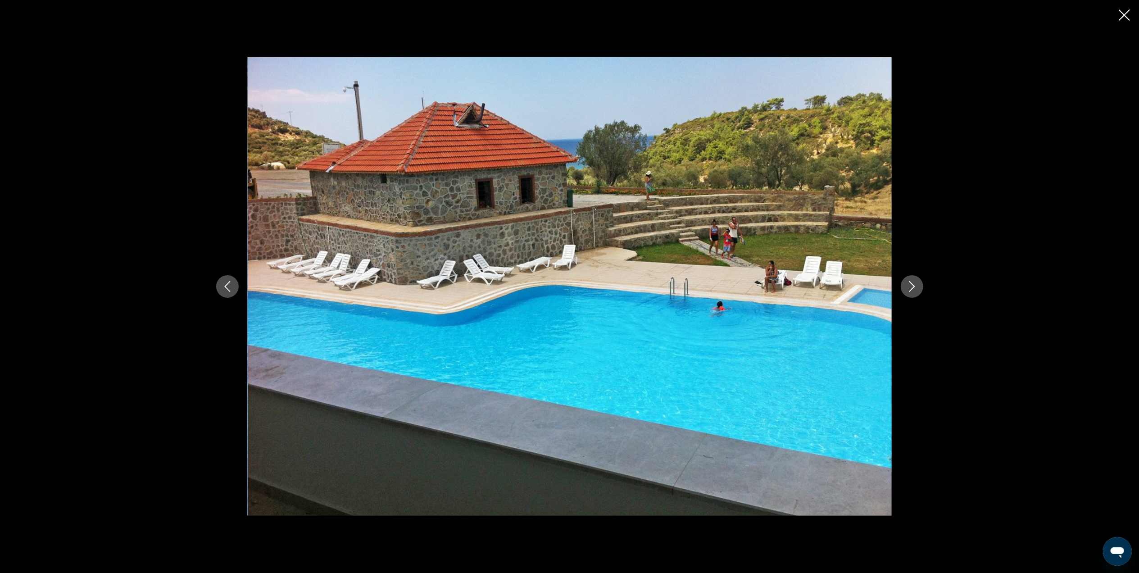
click at [910, 276] on button "Next image" at bounding box center [912, 286] width 23 height 23
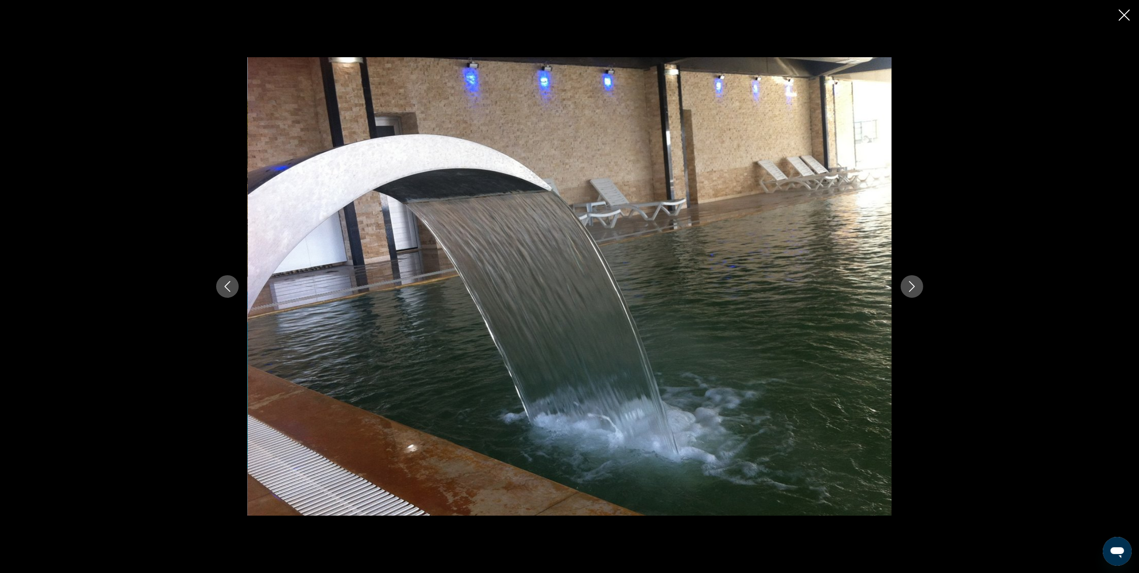
click at [910, 276] on button "Next image" at bounding box center [912, 286] width 23 height 23
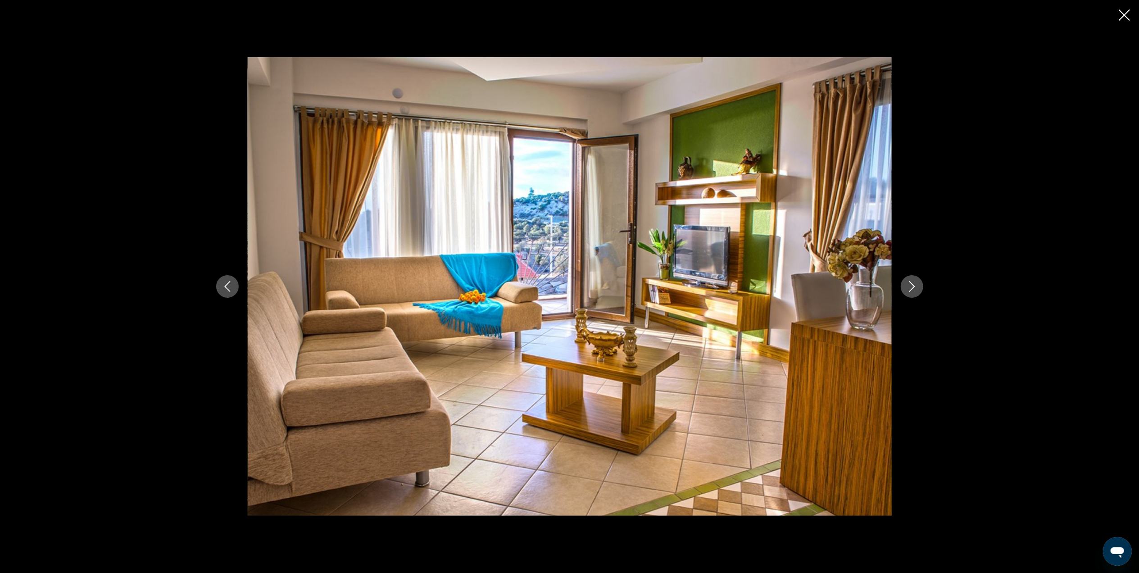
click at [910, 276] on button "Next image" at bounding box center [912, 286] width 23 height 23
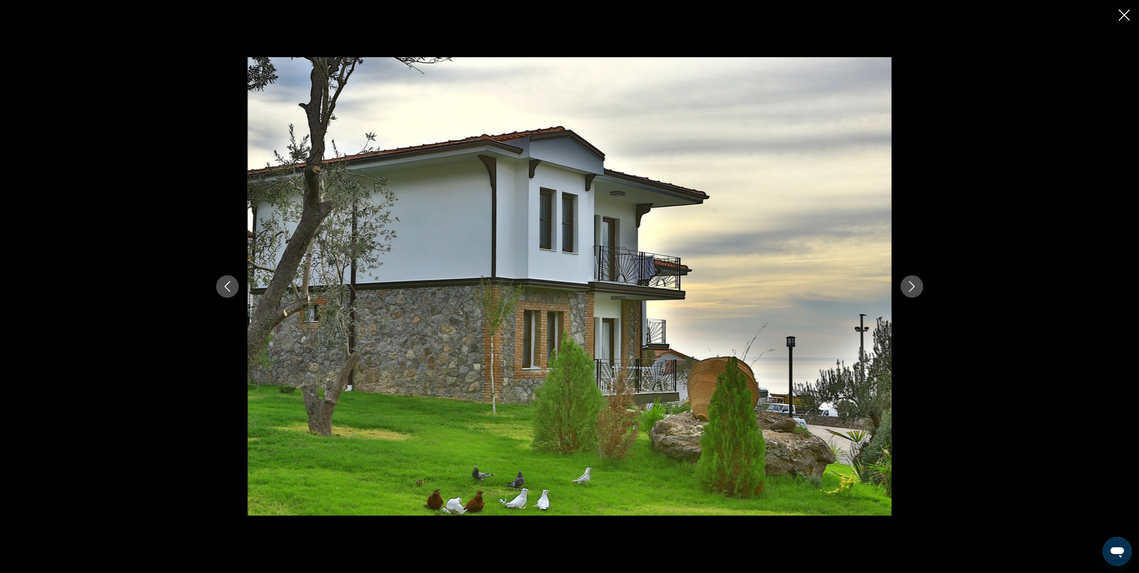
click at [910, 276] on button "Next image" at bounding box center [912, 286] width 23 height 23
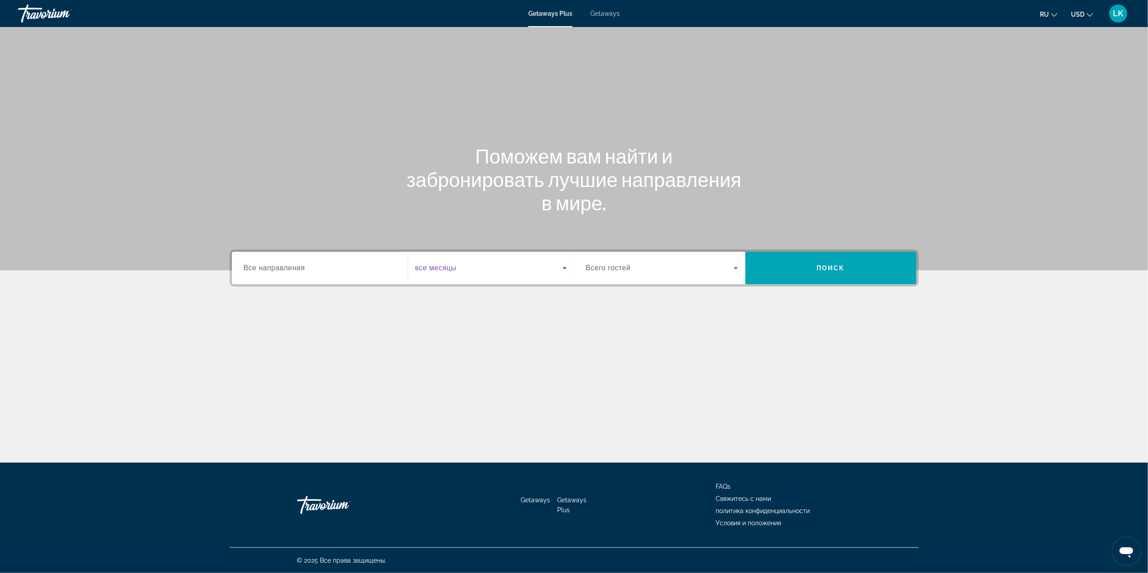
click at [559, 263] on icon "Search widget" at bounding box center [564, 268] width 11 height 11
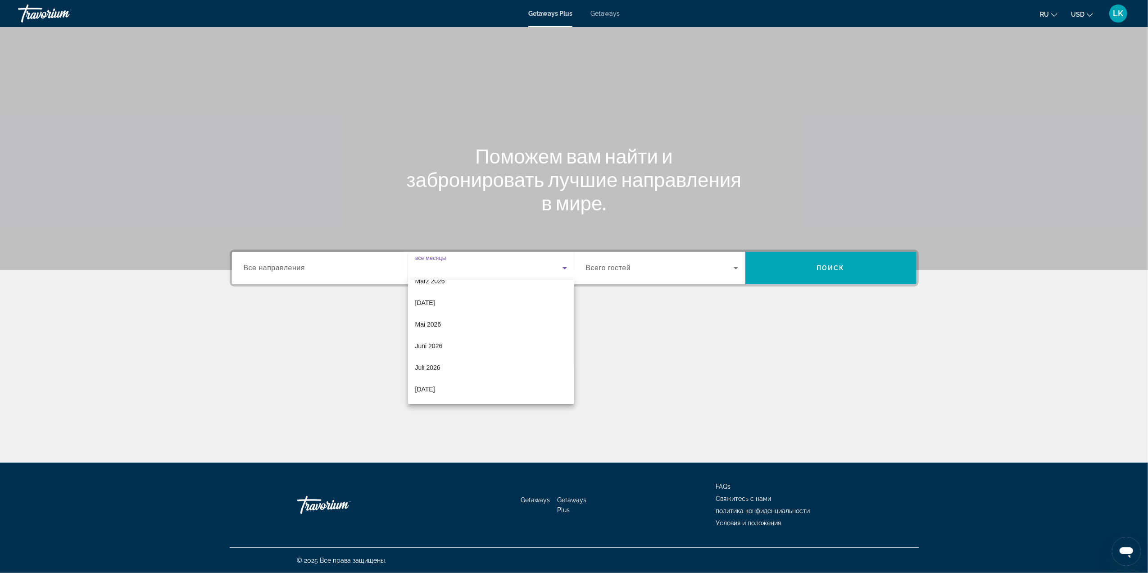
scroll to position [161, 0]
click at [431, 347] on span "Juli 2026" at bounding box center [427, 349] width 25 height 11
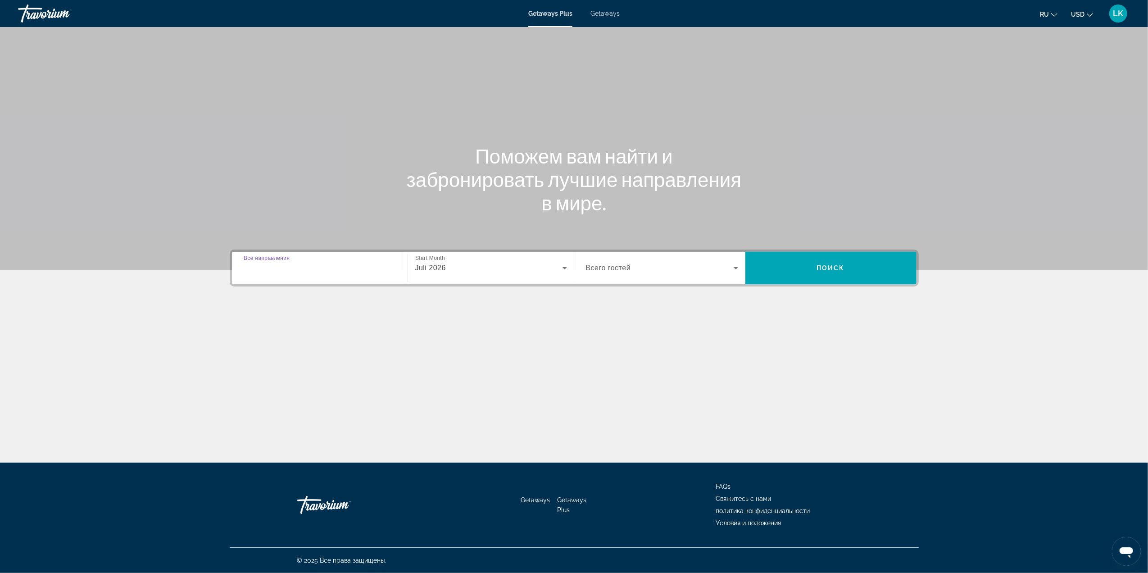
click at [395, 271] on input "Destination Все направления" at bounding box center [320, 268] width 152 height 11
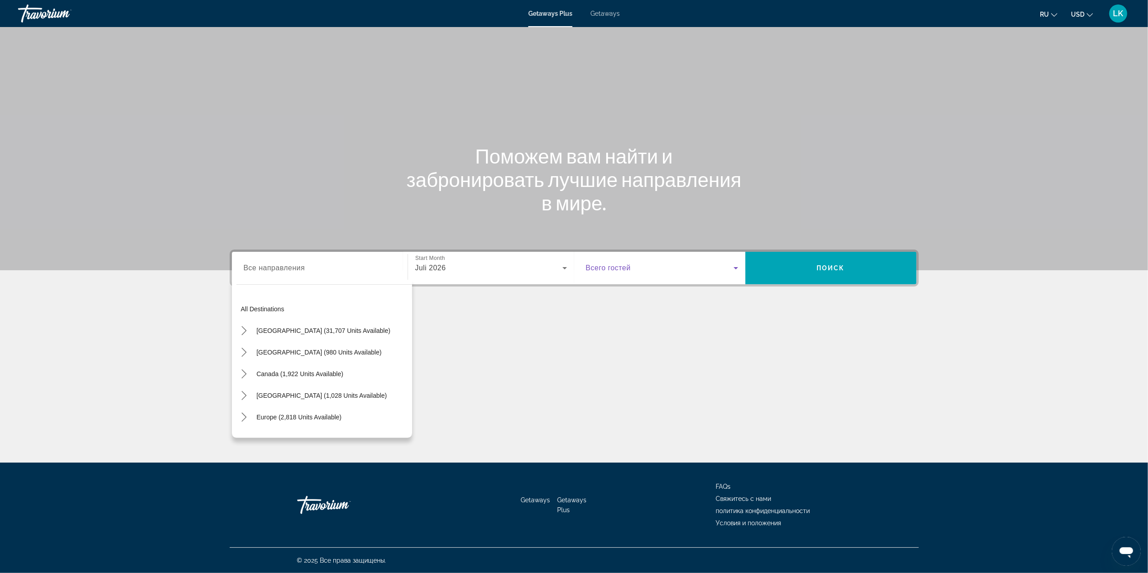
click at [734, 267] on icon "Search widget" at bounding box center [736, 268] width 5 height 2
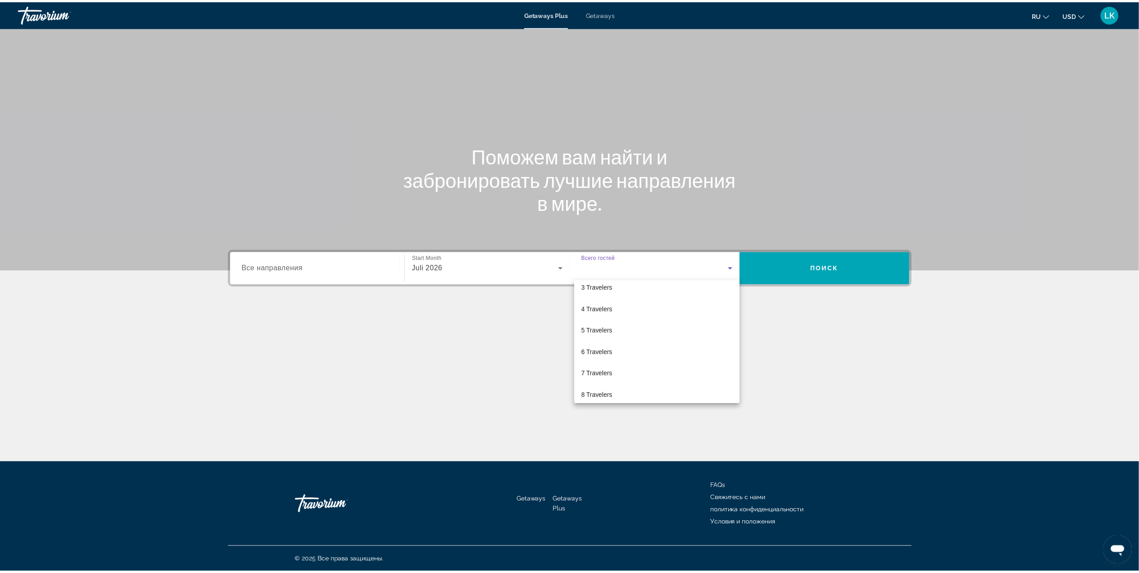
scroll to position [24, 0]
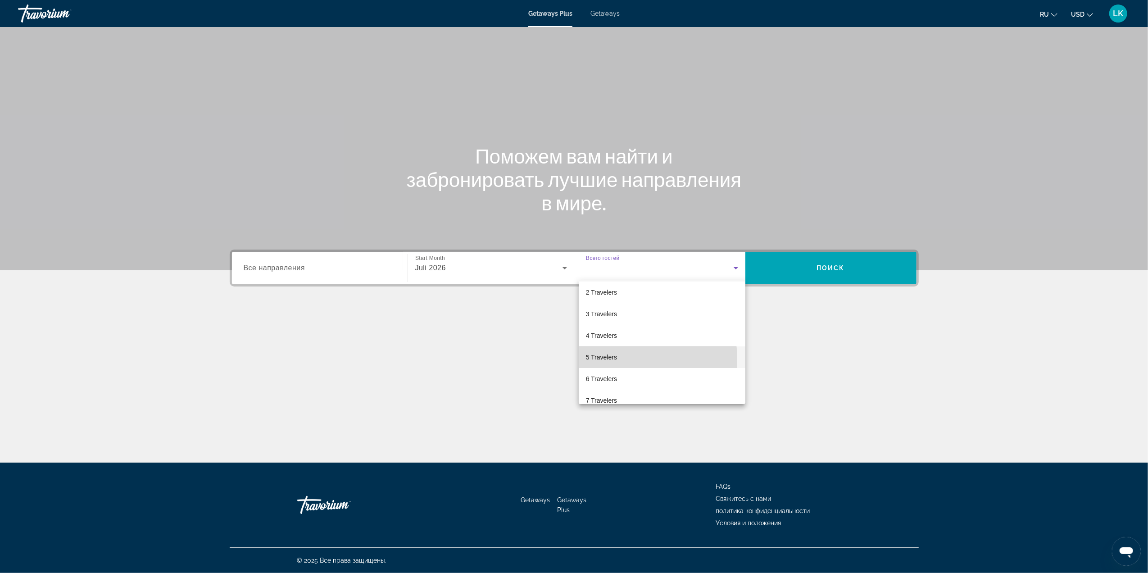
click at [615, 359] on span "5 Travelers" at bounding box center [601, 357] width 31 height 11
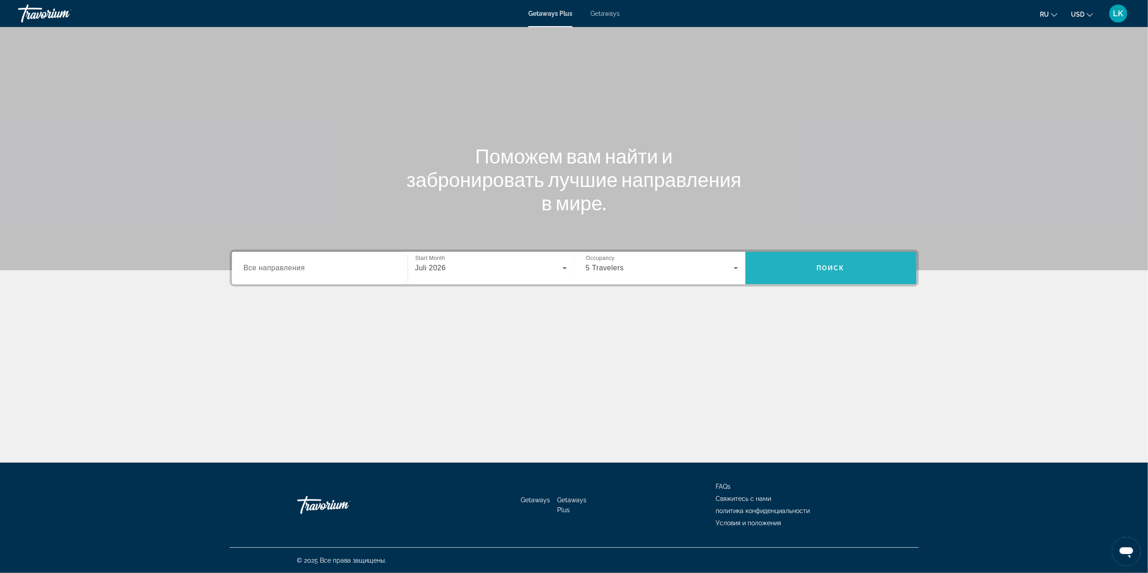
click at [814, 263] on span "Search" at bounding box center [830, 268] width 171 height 22
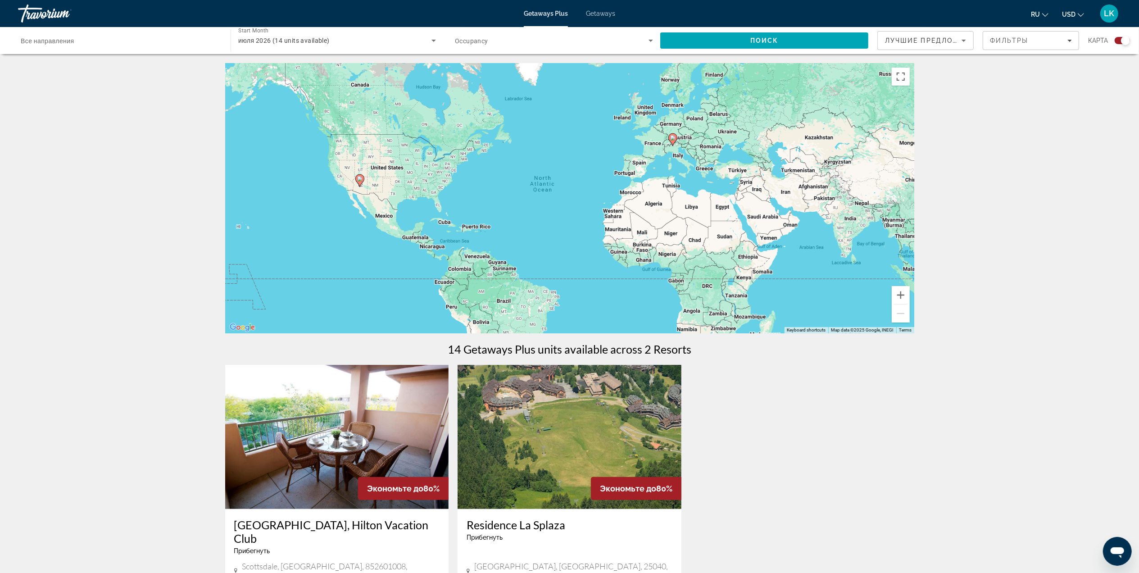
click at [599, 13] on span "Getaways" at bounding box center [600, 13] width 29 height 7
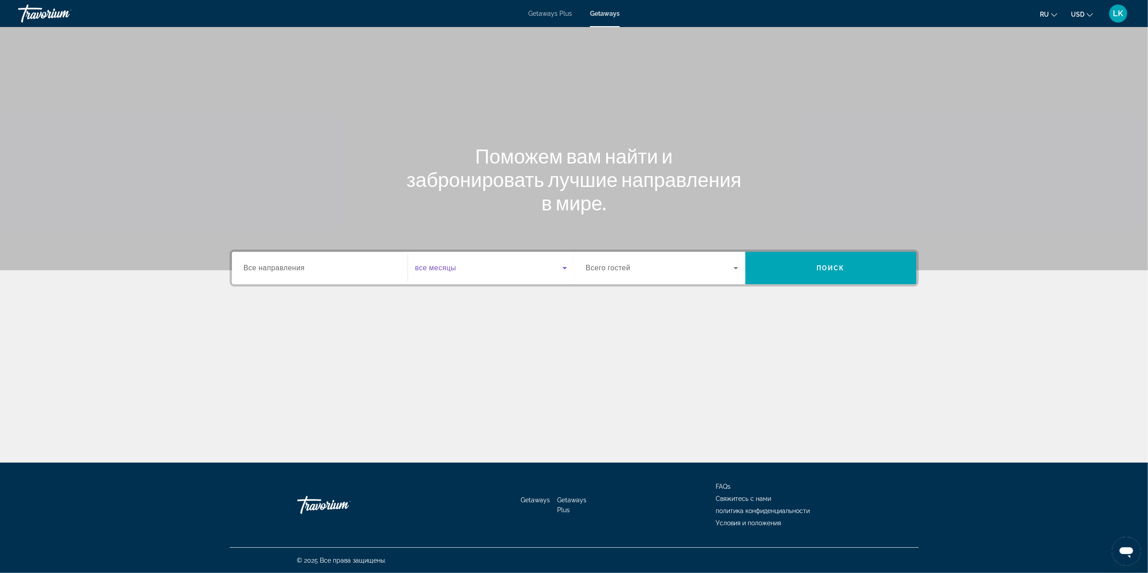
click at [561, 263] on icon "Search widget" at bounding box center [564, 268] width 11 height 11
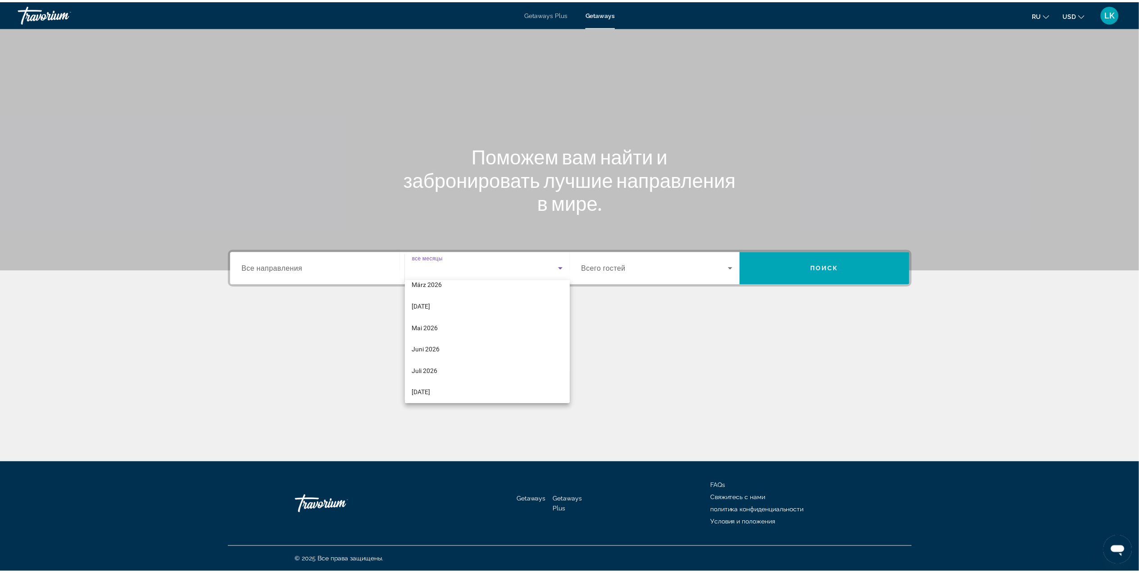
scroll to position [141, 0]
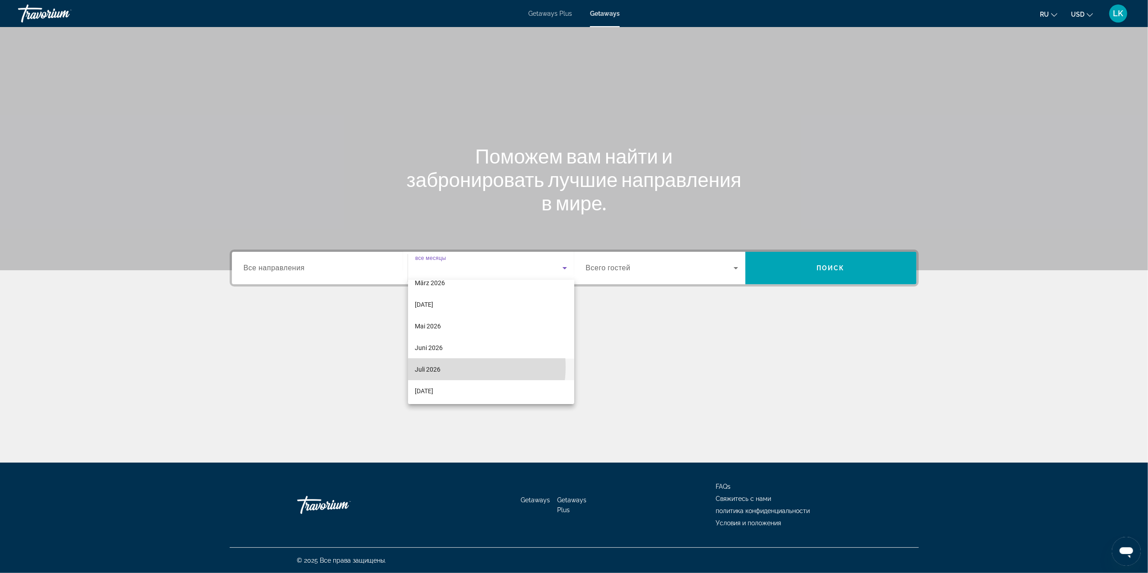
click at [454, 367] on mat-option "Juli 2026" at bounding box center [491, 369] width 166 height 22
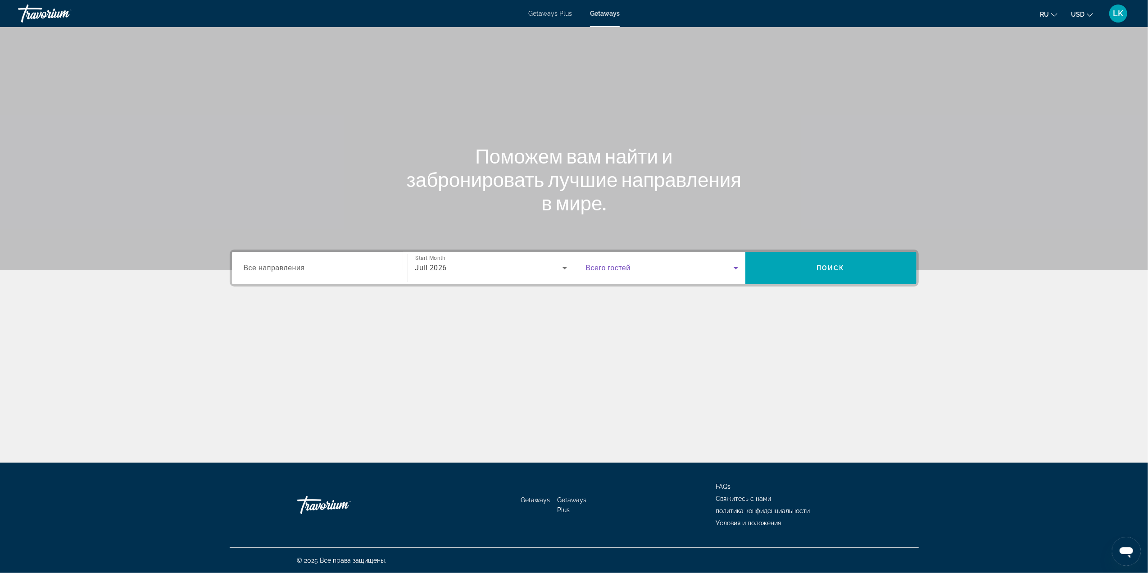
click at [698, 269] on span "Search widget" at bounding box center [660, 268] width 148 height 11
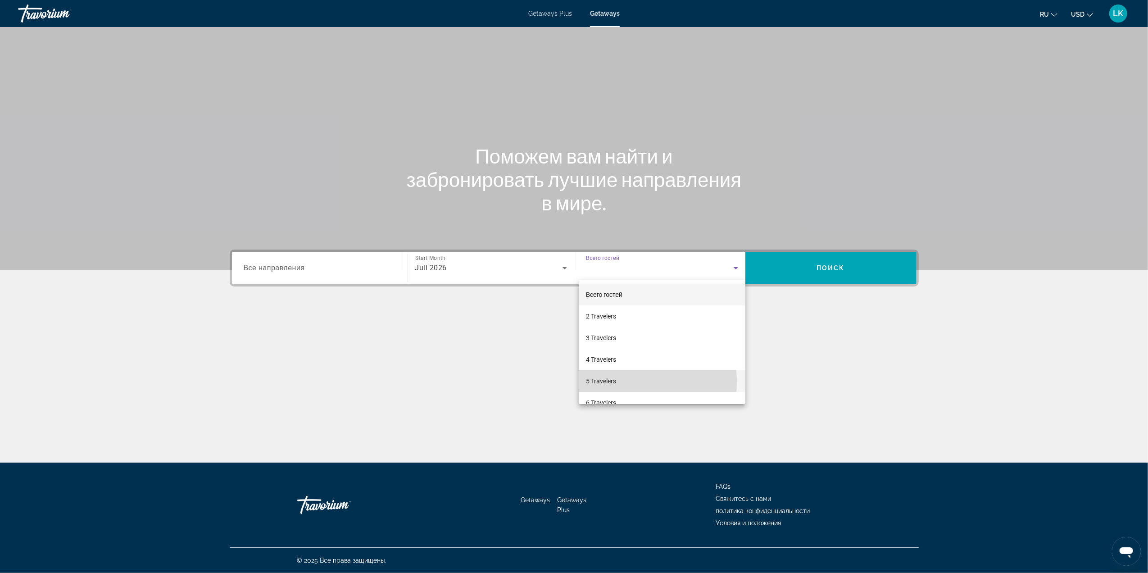
click at [615, 382] on span "5 Travelers" at bounding box center [601, 381] width 30 height 11
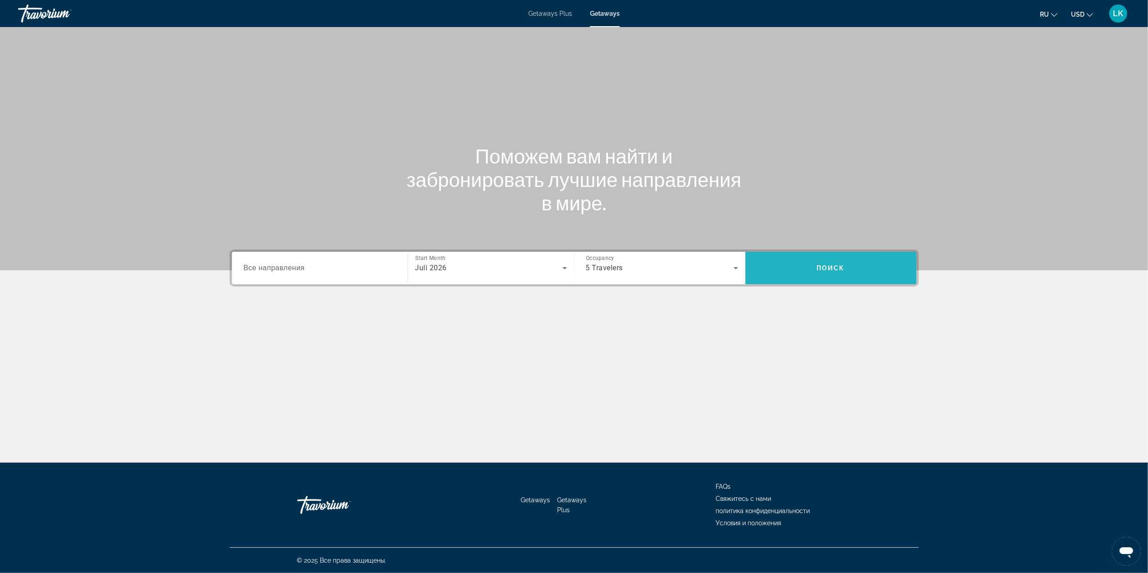
click at [786, 265] on span "Search" at bounding box center [830, 268] width 171 height 22
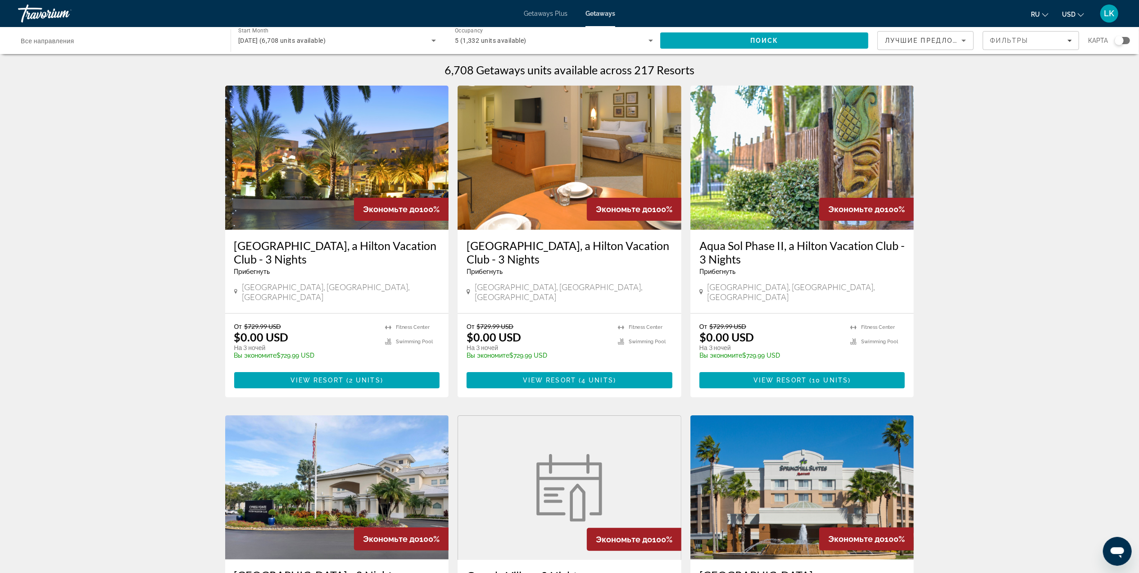
click at [1123, 40] on div "Search widget" at bounding box center [1119, 40] width 9 height 9
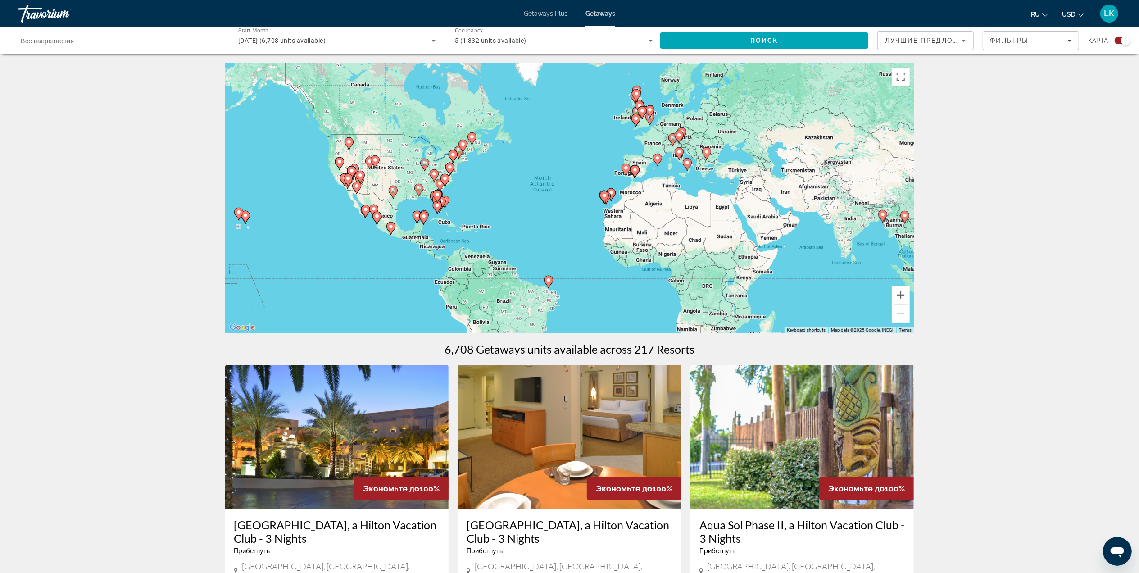
click at [633, 171] on image "Main content" at bounding box center [634, 169] width 5 height 5
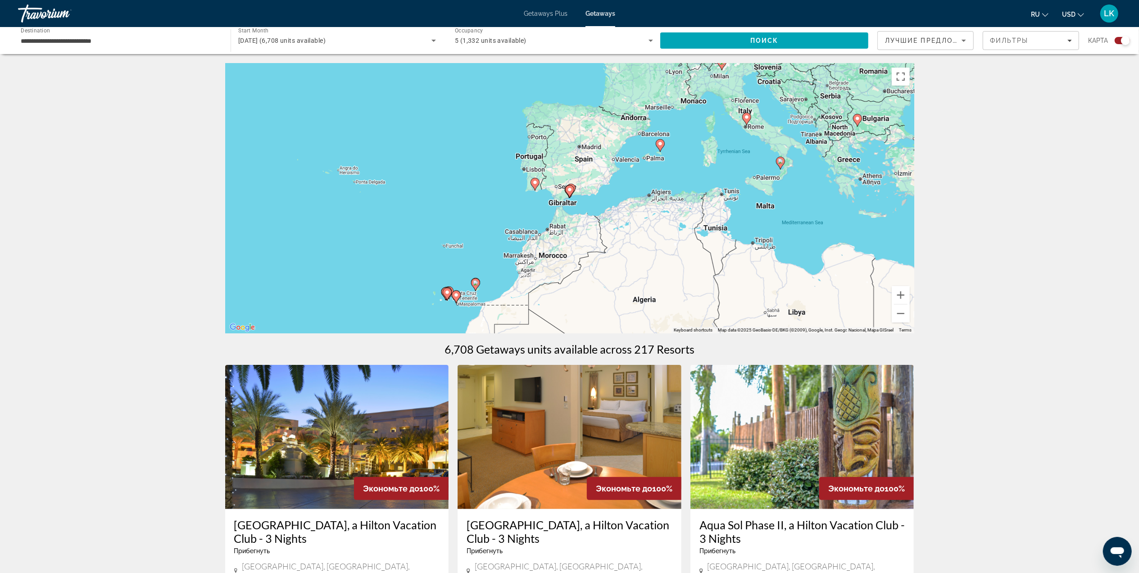
click at [657, 150] on gmp-advanced-marker "Main content" at bounding box center [660, 146] width 9 height 14
type input "**********"
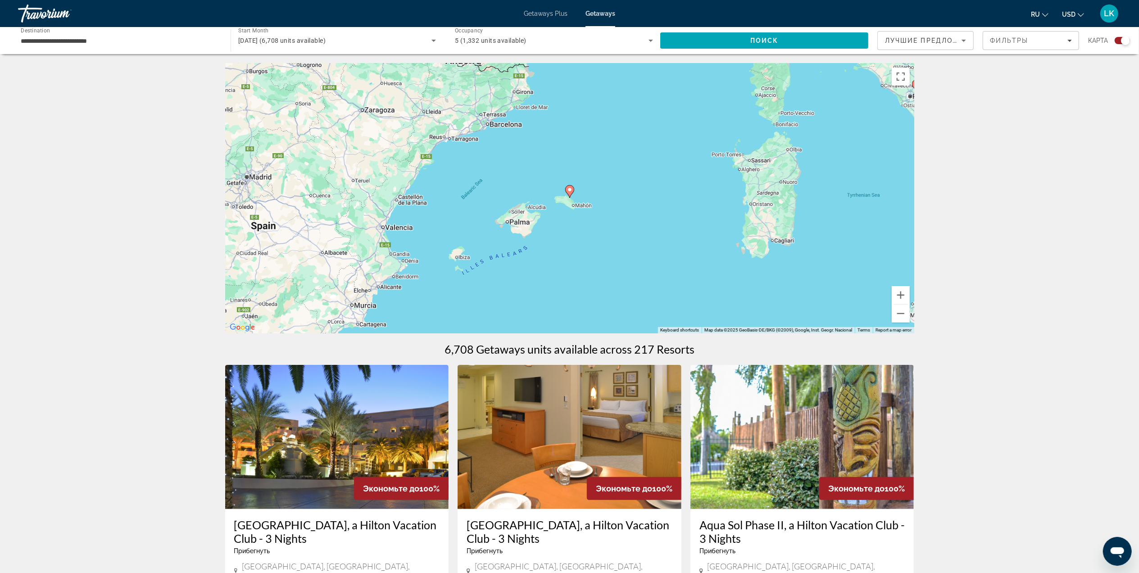
click at [574, 192] on gmp-advanced-marker "Main content" at bounding box center [569, 192] width 9 height 14
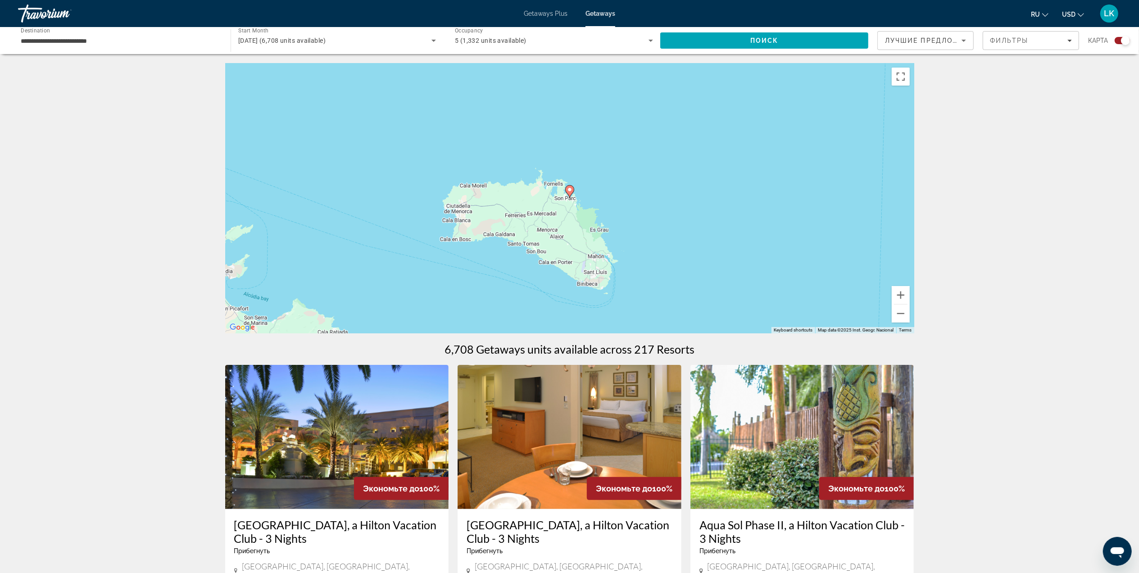
click at [559, 198] on div "To activate drag with keyboard, press Alt + Enter. Once in keyboard drag state,…" at bounding box center [569, 198] width 689 height 270
click at [561, 211] on div "To activate drag with keyboard, press Alt + Enter. Once in keyboard drag state,…" at bounding box center [569, 198] width 689 height 270
click at [574, 190] on icon "Main content" at bounding box center [569, 191] width 9 height 13
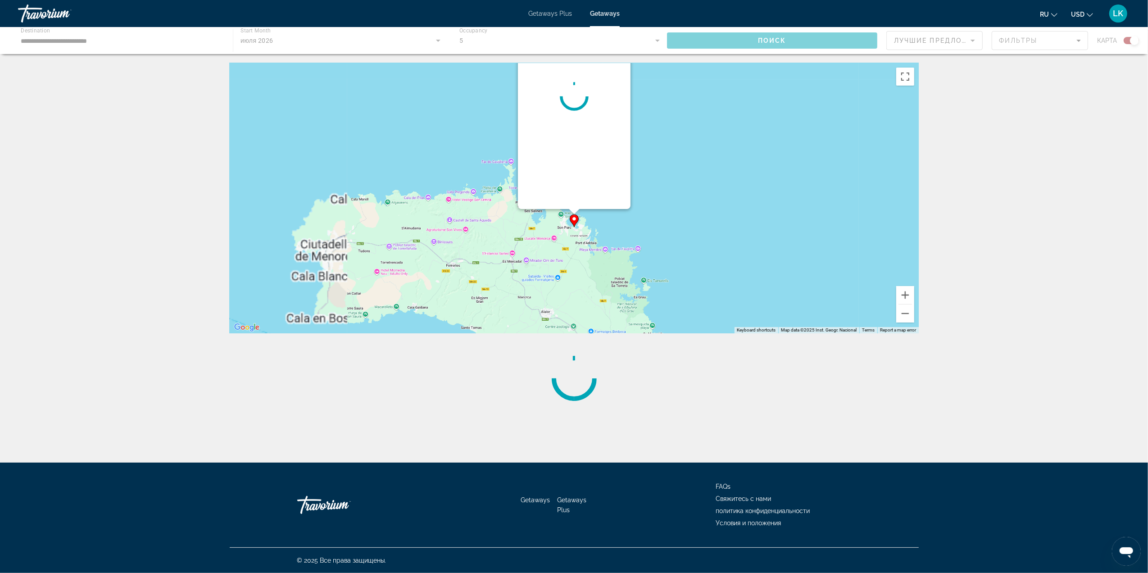
click at [574, 198] on div "To navigate, press the arrow keys. To activate drag with keyboard, press Alt + …" at bounding box center [918, 198] width 689 height 0
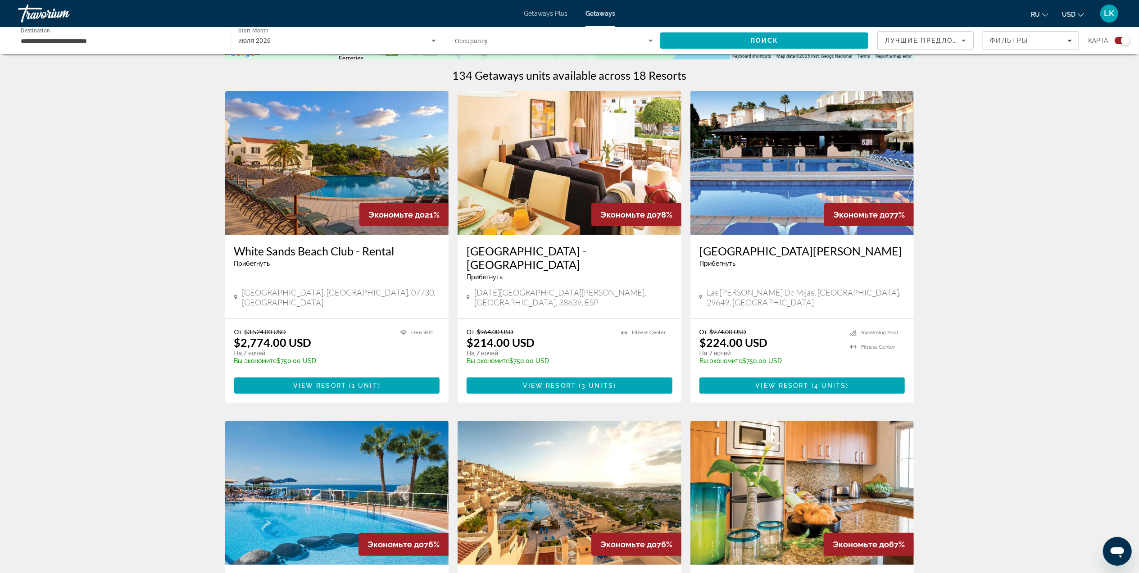
scroll to position [276, 0]
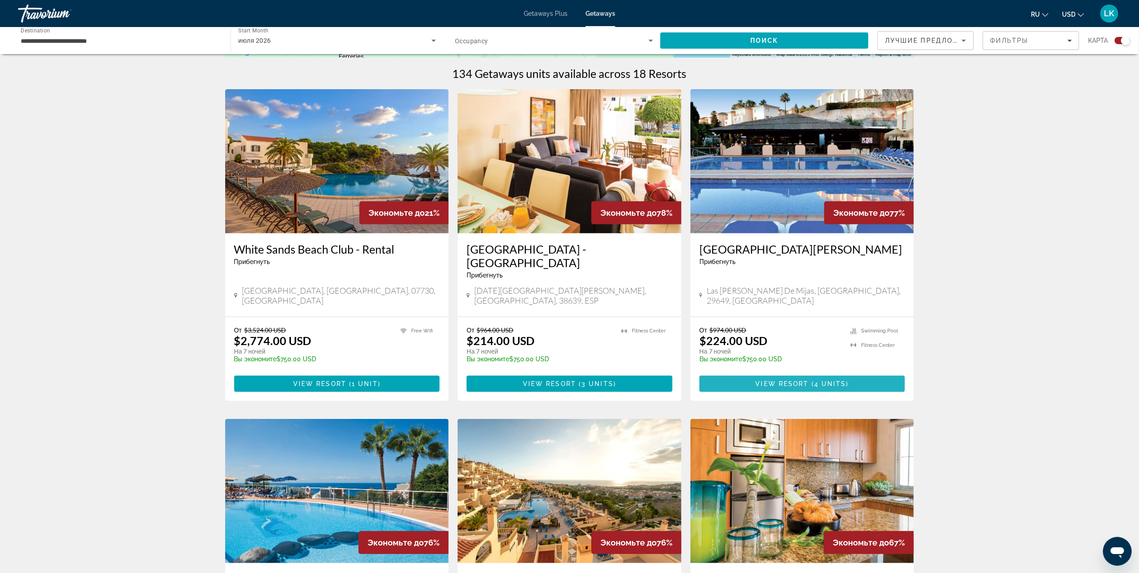
click at [757, 380] on span "View Resort" at bounding box center [782, 383] width 53 height 7
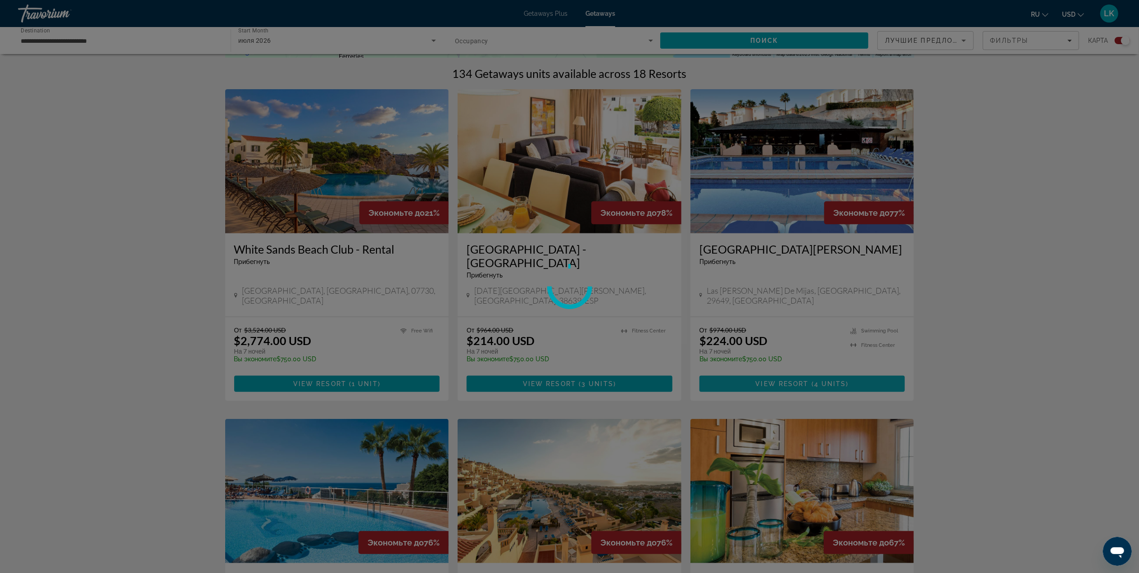
click at [757, 371] on div at bounding box center [569, 286] width 1139 height 573
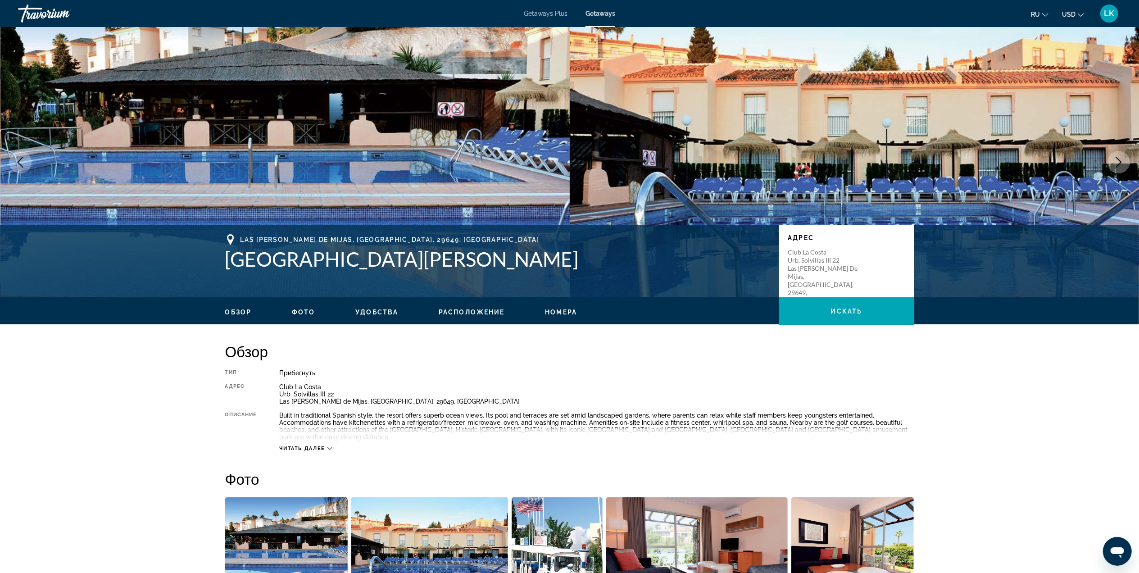
click at [1112, 160] on button "Next image" at bounding box center [1118, 162] width 23 height 23
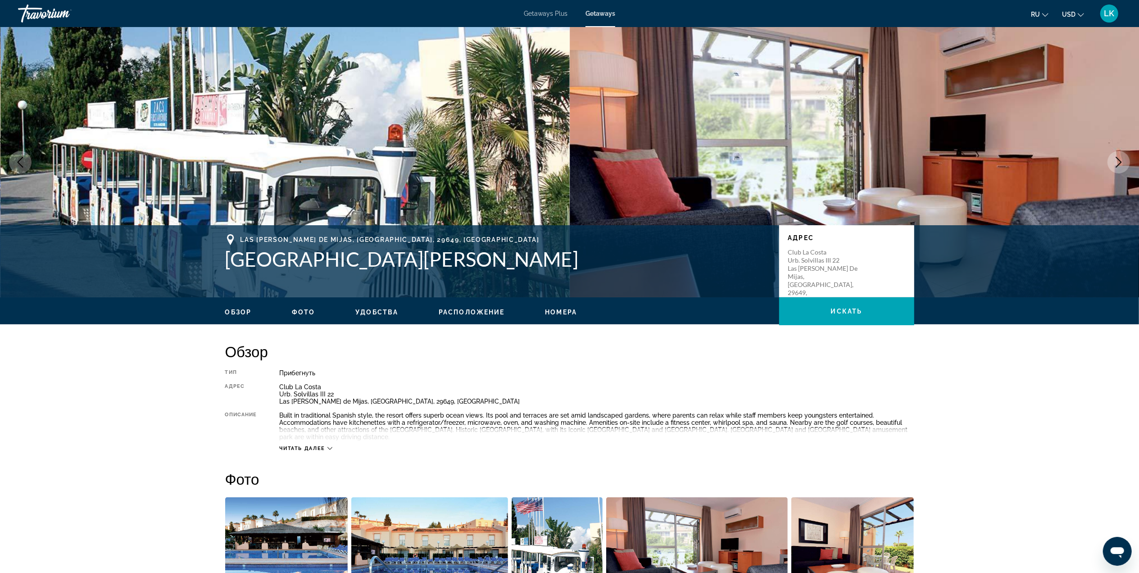
click at [1112, 160] on button "Next image" at bounding box center [1118, 162] width 23 height 23
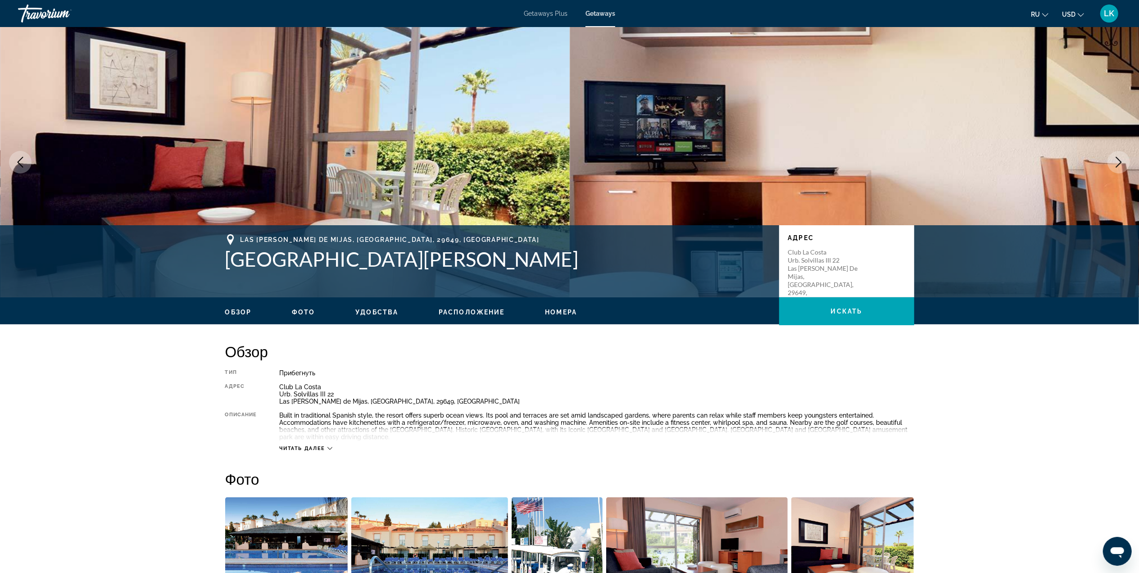
click at [1112, 160] on button "Next image" at bounding box center [1118, 162] width 23 height 23
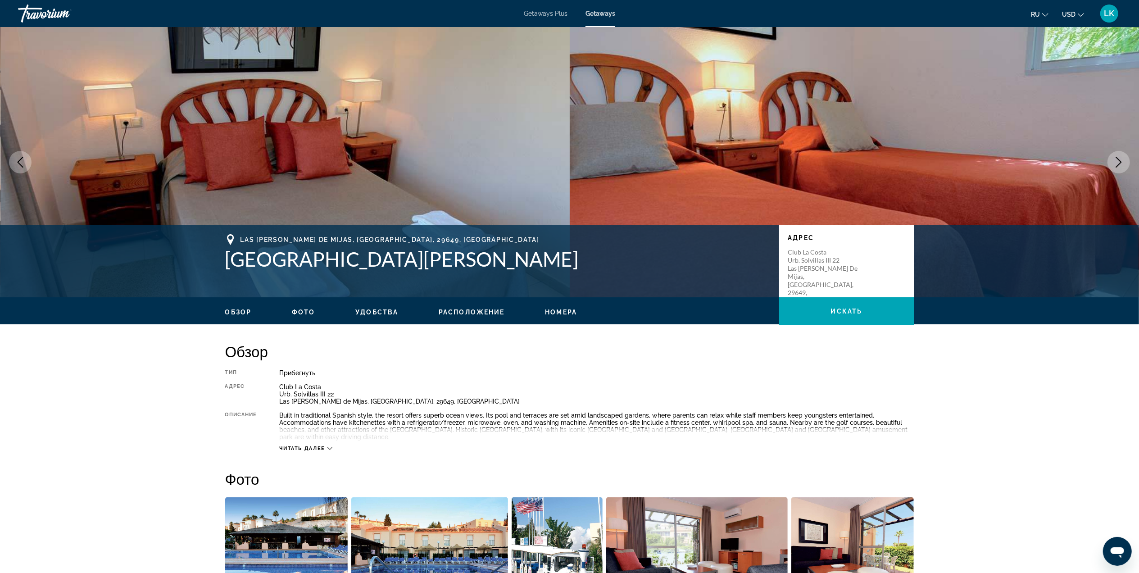
click at [1112, 160] on button "Next image" at bounding box center [1118, 162] width 23 height 23
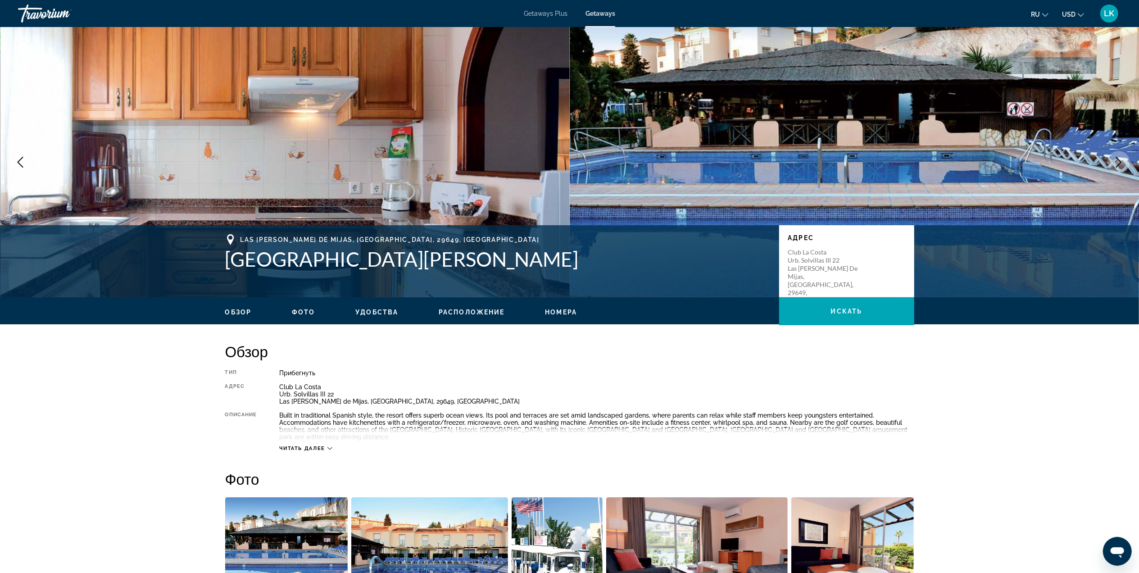
click at [1112, 160] on button "Next image" at bounding box center [1118, 162] width 23 height 23
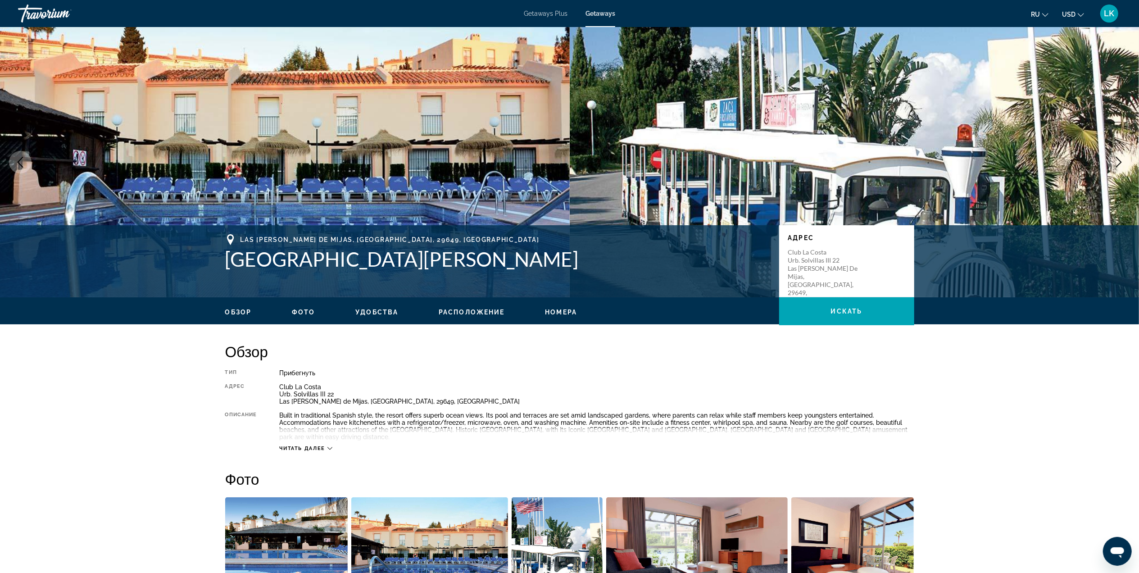
click at [1112, 160] on button "Next image" at bounding box center [1118, 162] width 23 height 23
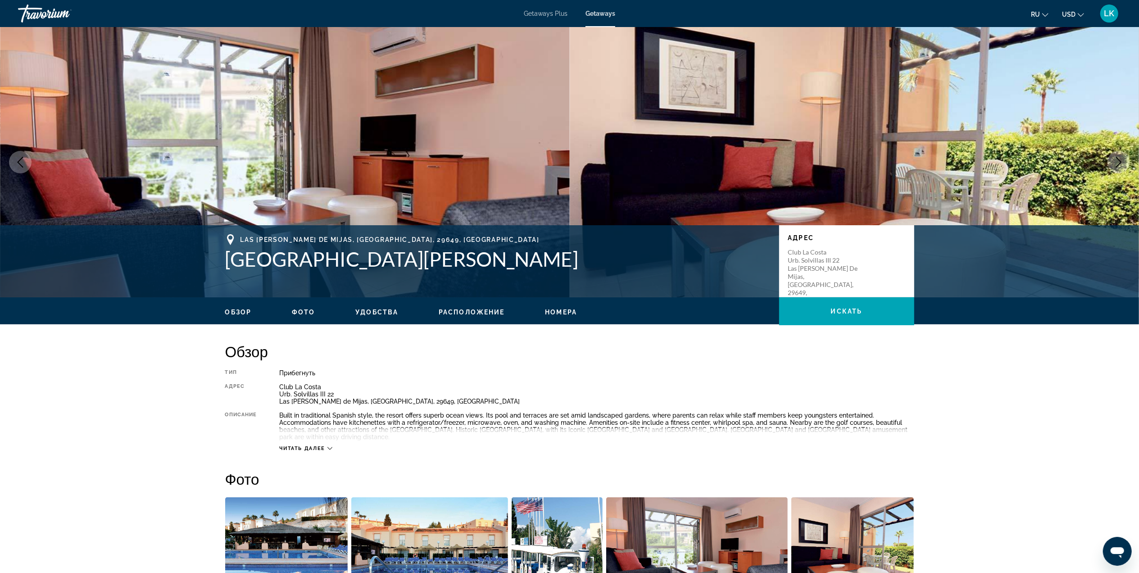
click at [1112, 160] on button "Next image" at bounding box center [1118, 162] width 23 height 23
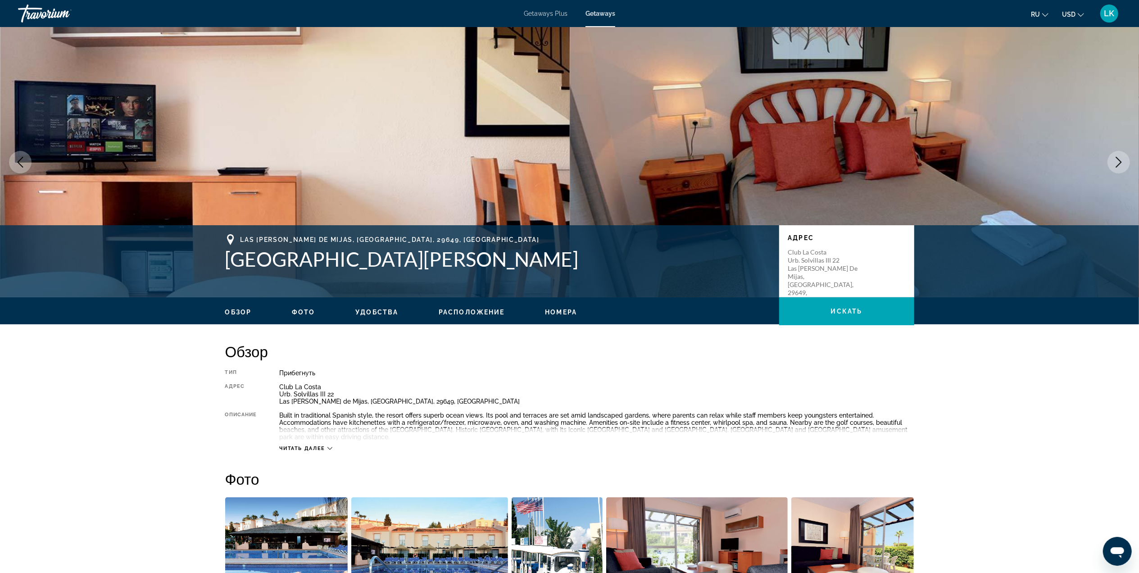
click at [1112, 160] on button "Next image" at bounding box center [1118, 162] width 23 height 23
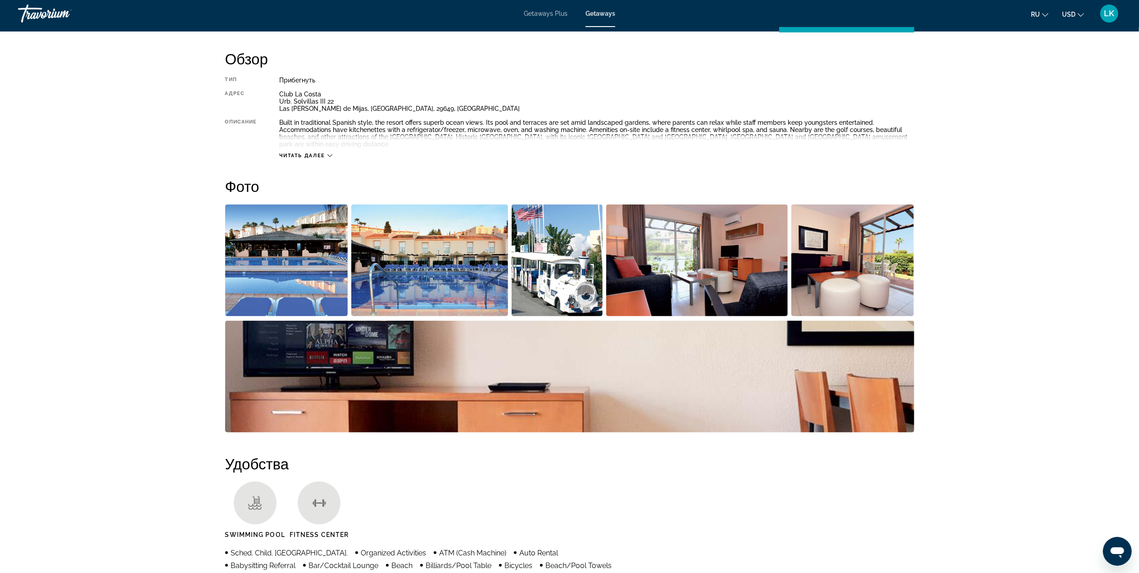
scroll to position [285, 0]
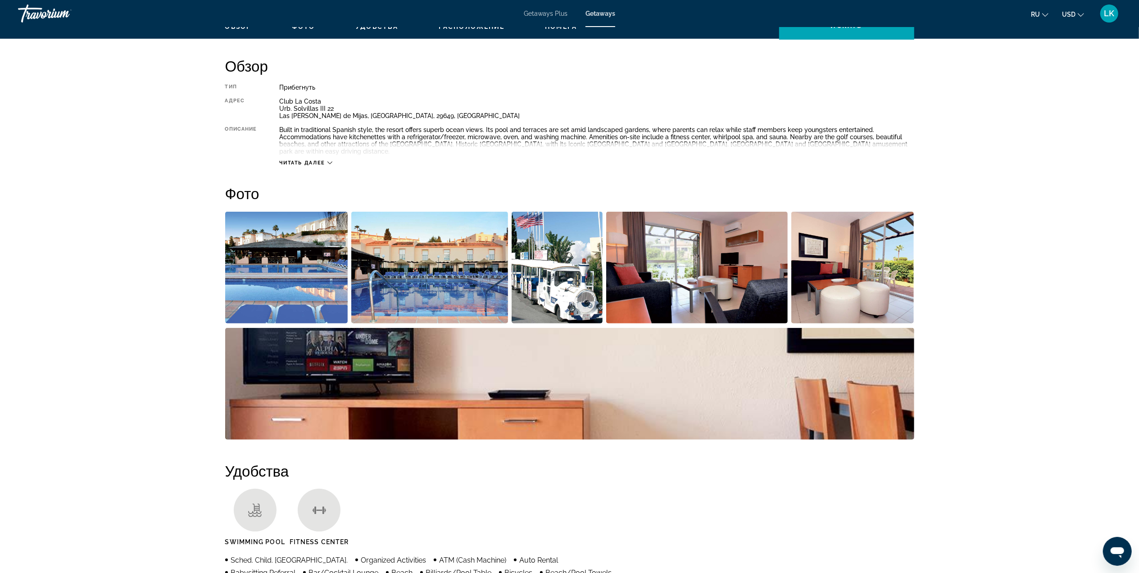
click at [445, 245] on img "Open full-screen image slider" at bounding box center [429, 268] width 157 height 112
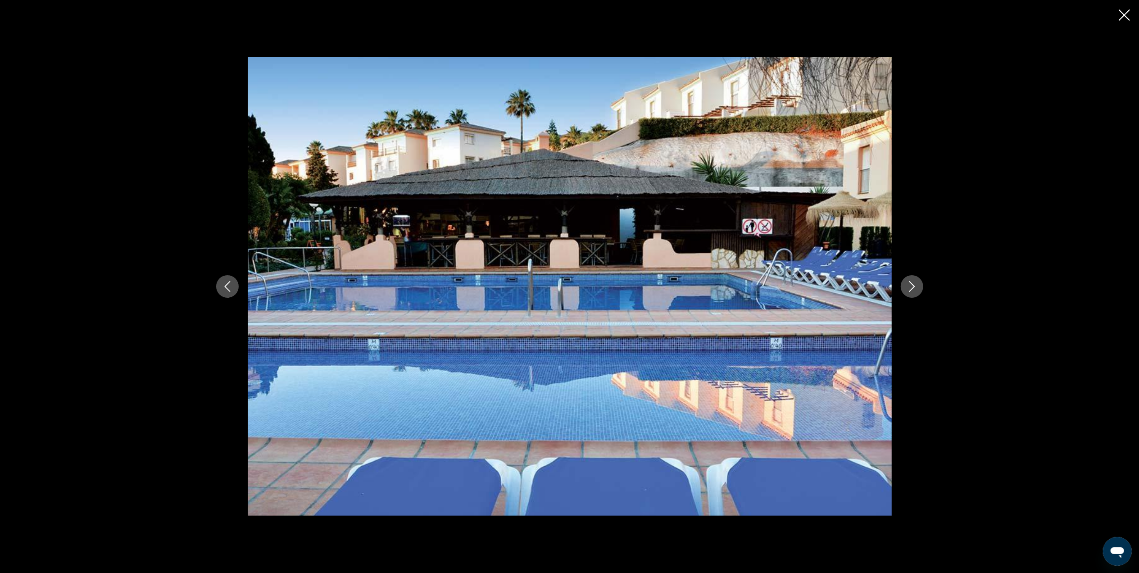
click at [908, 276] on button "Next image" at bounding box center [912, 286] width 23 height 23
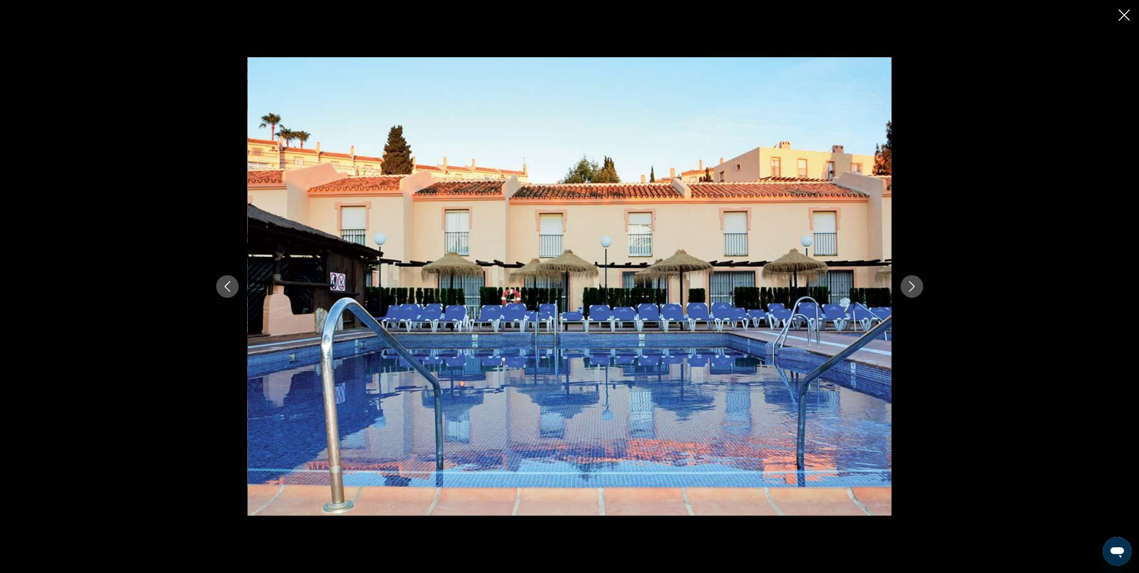
click at [908, 276] on button "Next image" at bounding box center [912, 286] width 23 height 23
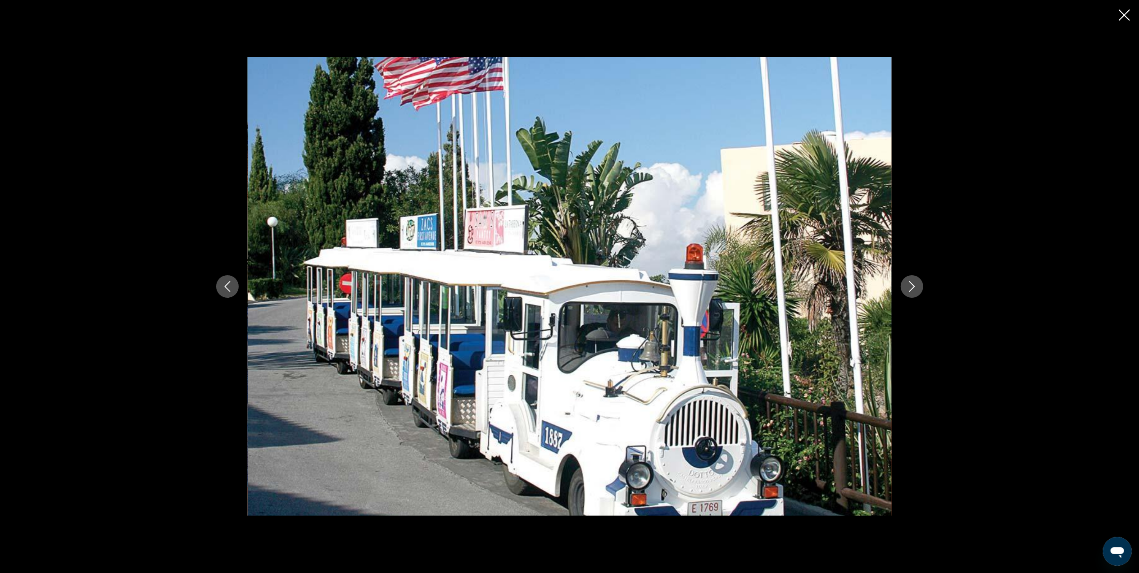
click at [908, 276] on button "Next image" at bounding box center [912, 286] width 23 height 23
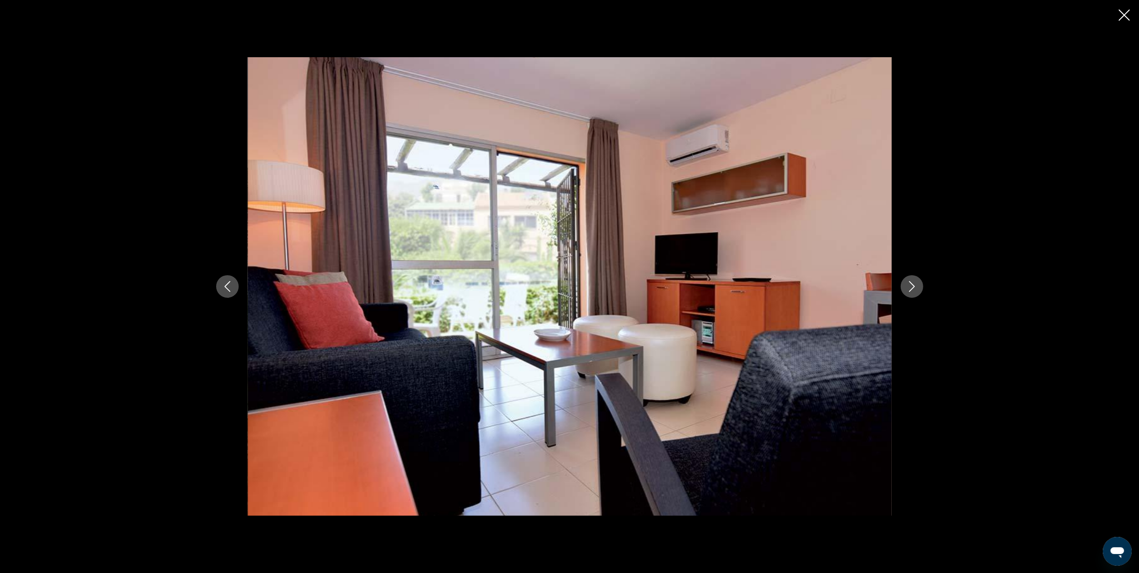
click at [908, 277] on button "Next image" at bounding box center [912, 286] width 23 height 23
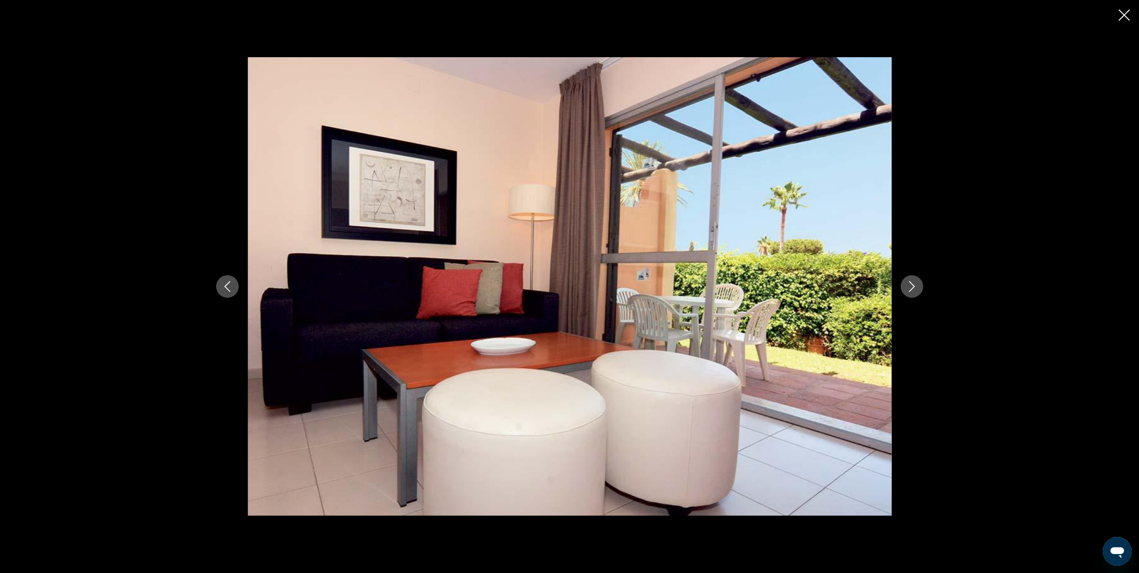
click at [911, 283] on icon "Next image" at bounding box center [912, 286] width 6 height 11
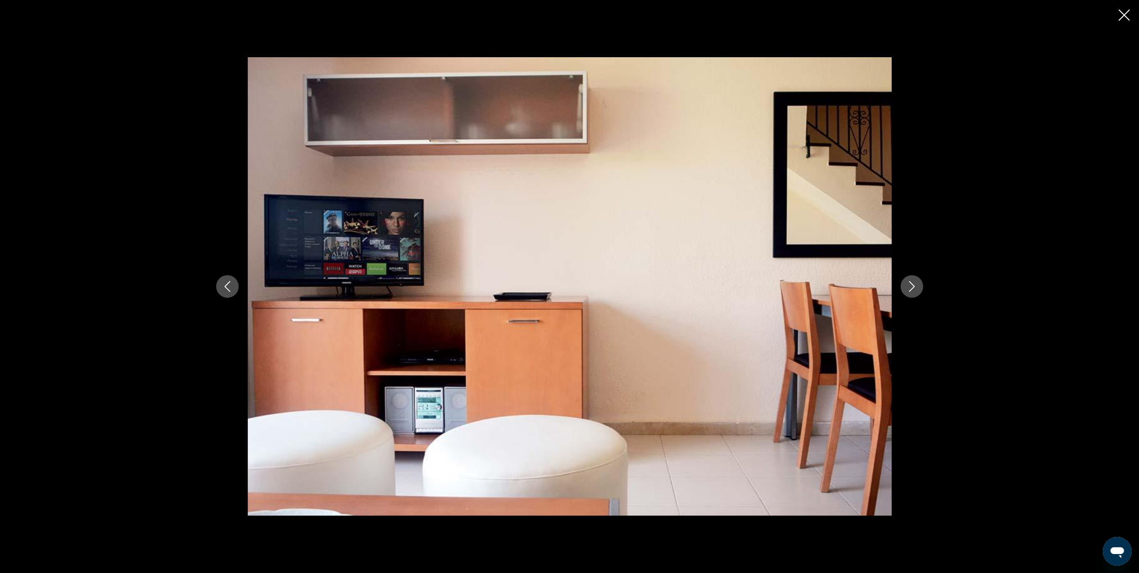
click at [911, 283] on icon "Next image" at bounding box center [912, 286] width 6 height 11
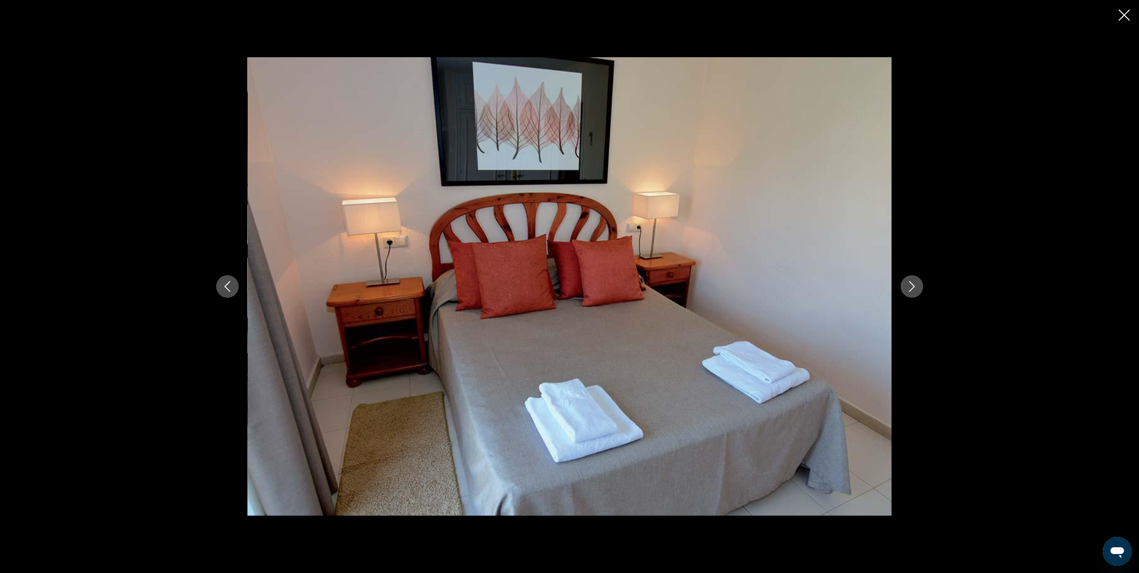
click at [911, 283] on icon "Next image" at bounding box center [912, 286] width 6 height 11
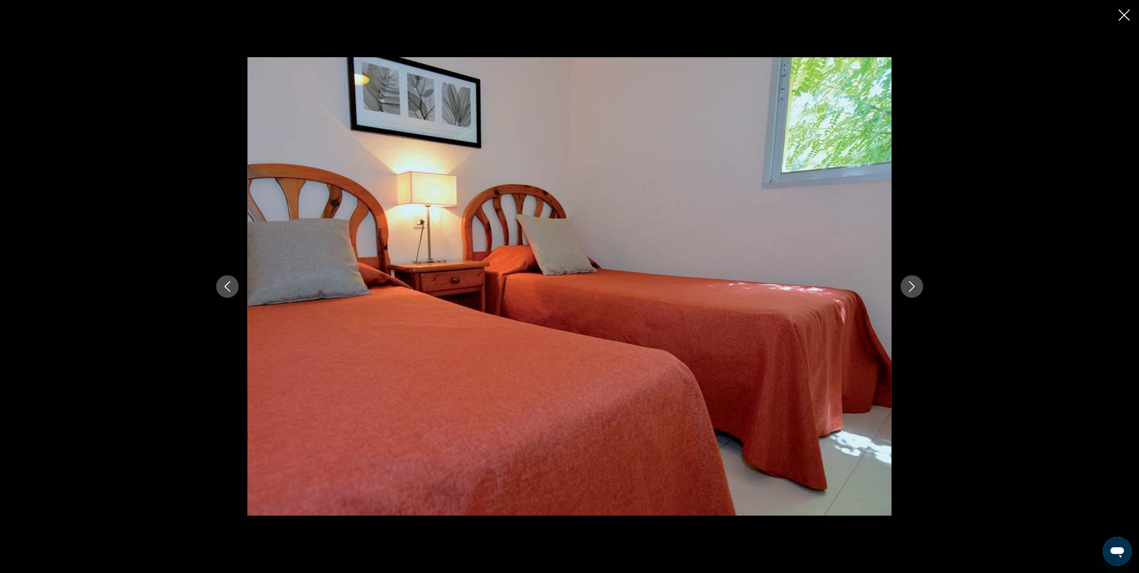
click at [911, 283] on icon "Next image" at bounding box center [912, 286] width 6 height 11
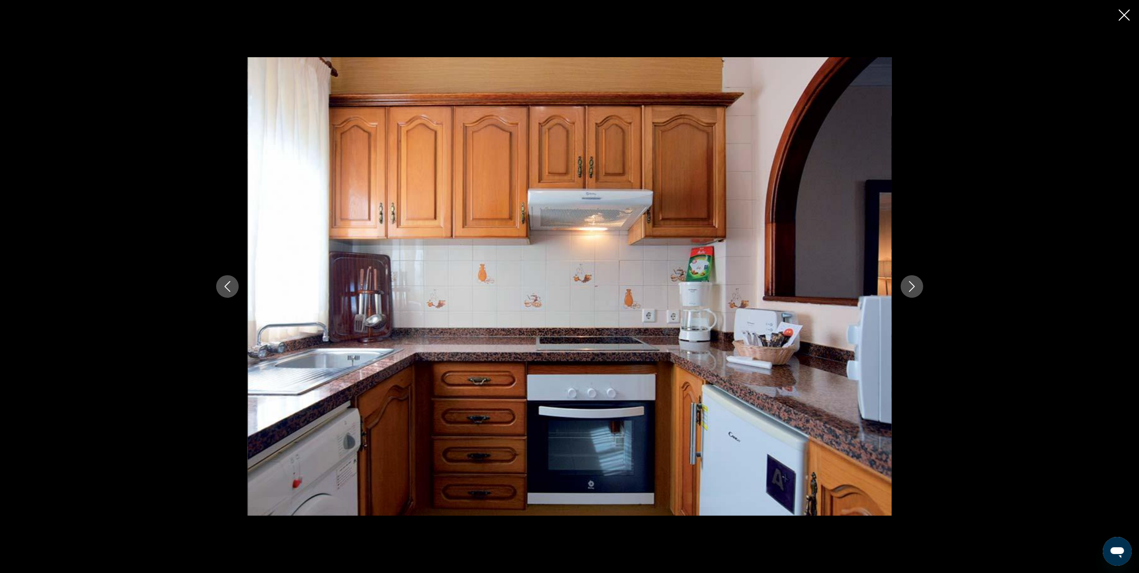
click at [911, 283] on icon "Next image" at bounding box center [912, 286] width 6 height 11
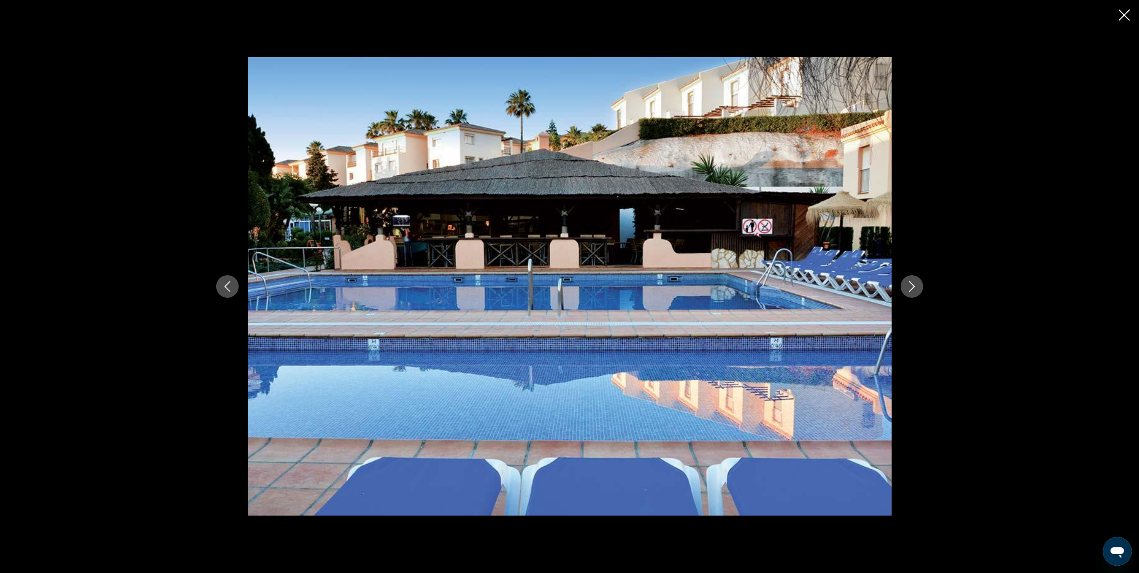
click at [911, 283] on icon "Next image" at bounding box center [912, 286] width 6 height 11
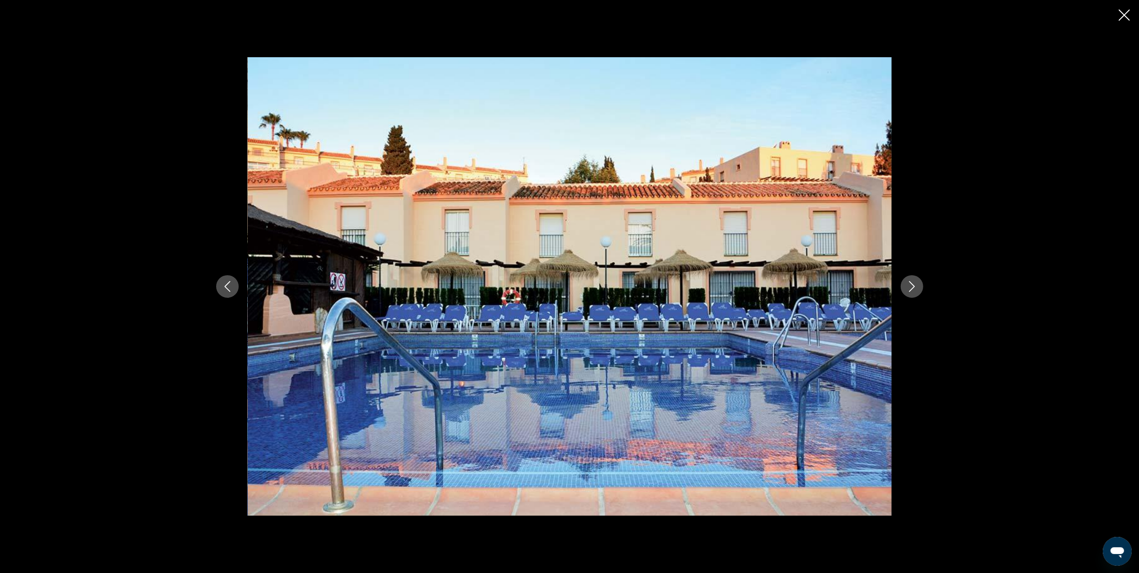
click at [911, 283] on icon "Next image" at bounding box center [912, 286] width 6 height 11
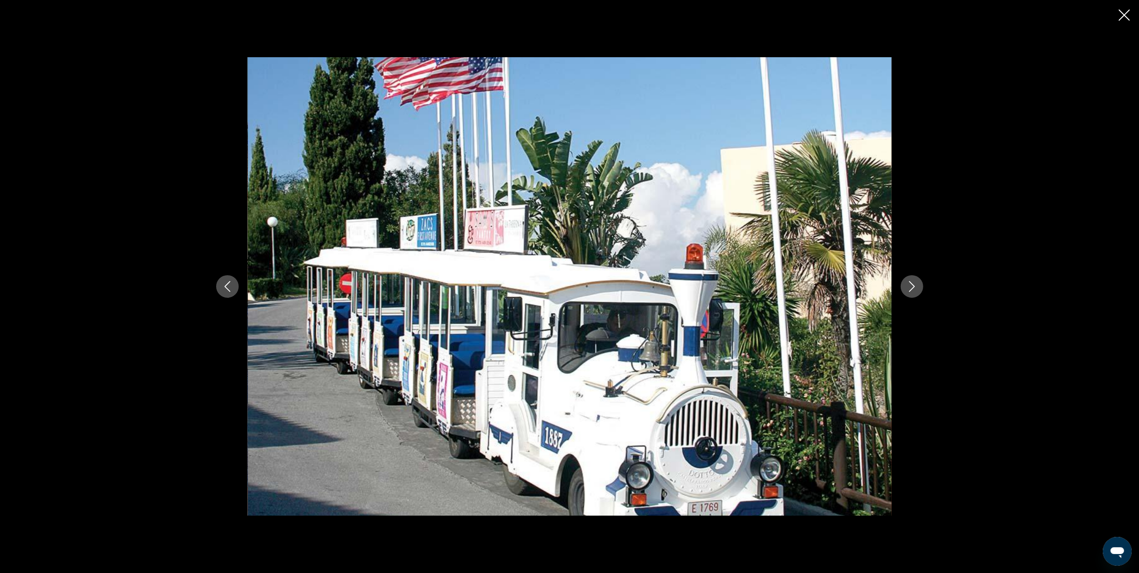
click at [911, 283] on icon "Next image" at bounding box center [912, 286] width 6 height 11
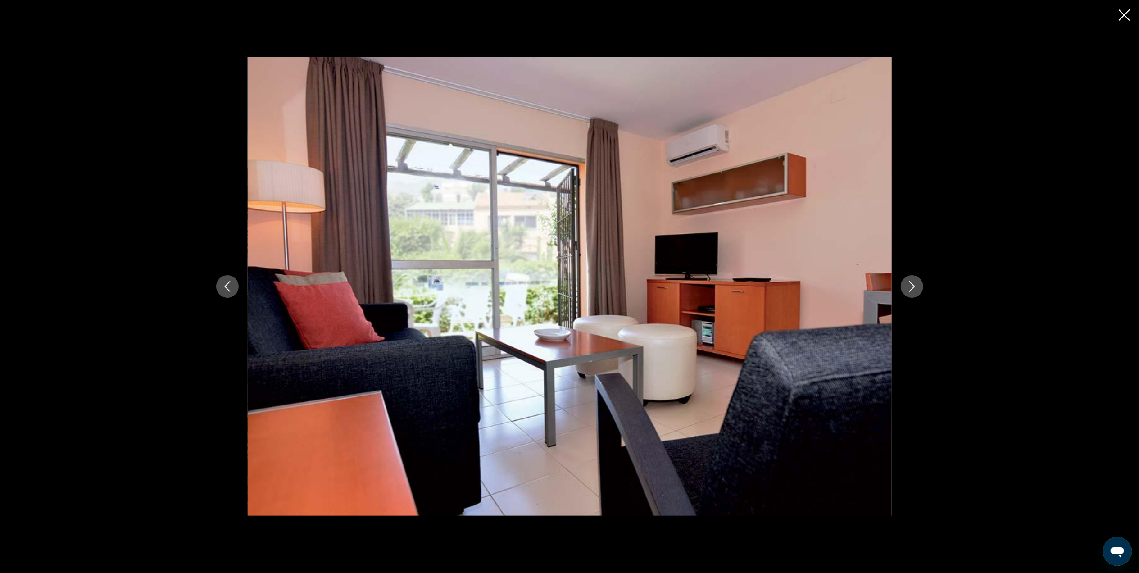
click at [911, 283] on icon "Next image" at bounding box center [912, 286] width 6 height 11
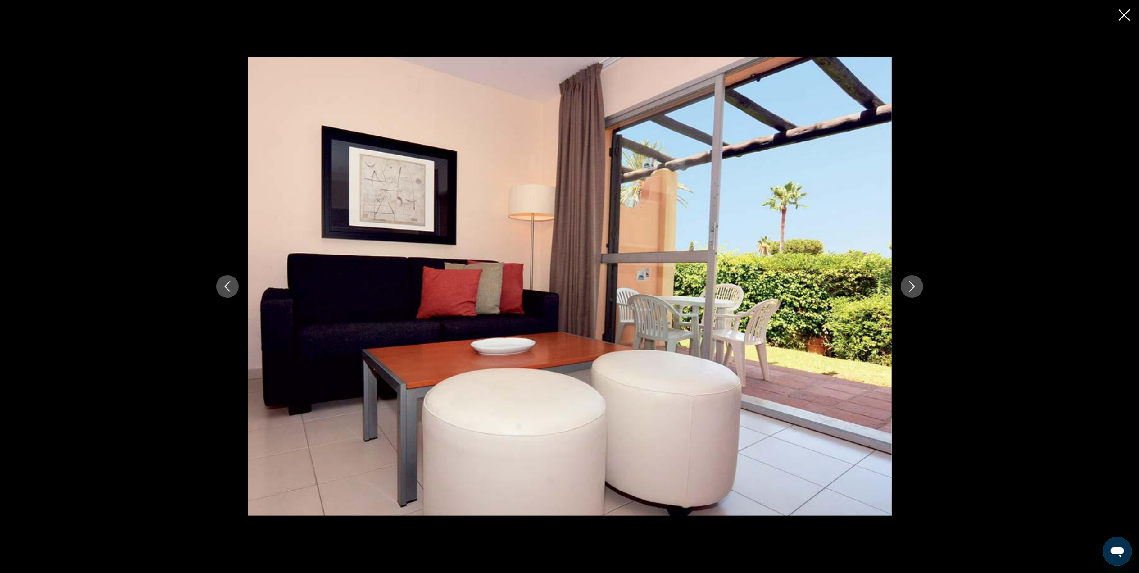
click at [911, 283] on icon "Next image" at bounding box center [912, 286] width 6 height 11
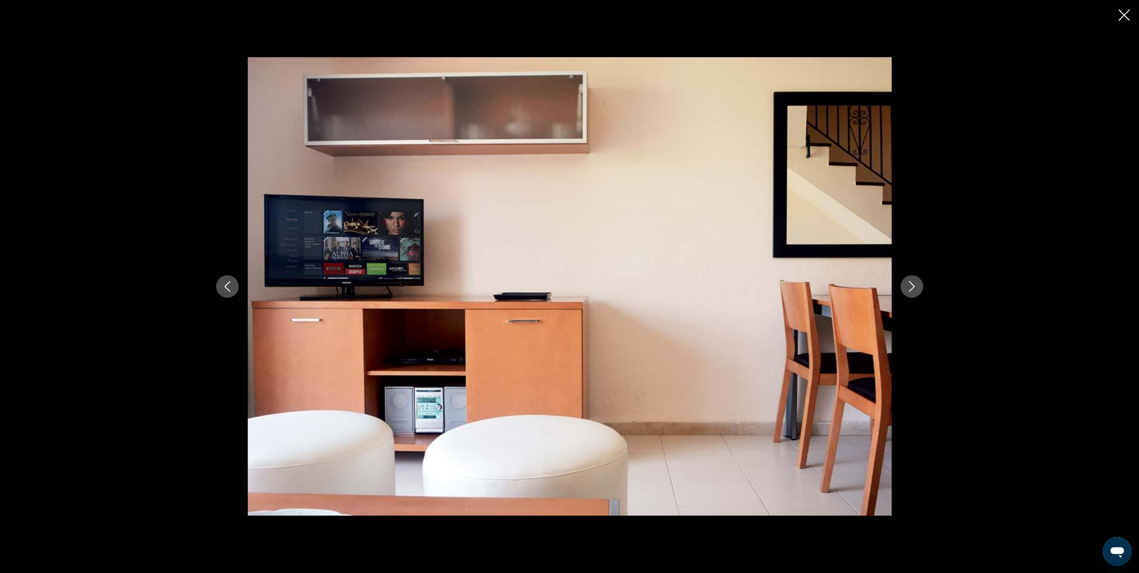
click at [911, 283] on icon "Next image" at bounding box center [912, 286] width 6 height 11
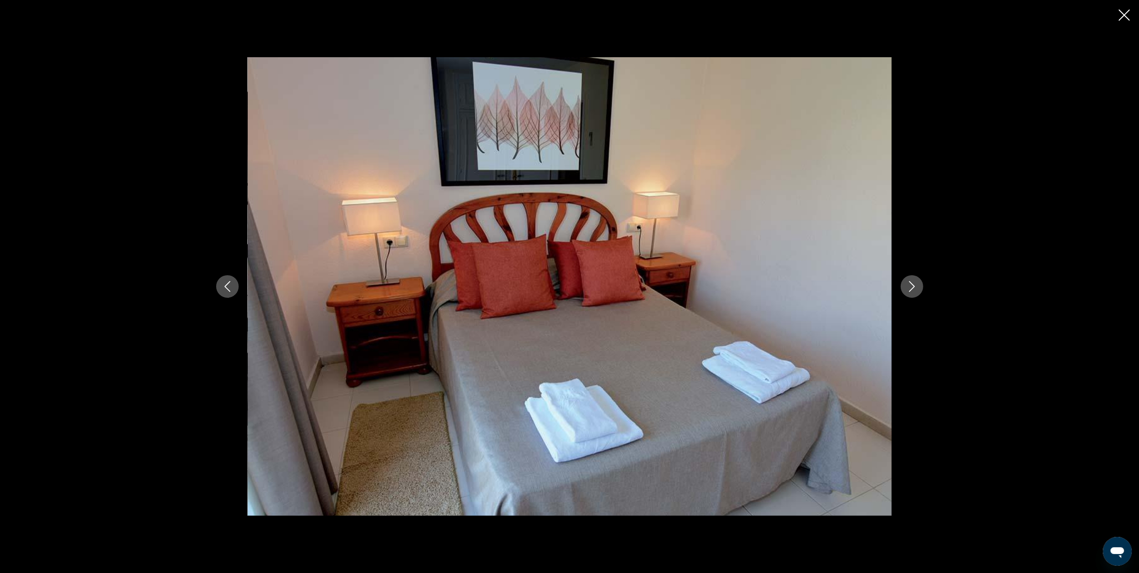
click at [911, 283] on icon "Next image" at bounding box center [912, 286] width 6 height 11
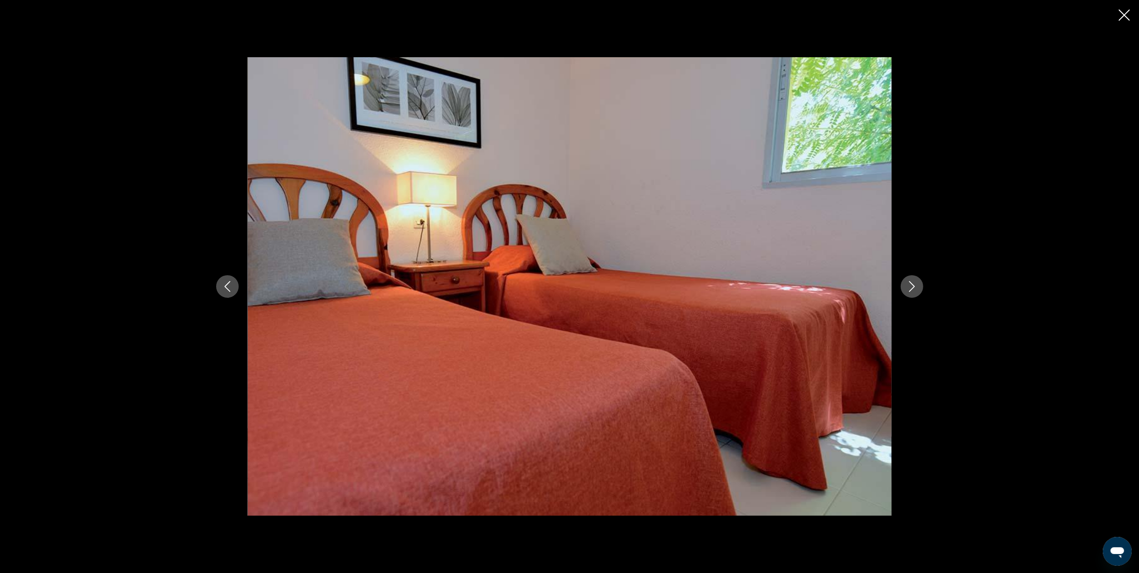
click at [911, 283] on icon "Next image" at bounding box center [912, 286] width 6 height 11
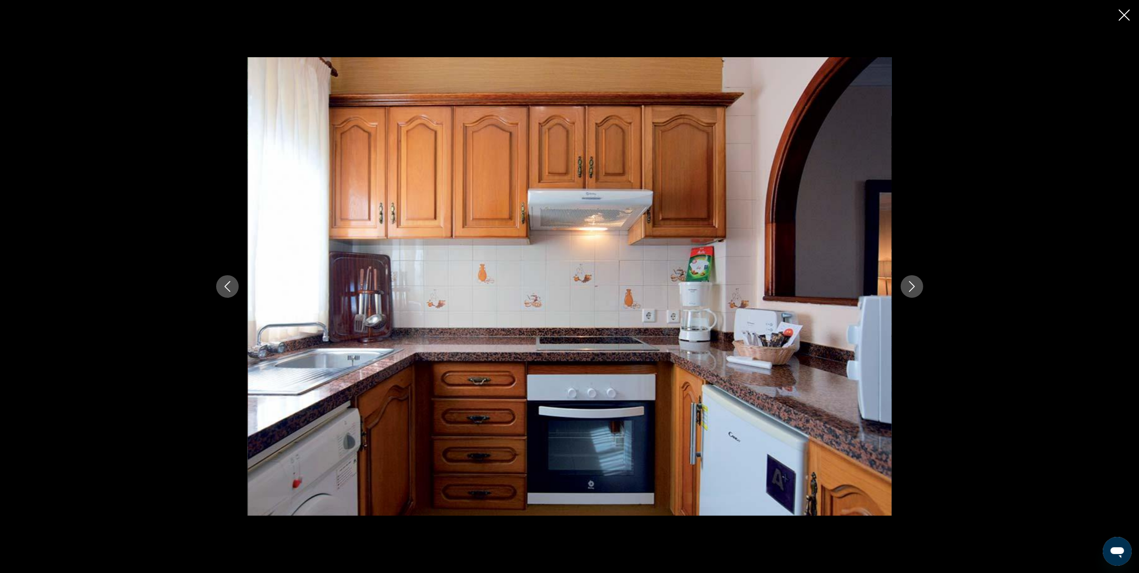
click at [911, 283] on icon "Next image" at bounding box center [912, 286] width 6 height 11
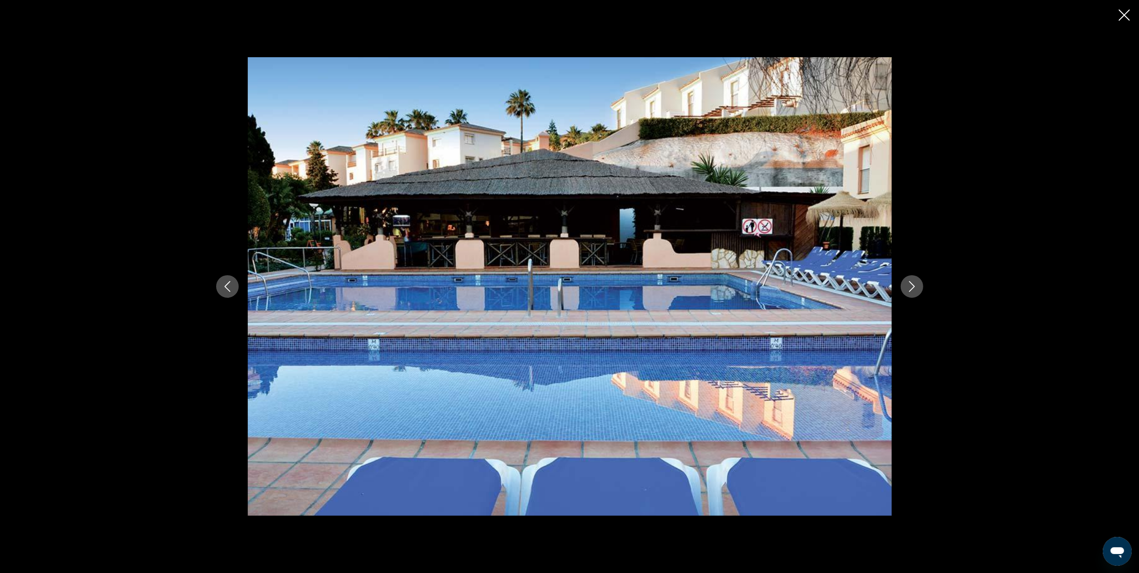
click at [911, 283] on icon "Next image" at bounding box center [912, 286] width 6 height 11
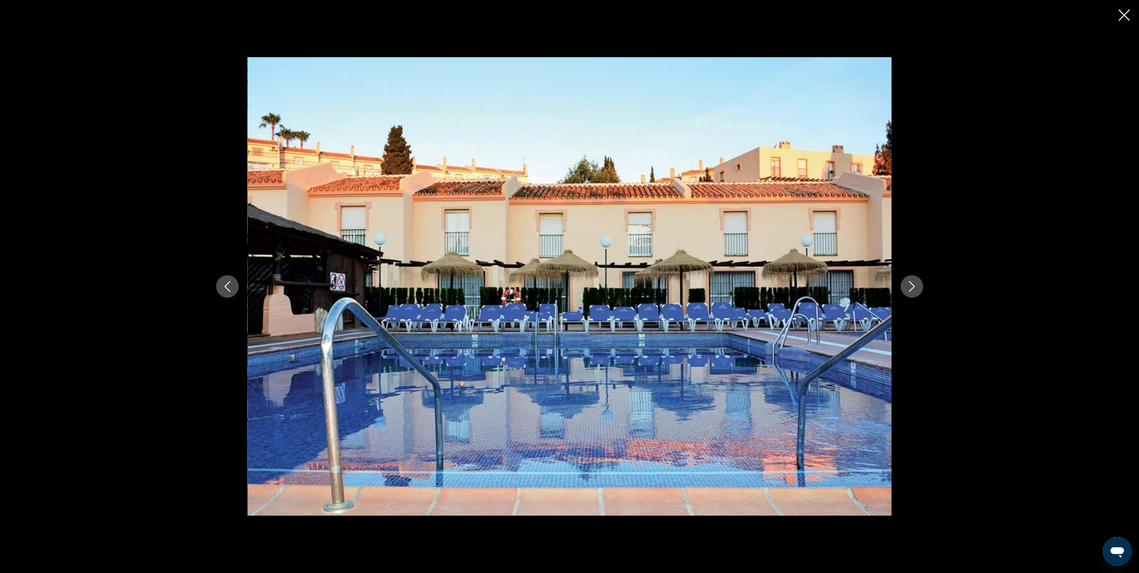
click at [911, 284] on icon "Next image" at bounding box center [911, 286] width 11 height 11
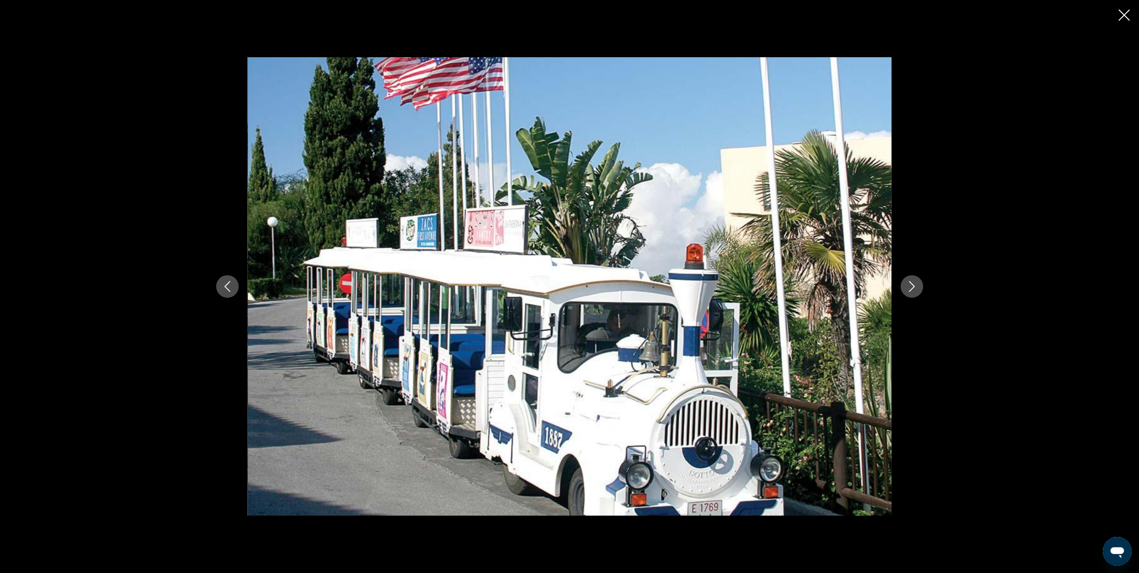
click at [911, 284] on icon "Next image" at bounding box center [911, 286] width 11 height 11
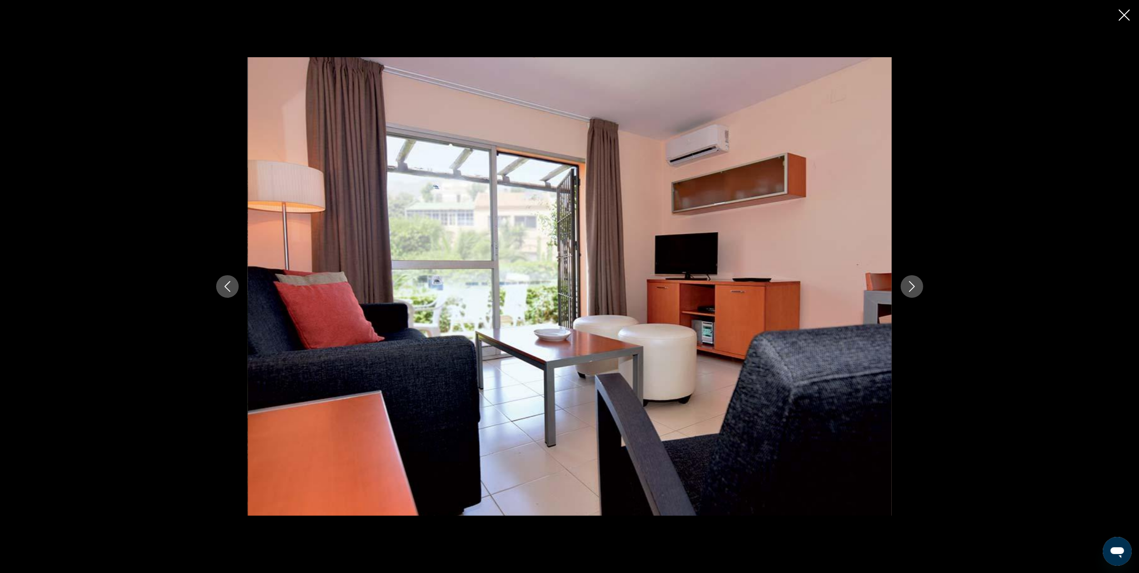
click at [1126, 11] on icon "Close slideshow" at bounding box center [1124, 14] width 11 height 11
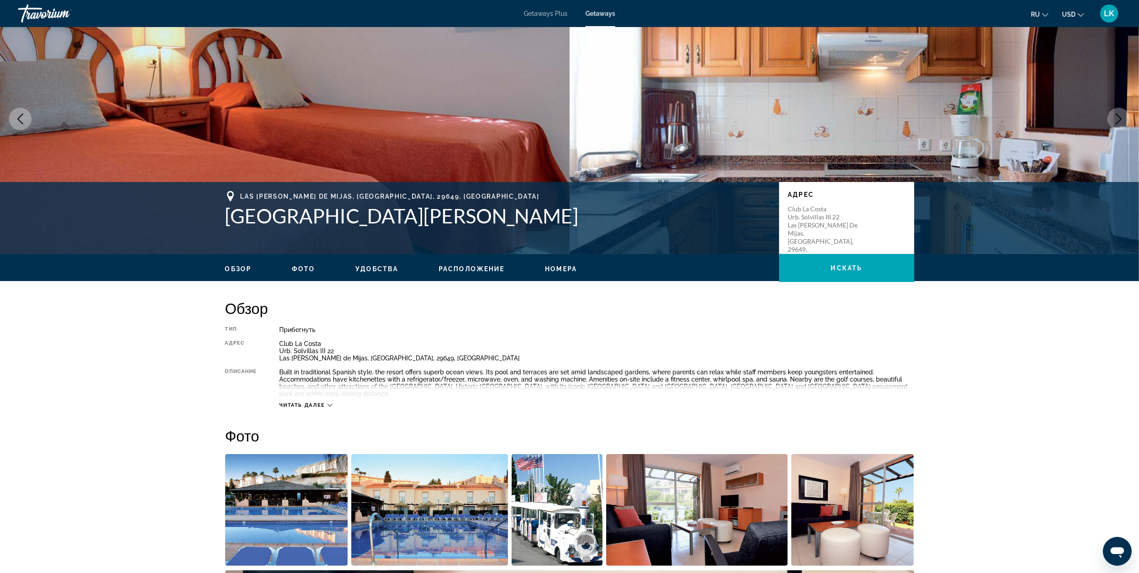
scroll to position [0, 0]
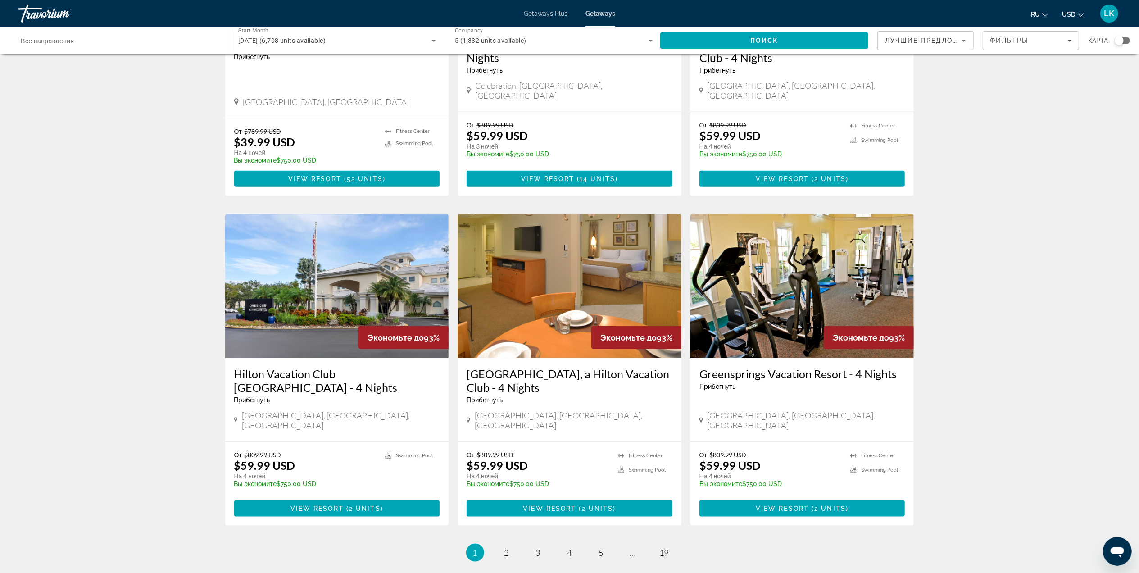
scroll to position [879, 0]
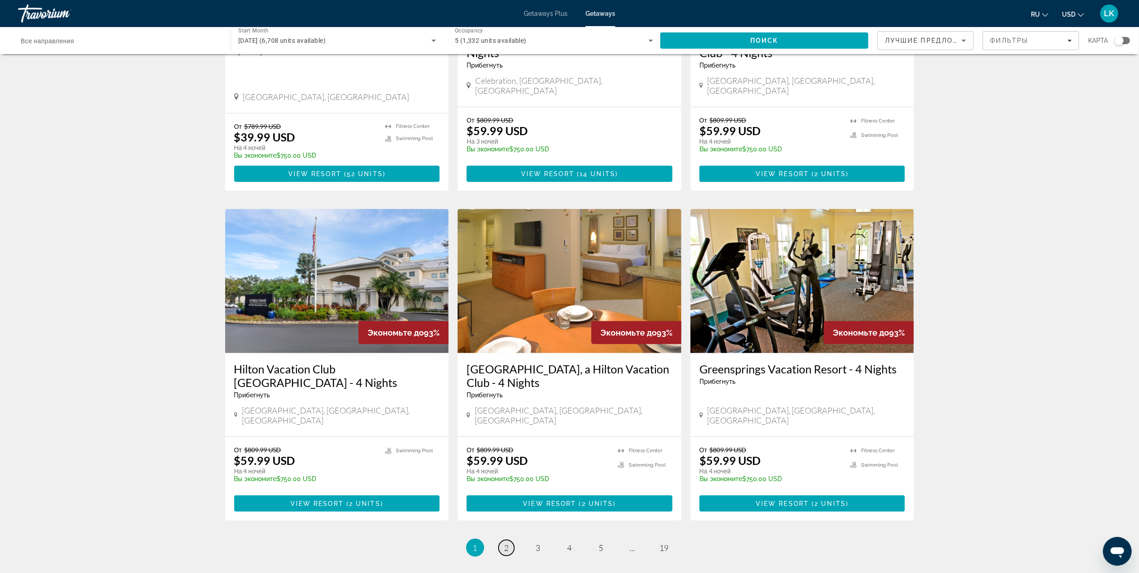
click at [510, 540] on link "page 2" at bounding box center [506, 548] width 16 height 16
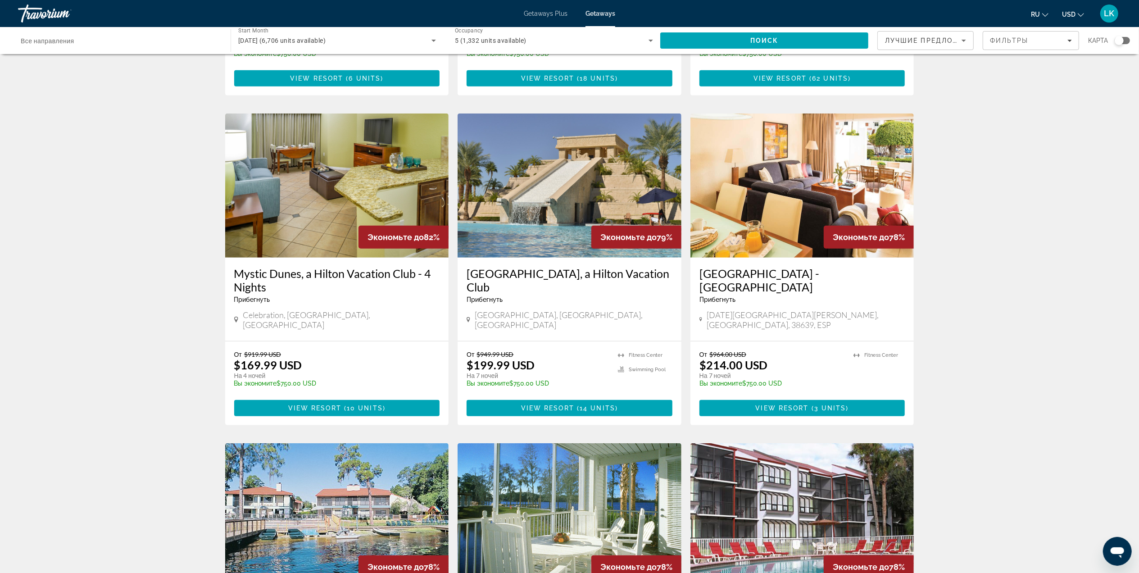
scroll to position [630, 0]
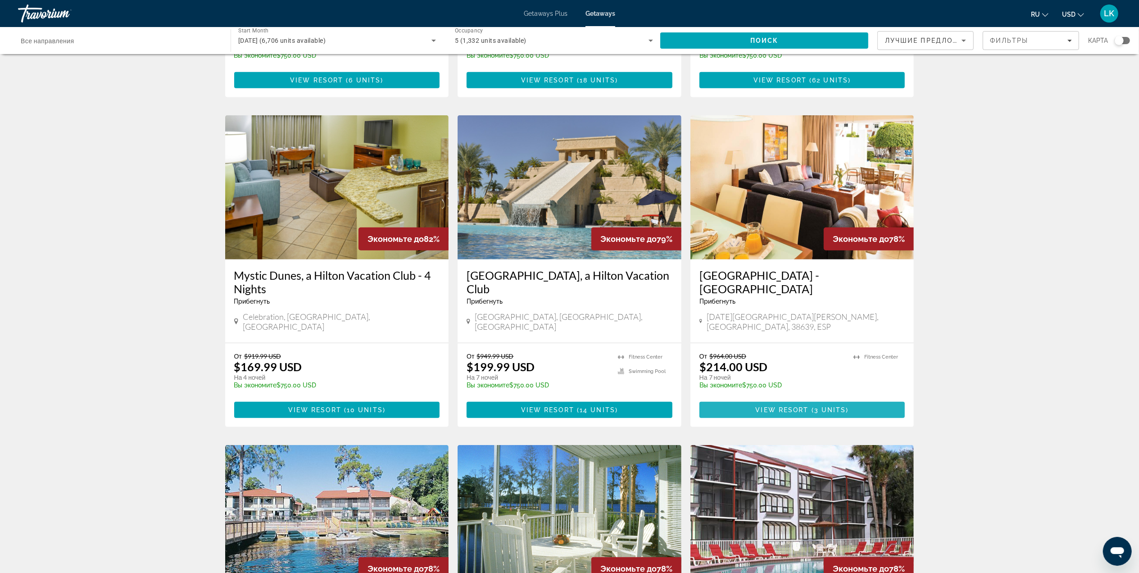
click at [746, 399] on span "Main content" at bounding box center [802, 410] width 206 height 22
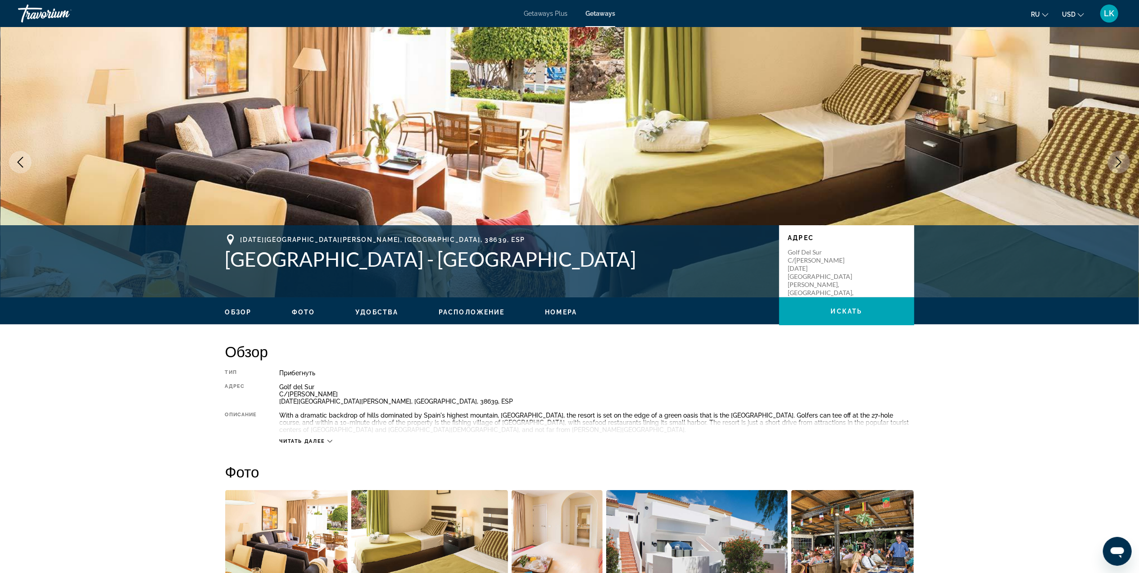
click at [1120, 159] on icon "Next image" at bounding box center [1118, 162] width 11 height 11
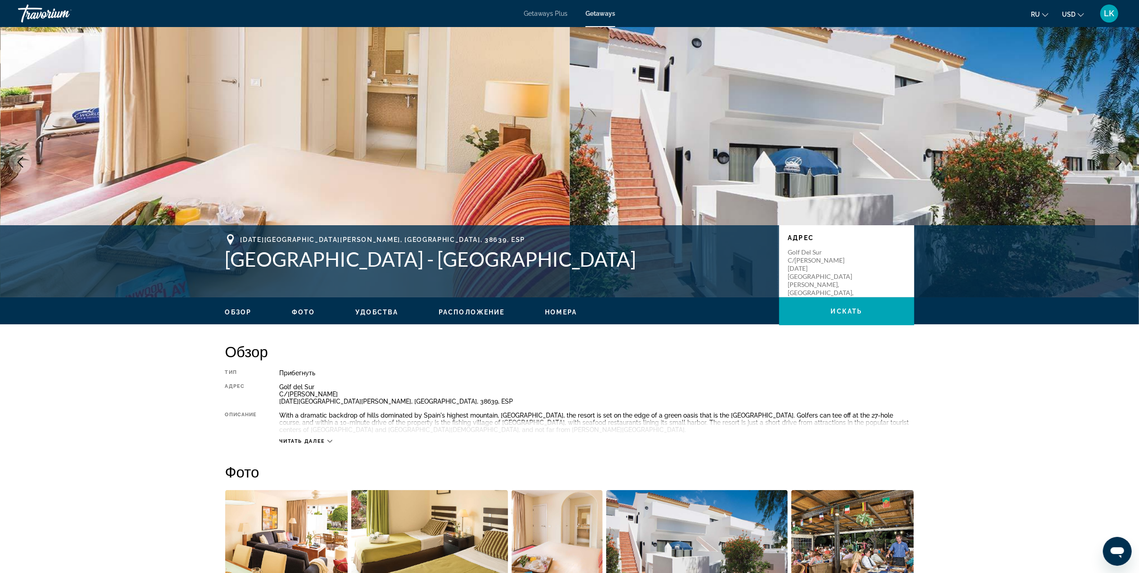
click at [1120, 159] on icon "Next image" at bounding box center [1118, 162] width 11 height 11
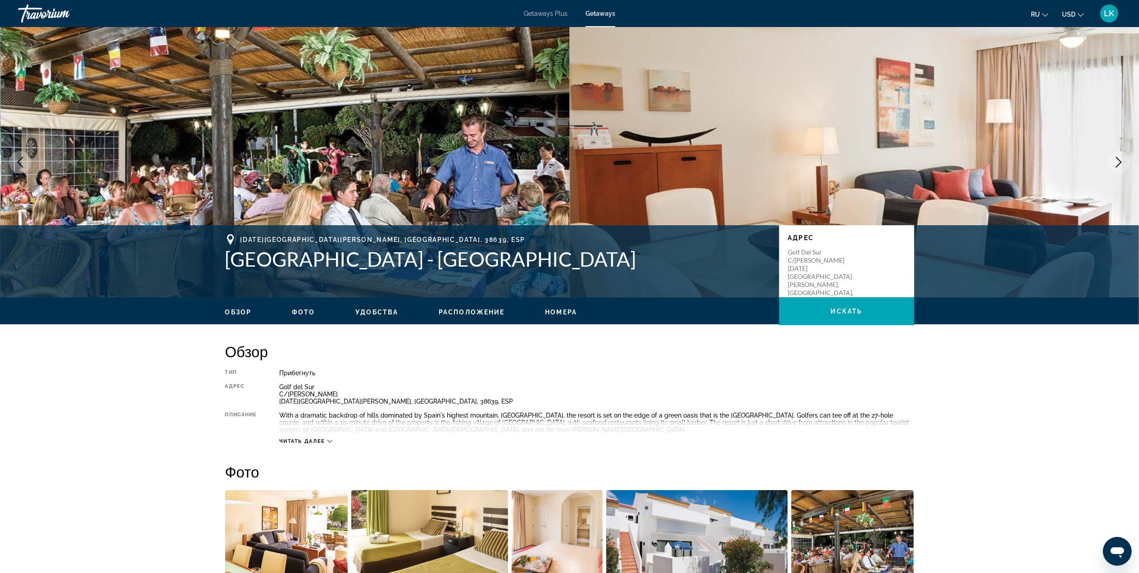
click at [1120, 159] on icon "Next image" at bounding box center [1118, 162] width 11 height 11
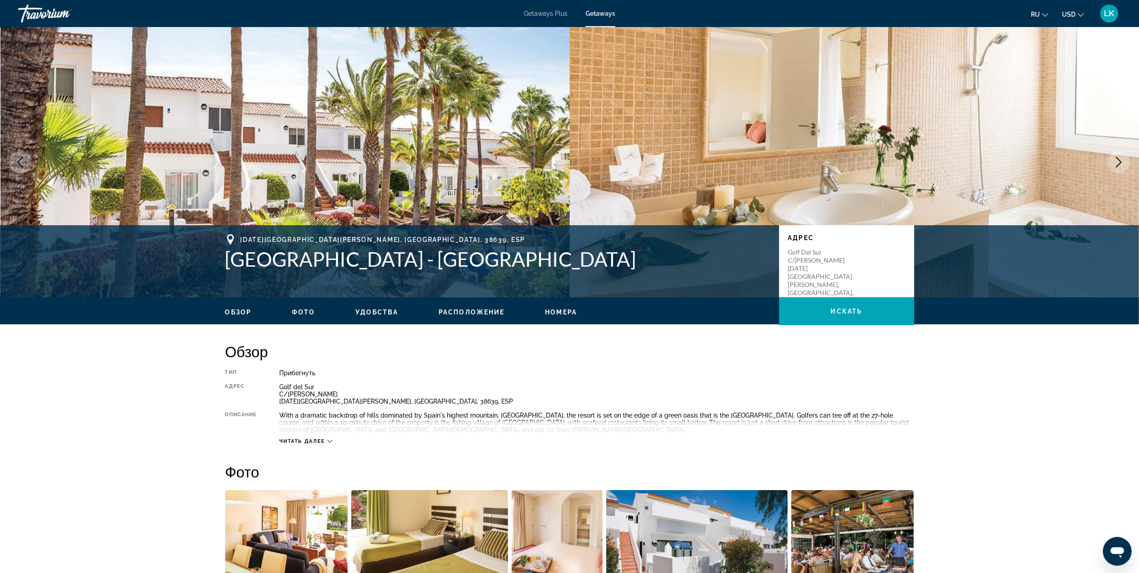
click at [1120, 159] on icon "Next image" at bounding box center [1118, 162] width 11 height 11
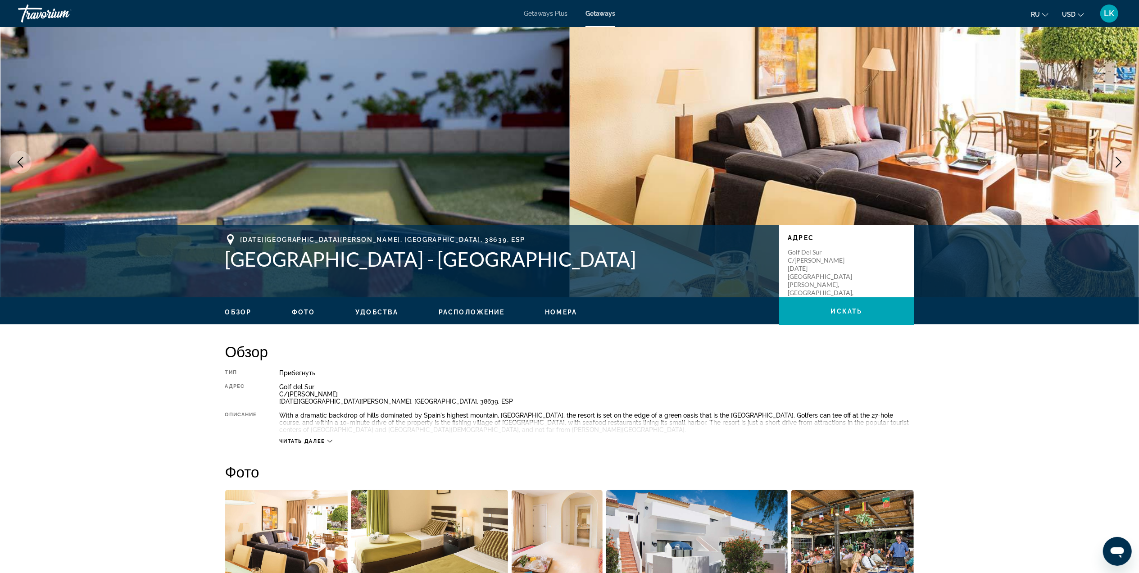
click at [1120, 159] on icon "Next image" at bounding box center [1118, 162] width 11 height 11
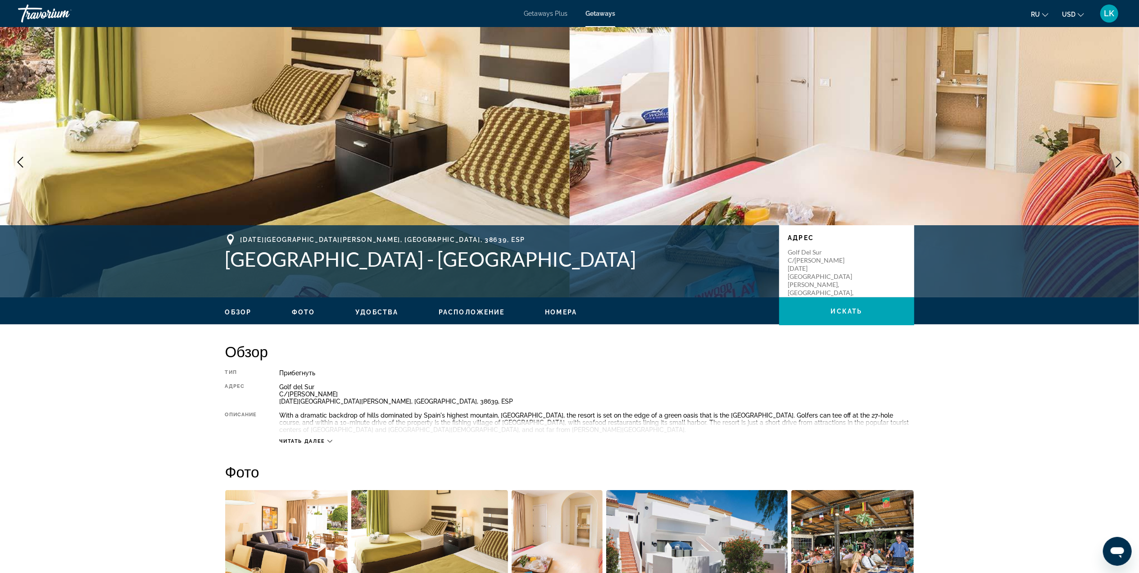
click at [1120, 159] on icon "Next image" at bounding box center [1118, 162] width 11 height 11
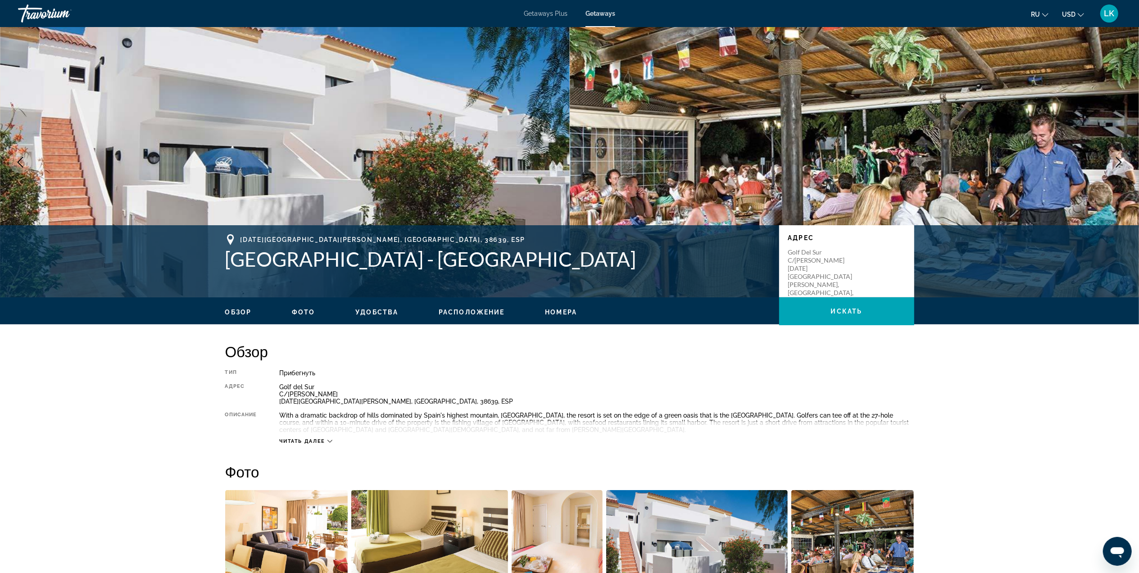
click at [1120, 159] on icon "Next image" at bounding box center [1118, 162] width 11 height 11
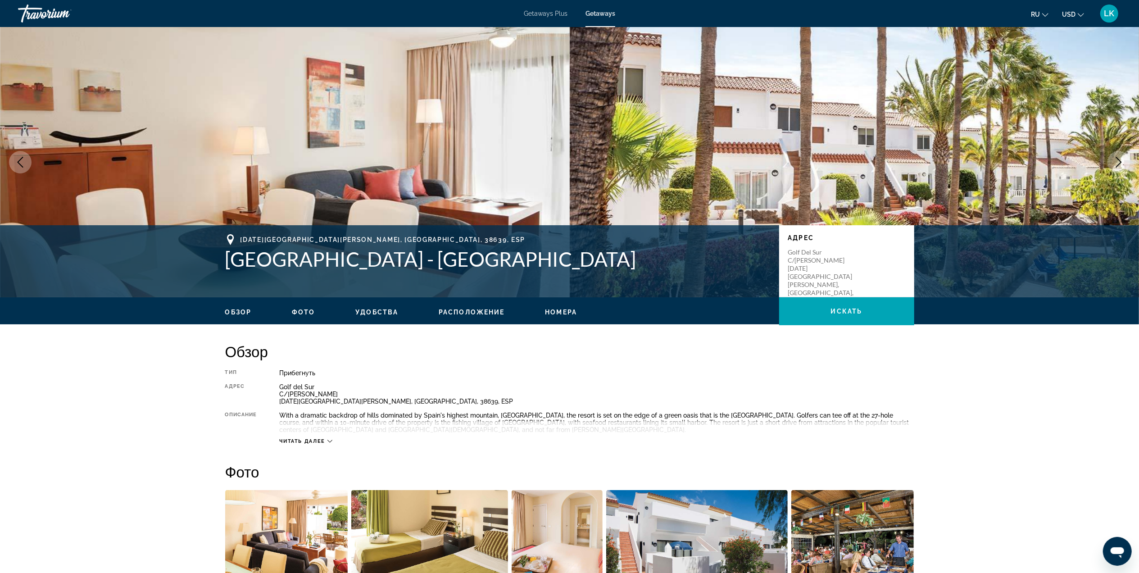
click at [1120, 159] on icon "Next image" at bounding box center [1118, 162] width 11 height 11
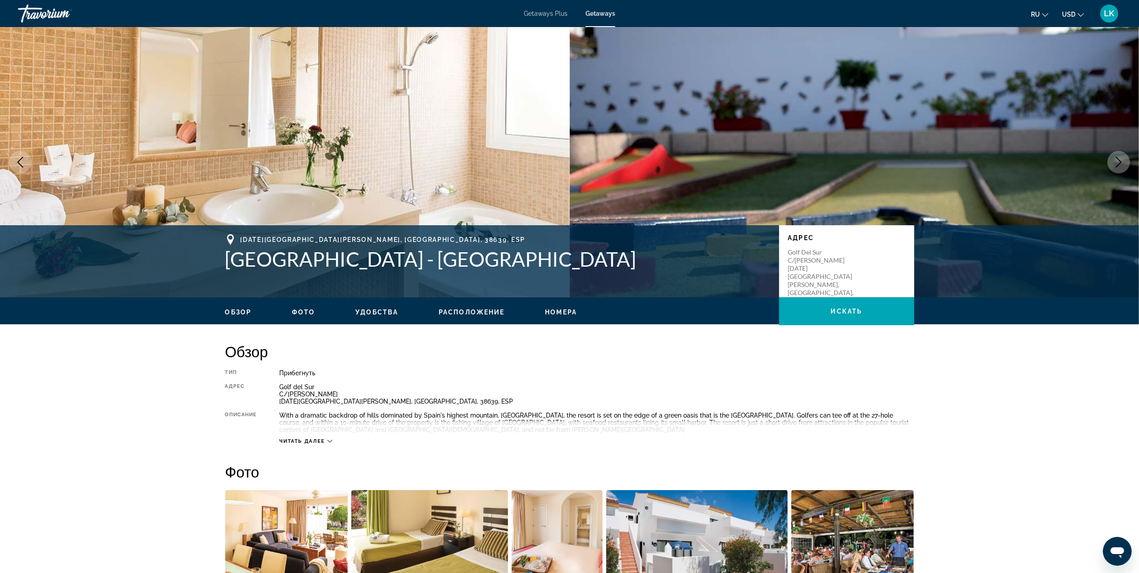
click at [1120, 159] on icon "Next image" at bounding box center [1118, 162] width 11 height 11
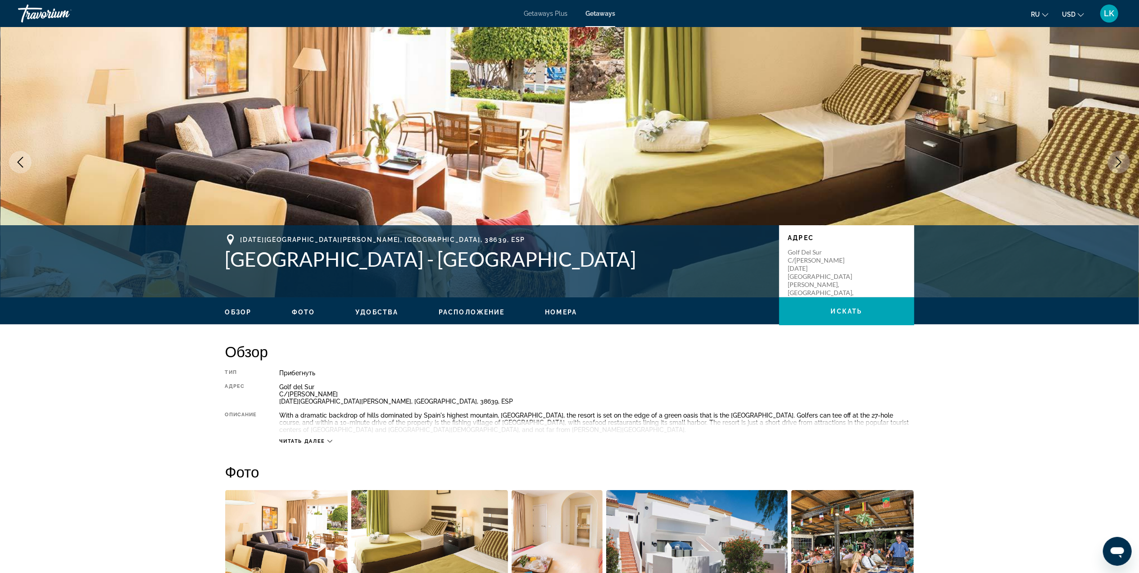
click at [1120, 159] on icon "Next image" at bounding box center [1118, 162] width 11 height 11
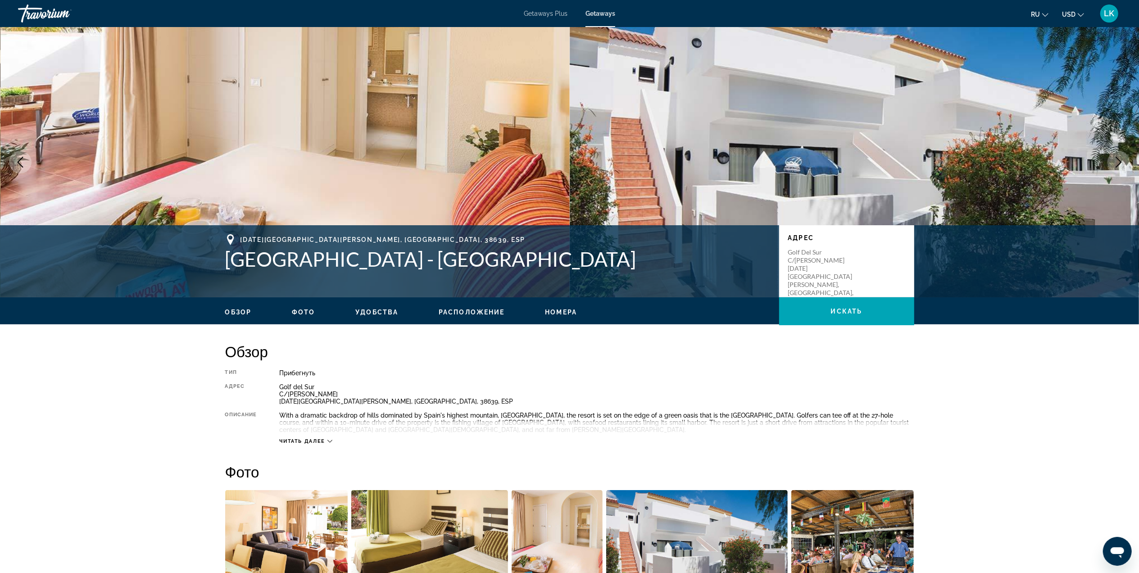
click at [1120, 159] on icon "Next image" at bounding box center [1118, 162] width 11 height 11
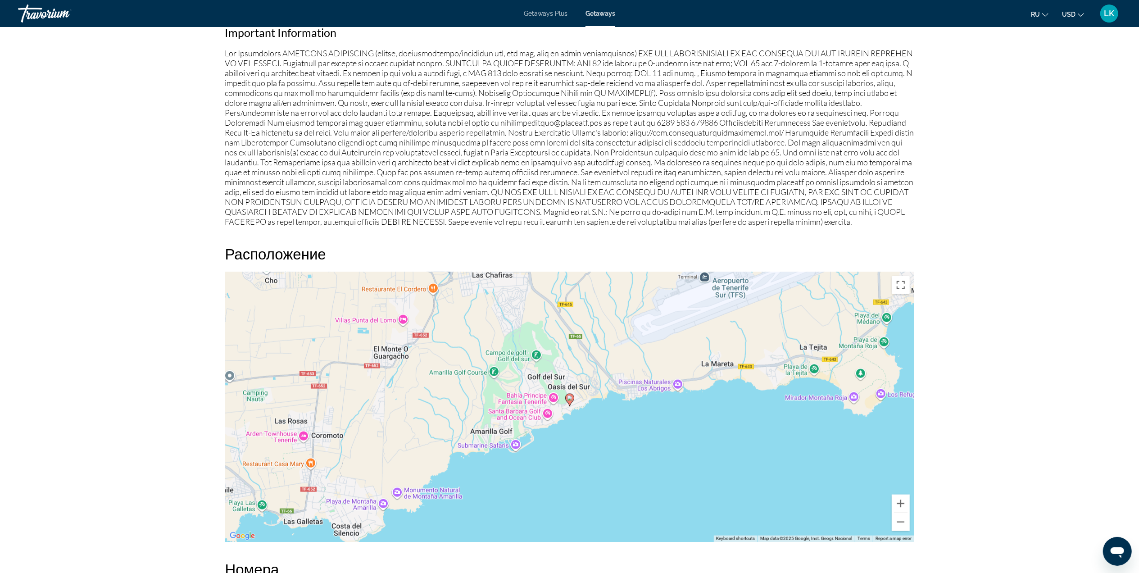
scroll to position [921, 0]
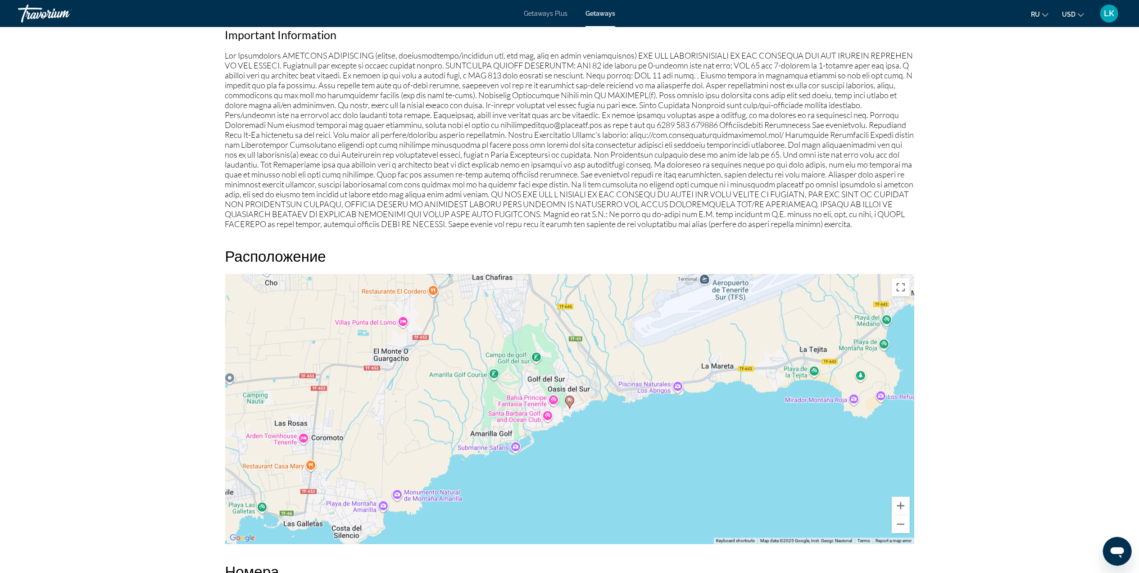
click at [570, 402] on image "Main content" at bounding box center [569, 400] width 5 height 5
click at [570, 397] on icon "Main content" at bounding box center [569, 402] width 8 height 12
click at [568, 394] on div "To navigate, press the arrow keys. To activate drag with keyboard, press Alt + …" at bounding box center [569, 409] width 689 height 270
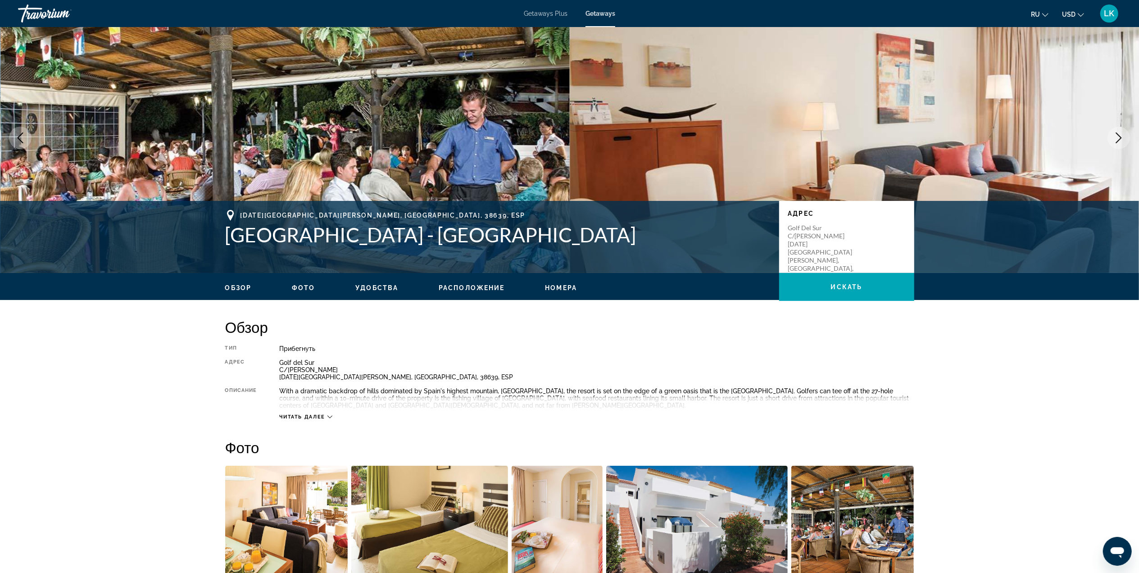
scroll to position [0, 0]
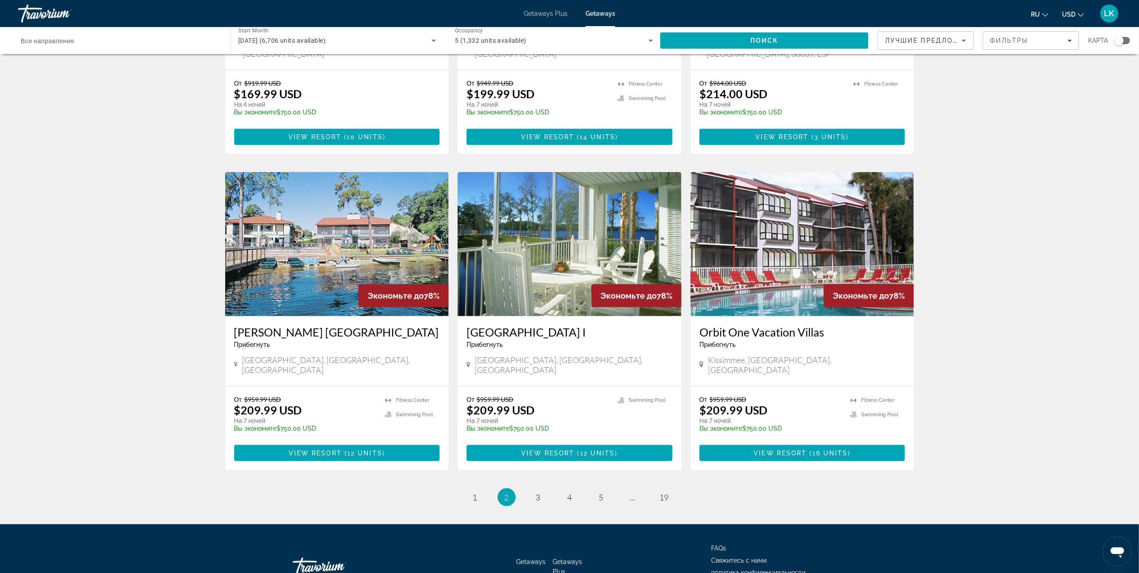
scroll to position [901, 0]
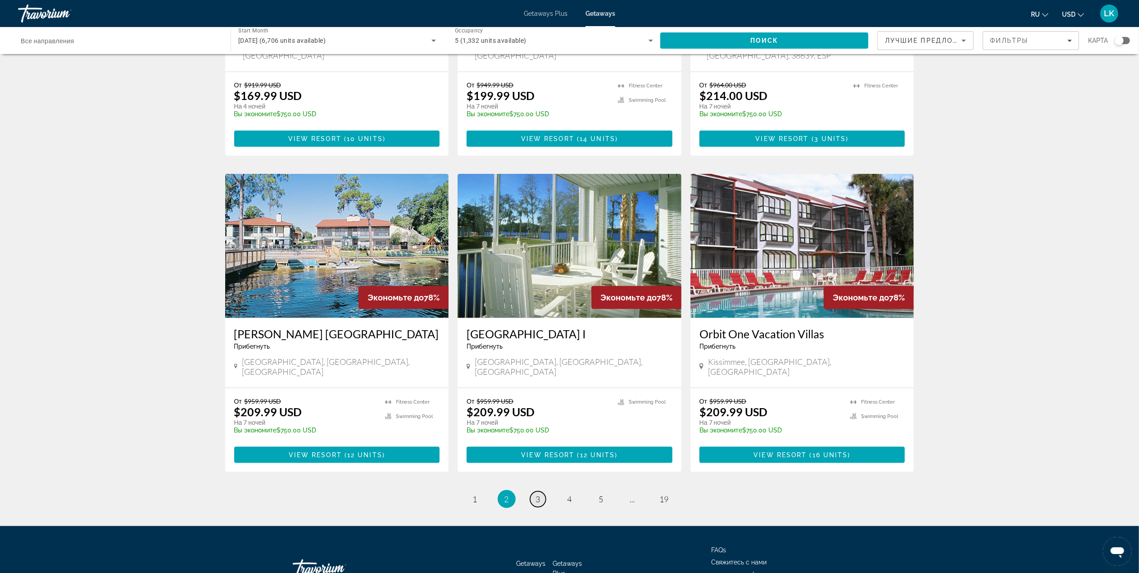
click at [536, 494] on span "3" at bounding box center [538, 499] width 5 height 10
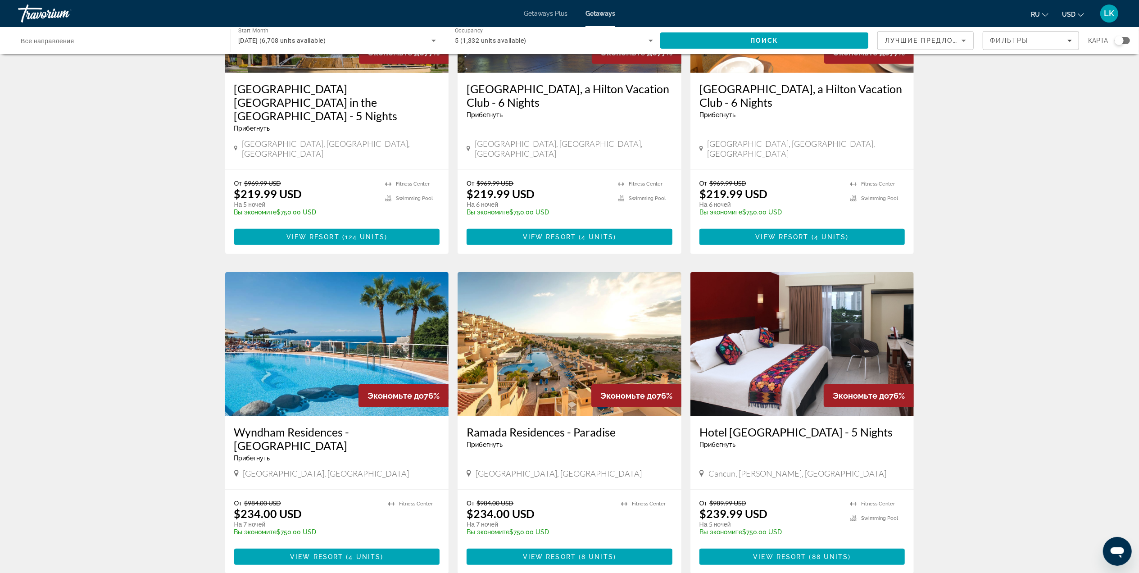
scroll to position [485, 0]
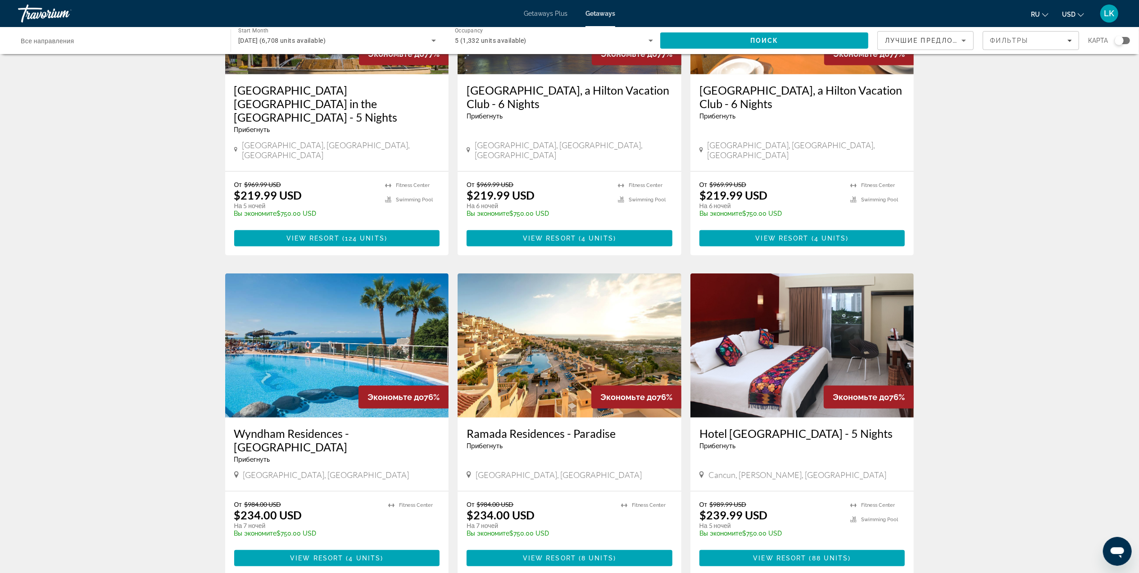
click at [287, 346] on img "Main content" at bounding box center [337, 345] width 224 height 144
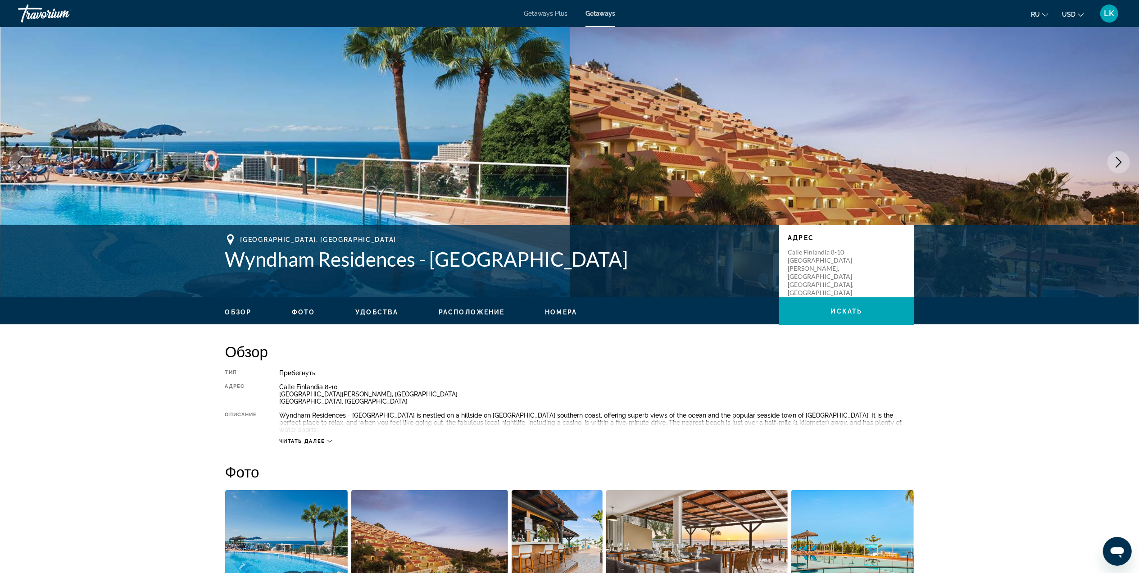
click at [1119, 154] on button "Next image" at bounding box center [1118, 162] width 23 height 23
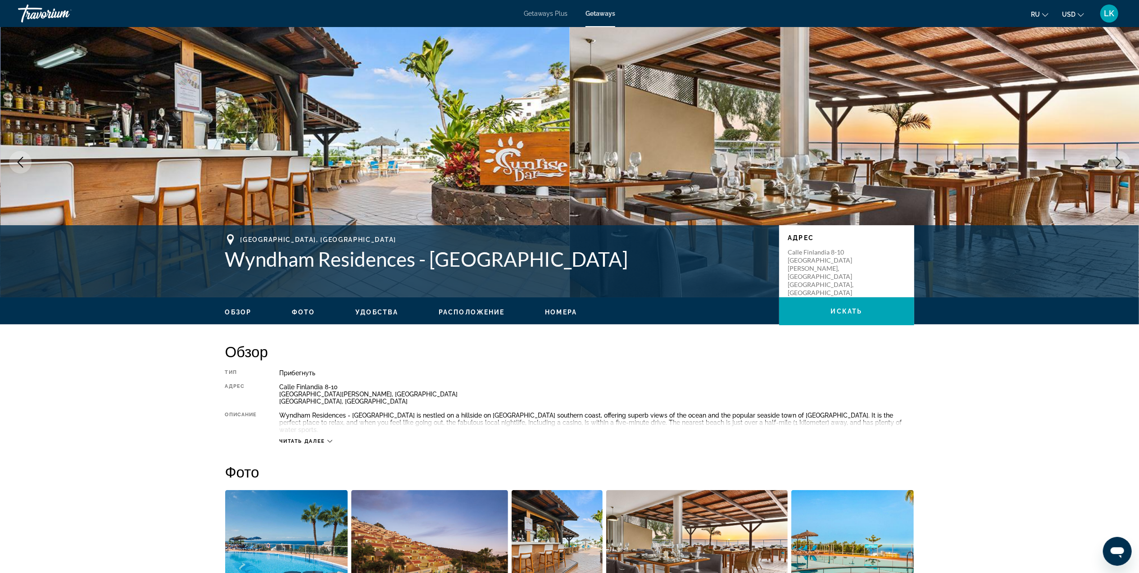
click at [1119, 154] on button "Next image" at bounding box center [1118, 162] width 23 height 23
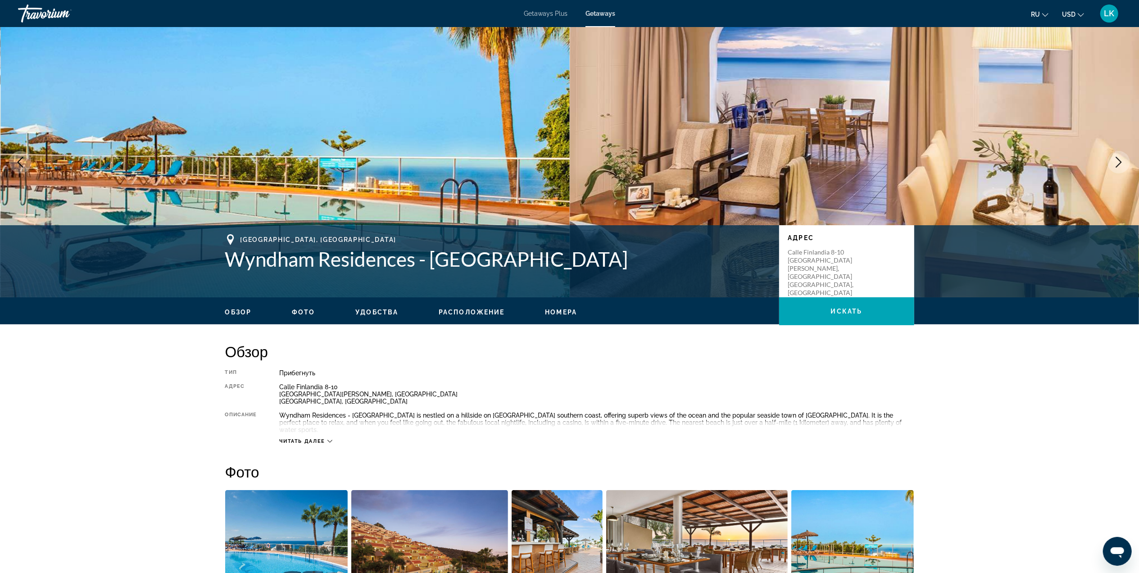
click at [1119, 154] on button "Next image" at bounding box center [1118, 162] width 23 height 23
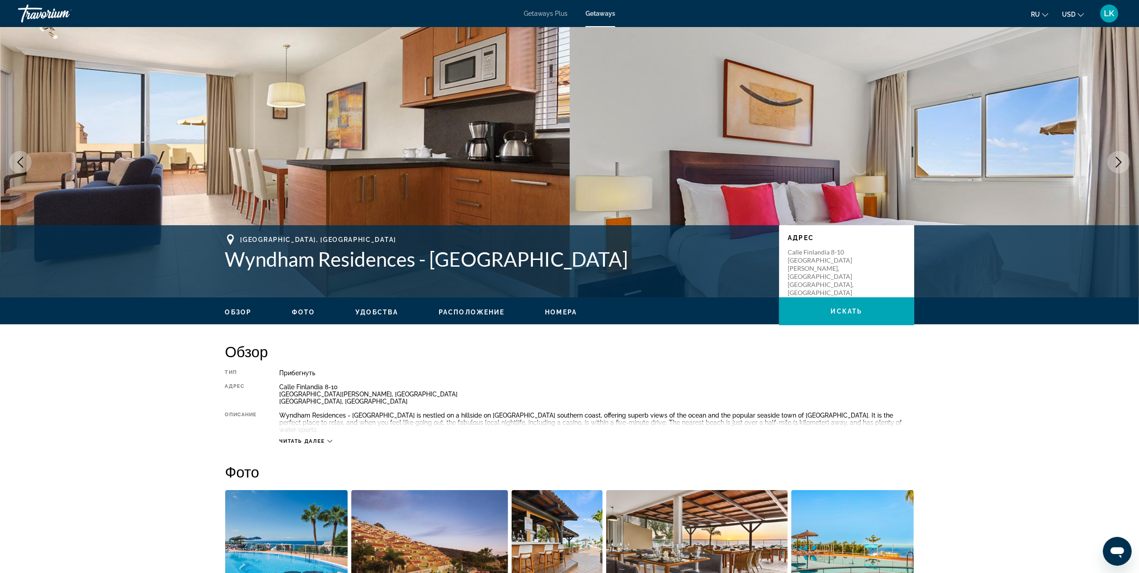
click at [1119, 154] on button "Next image" at bounding box center [1118, 162] width 23 height 23
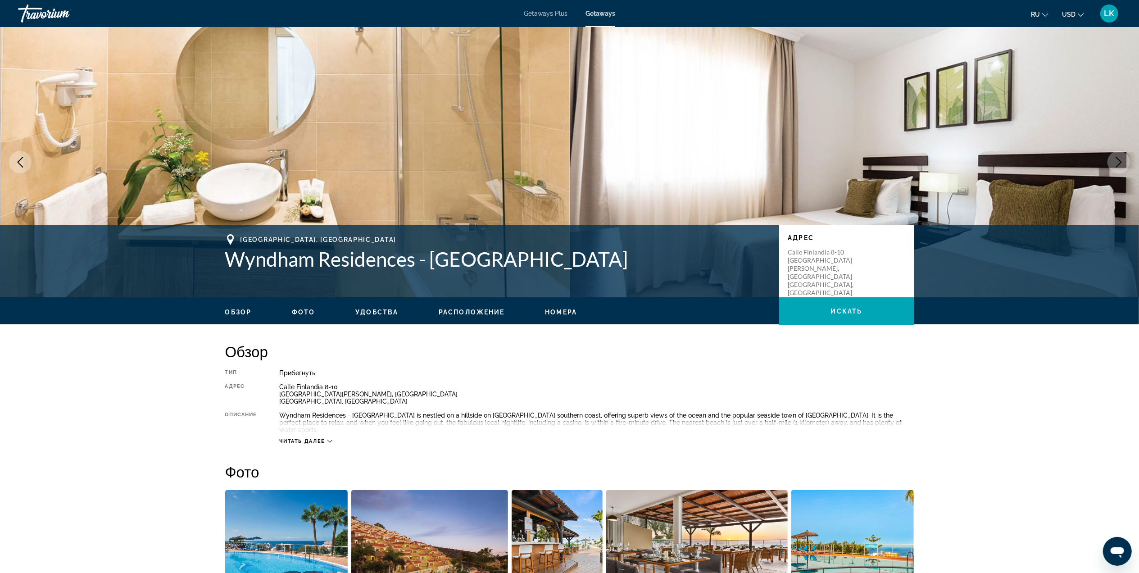
click at [1119, 154] on button "Next image" at bounding box center [1118, 162] width 23 height 23
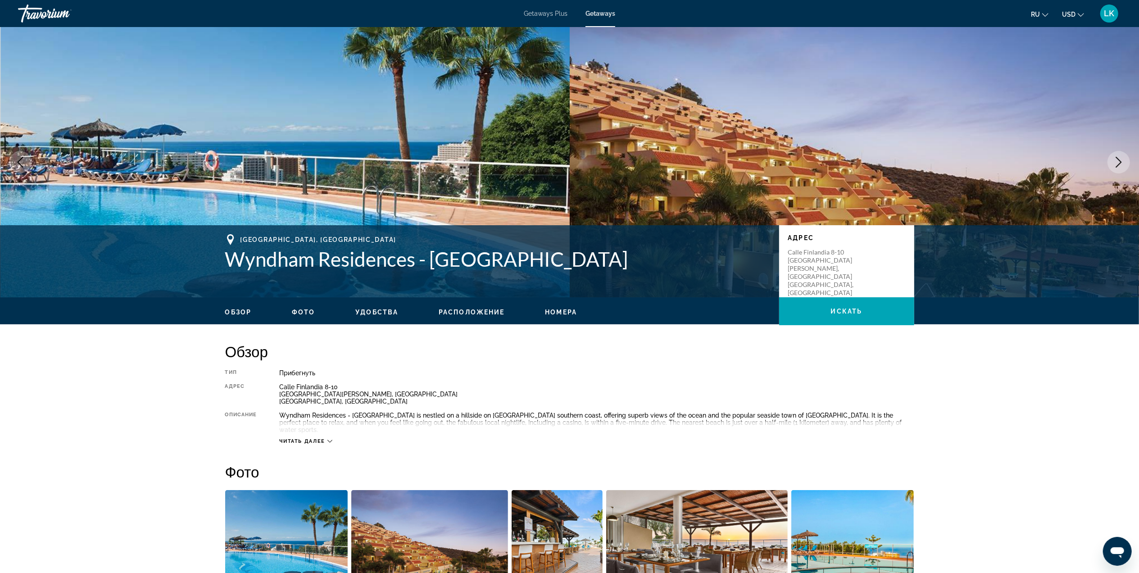
click at [1119, 154] on button "Next image" at bounding box center [1118, 162] width 23 height 23
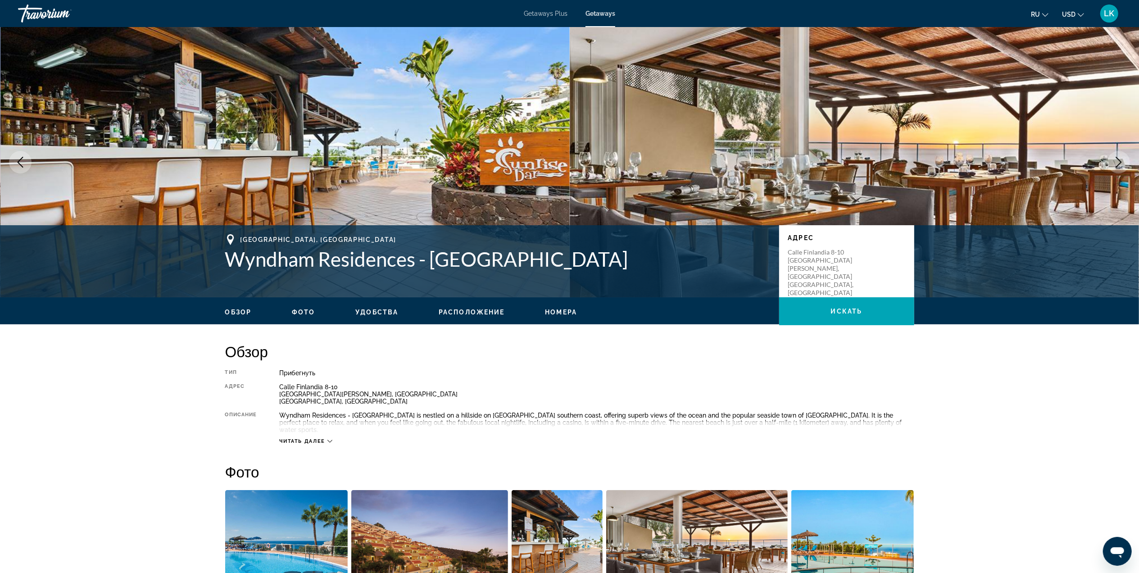
click at [22, 153] on button "Previous image" at bounding box center [20, 162] width 23 height 23
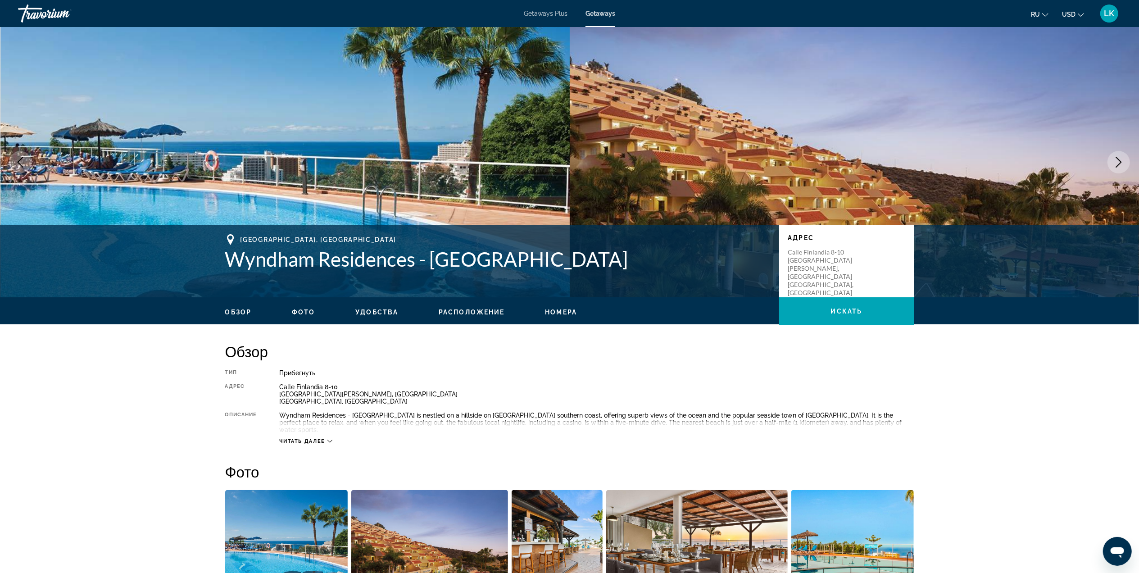
click at [22, 164] on icon "Previous image" at bounding box center [20, 162] width 11 height 11
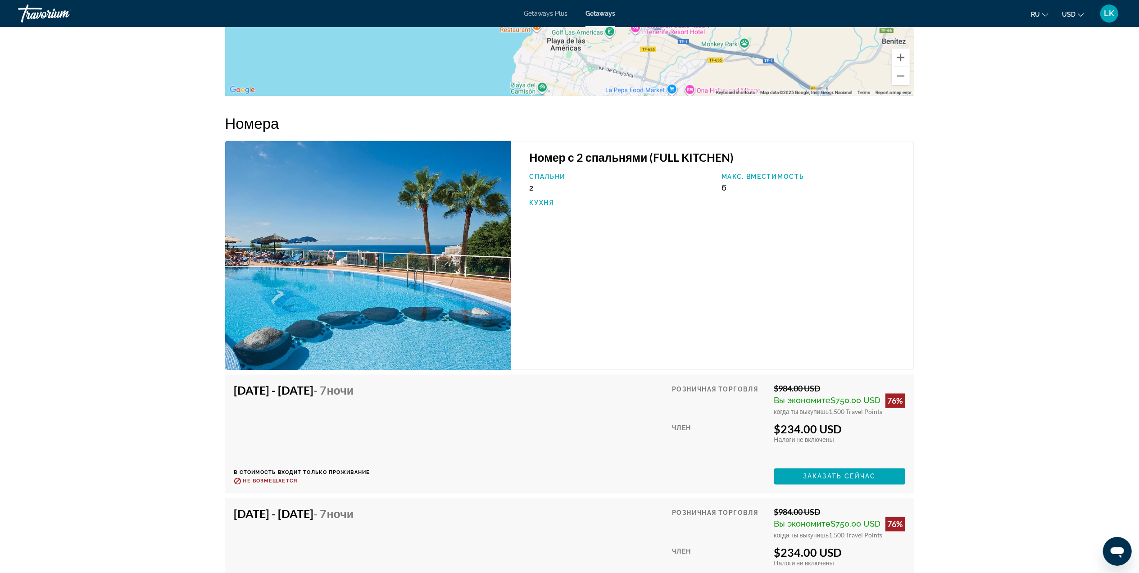
scroll to position [1384, 0]
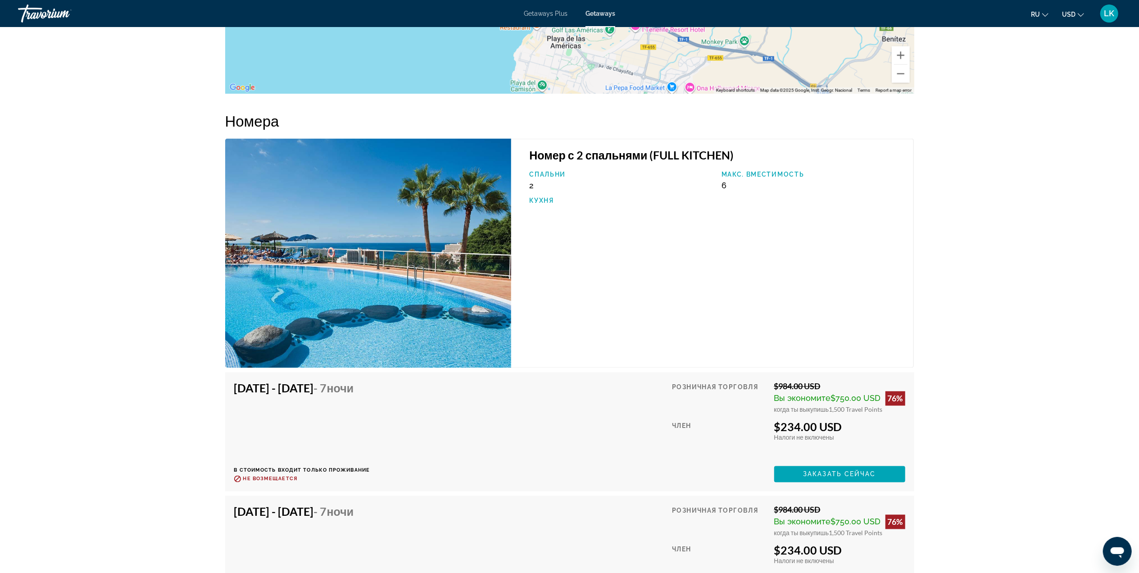
click at [296, 290] on img "Main content" at bounding box center [368, 253] width 286 height 229
click at [397, 221] on img "Main content" at bounding box center [368, 253] width 286 height 229
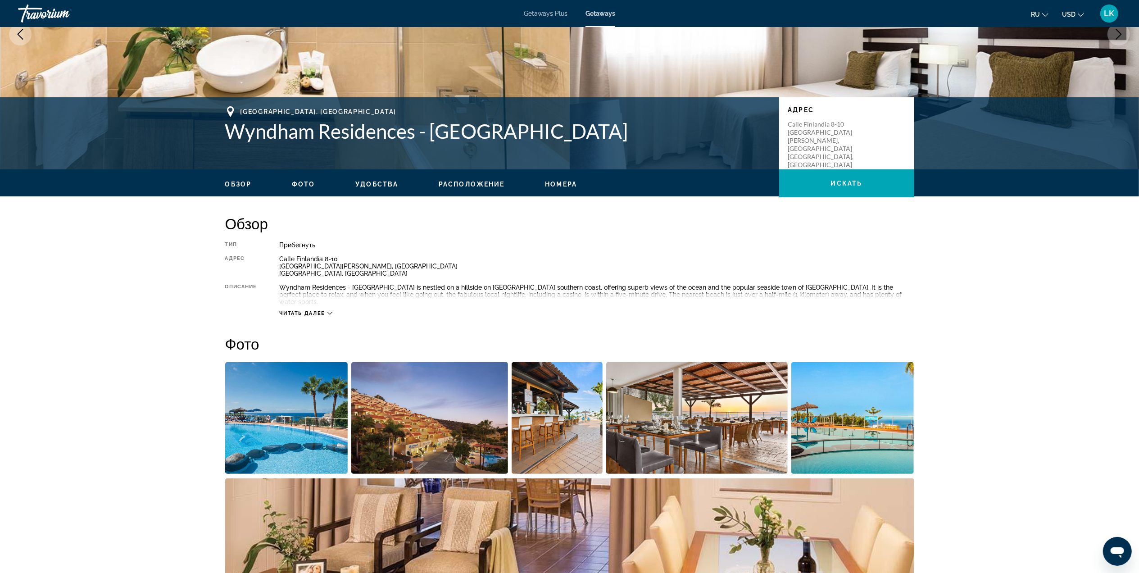
scroll to position [0, 0]
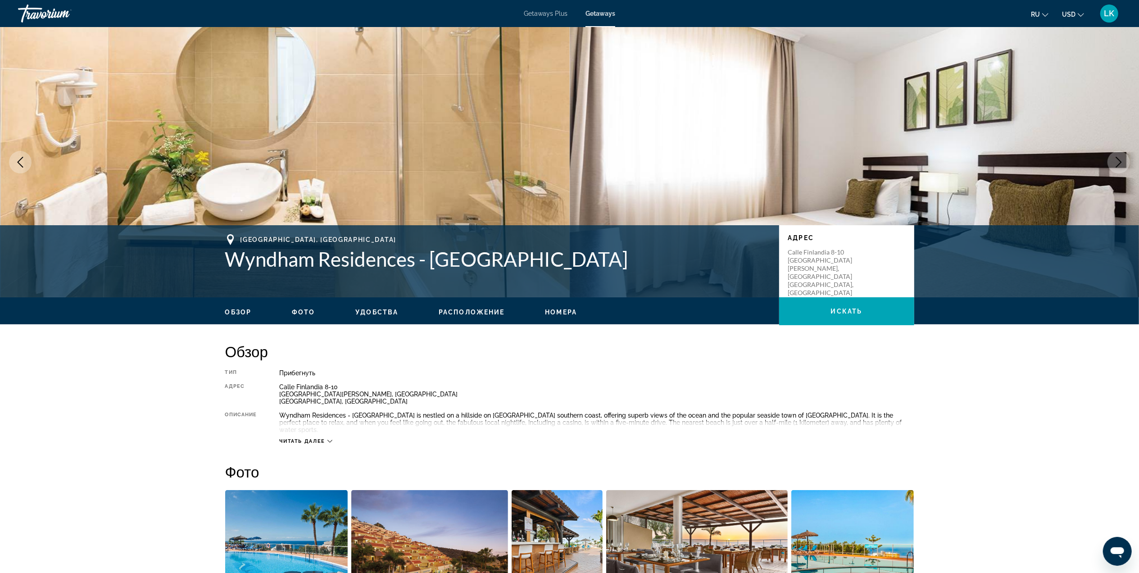
click at [20, 154] on button "Previous image" at bounding box center [20, 162] width 23 height 23
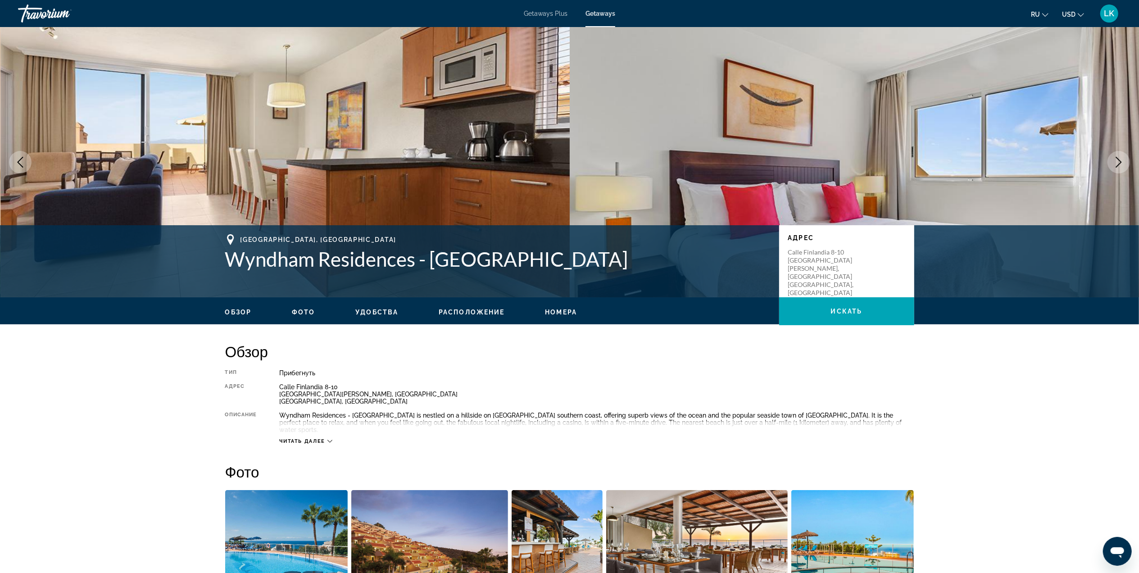
click at [24, 163] on icon "Previous image" at bounding box center [20, 162] width 11 height 11
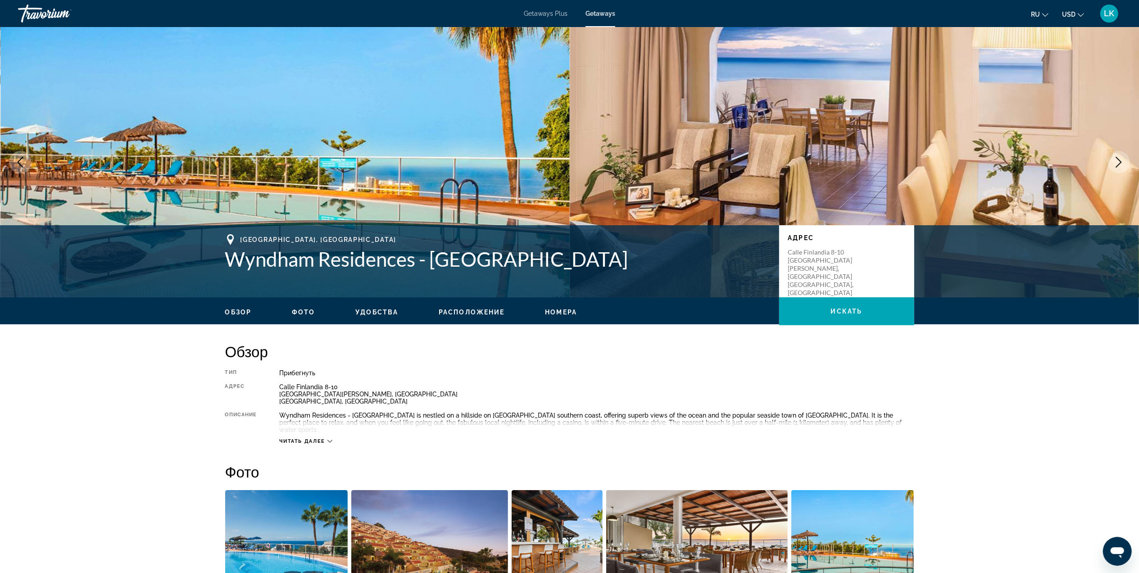
click at [24, 163] on icon "Previous image" at bounding box center [20, 162] width 11 height 11
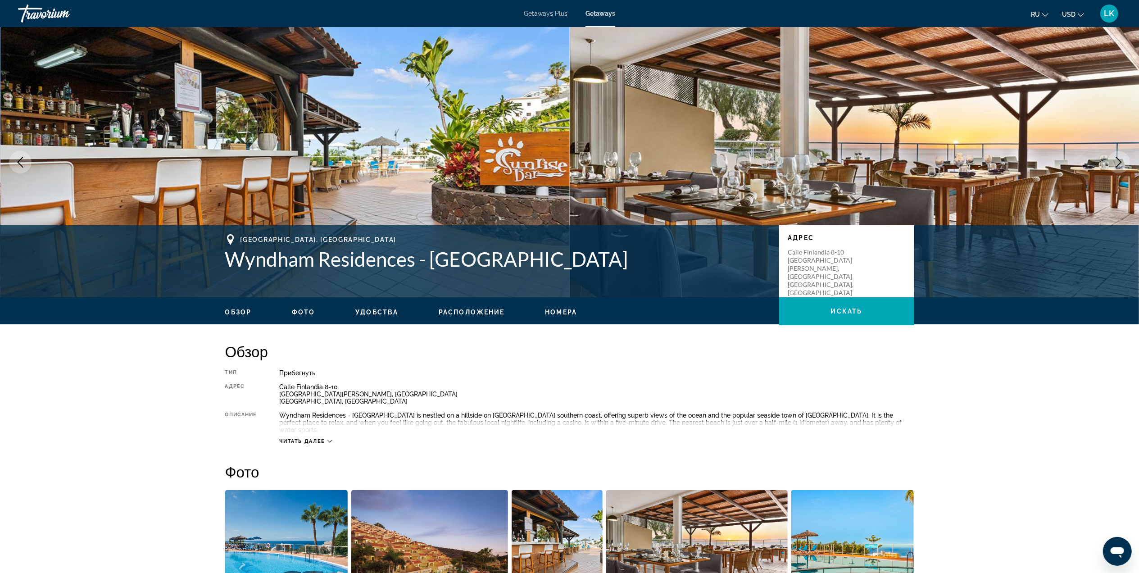
click at [24, 163] on icon "Previous image" at bounding box center [20, 162] width 11 height 11
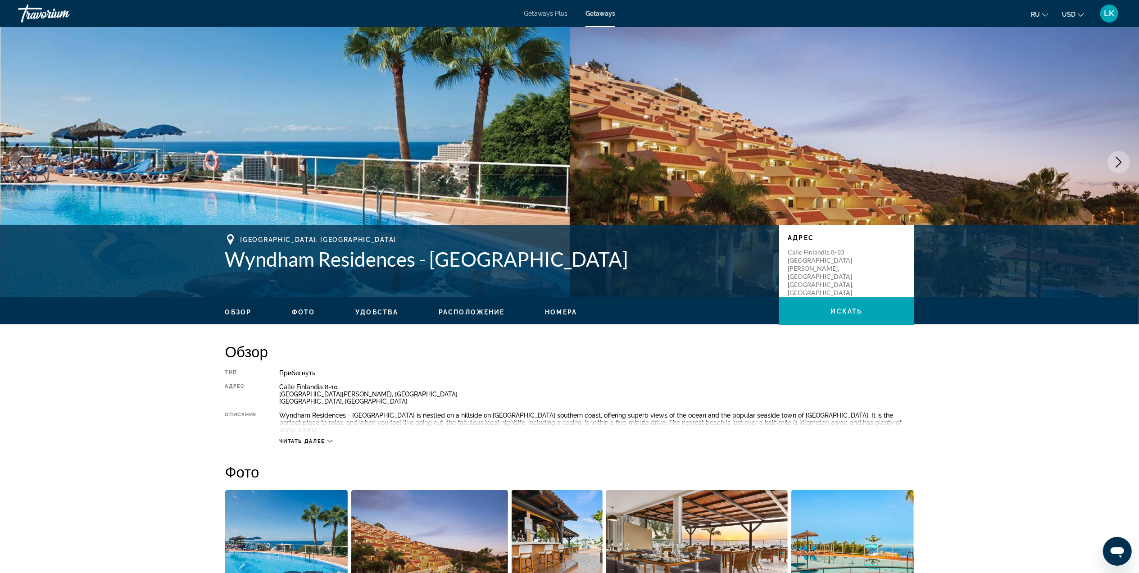
click at [24, 163] on icon "Previous image" at bounding box center [20, 162] width 11 height 11
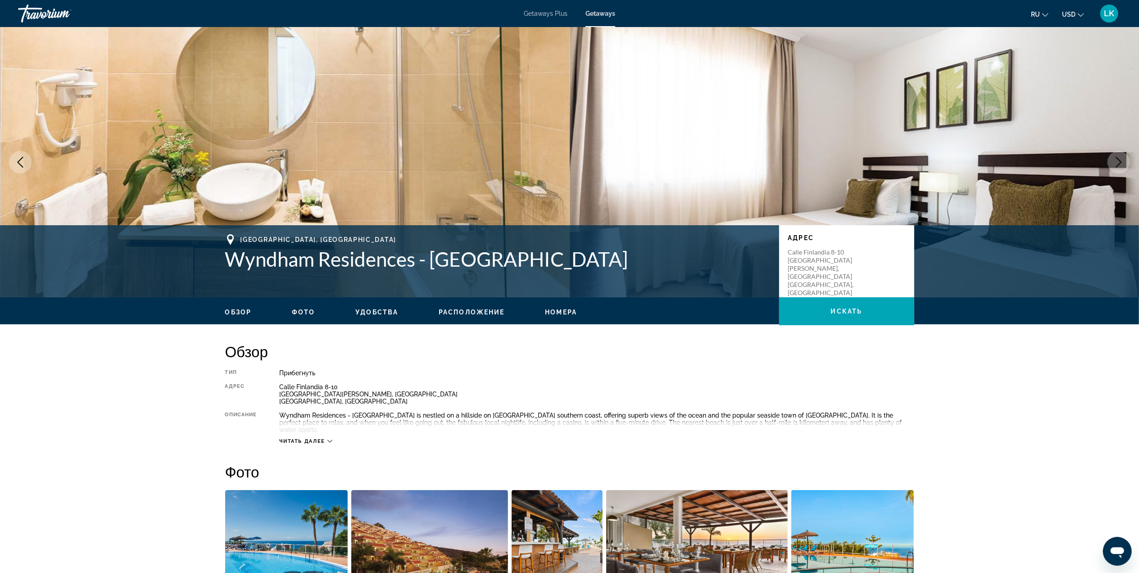
click at [24, 163] on icon "Previous image" at bounding box center [20, 162] width 11 height 11
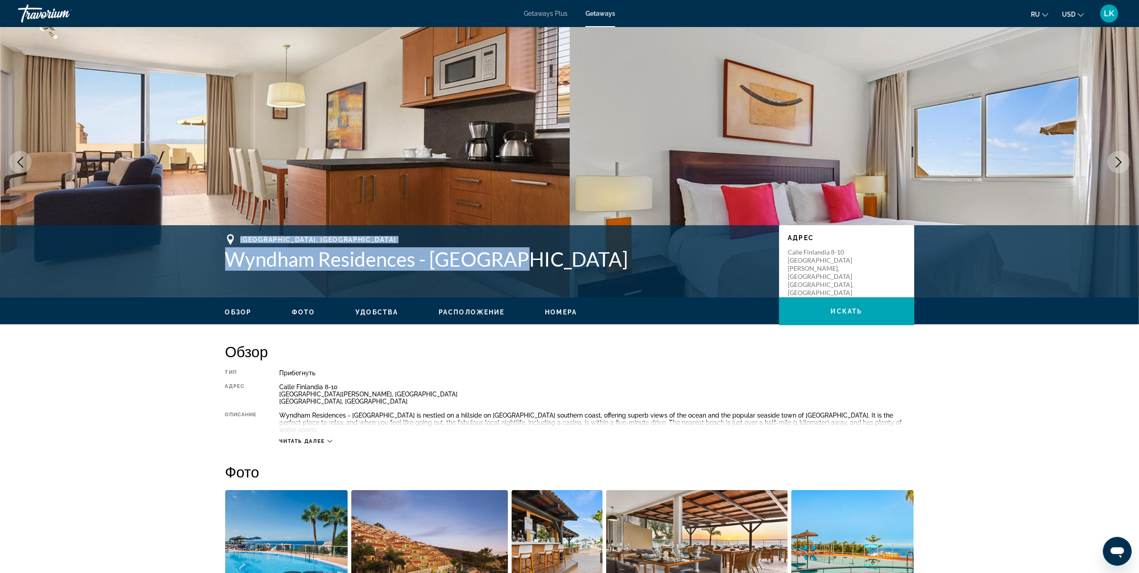
drag, startPoint x: 539, startPoint y: 260, endPoint x: 221, endPoint y: 235, distance: 319.3
click at [221, 235] on div "[GEOGRAPHIC_DATA], [GEOGRAPHIC_DATA] - [GEOGRAPHIC_DATA] [STREET_ADDRESS][PERSO…" at bounding box center [569, 261] width 725 height 54
copy div "[GEOGRAPHIC_DATA], [GEOGRAPHIC_DATA] - [GEOGRAPHIC_DATA]"
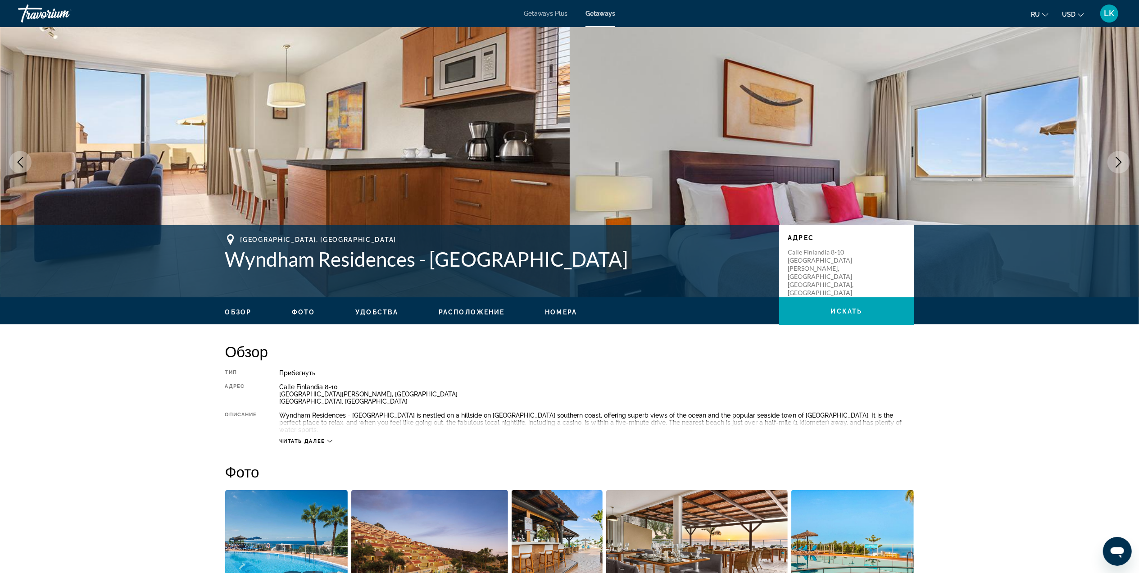
click at [1118, 159] on icon "Next image" at bounding box center [1119, 162] width 6 height 11
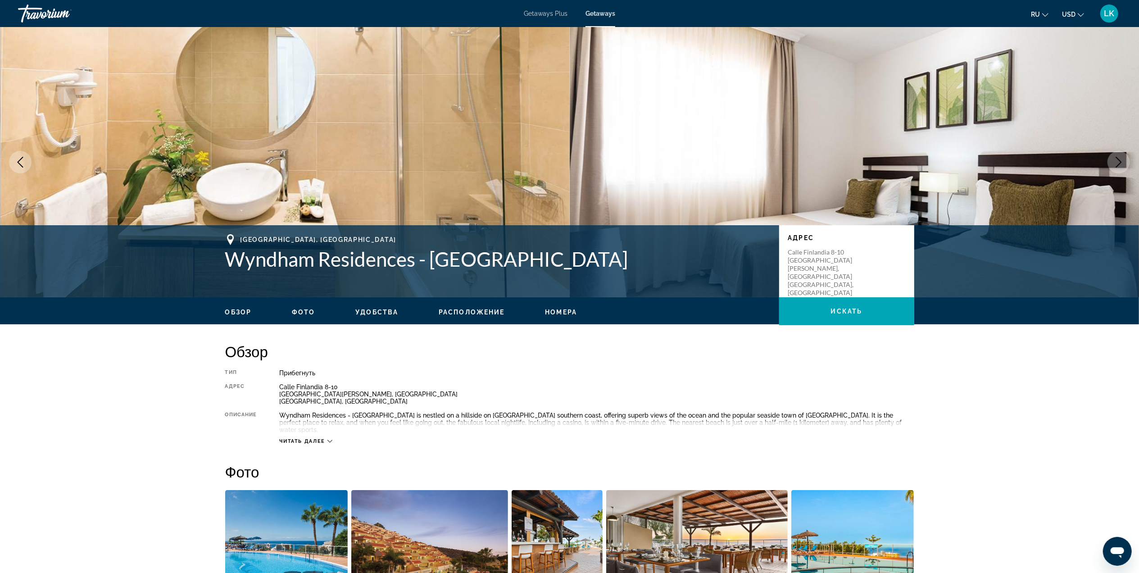
click at [1118, 159] on icon "Next image" at bounding box center [1119, 162] width 6 height 11
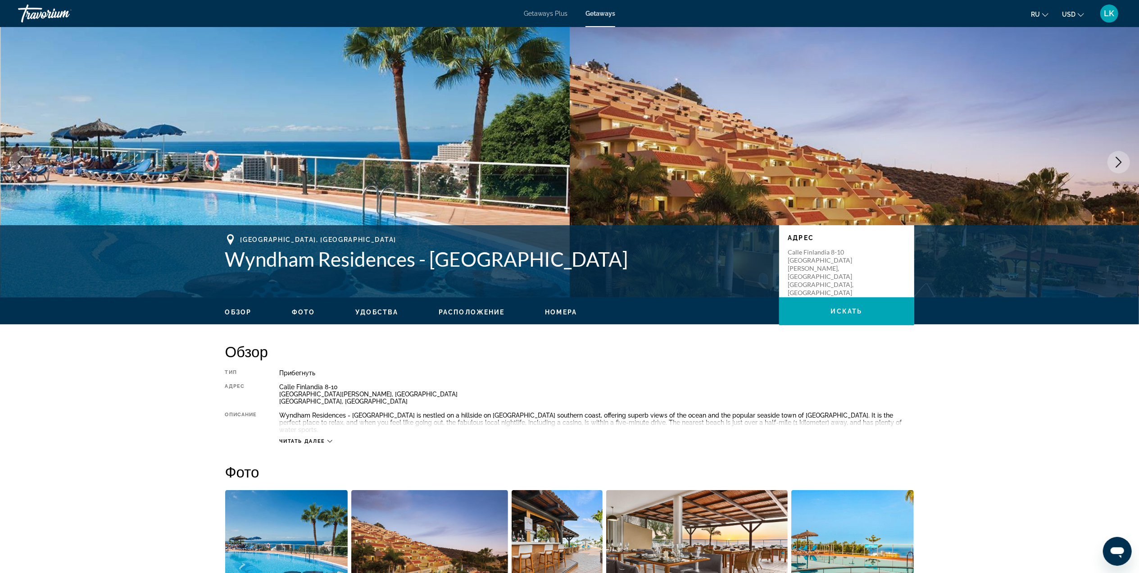
click at [1118, 159] on icon "Next image" at bounding box center [1119, 162] width 6 height 11
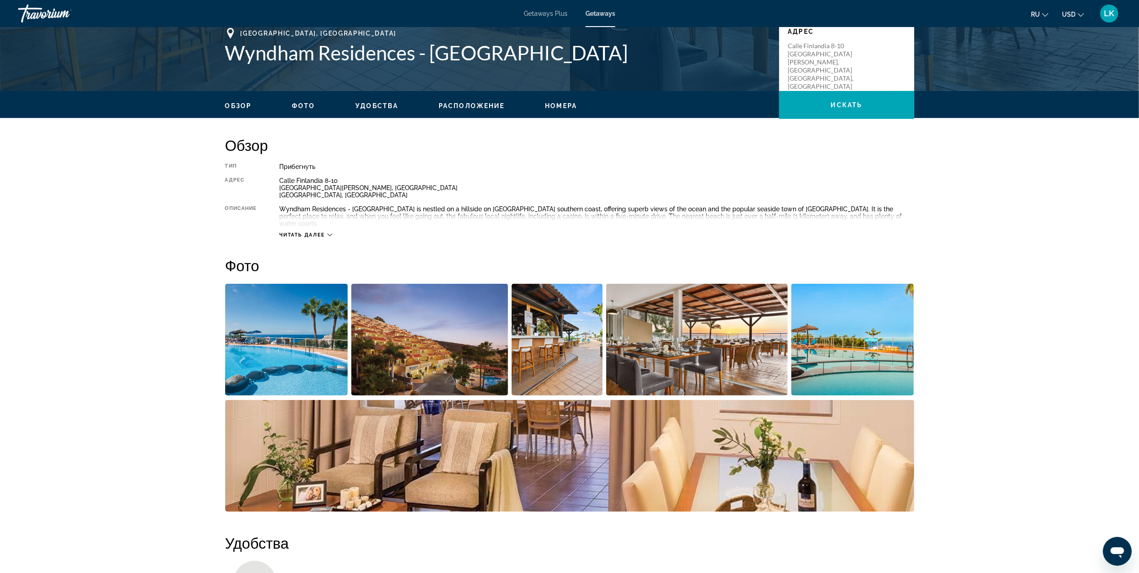
scroll to position [204, 0]
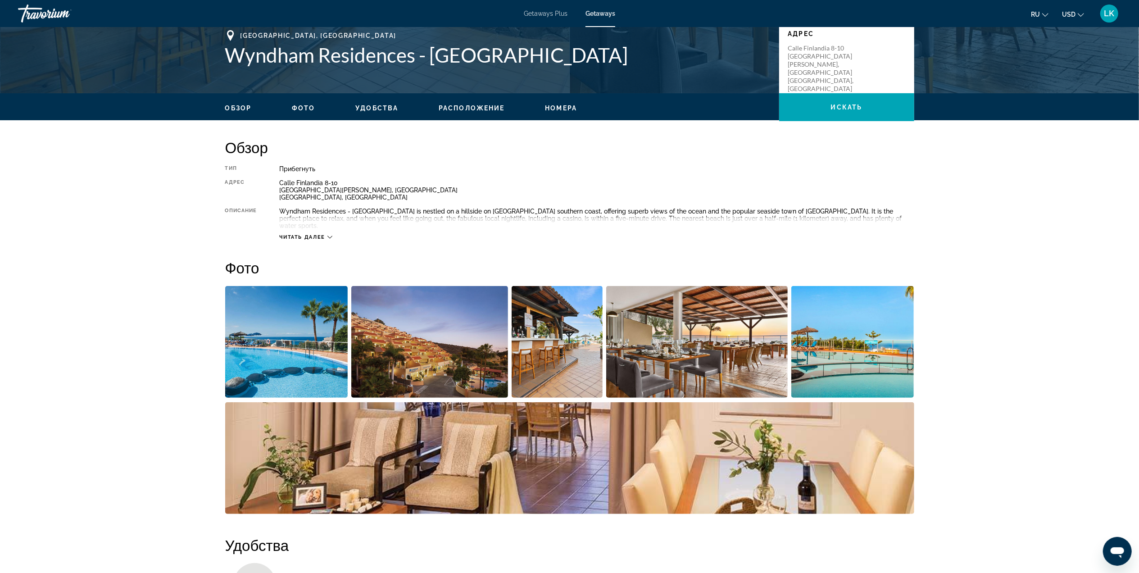
click at [331, 235] on icon "Main content" at bounding box center [329, 237] width 5 height 5
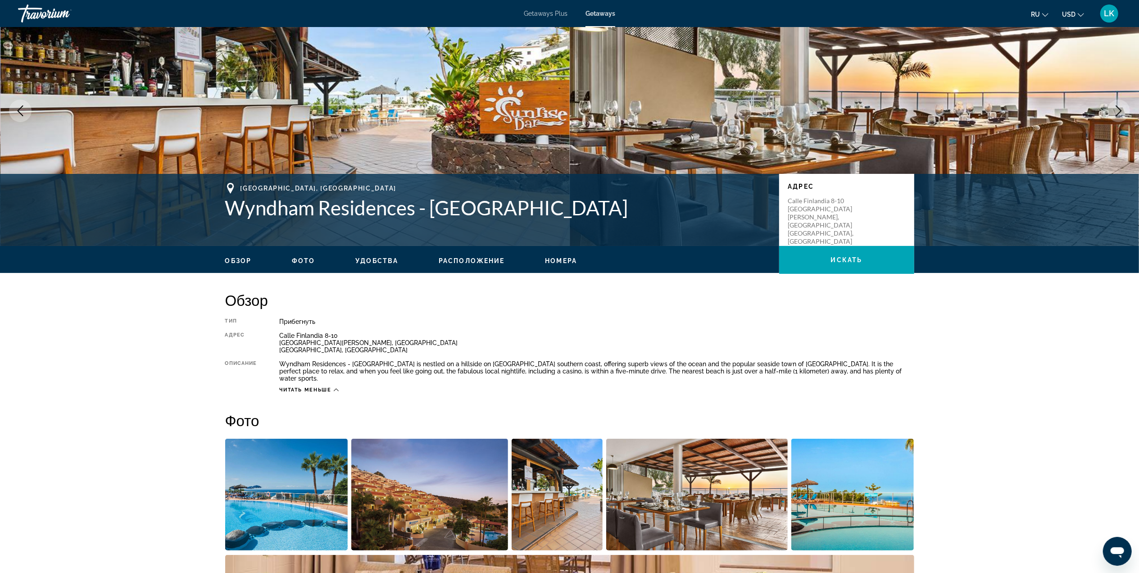
scroll to position [0, 0]
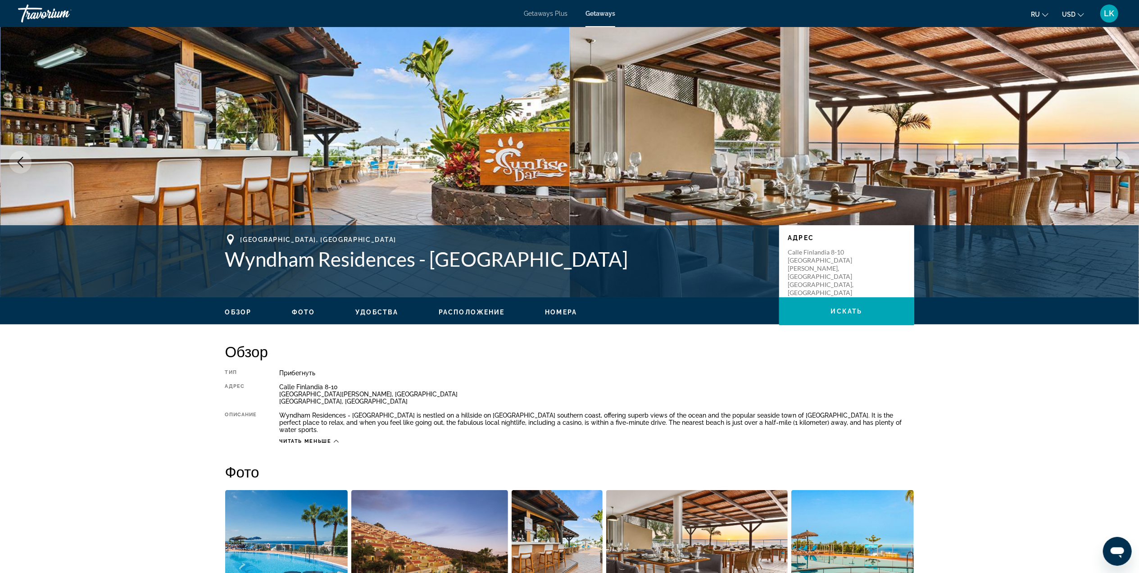
click at [1106, 129] on img "Main content" at bounding box center [855, 162] width 570 height 270
click at [1110, 157] on button "Next image" at bounding box center [1118, 162] width 23 height 23
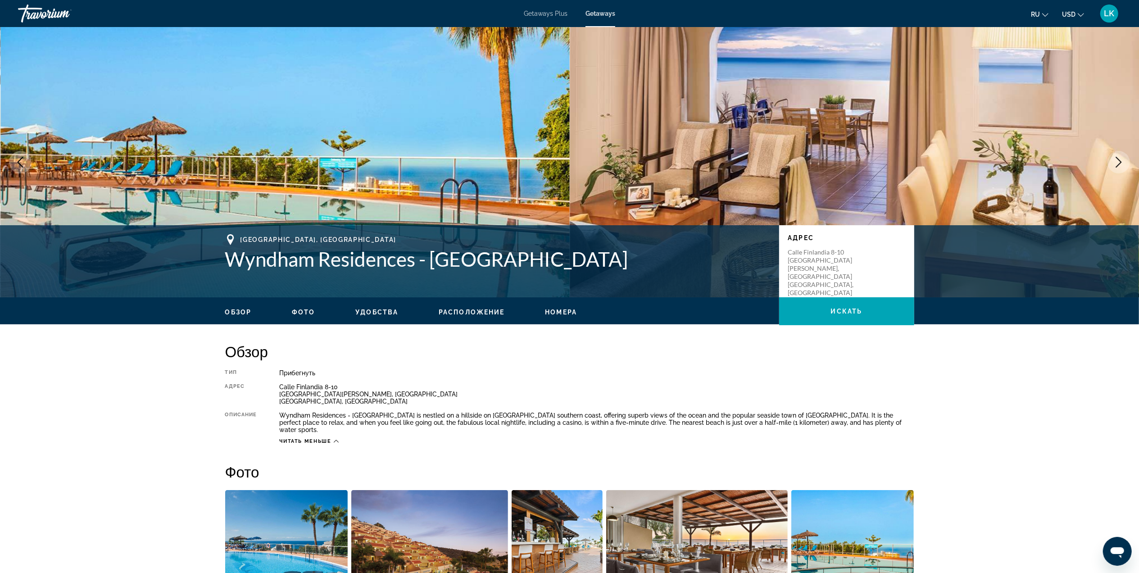
click at [1110, 157] on button "Next image" at bounding box center [1118, 162] width 23 height 23
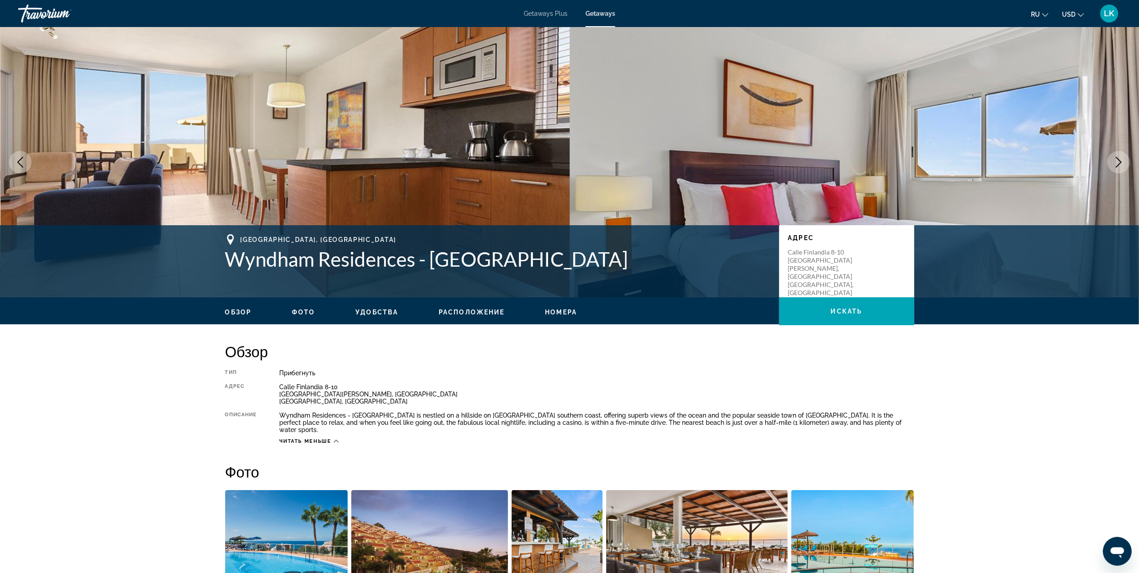
click at [1110, 157] on button "Next image" at bounding box center [1118, 162] width 23 height 23
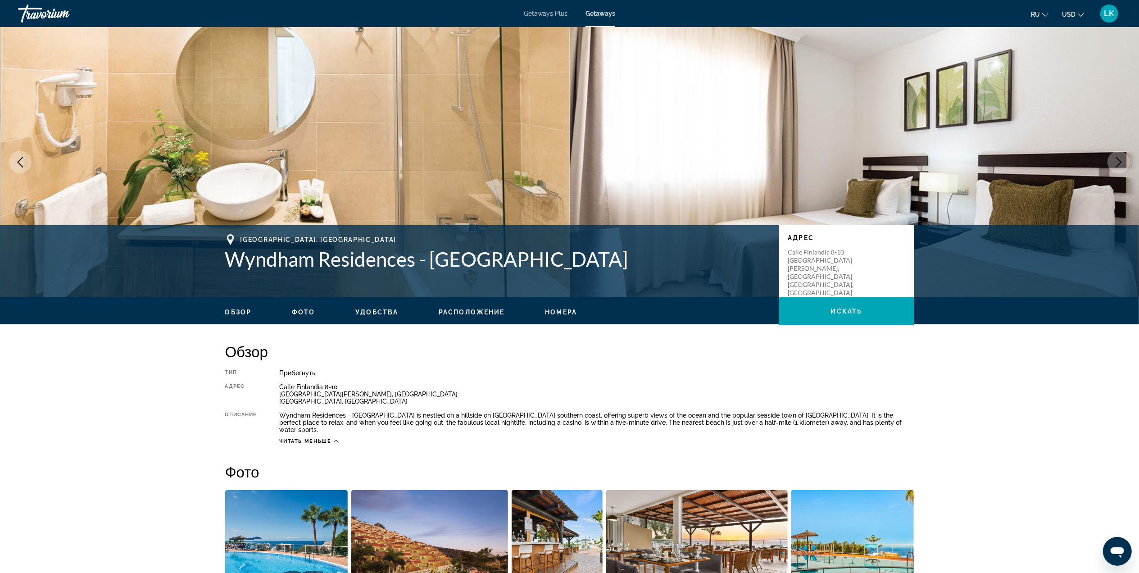
click at [1110, 157] on button "Next image" at bounding box center [1118, 162] width 23 height 23
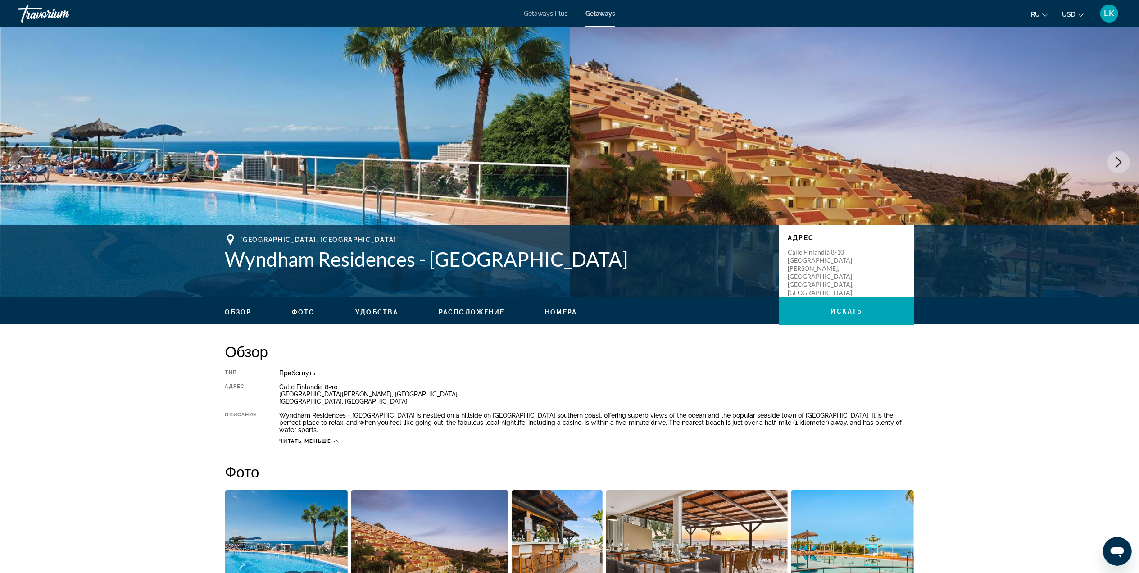
click at [1110, 157] on button "Next image" at bounding box center [1118, 162] width 23 height 23
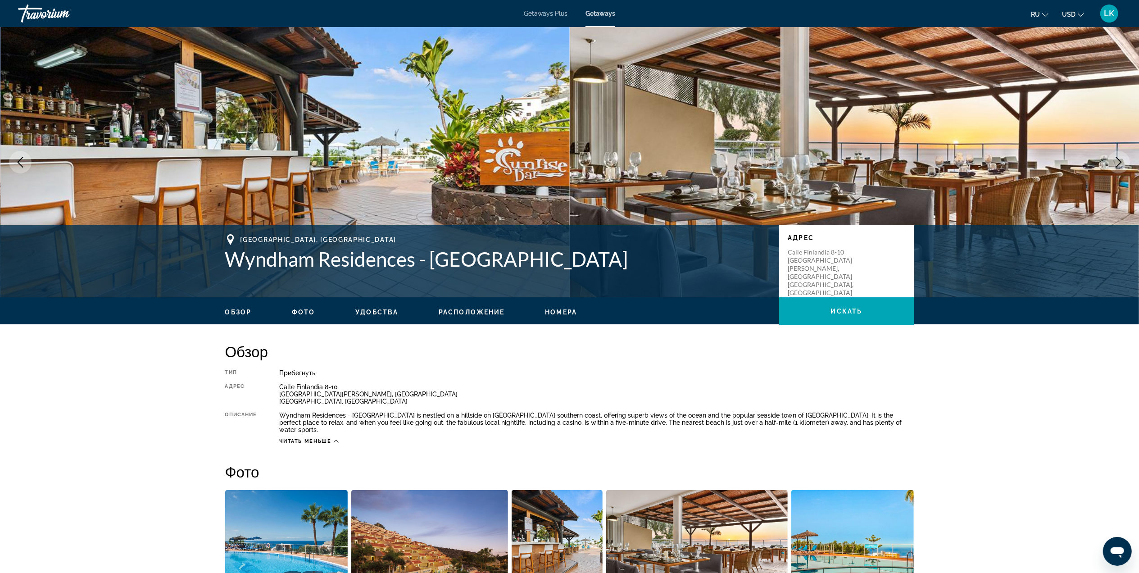
click at [1110, 157] on button "Next image" at bounding box center [1118, 162] width 23 height 23
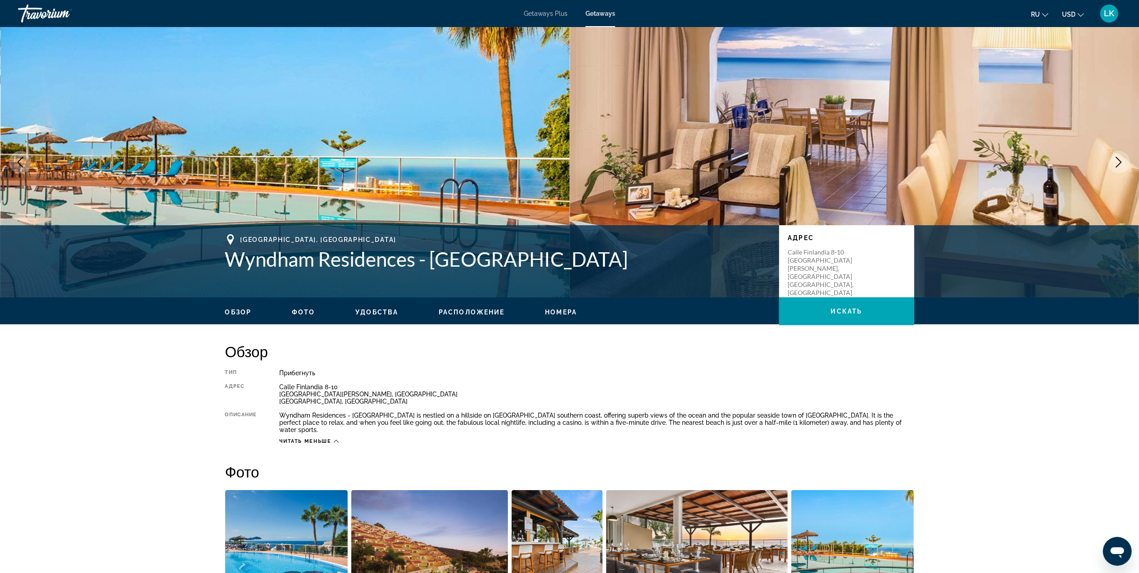
click at [1110, 157] on button "Next image" at bounding box center [1118, 162] width 23 height 23
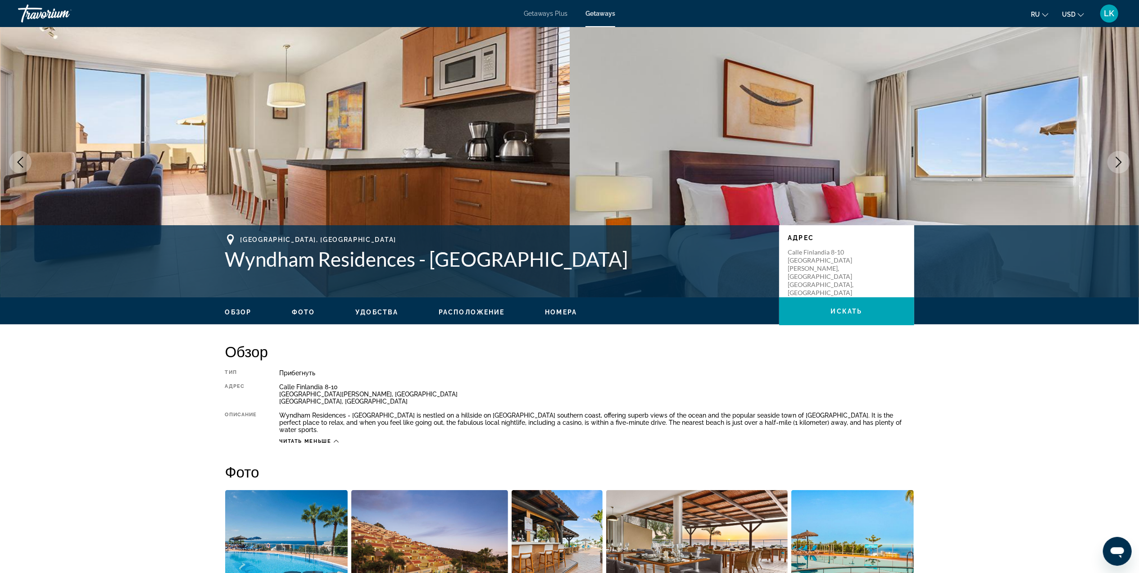
click at [1110, 157] on button "Next image" at bounding box center [1118, 162] width 23 height 23
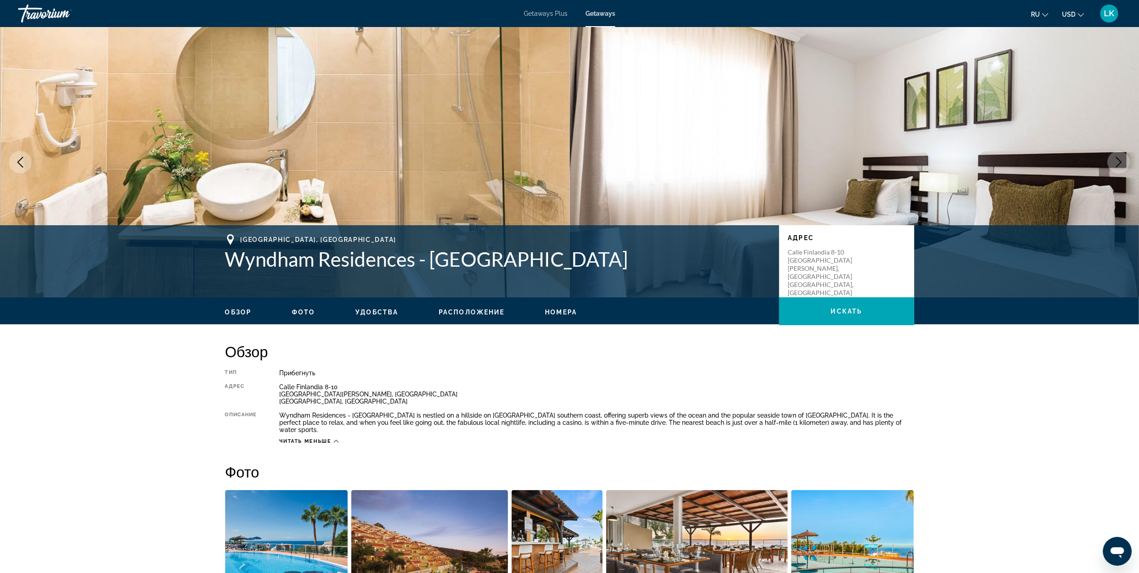
click at [1110, 157] on button "Next image" at bounding box center [1118, 162] width 23 height 23
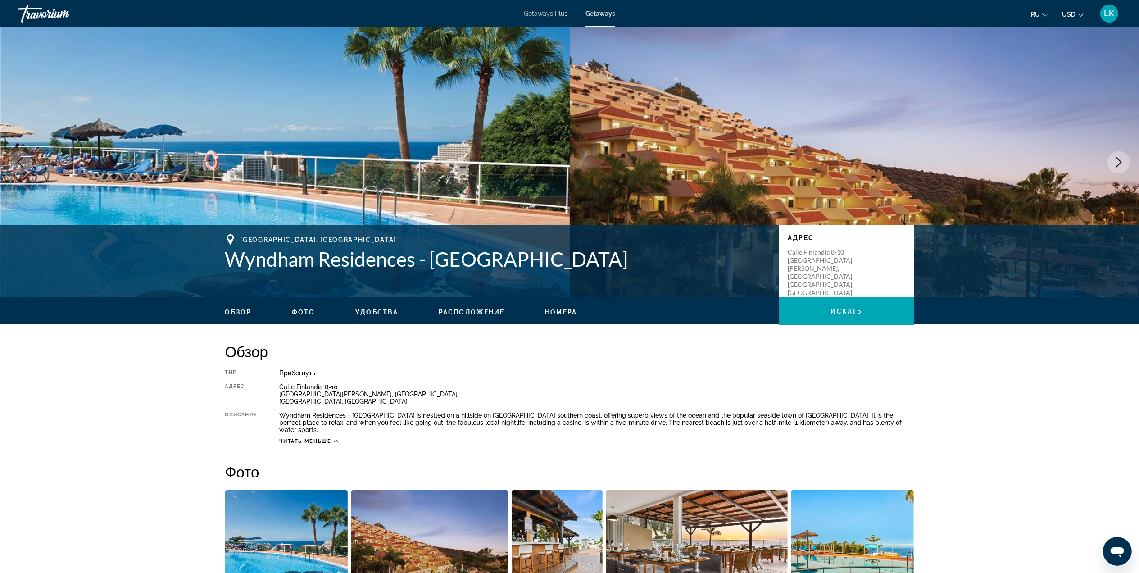
click at [1110, 157] on button "Next image" at bounding box center [1118, 162] width 23 height 23
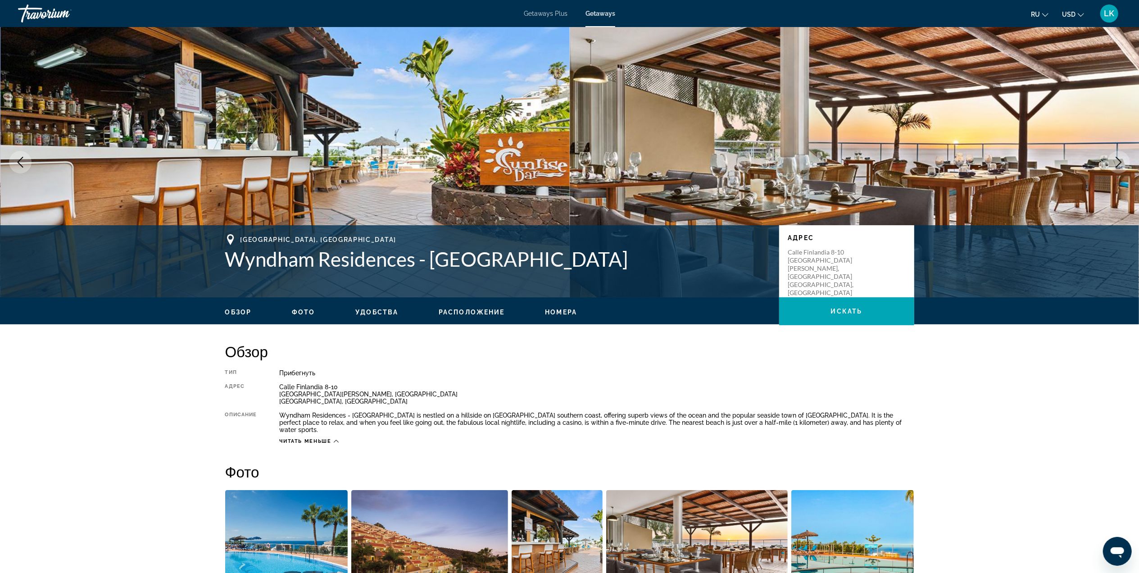
click at [1110, 157] on button "Next image" at bounding box center [1118, 162] width 23 height 23
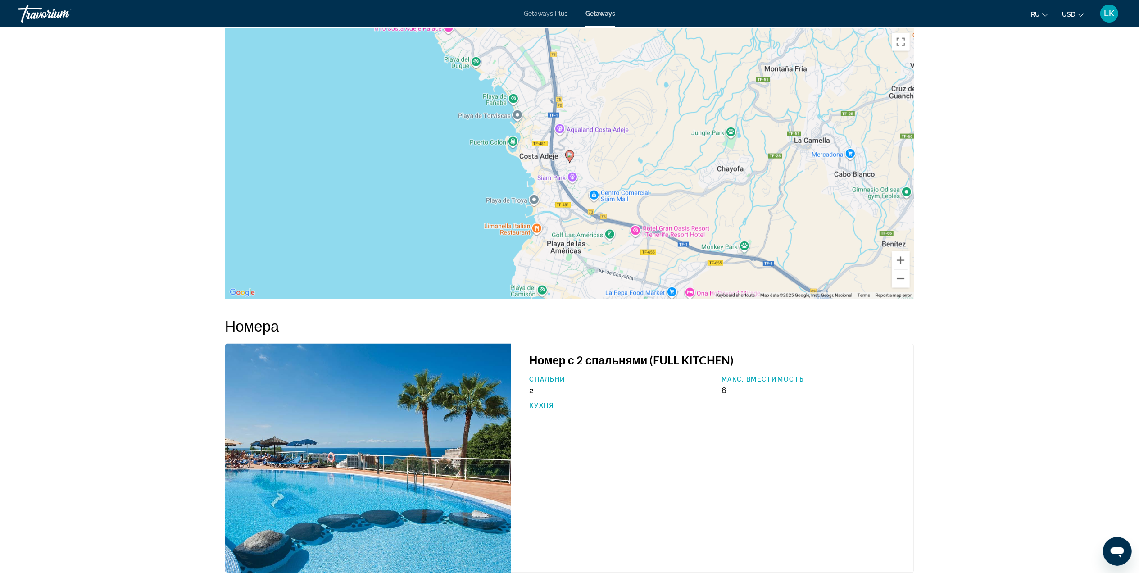
scroll to position [1189, 0]
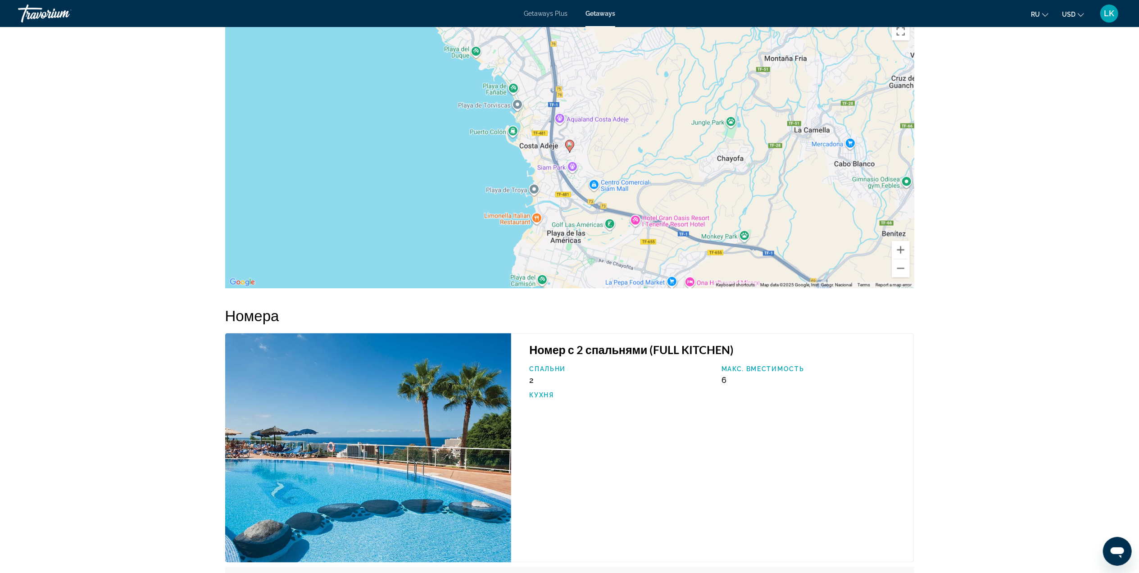
click at [568, 142] on image "Main content" at bounding box center [569, 144] width 5 height 5
click at [897, 241] on button "Zoom in" at bounding box center [901, 250] width 18 height 18
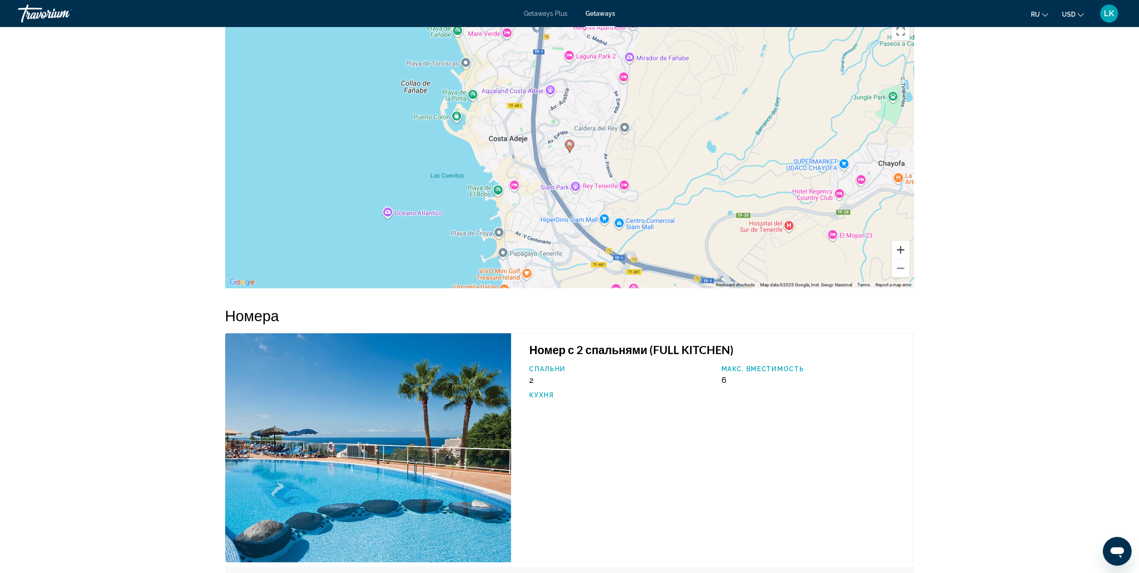
click at [897, 241] on button "Zoom in" at bounding box center [901, 250] width 18 height 18
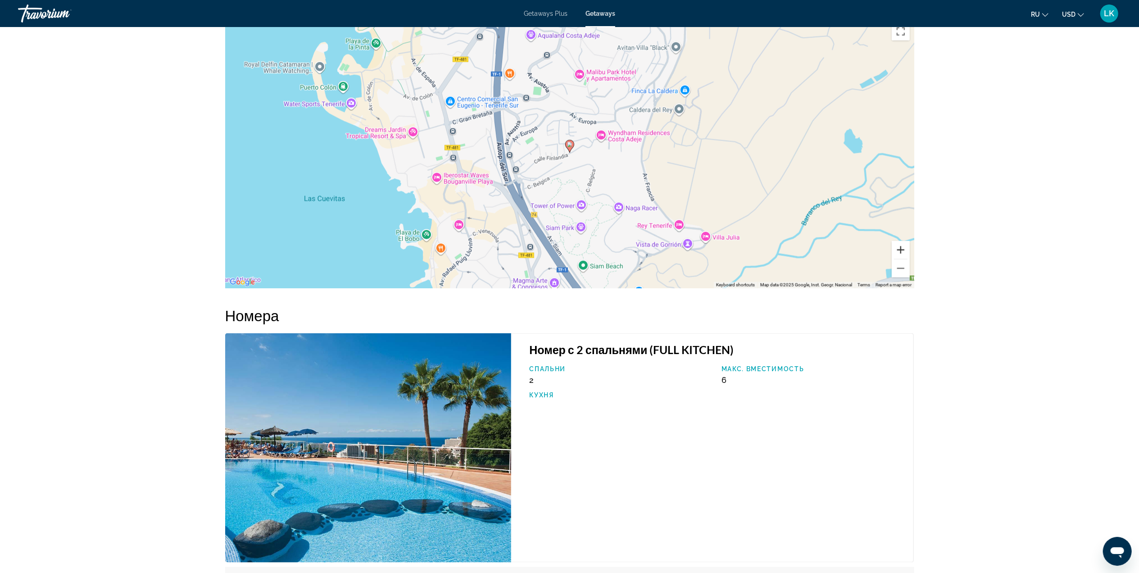
click at [897, 241] on button "Zoom in" at bounding box center [901, 250] width 18 height 18
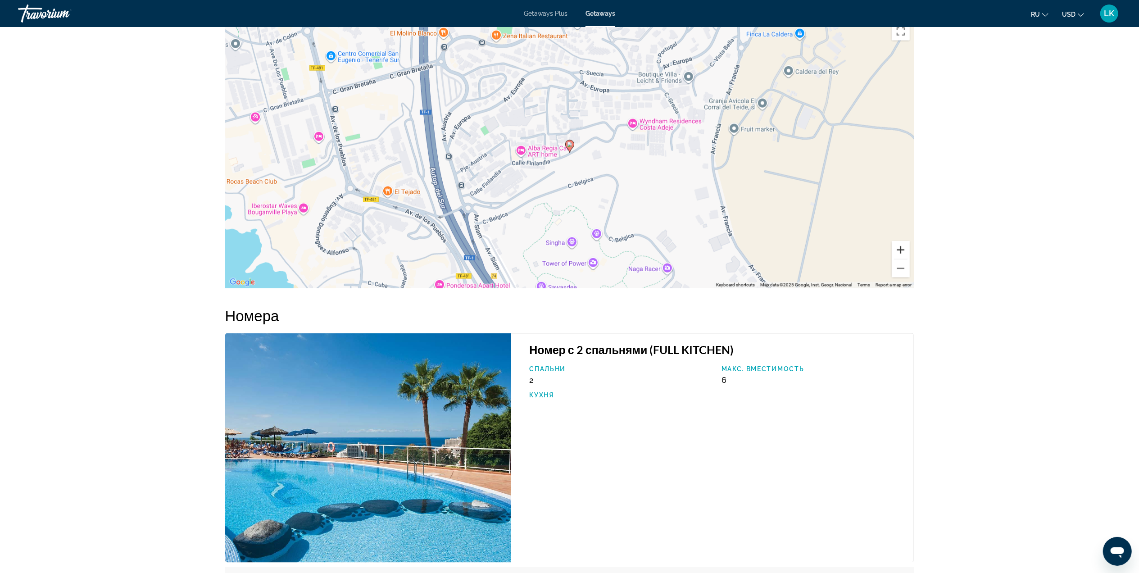
click at [897, 241] on button "Zoom in" at bounding box center [901, 250] width 18 height 18
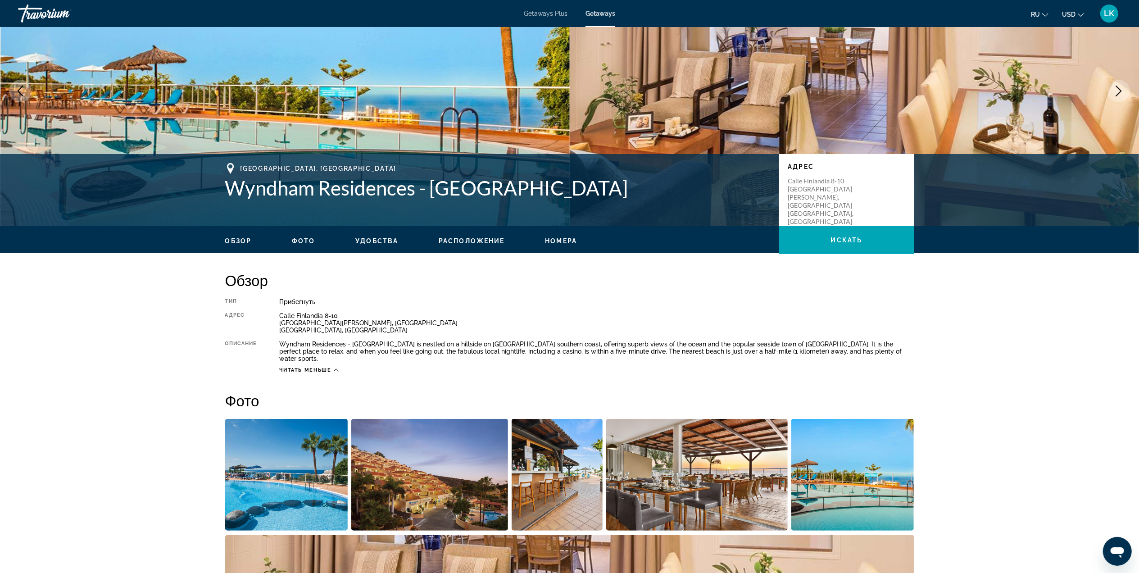
scroll to position [0, 0]
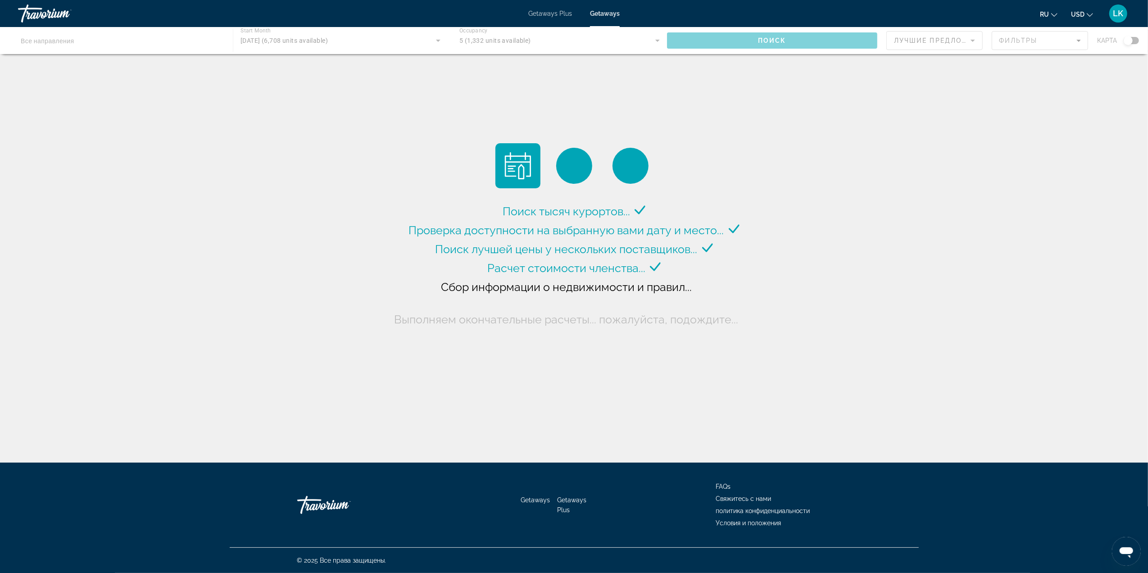
click at [1129, 41] on div "Main content" at bounding box center [574, 40] width 1148 height 27
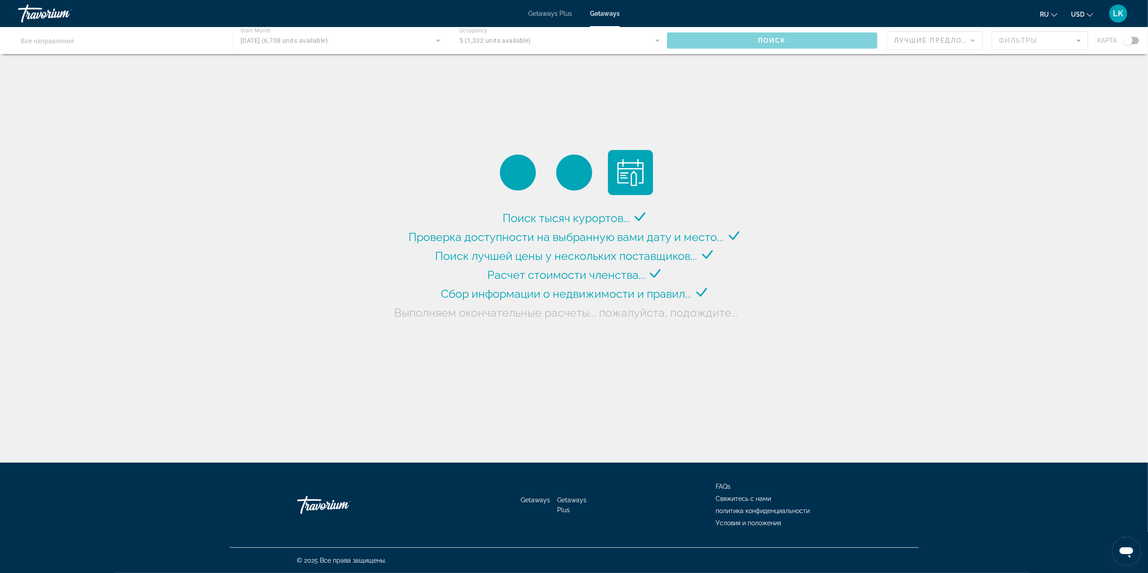
click at [1129, 38] on div "Main content" at bounding box center [574, 40] width 1148 height 27
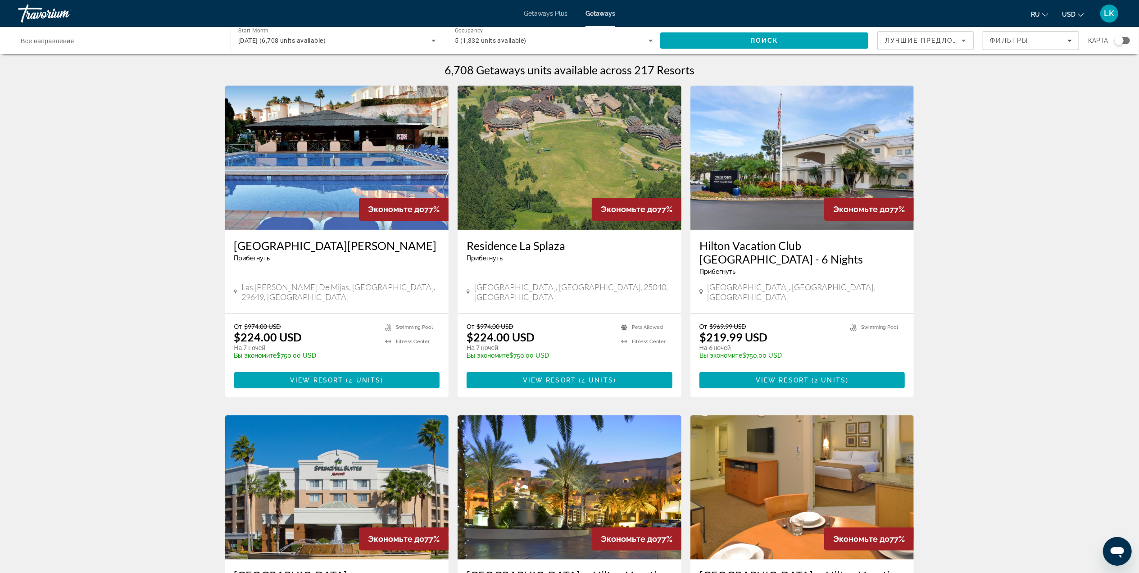
click at [1118, 38] on div "Search widget" at bounding box center [1119, 40] width 9 height 9
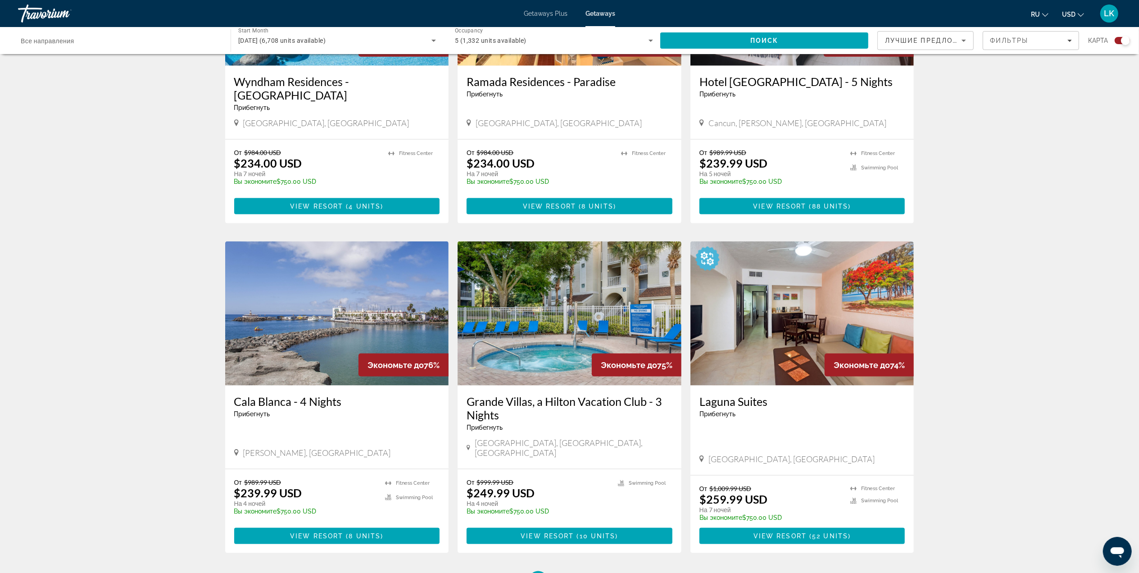
scroll to position [1120, 0]
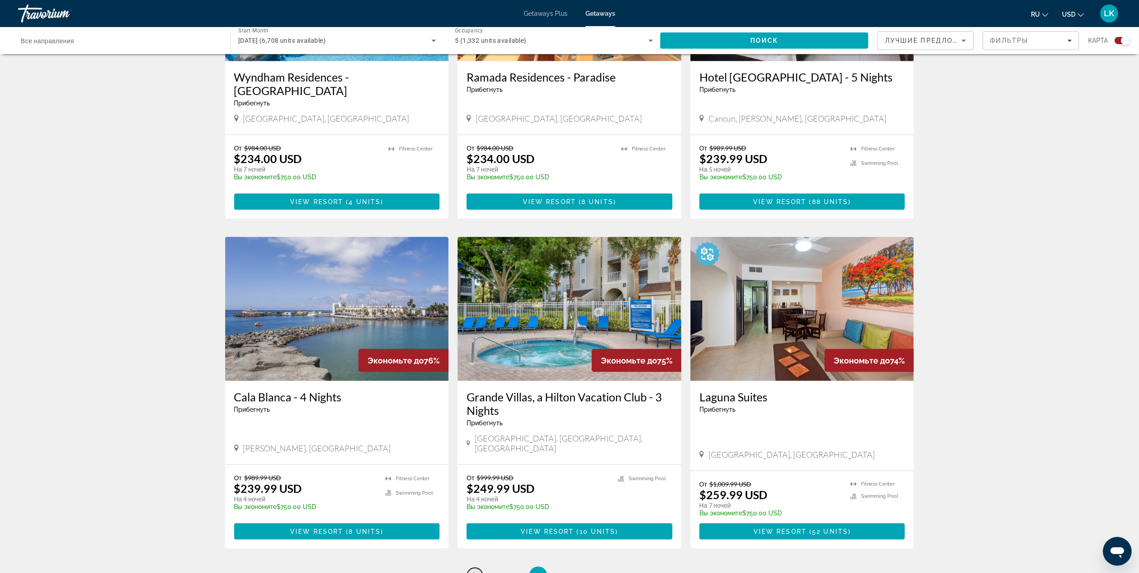
click at [475, 571] on span "1" at bounding box center [475, 576] width 5 height 10
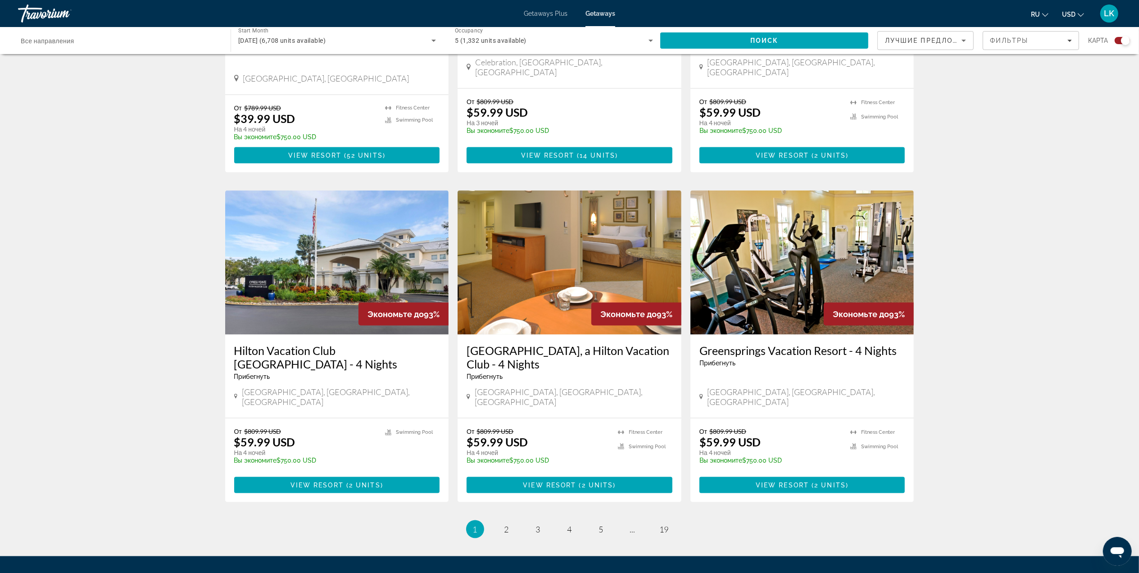
scroll to position [1181, 0]
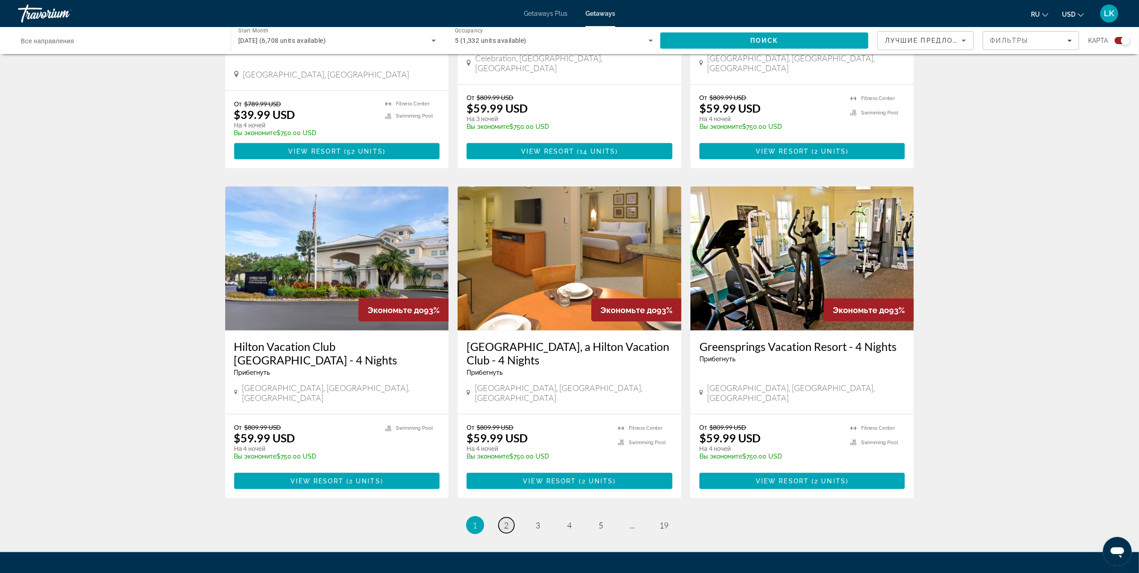
click at [505, 517] on link "page 2" at bounding box center [506, 525] width 16 height 16
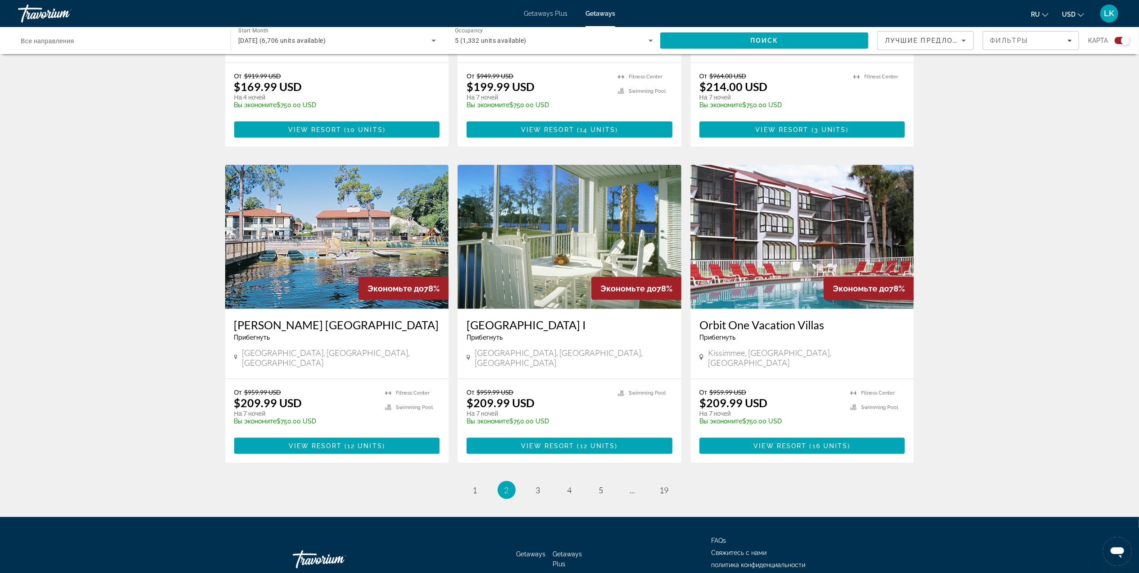
scroll to position [1192, 0]
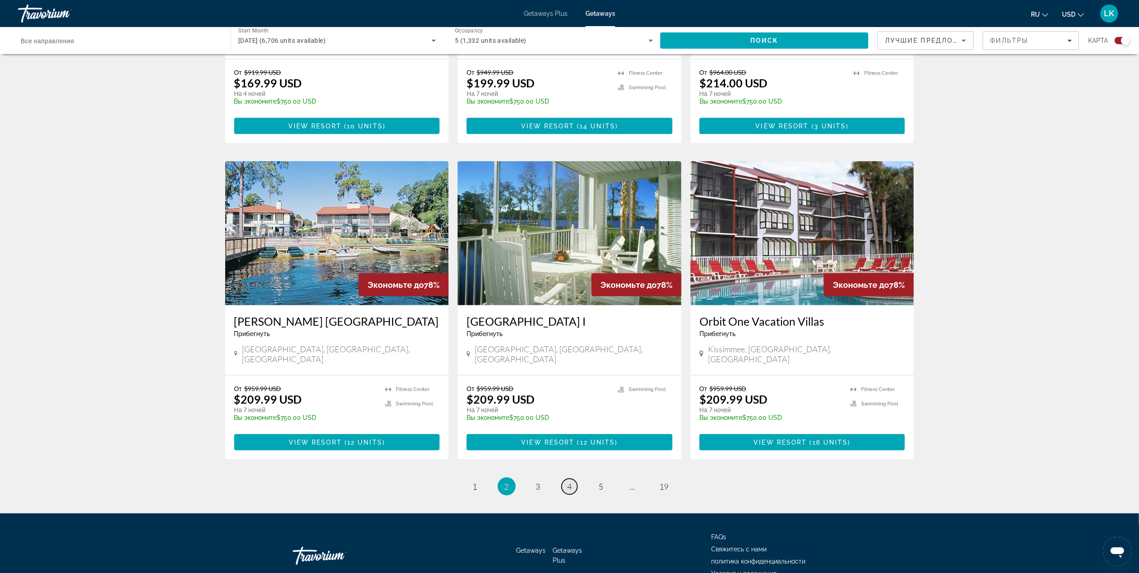
click at [568, 481] on span "4" at bounding box center [569, 486] width 5 height 10
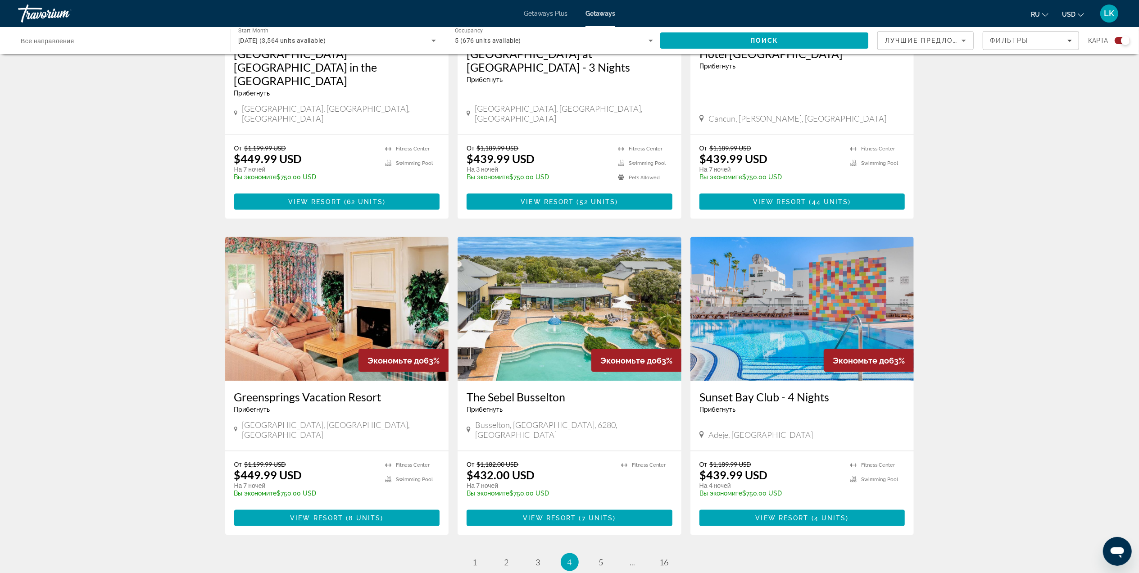
scroll to position [1155, 0]
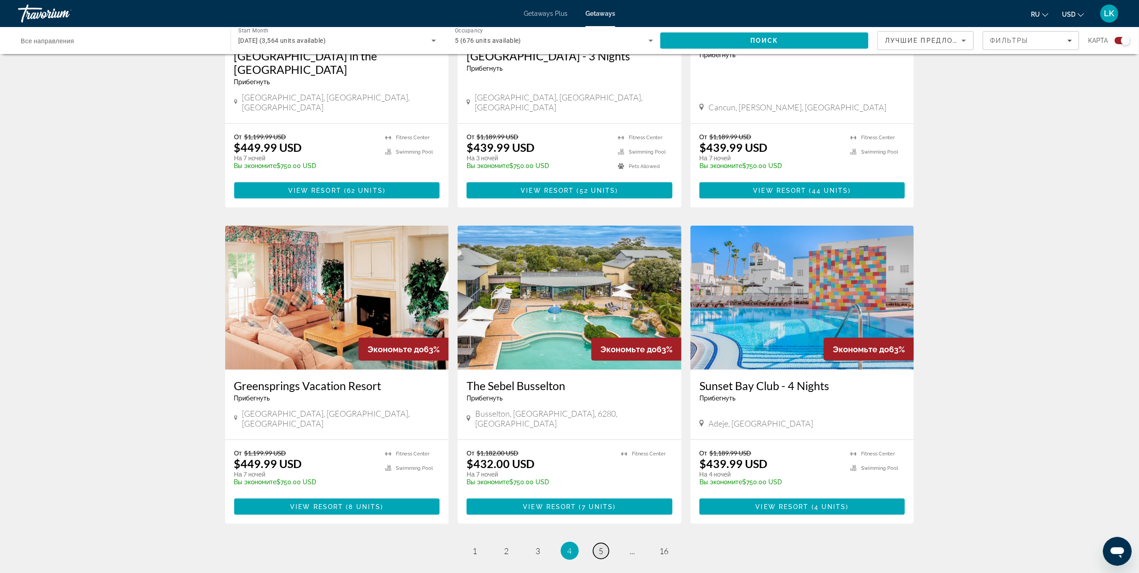
click at [600, 546] on span "5" at bounding box center [601, 551] width 5 height 10
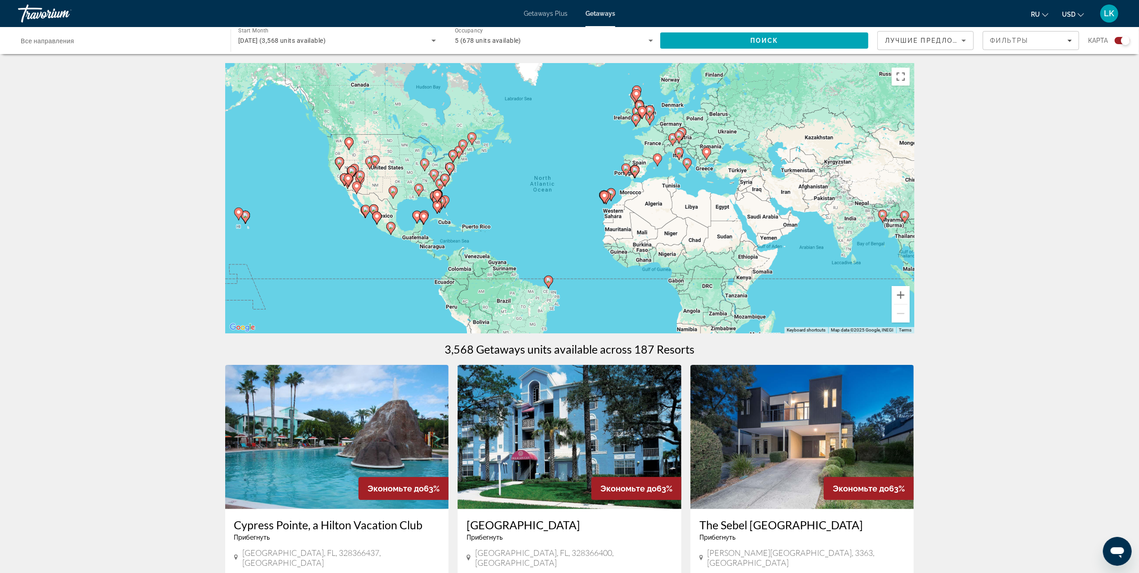
click at [599, 11] on span "Getaways" at bounding box center [600, 13] width 30 height 7
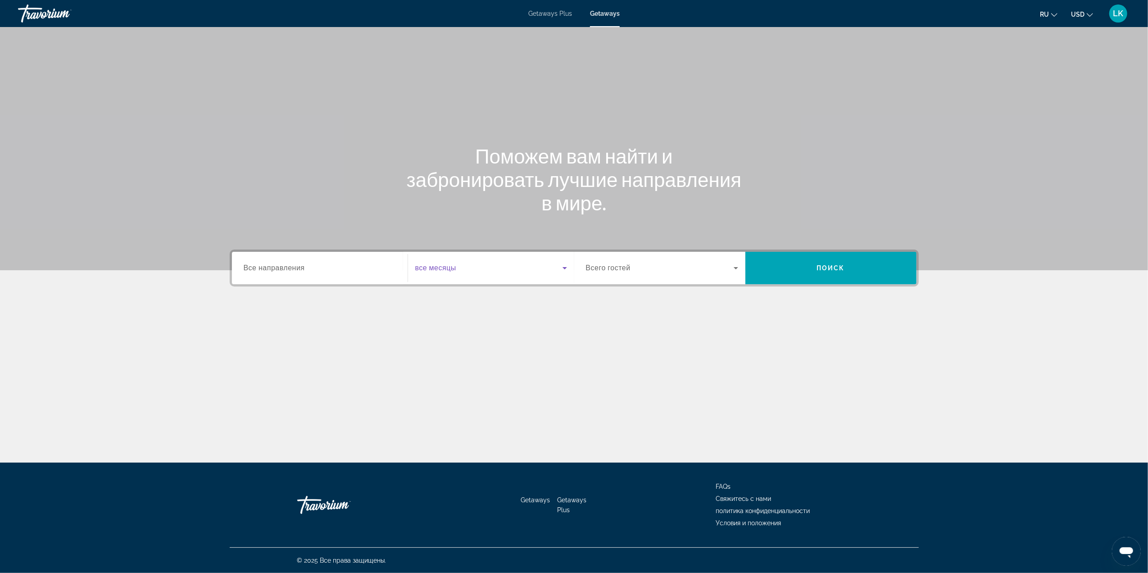
click at [466, 265] on span "Search widget" at bounding box center [488, 268] width 147 height 11
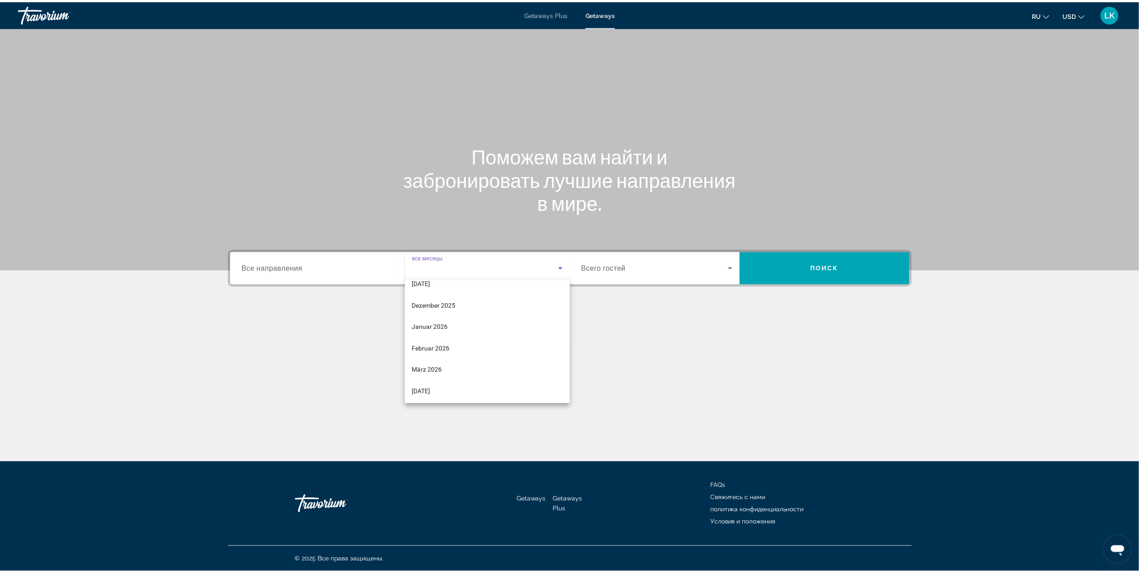
scroll to position [58, 0]
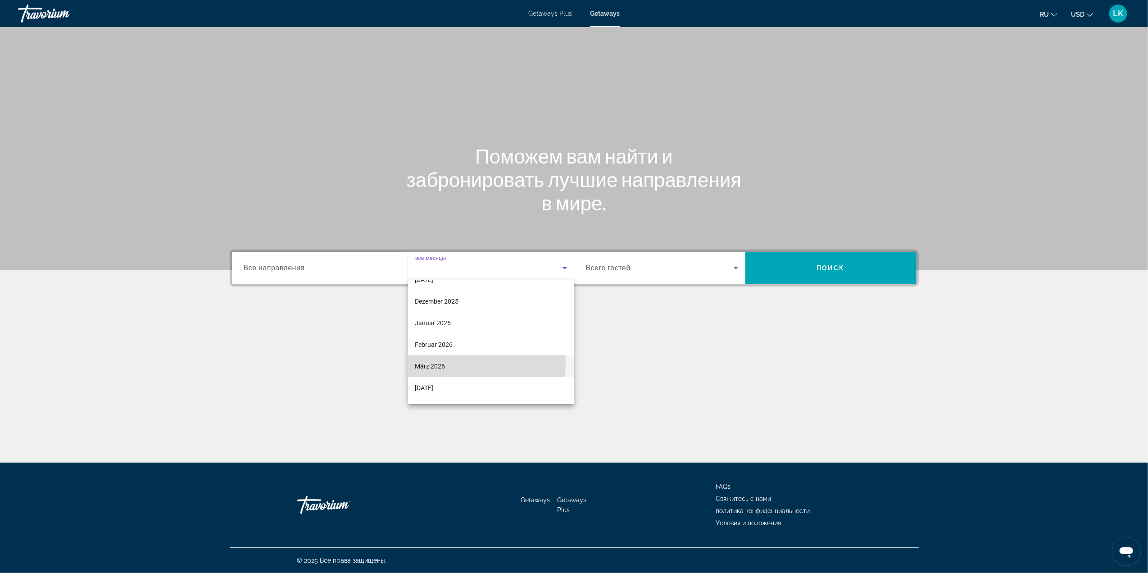
click at [436, 365] on span "März 2026" at bounding box center [430, 366] width 30 height 11
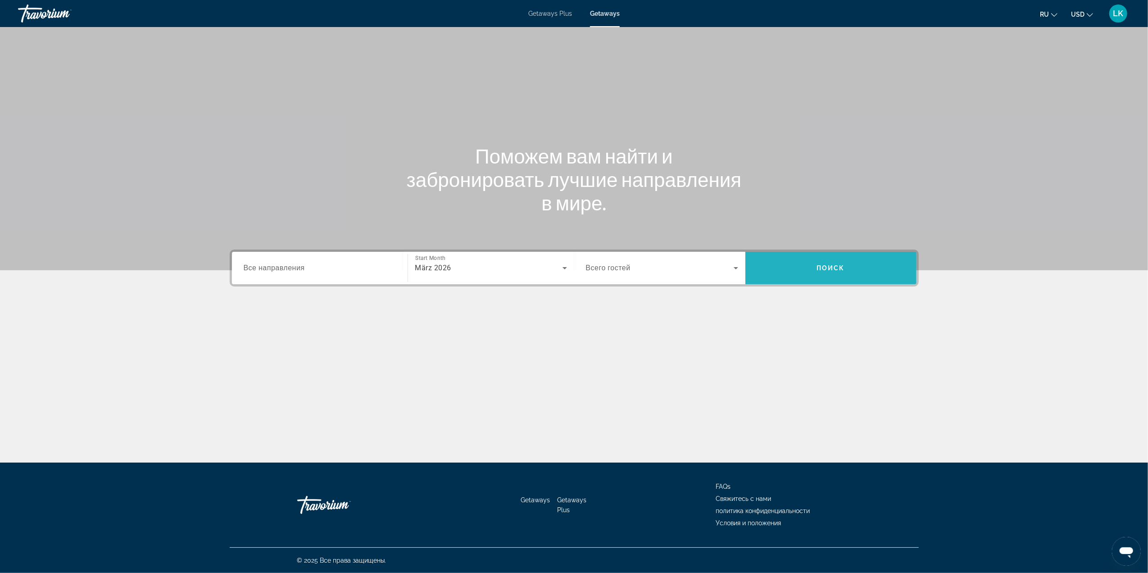
click at [807, 269] on span "Search" at bounding box center [830, 268] width 171 height 22
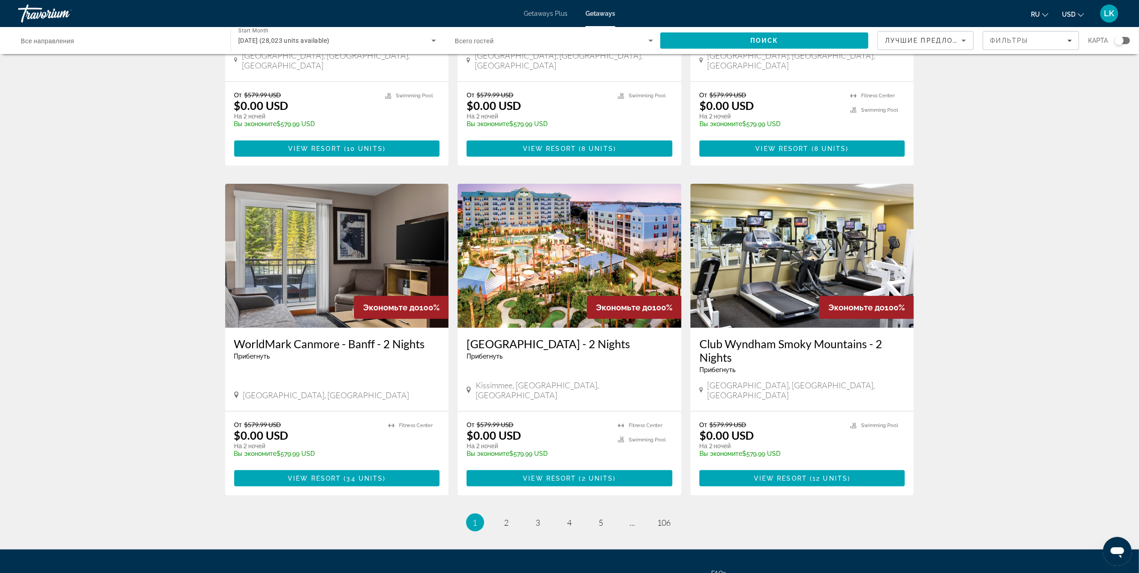
scroll to position [879, 0]
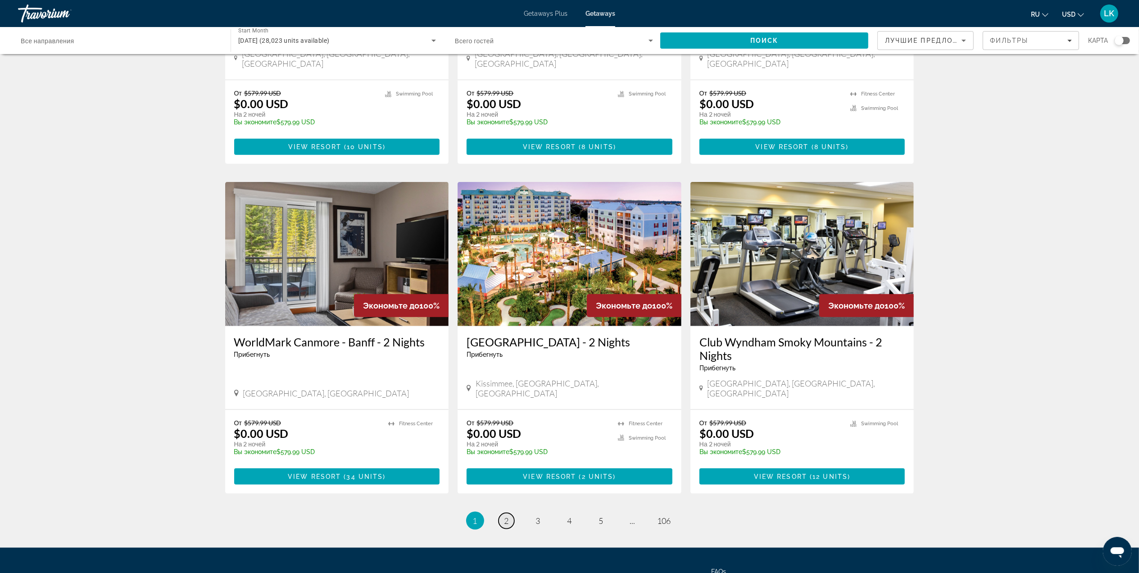
click at [509, 513] on link "page 2" at bounding box center [506, 521] width 16 height 16
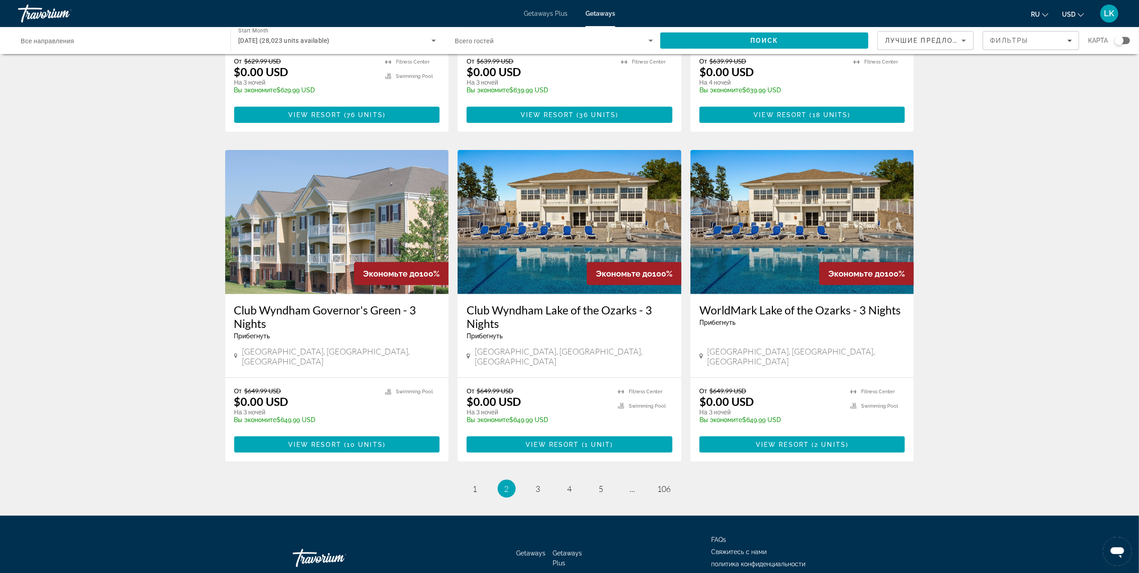
scroll to position [899, 0]
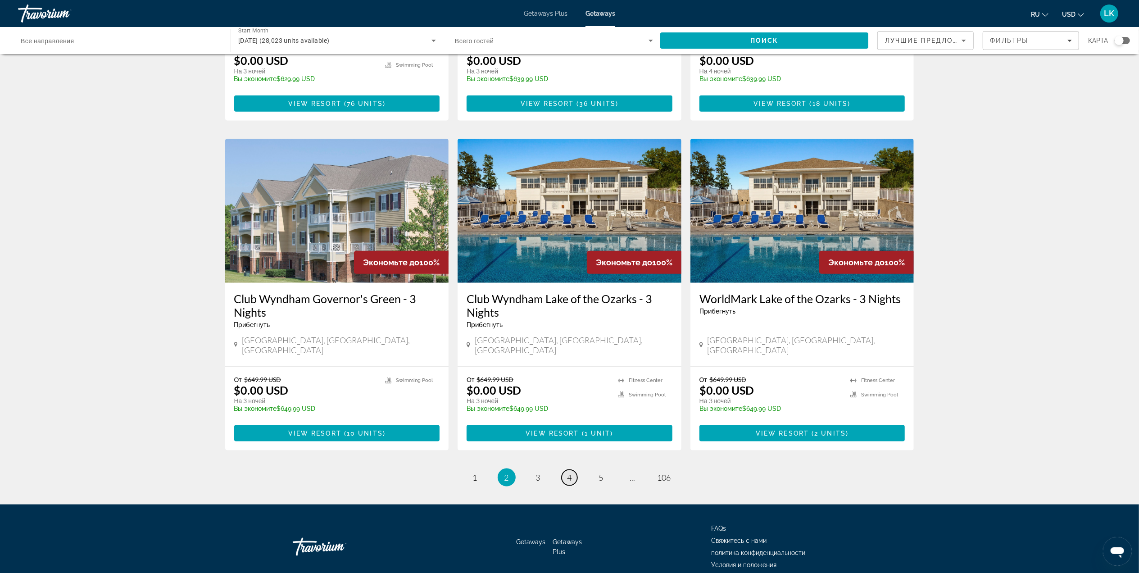
click at [570, 472] on span "4" at bounding box center [569, 477] width 5 height 10
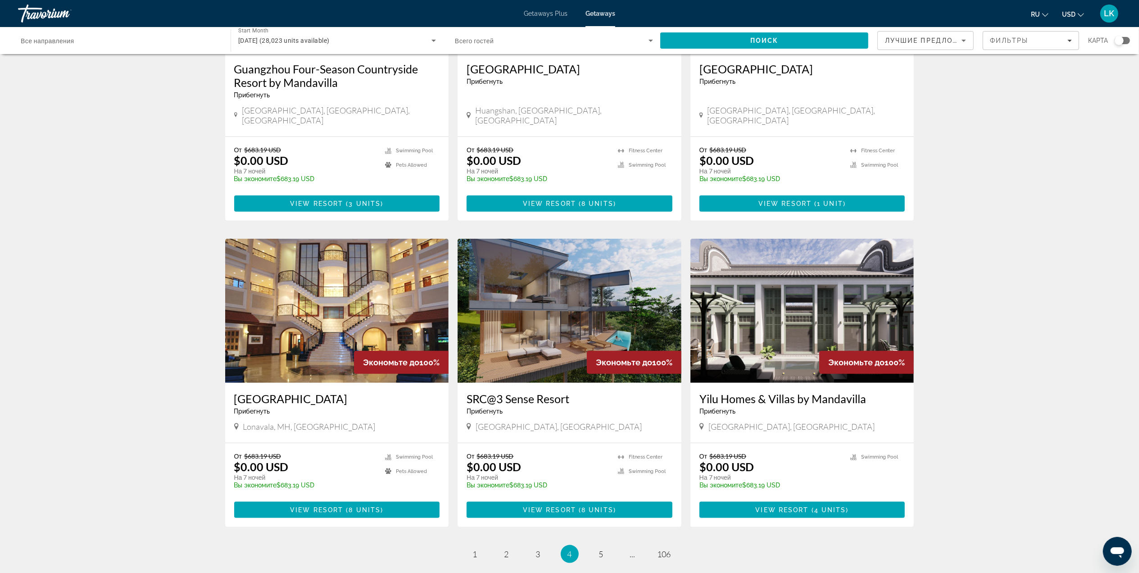
scroll to position [822, 0]
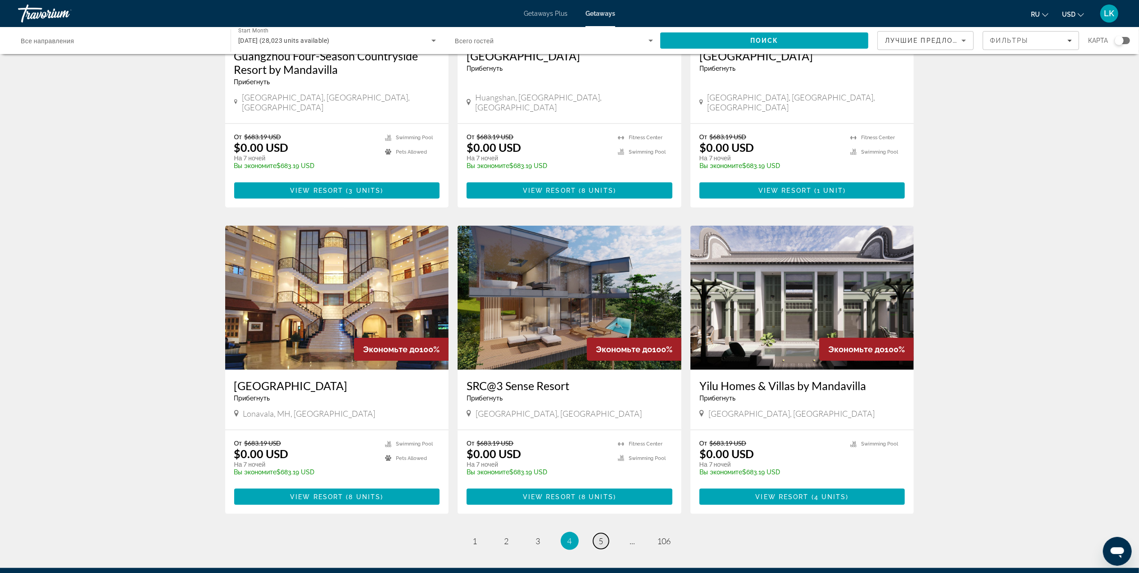
click at [604, 533] on link "page 5" at bounding box center [601, 541] width 16 height 16
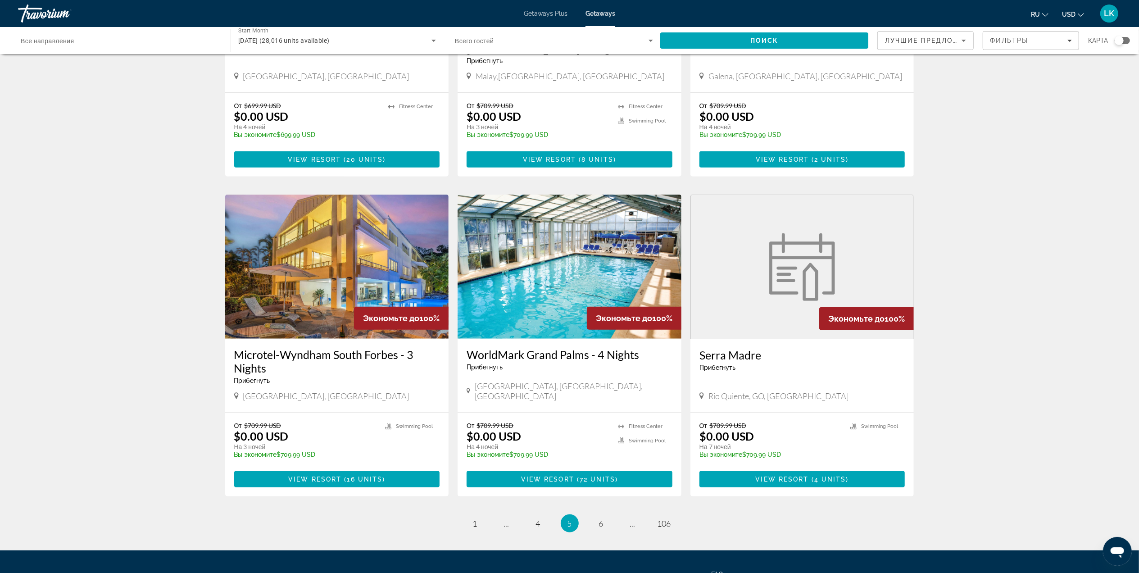
scroll to position [859, 0]
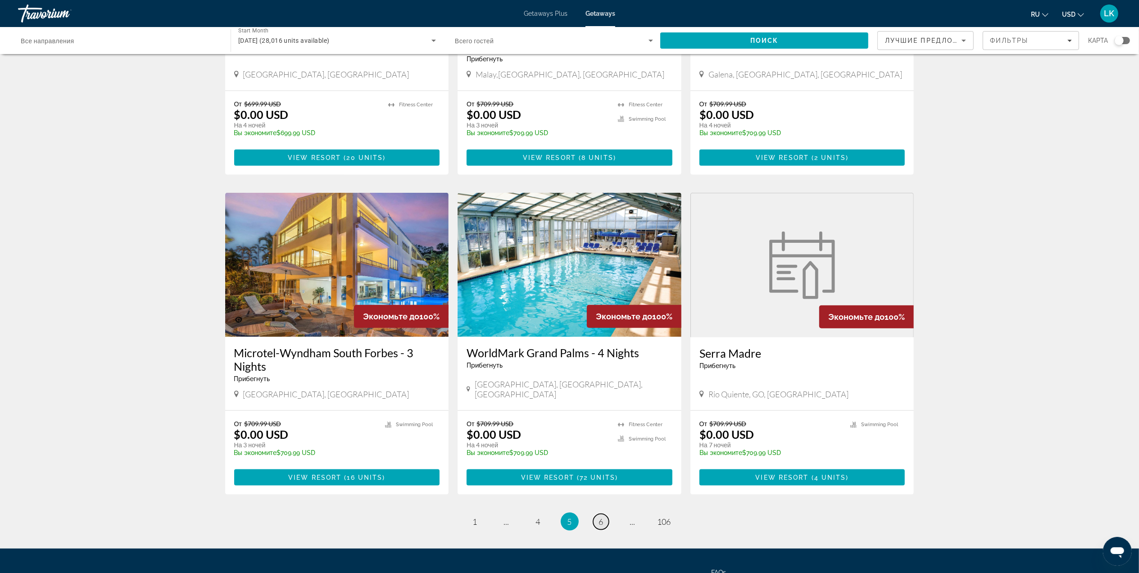
click at [601, 517] on span "6" at bounding box center [601, 522] width 5 height 10
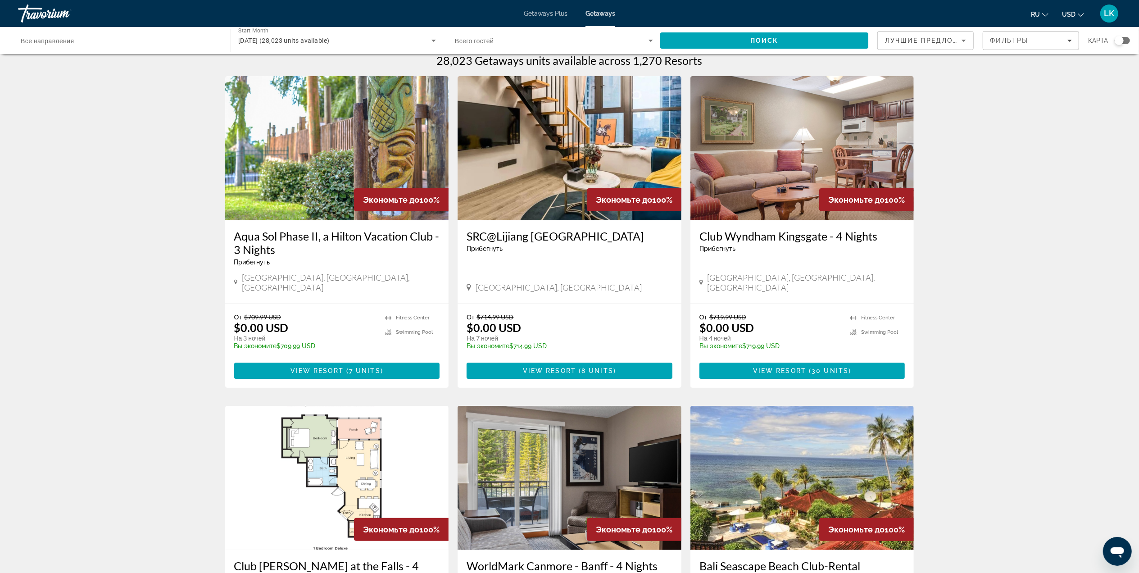
scroll to position [8, 0]
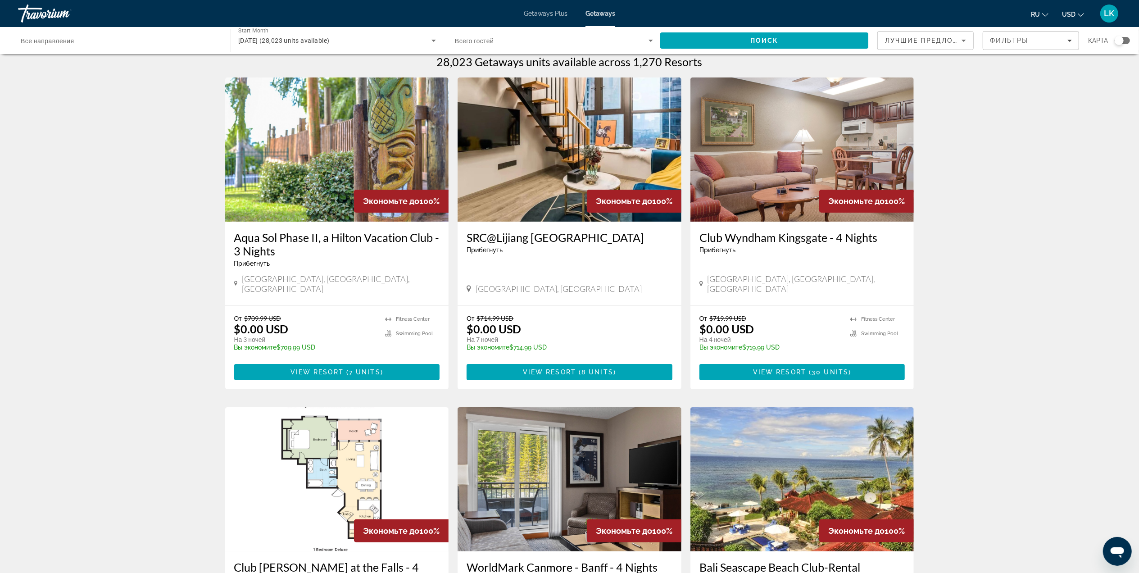
click at [1123, 37] on div "Search widget" at bounding box center [1119, 40] width 9 height 9
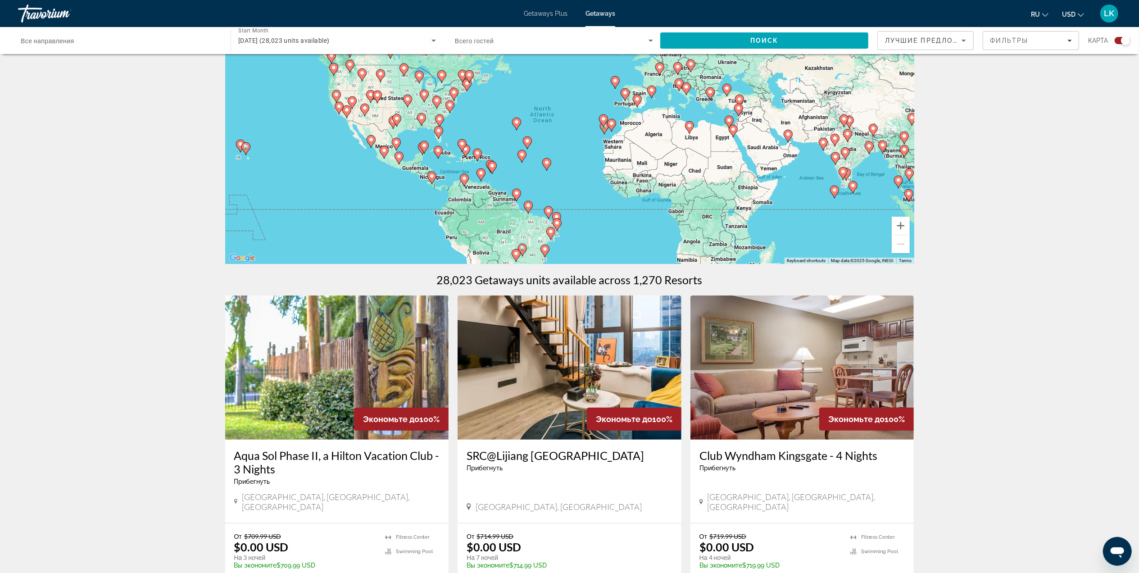
scroll to position [0, 0]
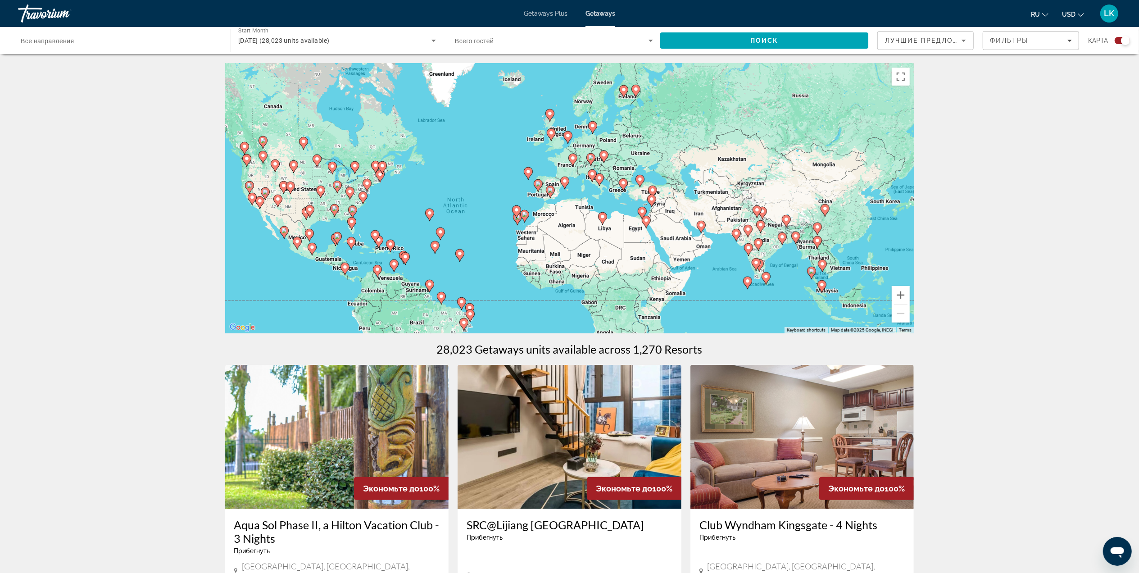
drag, startPoint x: 698, startPoint y: 217, endPoint x: 607, endPoint y: 239, distance: 92.7
click at [607, 239] on div "To activate drag with keyboard, press Alt + Enter. Once in keyboard drag state,…" at bounding box center [569, 198] width 689 height 270
click at [647, 198] on gmp-advanced-marker "Main content" at bounding box center [651, 201] width 9 height 14
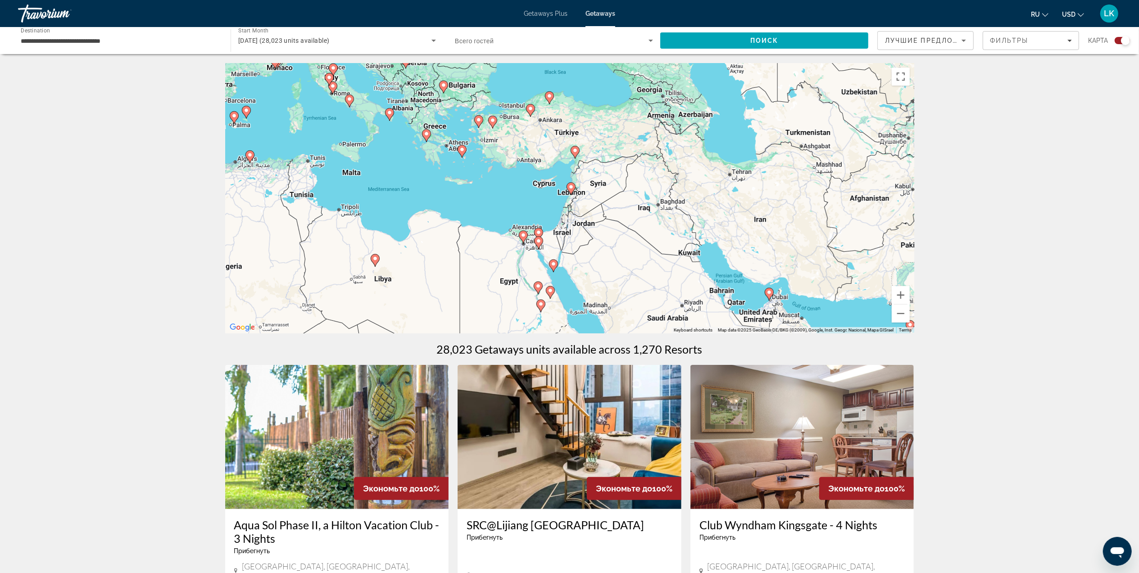
click at [460, 145] on gmp-advanced-marker "Main content" at bounding box center [462, 152] width 9 height 14
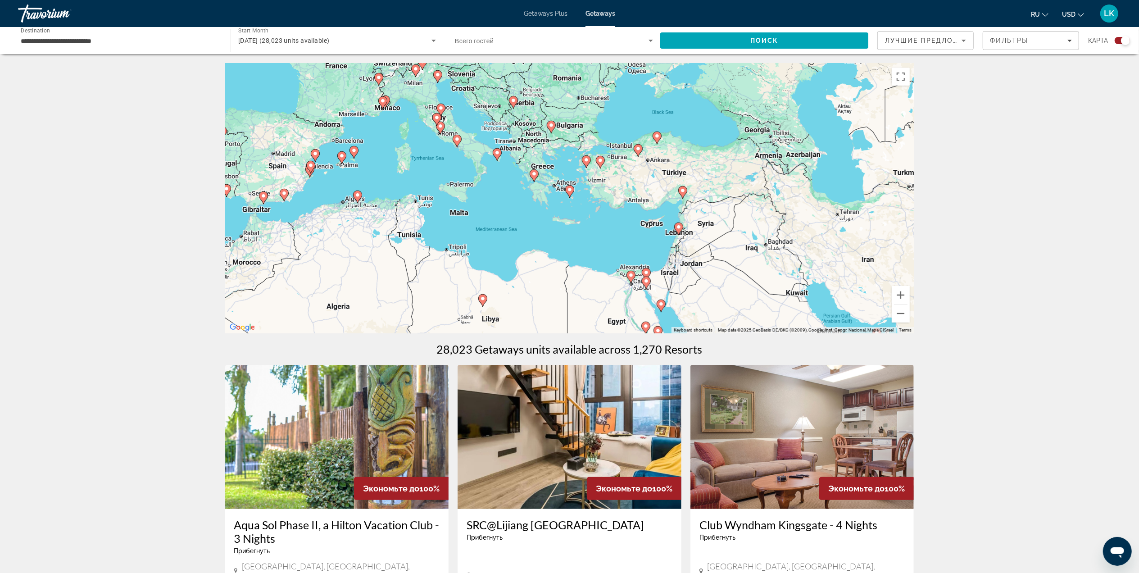
click at [571, 190] on image "Main content" at bounding box center [569, 189] width 5 height 5
type input "**********"
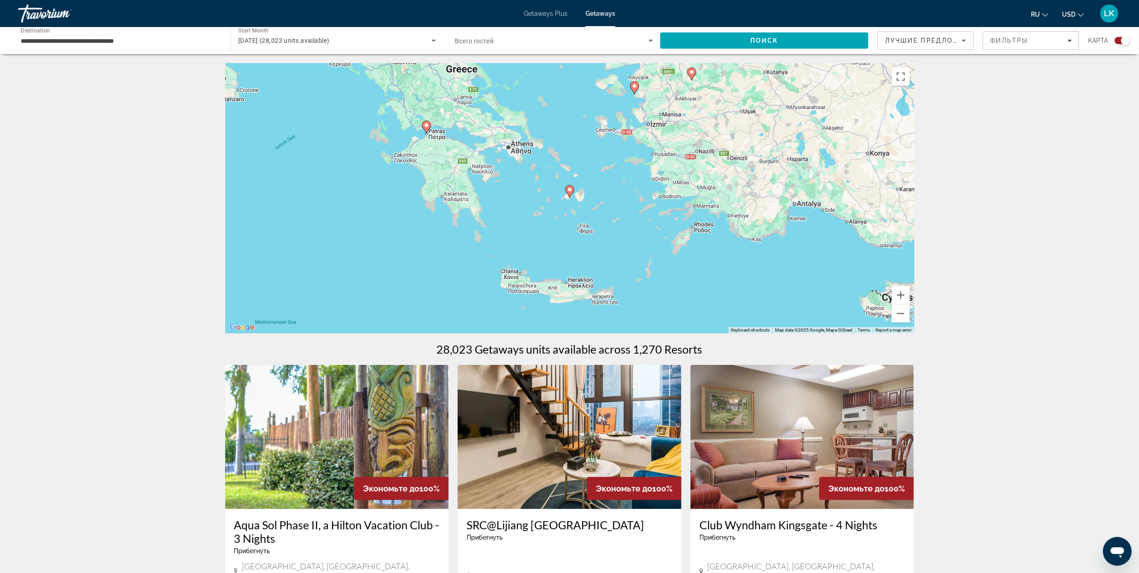
click at [568, 191] on image "Main content" at bounding box center [569, 189] width 5 height 5
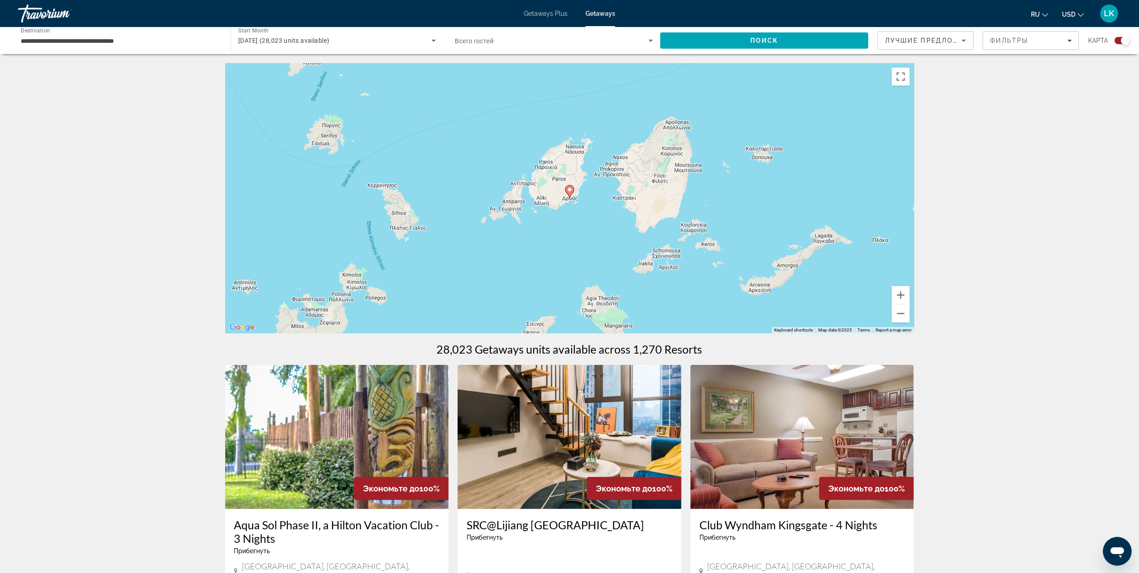
click at [571, 190] on image "Main content" at bounding box center [569, 189] width 5 height 5
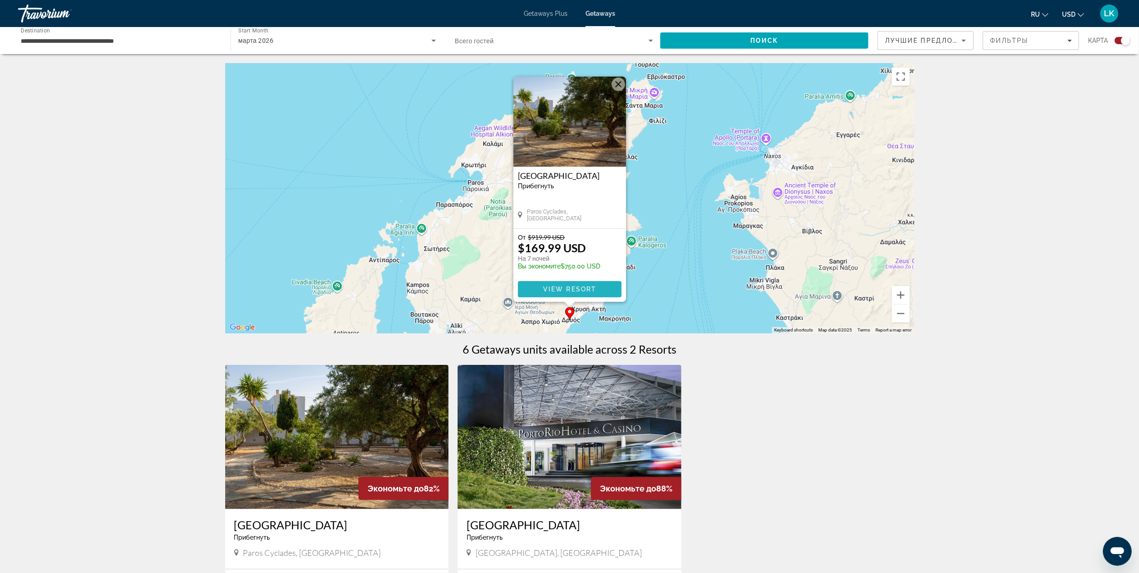
click at [562, 285] on span "View Resort" at bounding box center [569, 288] width 53 height 7
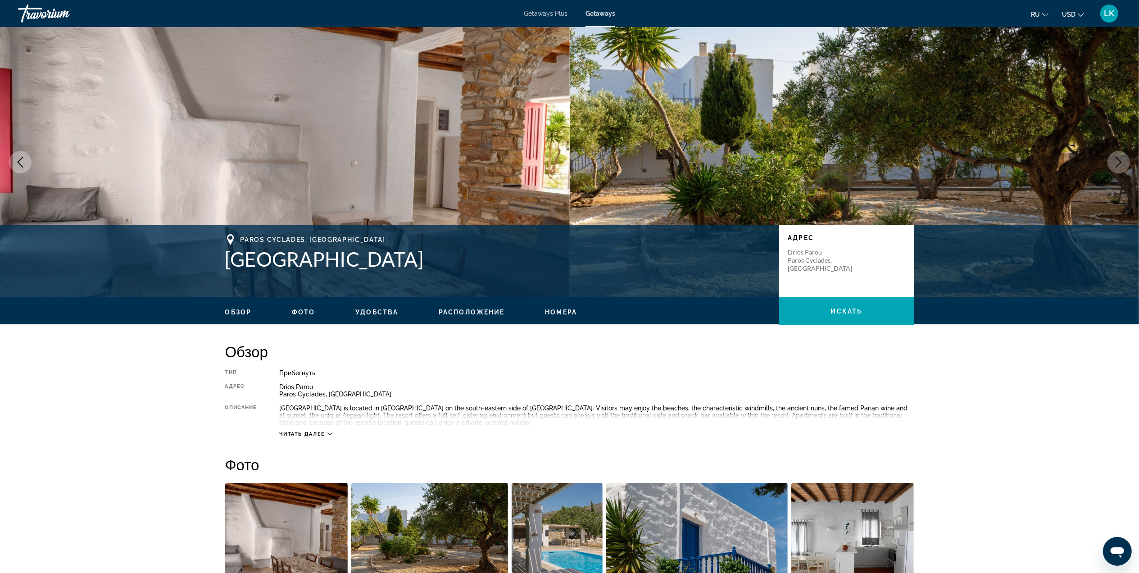
click at [1117, 155] on button "Next image" at bounding box center [1118, 162] width 23 height 23
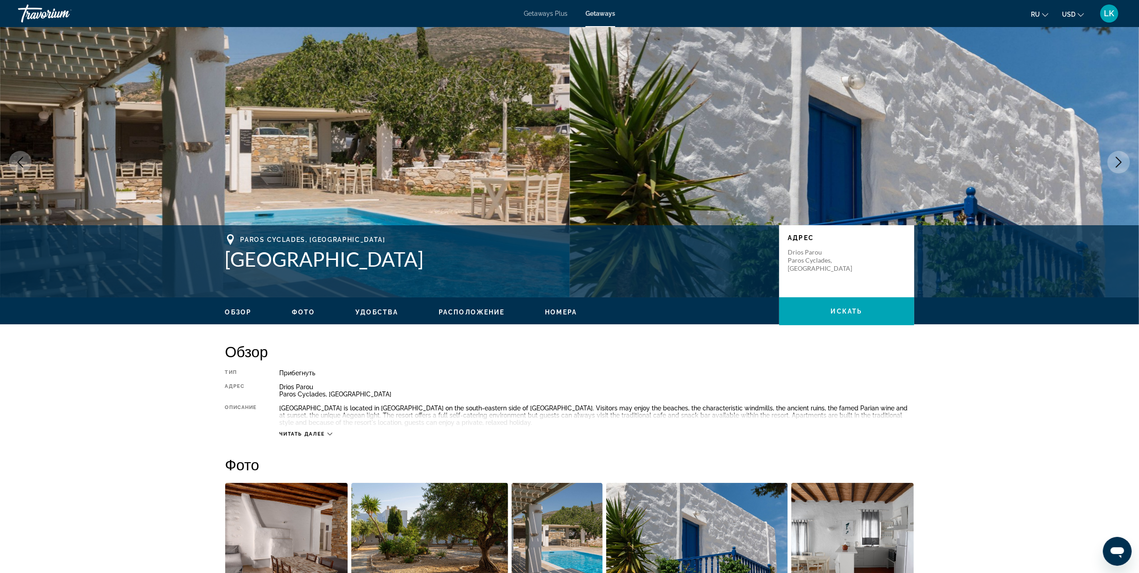
click at [1117, 155] on button "Next image" at bounding box center [1118, 162] width 23 height 23
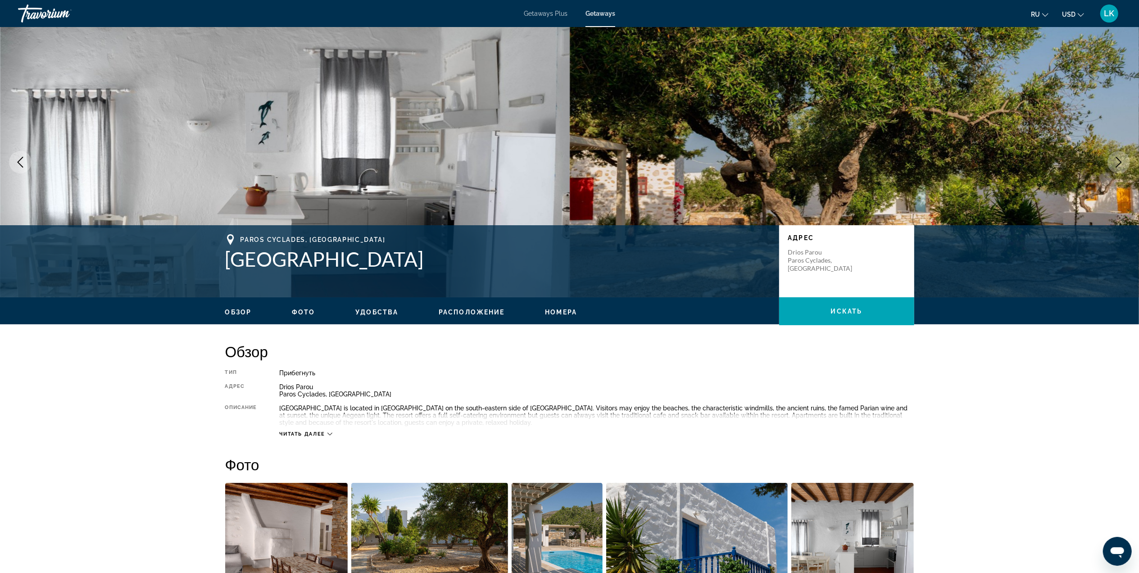
click at [1117, 155] on button "Next image" at bounding box center [1118, 162] width 23 height 23
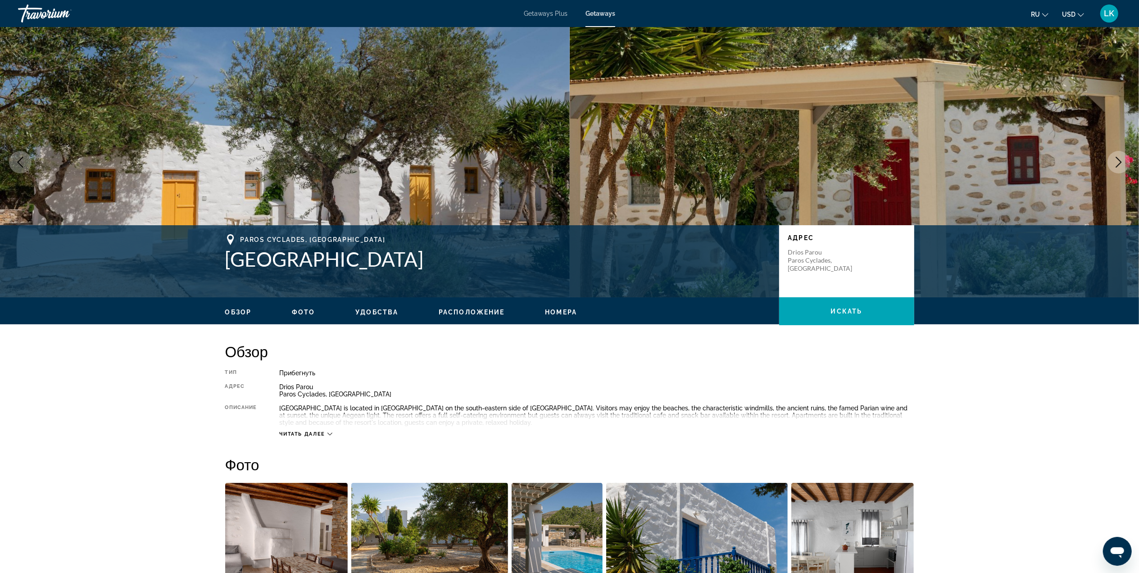
click at [1117, 155] on button "Next image" at bounding box center [1118, 162] width 23 height 23
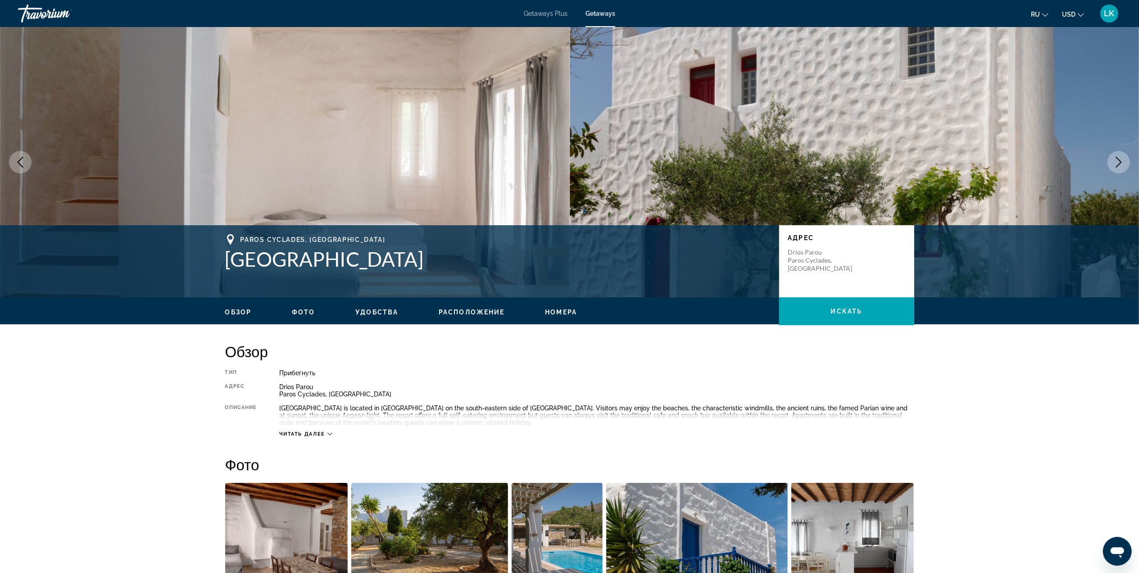
click at [1117, 155] on button "Next image" at bounding box center [1118, 162] width 23 height 23
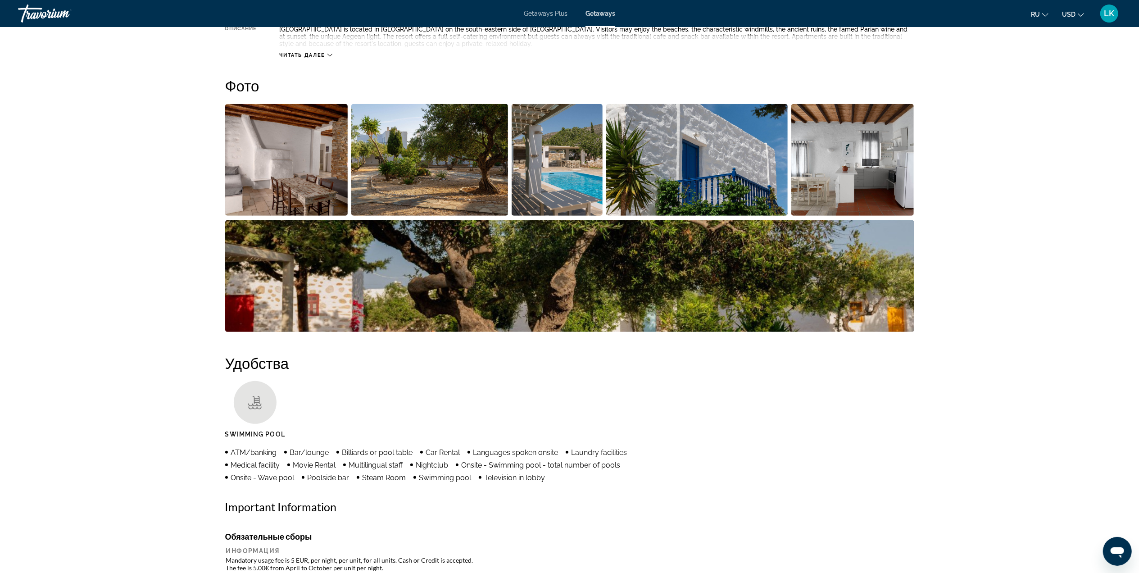
scroll to position [263, 0]
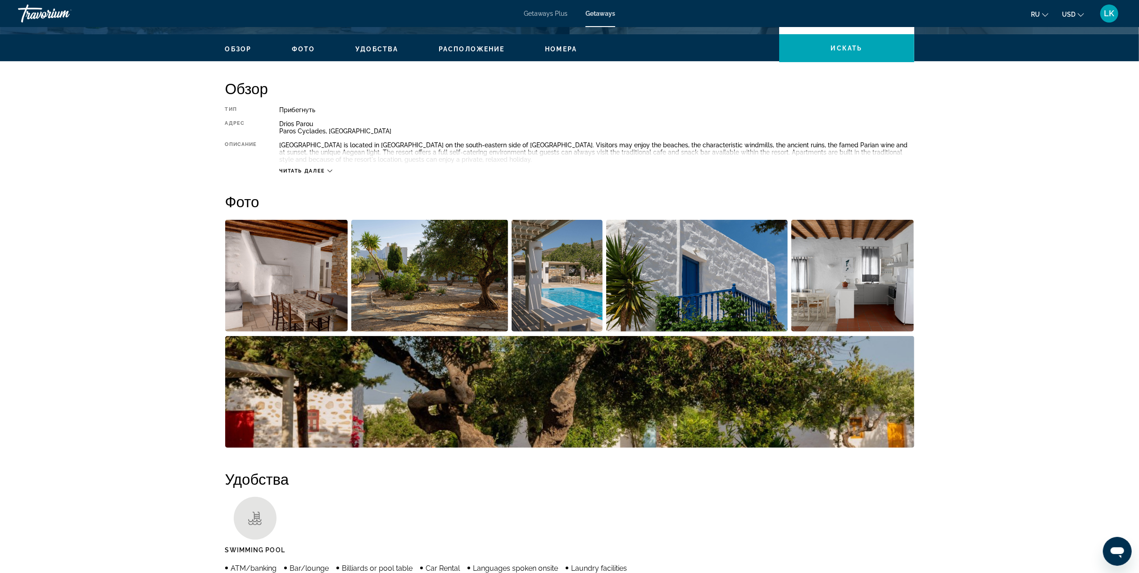
click at [838, 258] on img "Open full-screen image slider" at bounding box center [852, 276] width 123 height 112
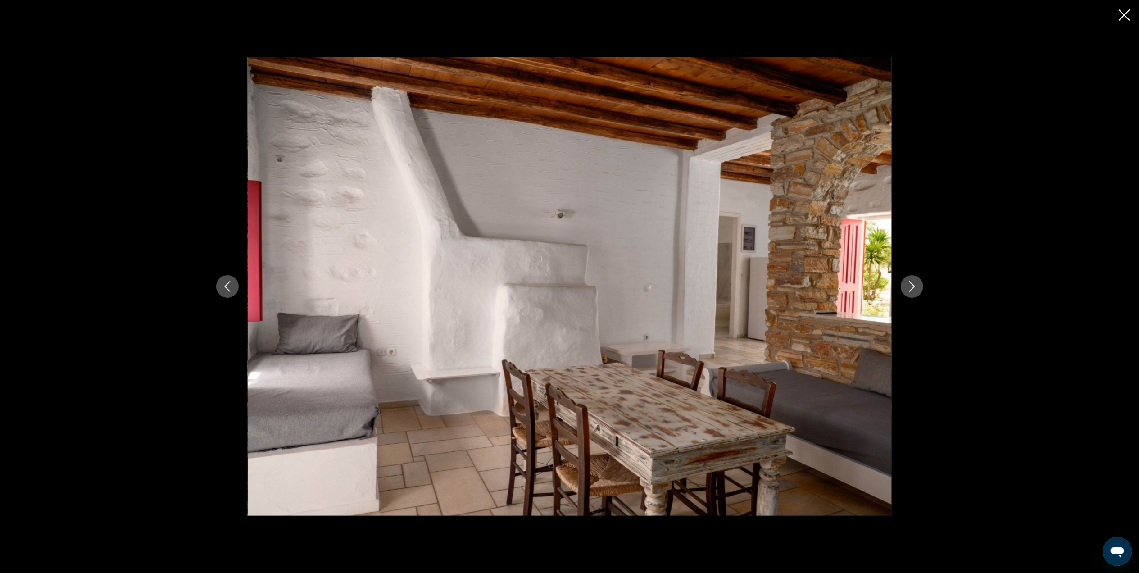
click at [915, 284] on icon "Next image" at bounding box center [911, 286] width 11 height 11
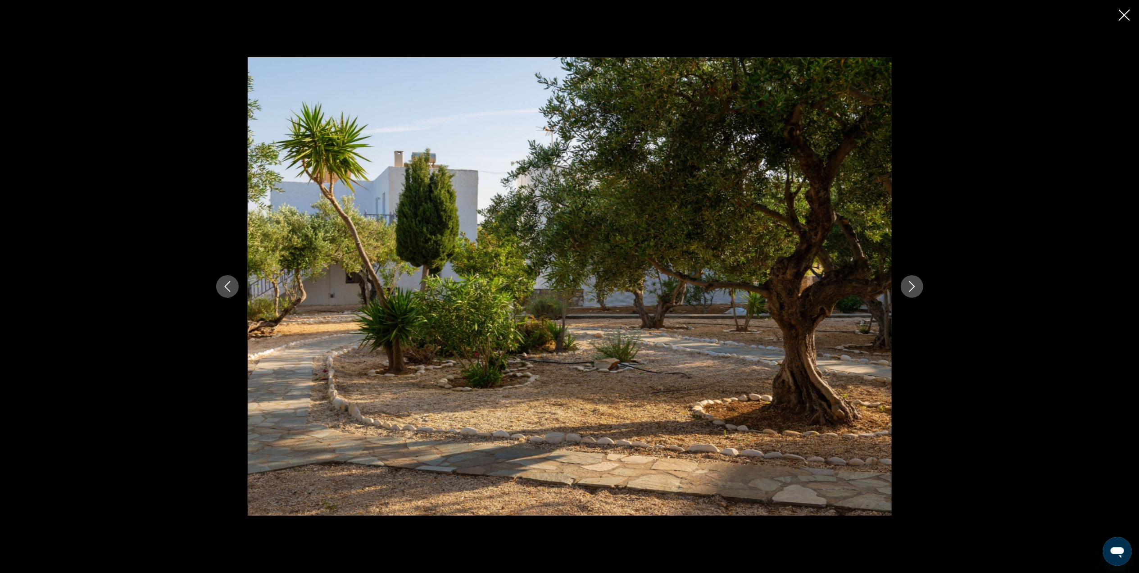
click at [915, 284] on icon "Next image" at bounding box center [911, 286] width 11 height 11
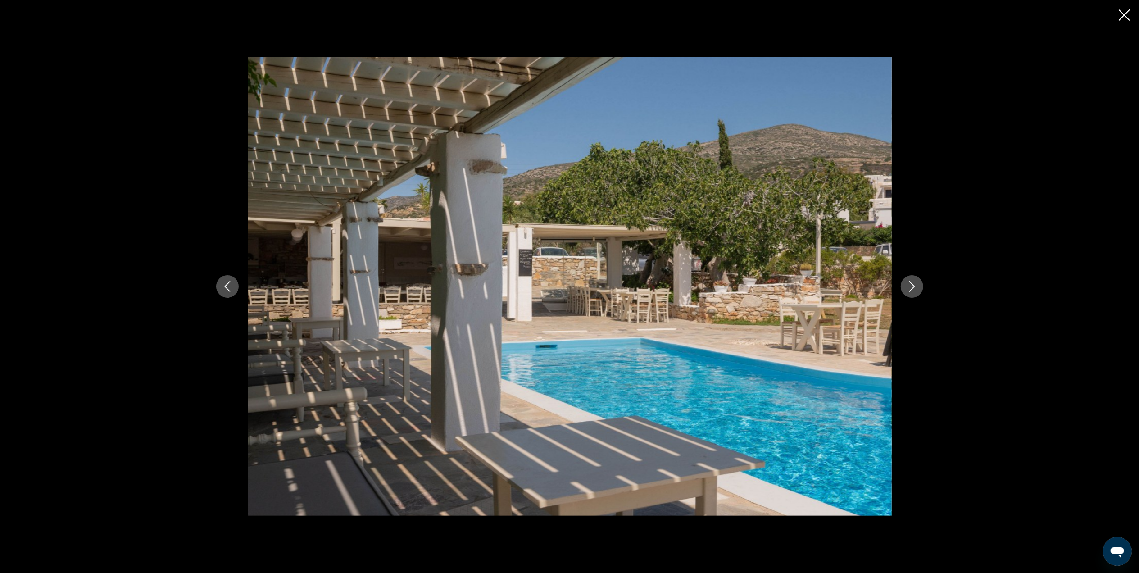
click at [915, 284] on icon "Next image" at bounding box center [911, 286] width 11 height 11
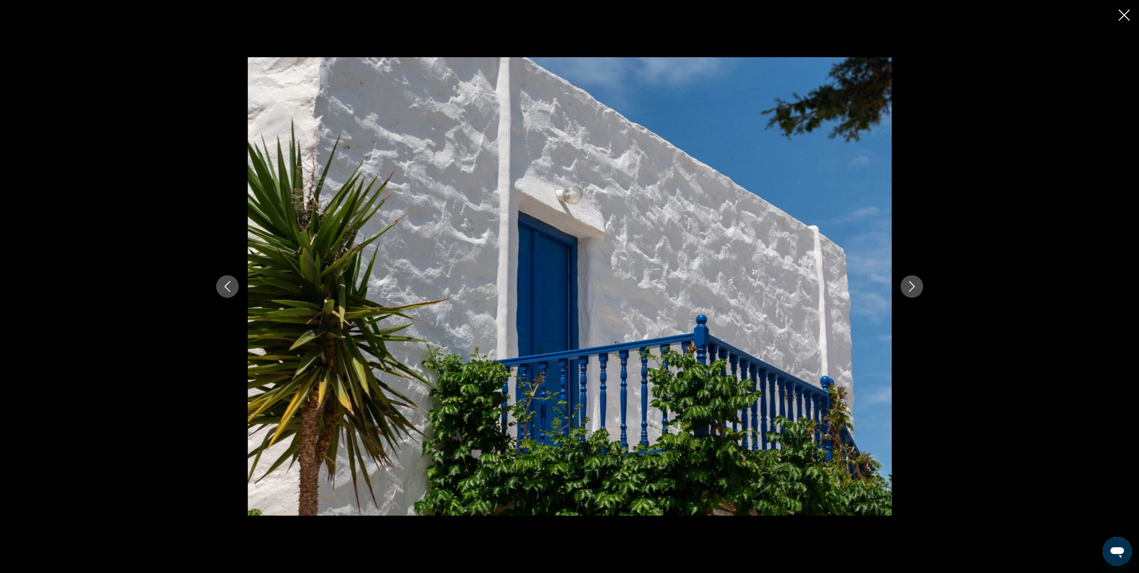
click at [915, 284] on icon "Next image" at bounding box center [911, 286] width 11 height 11
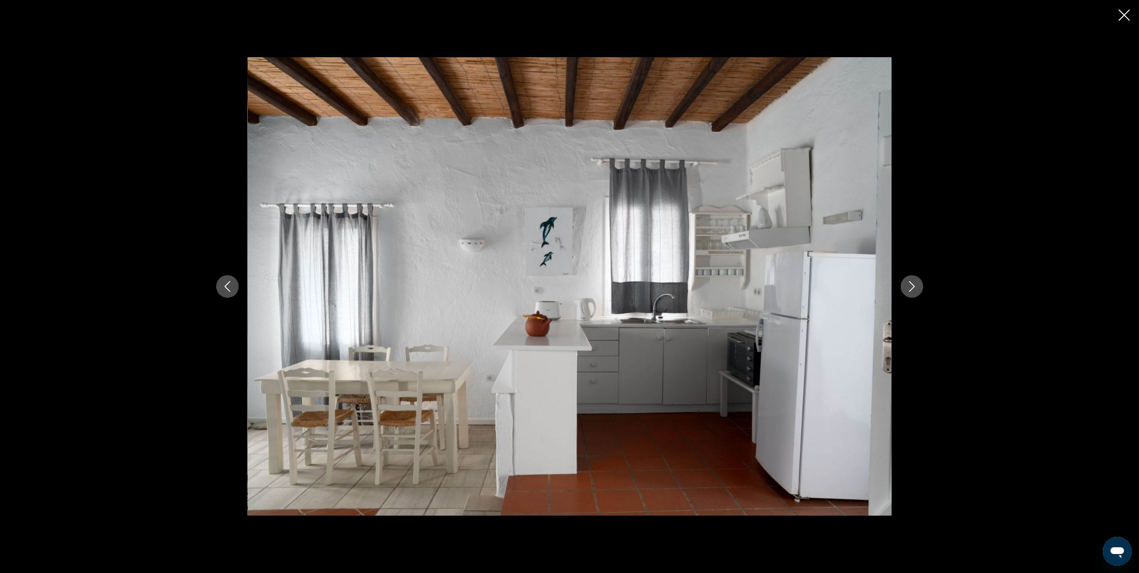
click at [915, 284] on icon "Next image" at bounding box center [911, 286] width 11 height 11
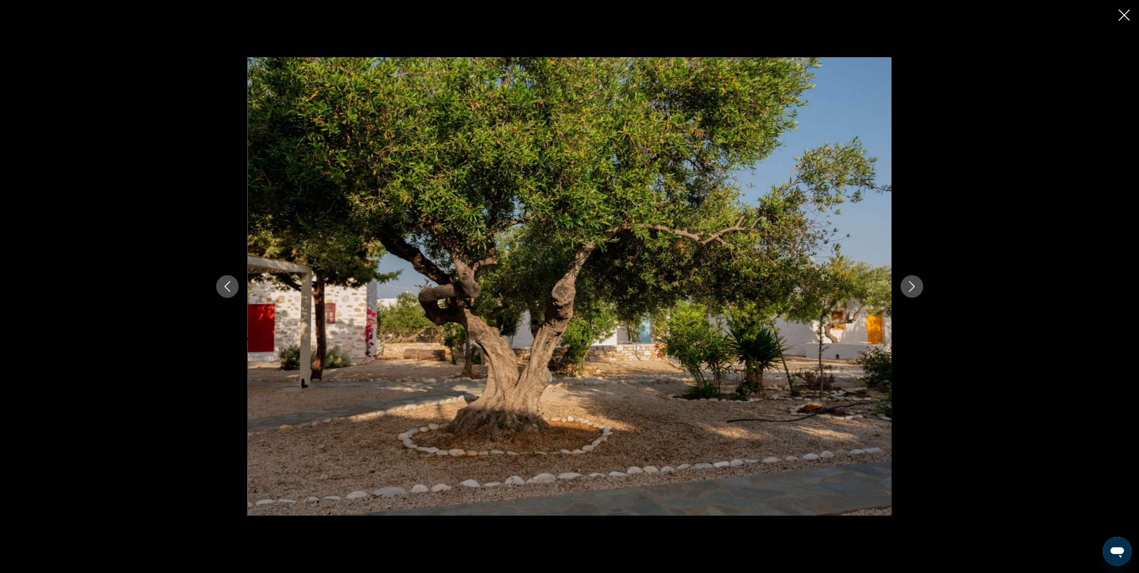
click at [915, 284] on icon "Next image" at bounding box center [911, 286] width 11 height 11
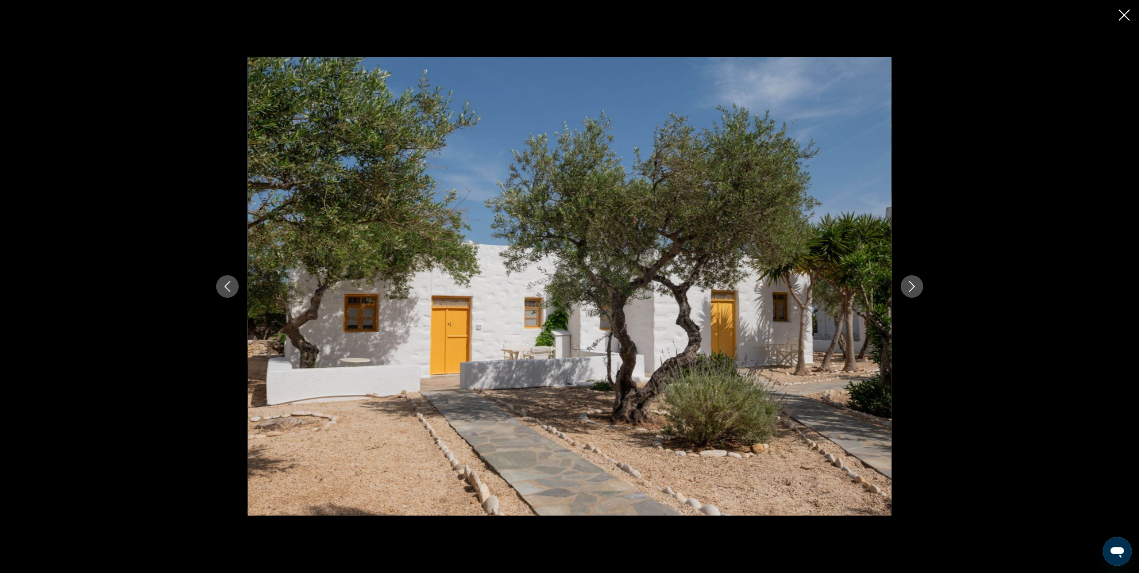
click at [1123, 13] on icon "Close slideshow" at bounding box center [1124, 14] width 11 height 11
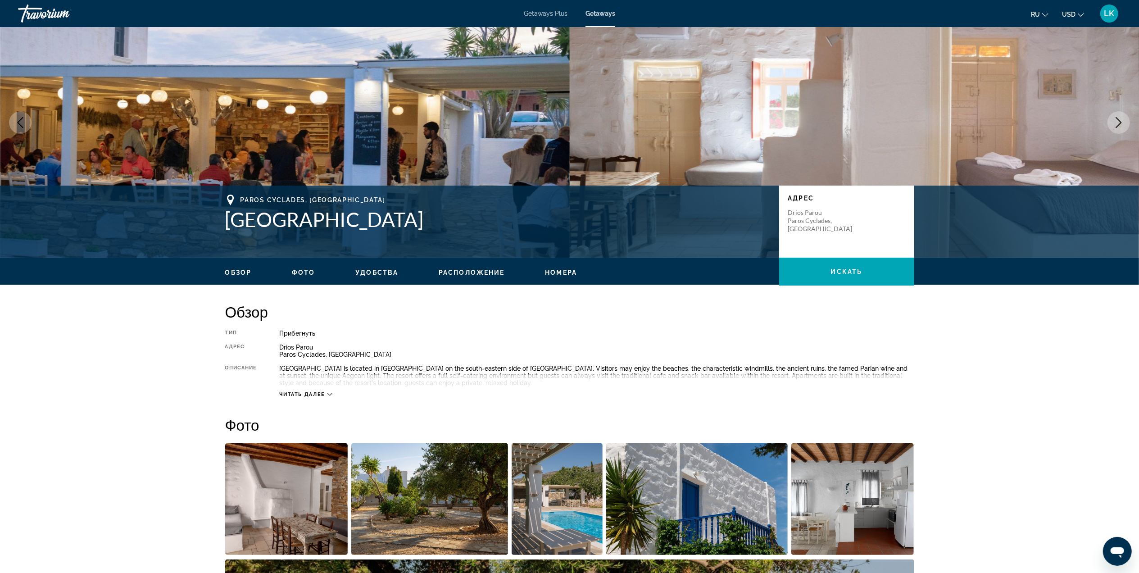
scroll to position [0, 0]
